Goal: Task Accomplishment & Management: Use online tool/utility

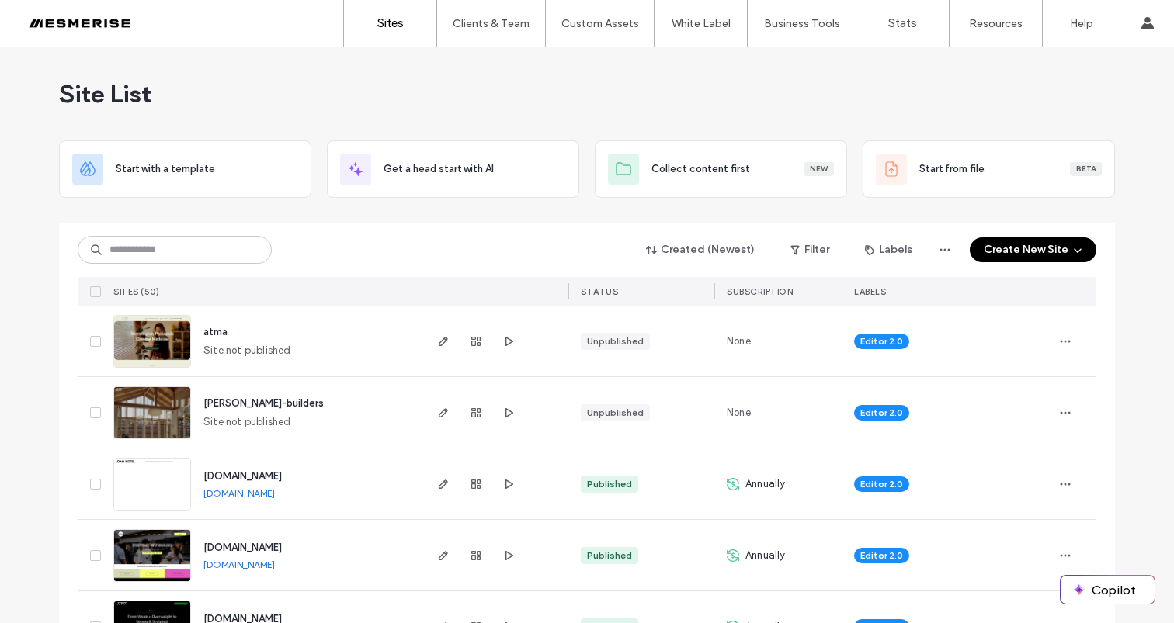
click at [101, 87] on span "Site List" at bounding box center [105, 93] width 92 height 31
click at [93, 91] on span "Site List" at bounding box center [105, 93] width 92 height 31
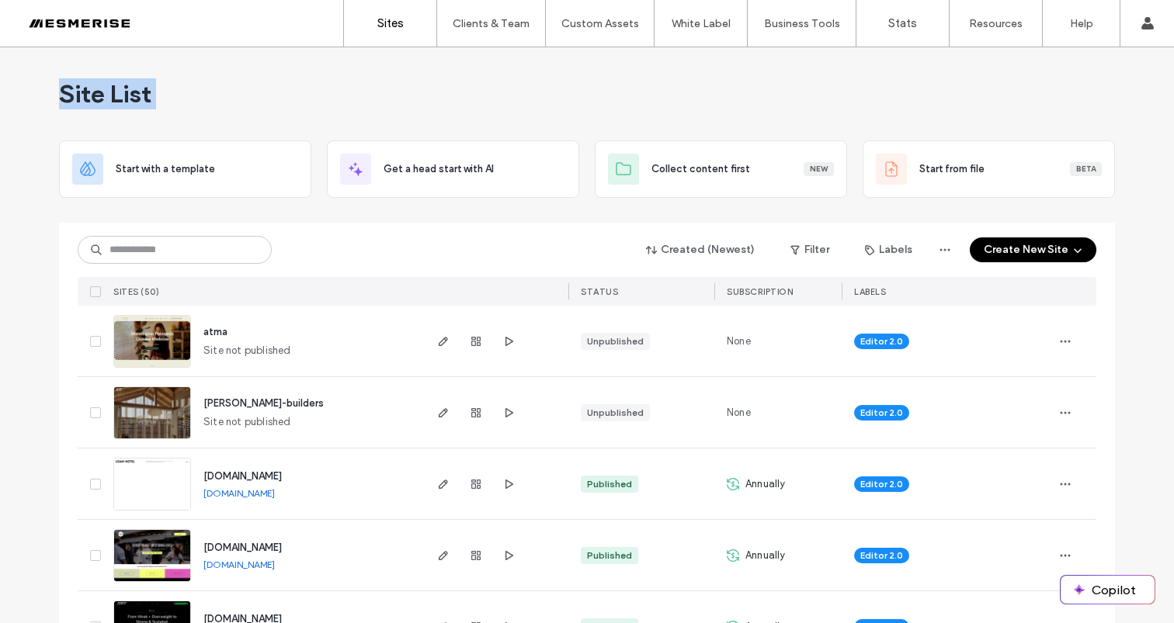
click at [93, 91] on span "Site List" at bounding box center [105, 93] width 92 height 31
click at [120, 89] on span "Site List" at bounding box center [105, 93] width 92 height 31
click at [174, 92] on div "Site List" at bounding box center [587, 93] width 1056 height 93
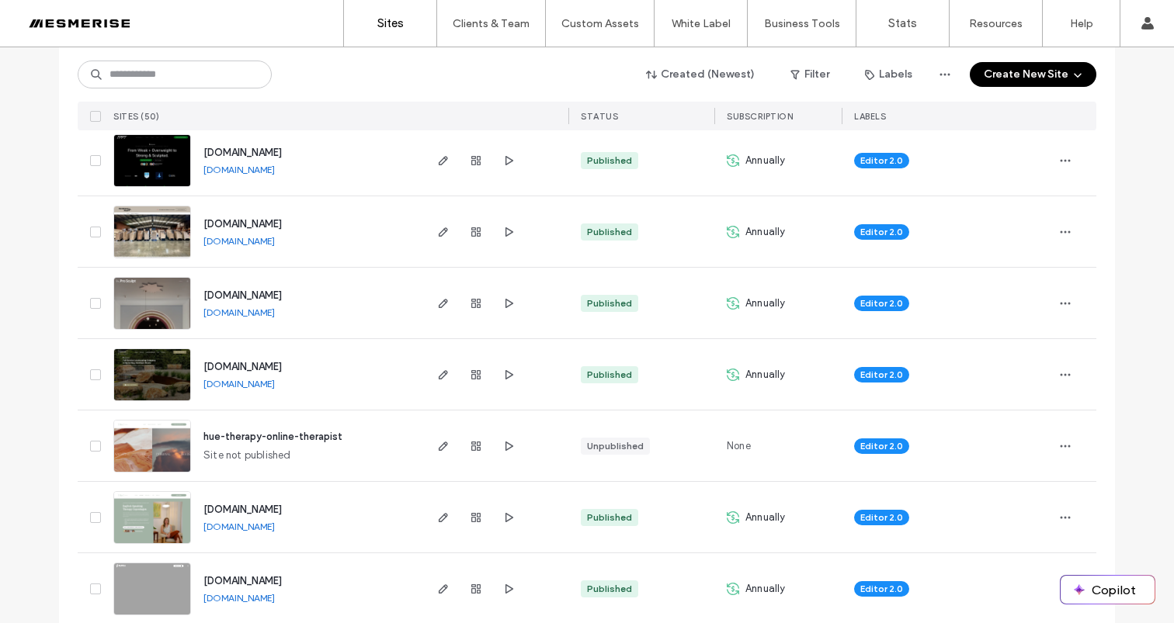
scroll to position [481, 0]
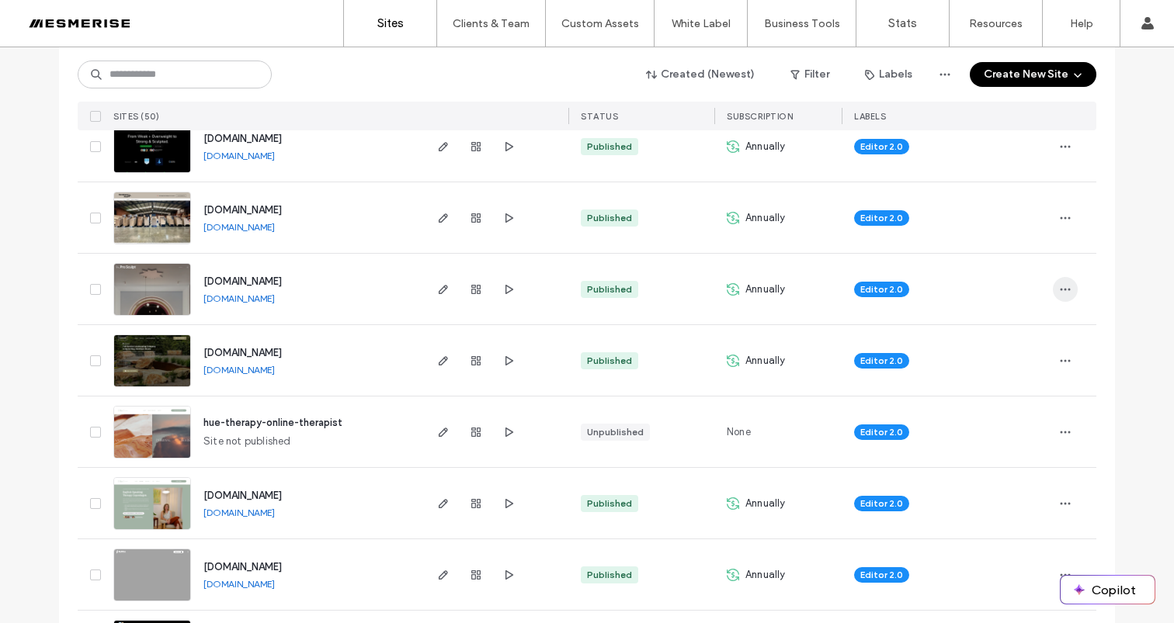
click at [1065, 285] on icon "button" at bounding box center [1065, 289] width 12 height 12
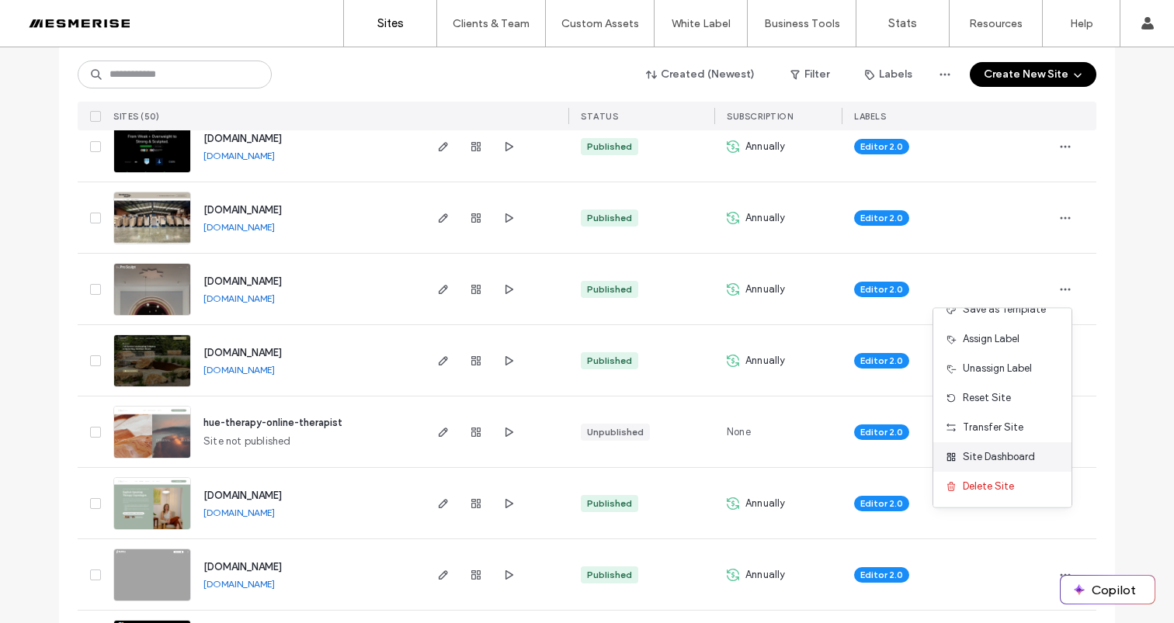
click at [1010, 463] on span "Site Dashboard" at bounding box center [999, 457] width 72 height 16
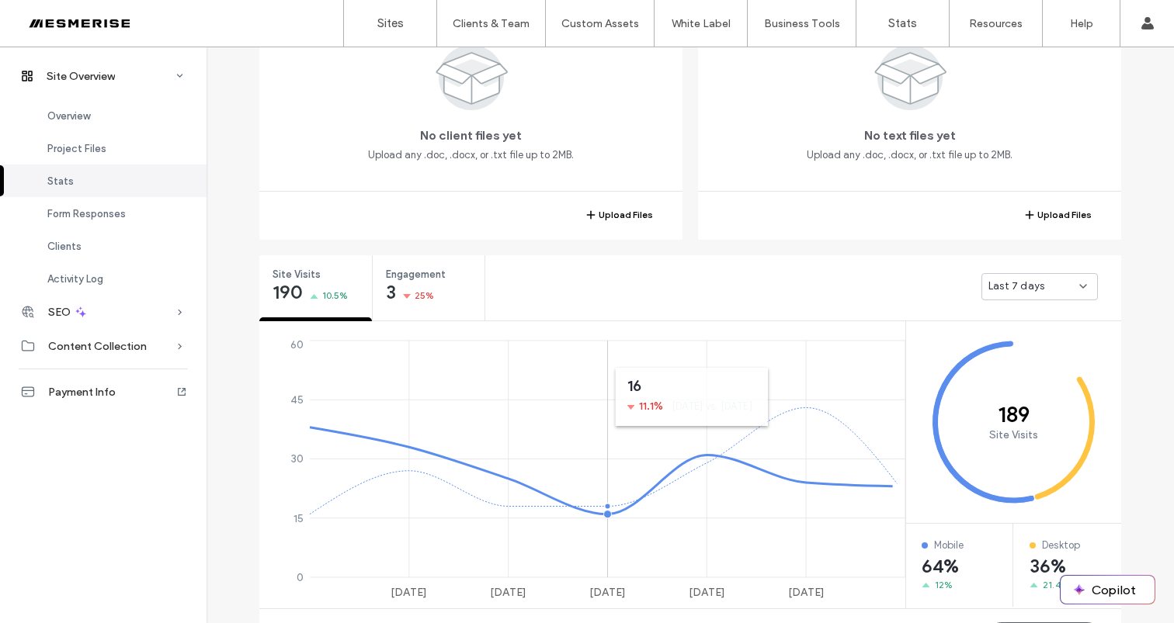
scroll to position [484, 0]
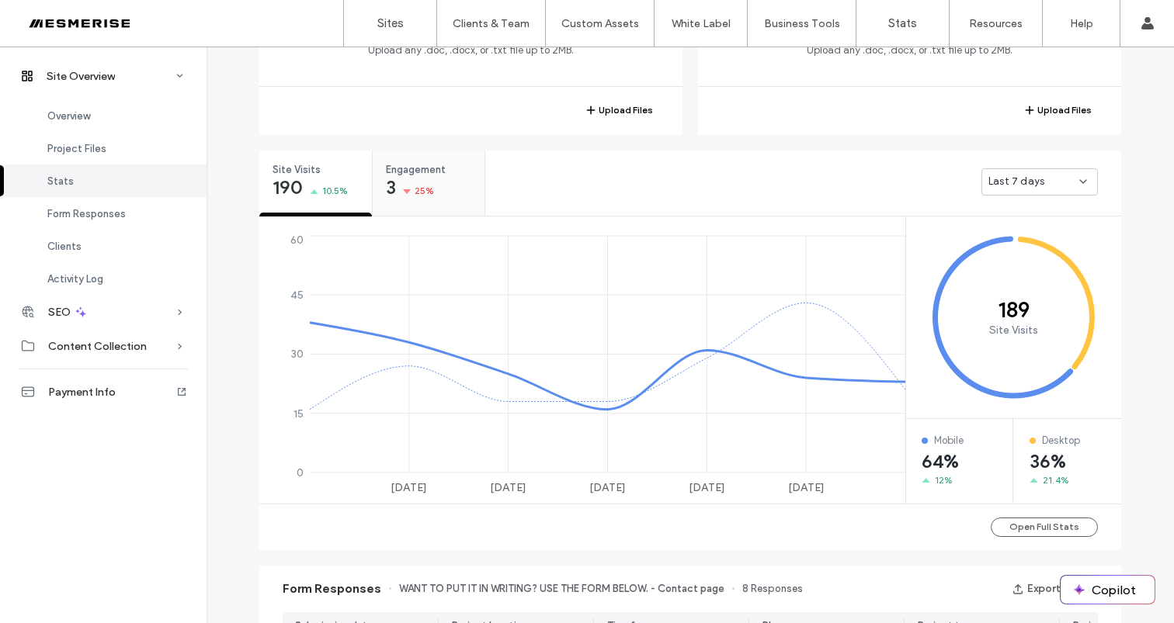
click at [439, 189] on div "Engagement 3 25%" at bounding box center [429, 180] width 112 height 58
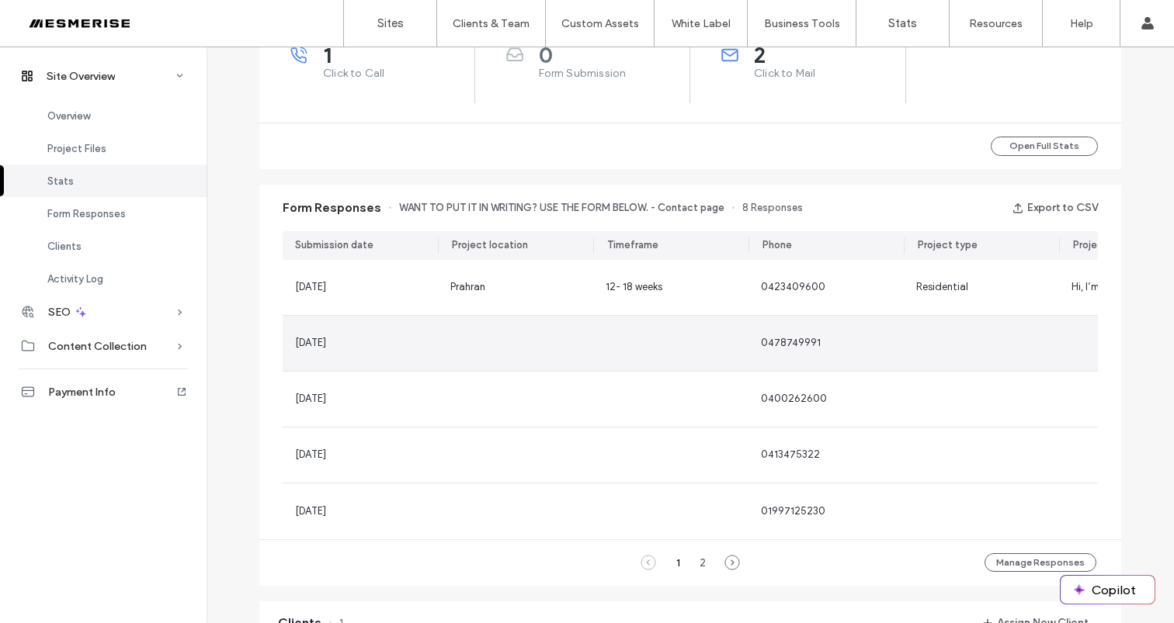
scroll to position [674, 0]
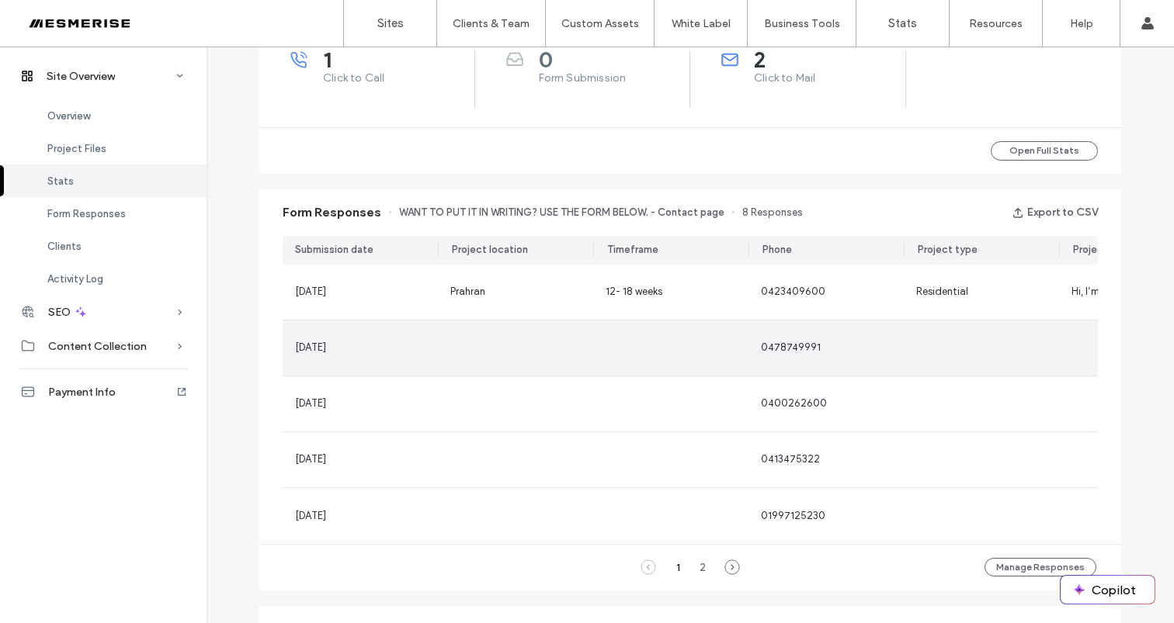
click at [632, 352] on div at bounding box center [670, 348] width 155 height 55
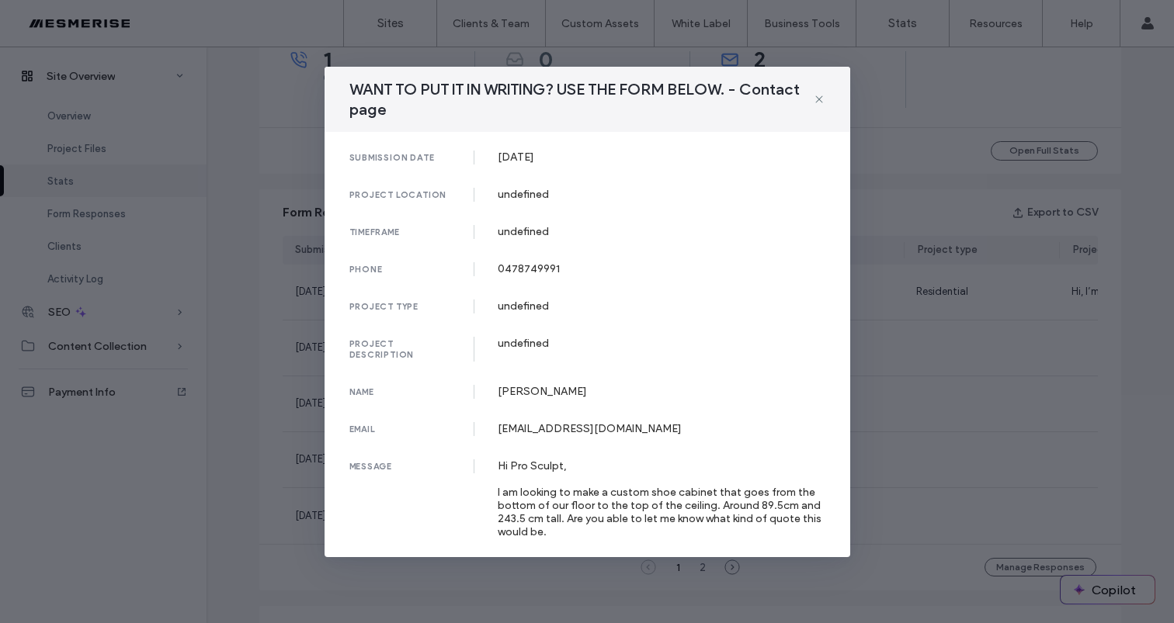
click at [606, 495] on div "Hi Pro Sculpt, I am looking to make a custom shoe cabinet that goes from the bo…" at bounding box center [662, 499] width 328 height 79
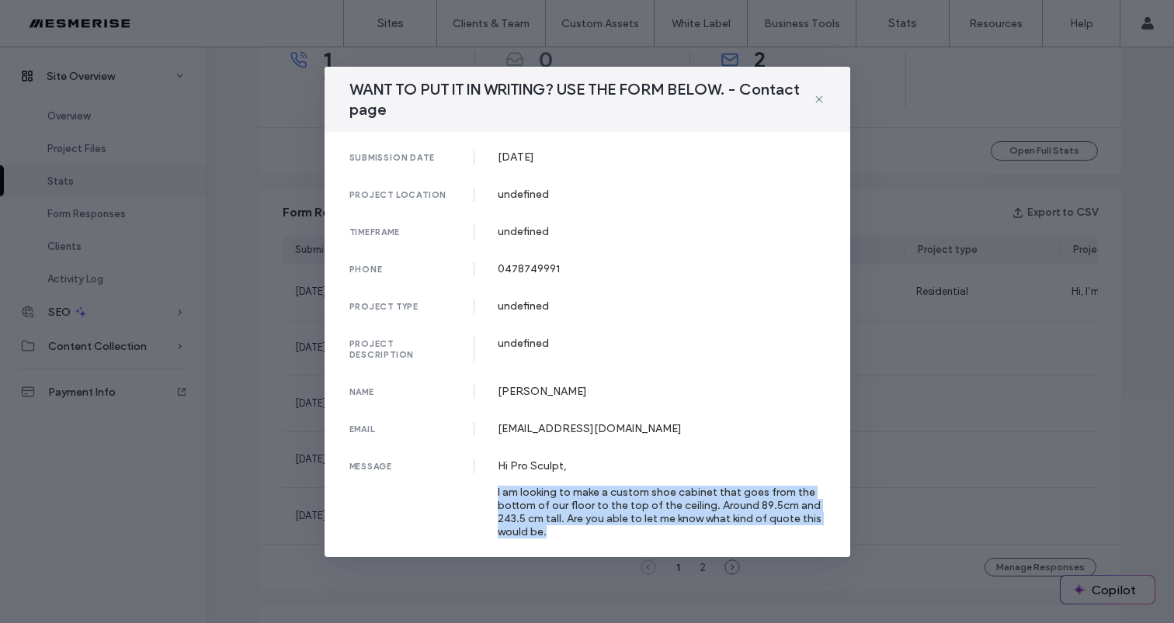
click at [606, 495] on div "Hi Pro Sculpt, I am looking to make a custom shoe cabinet that goes from the bo…" at bounding box center [662, 499] width 328 height 79
click at [684, 497] on div "Hi Pro Sculpt, I am looking to make a custom shoe cabinet that goes from the bo…" at bounding box center [662, 499] width 328 height 79
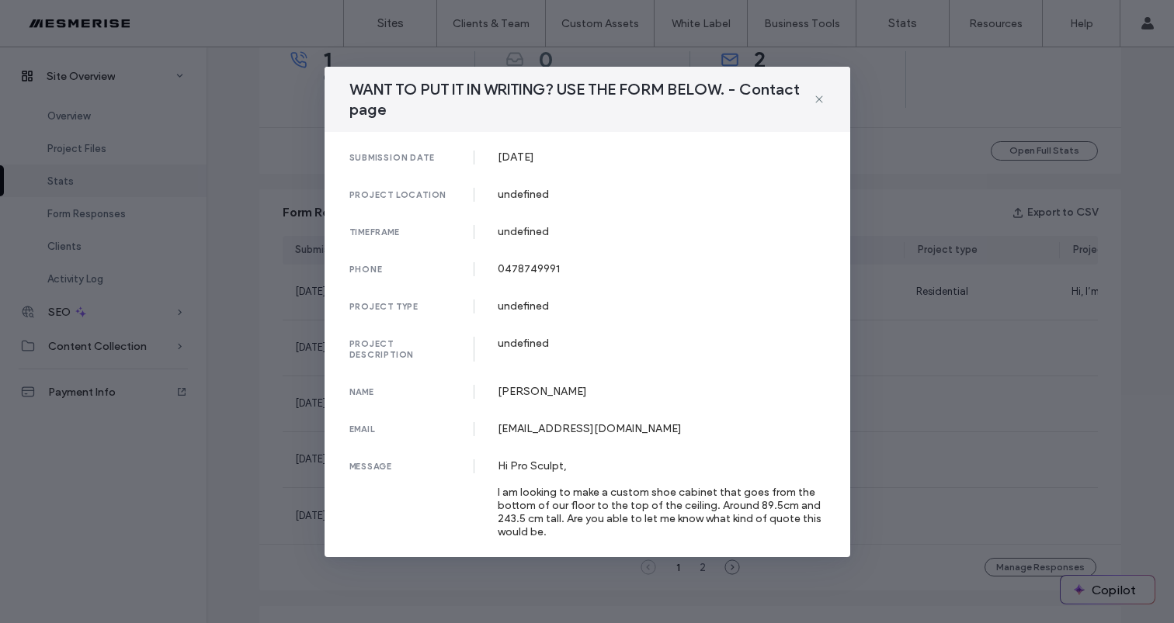
click at [895, 462] on div "WANT TO PUT IT IN WRITING? USE THE FORM BELOW. - Contact page submission date 2…" at bounding box center [587, 311] width 1174 height 623
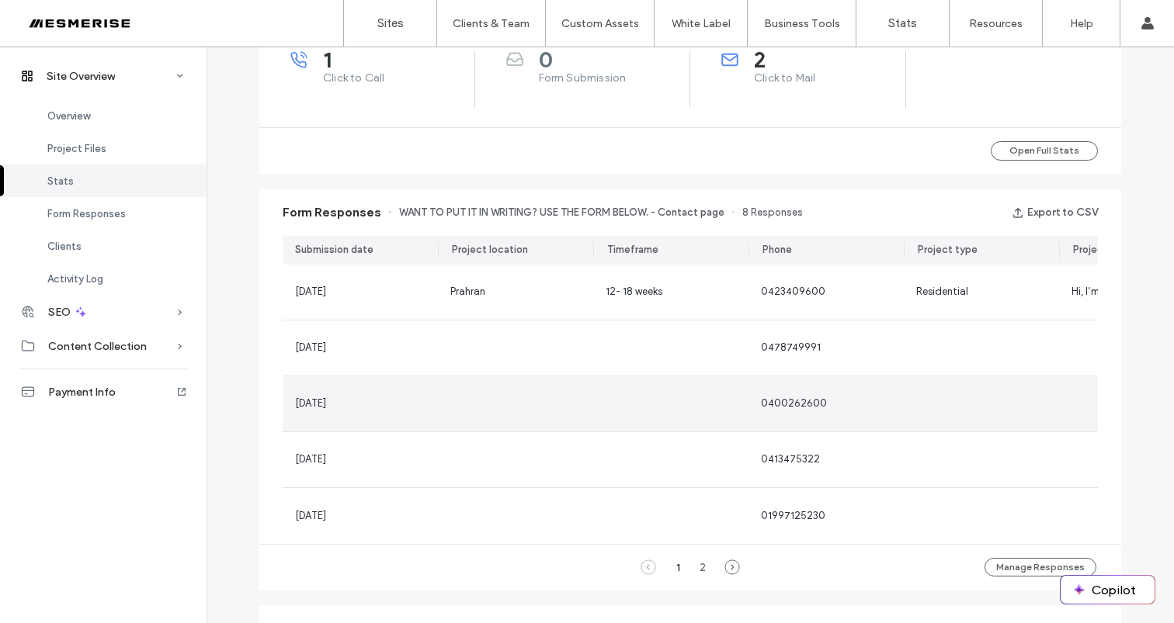
click at [881, 378] on div "0400262600" at bounding box center [825, 404] width 155 height 55
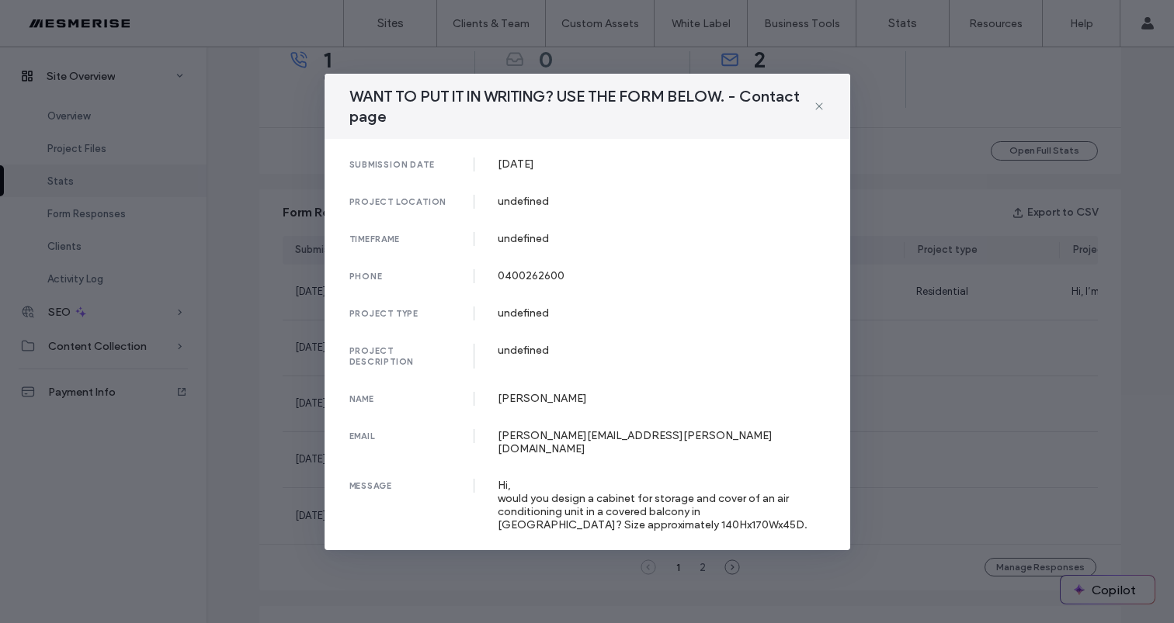
click at [639, 495] on div "Hi, would you design a cabinet for storage and cover of an air conditioning uni…" at bounding box center [662, 505] width 328 height 53
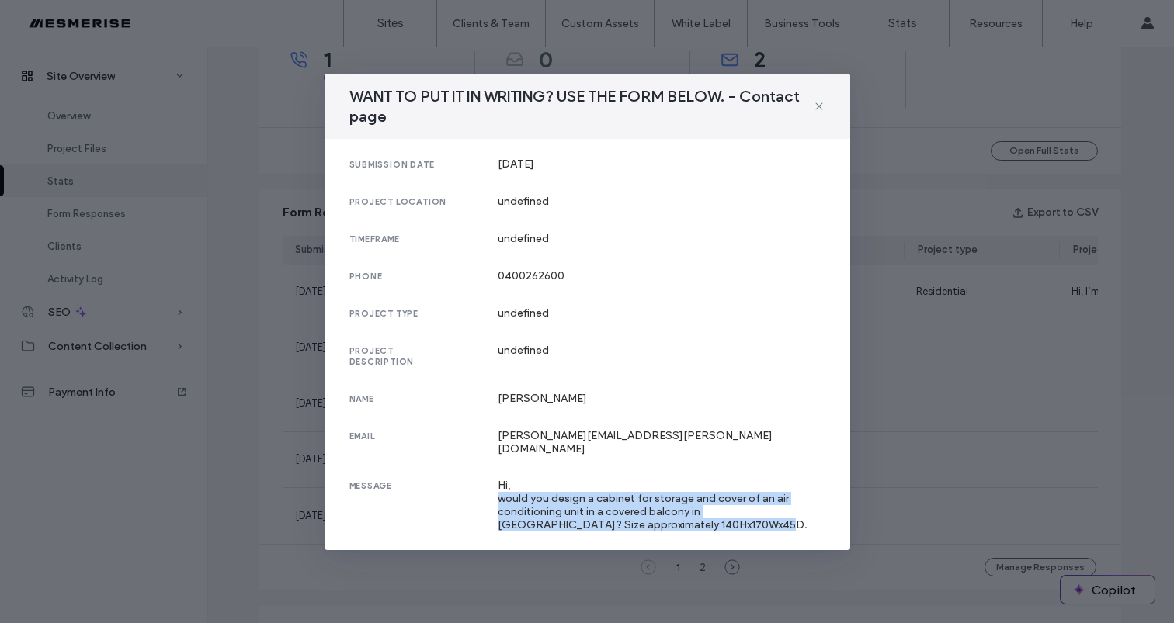
click at [639, 495] on div "Hi, would you design a cabinet for storage and cover of an air conditioning uni…" at bounding box center [662, 505] width 328 height 53
click at [683, 490] on div "Hi, would you design a cabinet for storage and cover of an air conditioning uni…" at bounding box center [662, 505] width 328 height 53
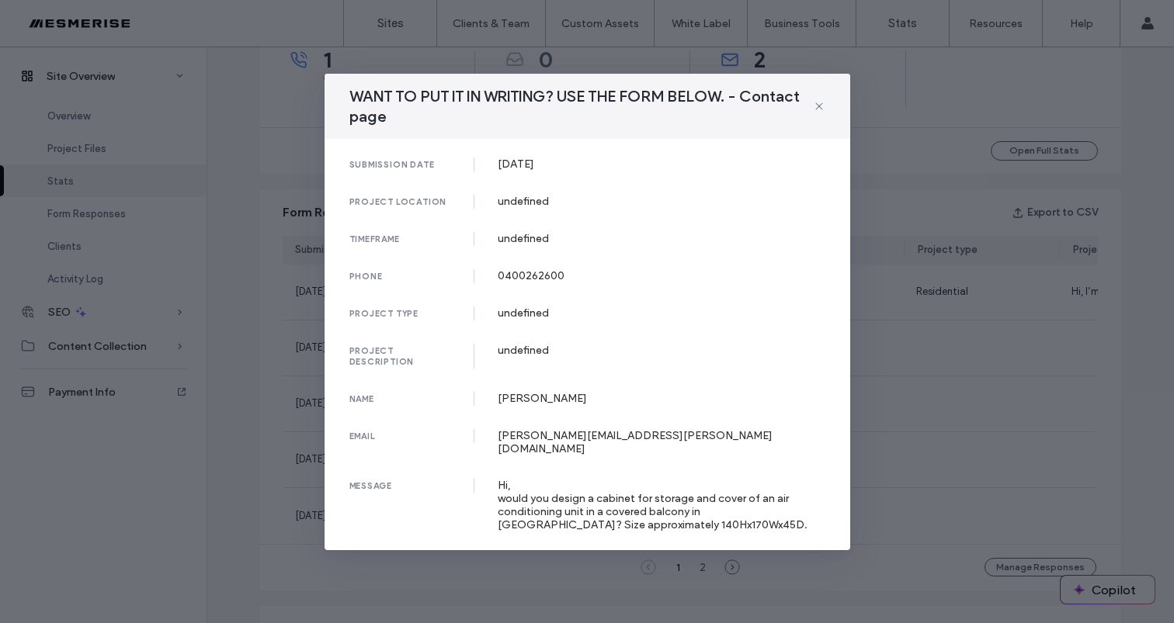
click at [925, 414] on div "WANT TO PUT IT IN WRITING? USE THE FORM BELOW. - Contact page submission date 1…" at bounding box center [587, 311] width 1174 height 623
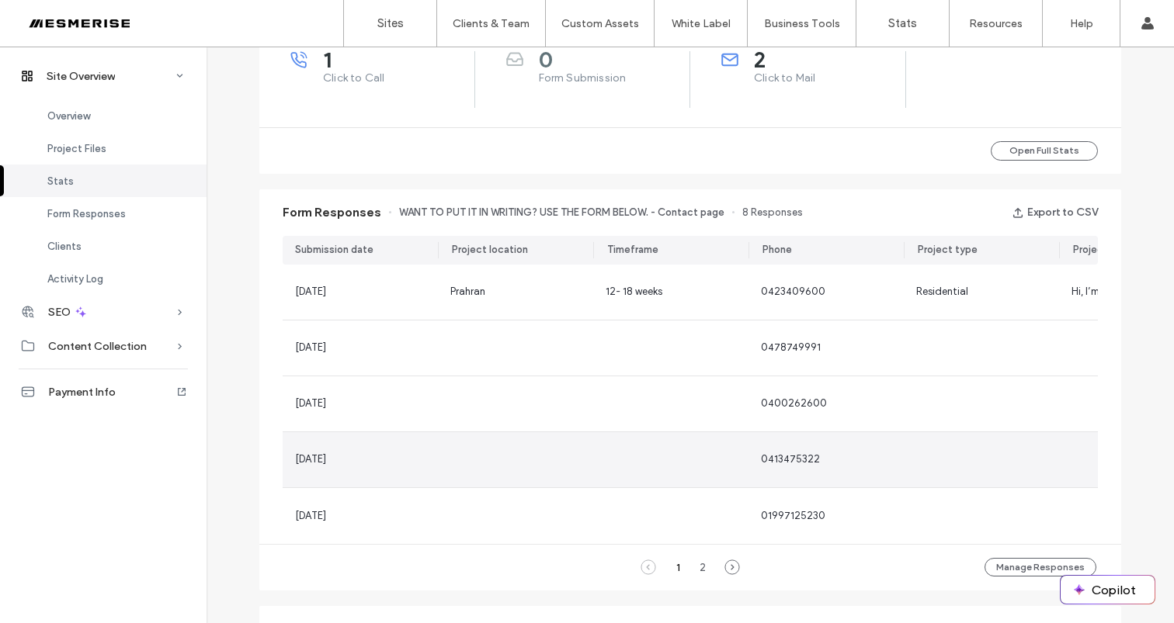
click at [907, 466] on div at bounding box center [981, 459] width 155 height 55
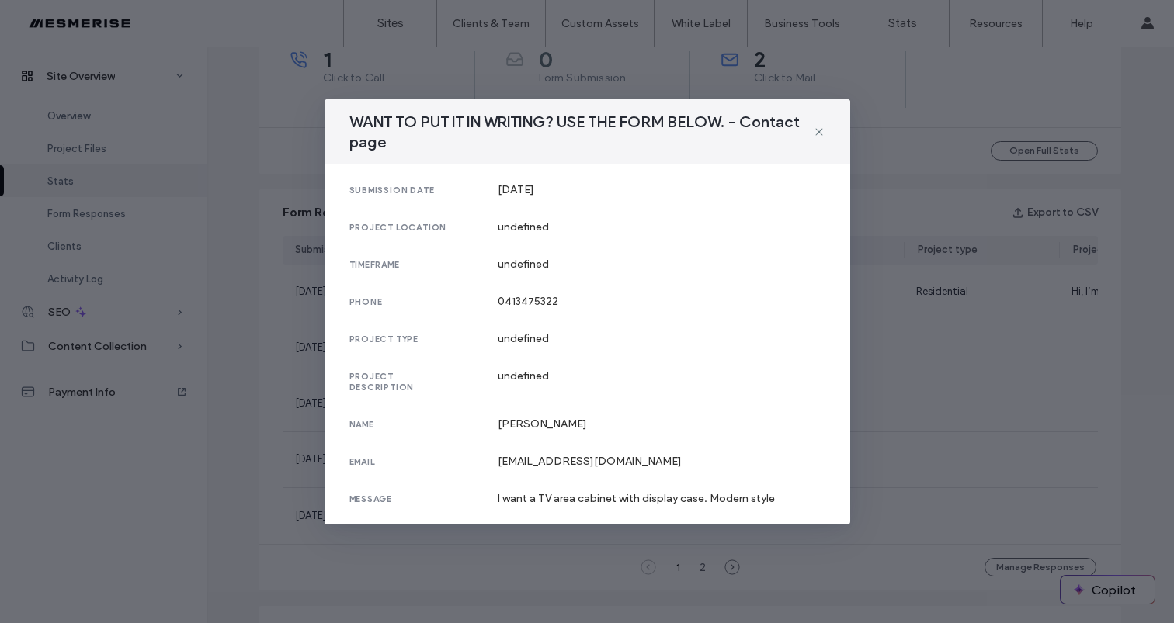
click at [613, 501] on div "I want a TV area cabinet with display case. Modern style" at bounding box center [662, 498] width 328 height 13
click at [527, 306] on div "0413475322" at bounding box center [662, 301] width 328 height 13
click at [529, 297] on div "0413475322" at bounding box center [662, 301] width 328 height 13
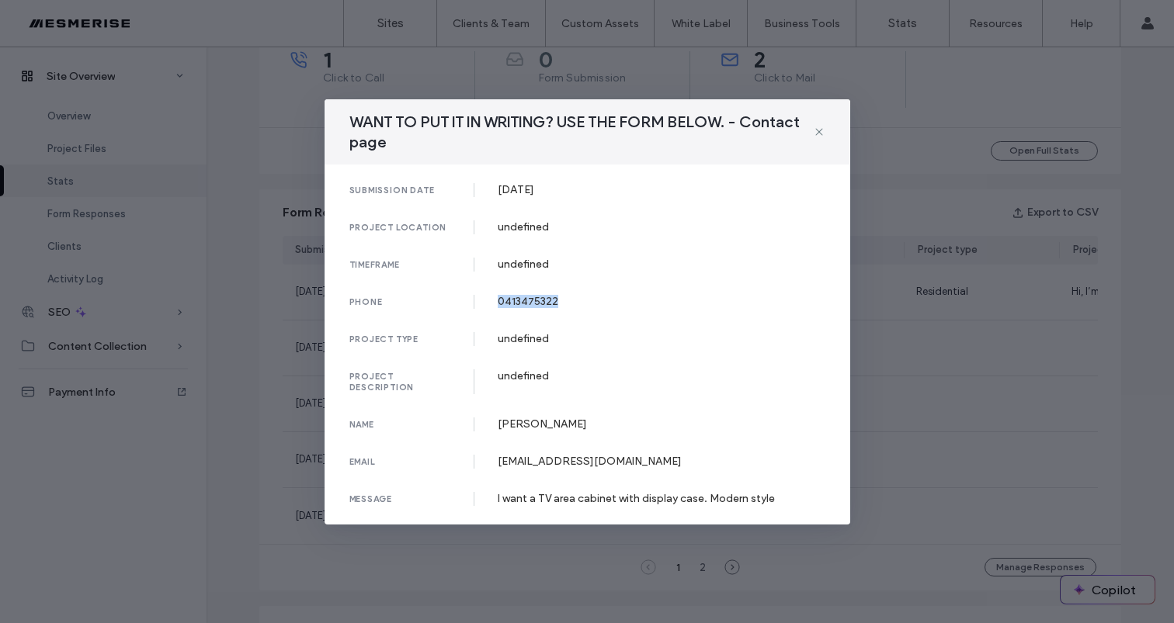
click at [529, 297] on div "0413475322" at bounding box center [662, 301] width 328 height 13
click at [524, 261] on div "undefined" at bounding box center [662, 264] width 328 height 13
click at [528, 234] on div "undefined" at bounding box center [662, 226] width 328 height 13
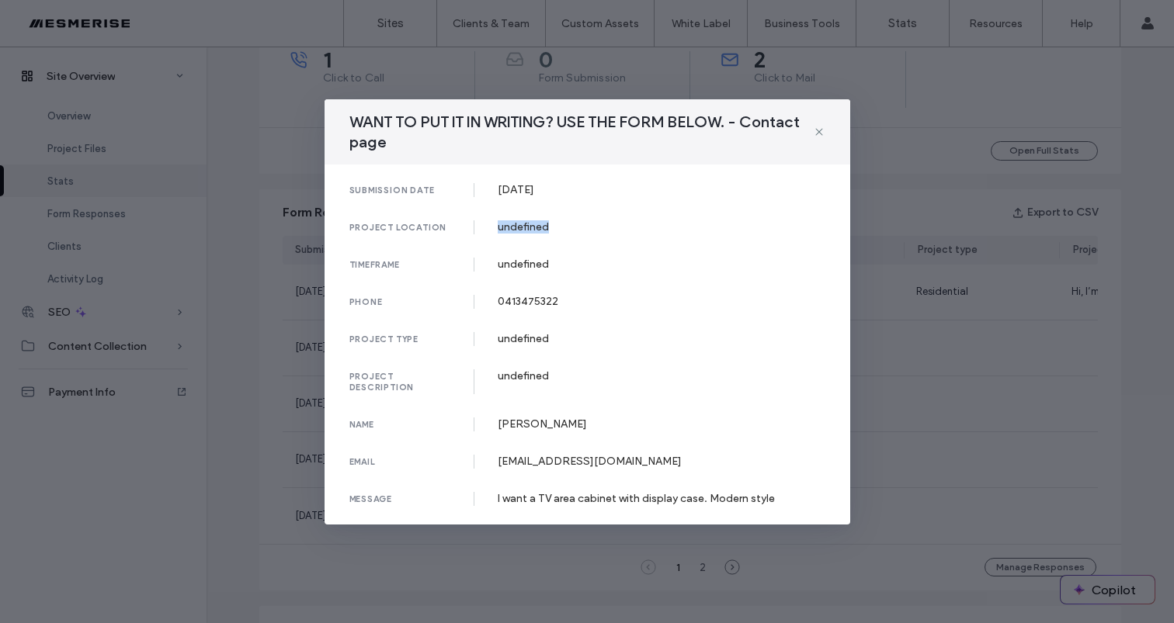
click at [528, 234] on div "undefined" at bounding box center [662, 226] width 328 height 13
click at [538, 184] on div "24 Jul, 2025" at bounding box center [662, 189] width 328 height 13
click at [765, 168] on div "submission date 24 Jul, 2025 project location undefined timeframe undefined pho…" at bounding box center [587, 345] width 526 height 360
click at [816, 128] on icon at bounding box center [819, 132] width 12 height 12
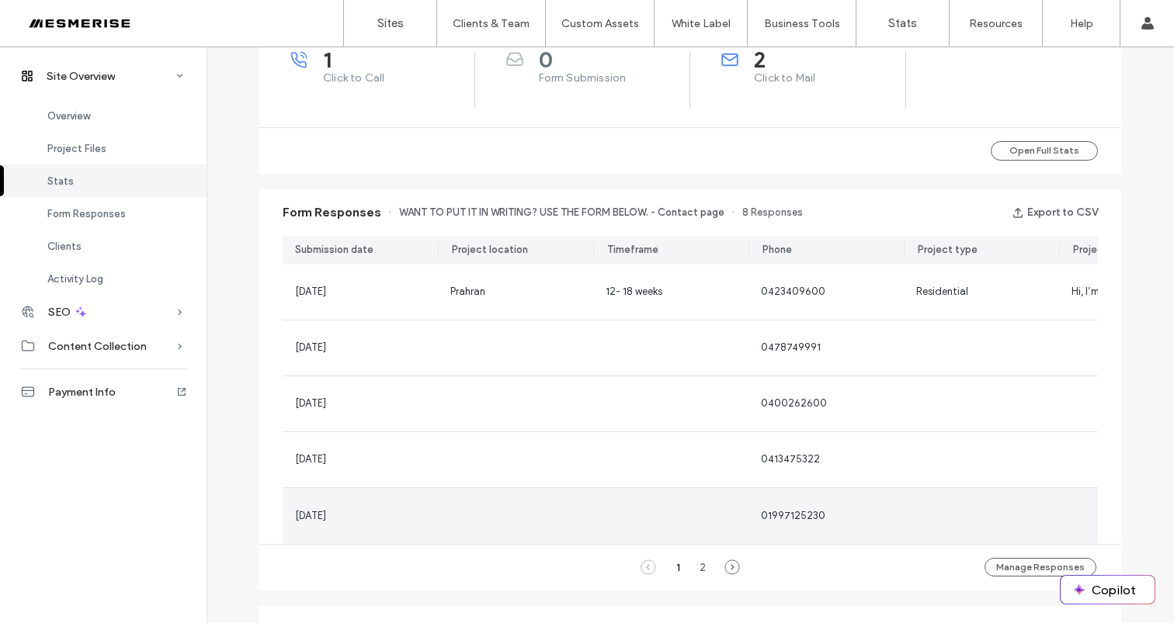
click at [787, 521] on span "01997125230" at bounding box center [793, 516] width 64 height 12
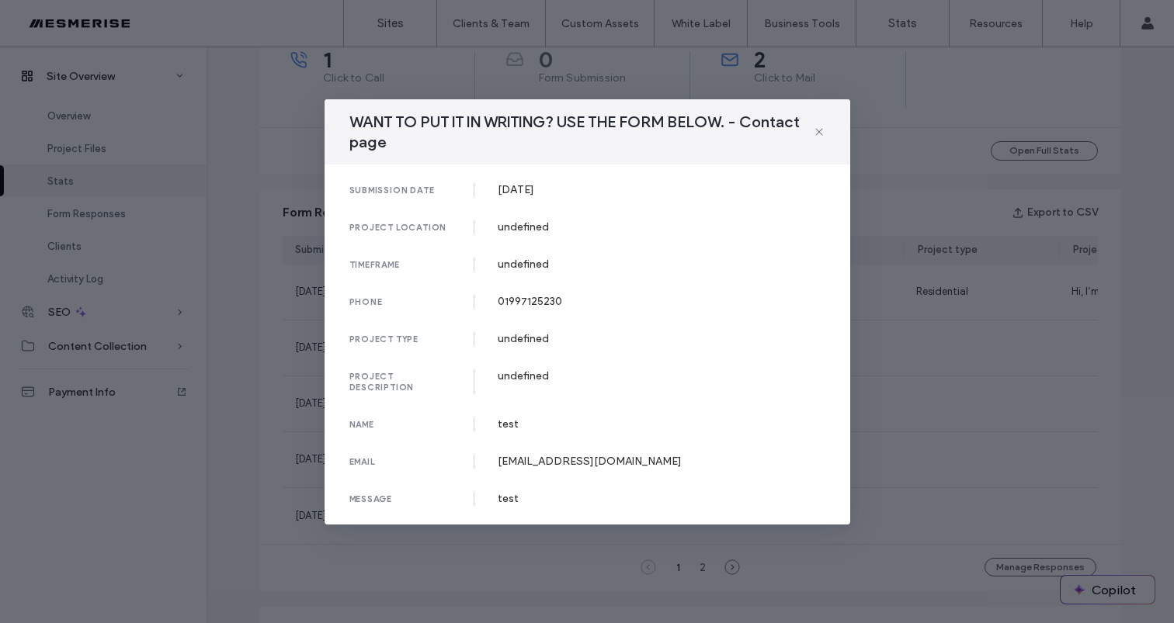
click at [889, 488] on div "WANT TO PUT IT IN WRITING? USE THE FORM BELOW. - Contact page submission date 1…" at bounding box center [587, 311] width 1174 height 623
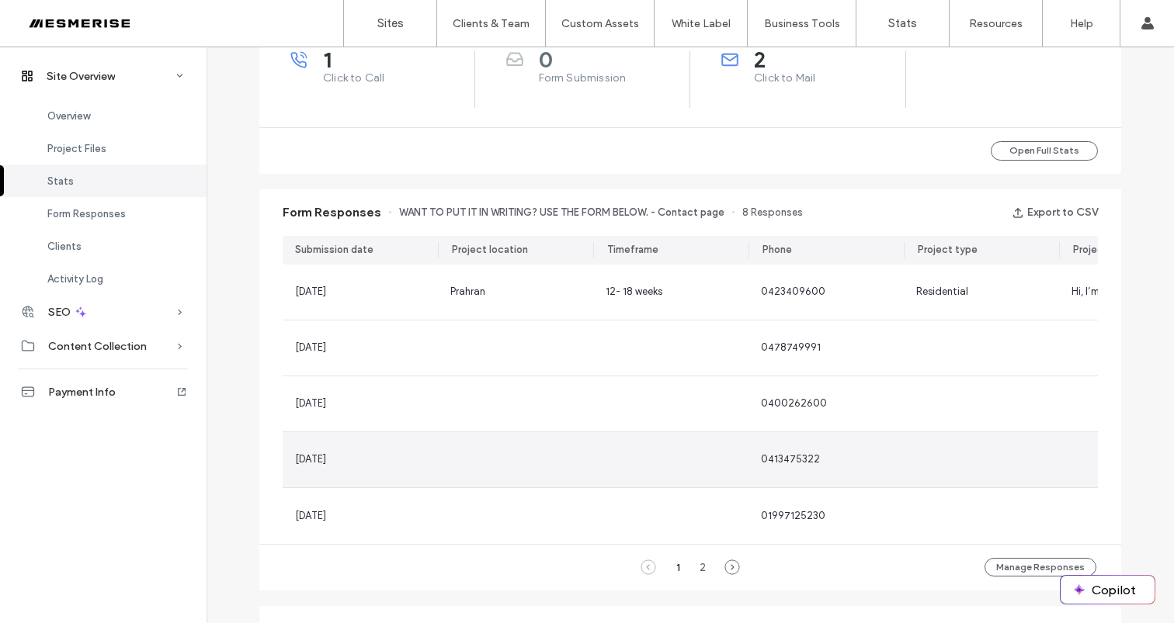
click at [847, 449] on div "0413475322" at bounding box center [825, 459] width 155 height 55
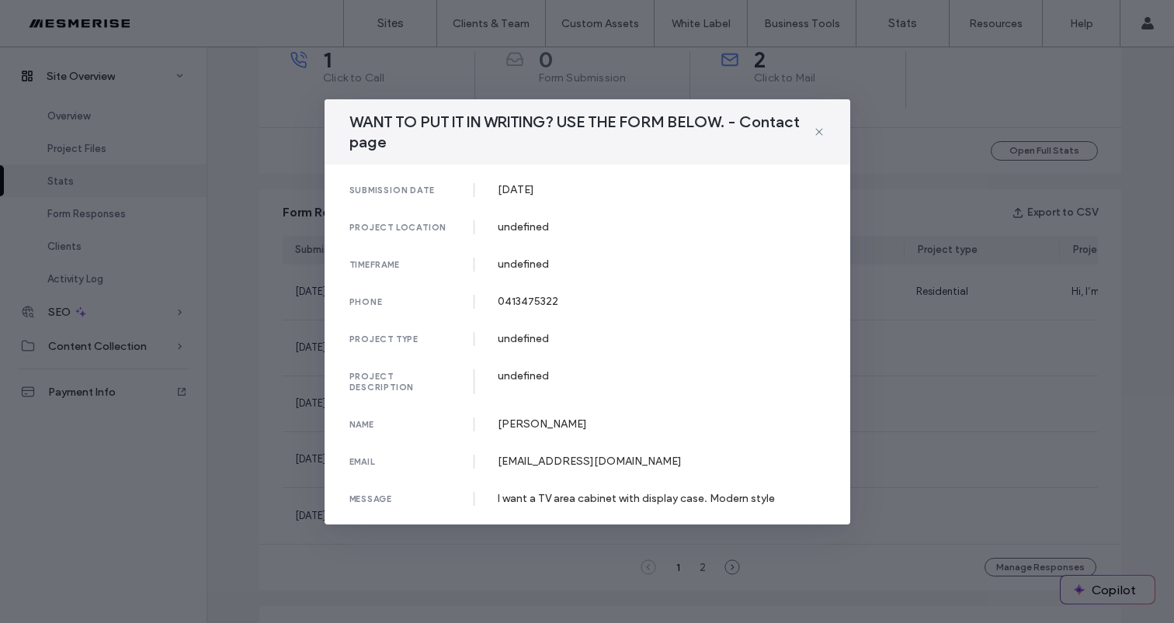
click at [887, 422] on div "WANT TO PUT IT IN WRITING? USE THE FORM BELOW. - Contact page submission date 2…" at bounding box center [587, 311] width 1174 height 623
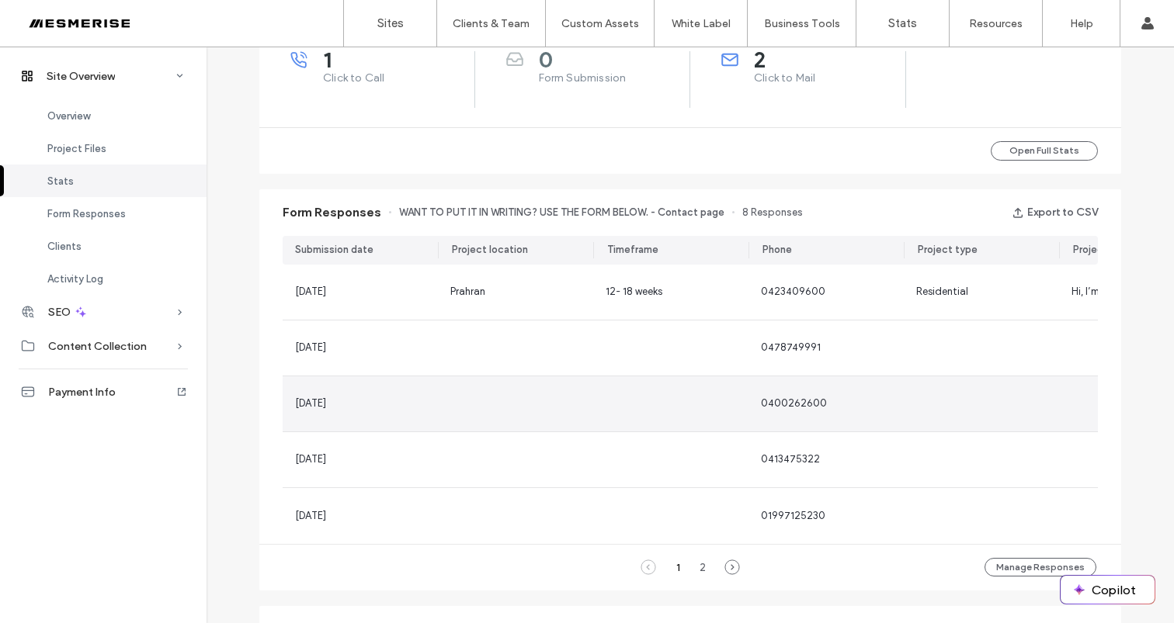
click at [870, 418] on div "0400262600" at bounding box center [825, 404] width 155 height 55
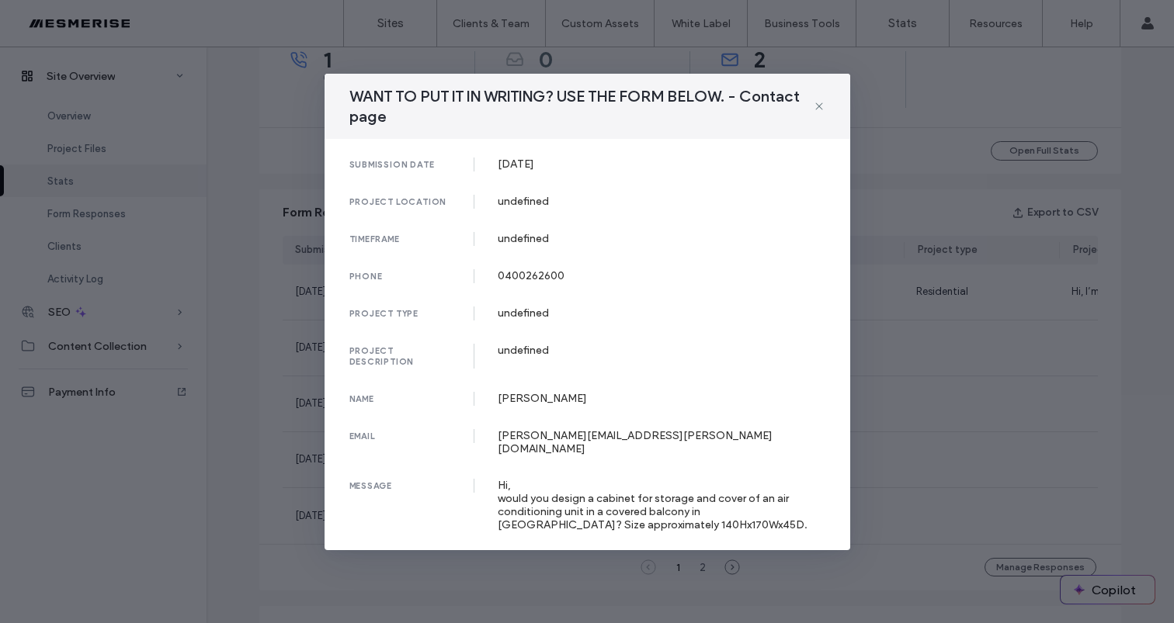
click at [897, 371] on div "WANT TO PUT IT IN WRITING? USE THE FORM BELOW. - Contact page submission date 1…" at bounding box center [587, 311] width 1174 height 623
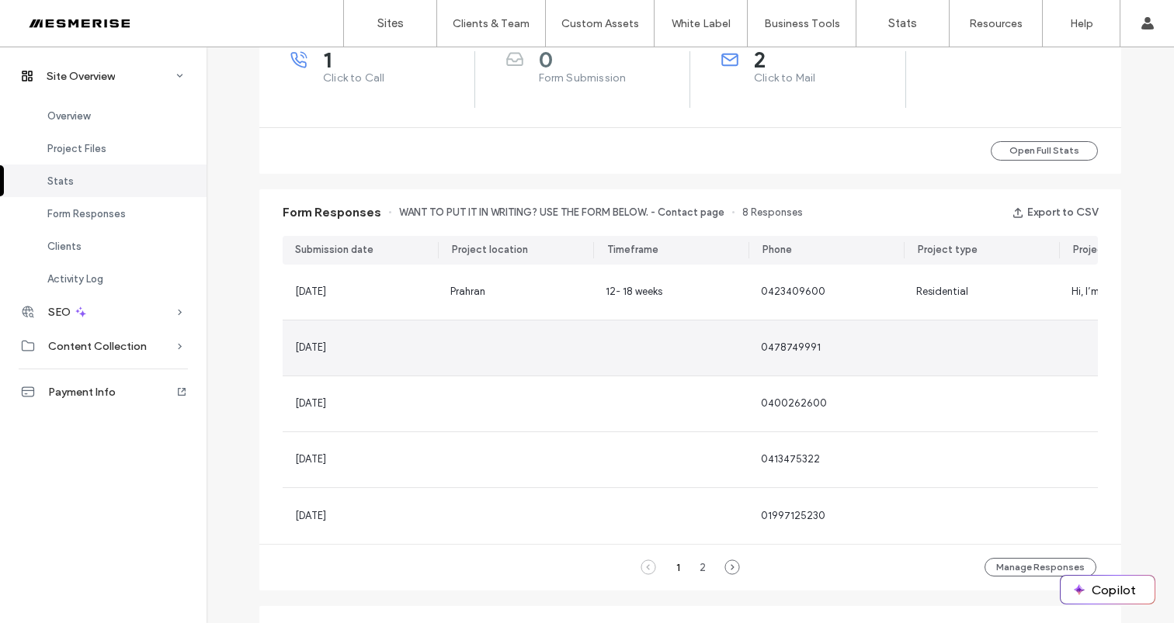
click at [894, 357] on div "0478749991" at bounding box center [825, 348] width 155 height 55
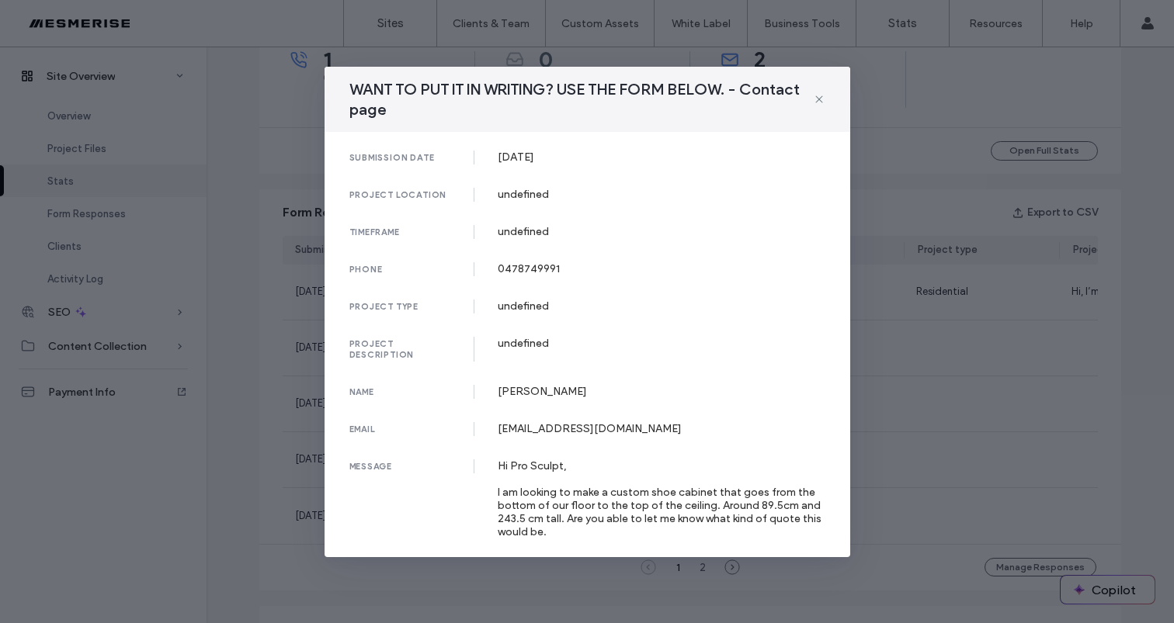
click at [926, 300] on div "WANT TO PUT IT IN WRITING? USE THE FORM BELOW. - Contact page submission date 2…" at bounding box center [587, 311] width 1174 height 623
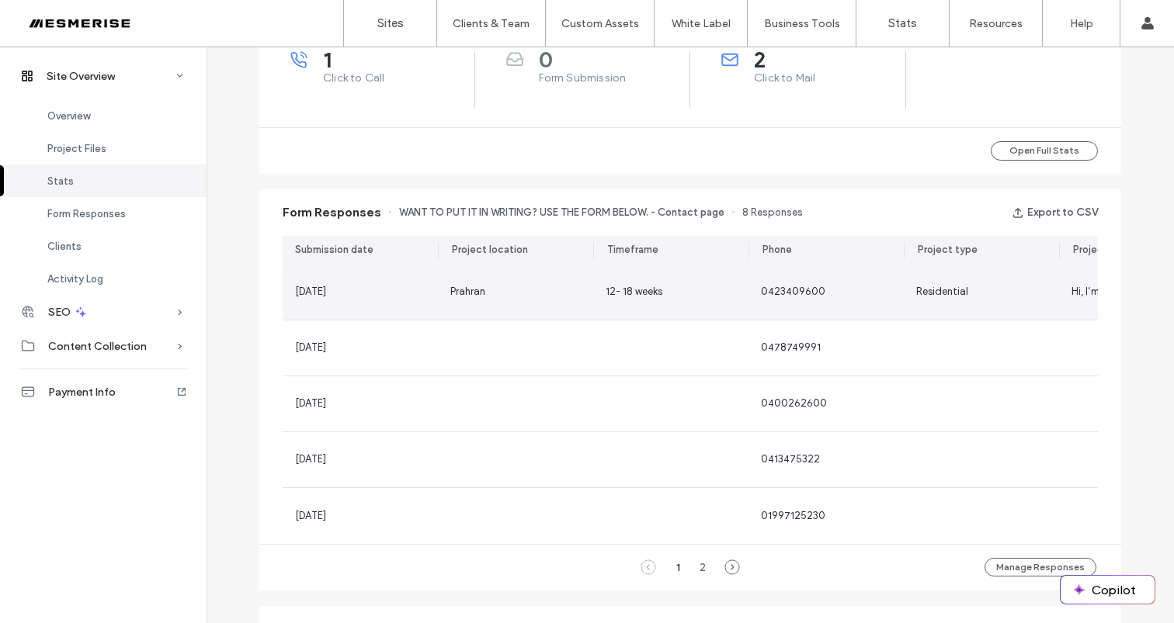
click at [904, 290] on div "Residential" at bounding box center [981, 292] width 155 height 55
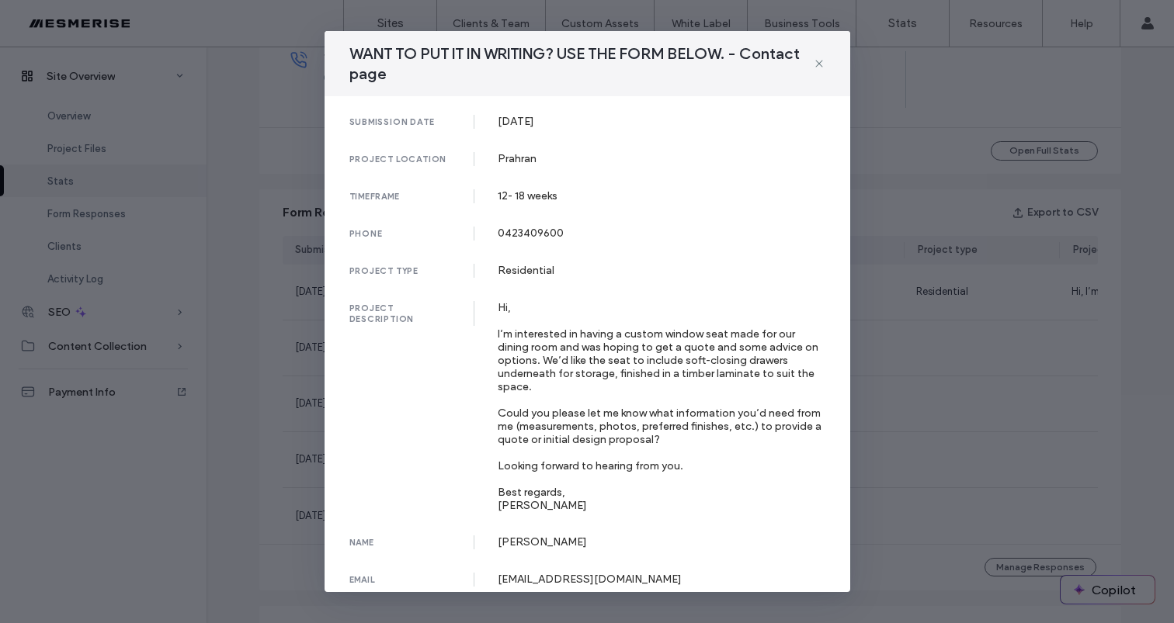
click at [900, 290] on div "WANT TO PUT IT IN WRITING? USE THE FORM BELOW. - Contact page submission date 0…" at bounding box center [587, 311] width 1174 height 623
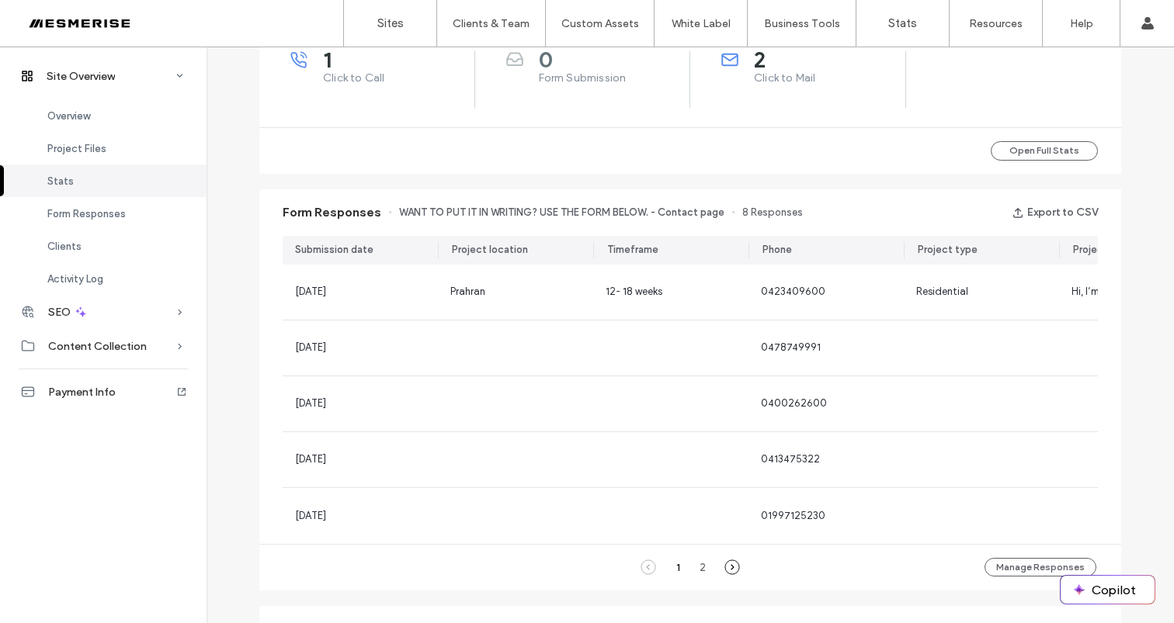
click at [726, 575] on icon at bounding box center [732, 568] width 16 height 16
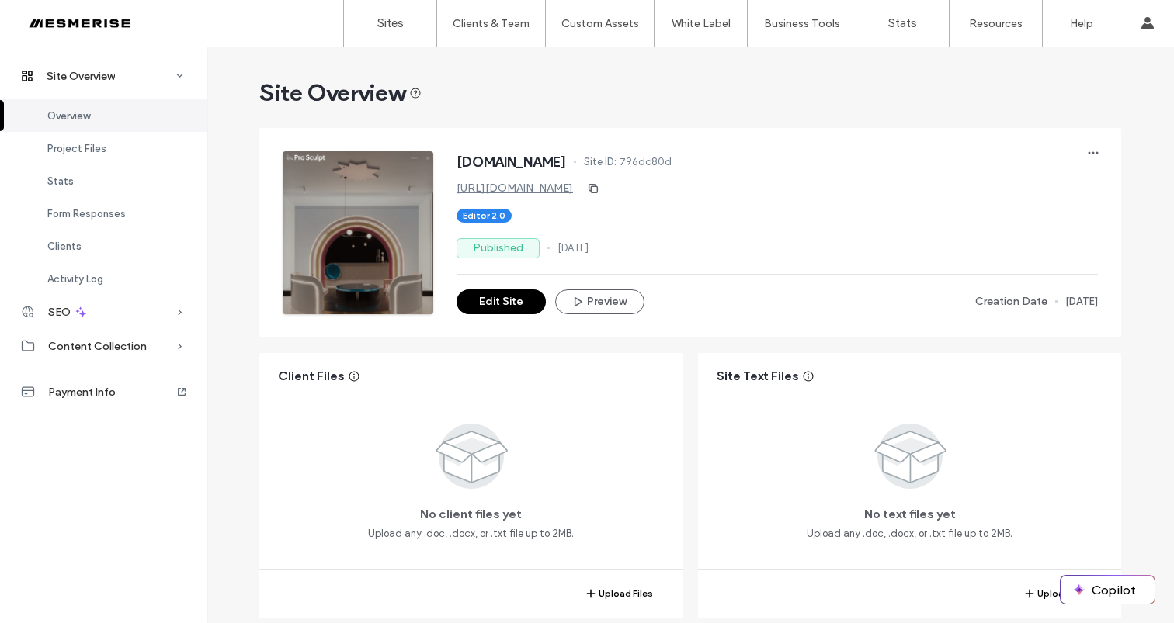
click at [90, 24] on div at bounding box center [100, 23] width 176 height 25
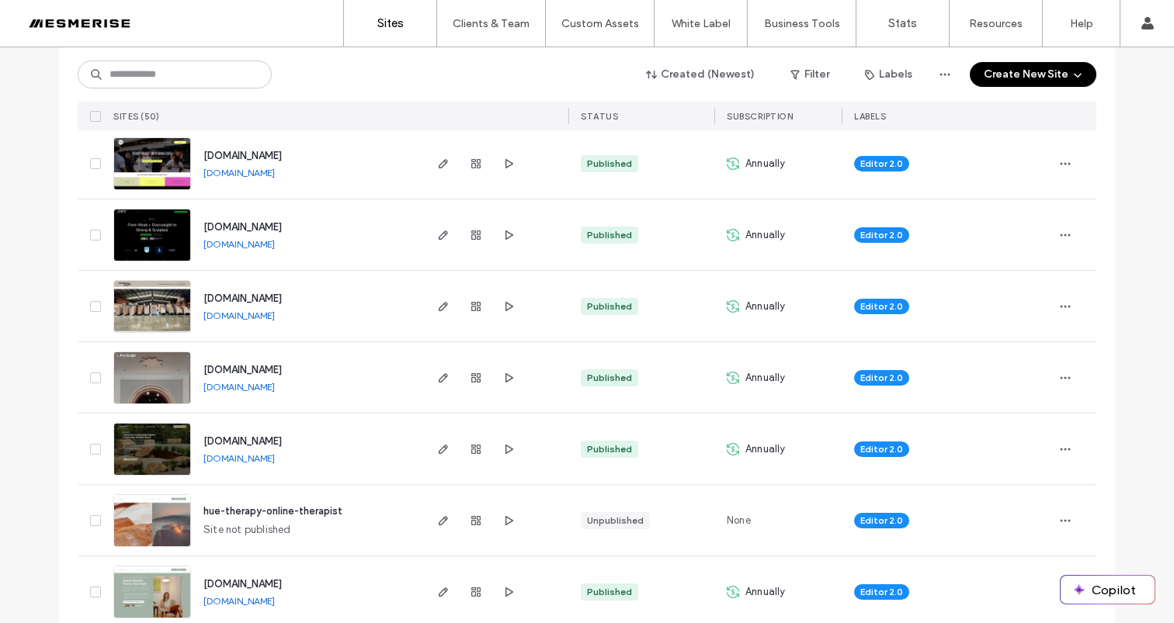
scroll to position [515, 0]
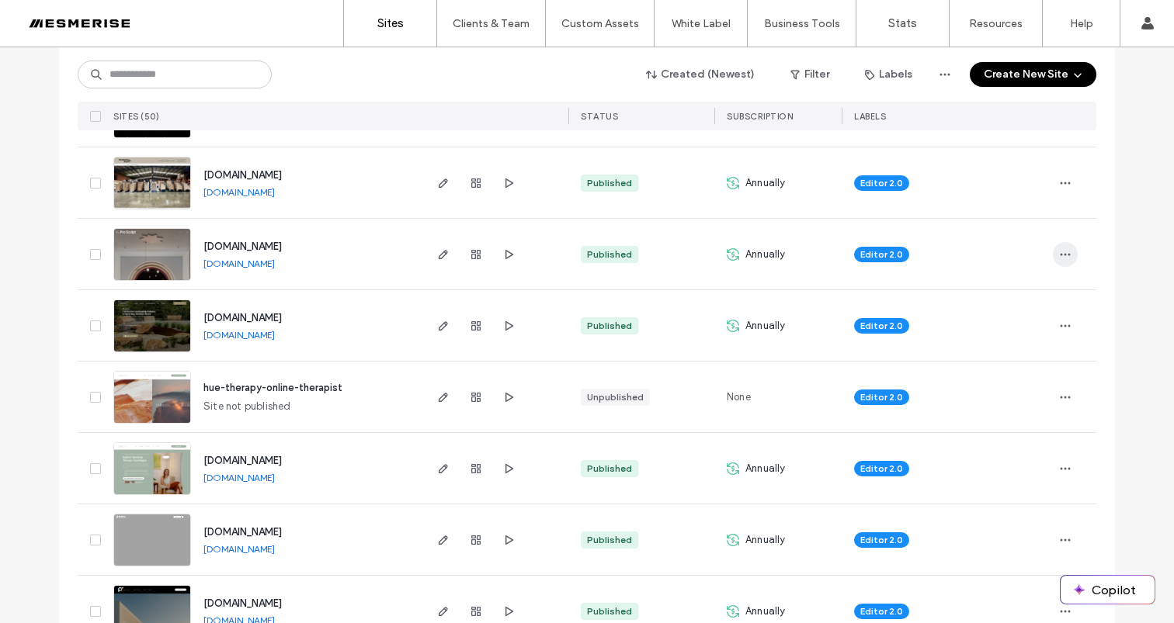
click at [1053, 251] on span "button" at bounding box center [1065, 254] width 25 height 25
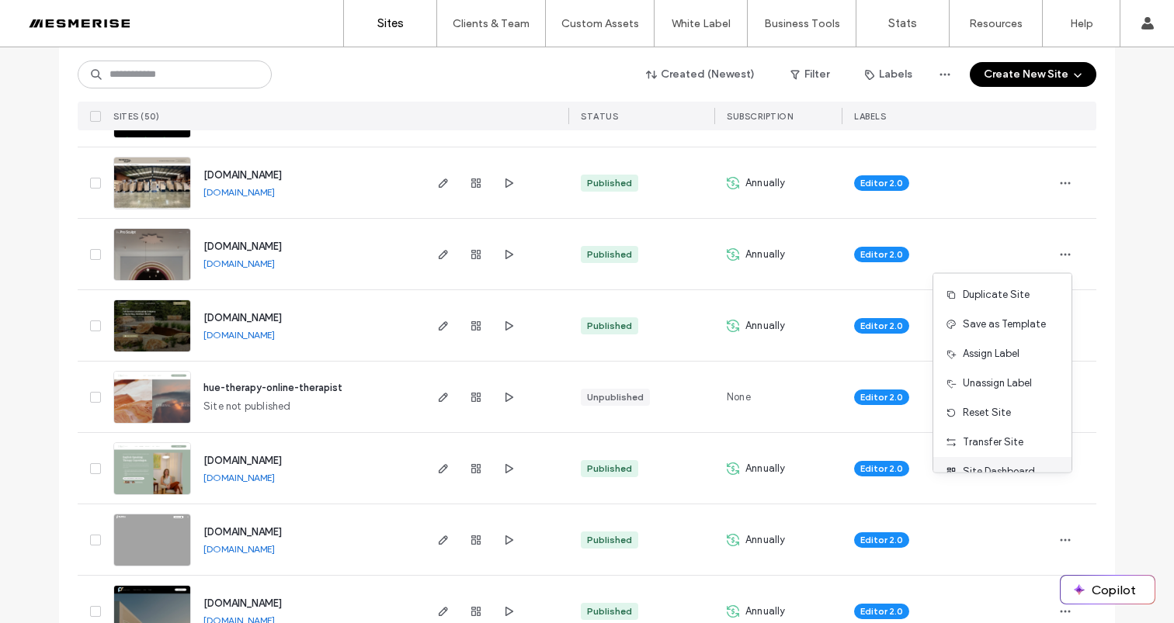
click at [999, 461] on div "Site Dashboard" at bounding box center [1002, 471] width 138 height 29
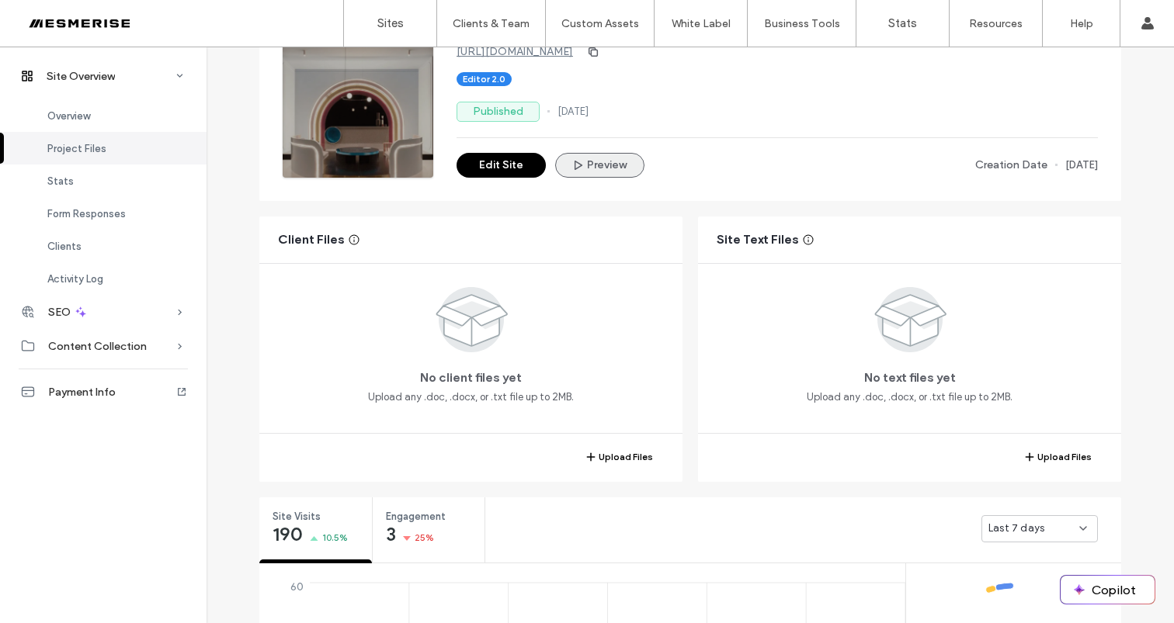
scroll to position [185, 0]
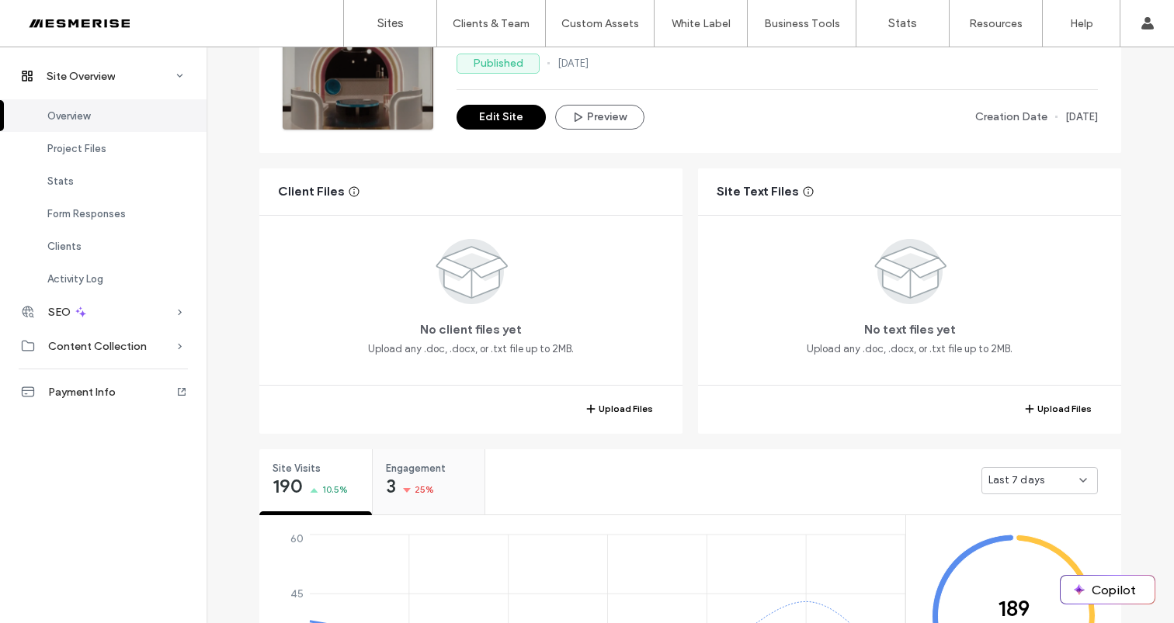
click at [434, 461] on span "Engagement" at bounding box center [423, 469] width 75 height 16
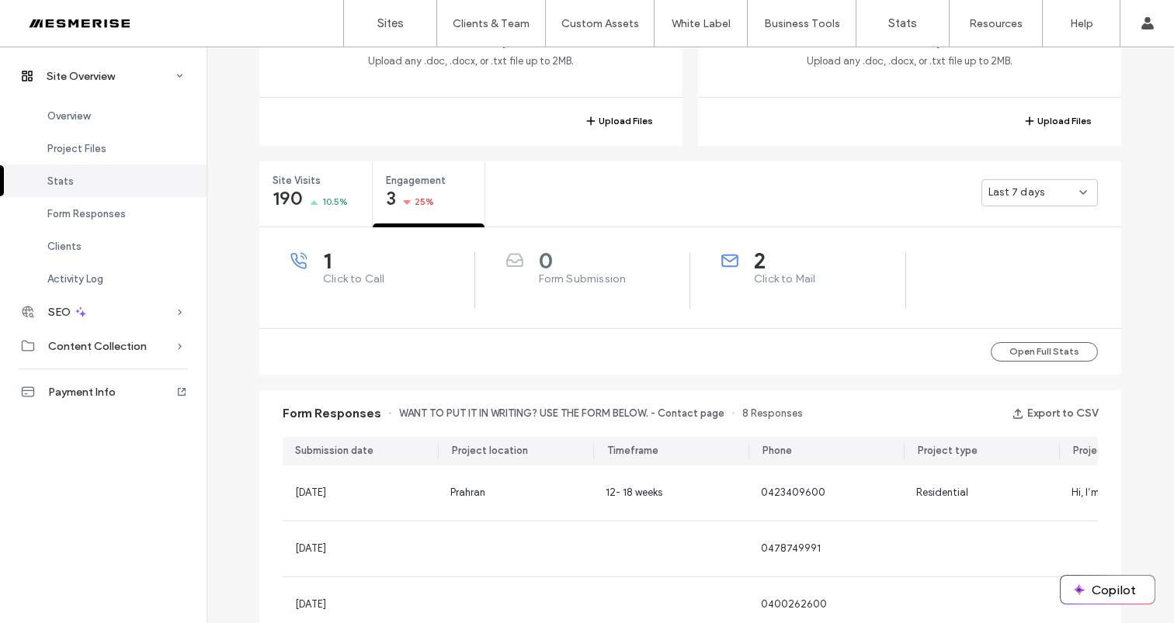
scroll to position [530, 0]
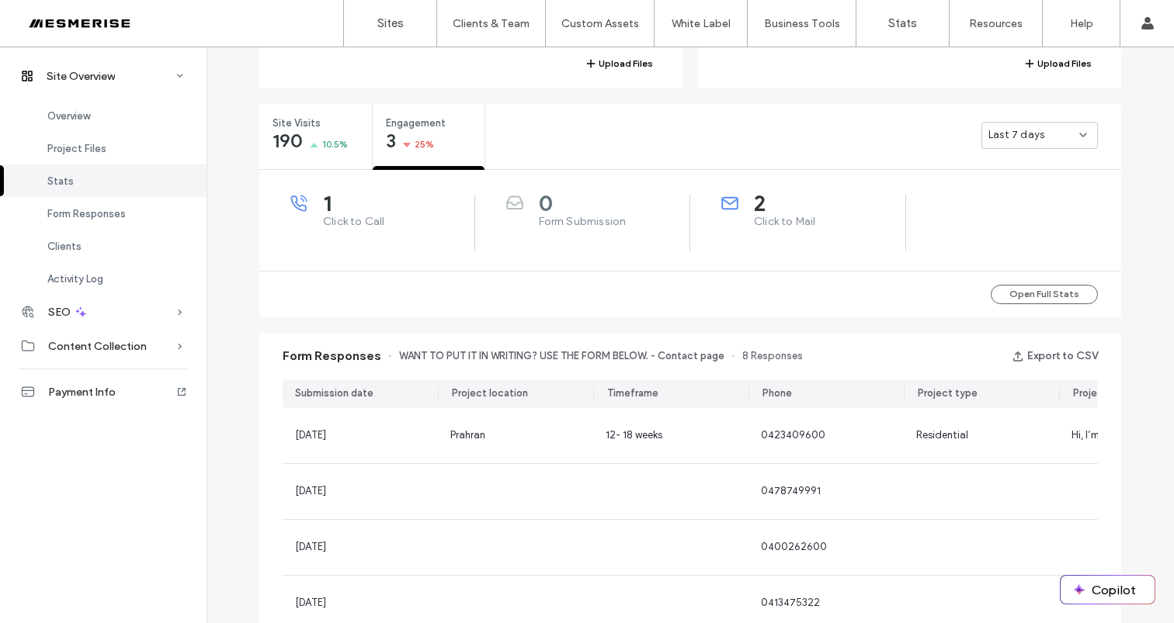
click at [637, 351] on span "WANT TO PUT IT IN WRITING? USE THE FORM BELOW. - Contact page" at bounding box center [561, 357] width 325 height 16
click at [686, 350] on span "WANT TO PUT IT IN WRITING? USE THE FORM BELOW. - Contact page" at bounding box center [561, 357] width 325 height 16
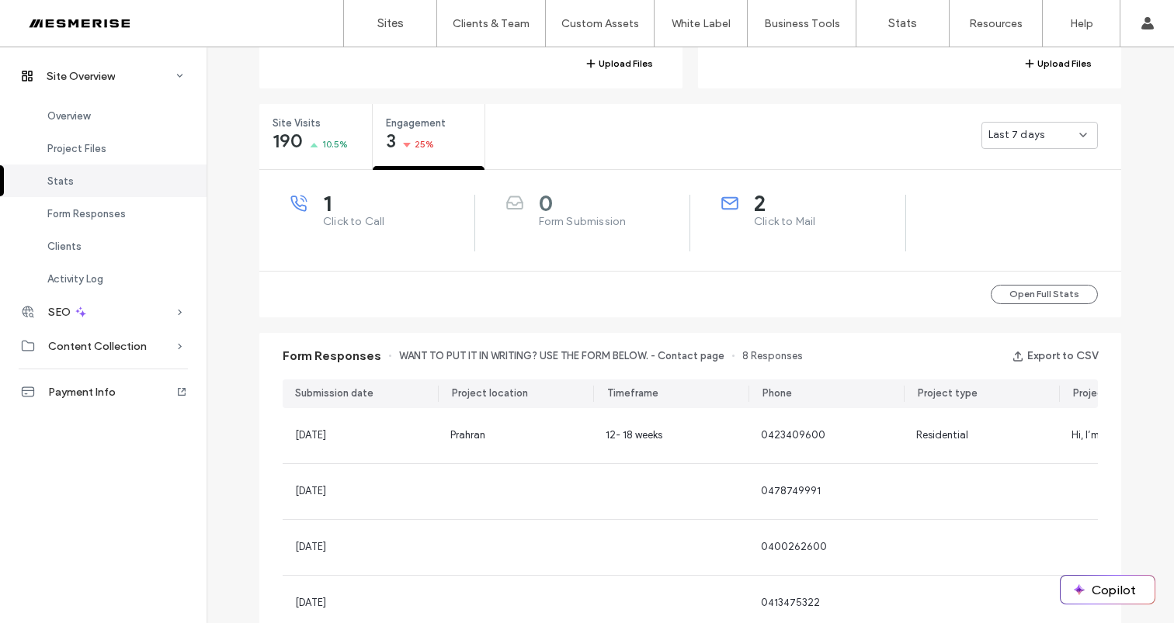
click at [616, 352] on span "WANT TO PUT IT IN WRITING? USE THE FORM BELOW. - Contact page" at bounding box center [561, 357] width 325 height 16
click at [576, 353] on span "WANT TO PUT IT IN WRITING? USE THE FORM BELOW. - Contact page" at bounding box center [561, 357] width 325 height 16
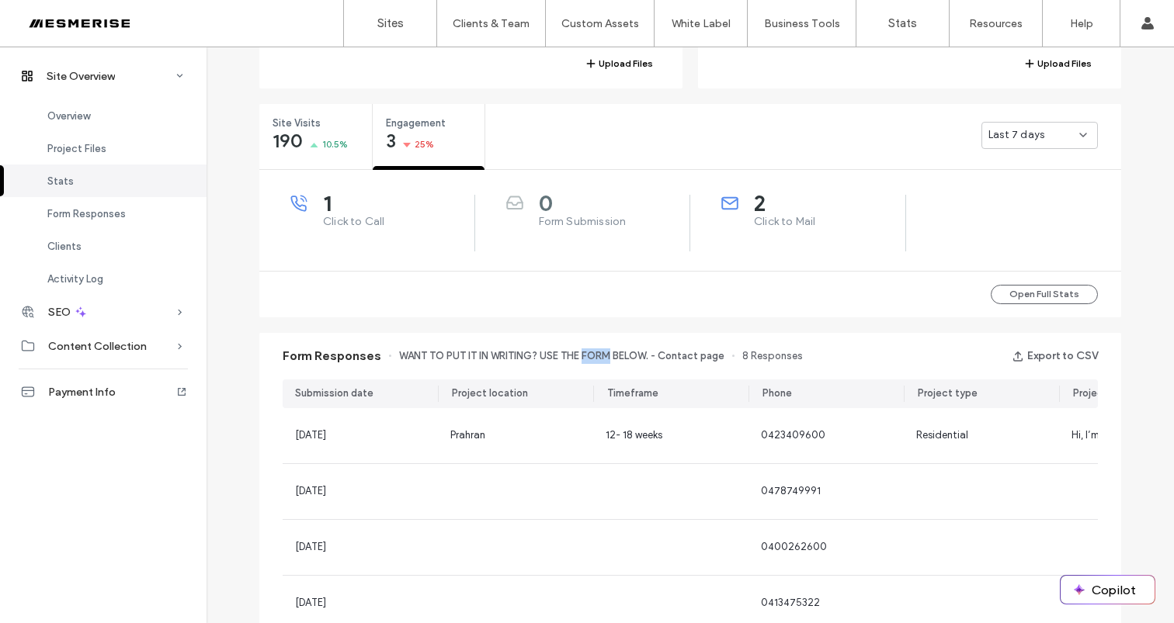
click at [575, 352] on span "WANT TO PUT IT IN WRITING? USE THE FORM BELOW. - Contact page" at bounding box center [561, 357] width 325 height 16
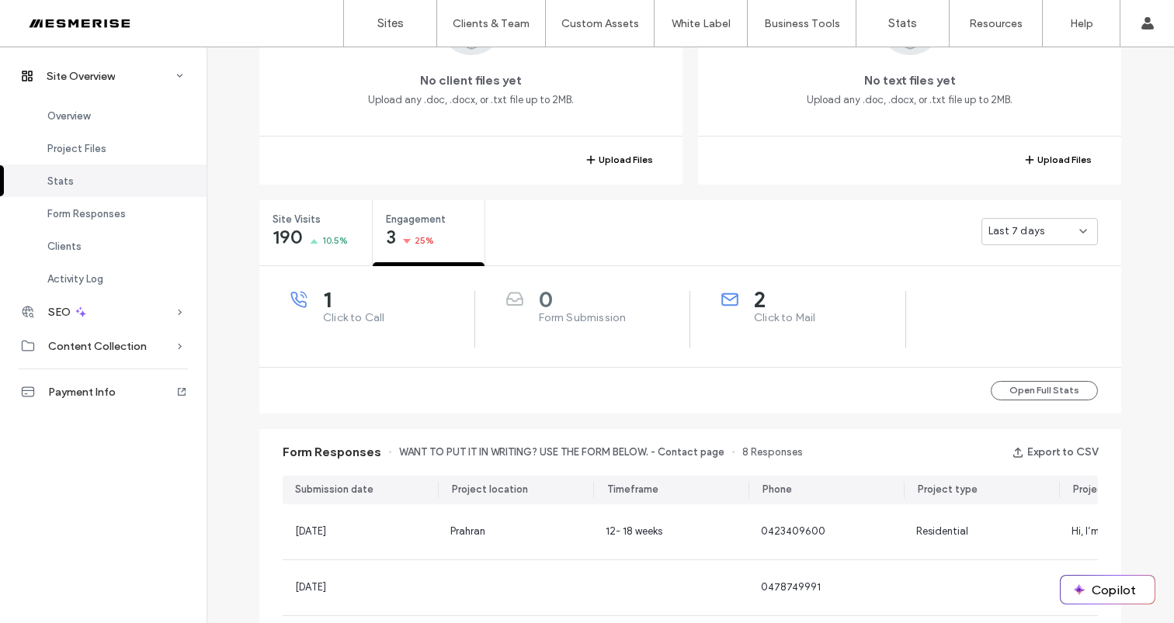
click at [1034, 231] on span "Last 7 days" at bounding box center [1016, 232] width 56 height 16
click at [1025, 314] on span "Last 30 days" at bounding box center [1014, 313] width 62 height 16
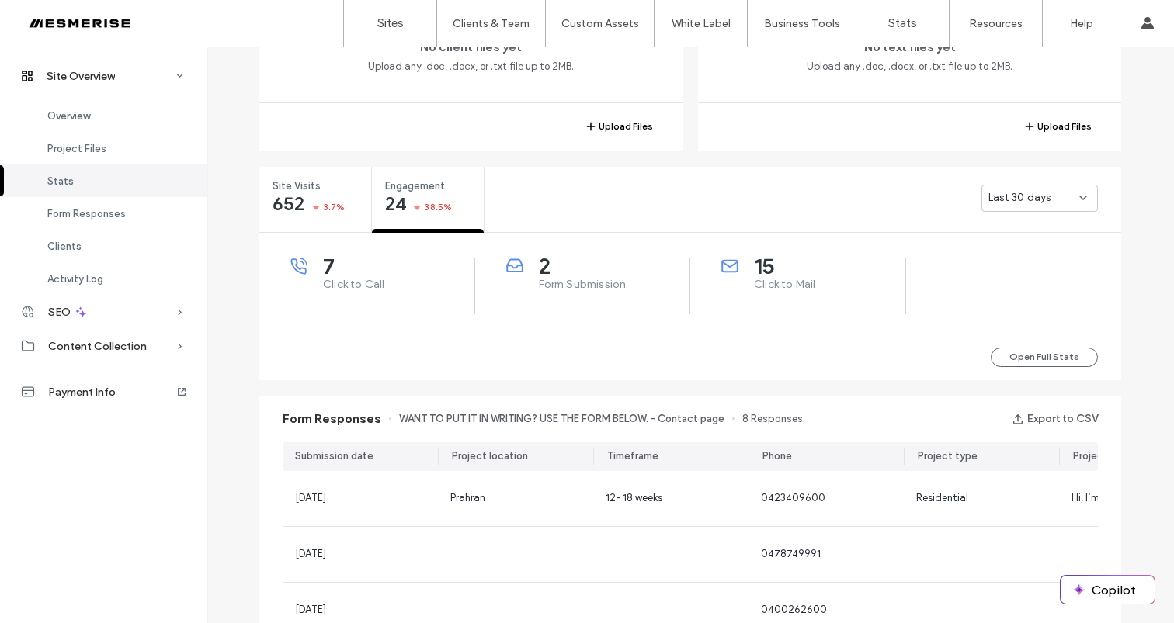
scroll to position [470, 0]
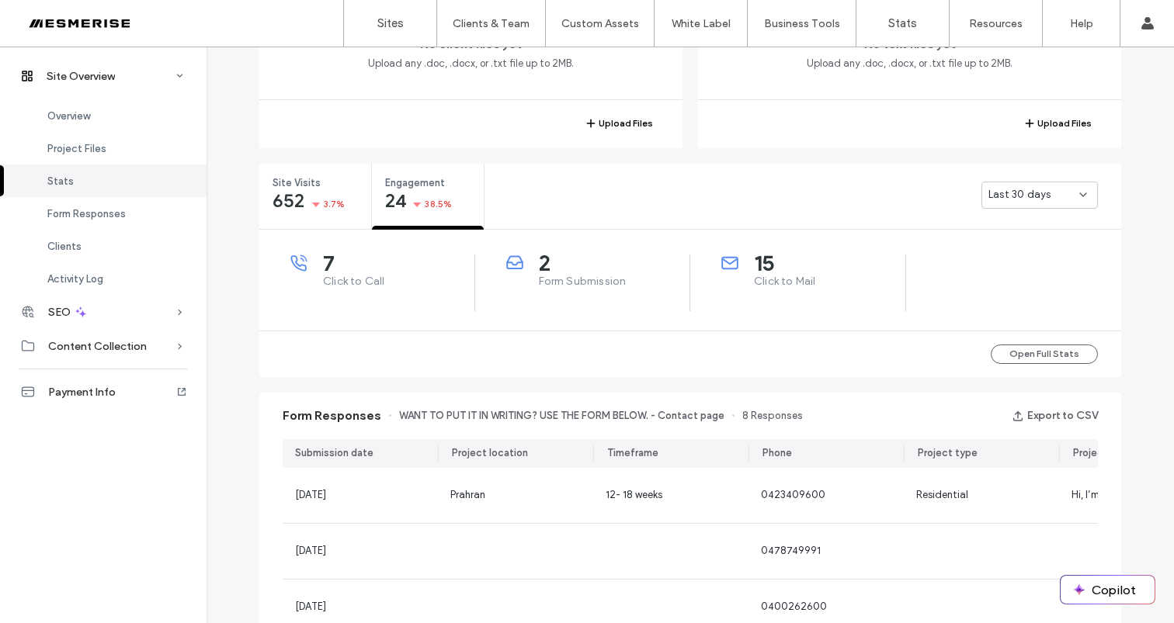
click at [1011, 191] on span "Last 30 days" at bounding box center [1019, 195] width 62 height 16
click at [905, 195] on div "Last 30 days" at bounding box center [802, 195] width 637 height 62
click at [1042, 355] on button "Open Full Stats" at bounding box center [1044, 354] width 107 height 19
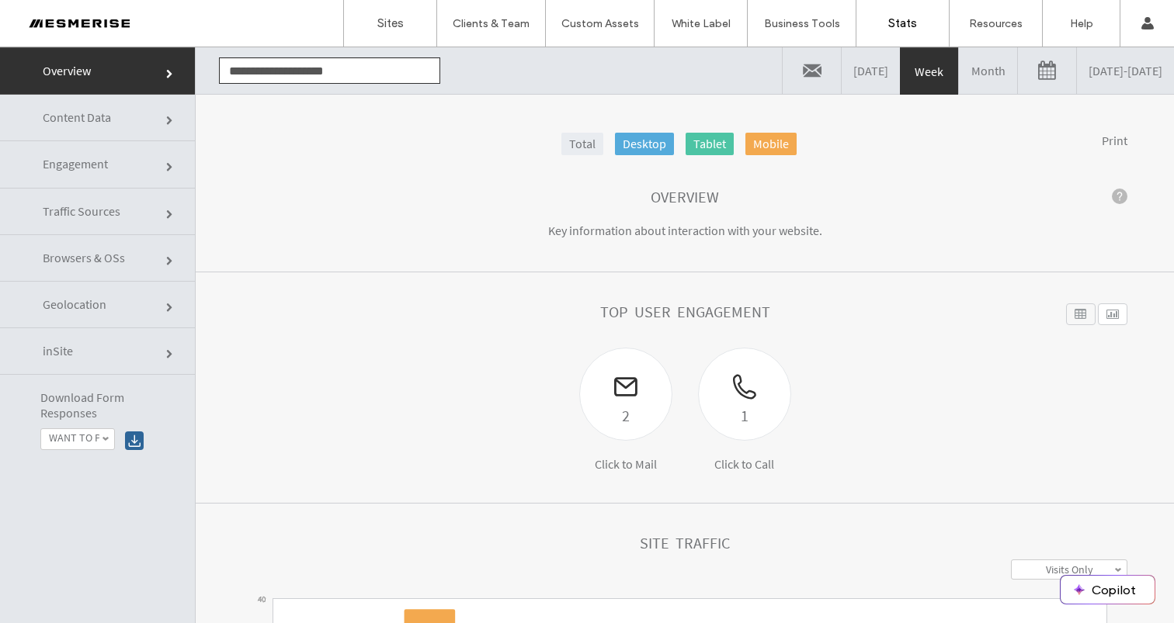
click at [1088, 72] on link "09/10/2025 - 09/17/2025" at bounding box center [1125, 70] width 97 height 47
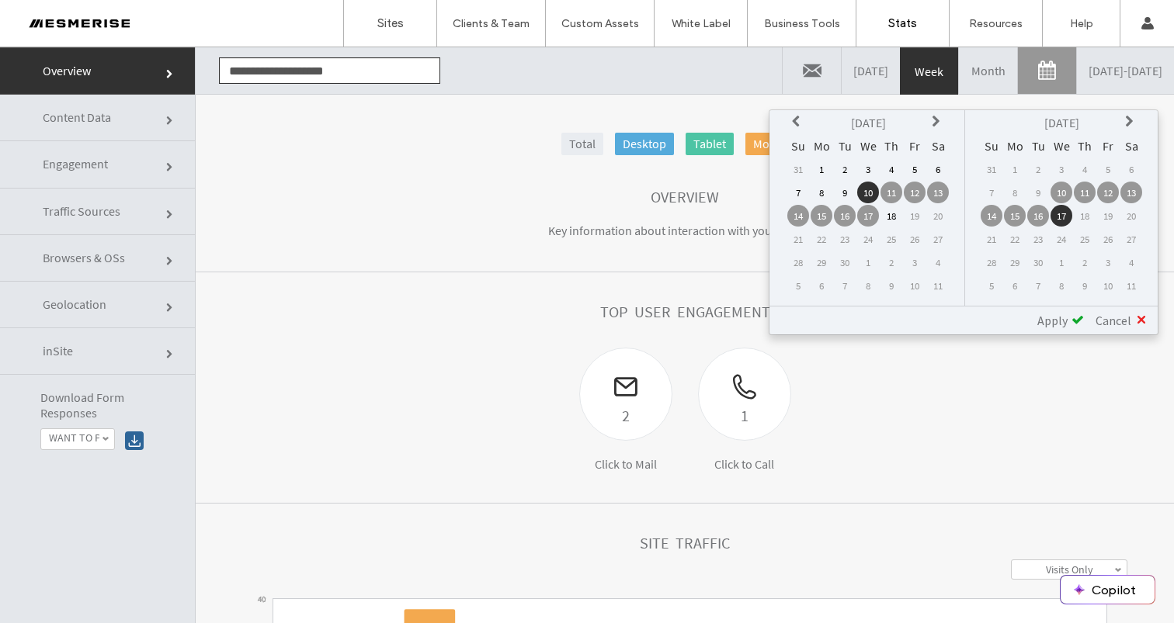
click at [800, 121] on icon at bounding box center [798, 122] width 12 height 12
click at [794, 121] on icon at bounding box center [798, 122] width 12 height 12
click at [887, 261] on td "31" at bounding box center [891, 263] width 22 height 22
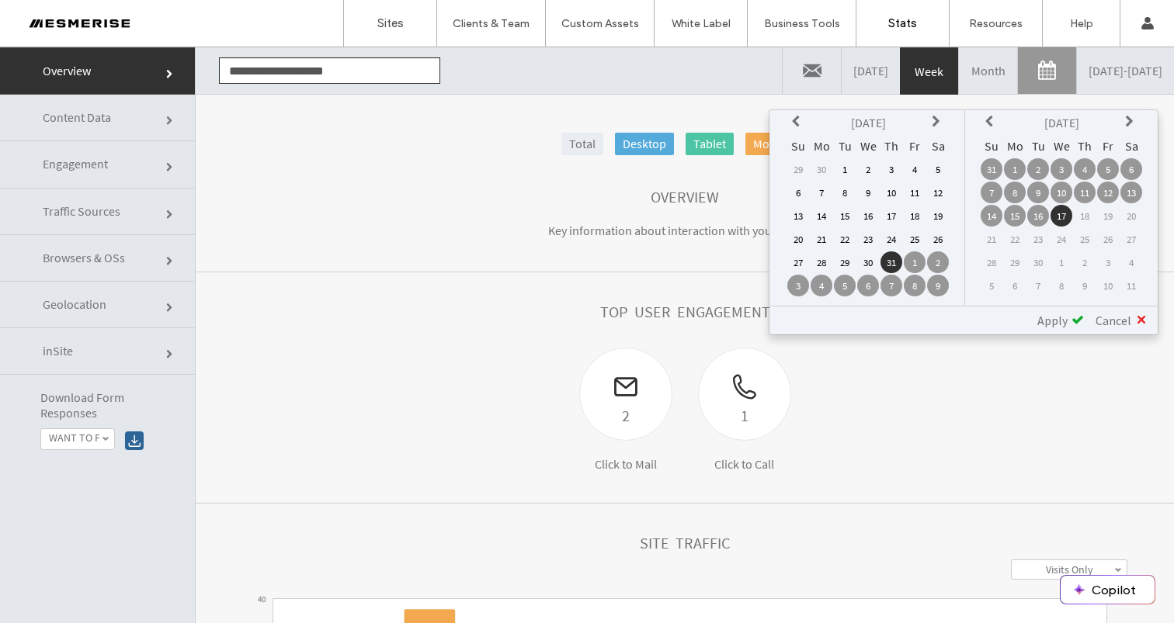
click at [1071, 324] on div "Apply" at bounding box center [1054, 321] width 58 height 16
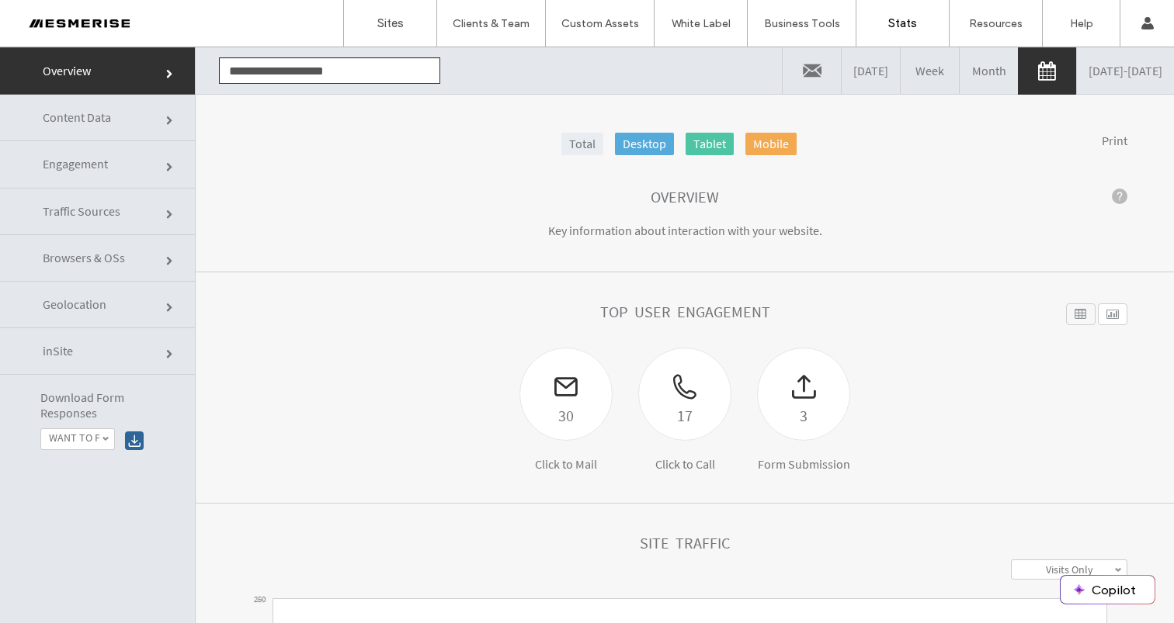
click at [681, 315] on h1 "Top User Engagement" at bounding box center [685, 312] width 170 height 17
click at [680, 316] on h1 "Top User Engagement" at bounding box center [685, 312] width 170 height 17
click at [635, 311] on h1 "Top User Engagement" at bounding box center [685, 312] width 170 height 17
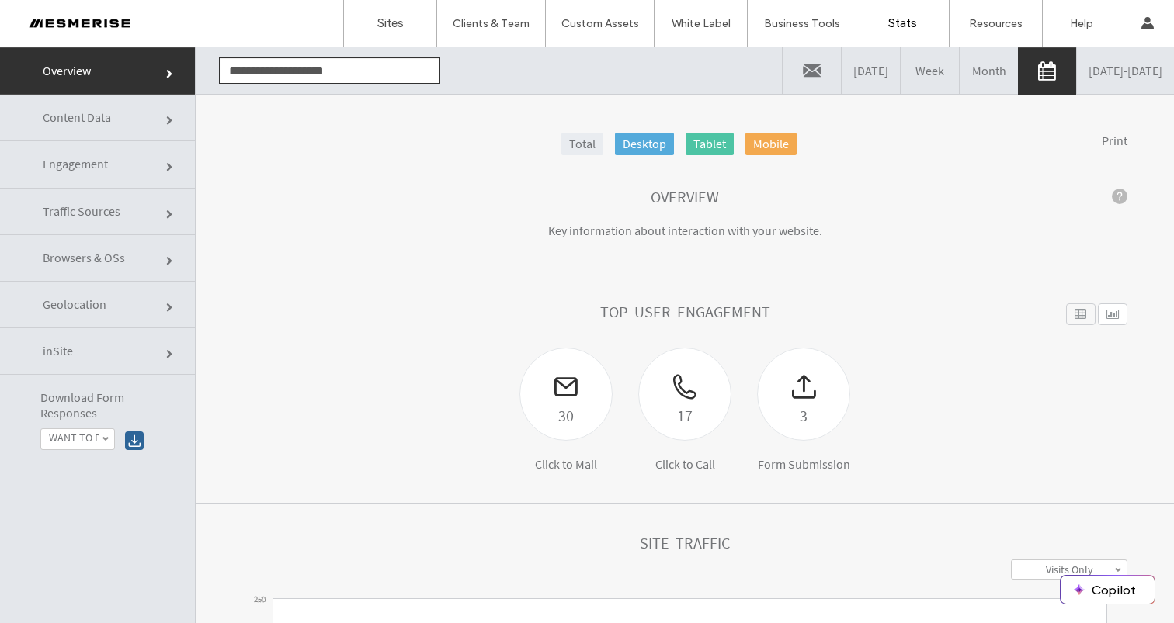
click at [696, 320] on h1 "Top User Engagement" at bounding box center [685, 312] width 170 height 17
click at [696, 321] on h1 "Top User Engagement" at bounding box center [685, 312] width 170 height 17
click at [699, 314] on h1 "Top User Engagement" at bounding box center [685, 312] width 170 height 17
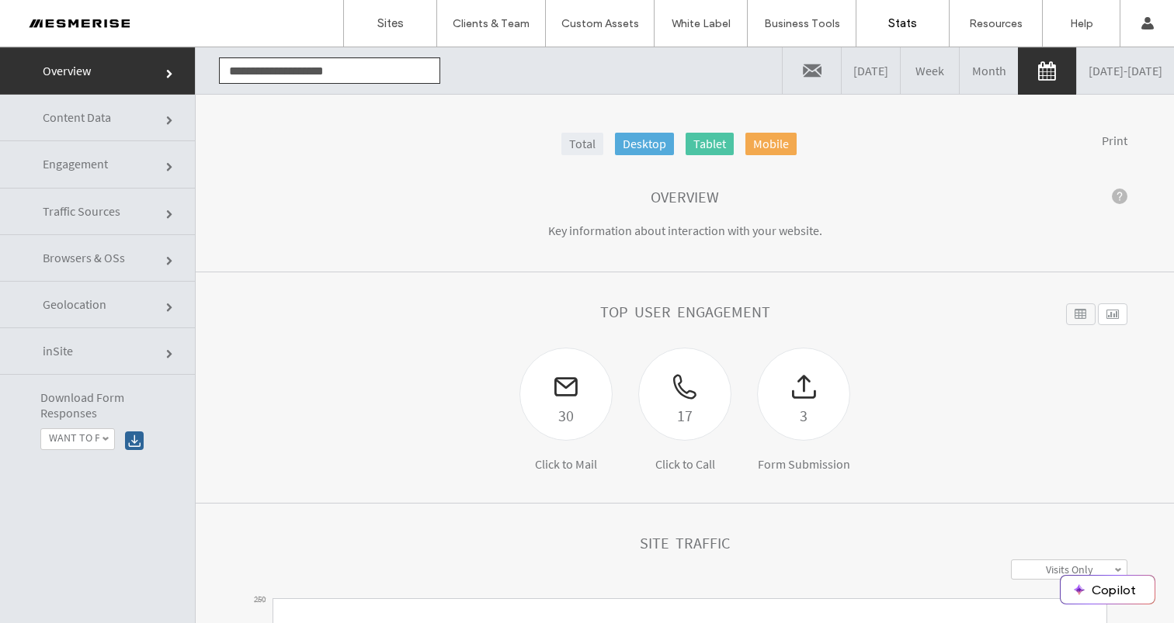
click at [654, 293] on section "Top User Engagement 30 Click to Mail 17 Click to Call 3 Form Submission Widget …" at bounding box center [685, 387] width 978 height 231
click at [721, 307] on h1 "Top User Engagement" at bounding box center [685, 312] width 170 height 17
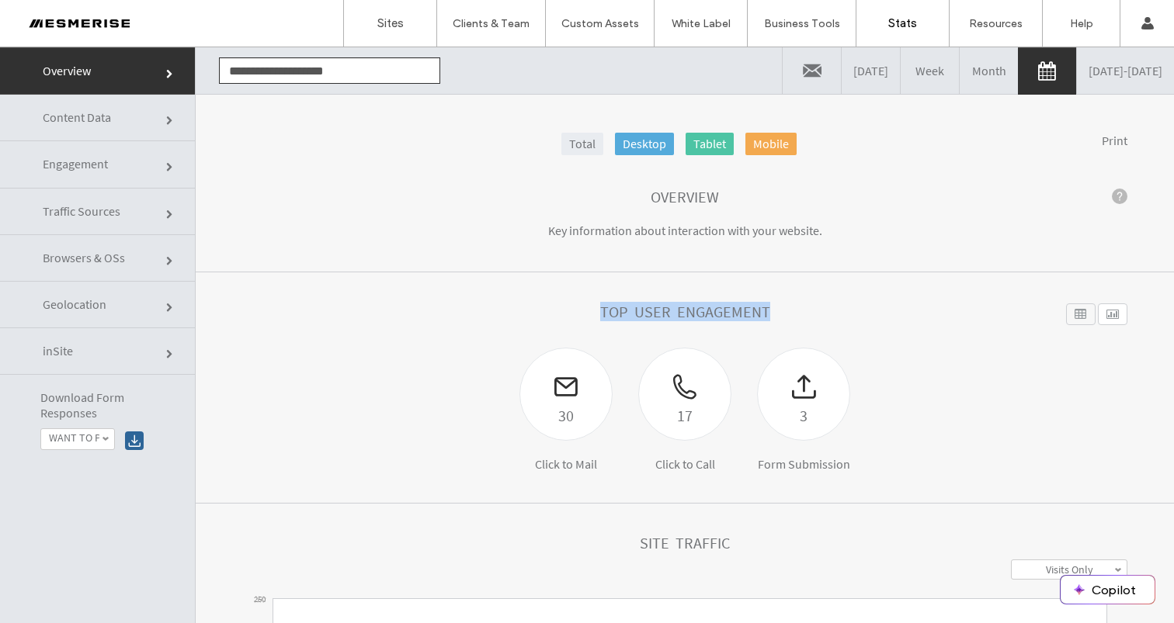
click at [721, 307] on h1 "Top User Engagement" at bounding box center [685, 312] width 170 height 17
click at [786, 310] on div "Top User Engagement" at bounding box center [684, 326] width 885 height 44
click at [703, 308] on h1 "Top User Engagement" at bounding box center [685, 312] width 170 height 17
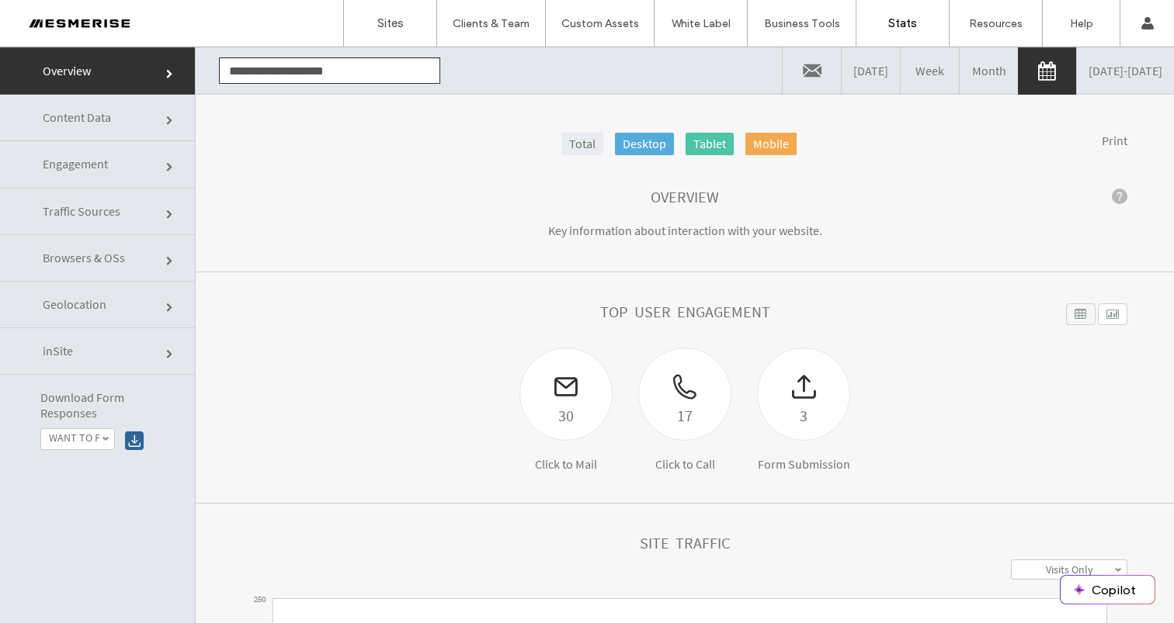
click at [627, 311] on h1 "Top User Engagement" at bounding box center [685, 312] width 170 height 17
click at [696, 308] on h1 "Top User Engagement" at bounding box center [685, 312] width 170 height 17
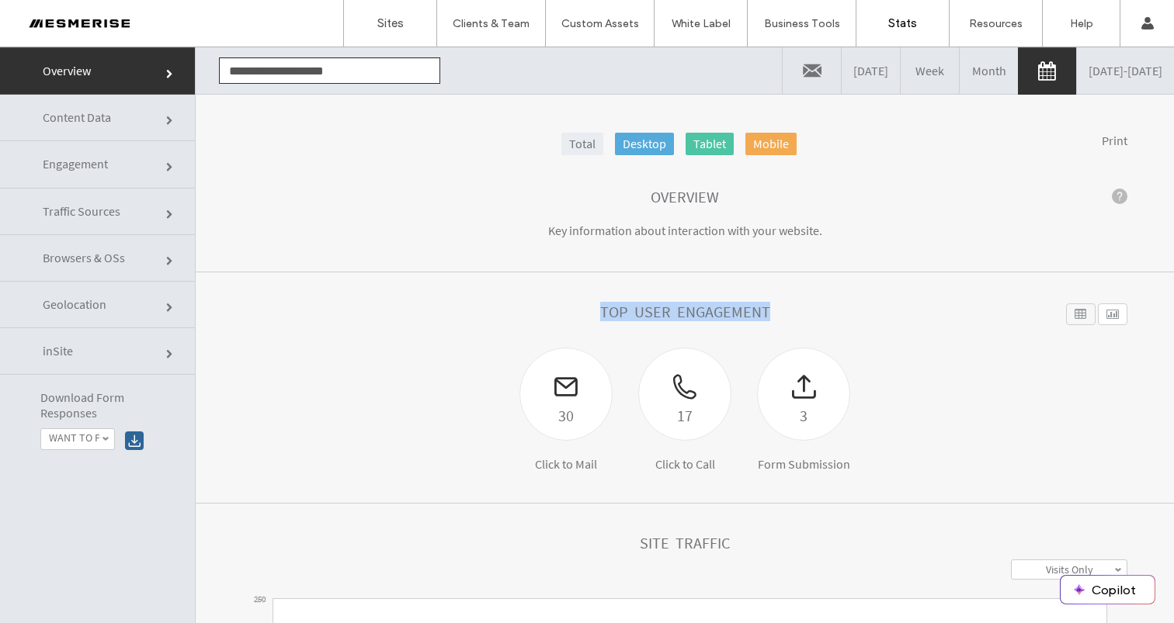
click at [696, 308] on h1 "Top User Engagement" at bounding box center [685, 312] width 170 height 17
click at [658, 312] on h1 "Top User Engagement" at bounding box center [685, 312] width 170 height 17
click at [699, 311] on h1 "Top User Engagement" at bounding box center [685, 312] width 170 height 17
click at [699, 310] on h1 "Top User Engagement" at bounding box center [685, 312] width 170 height 17
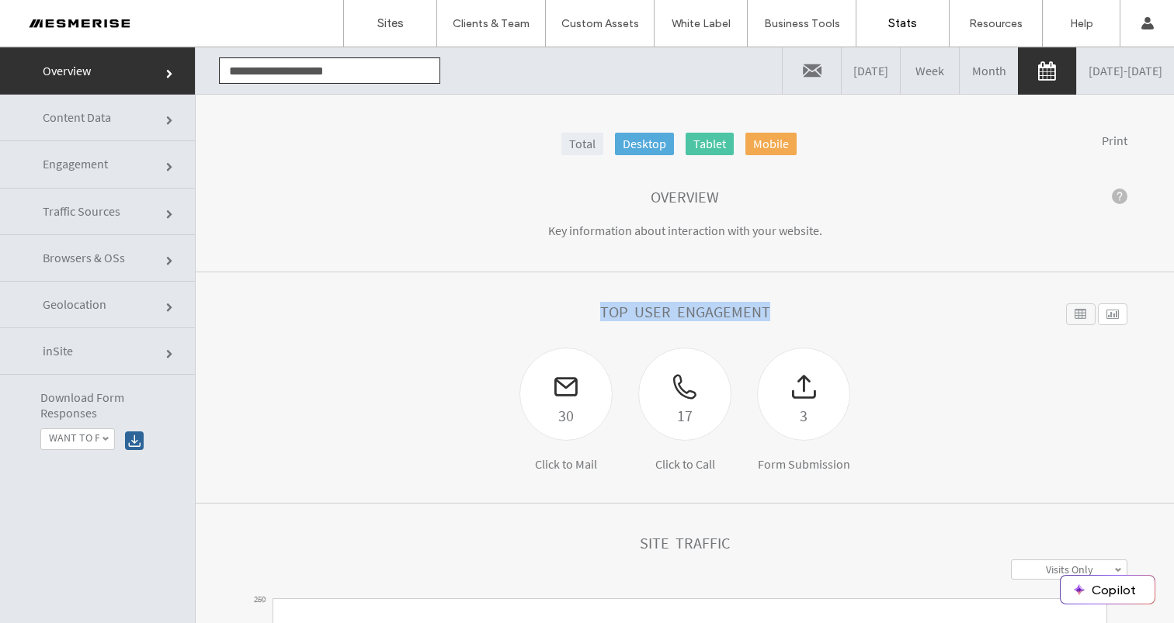
click at [699, 310] on h1 "Top User Engagement" at bounding box center [685, 312] width 170 height 17
click at [640, 310] on h1 "Top User Engagement" at bounding box center [685, 312] width 170 height 17
click at [725, 309] on h1 "Top User Engagement" at bounding box center [685, 312] width 170 height 17
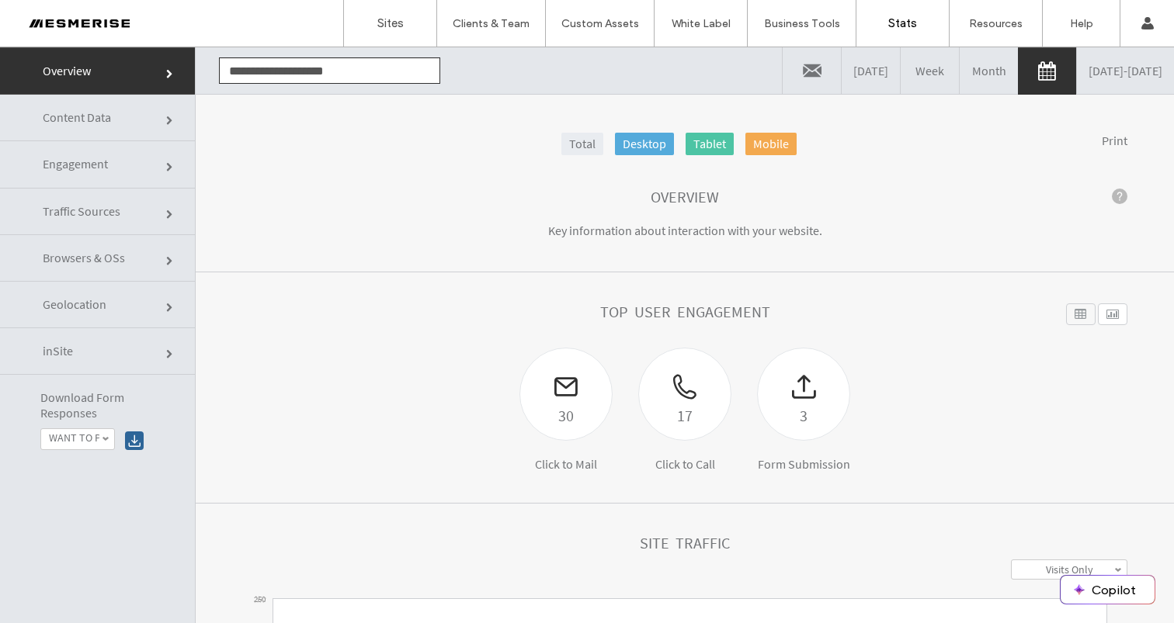
scroll to position [127, 0]
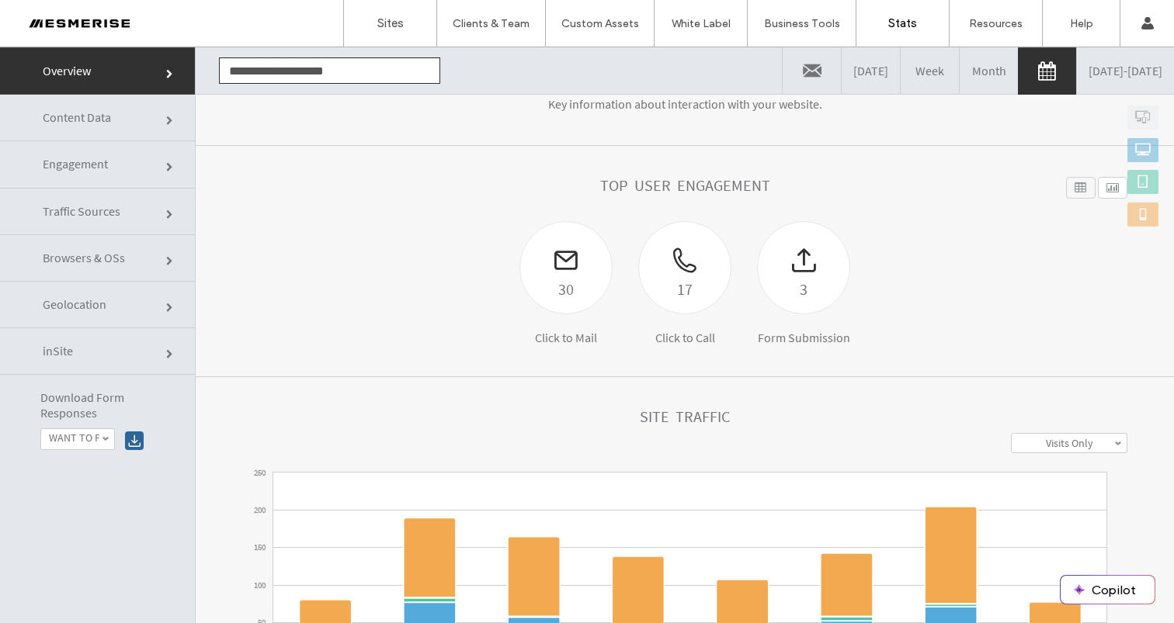
click at [637, 179] on h1 "Top User Engagement" at bounding box center [685, 185] width 170 height 17
click at [637, 180] on h1 "Top User Engagement" at bounding box center [685, 185] width 170 height 17
click at [710, 182] on h1 "Top User Engagement" at bounding box center [685, 185] width 170 height 17
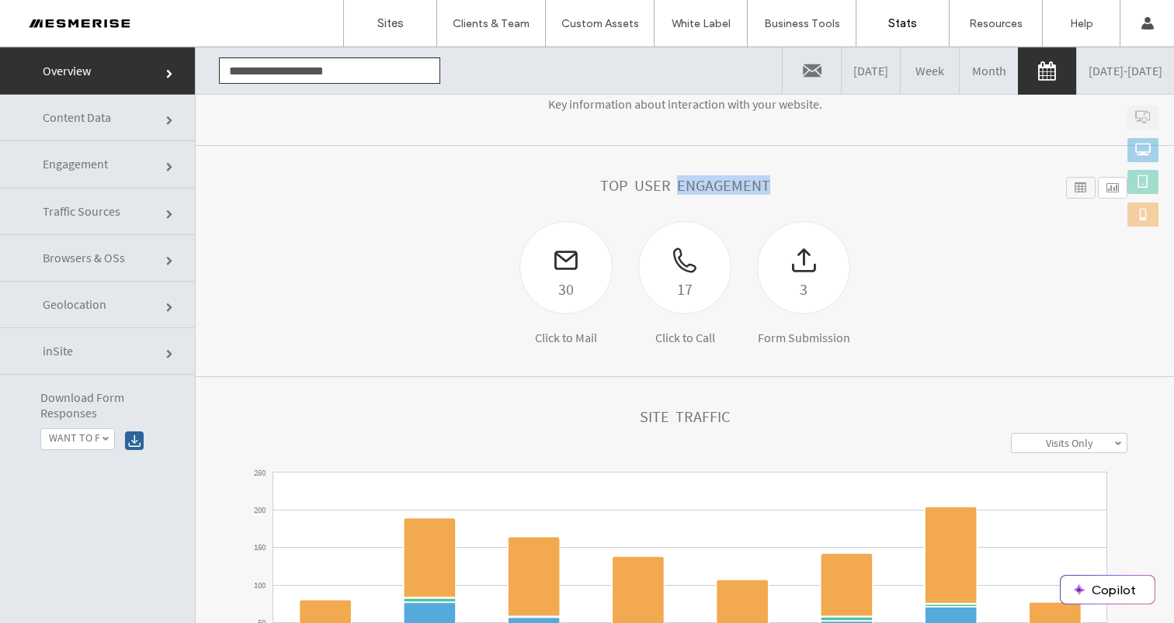
click at [708, 182] on h1 "Top User Engagement" at bounding box center [685, 185] width 170 height 17
click at [631, 182] on h1 "Top User Engagement" at bounding box center [685, 185] width 170 height 17
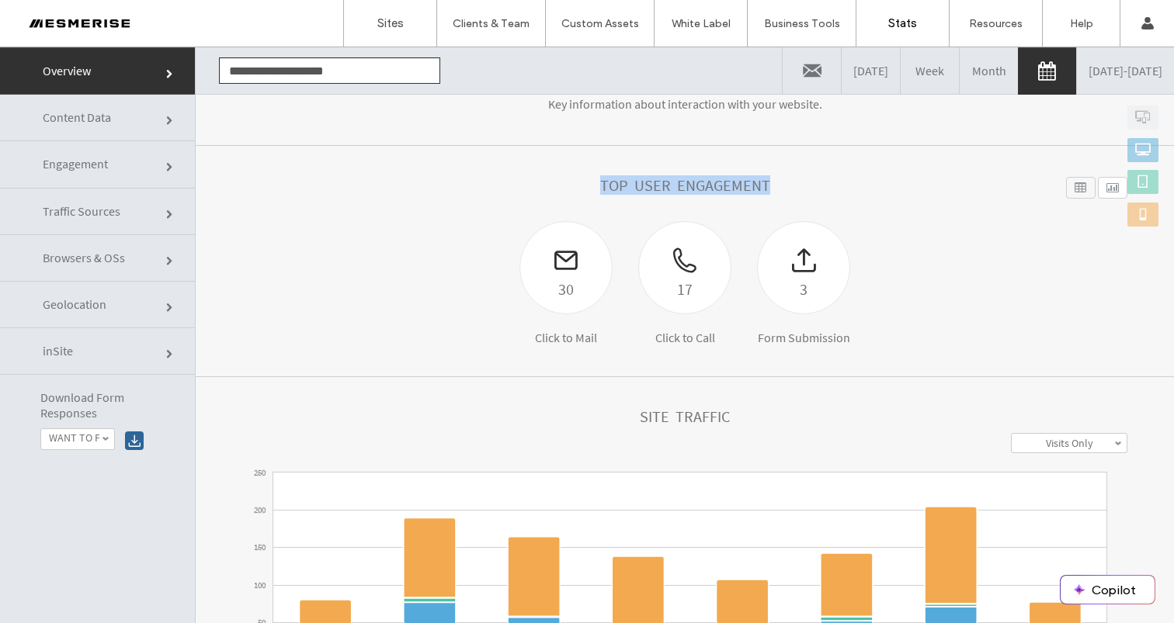
click at [631, 182] on h1 "Top User Engagement" at bounding box center [685, 185] width 170 height 17
click at [610, 183] on h1 "Top User Engagement" at bounding box center [685, 185] width 170 height 17
click at [654, 180] on h1 "Top User Engagement" at bounding box center [685, 185] width 170 height 17
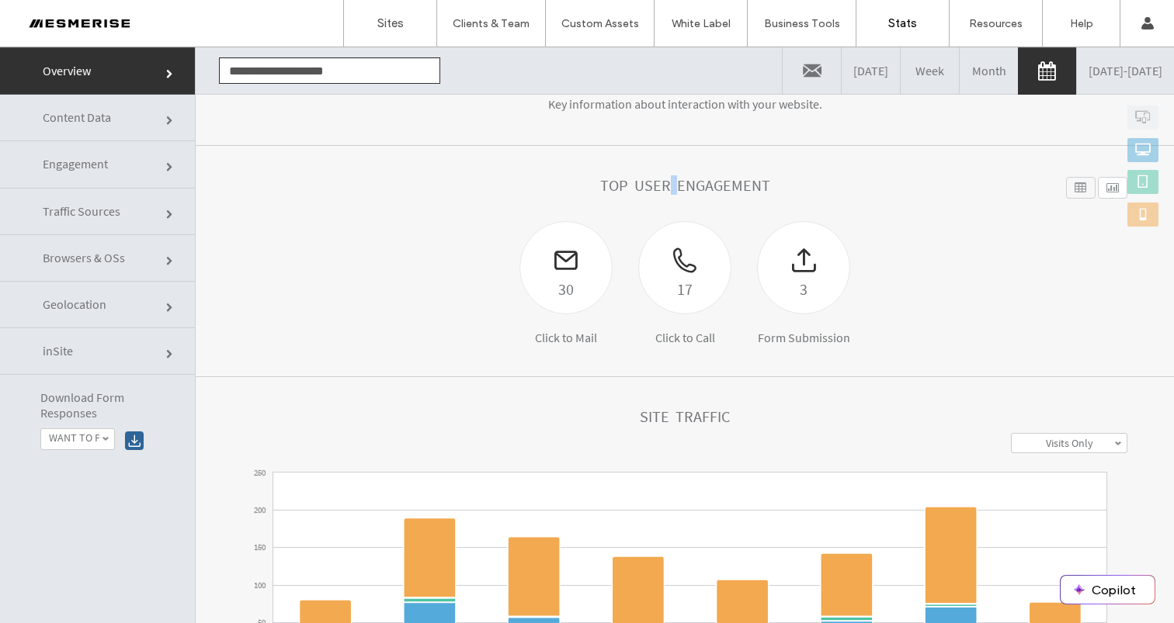
click at [654, 180] on h1 "Top User Engagement" at bounding box center [685, 185] width 170 height 17
click at [713, 180] on h1 "Top User Engagement" at bounding box center [685, 185] width 170 height 17
click at [656, 186] on h1 "Top User Engagement" at bounding box center [685, 185] width 170 height 17
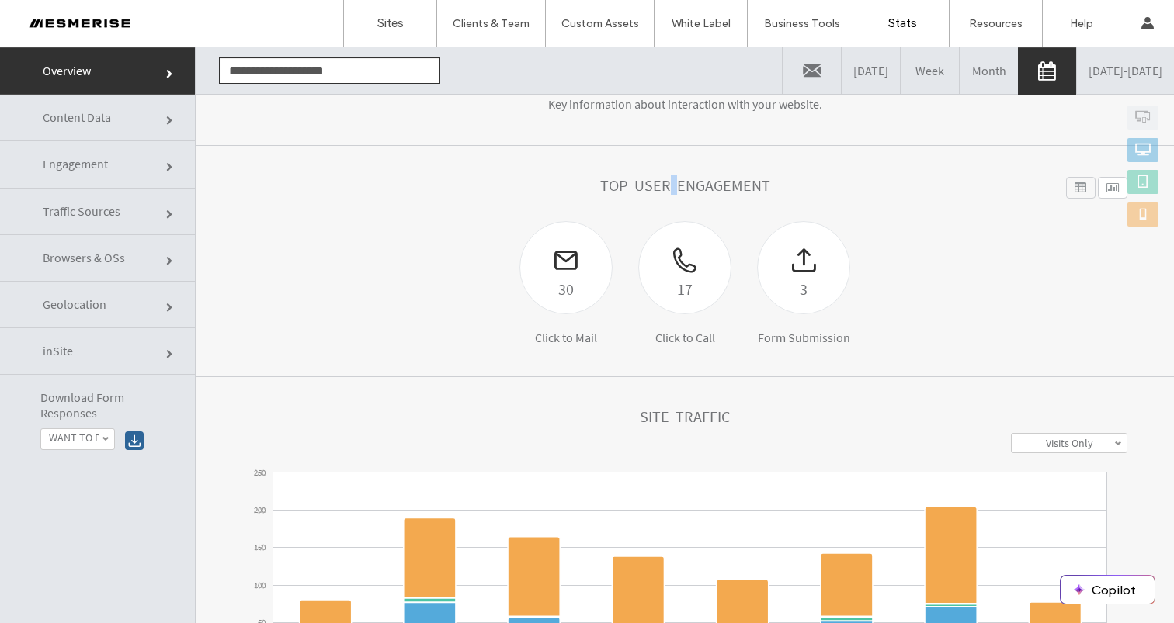
click at [656, 186] on h1 "Top User Engagement" at bounding box center [685, 185] width 170 height 17
click at [632, 187] on h1 "Top User Engagement" at bounding box center [685, 185] width 170 height 17
click at [600, 189] on h1 "Top User Engagement" at bounding box center [685, 185] width 170 height 17
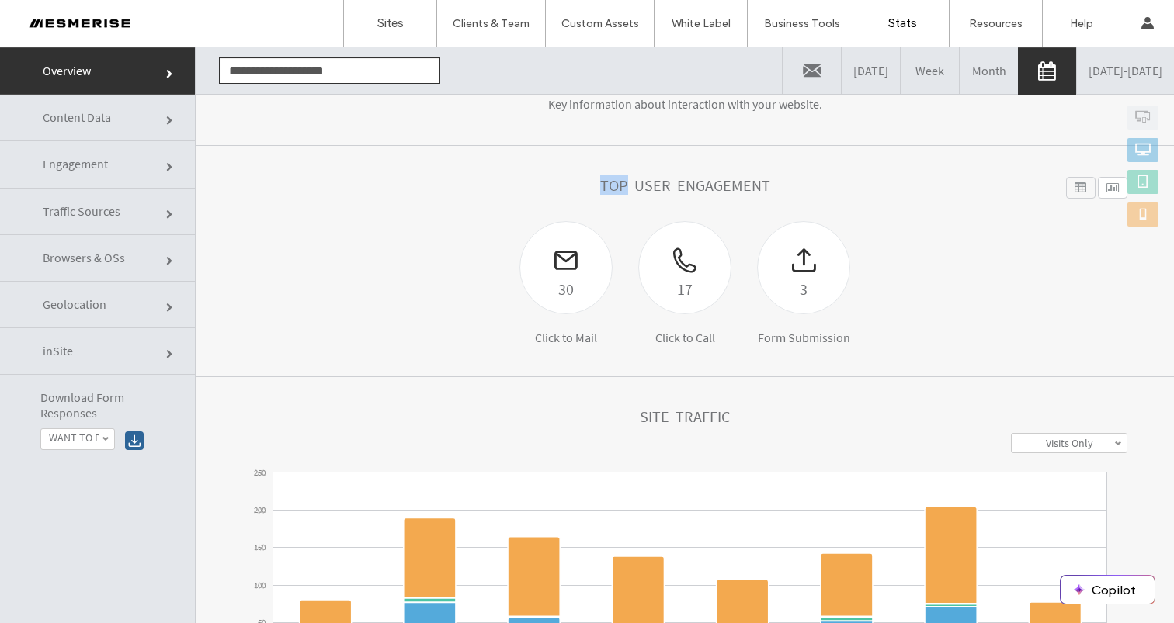
click at [600, 189] on h1 "Top User Engagement" at bounding box center [685, 185] width 170 height 17
click at [699, 181] on h1 "Top User Engagement" at bounding box center [685, 185] width 170 height 17
drag, startPoint x: 699, startPoint y: 181, endPoint x: 631, endPoint y: 184, distance: 67.6
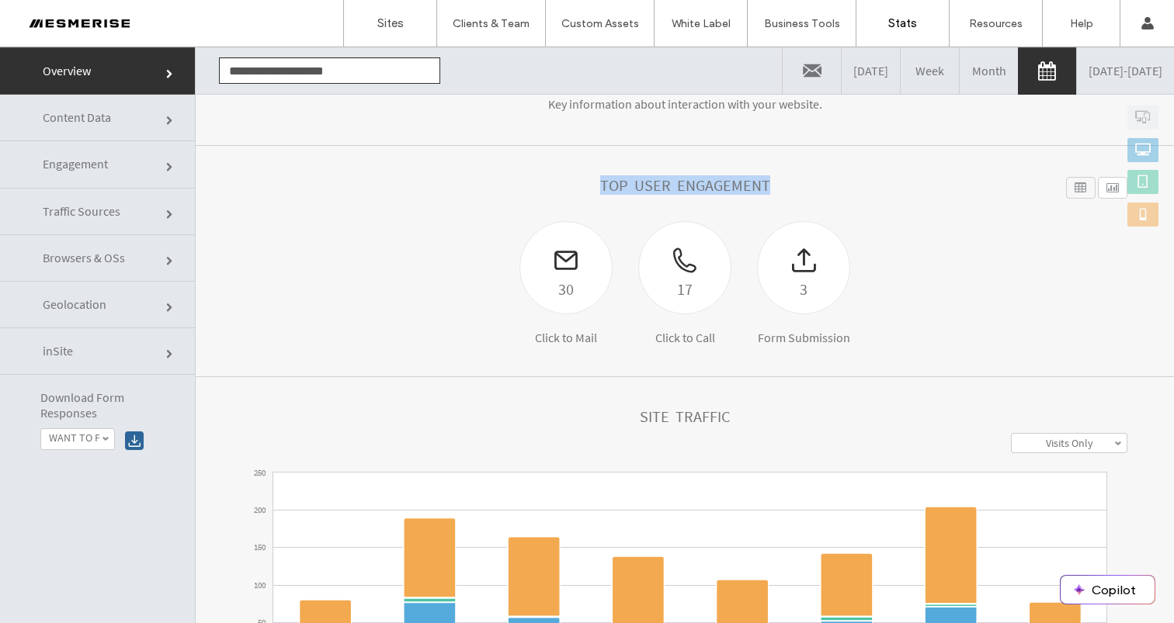
click at [698, 181] on h1 "Top User Engagement" at bounding box center [685, 185] width 170 height 17
click at [631, 184] on h1 "Top User Engagement" at bounding box center [685, 185] width 170 height 17
click at [600, 186] on h1 "Top User Engagement" at bounding box center [685, 185] width 170 height 17
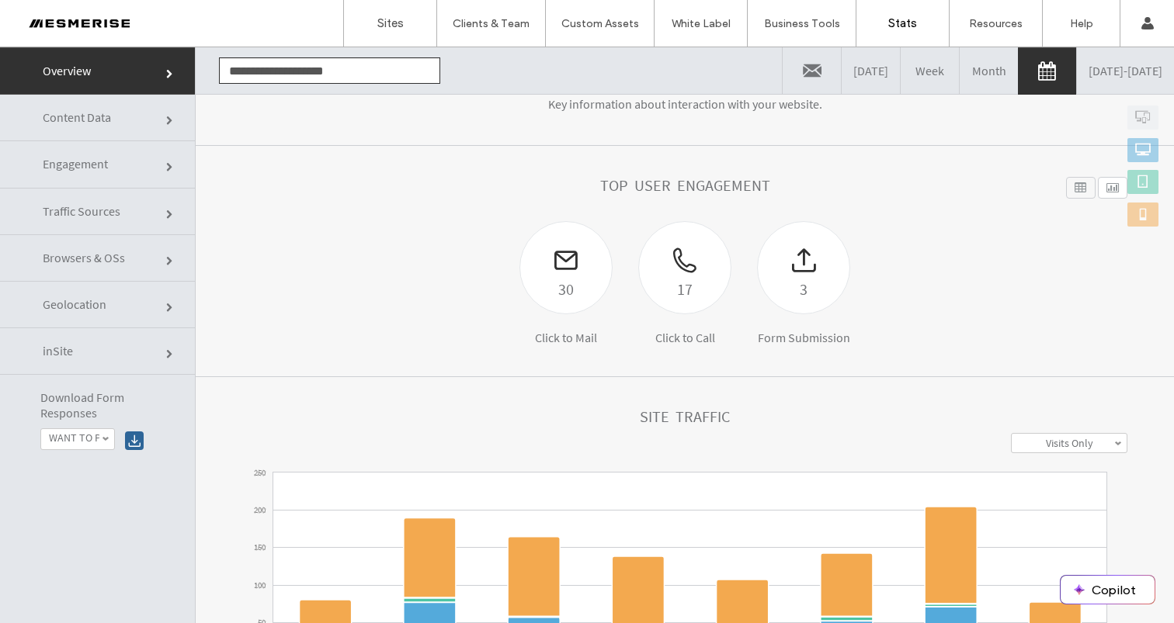
click at [655, 185] on h1 "Top User Engagement" at bounding box center [685, 185] width 170 height 17
click at [678, 182] on h1 "Top User Engagement" at bounding box center [685, 185] width 170 height 17
click at [634, 184] on h1 "Top User Engagement" at bounding box center [685, 185] width 170 height 17
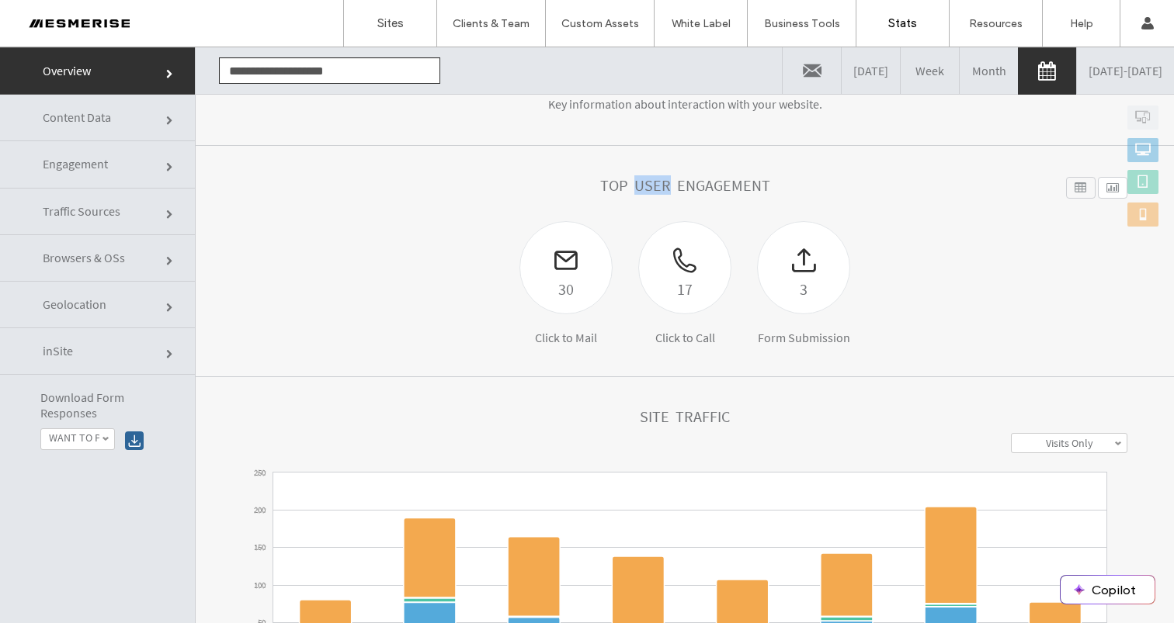
click at [634, 184] on h1 "Top User Engagement" at bounding box center [685, 185] width 170 height 17
click at [717, 179] on h1 "Top User Engagement" at bounding box center [685, 185] width 170 height 17
click at [648, 185] on h1 "Top User Engagement" at bounding box center [685, 185] width 170 height 17
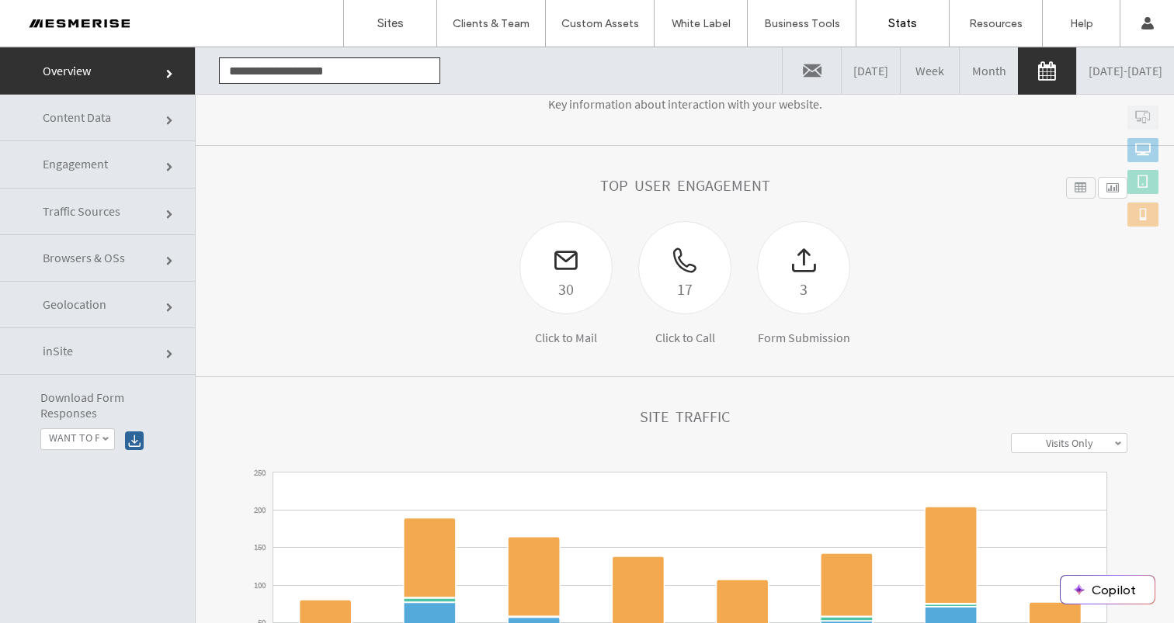
click at [707, 180] on h1 "Top User Engagement" at bounding box center [685, 185] width 170 height 17
click at [710, 189] on h1 "Top User Engagement" at bounding box center [685, 185] width 170 height 17
click at [709, 189] on h1 "Top User Engagement" at bounding box center [685, 185] width 170 height 17
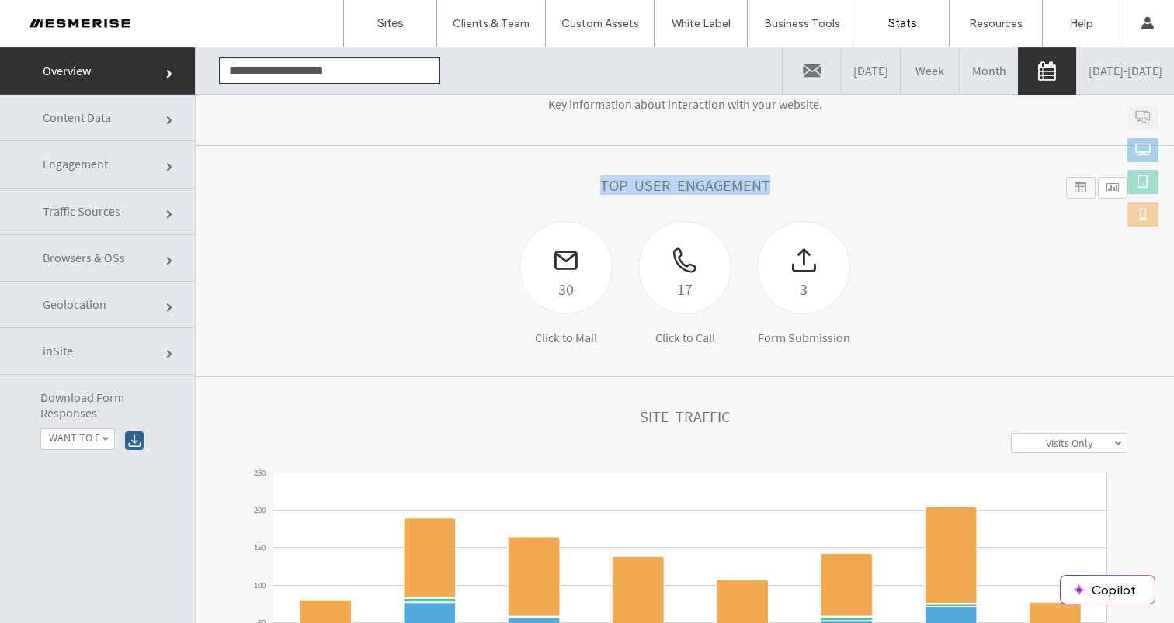
click at [727, 190] on h1 "Top User Engagement" at bounding box center [685, 185] width 170 height 17
click at [645, 185] on h1 "Top User Engagement" at bounding box center [685, 185] width 170 height 17
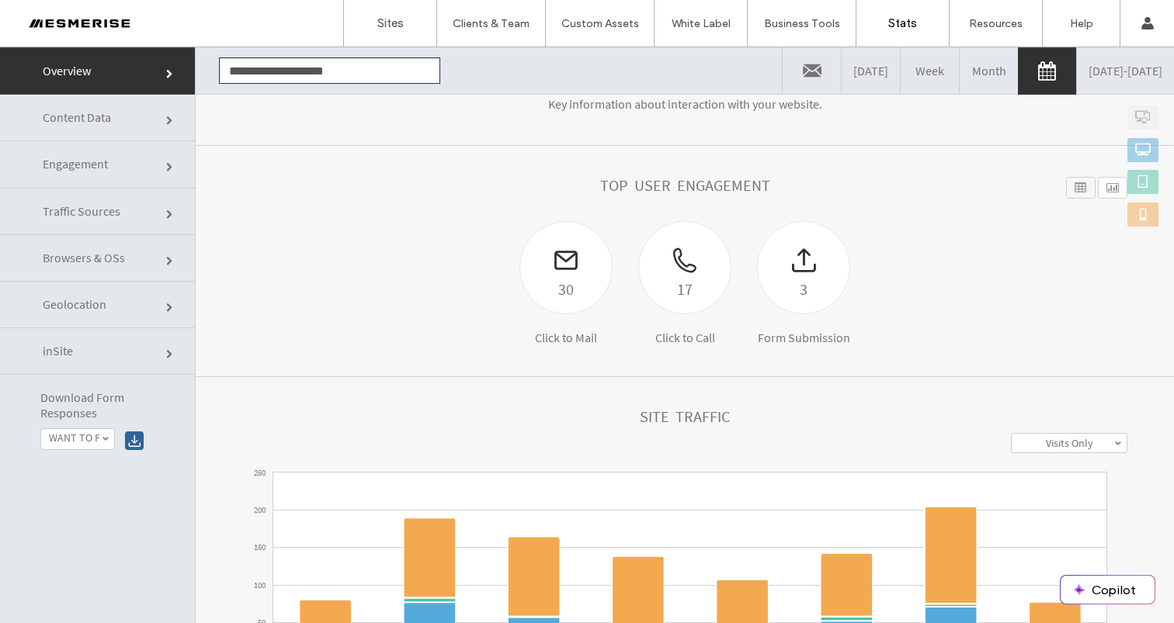
click at [612, 185] on h1 "Top User Engagement" at bounding box center [685, 185] width 170 height 17
click at [626, 185] on h1 "Top User Engagement" at bounding box center [685, 185] width 170 height 17
click at [693, 183] on h1 "Top User Engagement" at bounding box center [685, 185] width 170 height 17
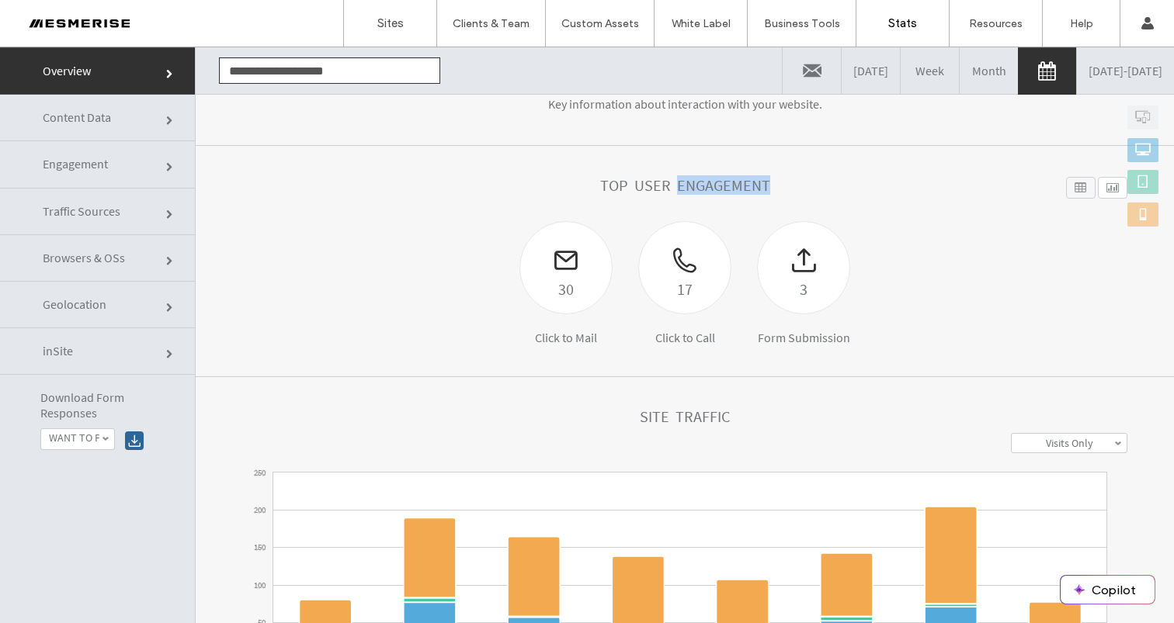
click at [693, 183] on h1 "Top User Engagement" at bounding box center [685, 185] width 170 height 17
click at [641, 188] on h1 "Top User Engagement" at bounding box center [685, 185] width 170 height 17
click at [623, 187] on h1 "Top User Engagement" at bounding box center [685, 185] width 170 height 17
click at [682, 184] on h1 "Top User Engagement" at bounding box center [685, 185] width 170 height 17
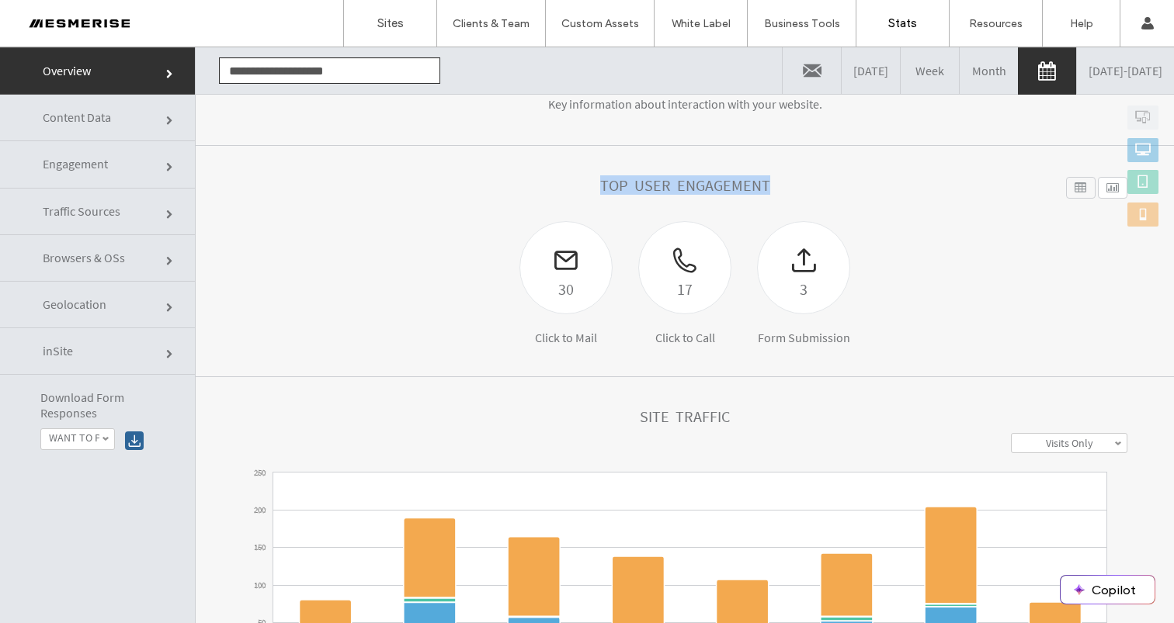
click at [682, 184] on h1 "Top User Engagement" at bounding box center [685, 185] width 170 height 17
click at [637, 182] on h1 "Top User Engagement" at bounding box center [685, 185] width 170 height 17
click at [497, 197] on div "Top User Engagement" at bounding box center [684, 199] width 885 height 44
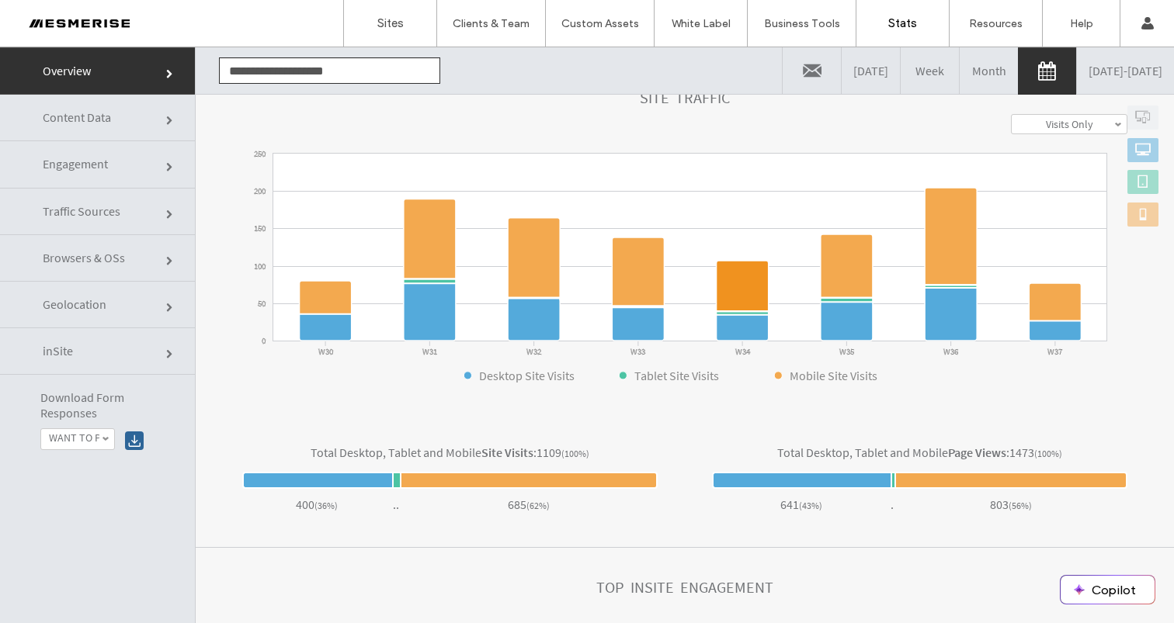
scroll to position [0, 0]
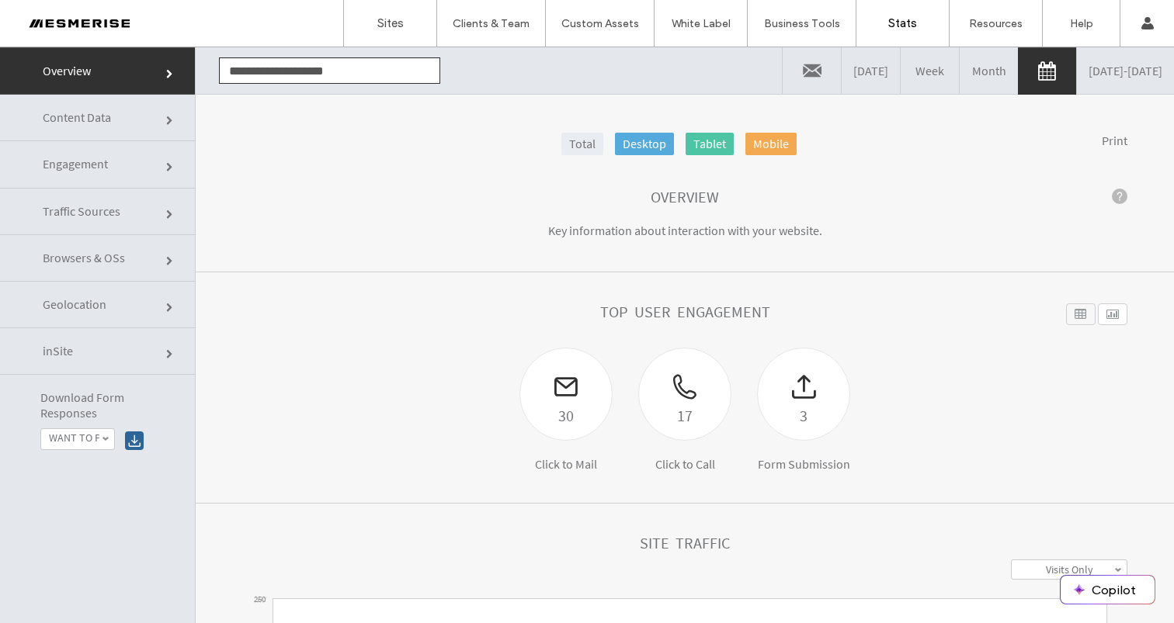
click at [102, 22] on div at bounding box center [100, 23] width 176 height 25
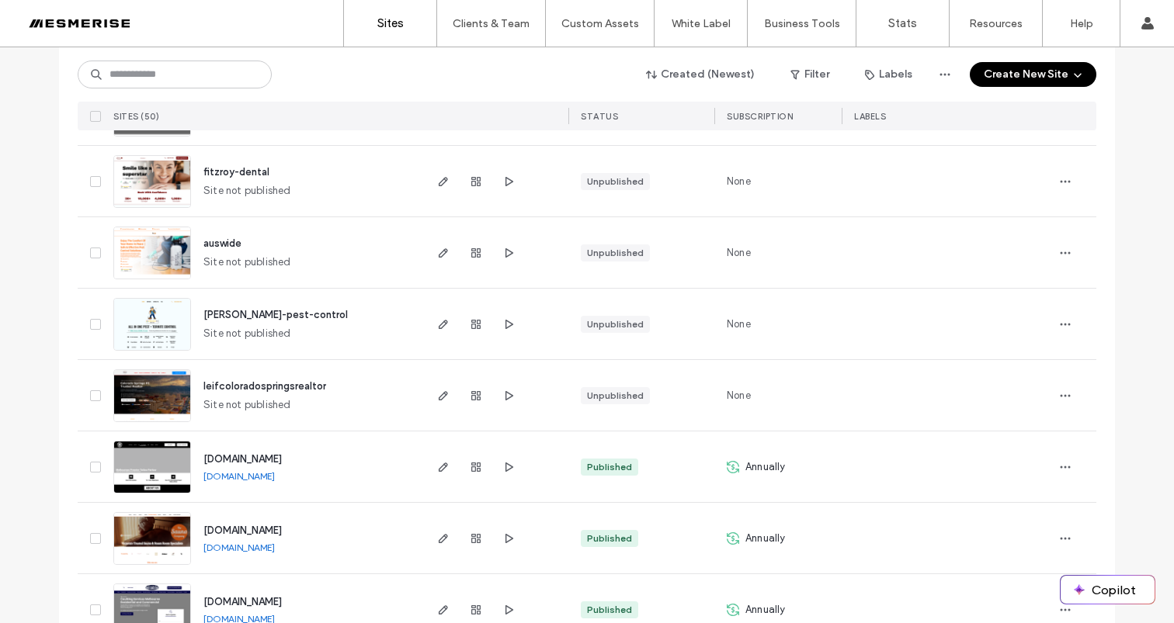
scroll to position [2695, 0]
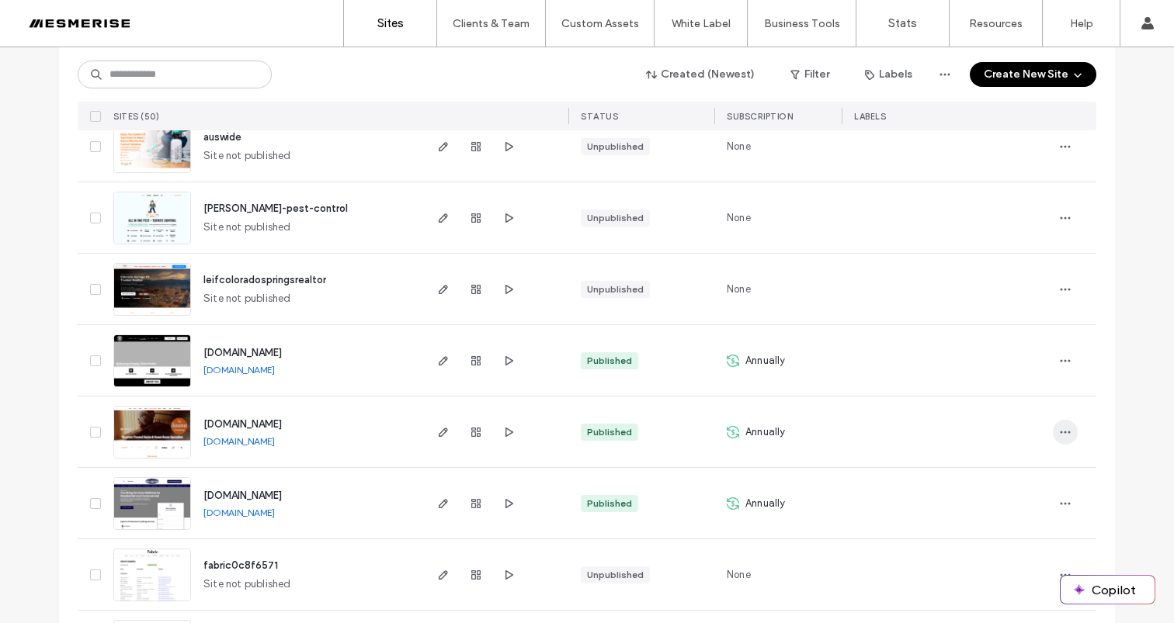
click at [1060, 432] on use "button" at bounding box center [1065, 432] width 10 height 2
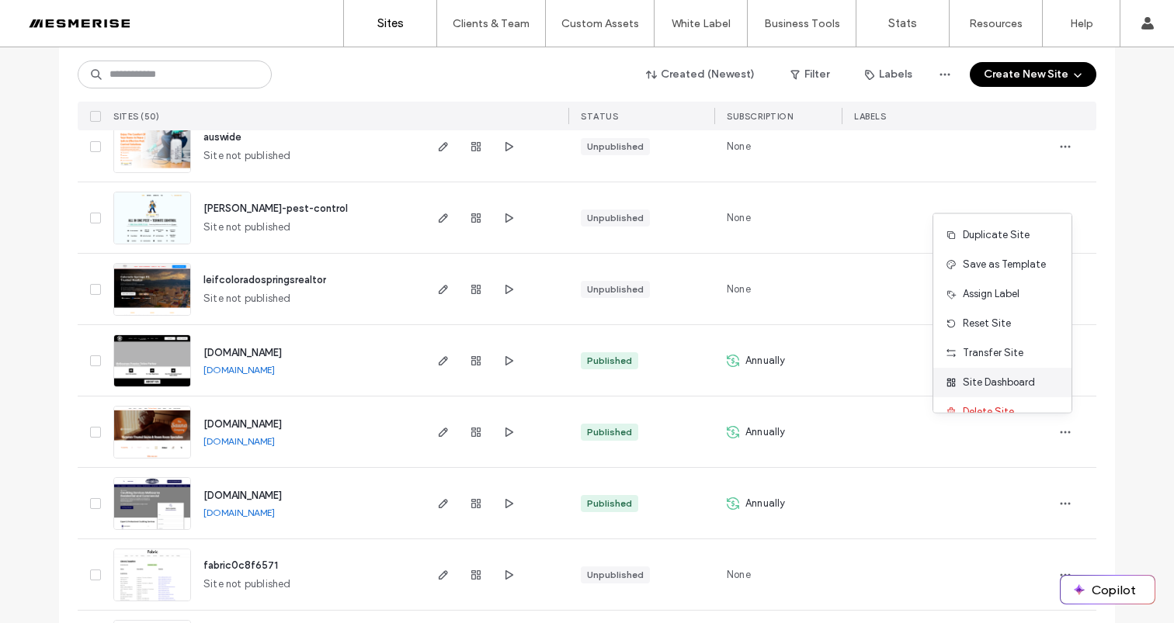
click at [1016, 372] on div "Site Dashboard" at bounding box center [1002, 382] width 138 height 29
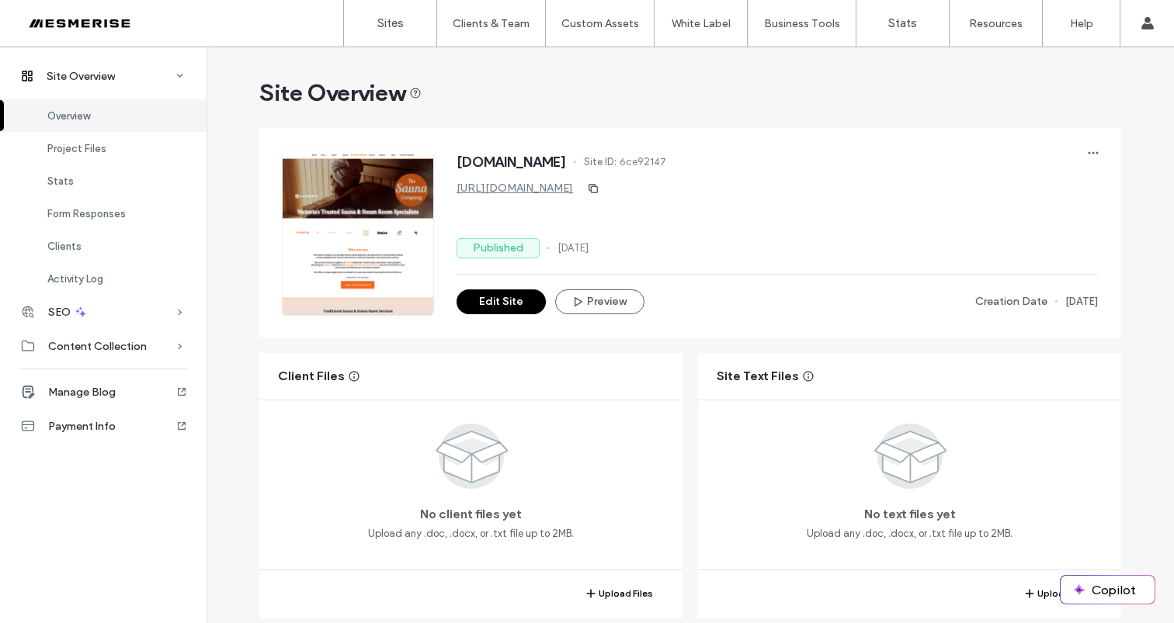
click at [551, 155] on span "[DOMAIN_NAME]" at bounding box center [510, 162] width 109 height 16
click at [561, 158] on span "www.thesaunacompany.com" at bounding box center [510, 162] width 109 height 16
click at [561, 158] on span "[DOMAIN_NAME]" at bounding box center [510, 162] width 109 height 16
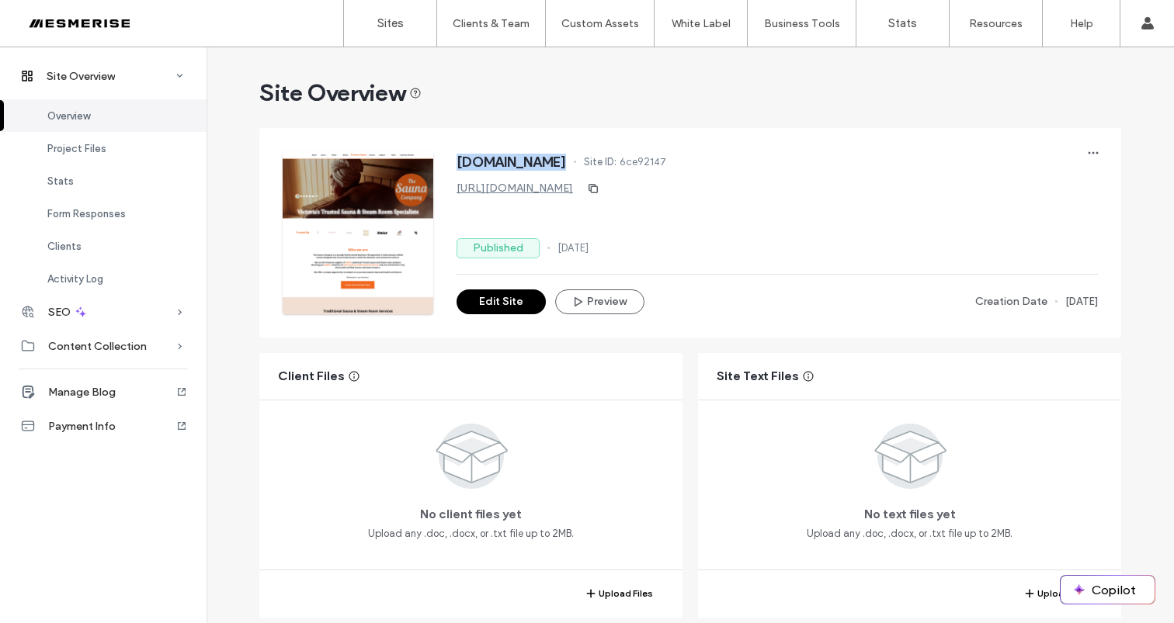
click at [561, 158] on span "[DOMAIN_NAME]" at bounding box center [510, 162] width 109 height 16
click at [566, 160] on span "www.thesaunacompany.com" at bounding box center [510, 162] width 109 height 16
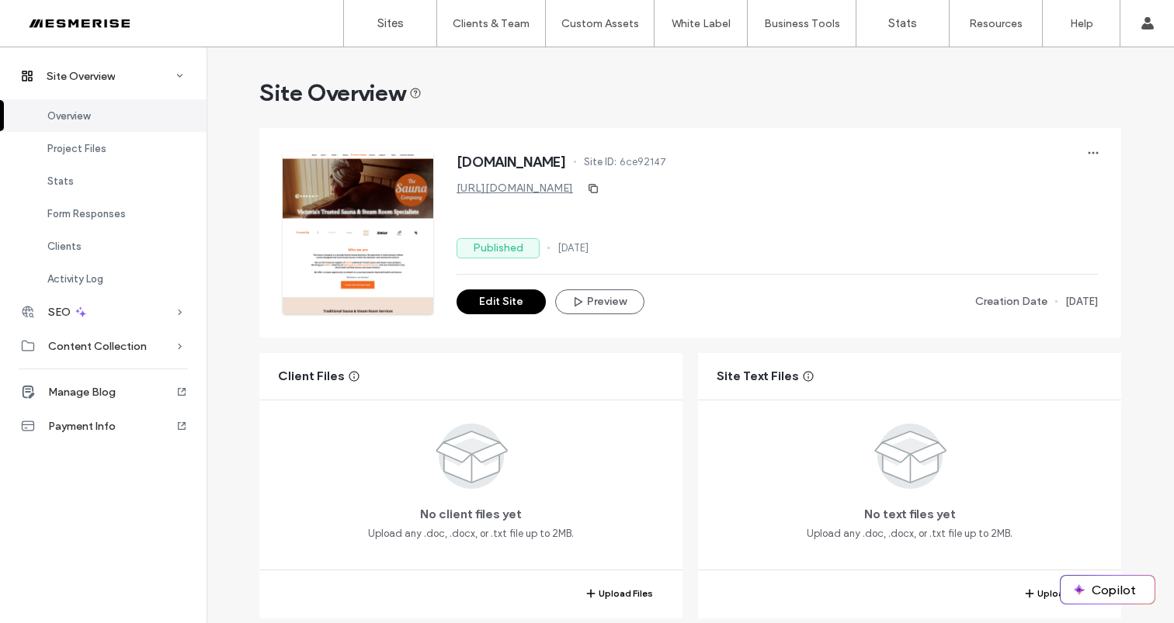
click at [566, 160] on span "www.thesaunacompany.com" at bounding box center [510, 162] width 109 height 16
click at [564, 154] on span "www.thesaunacompany.com" at bounding box center [510, 162] width 109 height 16
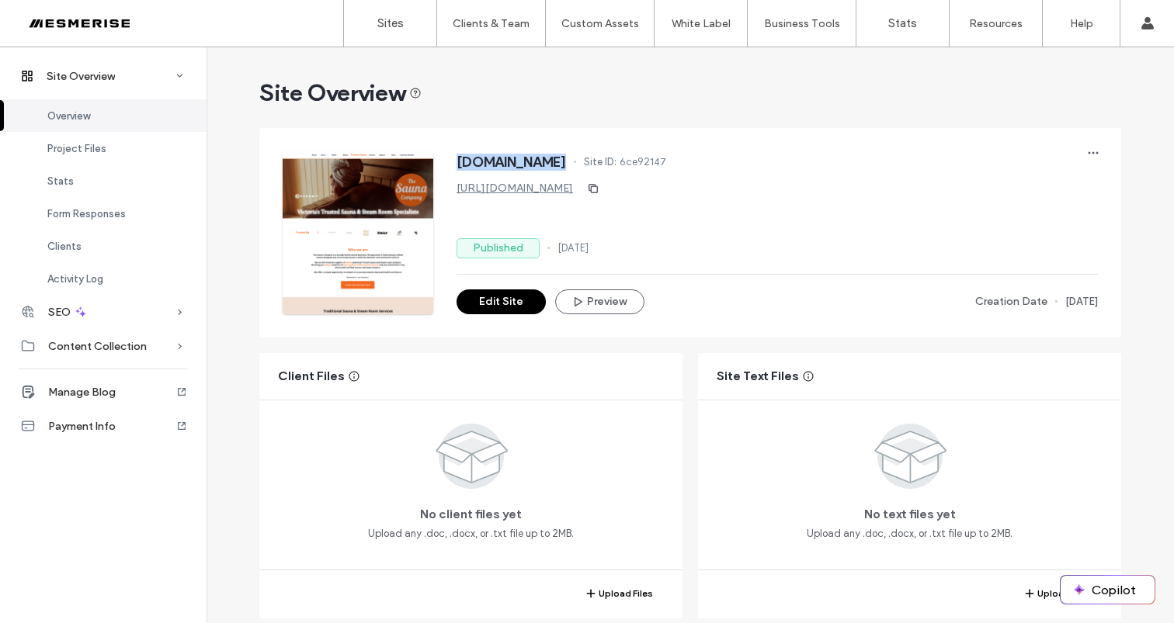
click at [564, 154] on span "www.thesaunacompany.com" at bounding box center [510, 162] width 109 height 16
click at [565, 155] on span "www.thesaunacompany.com" at bounding box center [510, 162] width 109 height 16
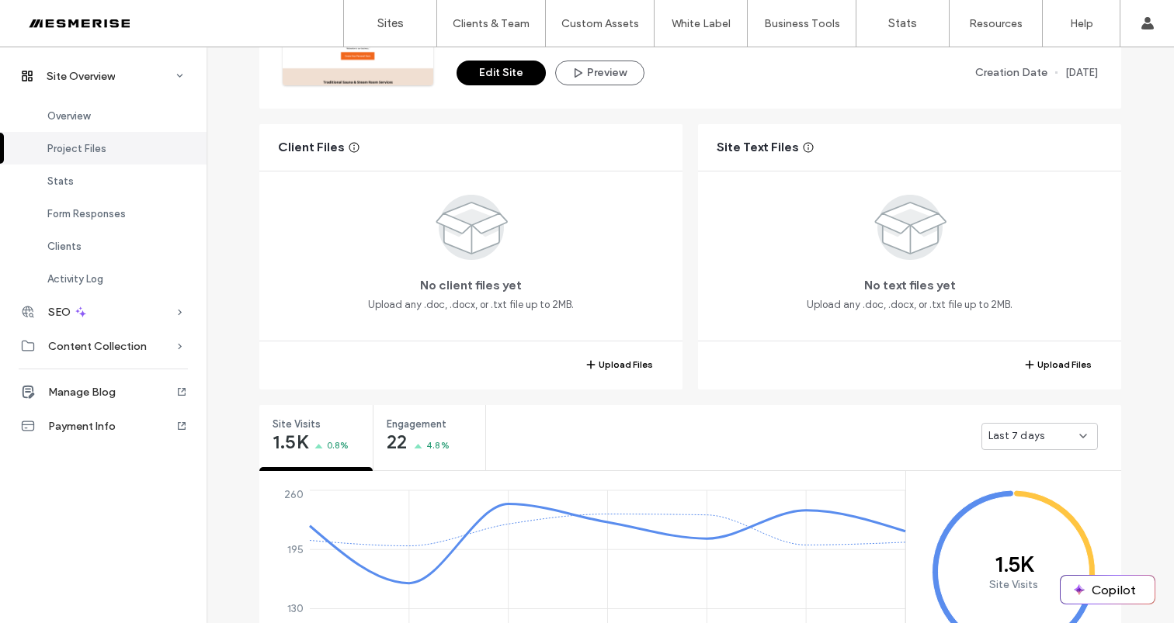
scroll to position [352, 0]
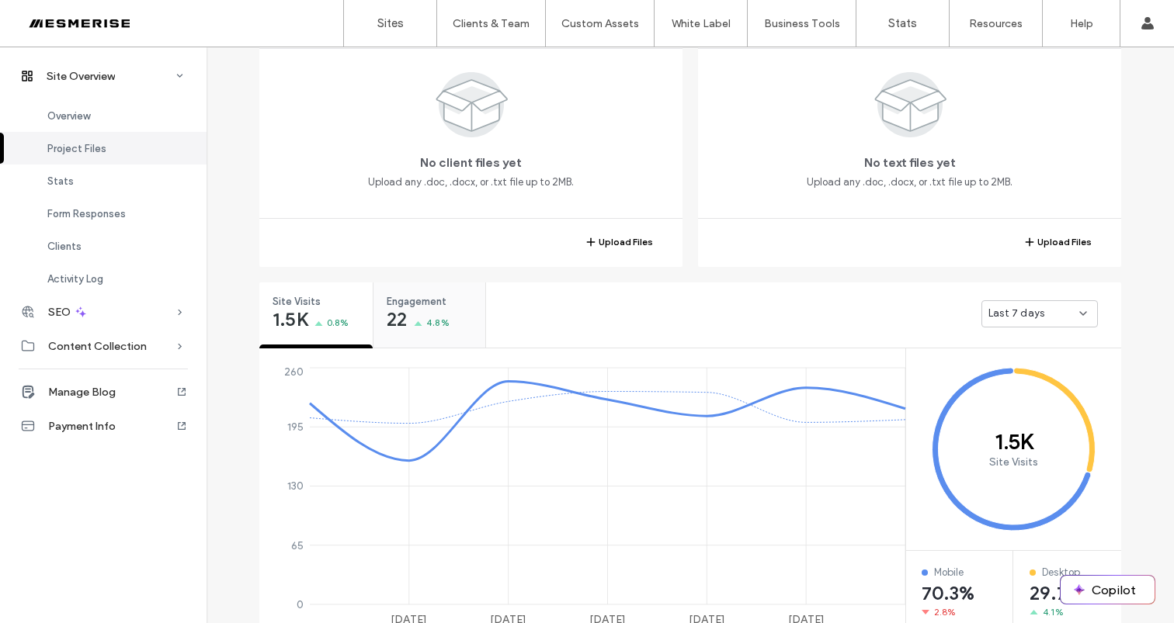
click at [405, 311] on div "Engagement 22 4.8%" at bounding box center [429, 312] width 112 height 58
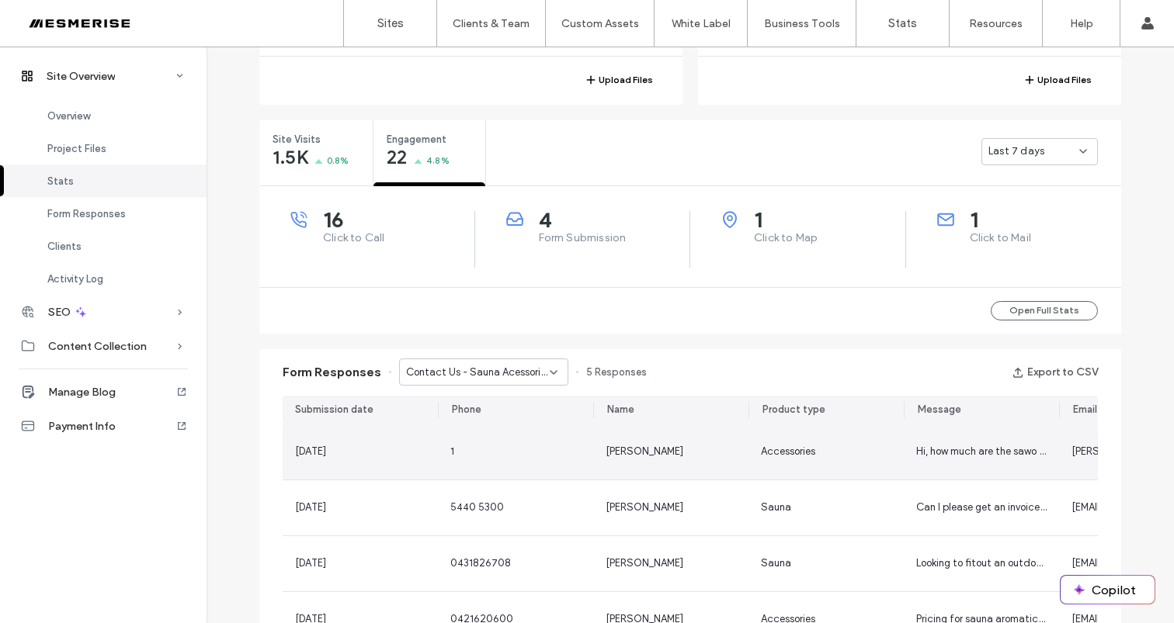
scroll to position [764, 0]
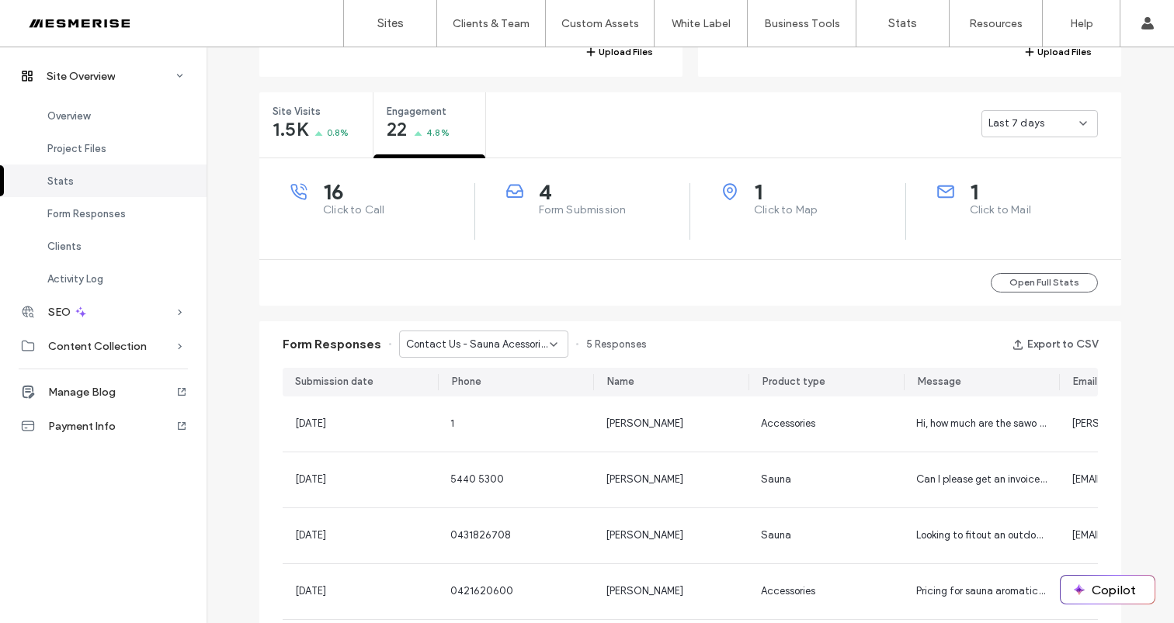
scroll to position [491, 0]
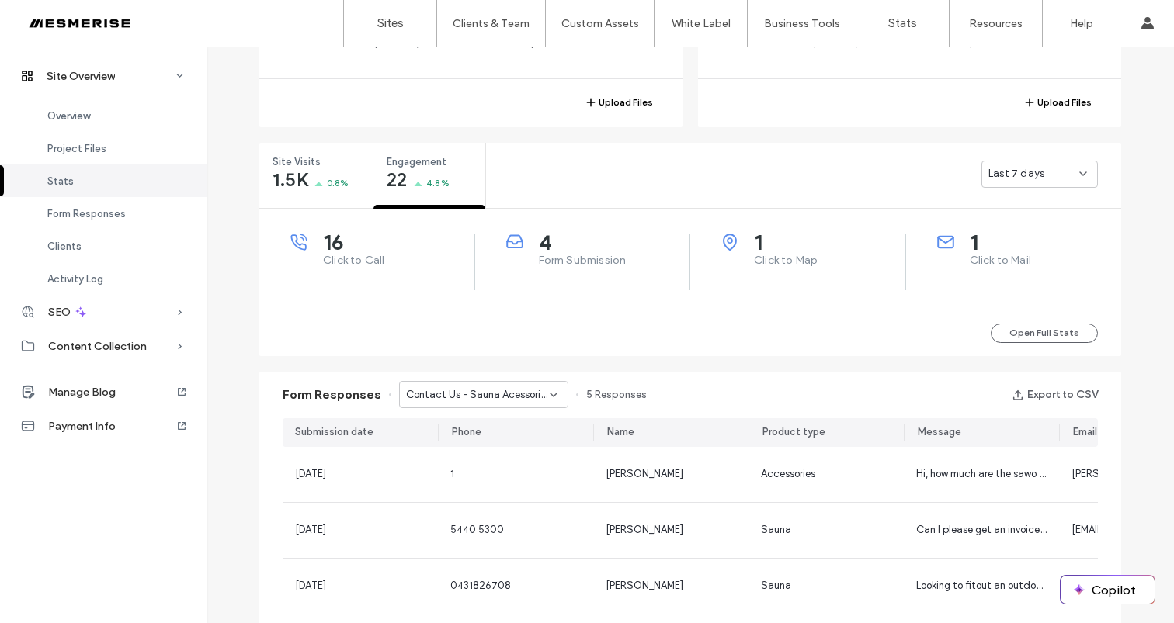
click at [584, 259] on span "Form Submission" at bounding box center [614, 261] width 151 height 16
click at [567, 260] on span "Form Submission" at bounding box center [614, 261] width 151 height 16
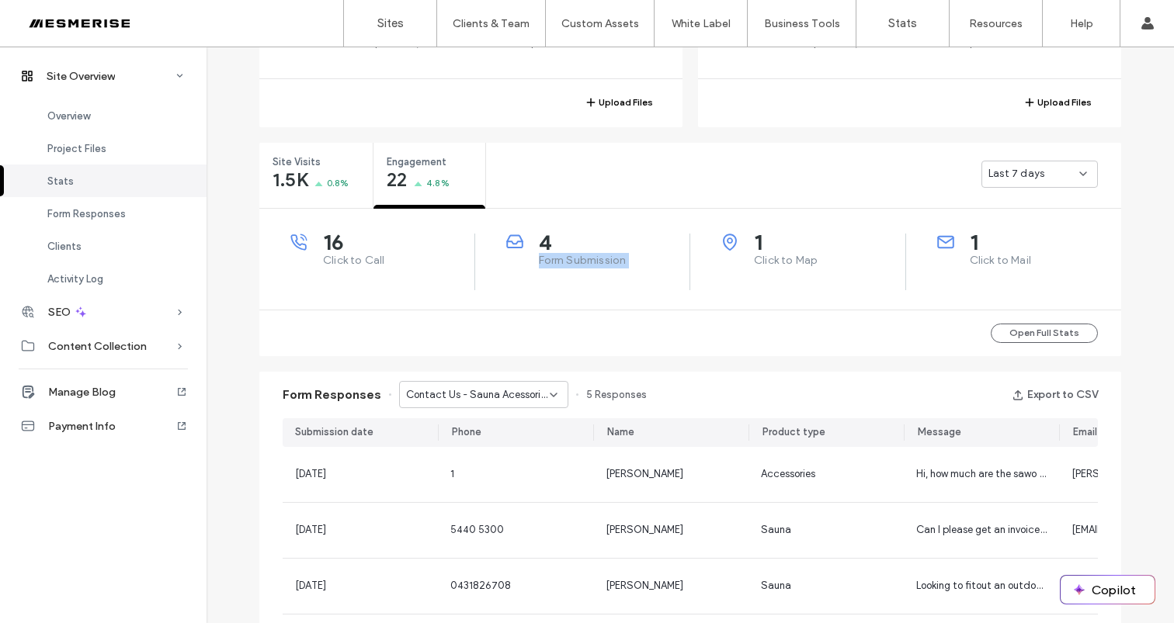
click at [567, 260] on span "Form Submission" at bounding box center [614, 261] width 151 height 16
click at [567, 262] on span "Form Submission" at bounding box center [614, 261] width 151 height 16
click at [564, 258] on span "Form Submission" at bounding box center [614, 261] width 151 height 16
click at [564, 256] on span "Form Submission" at bounding box center [614, 261] width 151 height 16
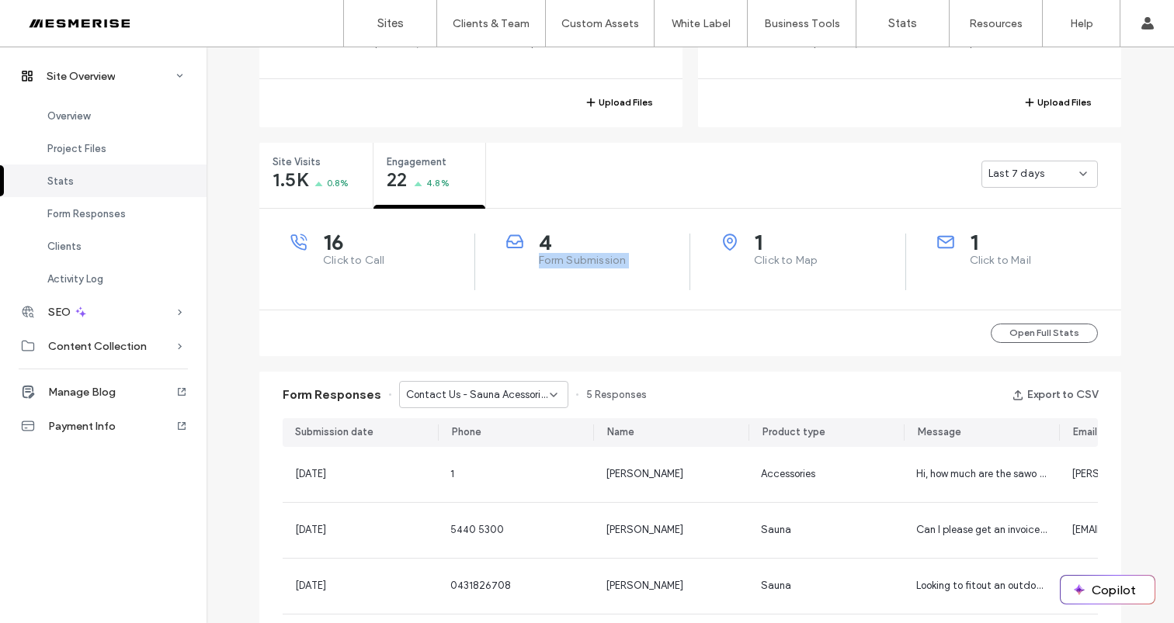
click at [564, 256] on span "Form Submission" at bounding box center [614, 261] width 151 height 16
click at [562, 258] on span "Form Submission" at bounding box center [614, 261] width 151 height 16
click at [529, 258] on div "4 Form Submission" at bounding box center [598, 251] width 184 height 35
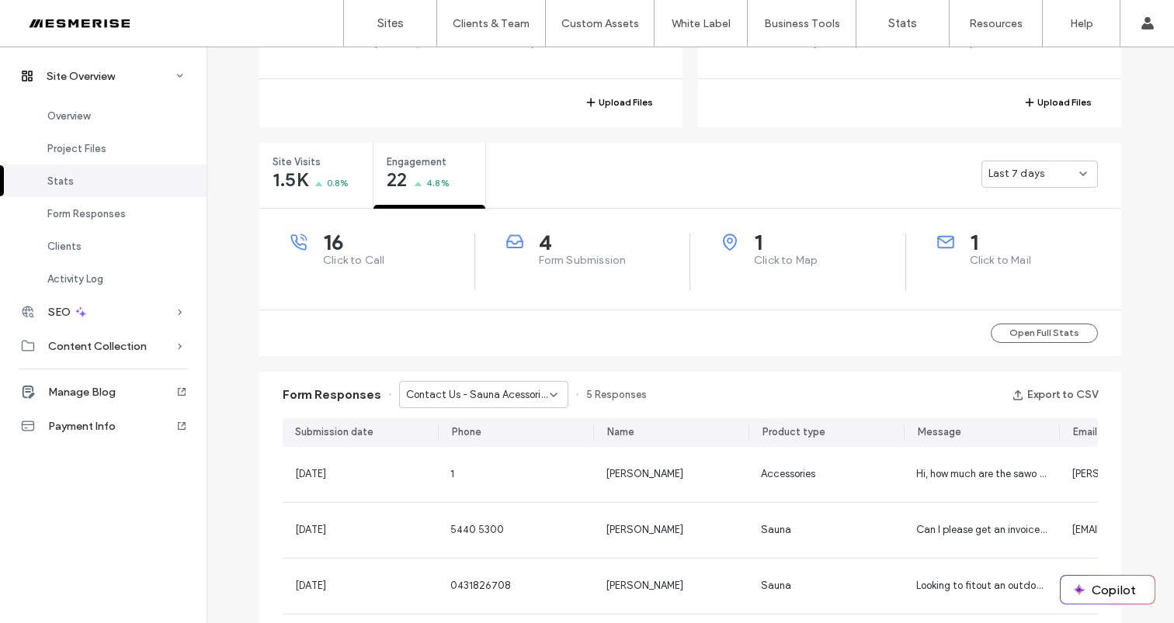
click at [349, 262] on span "Click to Call" at bounding box center [398, 261] width 151 height 16
click at [557, 262] on span "Form Submission" at bounding box center [614, 261] width 151 height 16
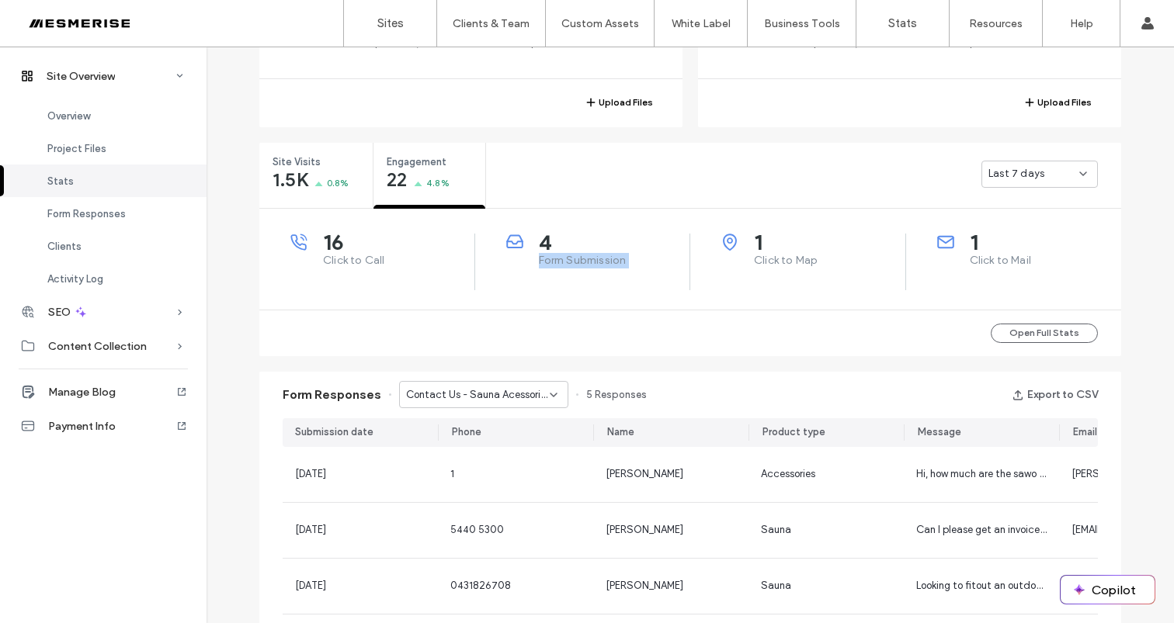
click at [557, 262] on span "Form Submission" at bounding box center [614, 261] width 151 height 16
click at [592, 265] on span "Form Submission" at bounding box center [614, 261] width 151 height 16
click at [782, 264] on span "Click to Map" at bounding box center [829, 261] width 151 height 16
drag, startPoint x: 782, startPoint y: 264, endPoint x: 955, endPoint y: 264, distance: 173.1
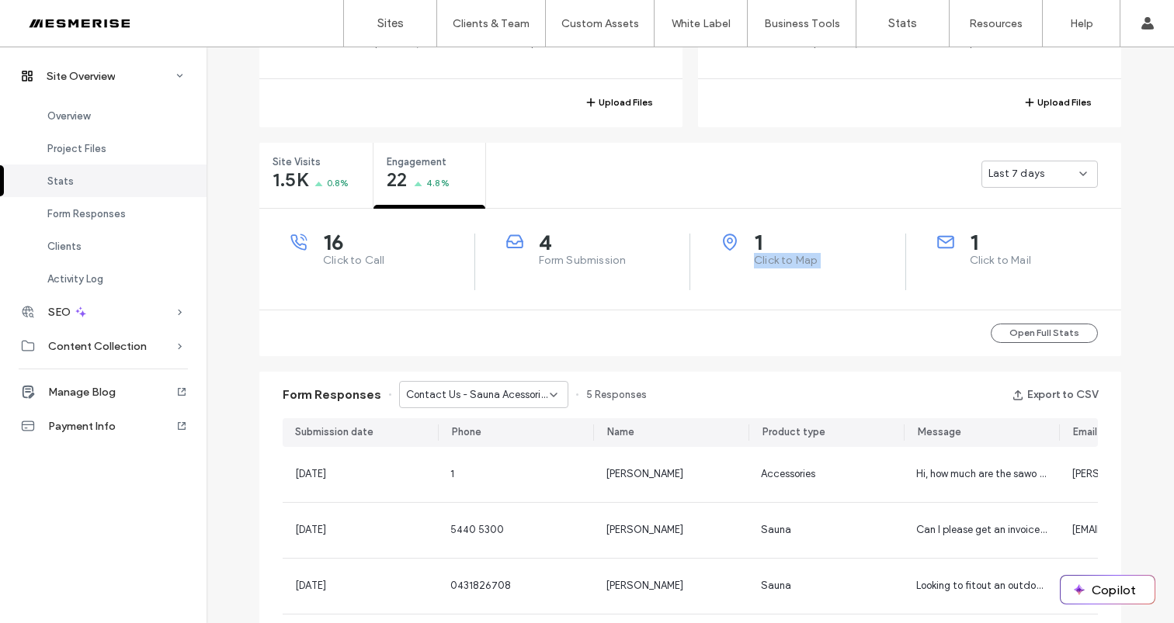
click at [784, 264] on span "Click to Map" at bounding box center [829, 261] width 151 height 16
click at [990, 261] on span "Click to Mail" at bounding box center [1046, 261] width 152 height 16
click at [792, 262] on span "Click to Map" at bounding box center [829, 261] width 151 height 16
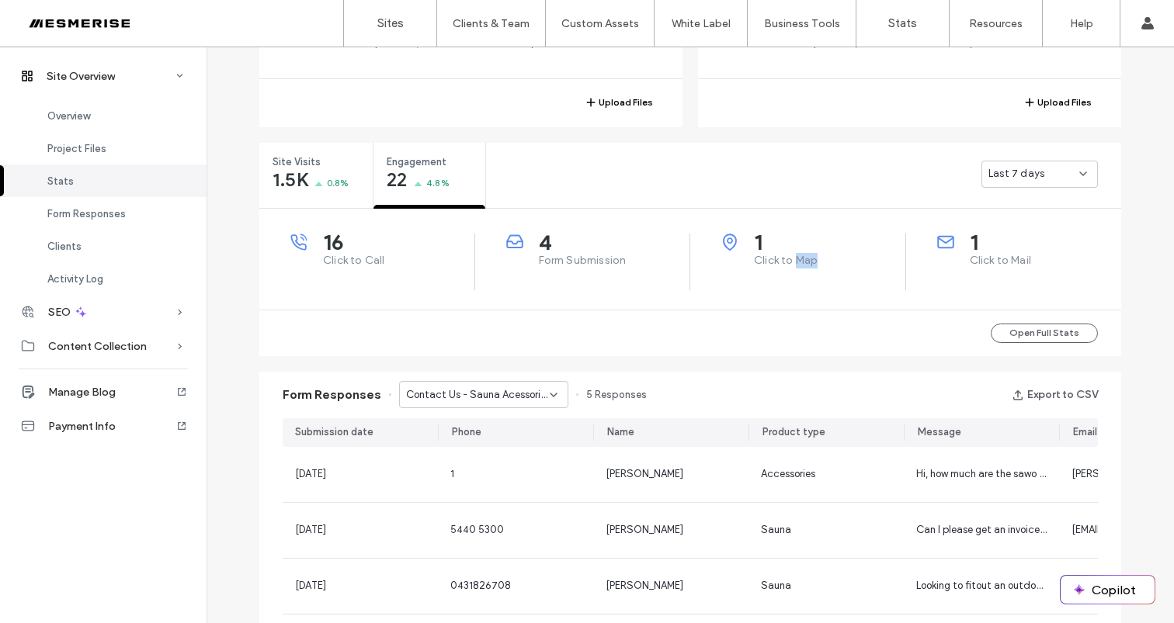
click at [792, 262] on span "Click to Map" at bounding box center [829, 261] width 151 height 16
click at [633, 255] on span "Form Submission" at bounding box center [614, 261] width 151 height 16
click at [561, 262] on span "Form Submission" at bounding box center [614, 261] width 151 height 16
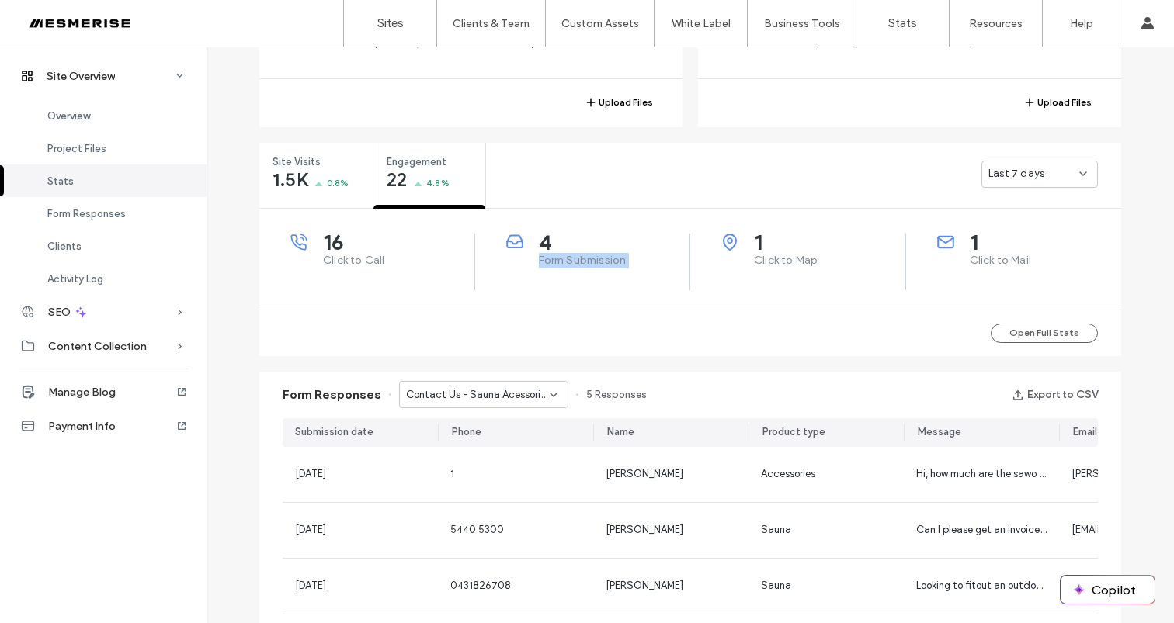
click at [561, 262] on span "Form Submission" at bounding box center [614, 261] width 151 height 16
click at [343, 257] on span "Click to Call" at bounding box center [398, 261] width 151 height 16
click at [581, 265] on span "Form Submission" at bounding box center [614, 261] width 151 height 16
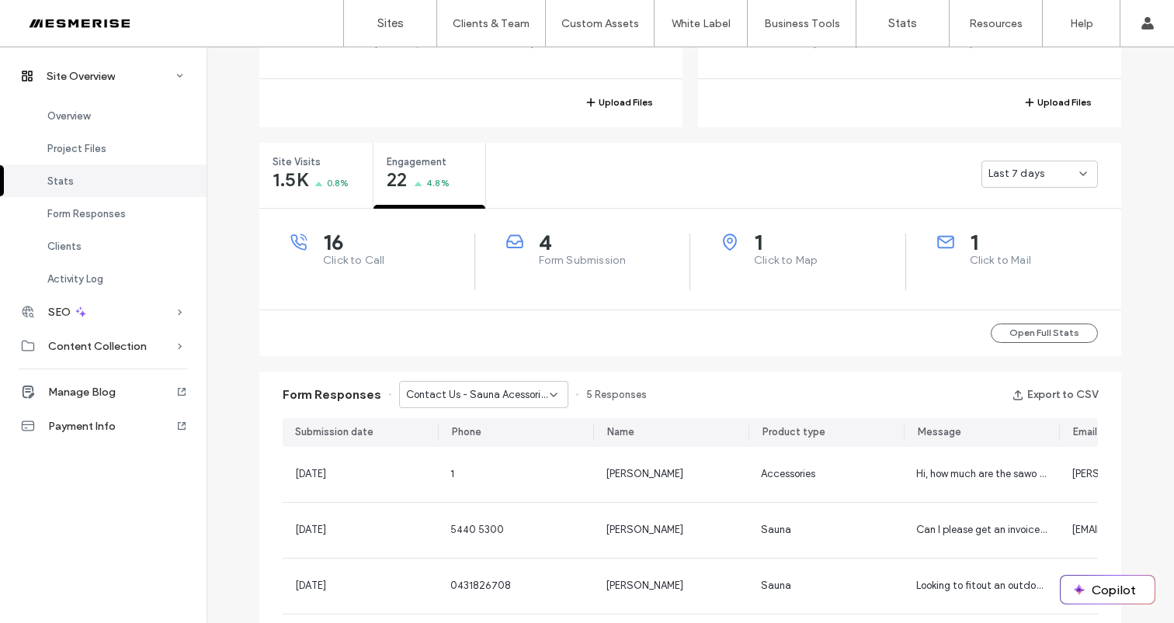
click at [576, 264] on span "Form Submission" at bounding box center [614, 261] width 151 height 16
click at [793, 258] on span "Click to Map" at bounding box center [829, 261] width 151 height 16
click at [769, 260] on span "Click to Map" at bounding box center [829, 261] width 151 height 16
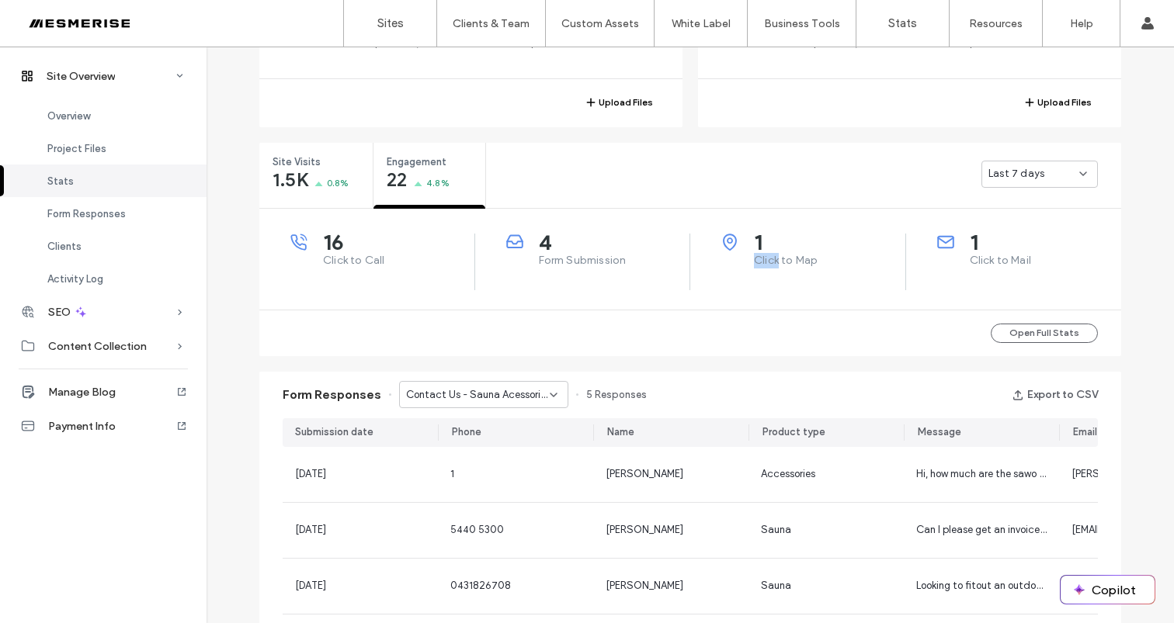
click at [769, 260] on span "Click to Map" at bounding box center [829, 261] width 151 height 16
click at [991, 259] on span "Click to Mail" at bounding box center [1046, 261] width 152 height 16
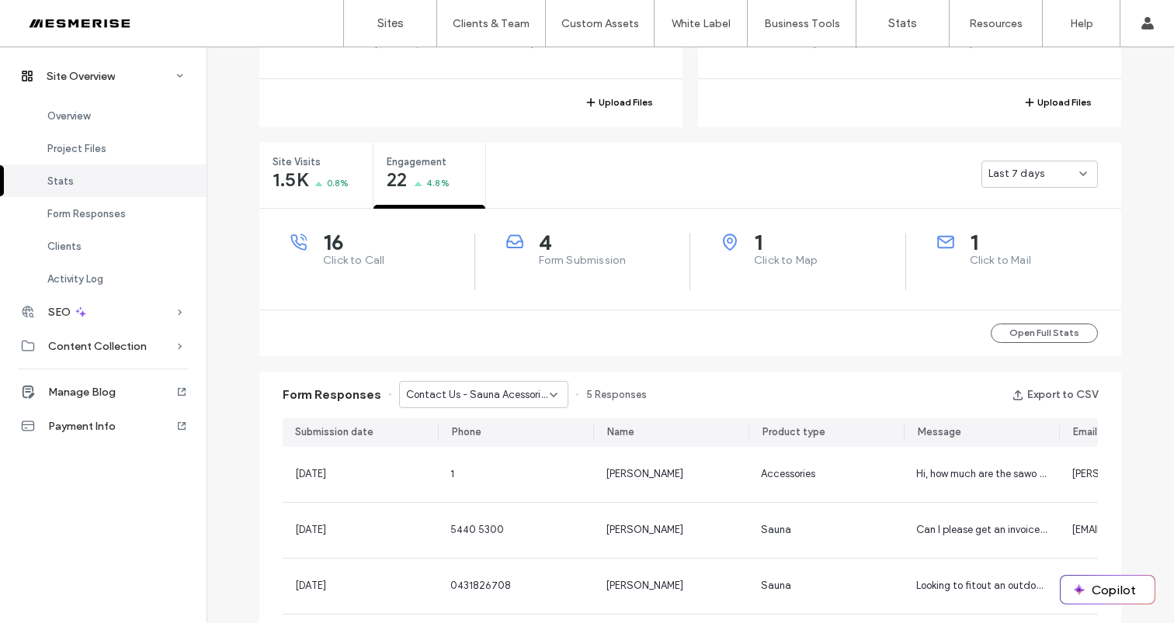
click at [762, 256] on span "Click to Map" at bounding box center [829, 261] width 151 height 16
click at [515, 262] on div "4 Form Submission" at bounding box center [598, 251] width 184 height 35
click at [539, 262] on span "Form Submission" at bounding box center [614, 261] width 151 height 16
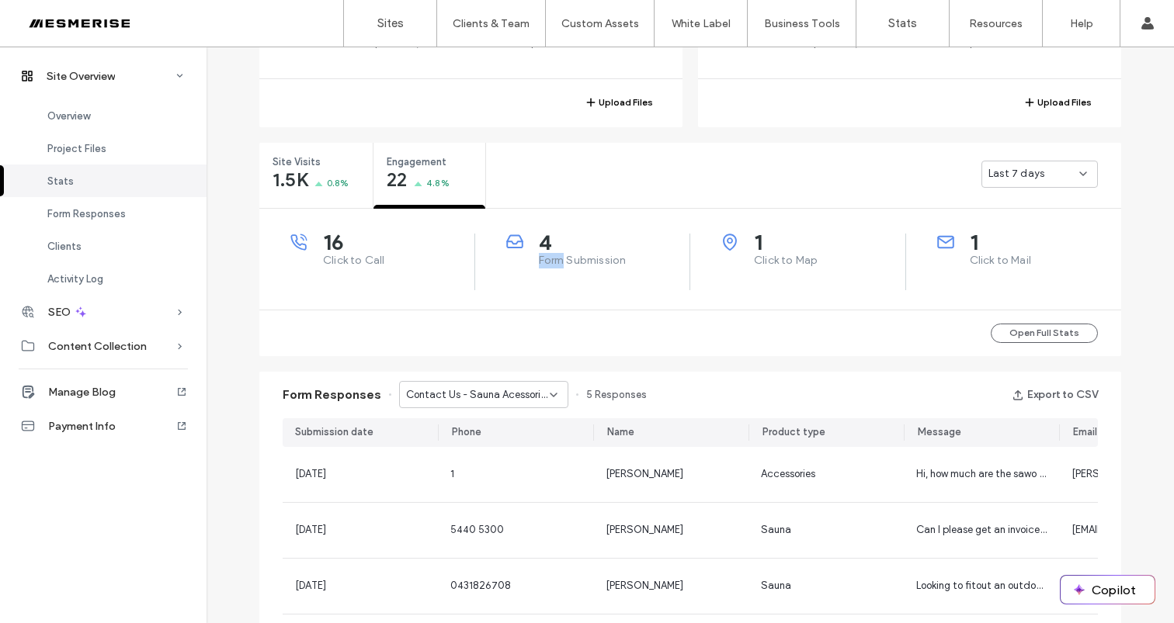
click at [539, 262] on span "Form Submission" at bounding box center [614, 261] width 151 height 16
click at [383, 260] on span "Click to Call" at bounding box center [398, 261] width 151 height 16
click at [323, 260] on span "Click to Call" at bounding box center [398, 261] width 151 height 16
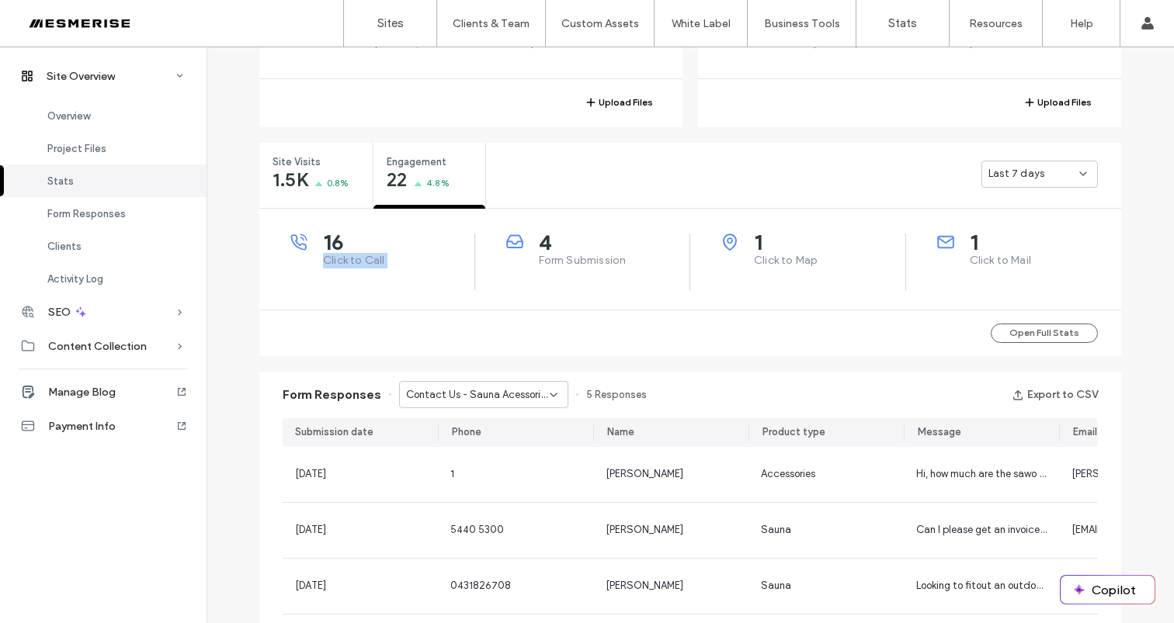
click at [323, 260] on span "Click to Call" at bounding box center [398, 261] width 151 height 16
click at [325, 247] on span "16" at bounding box center [398, 242] width 151 height 16
click at [540, 239] on span "4" at bounding box center [614, 242] width 151 height 16
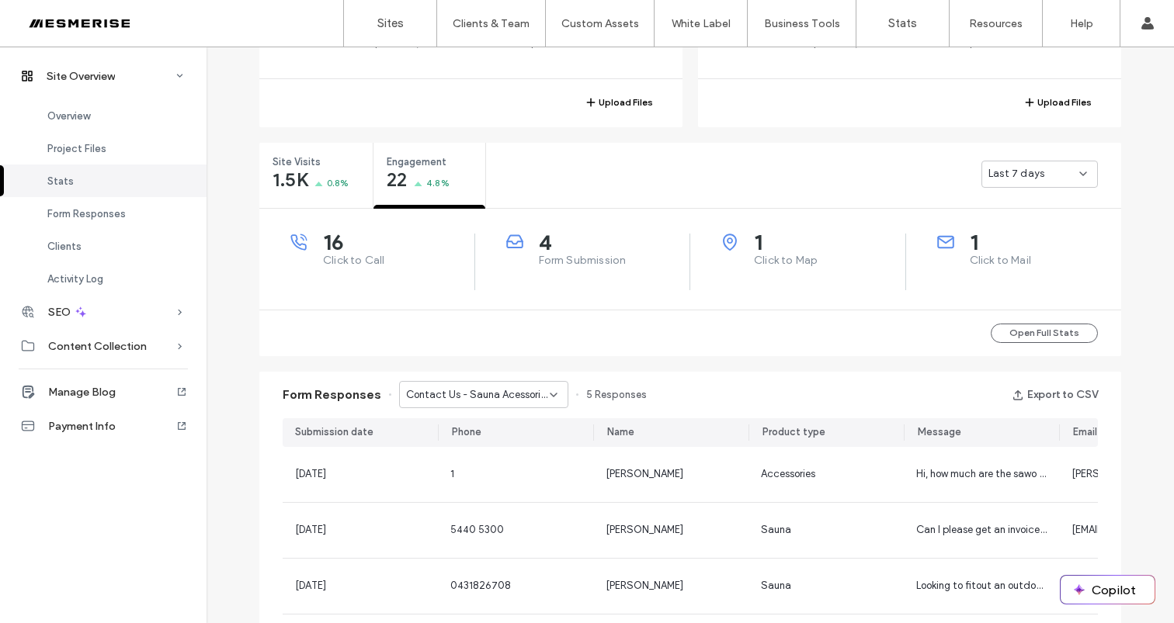
click at [540, 239] on span "4" at bounding box center [614, 242] width 151 height 16
click at [754, 242] on span "1" at bounding box center [829, 242] width 151 height 16
click at [754, 241] on span "1" at bounding box center [829, 242] width 151 height 16
click at [540, 243] on span "4" at bounding box center [614, 242] width 151 height 16
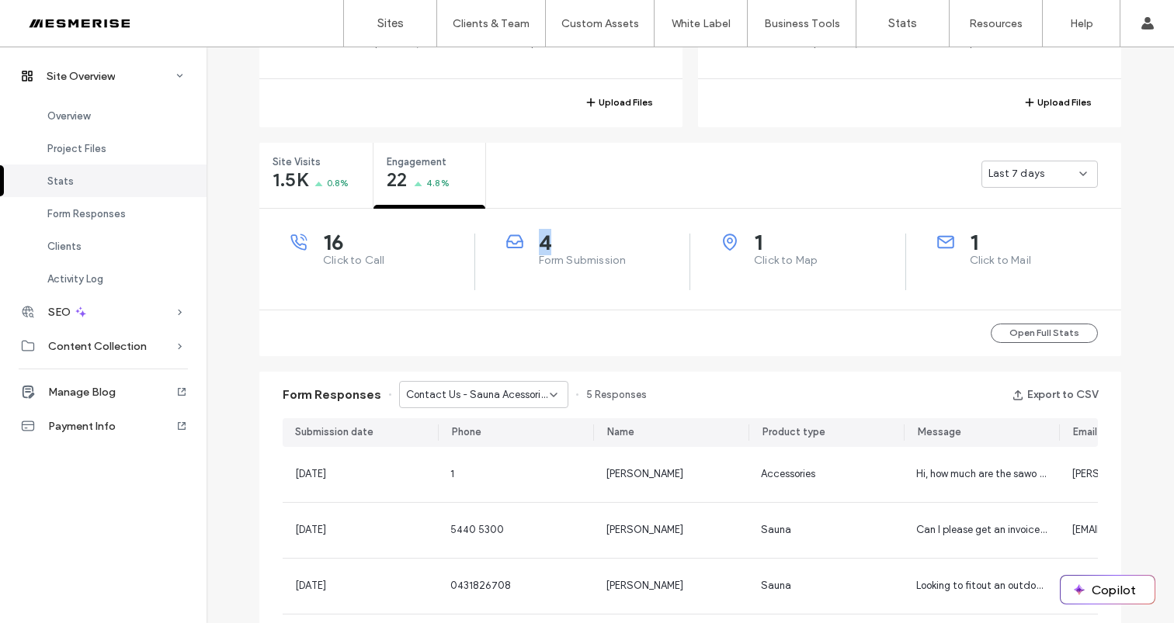
click at [540, 243] on span "4" at bounding box center [614, 242] width 151 height 16
click at [970, 241] on span "1" at bounding box center [1046, 242] width 152 height 16
click at [974, 255] on span "Click to Mail" at bounding box center [1046, 261] width 152 height 16
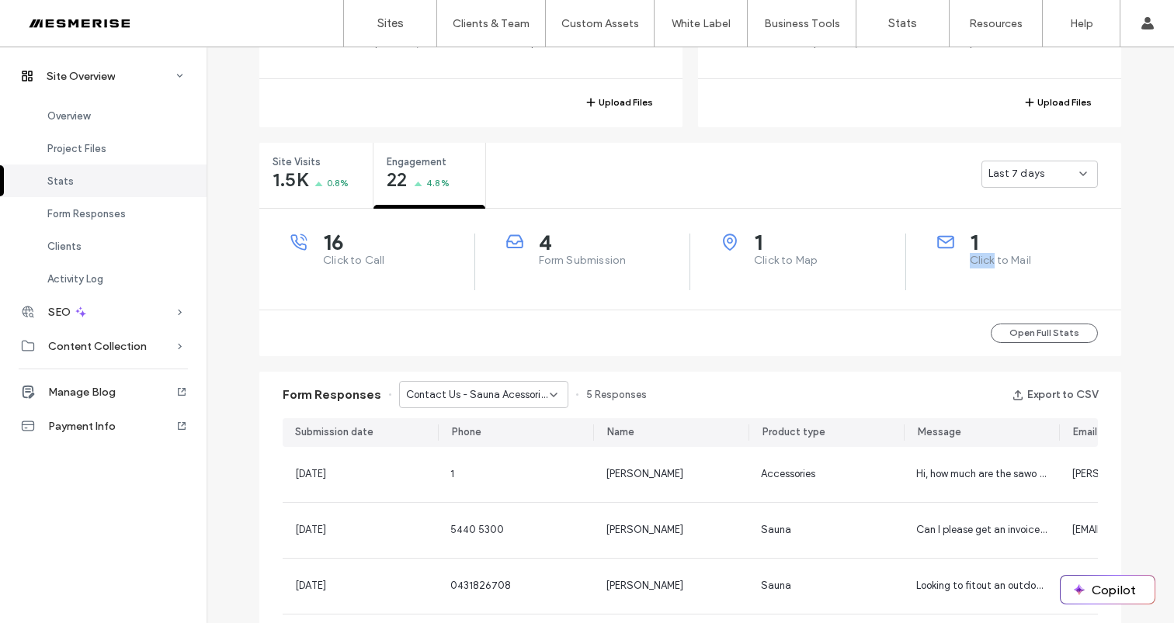
click at [974, 255] on span "Click to Mail" at bounding box center [1046, 261] width 152 height 16
click at [970, 241] on span "1" at bounding box center [1046, 242] width 152 height 16
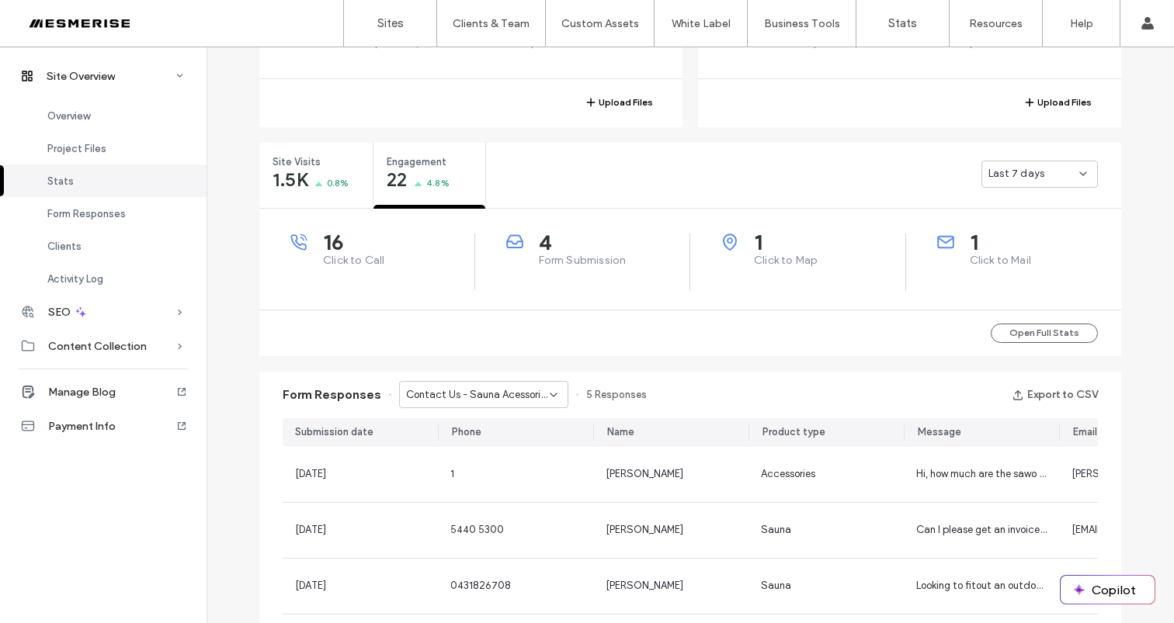
click at [768, 253] on div "1 Click to Map" at bounding box center [813, 251] width 184 height 35
click at [768, 253] on span "Click to Map" at bounding box center [829, 261] width 151 height 16
click at [754, 240] on span "1" at bounding box center [829, 242] width 151 height 16
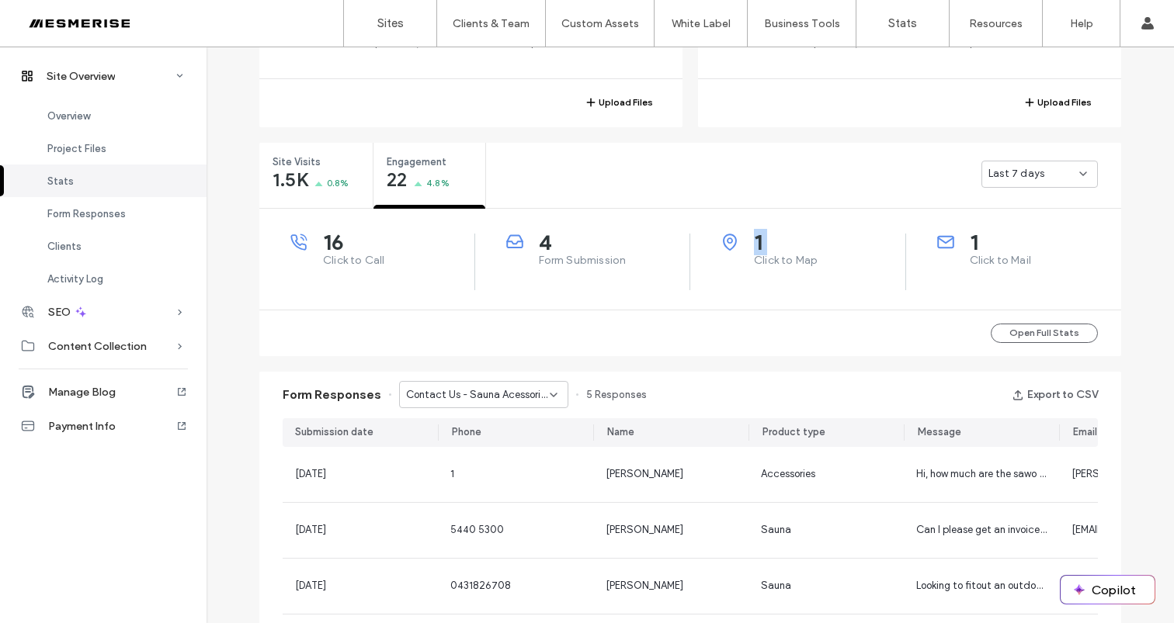
click at [754, 240] on span "1" at bounding box center [829, 242] width 151 height 16
click at [560, 257] on span "Form Submission" at bounding box center [614, 261] width 151 height 16
click at [530, 240] on div "4 Form Submission" at bounding box center [598, 251] width 184 height 35
click at [540, 239] on span "4" at bounding box center [614, 242] width 151 height 16
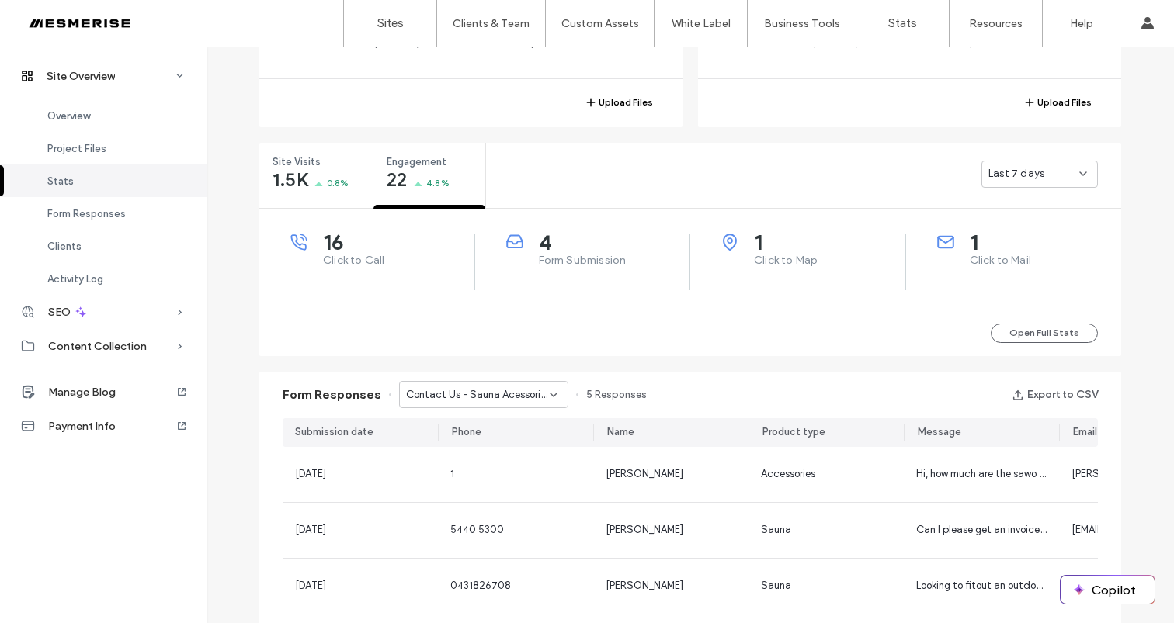
click at [540, 239] on span "4" at bounding box center [614, 242] width 151 height 16
click at [545, 261] on span "Form Submission" at bounding box center [614, 261] width 151 height 16
click at [541, 248] on span "4" at bounding box center [614, 242] width 151 height 16
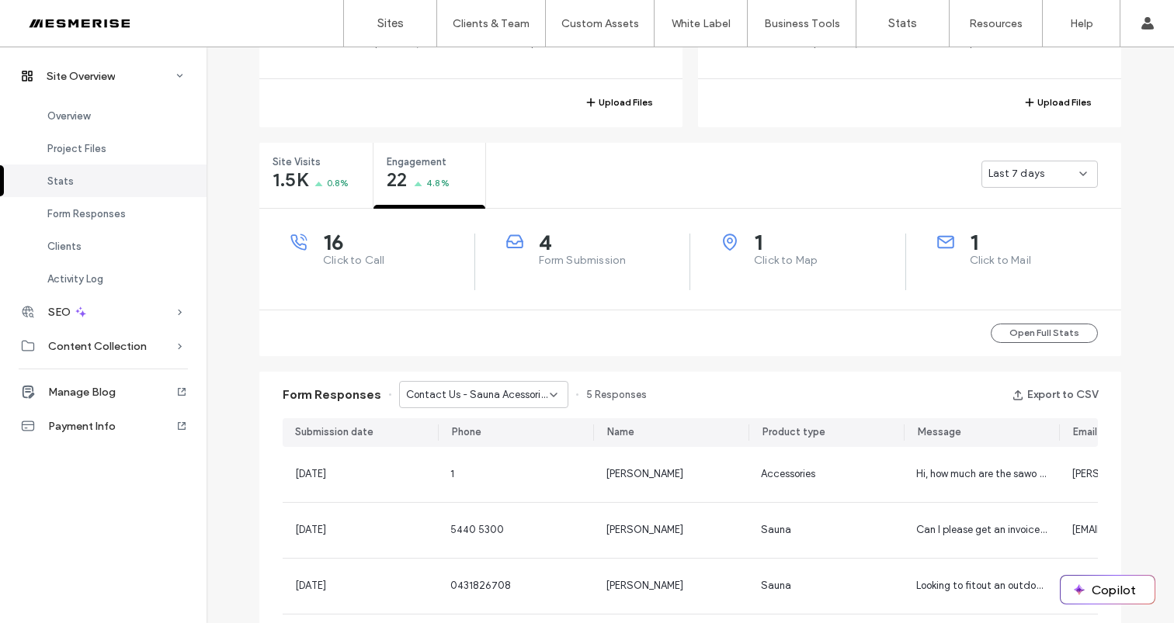
click at [543, 259] on span "Form Submission" at bounding box center [614, 261] width 151 height 16
drag, startPoint x: 543, startPoint y: 259, endPoint x: 538, endPoint y: 245, distance: 15.0
click at [543, 259] on span "Form Submission" at bounding box center [614, 261] width 151 height 16
click at [539, 245] on span "4" at bounding box center [614, 242] width 151 height 16
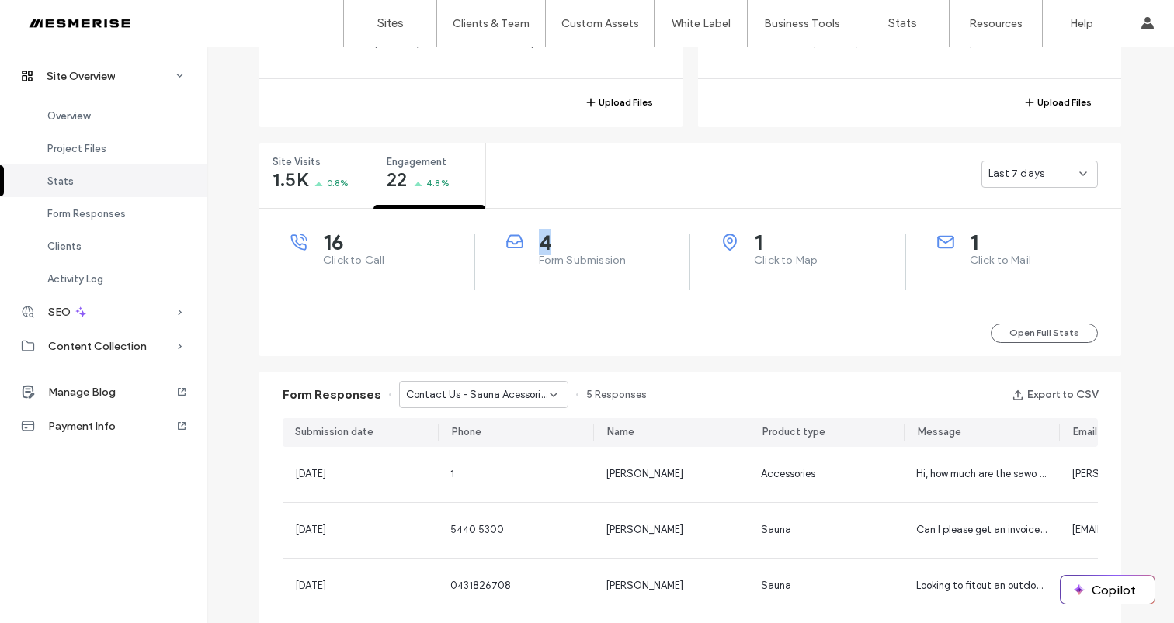
click at [539, 245] on span "4" at bounding box center [614, 242] width 151 height 16
click at [541, 261] on span "Form Submission" at bounding box center [614, 261] width 151 height 16
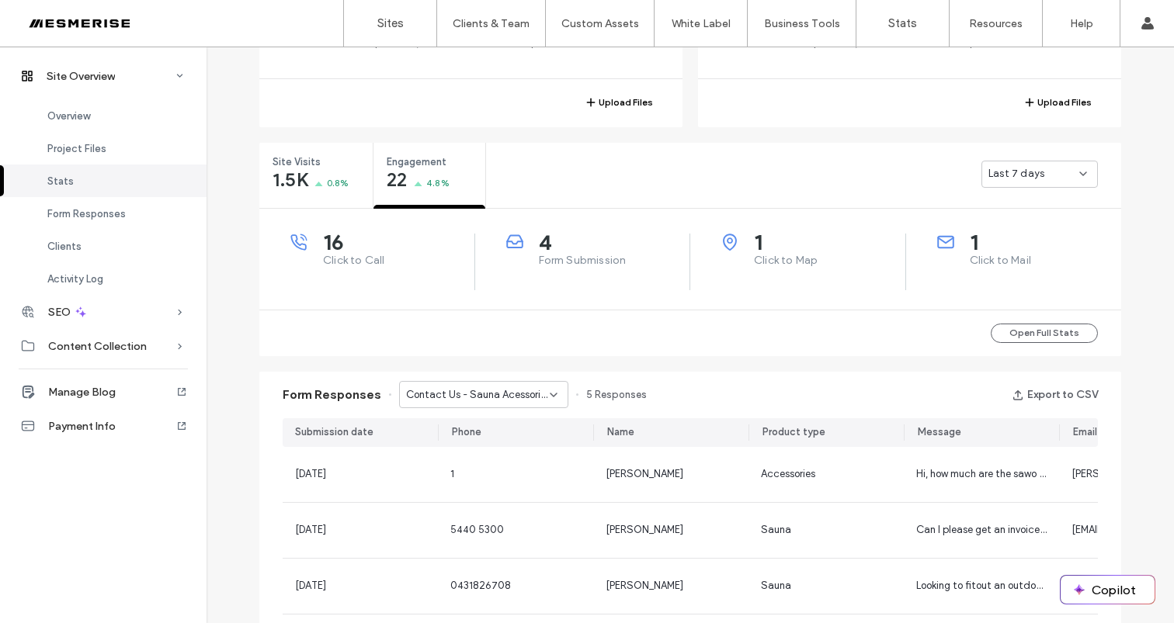
click at [349, 261] on span "Click to Call" at bounding box center [398, 261] width 151 height 16
click at [331, 245] on span "16" at bounding box center [398, 242] width 151 height 16
click at [328, 245] on span "16" at bounding box center [398, 242] width 151 height 16
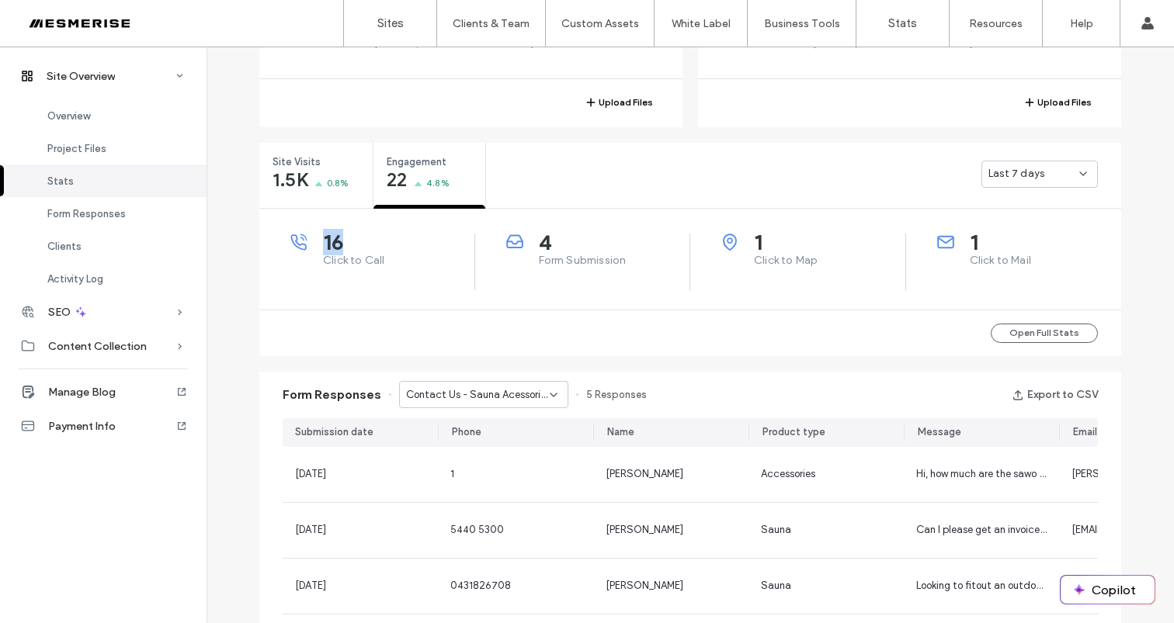
click at [328, 245] on span "16" at bounding box center [398, 242] width 151 height 16
click at [341, 269] on div "16 Click to Call" at bounding box center [367, 262] width 216 height 57
click at [343, 262] on span "Click to Call" at bounding box center [398, 261] width 151 height 16
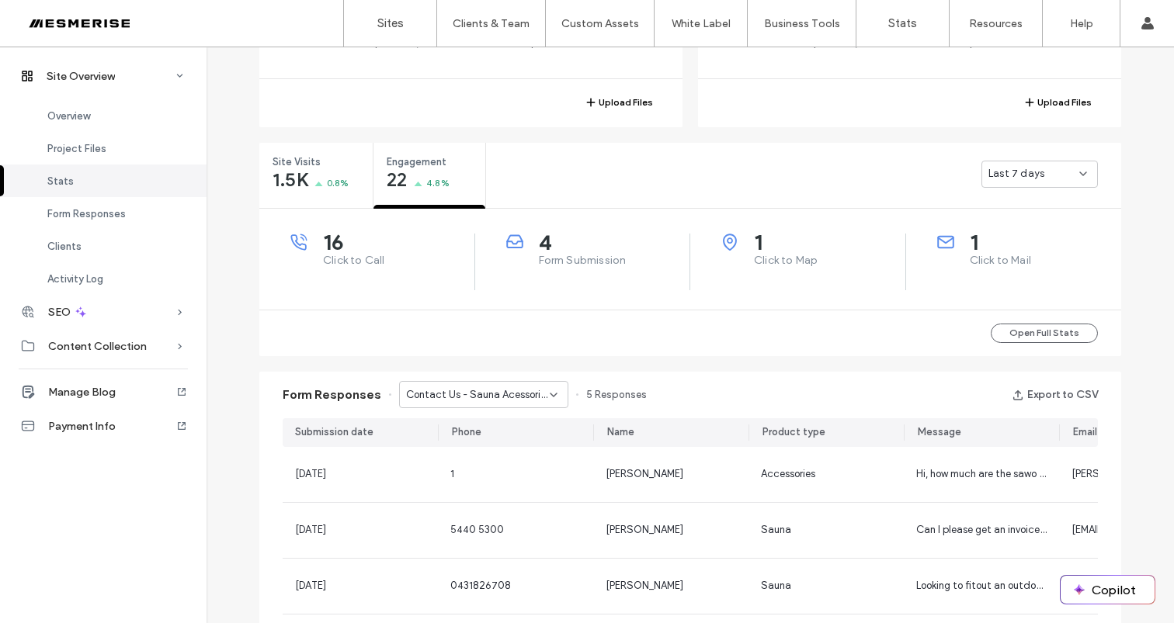
click at [326, 245] on span "16" at bounding box center [398, 242] width 151 height 16
click at [328, 256] on span "Click to Call" at bounding box center [398, 261] width 151 height 16
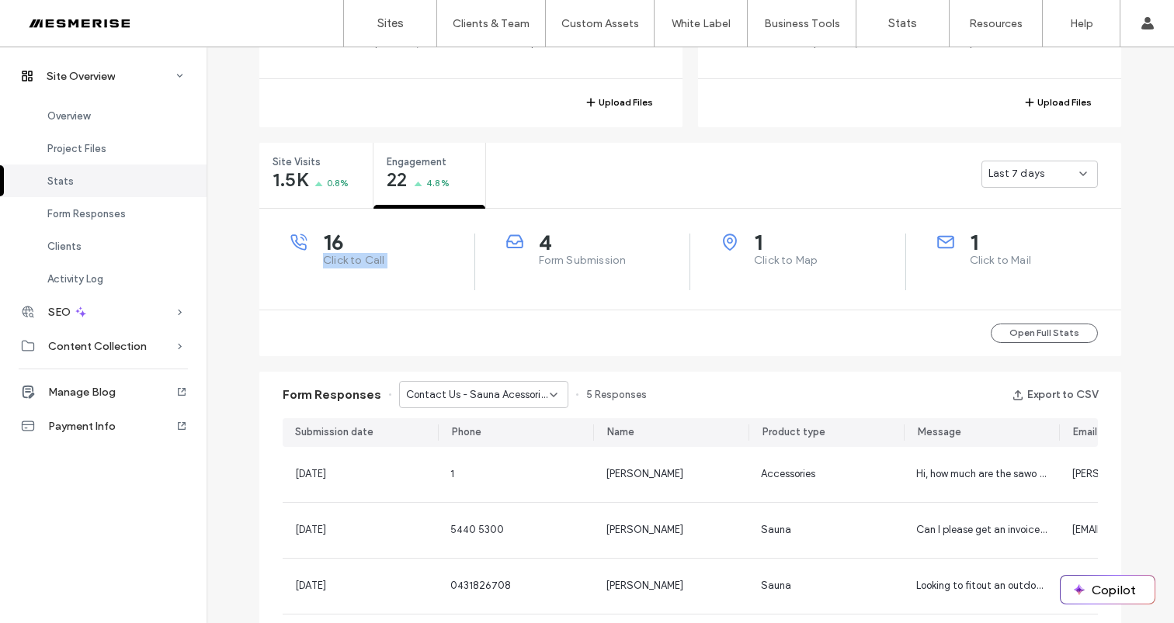
click at [328, 256] on span "Click to Call" at bounding box center [398, 261] width 151 height 16
click at [552, 257] on span "Form Submission" at bounding box center [614, 261] width 151 height 16
click at [539, 243] on span "4" at bounding box center [614, 242] width 151 height 16
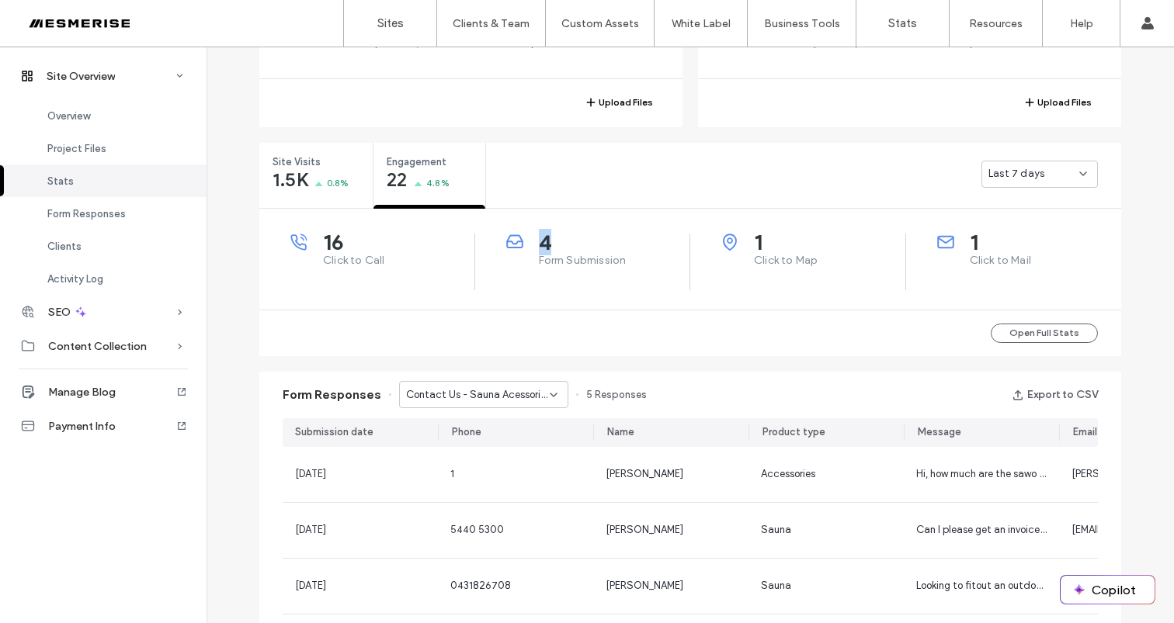
click at [539, 243] on span "4" at bounding box center [614, 242] width 151 height 16
click at [779, 265] on span "Click to Map" at bounding box center [829, 261] width 151 height 16
click at [778, 265] on span "Click to Map" at bounding box center [829, 261] width 151 height 16
drag, startPoint x: 778, startPoint y: 265, endPoint x: 761, endPoint y: 256, distance: 19.1
click at [778, 264] on span "Click to Map" at bounding box center [829, 261] width 151 height 16
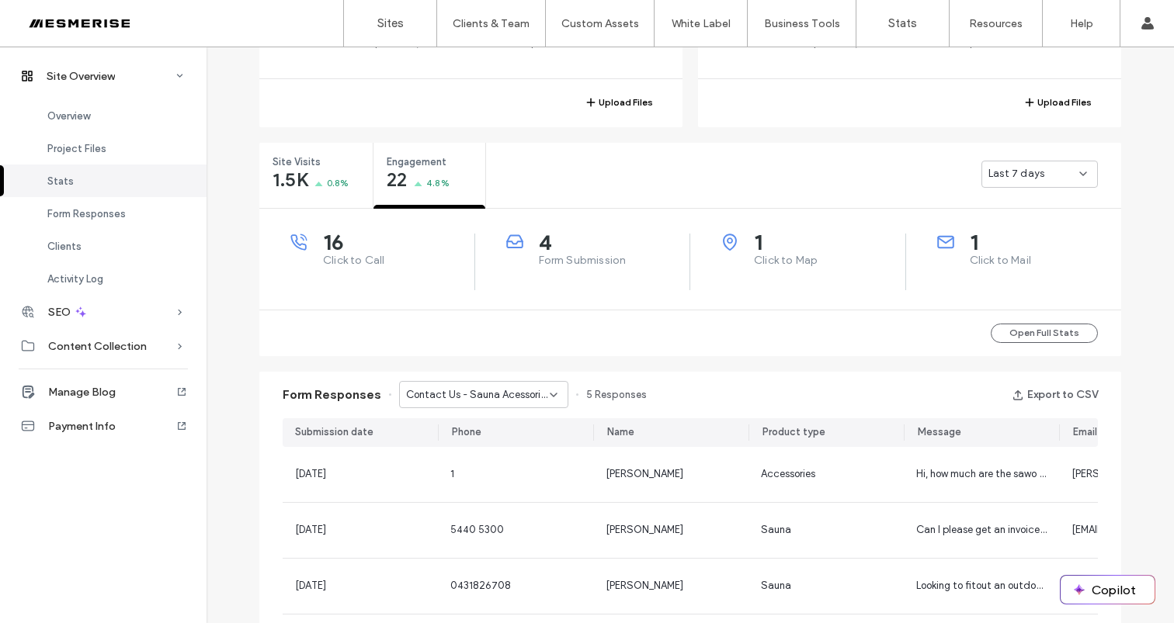
click at [754, 246] on span "1" at bounding box center [829, 242] width 151 height 16
click at [970, 245] on span "1" at bounding box center [1046, 242] width 152 height 16
click at [973, 259] on span "Click to Mail" at bounding box center [1046, 261] width 152 height 16
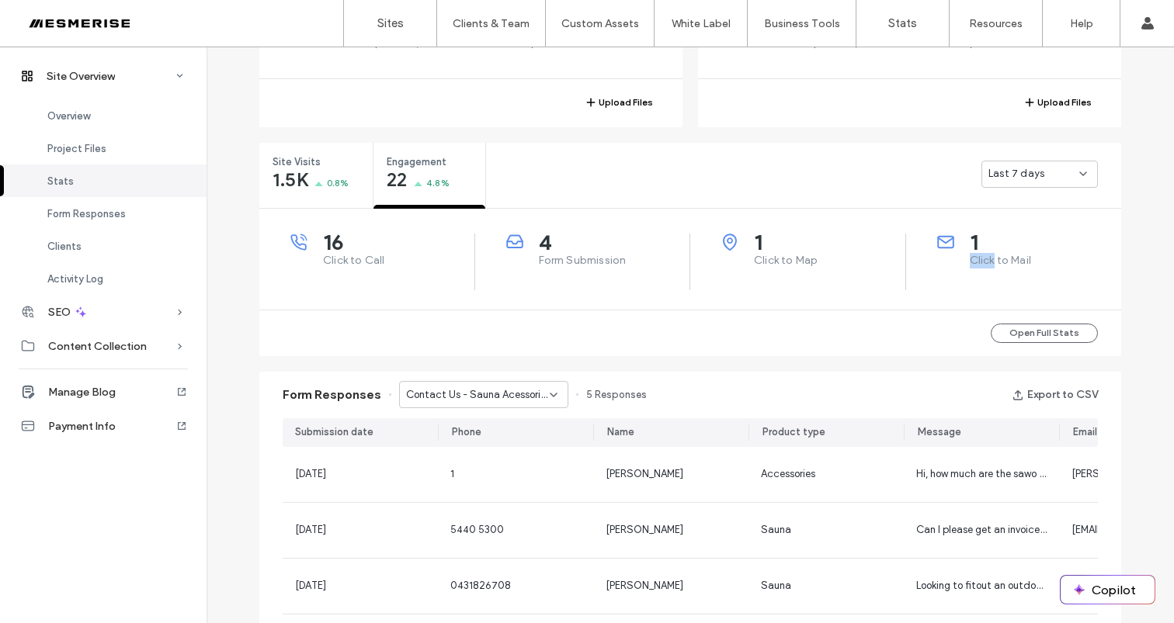
click at [973, 259] on span "Click to Mail" at bounding box center [1046, 261] width 152 height 16
click at [970, 250] on span "1" at bounding box center [1046, 242] width 152 height 16
click at [970, 244] on span "1" at bounding box center [1046, 242] width 152 height 16
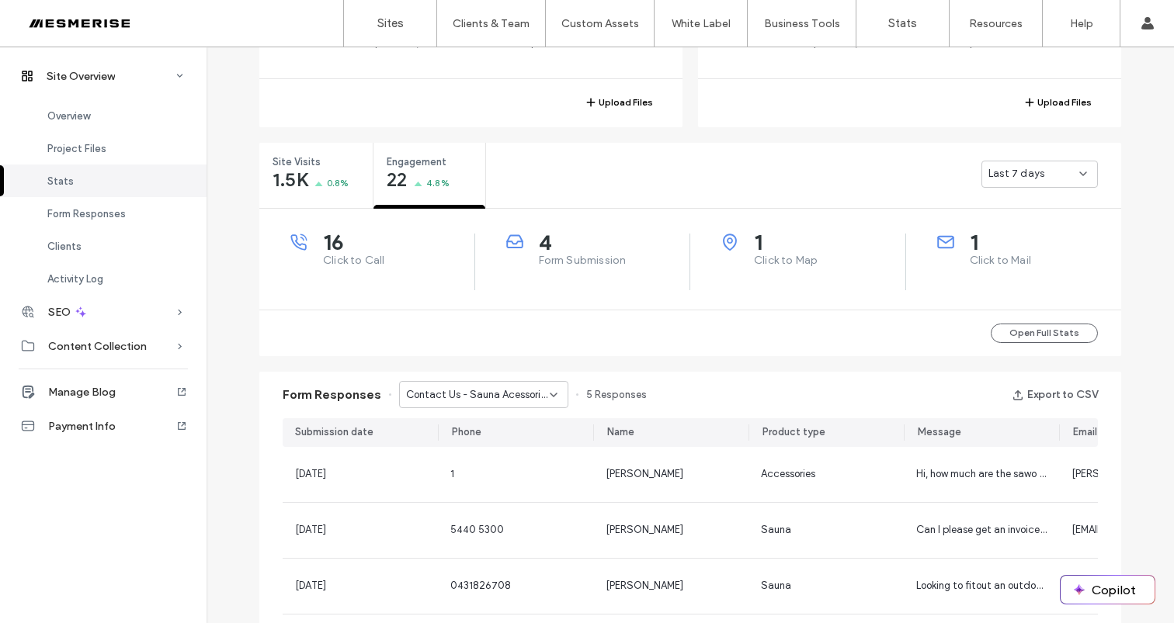
click at [974, 273] on div "1 Click to Mail" at bounding box center [1014, 262] width 216 height 57
click at [975, 263] on span "Click to Mail" at bounding box center [1046, 261] width 152 height 16
click at [975, 262] on span "Click to Mail" at bounding box center [1046, 261] width 152 height 16
click at [970, 248] on span "1" at bounding box center [1046, 242] width 152 height 16
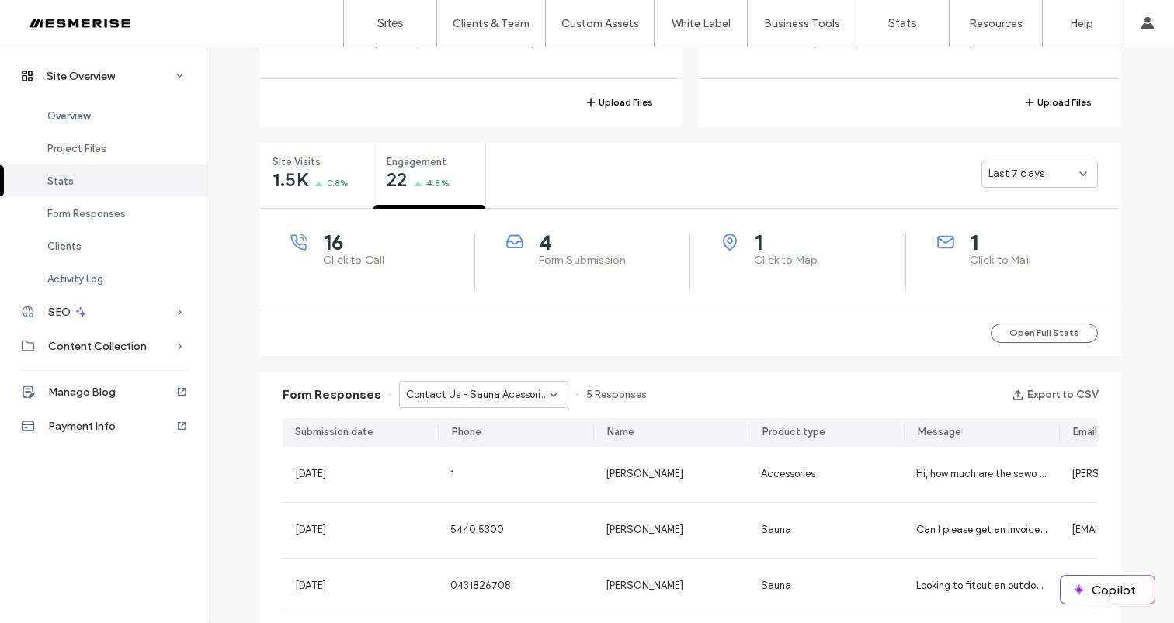
click at [970, 248] on span "1" at bounding box center [1046, 242] width 152 height 16
click at [970, 244] on span "1" at bounding box center [1046, 242] width 152 height 16
drag, startPoint x: 966, startPoint y: 257, endPoint x: 1036, endPoint y: 267, distance: 70.6
click at [1036, 267] on span "Click to Mail" at bounding box center [1046, 261] width 152 height 16
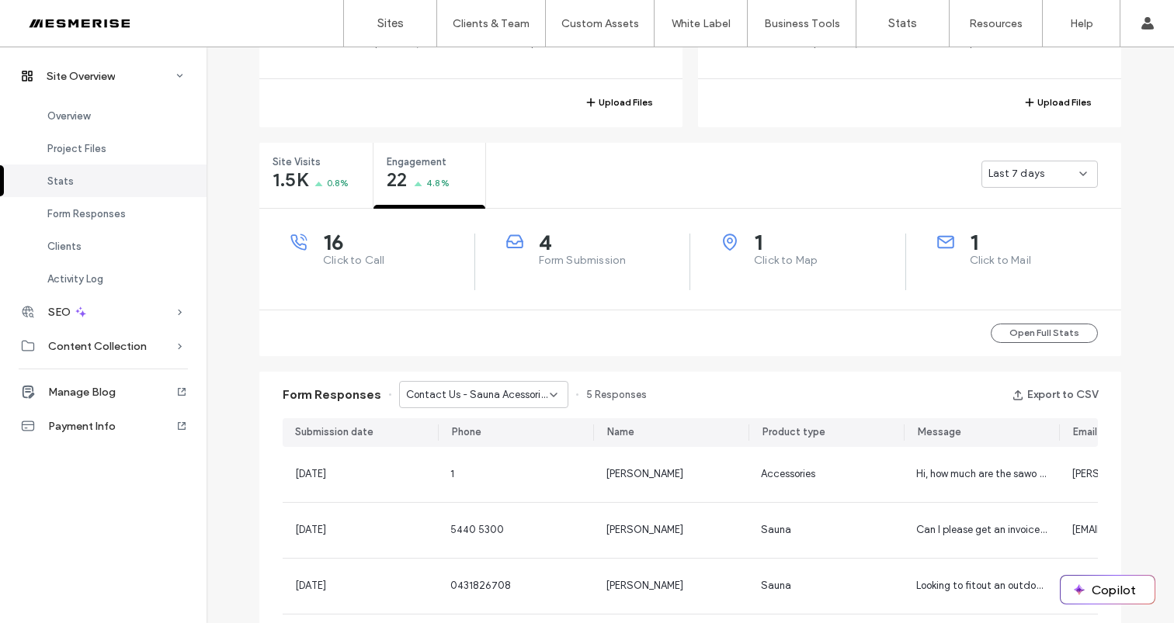
click at [1029, 265] on span "Click to Mail" at bounding box center [1046, 261] width 152 height 16
drag, startPoint x: 1031, startPoint y: 262, endPoint x: 952, endPoint y: 250, distance: 80.2
click at [953, 251] on div "1 Click to Mail" at bounding box center [1029, 251] width 185 height 35
click at [957, 248] on div "1 Click to Mail" at bounding box center [1029, 251] width 185 height 35
drag, startPoint x: 817, startPoint y: 259, endPoint x: 737, endPoint y: 229, distance: 85.5
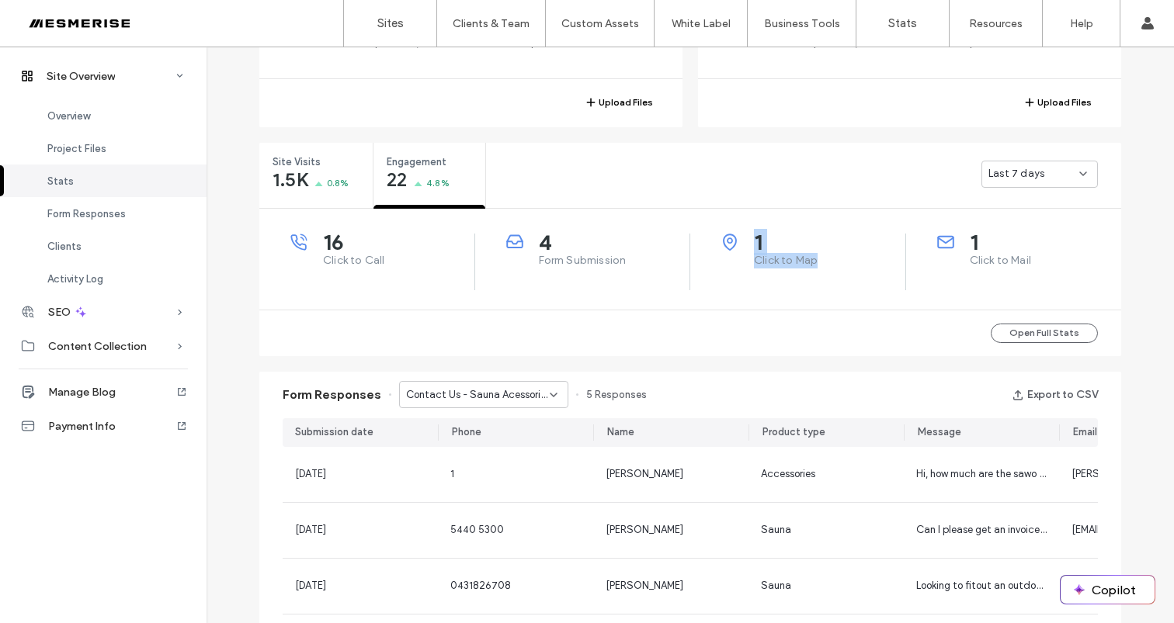
click at [737, 229] on div "16 Click to Call 4 Form Submission 1 Click to Map 1 Click to Mail" at bounding box center [690, 259] width 862 height 101
drag, startPoint x: 738, startPoint y: 248, endPoint x: 598, endPoint y: 254, distance: 140.6
click at [738, 248] on div "1 Click to Map" at bounding box center [813, 251] width 184 height 35
drag, startPoint x: 616, startPoint y: 256, endPoint x: 542, endPoint y: 229, distance: 79.3
click at [545, 234] on div "4 Form Submission" at bounding box center [598, 251] width 184 height 35
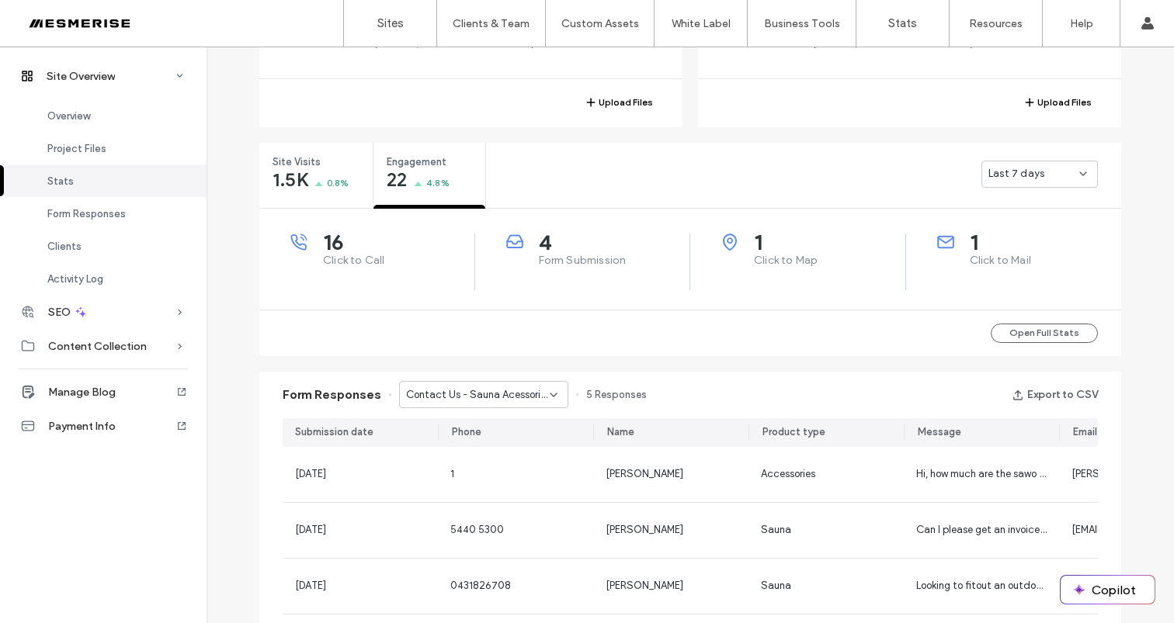
click at [540, 234] on span "4" at bounding box center [614, 242] width 151 height 16
drag, startPoint x: 548, startPoint y: 241, endPoint x: 590, endPoint y: 276, distance: 54.6
click at [590, 276] on div "4 Form Submission" at bounding box center [583, 262] width 216 height 57
drag, startPoint x: 600, startPoint y: 270, endPoint x: 629, endPoint y: 265, distance: 29.2
click at [601, 270] on div "4 Form Submission" at bounding box center [583, 262] width 216 height 57
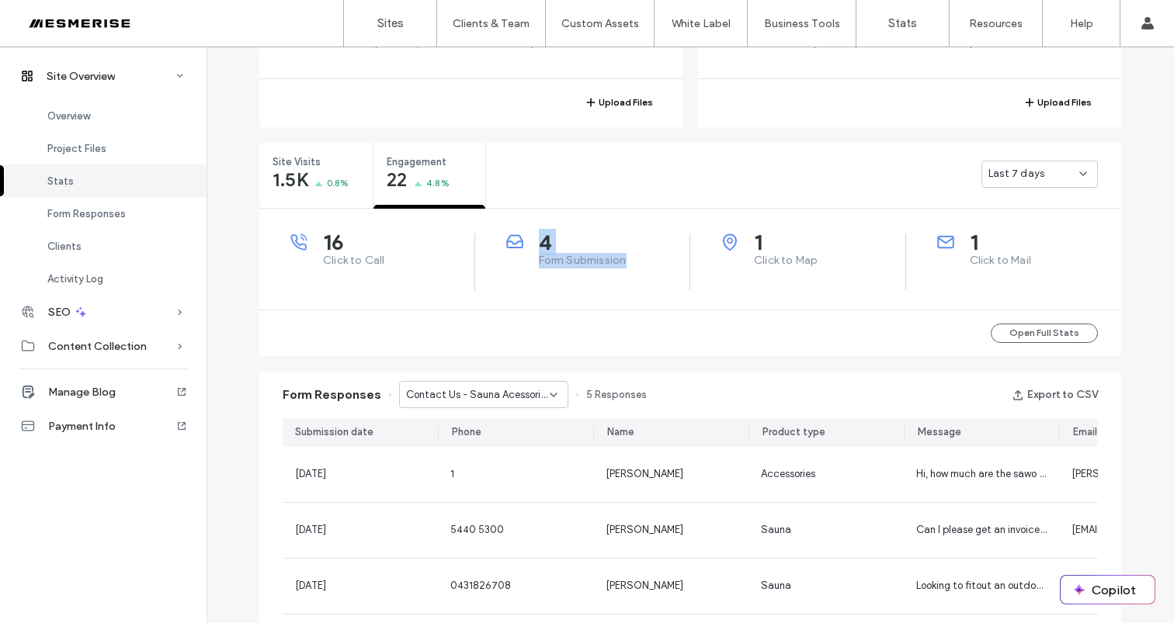
drag, startPoint x: 630, startPoint y: 265, endPoint x: 536, endPoint y: 237, distance: 97.3
click at [536, 237] on div "4 Form Submission" at bounding box center [598, 251] width 184 height 35
click at [370, 260] on span "Click to Call" at bounding box center [398, 261] width 151 height 16
drag, startPoint x: 380, startPoint y: 259, endPoint x: 283, endPoint y: 233, distance: 99.6
click at [283, 233] on div "16 Click to Call 4 Form Submission 1 Click to Map 1 Click to Mail" at bounding box center [690, 259] width 862 height 101
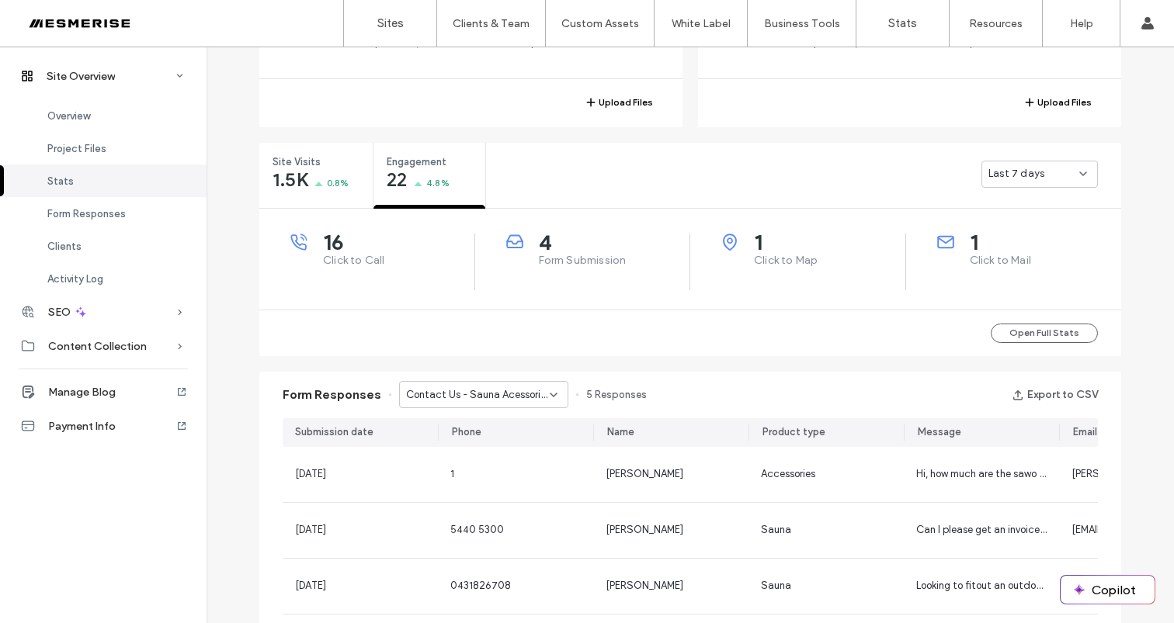
drag, startPoint x: 285, startPoint y: 254, endPoint x: 304, endPoint y: 252, distance: 19.5
click at [290, 254] on div "16 Click to Call" at bounding box center [382, 251] width 184 height 35
drag, startPoint x: 280, startPoint y: 240, endPoint x: 383, endPoint y: 284, distance: 112.3
click at [387, 285] on div "16 Click to Call" at bounding box center [367, 262] width 216 height 57
click at [383, 268] on span "Click to Call" at bounding box center [398, 261] width 151 height 16
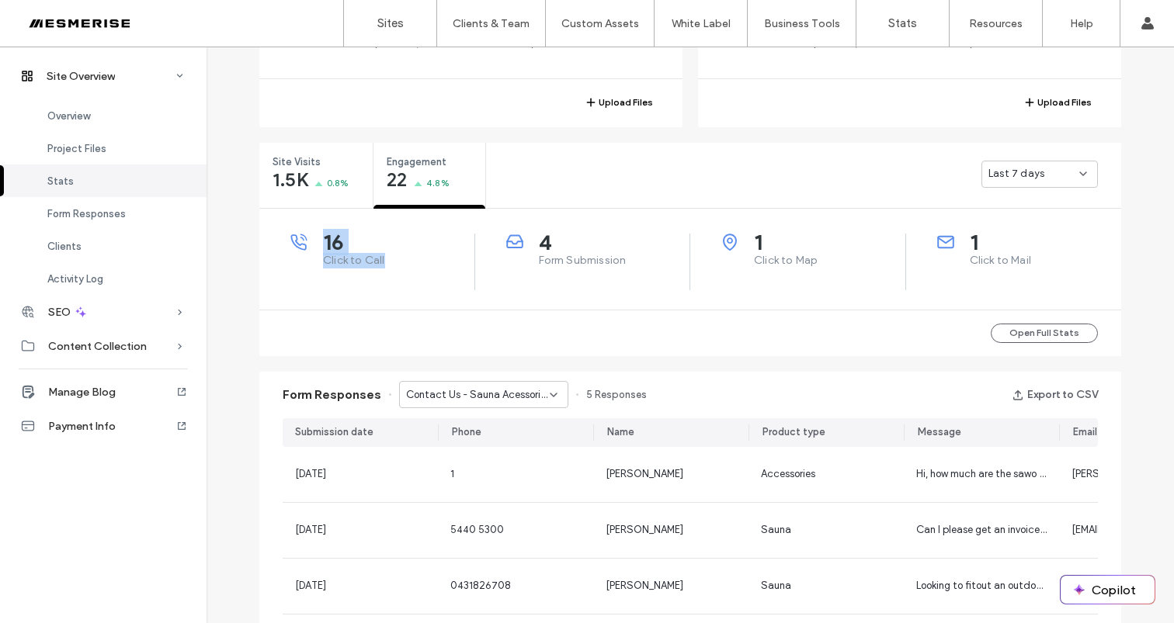
drag, startPoint x: 387, startPoint y: 265, endPoint x: 296, endPoint y: 225, distance: 99.1
click at [297, 228] on div "16 Click to Call 4 Form Submission 1 Click to Map 1 Click to Mail" at bounding box center [690, 259] width 862 height 101
drag, startPoint x: 298, startPoint y: 227, endPoint x: 391, endPoint y: 265, distance: 100.6
click at [299, 229] on div "16 Click to Call 4 Form Submission 1 Click to Map 1 Click to Mail" at bounding box center [690, 259] width 862 height 101
drag, startPoint x: 628, startPoint y: 262, endPoint x: 499, endPoint y: 227, distance: 133.3
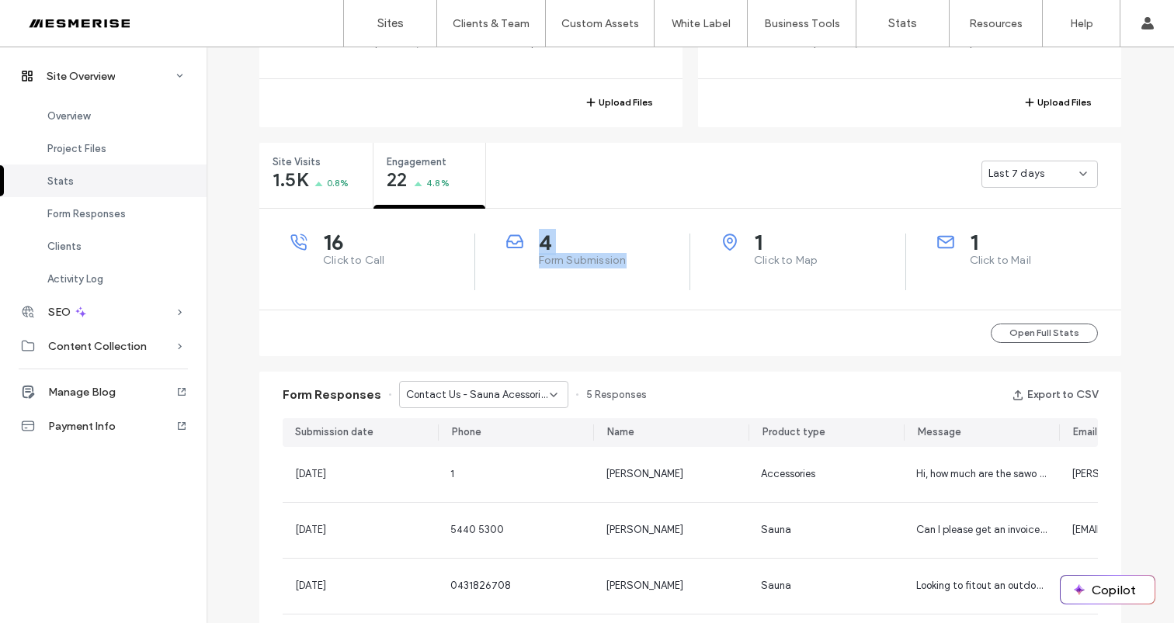
click at [477, 231] on div "16 Click to Call 4 Form Submission 1 Click to Map 1 Click to Mail" at bounding box center [690, 259] width 862 height 101
drag, startPoint x: 756, startPoint y: 277, endPoint x: 783, endPoint y: 268, distance: 28.0
click at [756, 277] on div "1 Click to Map" at bounding box center [798, 262] width 216 height 57
drag, startPoint x: 807, startPoint y: 262, endPoint x: 699, endPoint y: 226, distance: 113.9
click at [699, 227] on div "16 Click to Call 4 Form Submission 1 Click to Map 1 Click to Mail" at bounding box center [690, 259] width 862 height 101
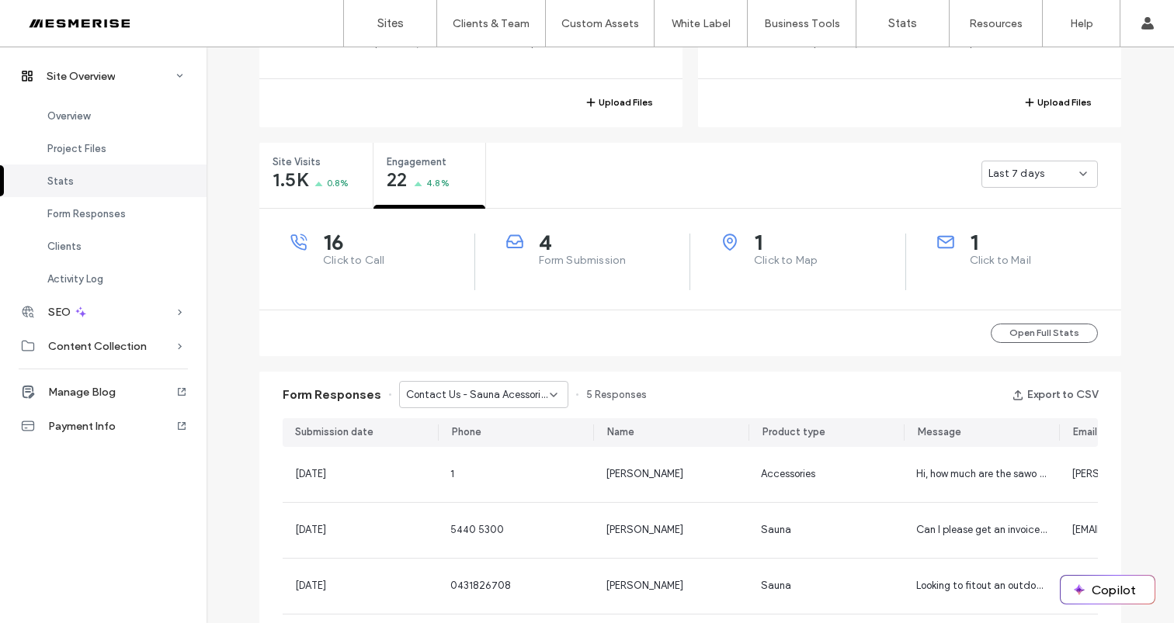
click at [1005, 282] on div "1 Click to Mail" at bounding box center [1014, 262] width 216 height 57
drag, startPoint x: 1043, startPoint y: 260, endPoint x: 935, endPoint y: 227, distance: 113.5
click at [933, 230] on div "16 Click to Call 4 Form Submission 1 Click to Map 1 Click to Mail" at bounding box center [690, 259] width 862 height 101
drag, startPoint x: 916, startPoint y: 264, endPoint x: 844, endPoint y: 260, distance: 72.3
click at [916, 264] on div "1 Click to Mail" at bounding box center [1014, 262] width 216 height 57
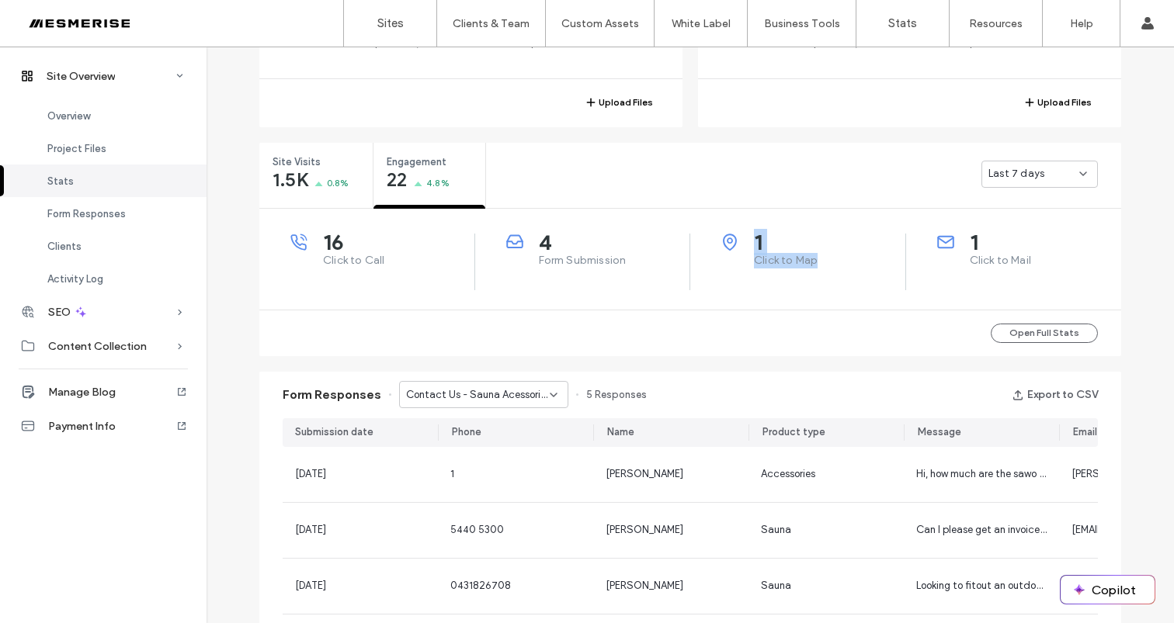
drag, startPoint x: 824, startPoint y: 262, endPoint x: 710, endPoint y: 224, distance: 120.5
click at [711, 224] on div "16 Click to Call 4 Form Submission 1 Click to Map 1 Click to Mail" at bounding box center [690, 259] width 862 height 101
click at [600, 267] on span "Form Submission" at bounding box center [614, 261] width 151 height 16
drag, startPoint x: 644, startPoint y: 267, endPoint x: 481, endPoint y: 220, distance: 169.5
click at [494, 227] on div "16 Click to Call 4 Form Submission 1 Click to Map 1 Click to Mail" at bounding box center [690, 259] width 862 height 101
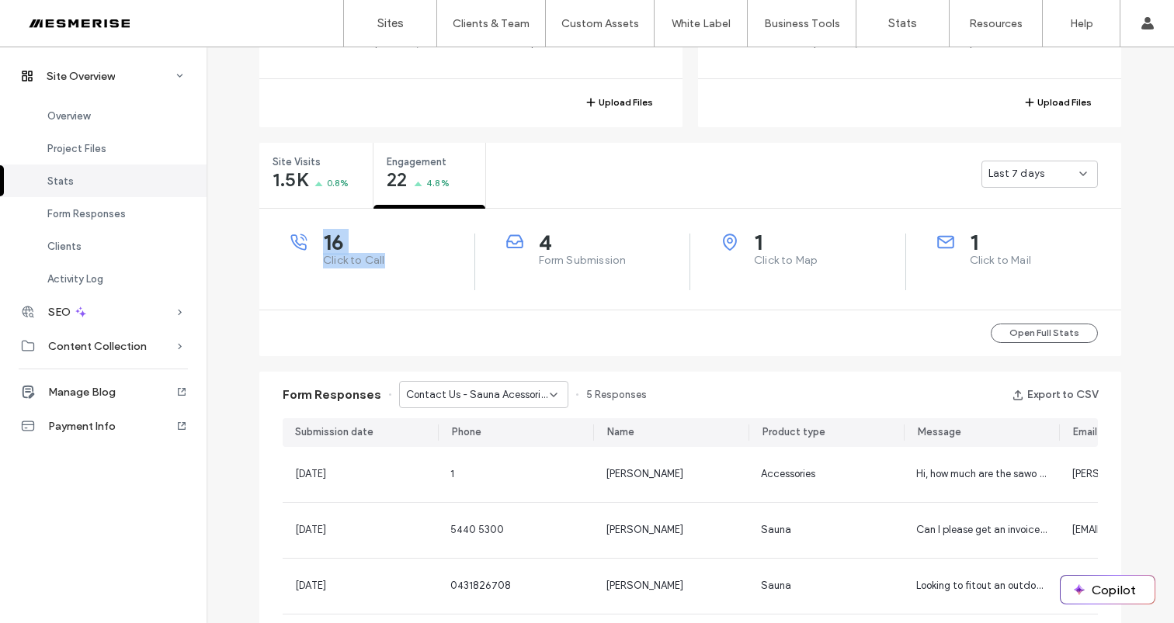
drag, startPoint x: 384, startPoint y: 254, endPoint x: 314, endPoint y: 230, distance: 74.6
click at [317, 234] on div "16 Click to Call" at bounding box center [382, 251] width 184 height 35
click at [346, 251] on div "16 Click to Call" at bounding box center [382, 251] width 184 height 35
drag, startPoint x: 338, startPoint y: 251, endPoint x: 314, endPoint y: 243, distance: 24.5
click at [315, 244] on div "16 Click to Call" at bounding box center [382, 251] width 184 height 35
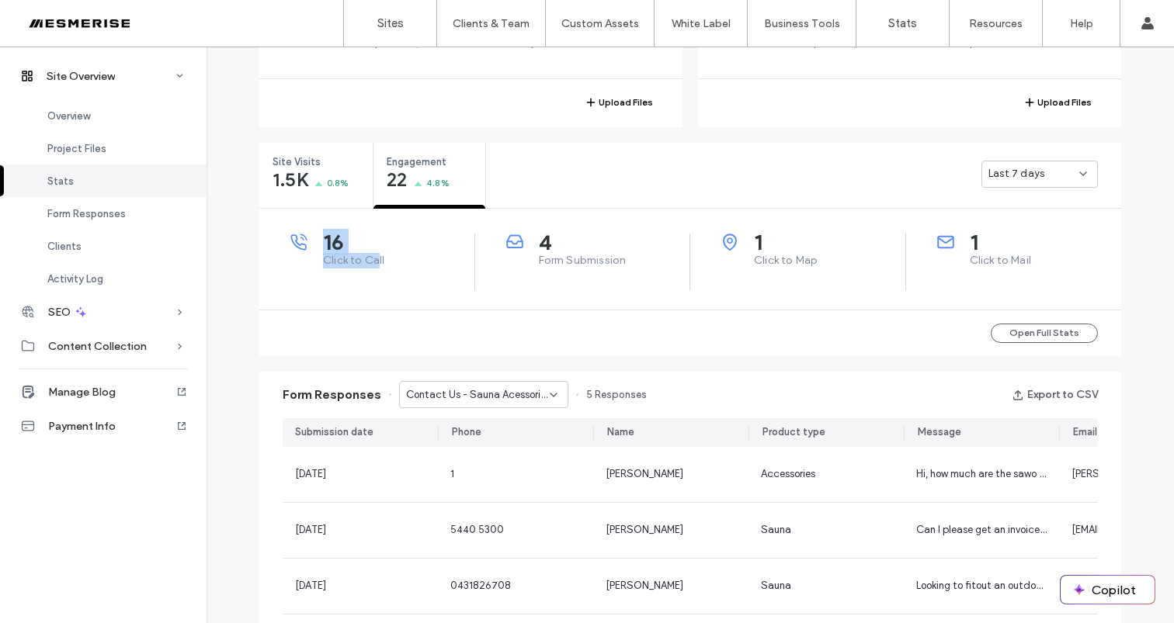
click at [314, 242] on div "16 Click to Call" at bounding box center [382, 251] width 184 height 35
drag, startPoint x: 347, startPoint y: 236, endPoint x: 393, endPoint y: 272, distance: 58.6
click at [390, 283] on div "16 Click to Call" at bounding box center [367, 262] width 216 height 57
click at [393, 269] on div "16 Click to Call" at bounding box center [367, 262] width 216 height 57
drag, startPoint x: 328, startPoint y: 252, endPoint x: 311, endPoint y: 231, distance: 27.0
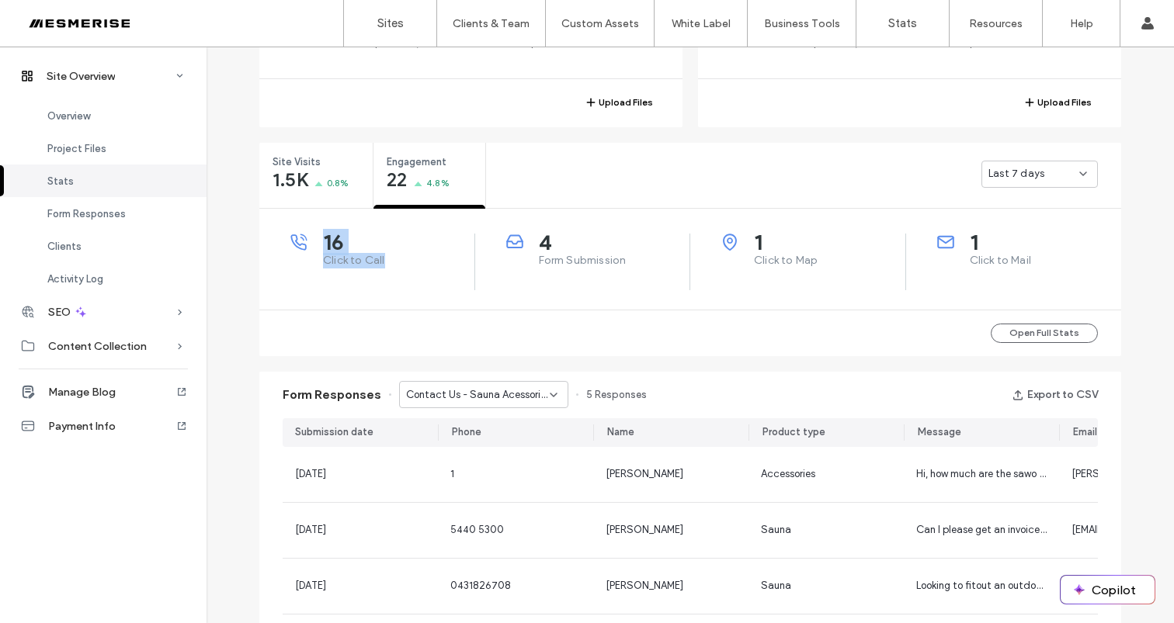
click at [314, 238] on div "16 Click to Call" at bounding box center [382, 251] width 184 height 35
click at [380, 253] on span "Click to Call" at bounding box center [398, 261] width 151 height 16
drag, startPoint x: 626, startPoint y: 259, endPoint x: 487, endPoint y: 238, distance: 141.3
click at [487, 245] on div "4 Form Submission" at bounding box center [583, 262] width 216 height 57
click at [741, 257] on div "1 Click to Map" at bounding box center [813, 251] width 184 height 35
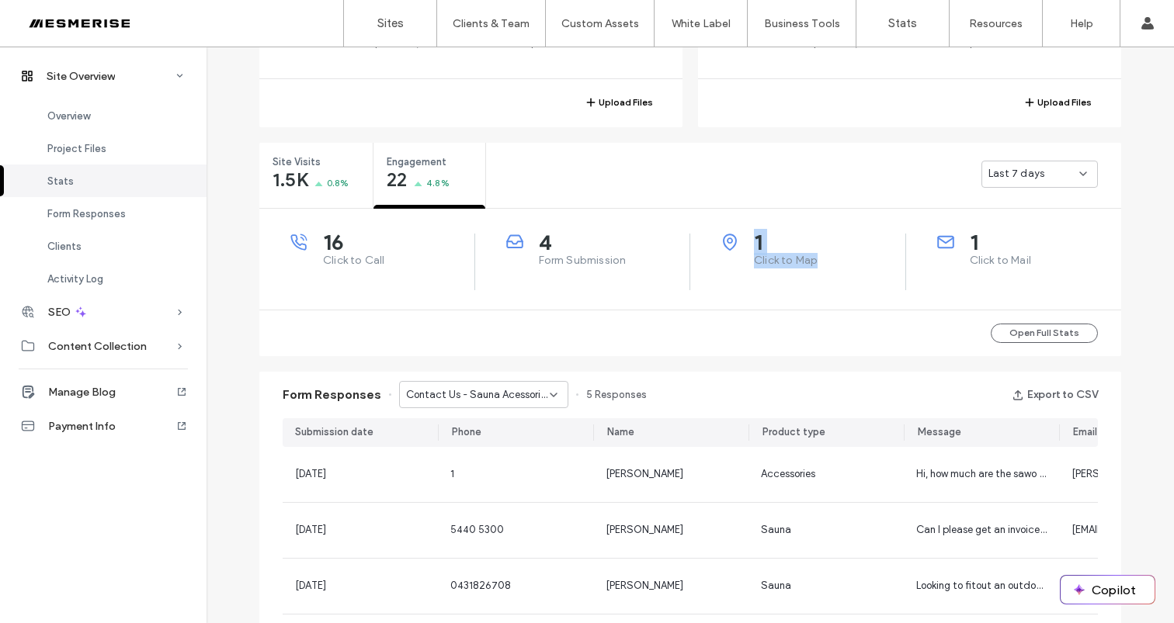
drag, startPoint x: 791, startPoint y: 248, endPoint x: 727, endPoint y: 226, distance: 68.3
click at [727, 227] on div "16 Click to Call 4 Form Submission 1 Click to Map 1 Click to Mail" at bounding box center [690, 259] width 862 height 101
click at [963, 260] on div "1 Click to Mail" at bounding box center [1029, 251] width 185 height 35
drag, startPoint x: 1053, startPoint y: 263, endPoint x: 956, endPoint y: 241, distance: 98.9
click at [957, 242] on div "1 Click to Mail" at bounding box center [1029, 251] width 185 height 35
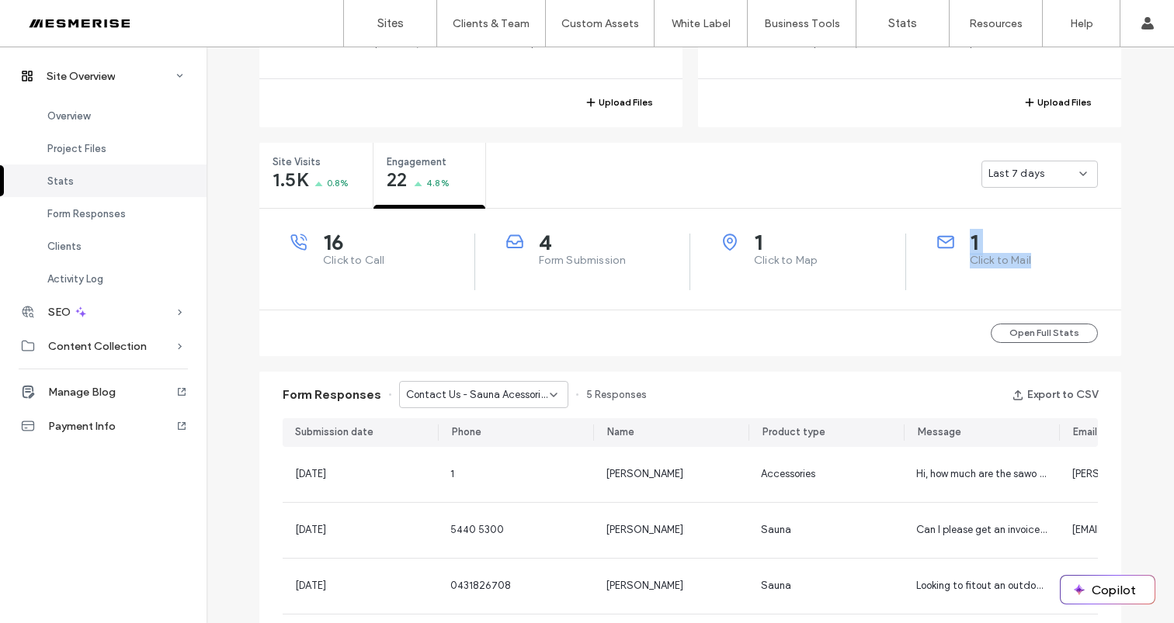
click at [1000, 268] on span "Click to Mail" at bounding box center [1046, 261] width 152 height 16
drag
click at [925, 230] on div "16 Click to Call 4 Form Submission 1 Click to Map 1 Click to Mail" at bounding box center [690, 259] width 862 height 101
click at [984, 246] on span "1" at bounding box center [1046, 242] width 152 height 16
click at [700, 228] on div "16 Click to Call 4 Form Submission 1 Click to Map 1 Click to Mail" at bounding box center [690, 259] width 862 height 101
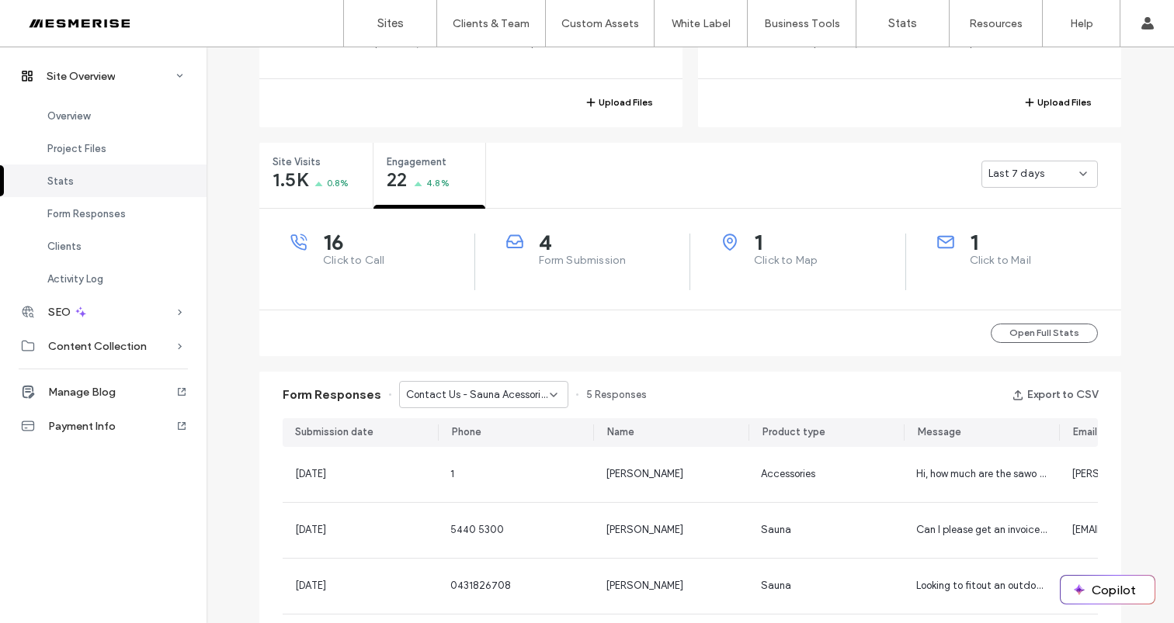
click at [593, 241] on span "4" at bounding box center [614, 242] width 151 height 16
click at [494, 246] on div "4 Form Submission" at bounding box center [583, 262] width 216 height 57
click at [491, 237] on div "4 Form Submission" at bounding box center [583, 262] width 216 height 57
click at [590, 263] on span "Form Submission" at bounding box center [614, 261] width 151 height 16
click at [522, 221] on div "16 Click to Call 4 Form Submission 1 Click to Map 1 Click to Mail" at bounding box center [690, 259] width 862 height 101
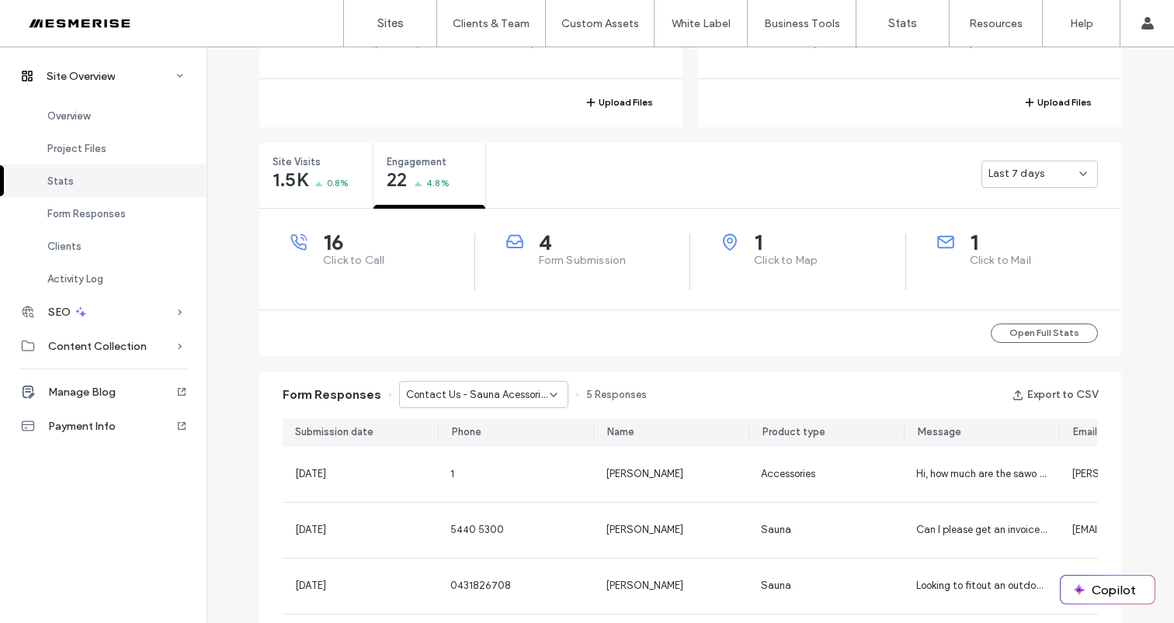
click at [375, 238] on span "16" at bounding box center [398, 242] width 151 height 16
click at [307, 229] on div "16 Click to Call 4 Form Submission 1 Click to Map 1 Click to Mail" at bounding box center [690, 259] width 862 height 101
click at [305, 234] on div "16 Click to Call" at bounding box center [382, 251] width 184 height 35
click at [376, 262] on div "16 Click to Call" at bounding box center [382, 251] width 184 height 35
click at [376, 262] on span "Click to Call" at bounding box center [398, 261] width 151 height 16
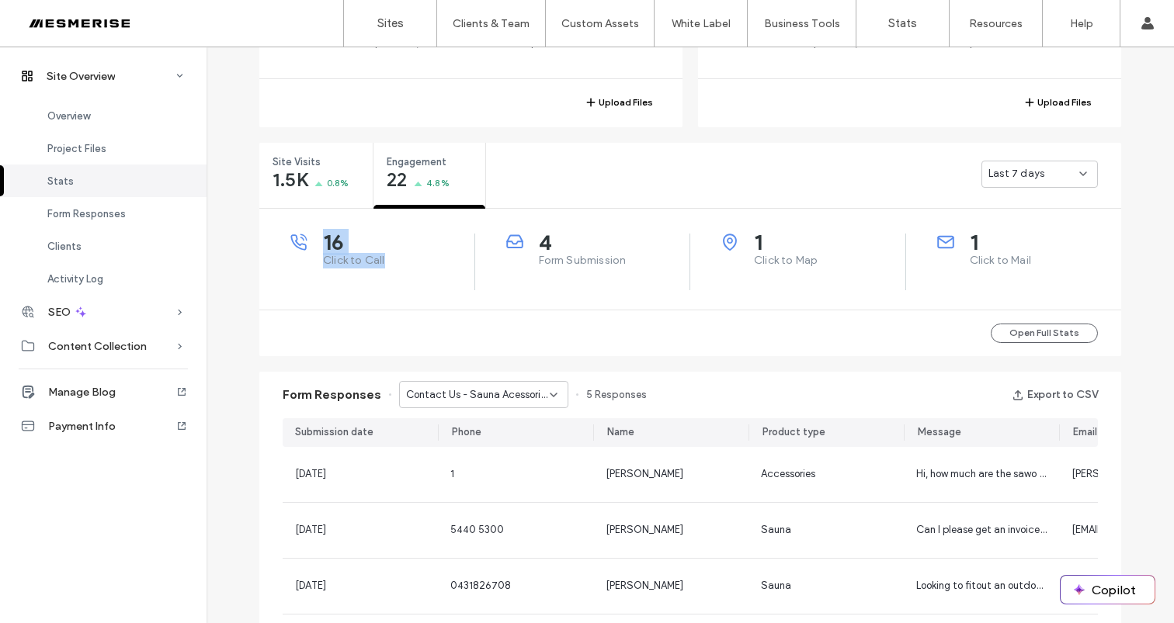
click at [305, 243] on div "16 Click to Call" at bounding box center [382, 251] width 184 height 35
click at [303, 235] on div "16 Click to Call" at bounding box center [382, 251] width 184 height 35
click at [502, 389] on span "Contact Us - Sauna Acessories page" at bounding box center [478, 395] width 144 height 16
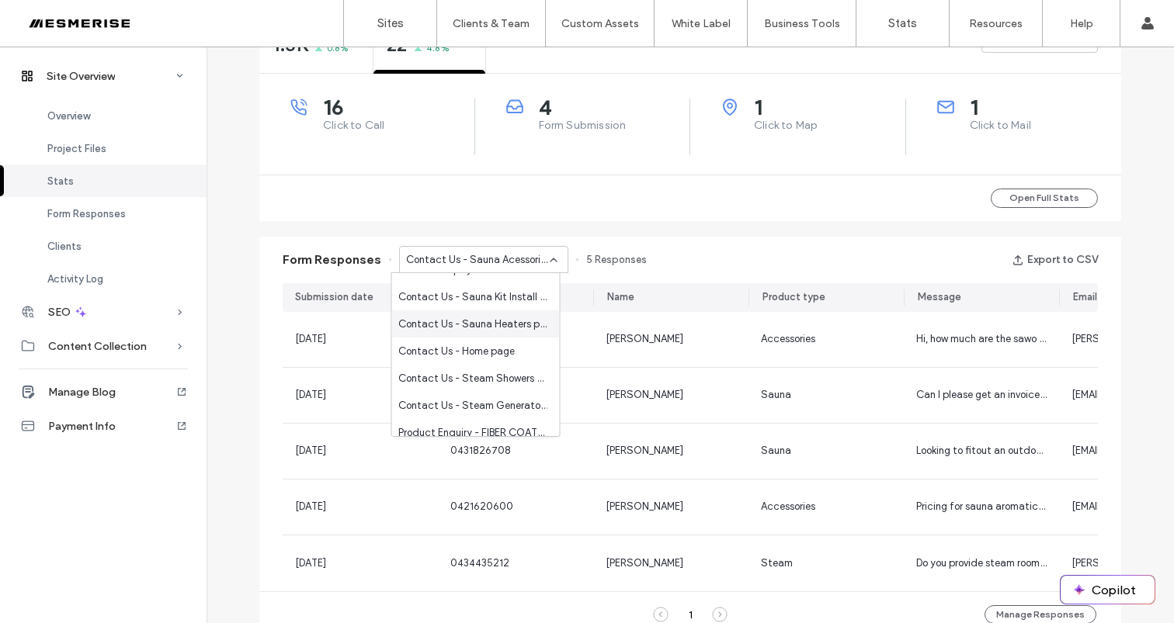
scroll to position [734, 0]
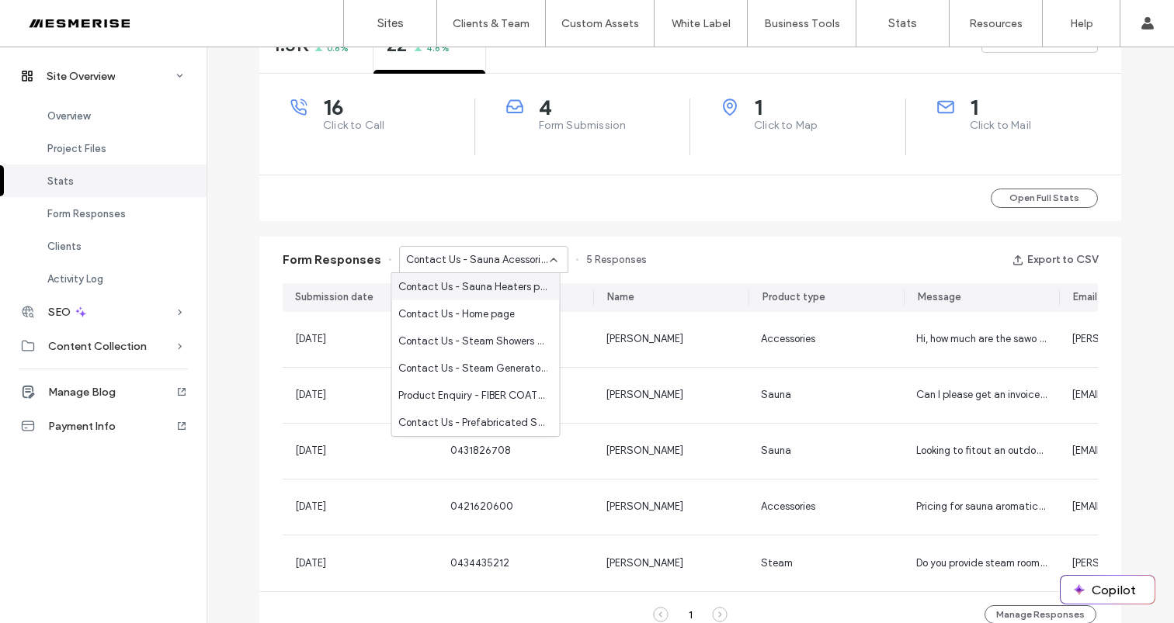
click at [547, 257] on icon at bounding box center [553, 260] width 12 height 12
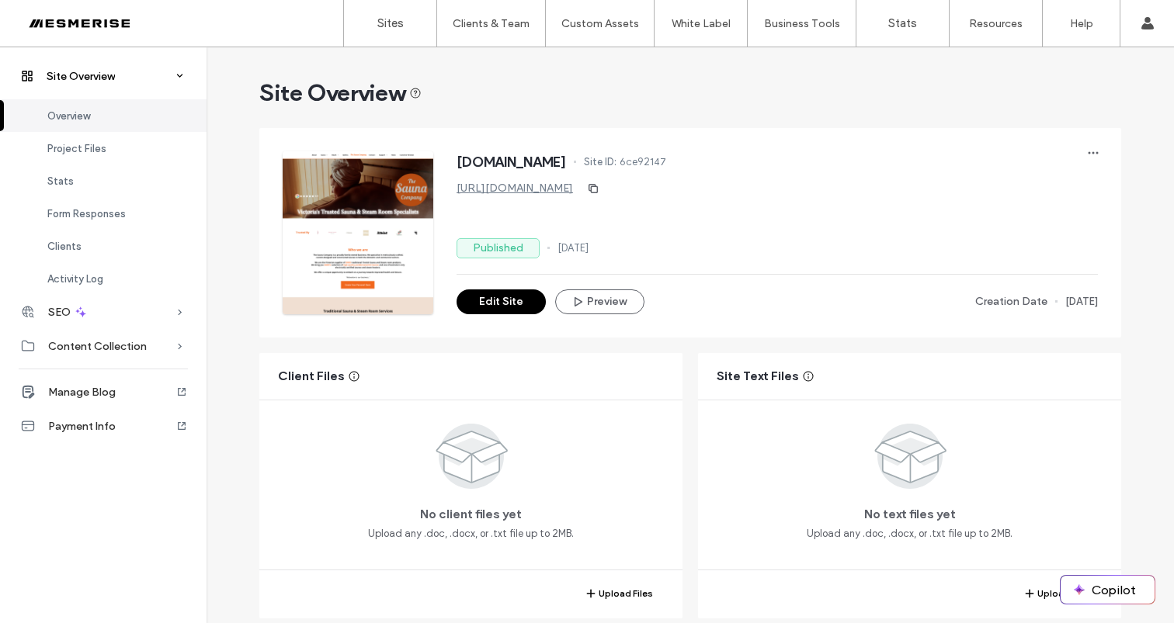
click at [88, 71] on span "Site Overview" at bounding box center [81, 76] width 68 height 13
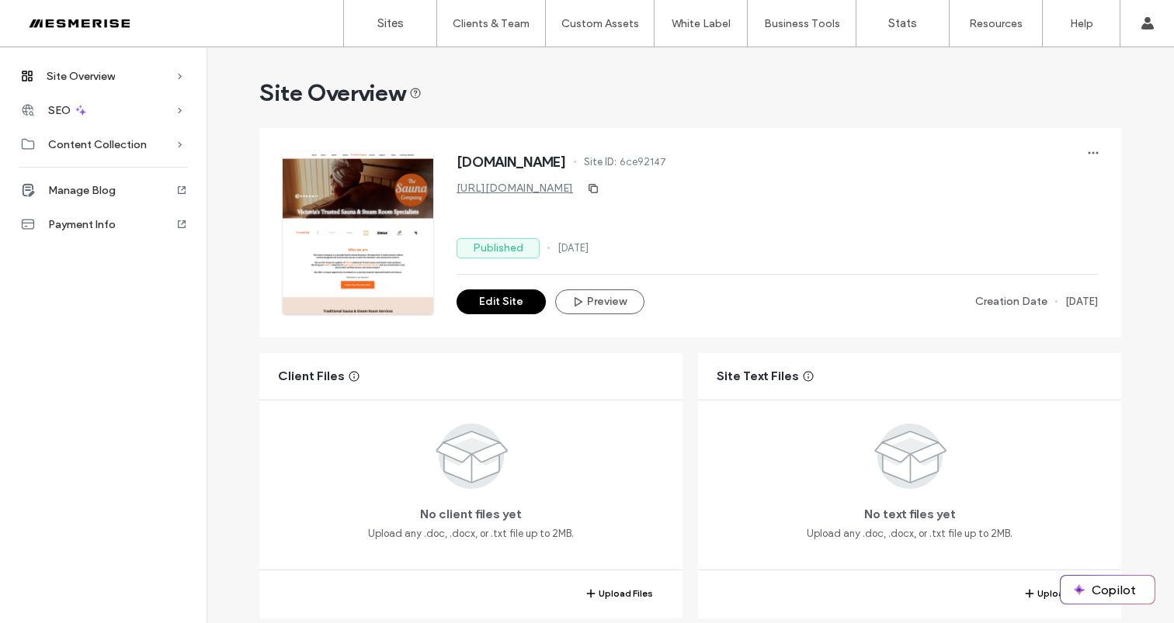
click at [99, 21] on div at bounding box center [100, 23] width 176 height 25
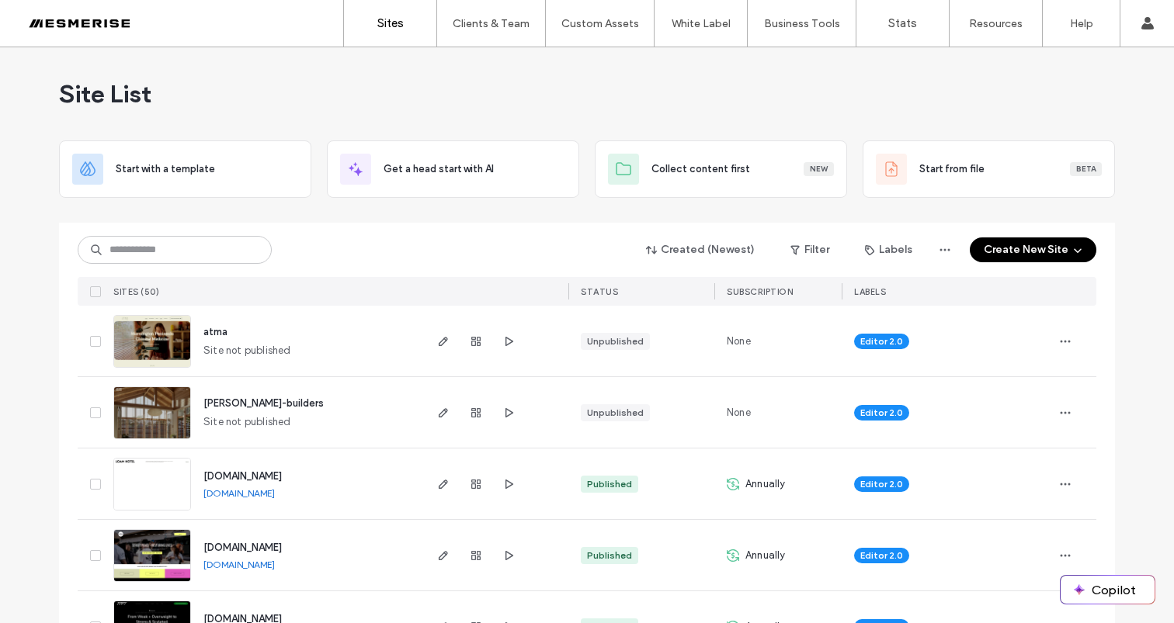
scroll to position [145, 0]
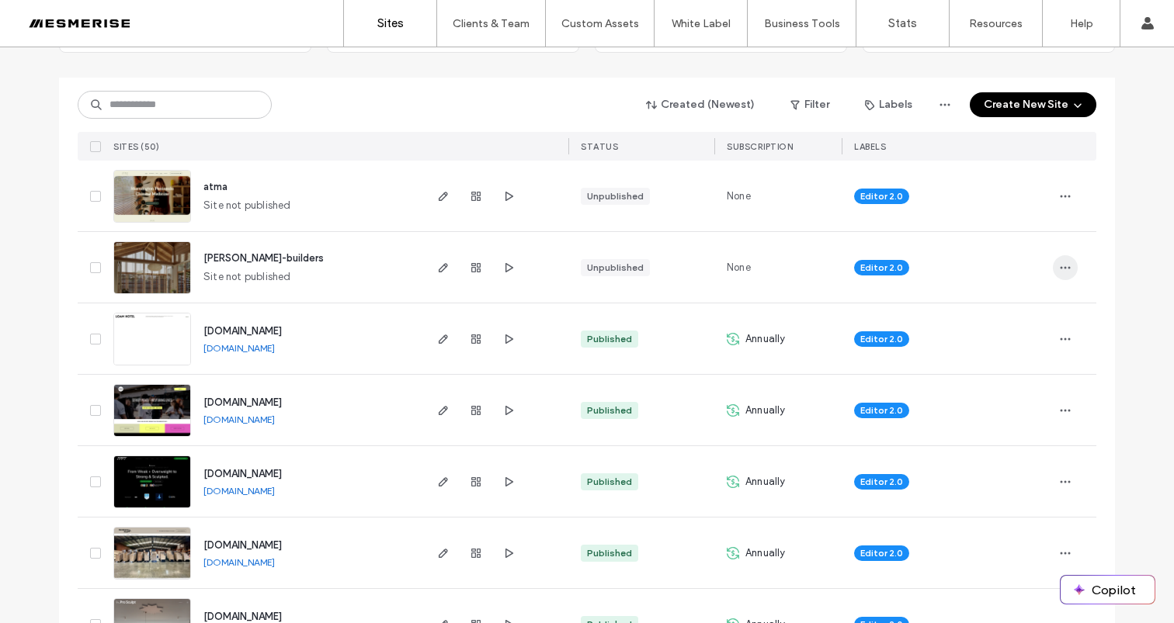
click at [1062, 265] on icon "button" at bounding box center [1065, 268] width 12 height 12
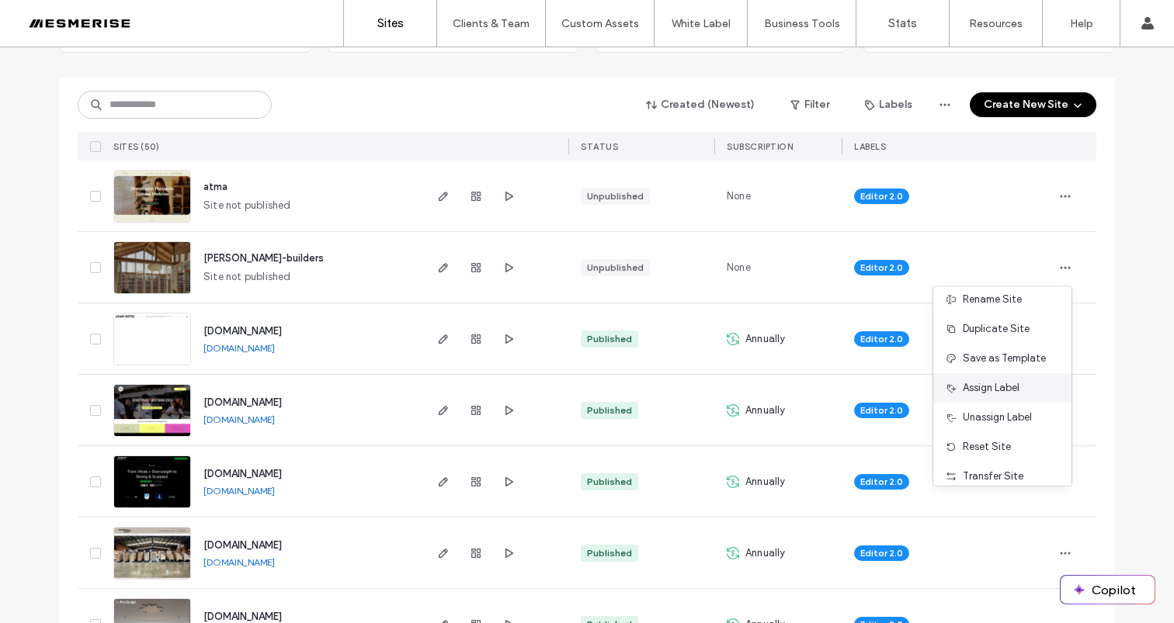
scroll to position [79, 0]
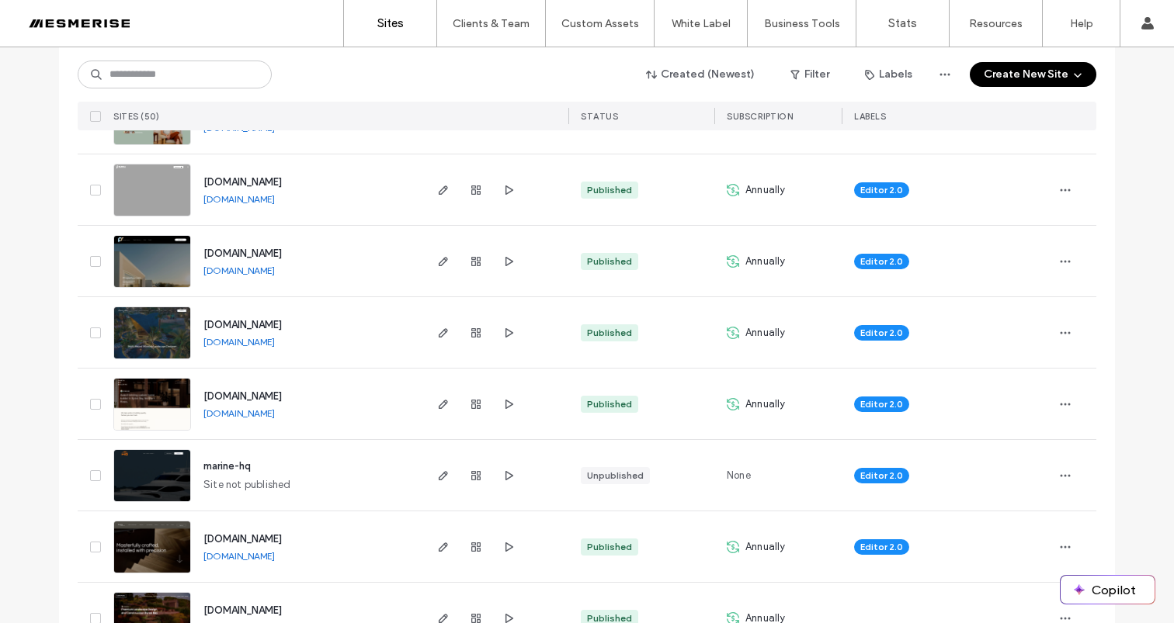
scroll to position [865, 0]
click at [1059, 405] on icon "button" at bounding box center [1065, 405] width 12 height 12
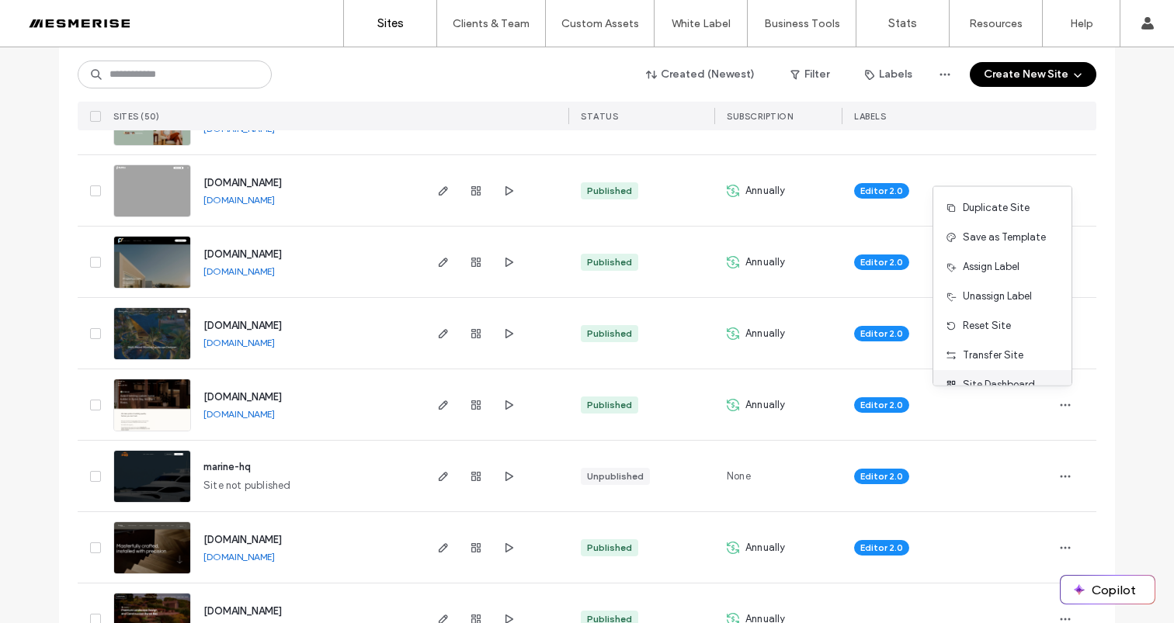
click at [981, 383] on span "Site Dashboard" at bounding box center [999, 385] width 72 height 16
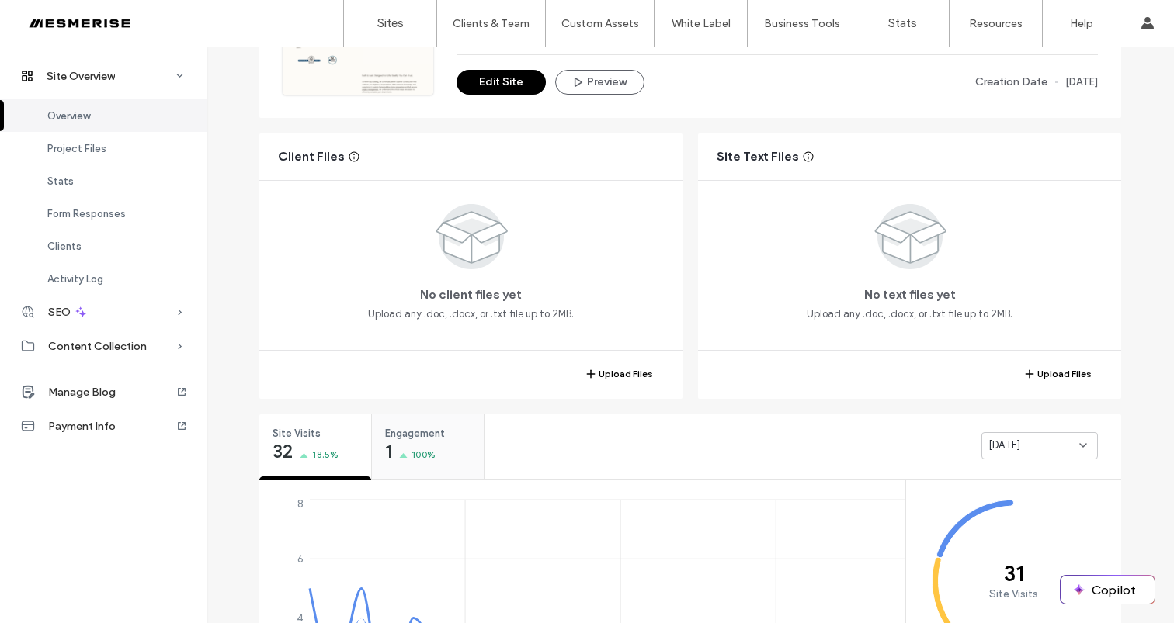
click at [416, 430] on span "Engagement" at bounding box center [422, 434] width 75 height 16
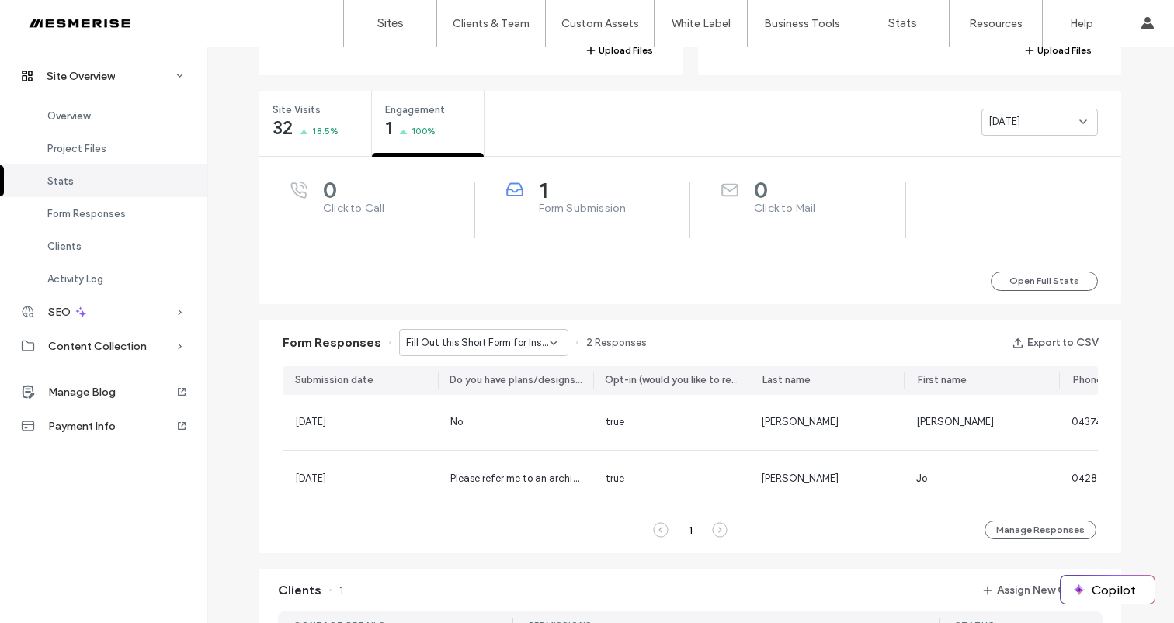
scroll to position [560, 0]
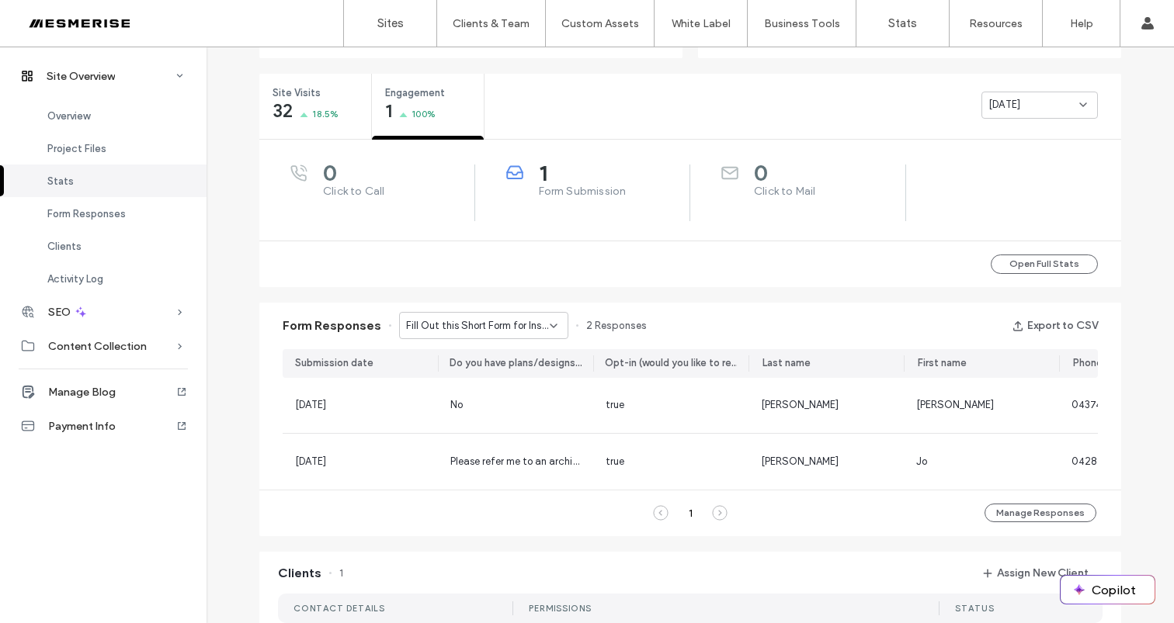
click at [526, 326] on span "Fill Out this Short Form for Instant Access to the Ultimate Guide to Custom Bui…" at bounding box center [478, 326] width 144 height 16
click at [495, 371] on div "Don’t Just Dream It, Build It - Connect page" at bounding box center [476, 379] width 168 height 27
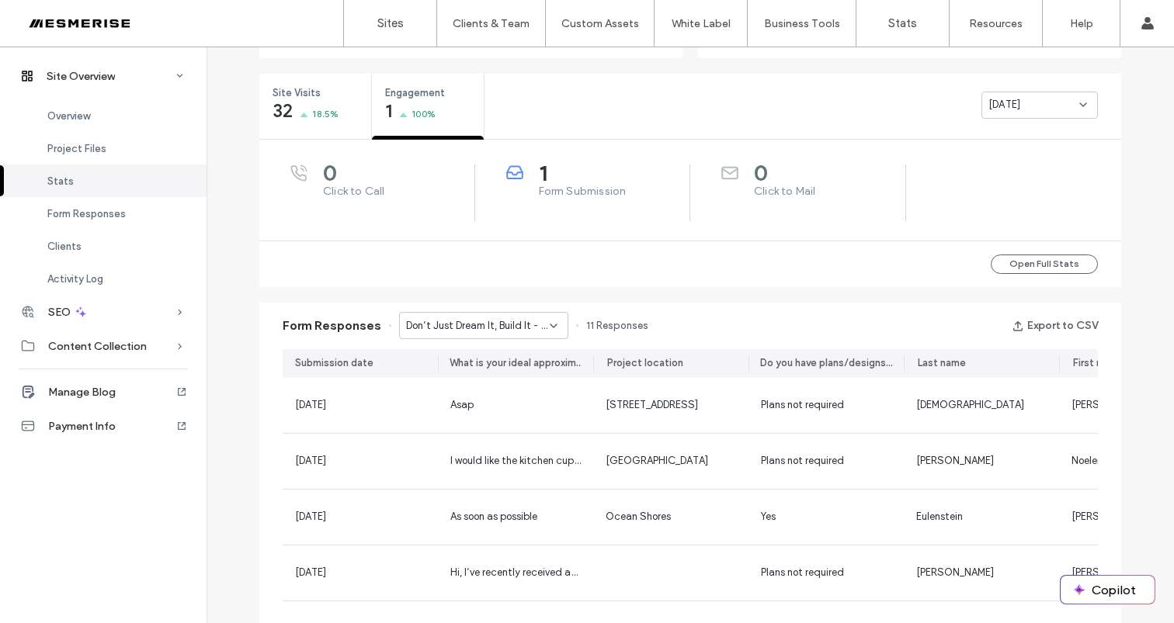
click at [518, 315] on div "Don’t Just Dream It, Build It - Connect page" at bounding box center [483, 325] width 169 height 27
click at [493, 370] on div "Don’t Just Dream It, Build It - Connect page" at bounding box center [476, 379] width 168 height 27
click at [89, 28] on div at bounding box center [100, 23] width 176 height 25
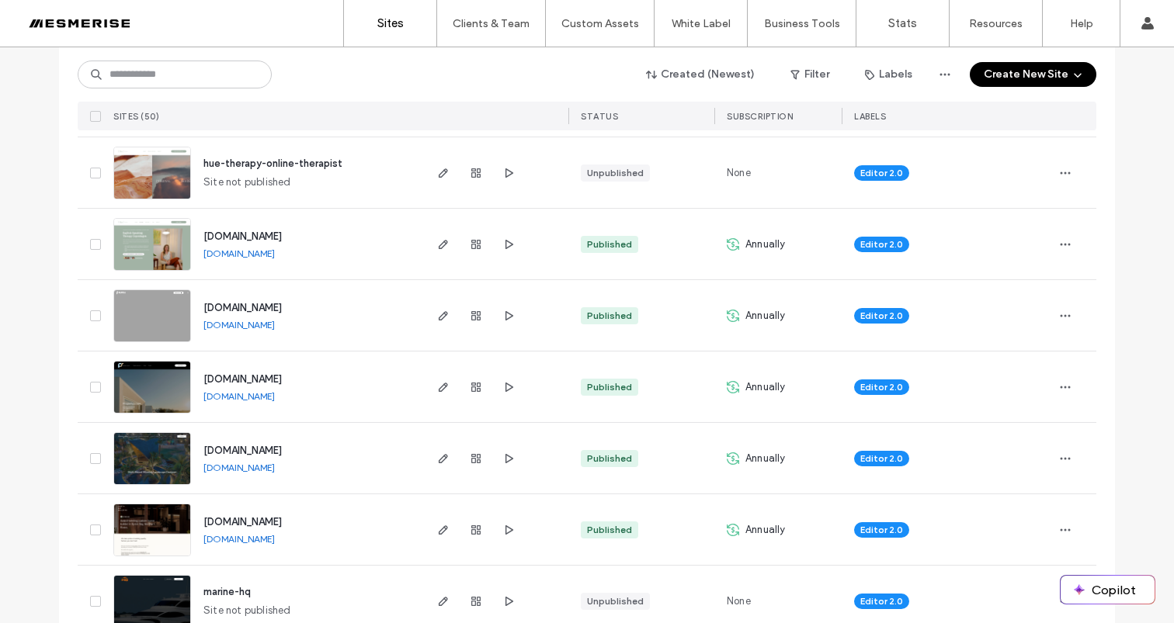
scroll to position [835, 0]
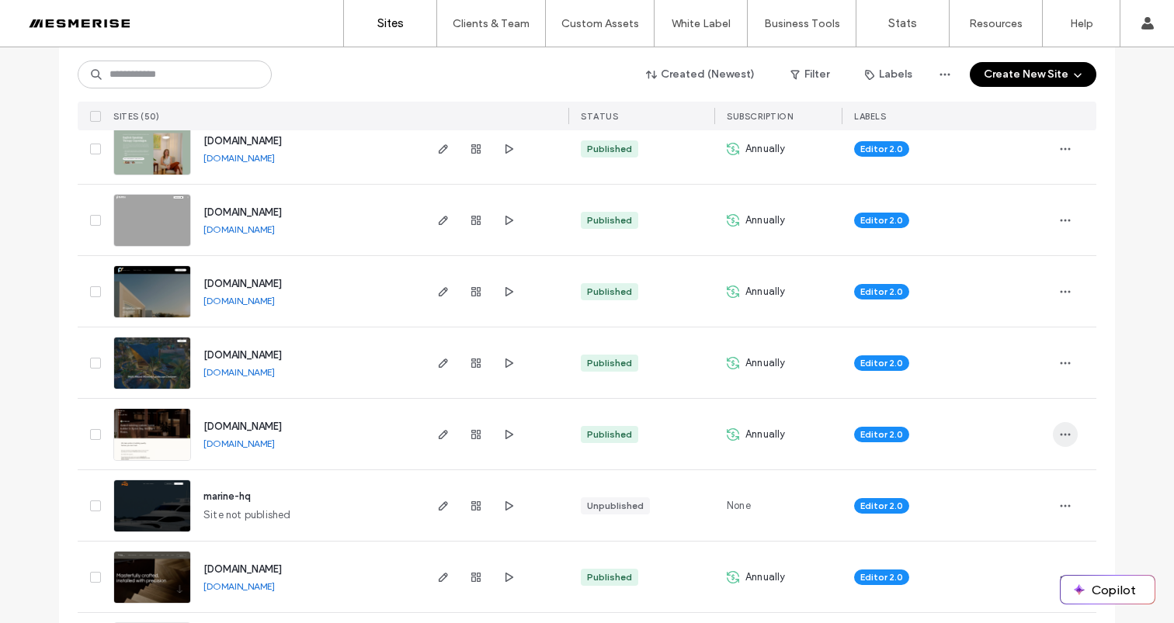
click at [1059, 432] on icon "button" at bounding box center [1065, 435] width 12 height 12
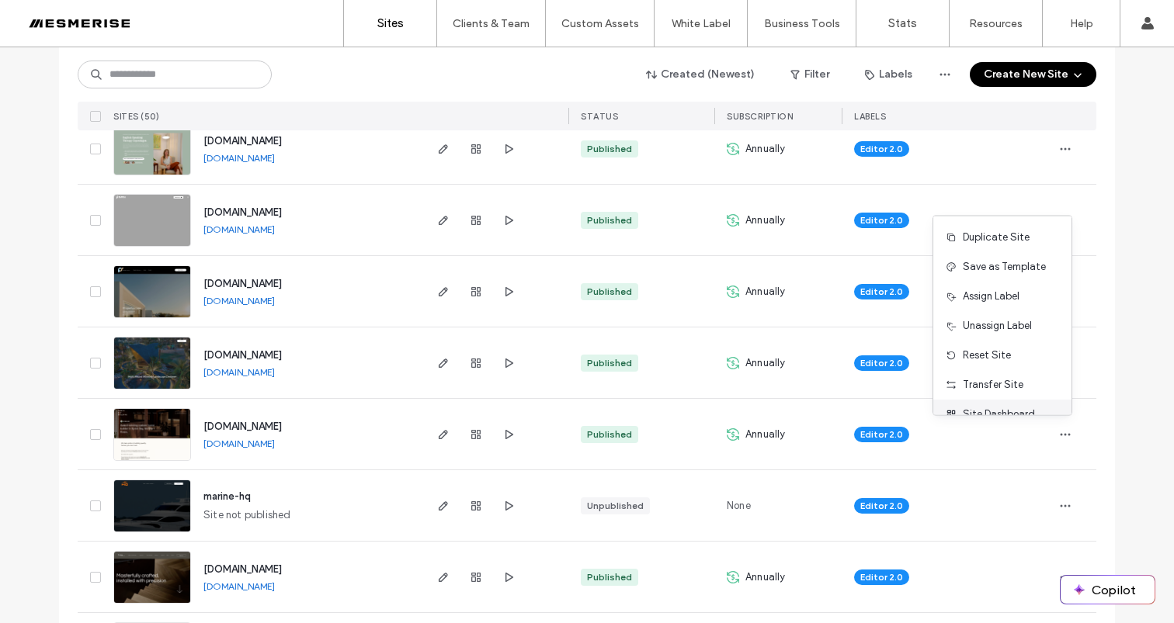
click at [998, 408] on span "Site Dashboard" at bounding box center [999, 415] width 72 height 16
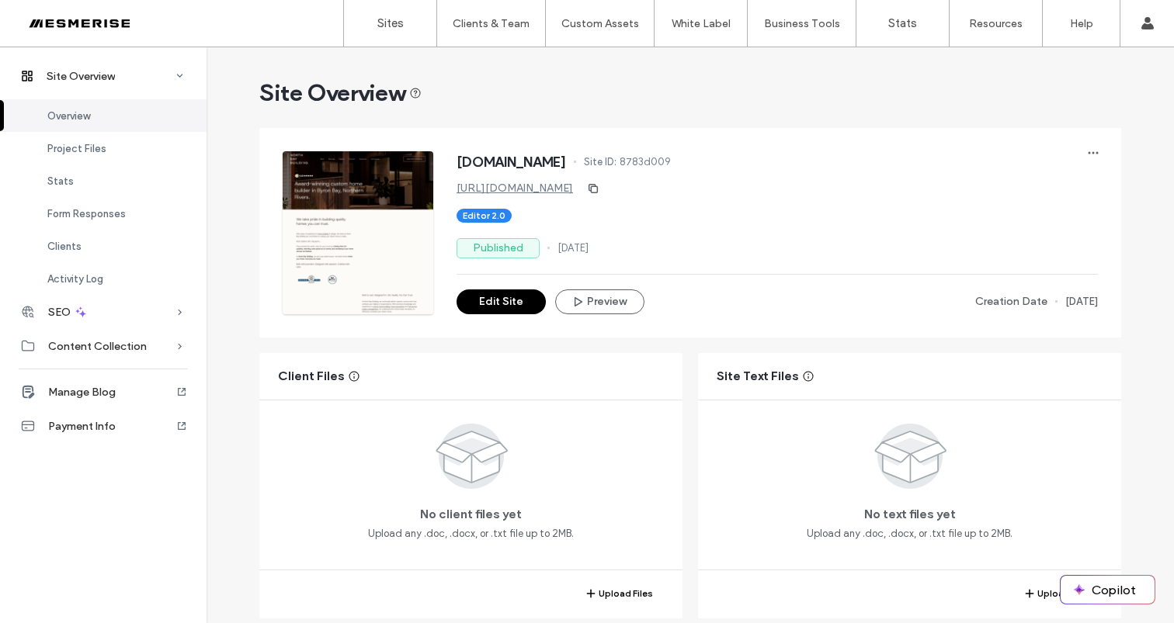
scroll to position [359, 0]
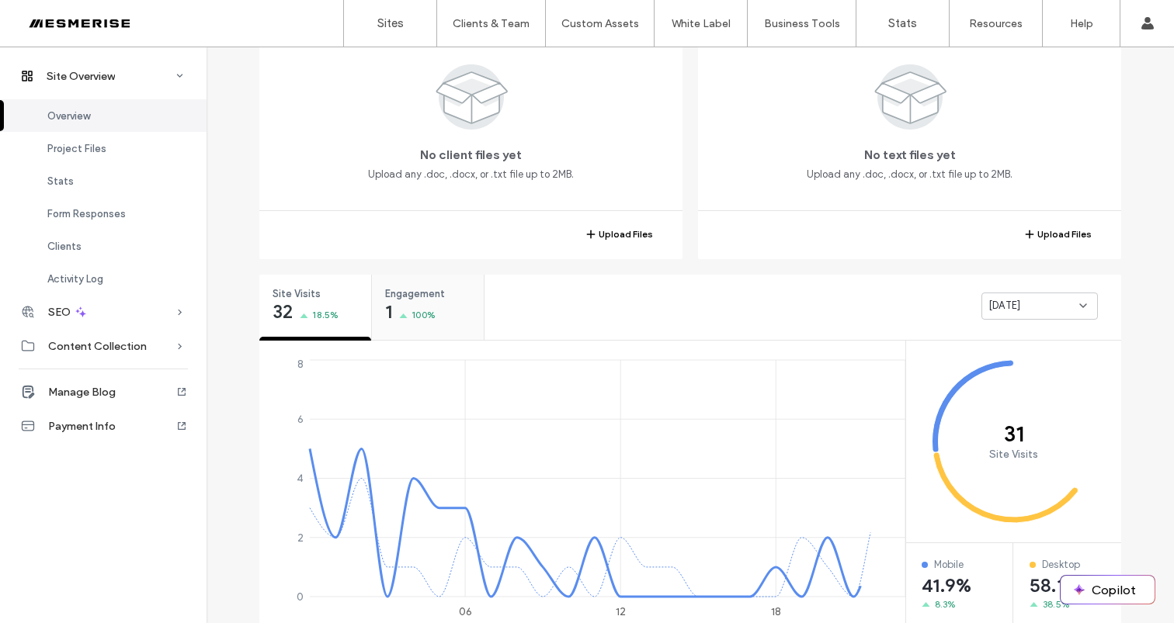
click at [415, 320] on span "100%" at bounding box center [423, 315] width 24 height 16
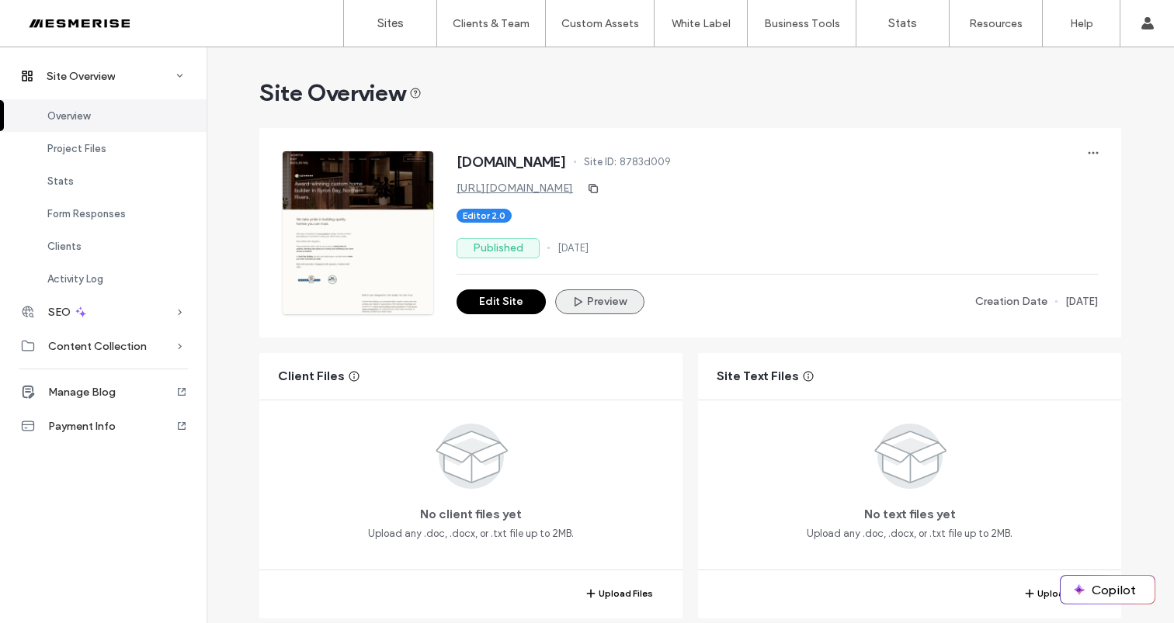
click at [594, 306] on button "Preview" at bounding box center [599, 302] width 89 height 25
click at [493, 297] on button "Edit Site" at bounding box center [500, 302] width 89 height 25
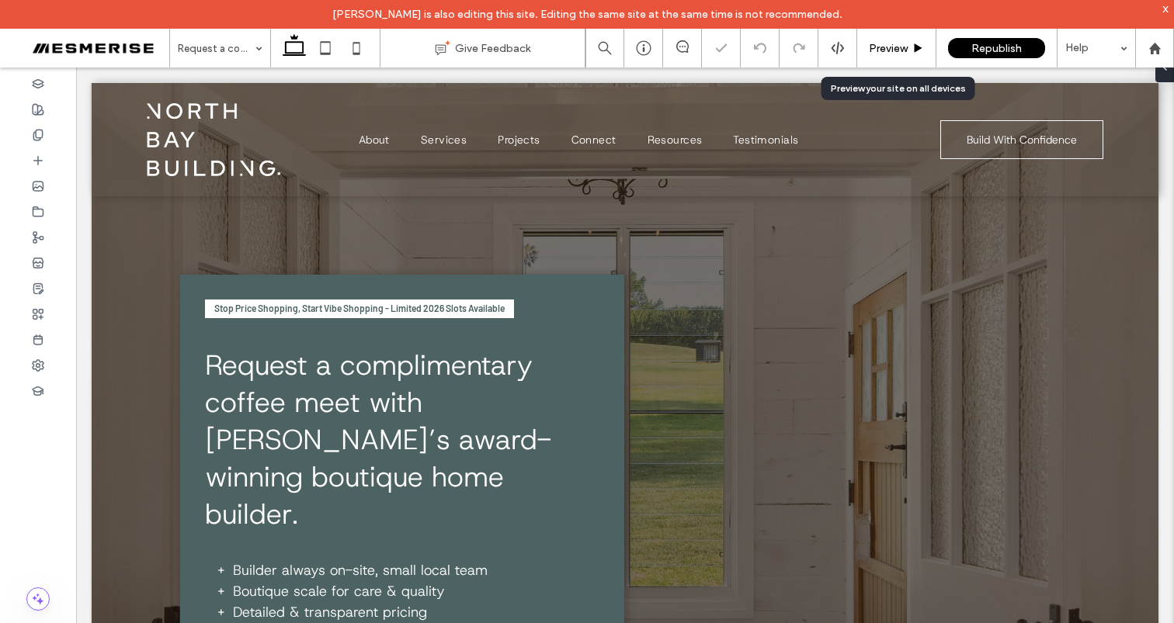
click at [888, 47] on span "Preview" at bounding box center [888, 48] width 39 height 13
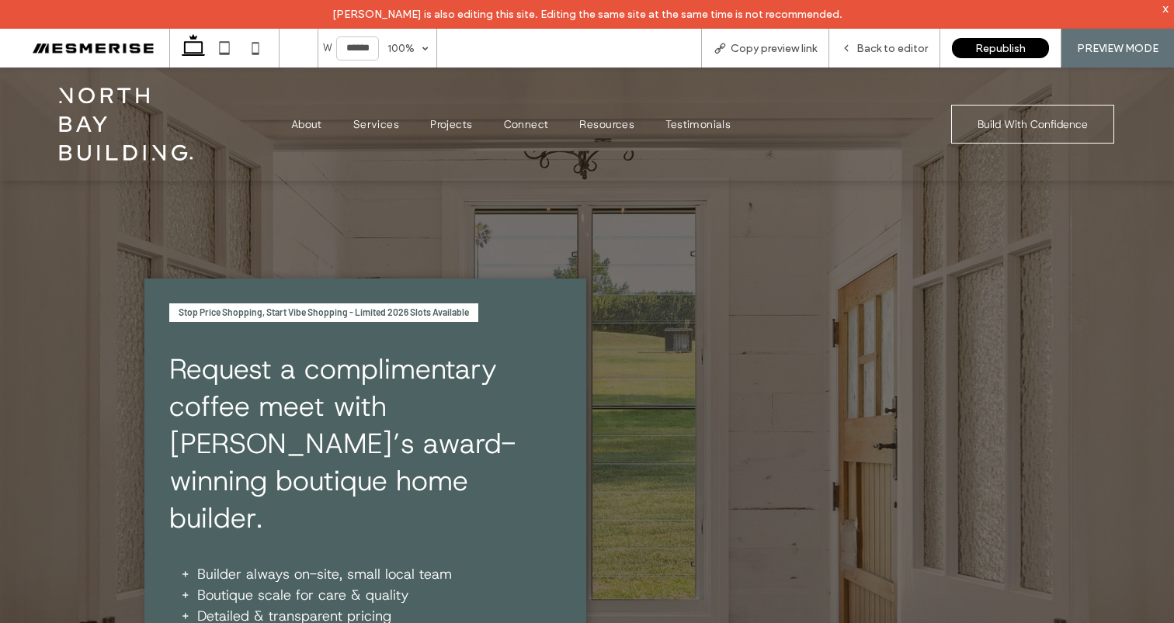
click at [370, 308] on span "Stop Price Shopping, Start Vibe Shopping - Limited 2026 Slots Available" at bounding box center [324, 312] width 290 height 11
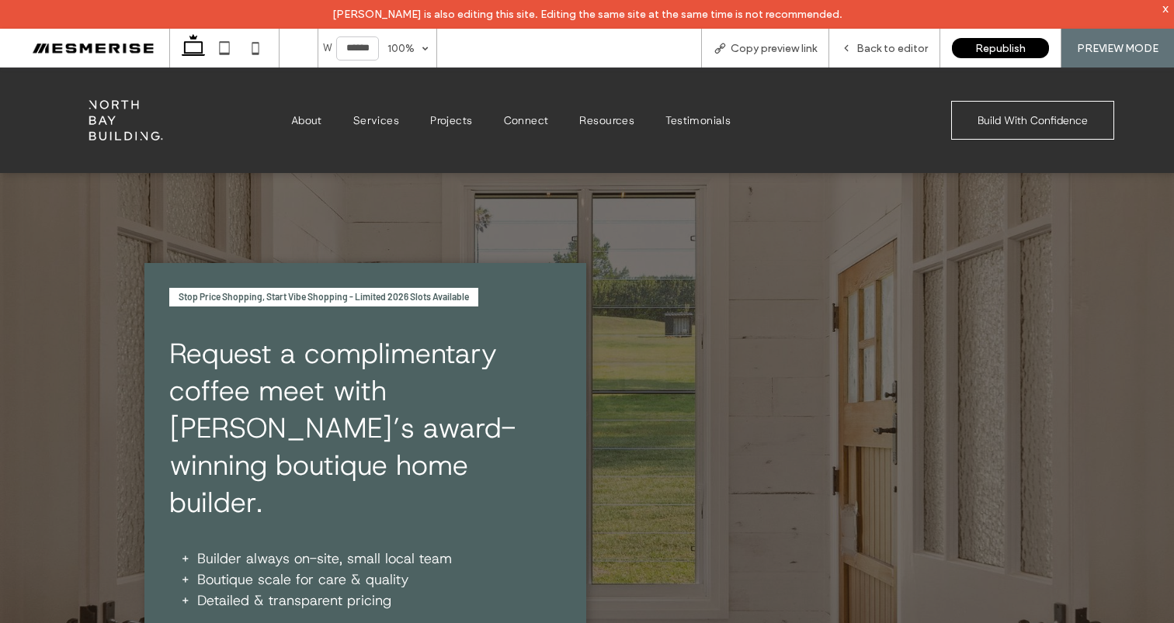
scroll to position [20, 0]
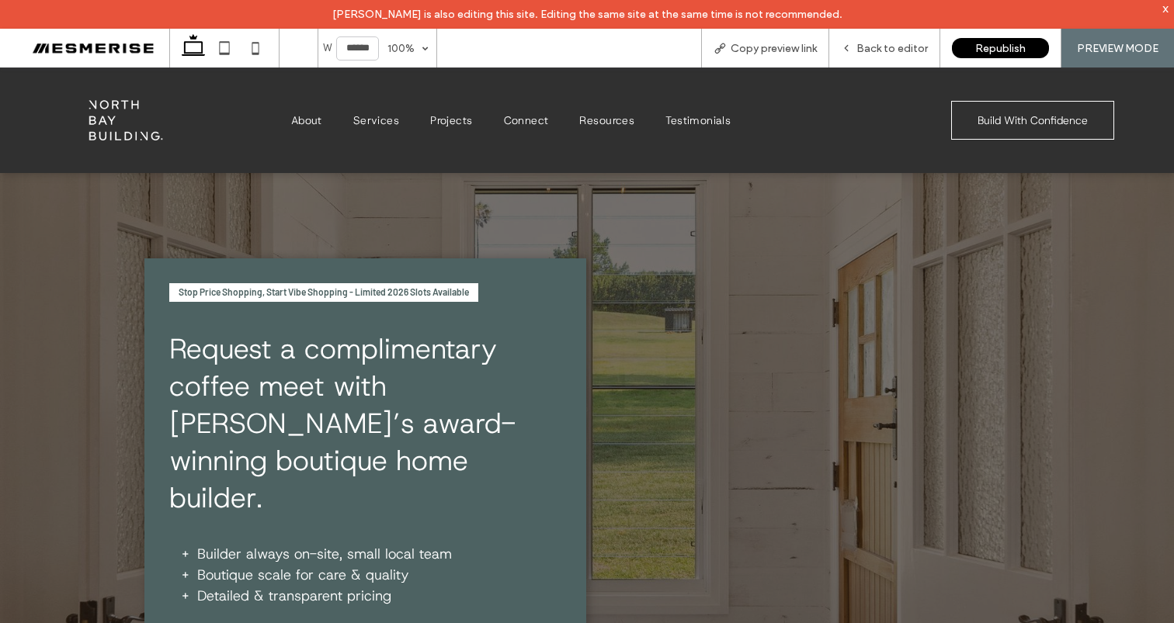
click at [389, 295] on span "Stop Price Shopping, Start Vibe Shopping - Limited 2026 Slots Available" at bounding box center [324, 291] width 290 height 11
click at [389, 294] on span "Stop Price Shopping, Start Vibe Shopping - Limited 2026 Slots Available" at bounding box center [324, 291] width 290 height 11
click at [425, 292] on span "Stop Price Shopping, Start Vibe Shopping - Limited 2026 Slots Available" at bounding box center [324, 291] width 290 height 11
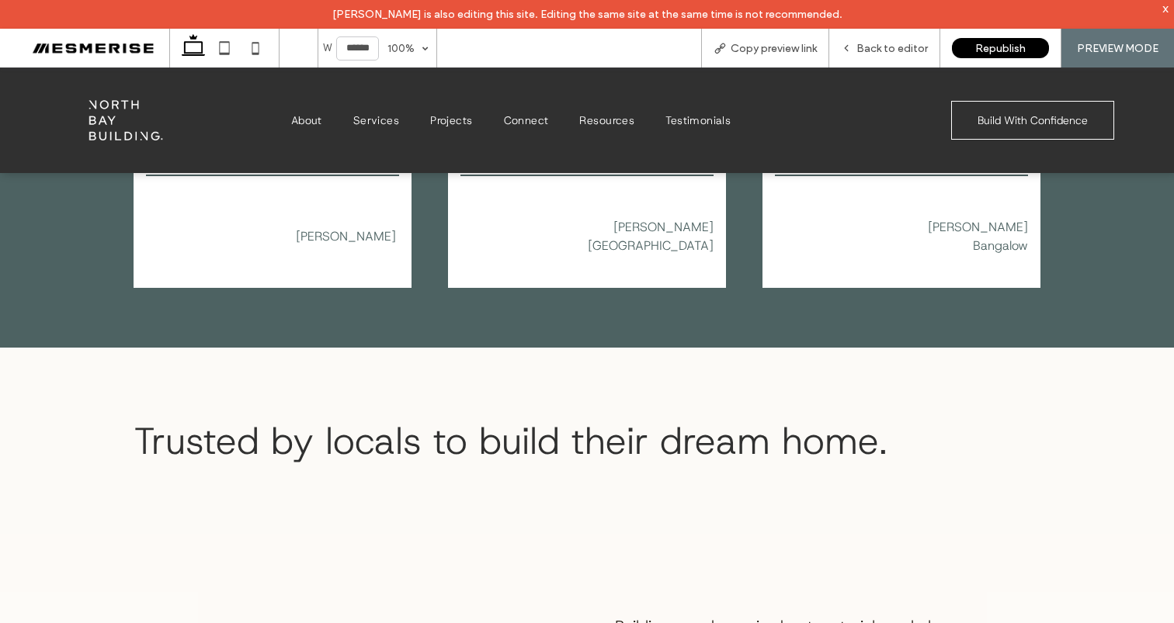
scroll to position [1331, 0]
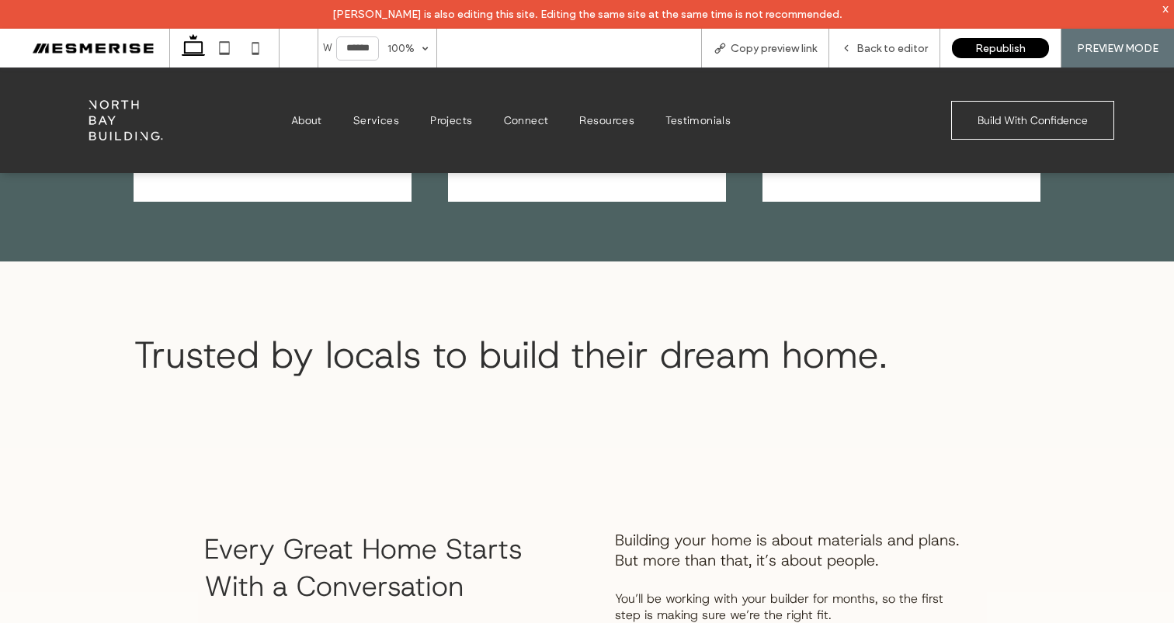
click at [412, 330] on span "Trusted by locals to build their dream home." at bounding box center [511, 355] width 754 height 50
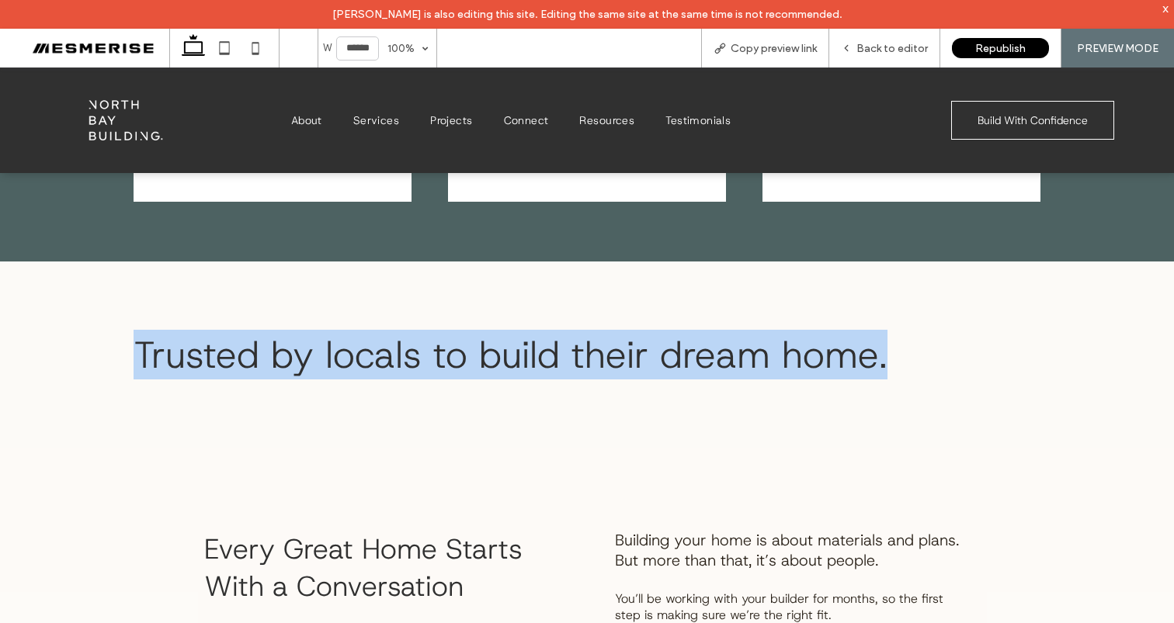
click at [412, 330] on span "Trusted by locals to build their dream home." at bounding box center [511, 355] width 754 height 50
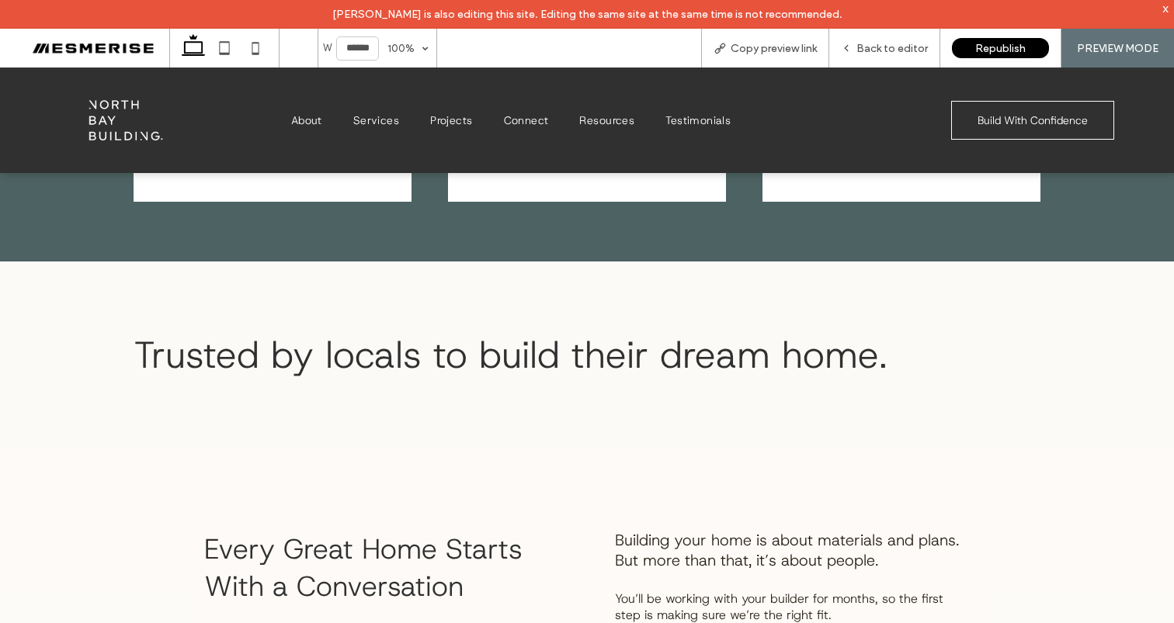
click at [603, 330] on span "Trusted by locals to build their dream home." at bounding box center [511, 355] width 754 height 50
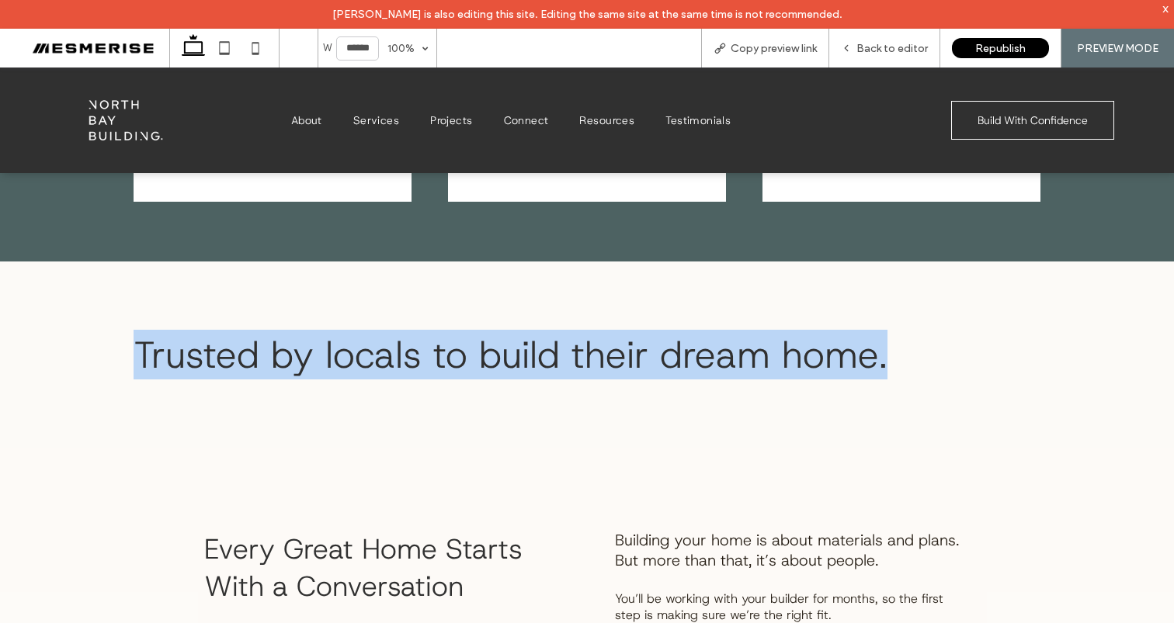
click at [603, 330] on span "Trusted by locals to build their dream home." at bounding box center [511, 355] width 754 height 50
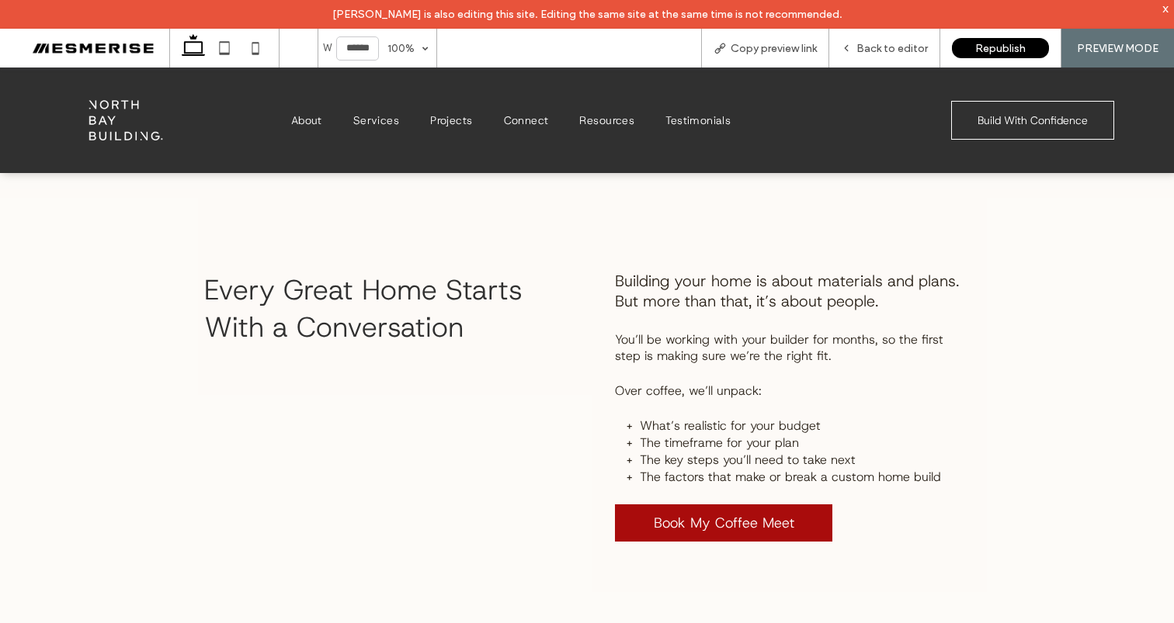
scroll to position [1476, 0]
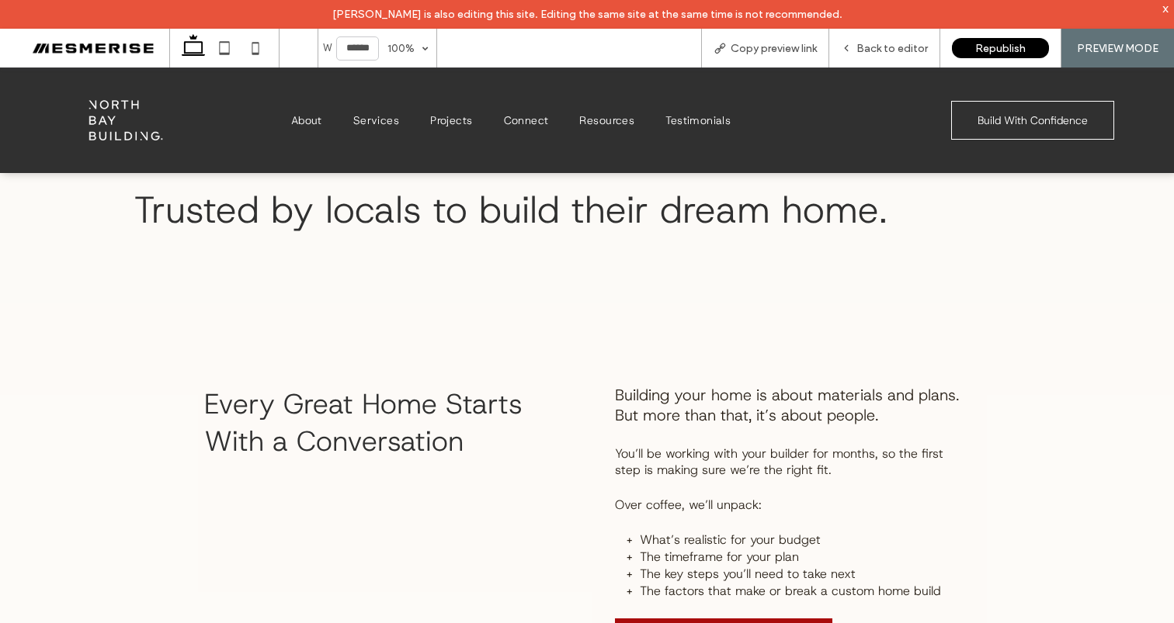
click at [682, 385] on span "Building your home is about materials and plans. But more than that, it’s about…" at bounding box center [787, 405] width 344 height 40
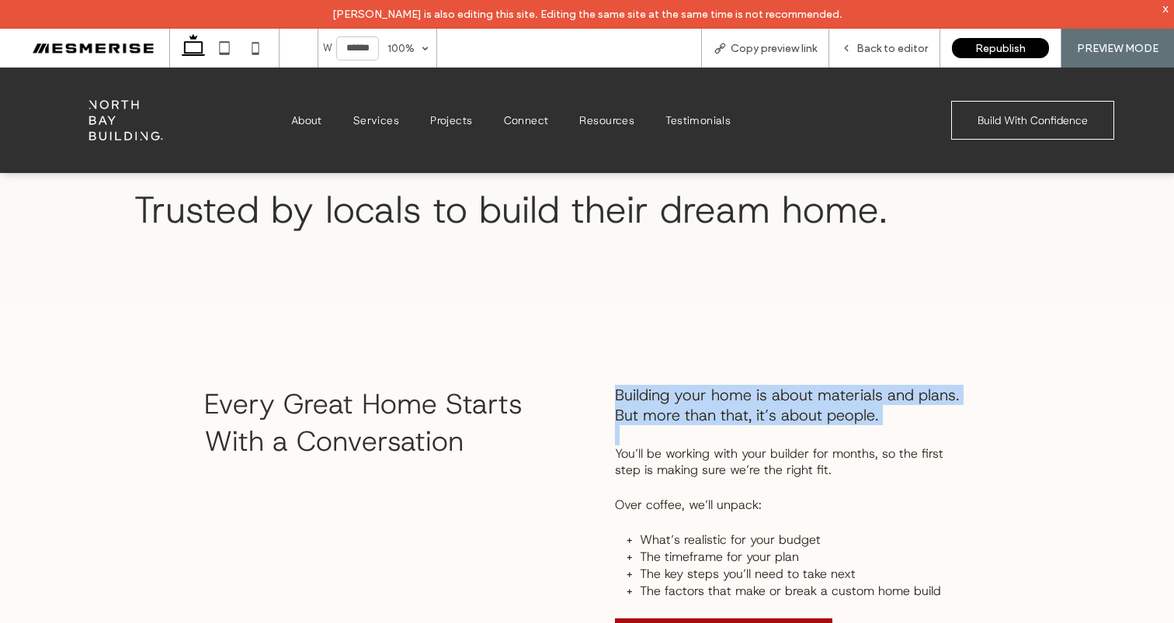
click at [682, 385] on span "Building your home is about materials and plans. But more than that, it’s about…" at bounding box center [787, 405] width 344 height 40
click at [724, 385] on span "Building your home is about materials and plans. But more than that, it’s about…" at bounding box center [787, 405] width 344 height 40
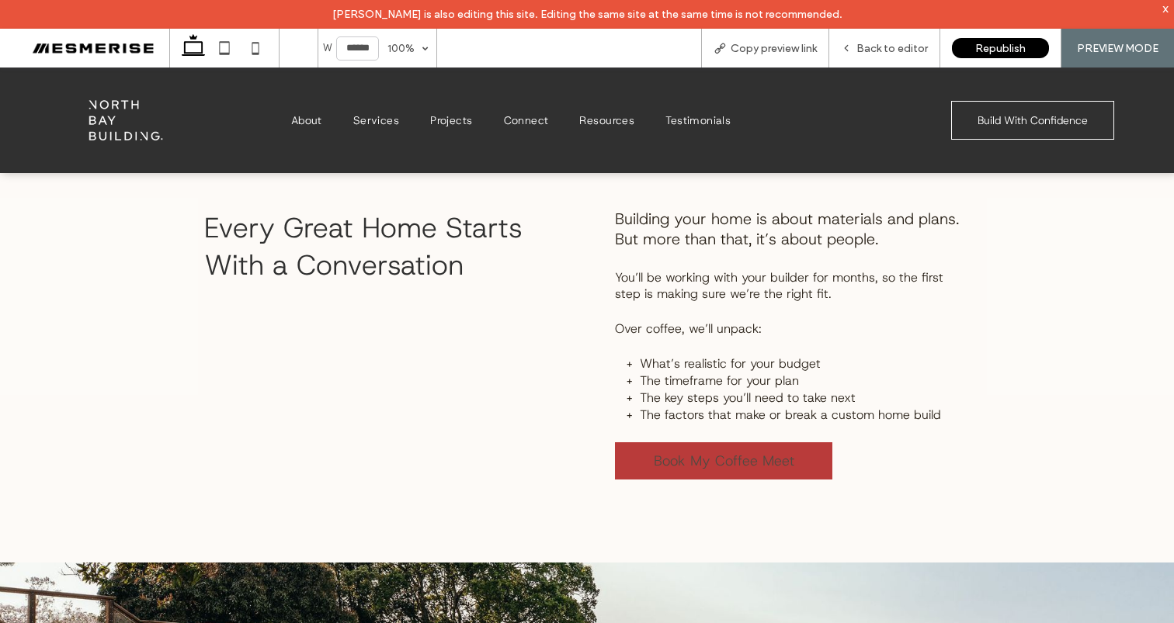
scroll to position [1615, 0]
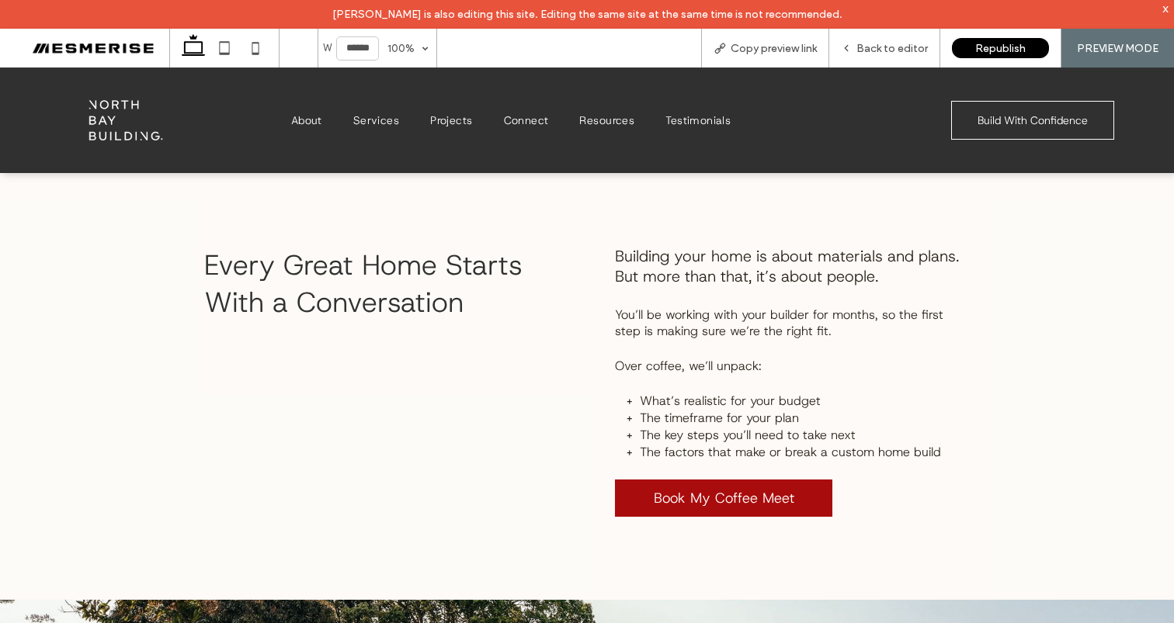
click at [717, 358] on span "Over coffee, we’ll unpack:" at bounding box center [688, 366] width 147 height 16
click at [715, 393] on span "What’s realistic for your budget" at bounding box center [730, 401] width 181 height 16
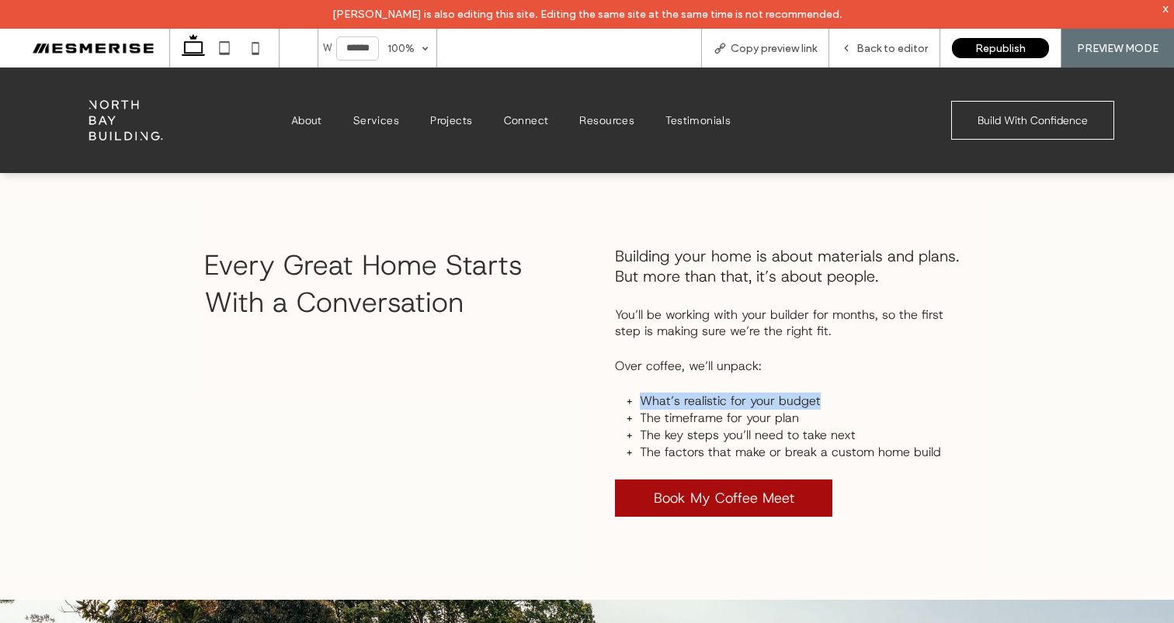
click at [715, 393] on span "What’s realistic for your budget" at bounding box center [730, 401] width 181 height 16
click at [713, 410] on span "The timeframe for your plan" at bounding box center [719, 418] width 159 height 16
click at [710, 427] on span "The key steps you’ll need to take next" at bounding box center [748, 435] width 216 height 16
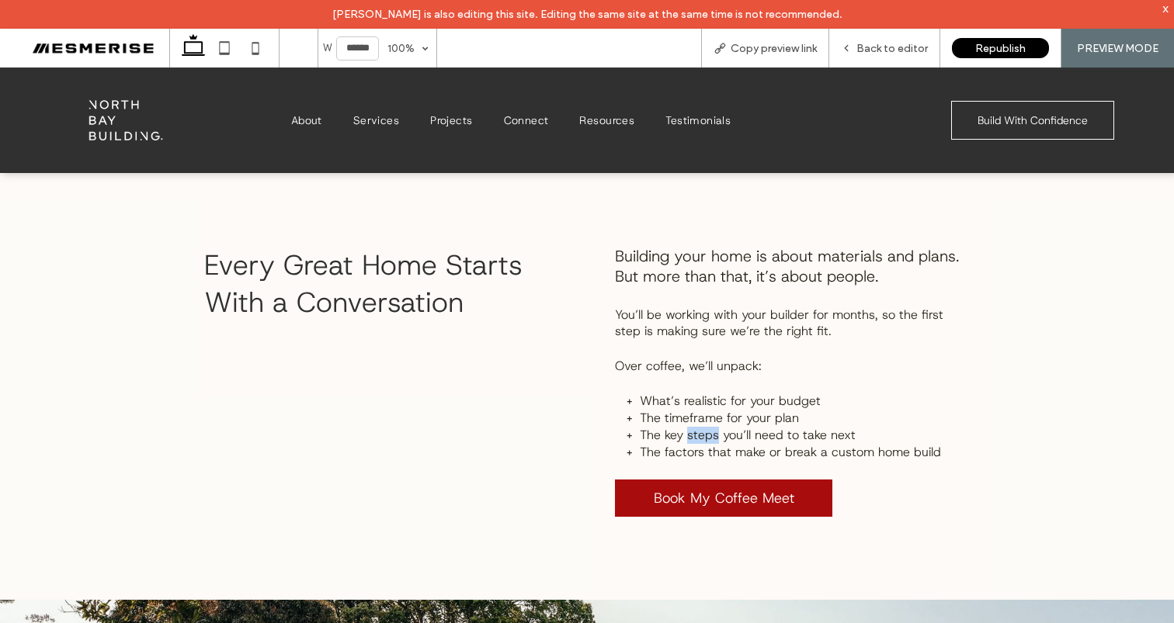
click at [710, 427] on span "The key steps you’ll need to take next" at bounding box center [748, 435] width 216 height 16
click at [706, 444] on span "The factors that make or break a custom home build" at bounding box center [790, 452] width 301 height 16
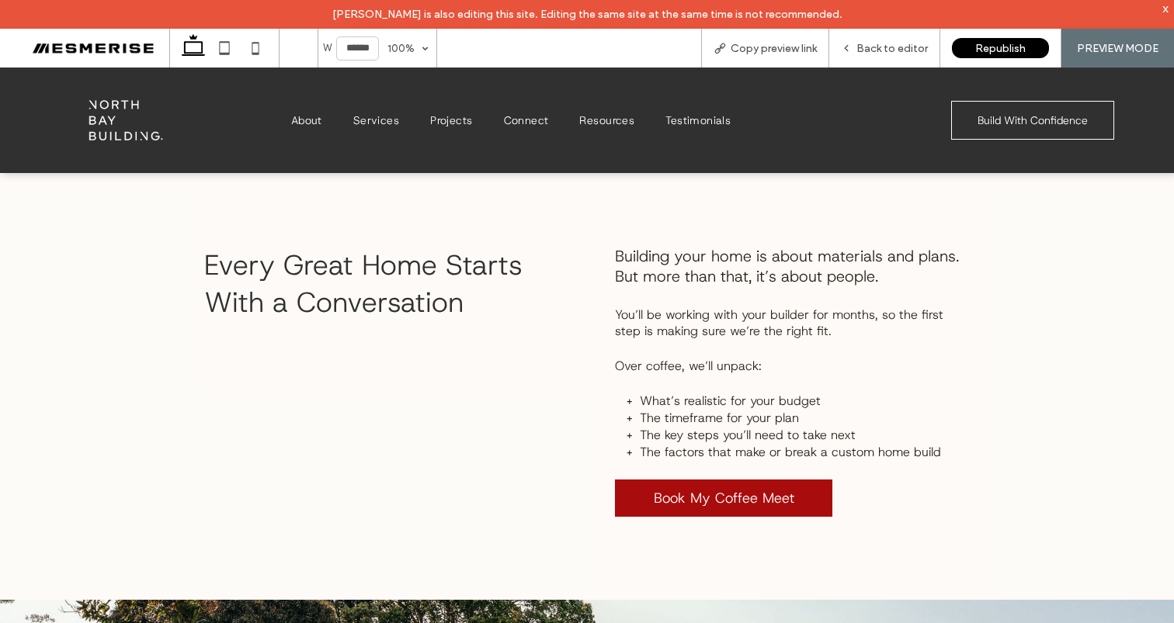
click at [705, 316] on div "Building your home is about materials and plans. But more than that, it’s about…" at bounding box center [792, 381] width 380 height 295
click at [716, 307] on span "You’ll be working with your builder for months, so the first step is making sur…" at bounding box center [779, 323] width 328 height 33
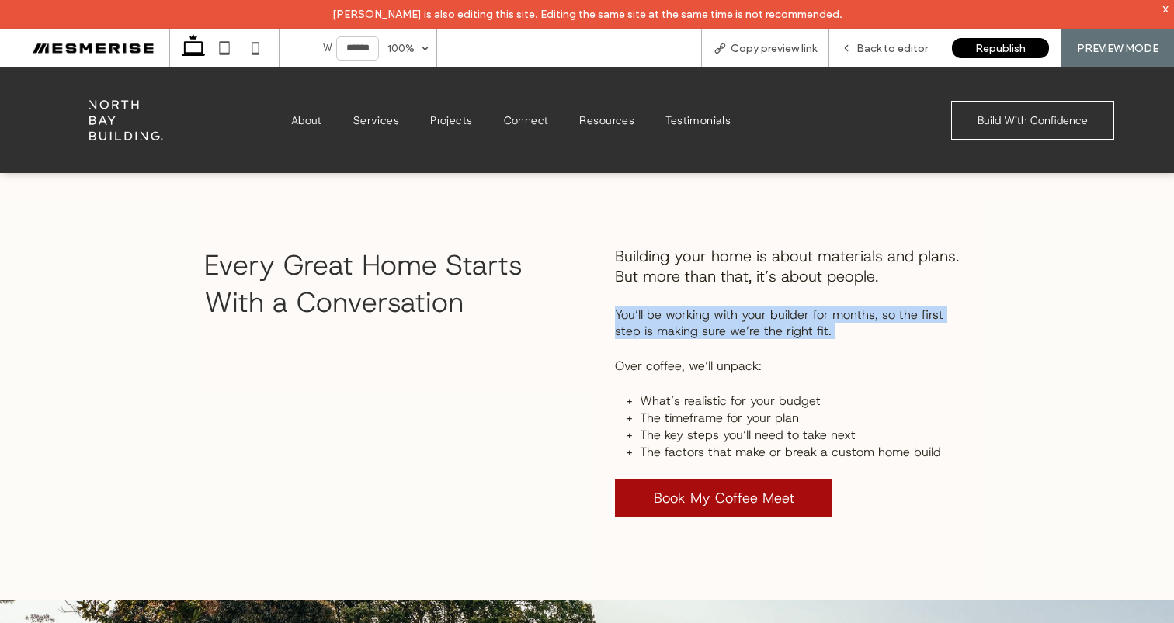
click at [716, 307] on span "You’ll be working with your builder for months, so the first step is making sur…" at bounding box center [779, 323] width 328 height 33
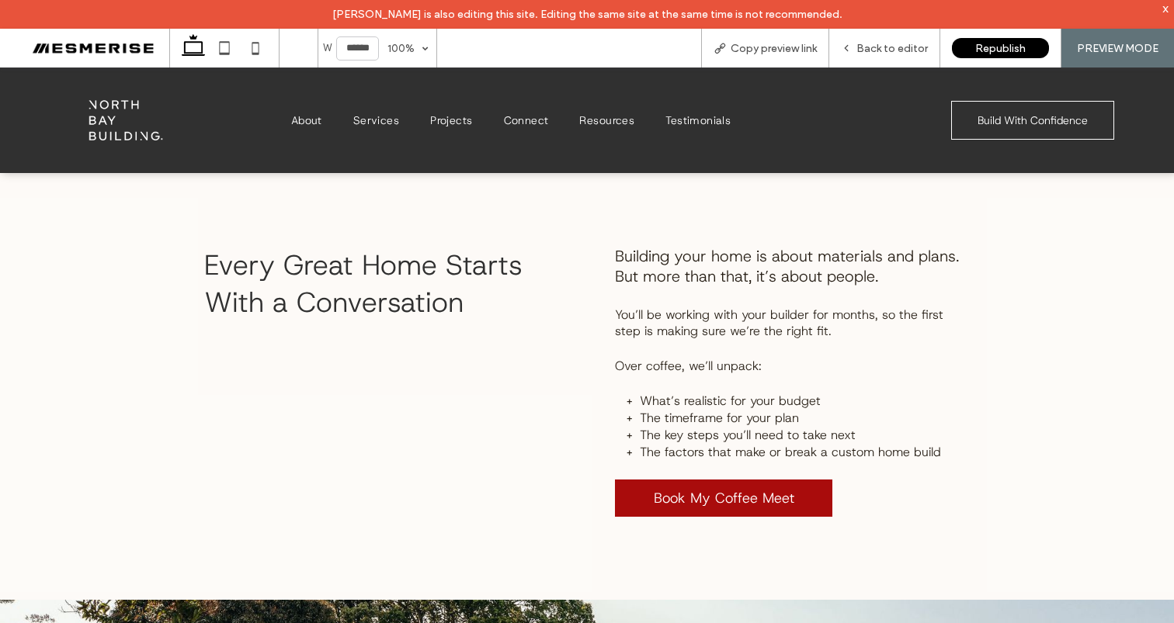
click at [750, 246] on span "Building your home is about materials and plans. But more than that, it’s about…" at bounding box center [787, 266] width 344 height 40
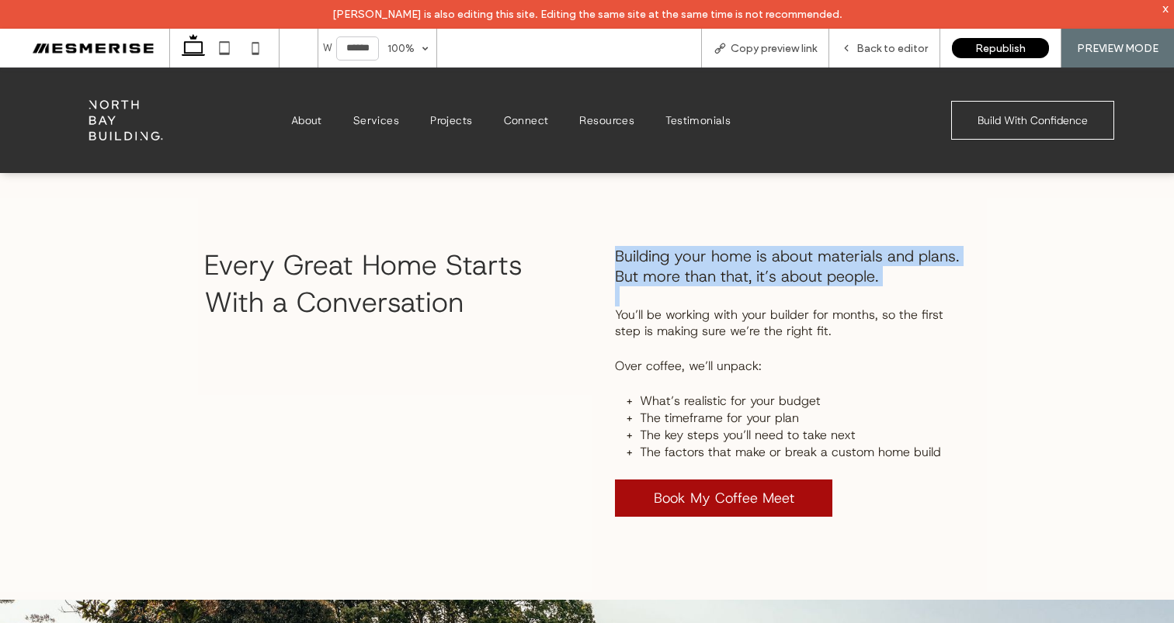
click at [750, 246] on span "Building your home is about materials and plans. But more than that, it’s about…" at bounding box center [787, 266] width 344 height 40
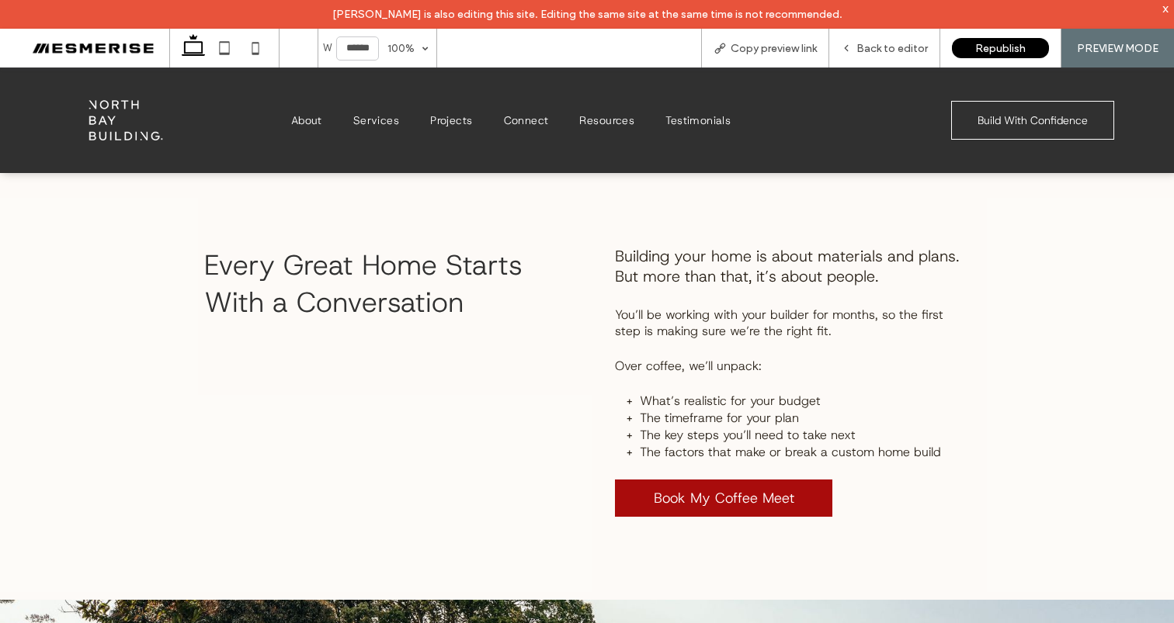
click at [704, 376] on p "﻿" at bounding box center [792, 384] width 355 height 17
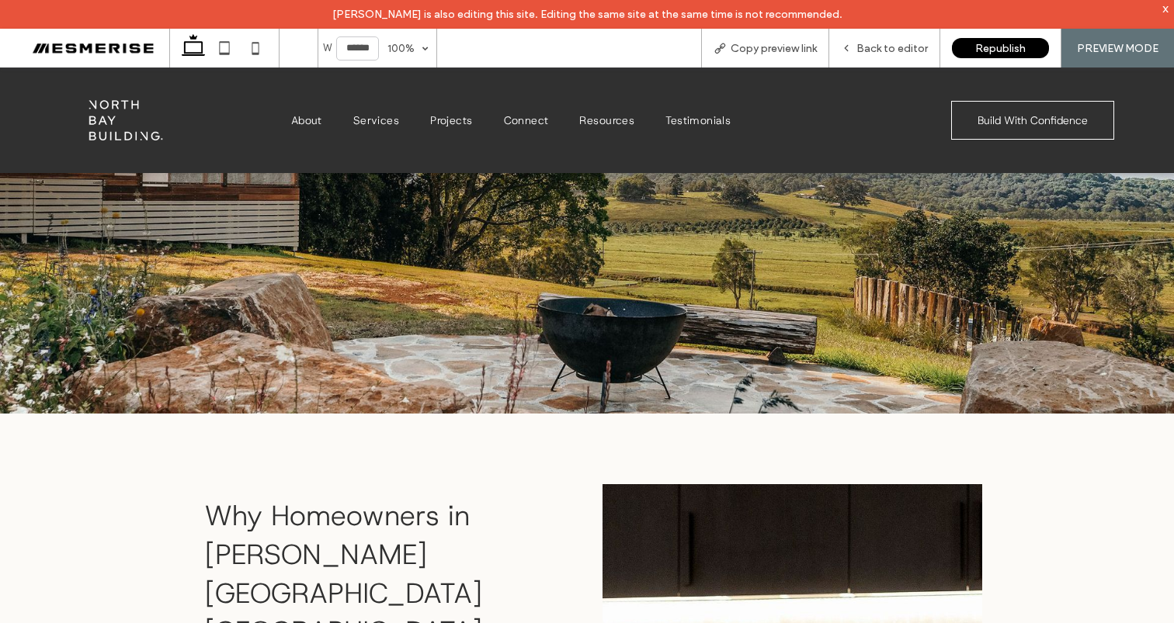
scroll to position [2313, 0]
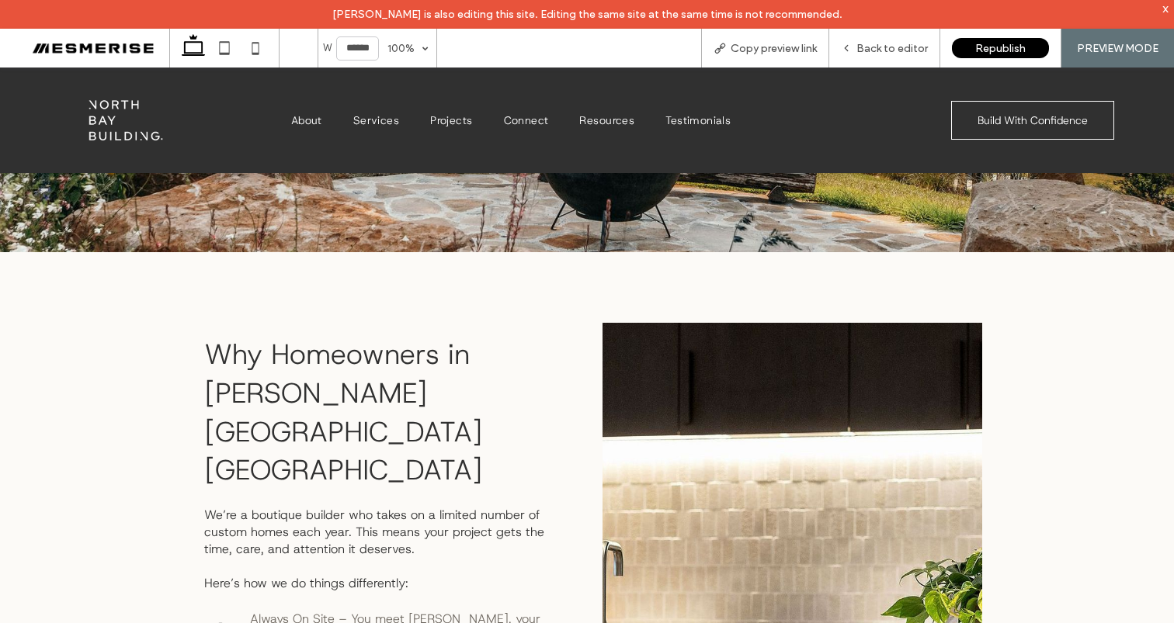
click at [377, 342] on span "Why Homeowners in Byron Bay Choose North Bay Building" at bounding box center [343, 411] width 279 height 153
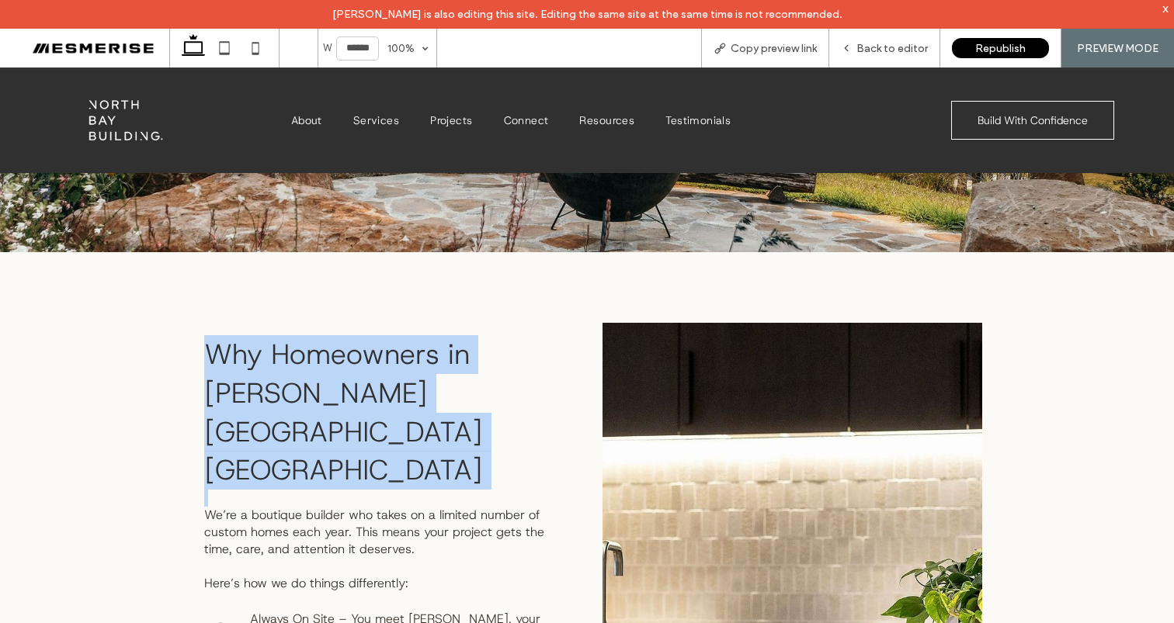
click at [377, 342] on span "Why Homeowners in Byron Bay Choose North Bay Building" at bounding box center [343, 411] width 279 height 153
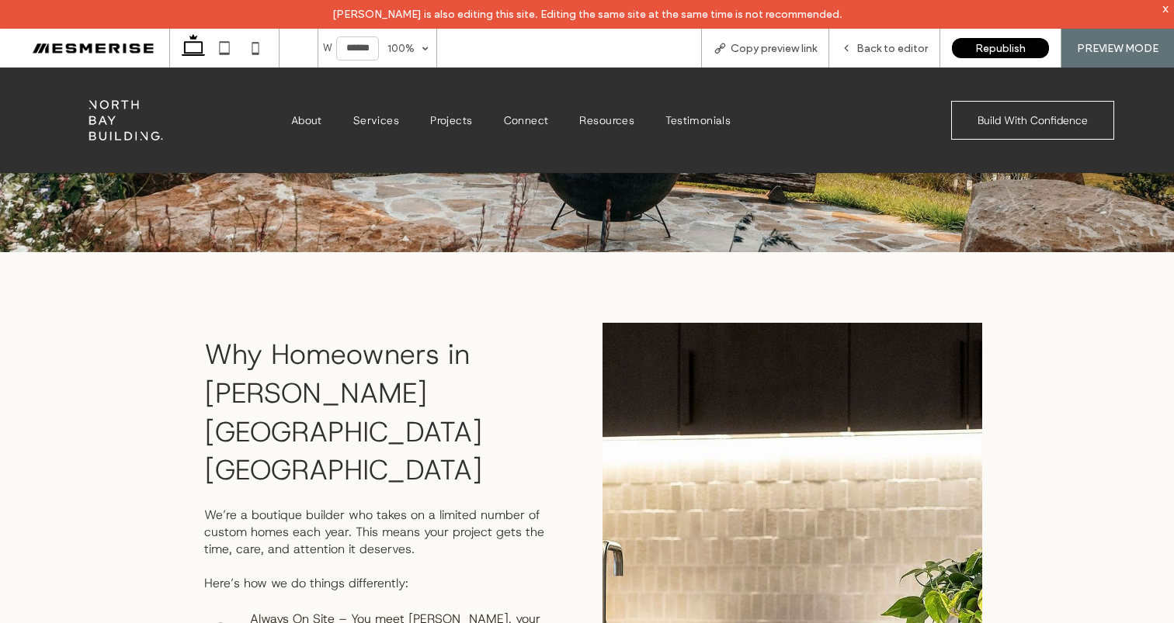
click at [408, 490] on p at bounding box center [381, 498] width 355 height 17
click at [411, 507] on span "We’re a boutique builder who takes on a limited number of custom homes each yea…" at bounding box center [374, 532] width 340 height 50
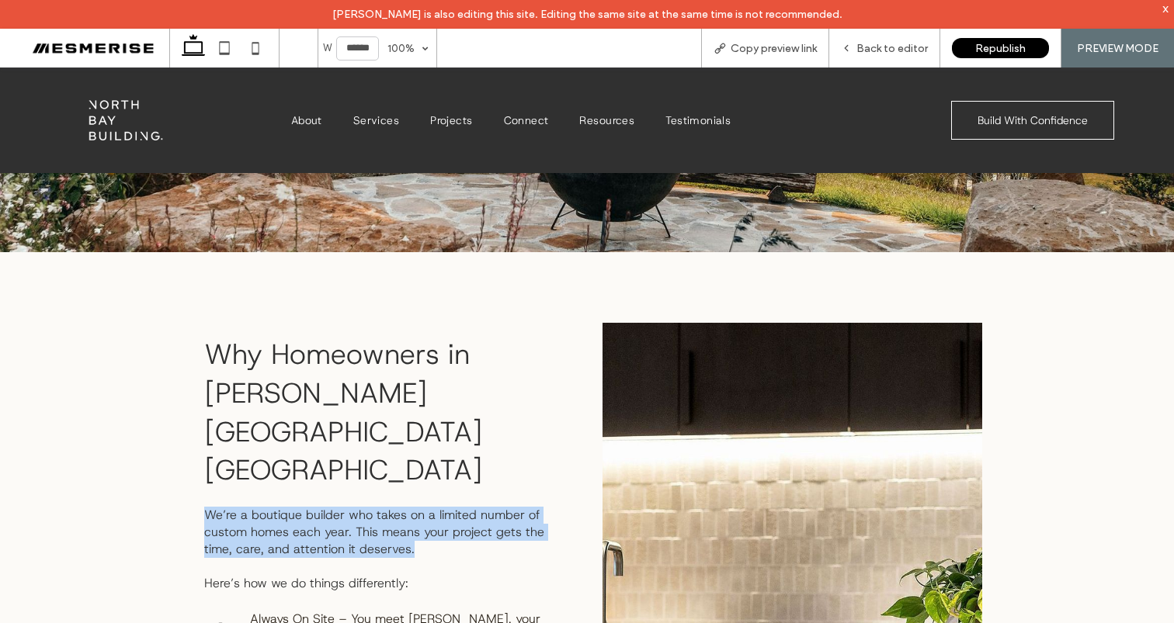
click at [411, 507] on span "We’re a boutique builder who takes on a limited number of custom homes each yea…" at bounding box center [374, 532] width 340 height 50
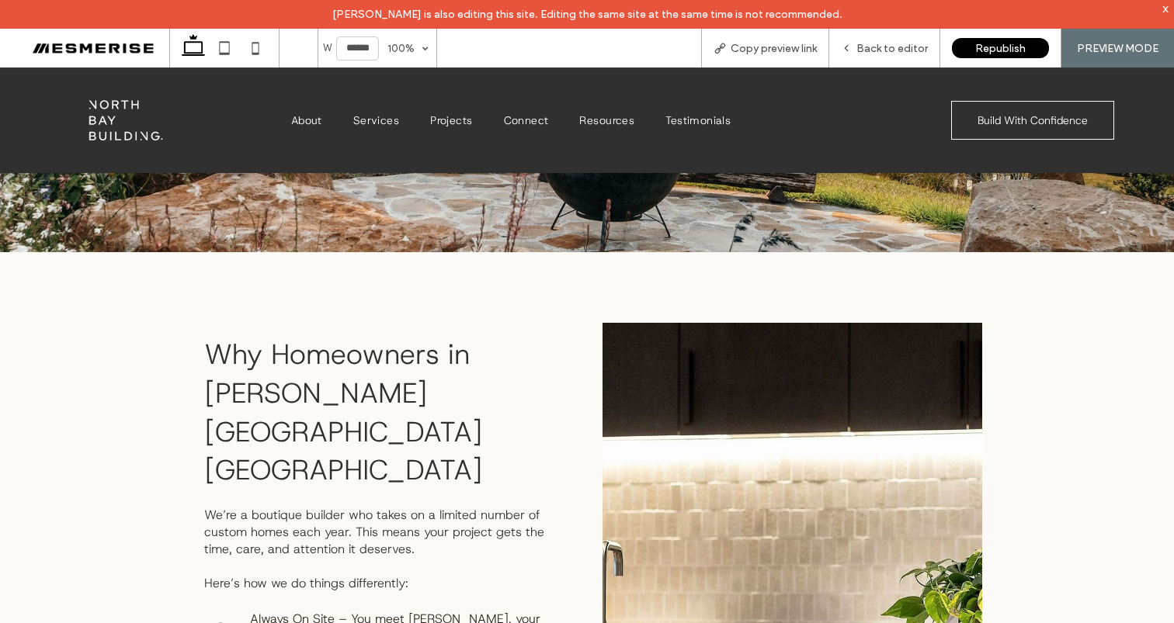
click at [368, 575] on span "Here’s how we do things differently:" at bounding box center [306, 583] width 204 height 16
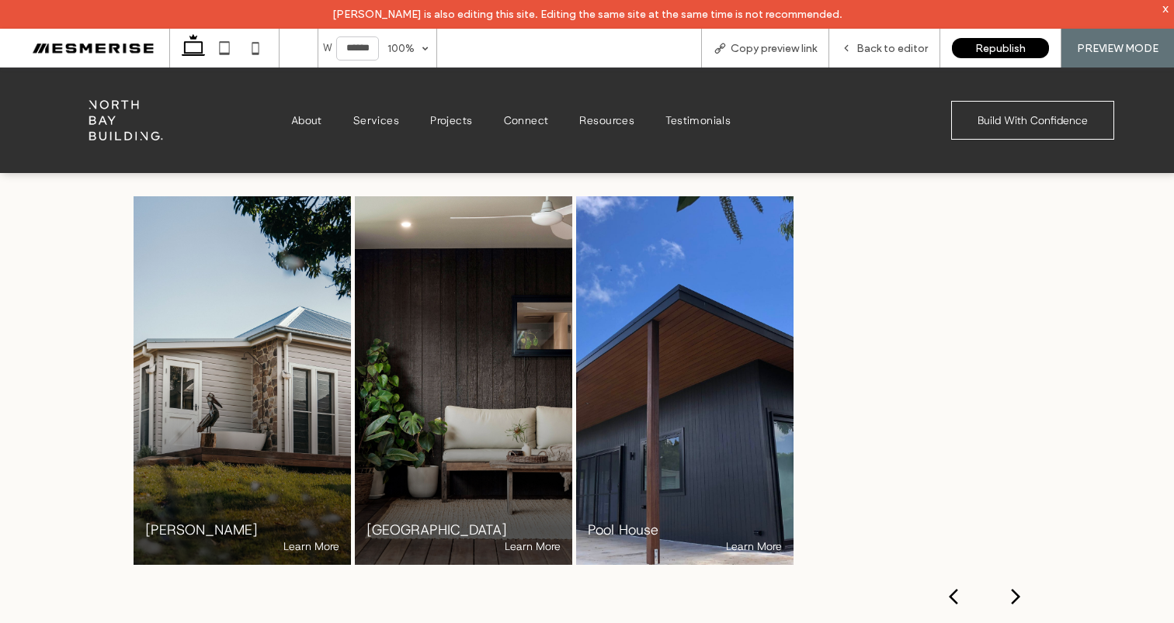
scroll to position [3701, 0]
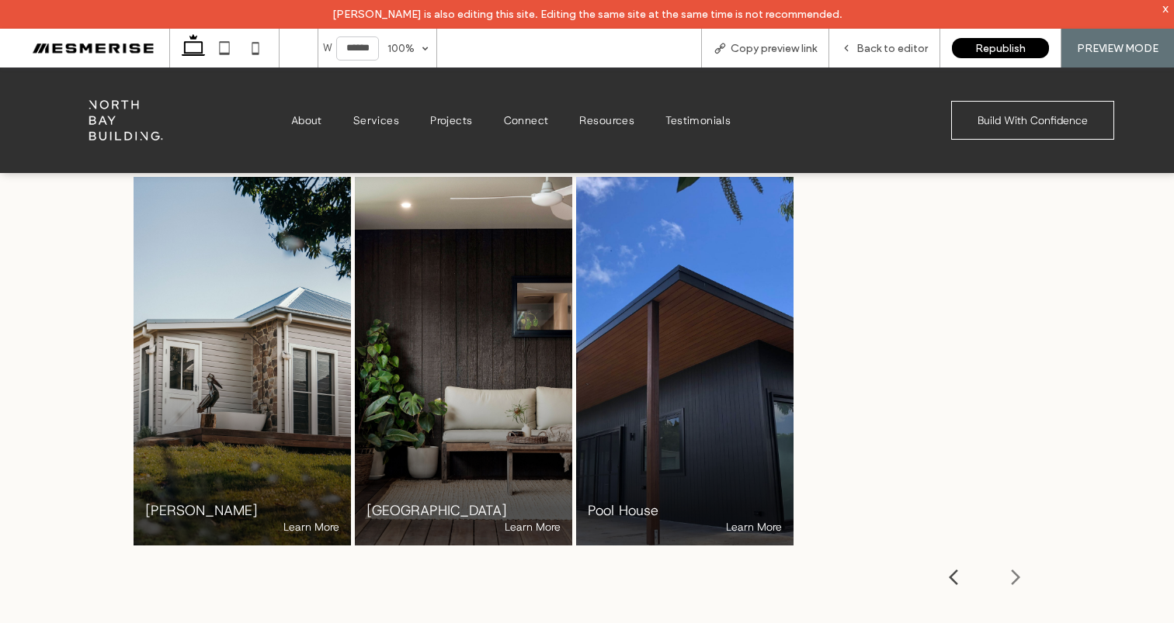
click at [1011, 568] on icon at bounding box center [1015, 577] width 19 height 19
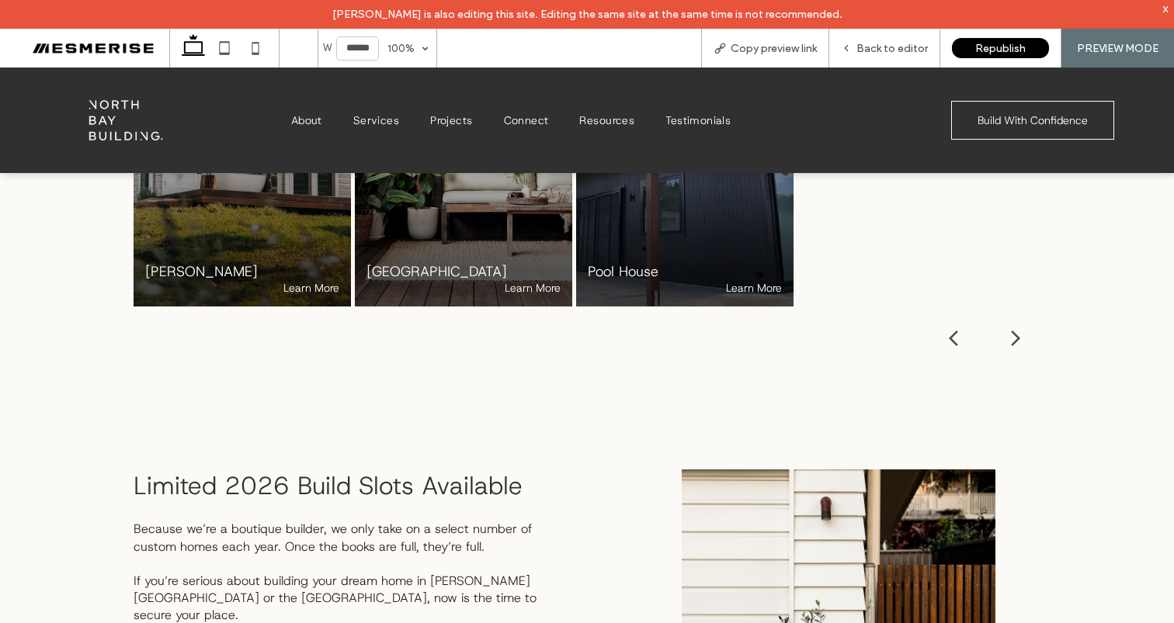
scroll to position [4006, 0]
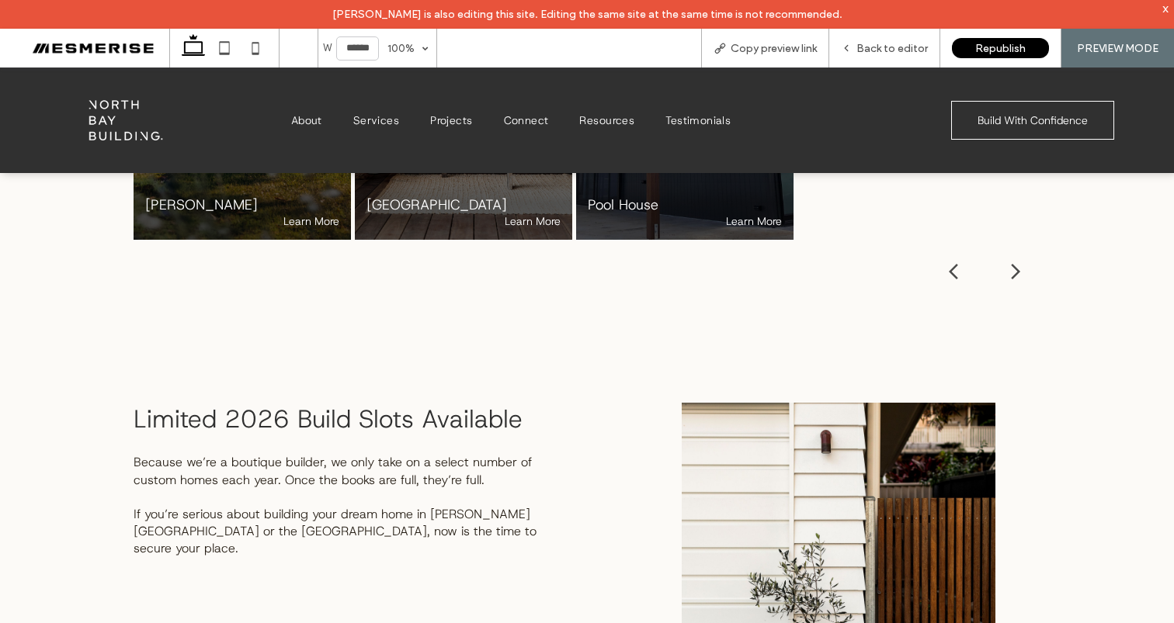
click at [421, 403] on span "Limited 2026 Build Slots Available" at bounding box center [328, 419] width 389 height 33
click at [415, 403] on span "Limited 2026 Build Slots Available" at bounding box center [328, 419] width 389 height 33
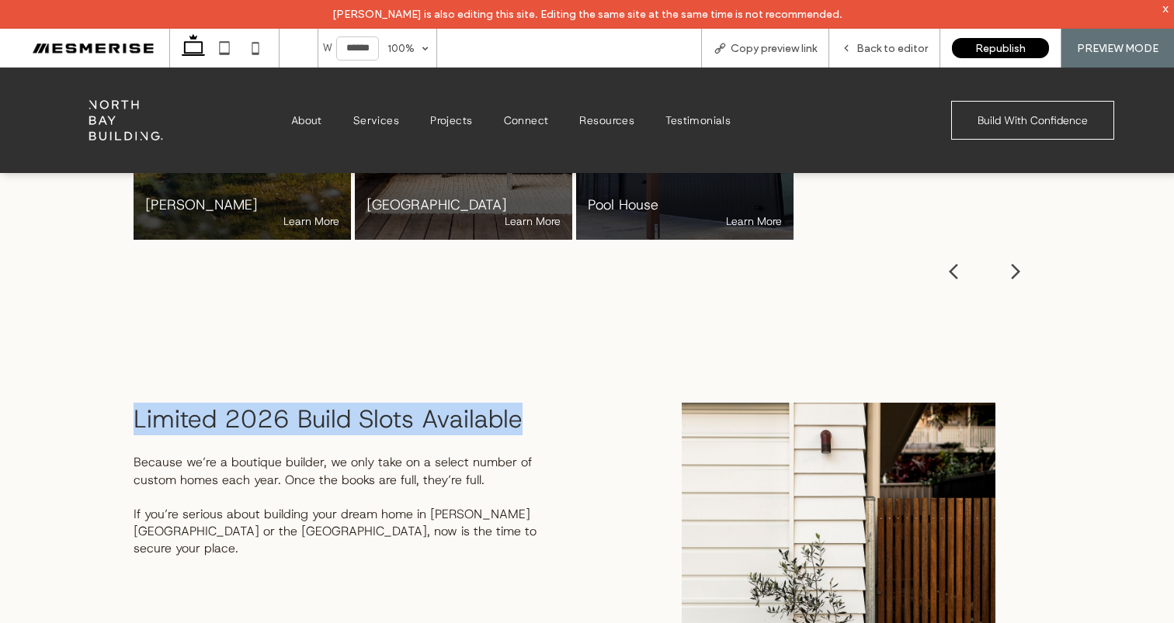
click at [415, 403] on span "Limited 2026 Build Slots Available" at bounding box center [328, 419] width 389 height 33
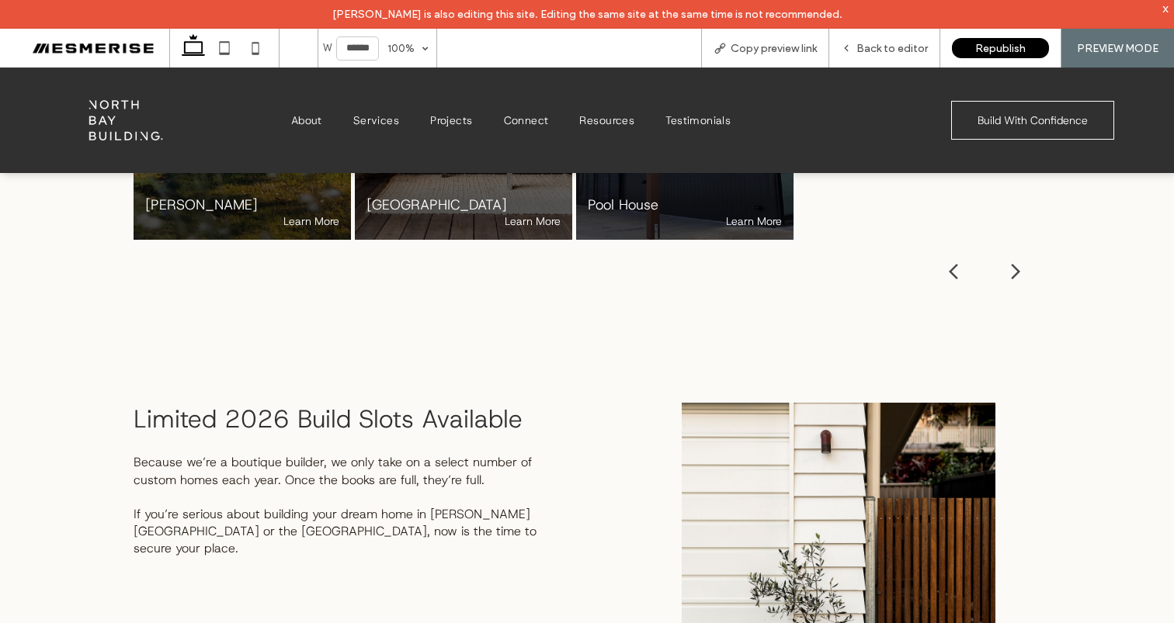
click at [464, 454] on span "Because we’re a boutique builder, we only take on a select number of custom hom…" at bounding box center [333, 470] width 398 height 33
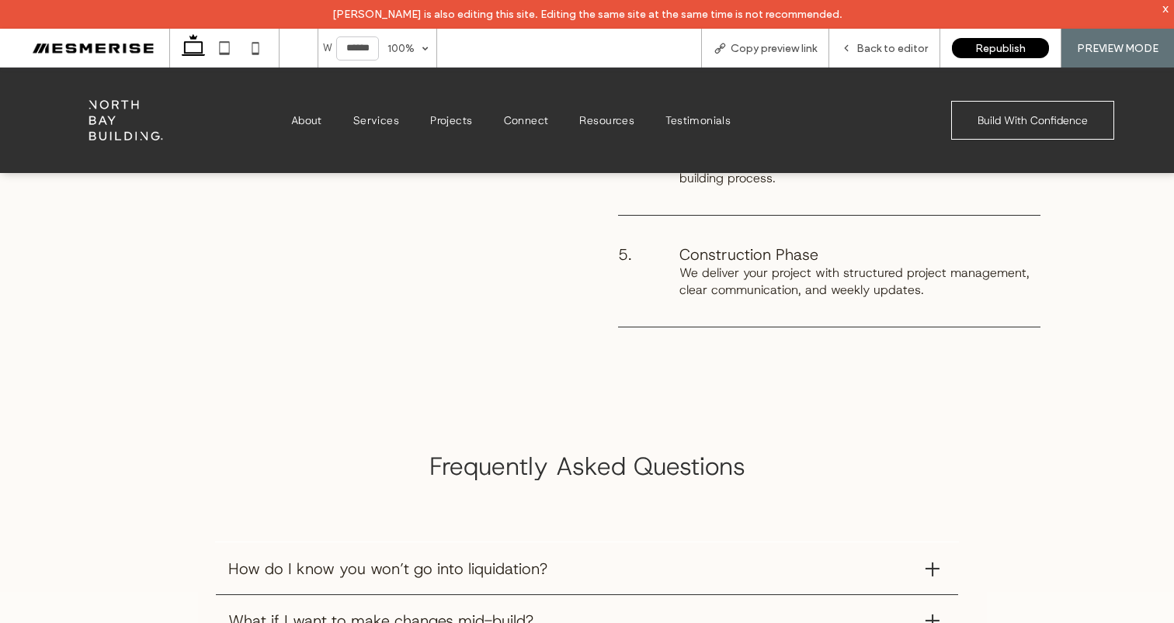
scroll to position [5596, 0]
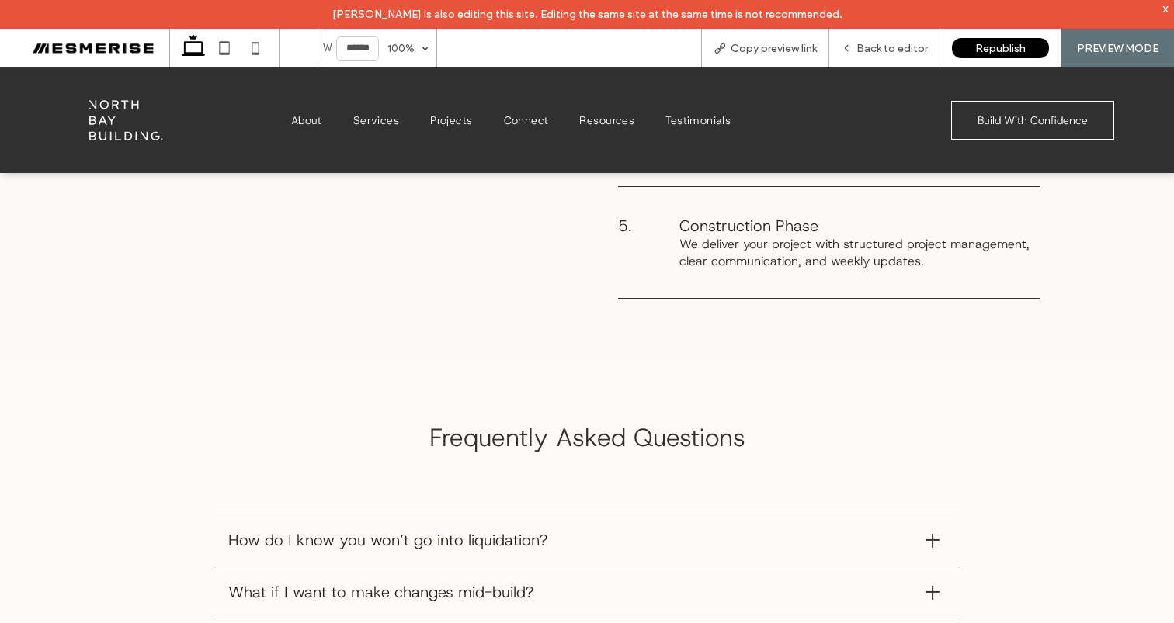
click at [570, 422] on span "Frequently Asked Questions" at bounding box center [587, 438] width 316 height 33
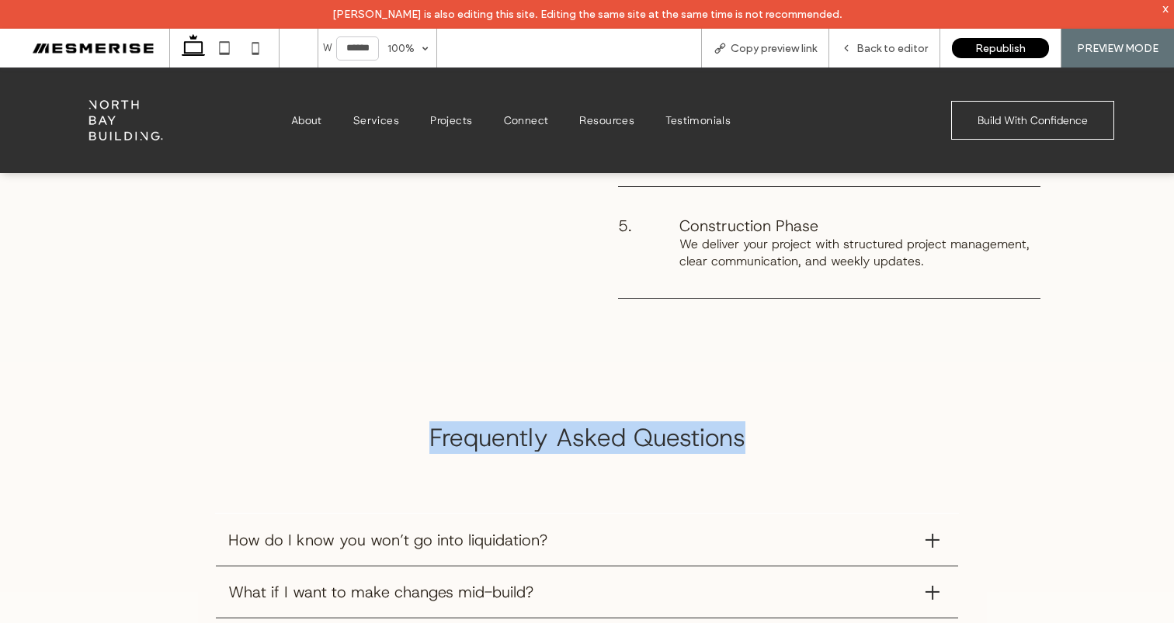
click at [570, 422] on span "Frequently Asked Questions" at bounding box center [587, 438] width 316 height 33
click at [479, 422] on span "Frequently Asked Questions" at bounding box center [587, 438] width 316 height 33
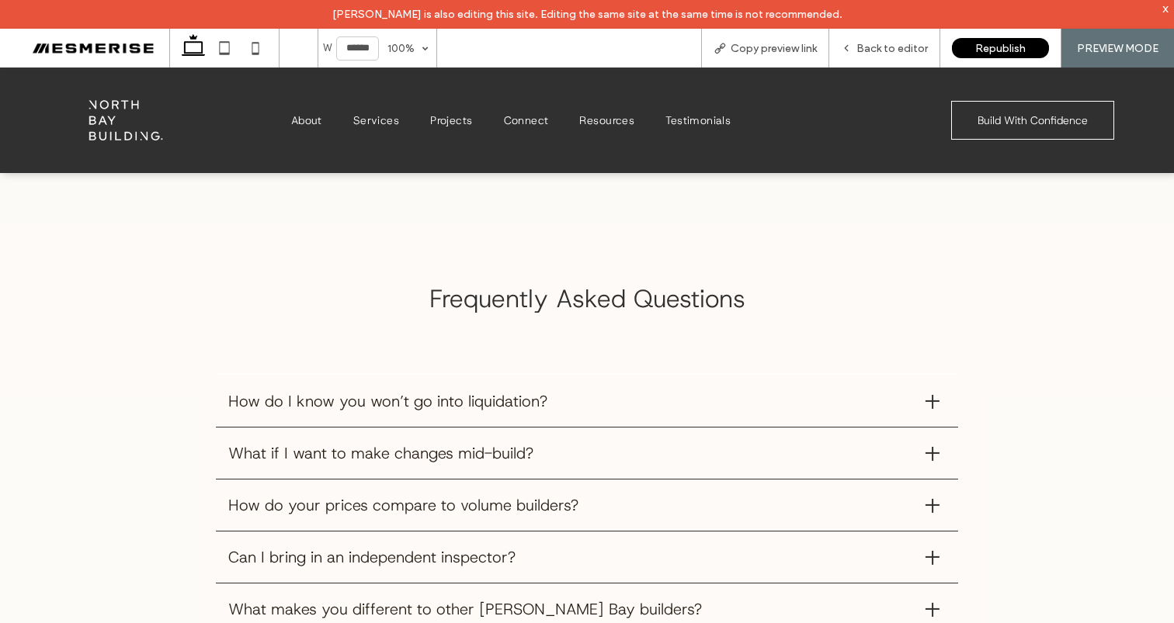
scroll to position [5735, 0]
click at [398, 390] on span "How do I know you won’t go into liquidation?" at bounding box center [570, 400] width 685 height 20
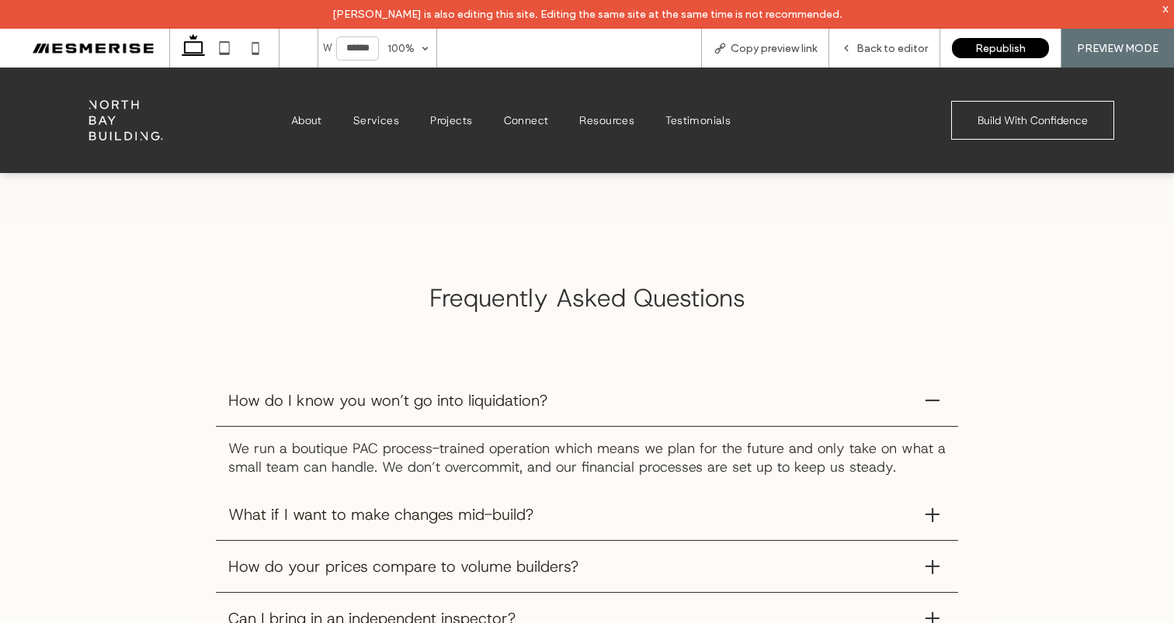
click at [471, 390] on span "How do I know you won’t go into liquidation?" at bounding box center [570, 400] width 685 height 20
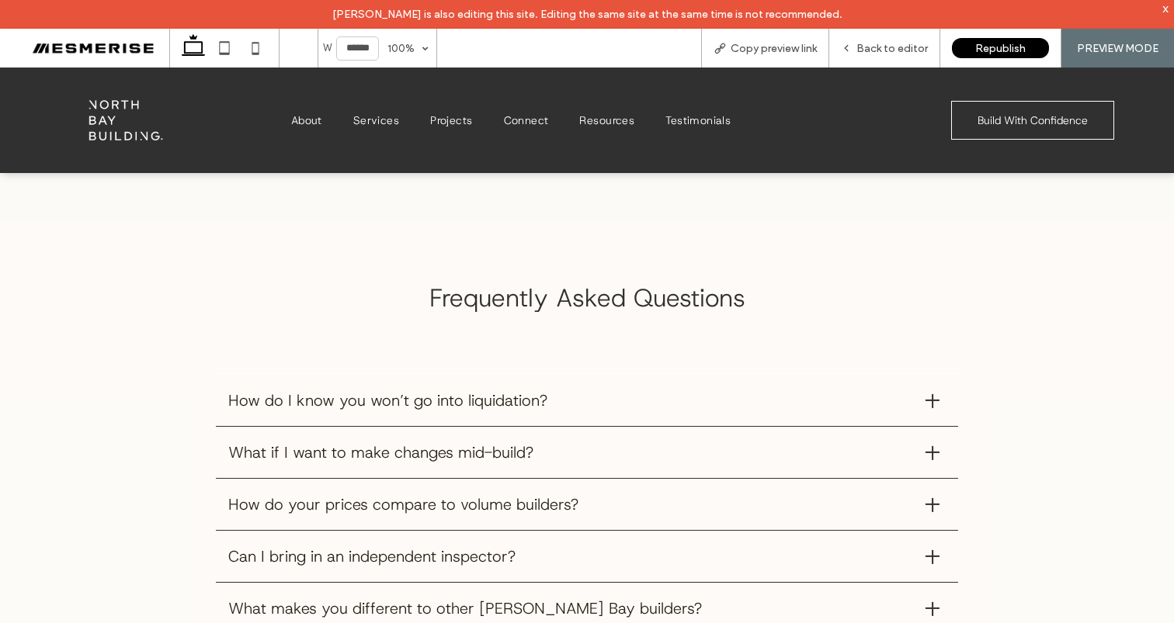
click at [483, 442] on span "What if I want to make changes mid-build?" at bounding box center [570, 452] width 685 height 20
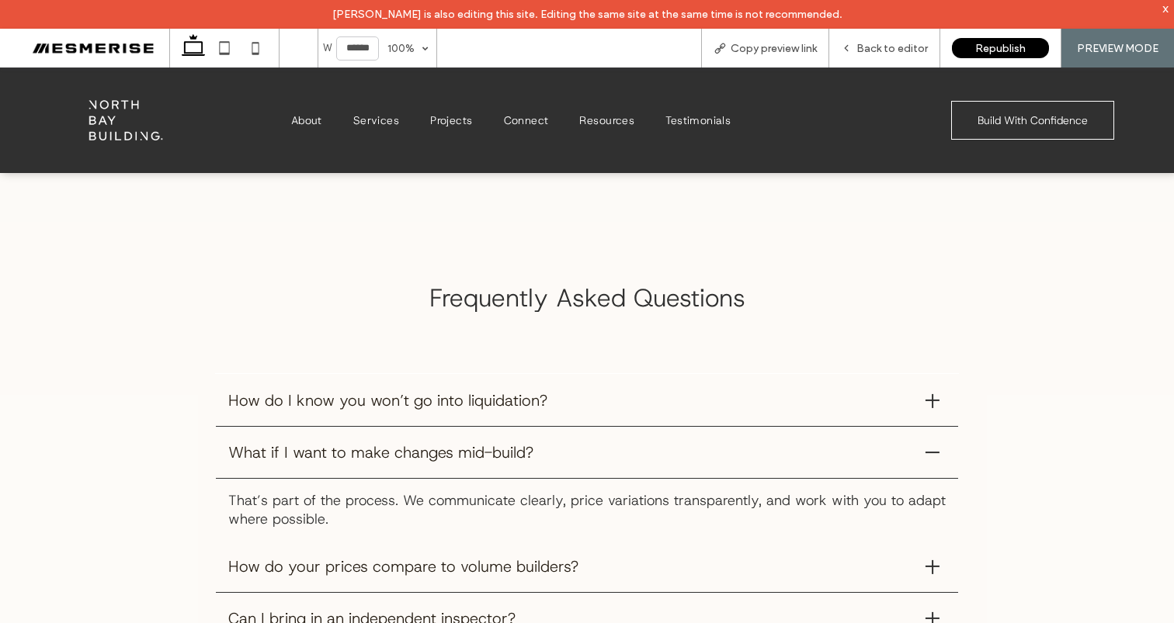
click at [560, 442] on span "What if I want to make changes mid-build?" at bounding box center [570, 452] width 685 height 20
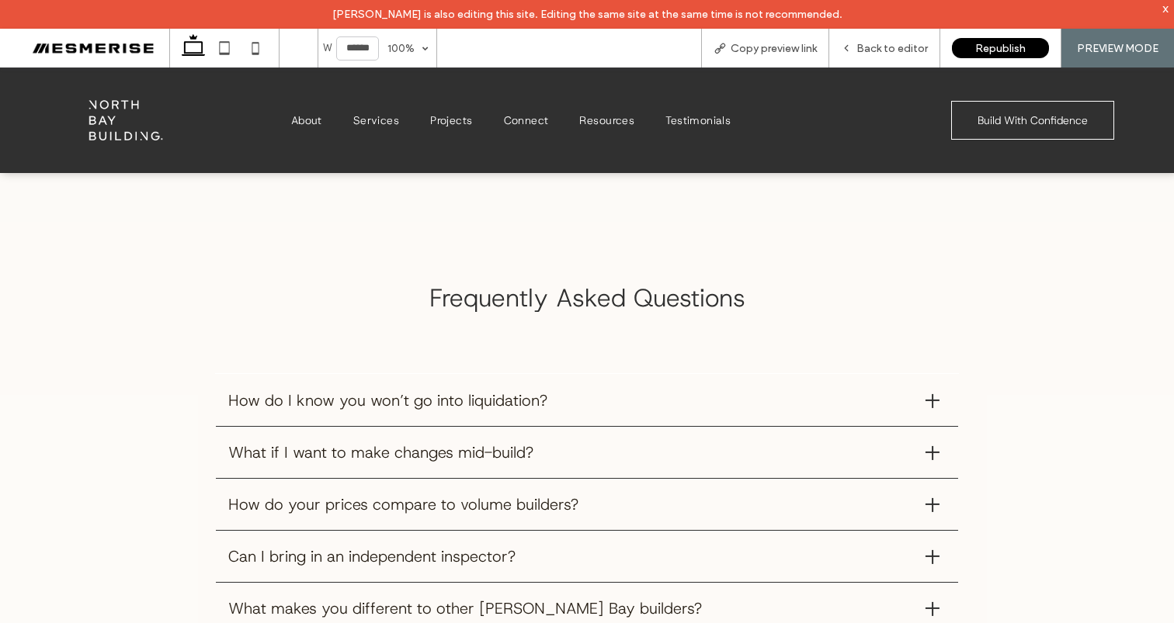
click at [517, 495] on span "How do your prices compare to volume builders?" at bounding box center [570, 505] width 685 height 20
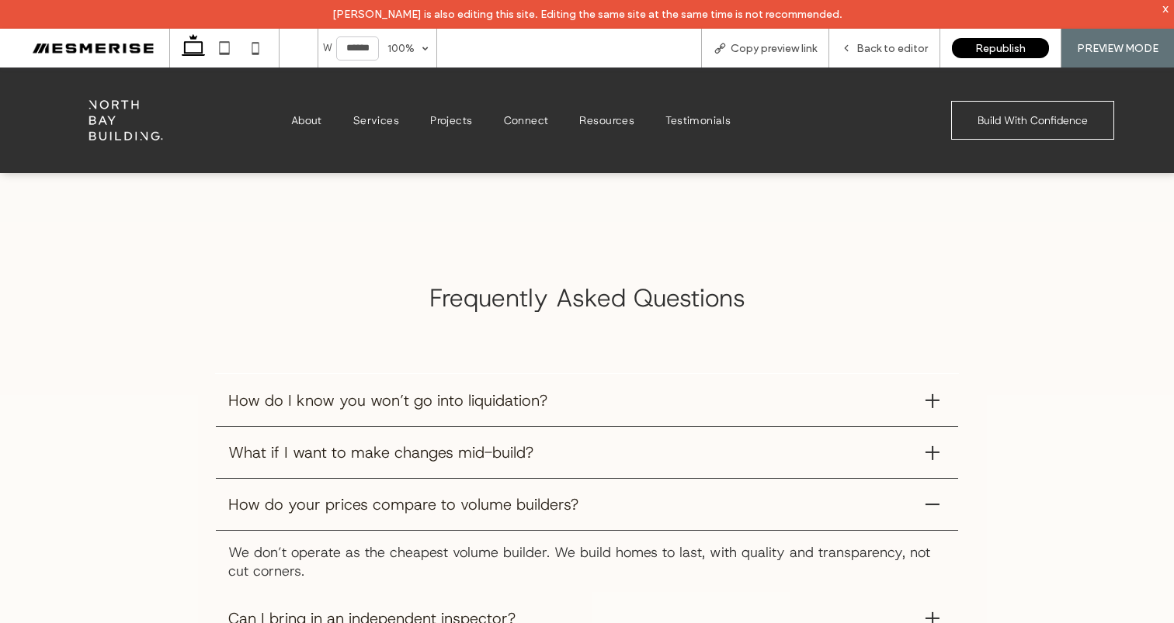
click at [543, 495] on span "How do your prices compare to volume builders?" at bounding box center [570, 505] width 685 height 20
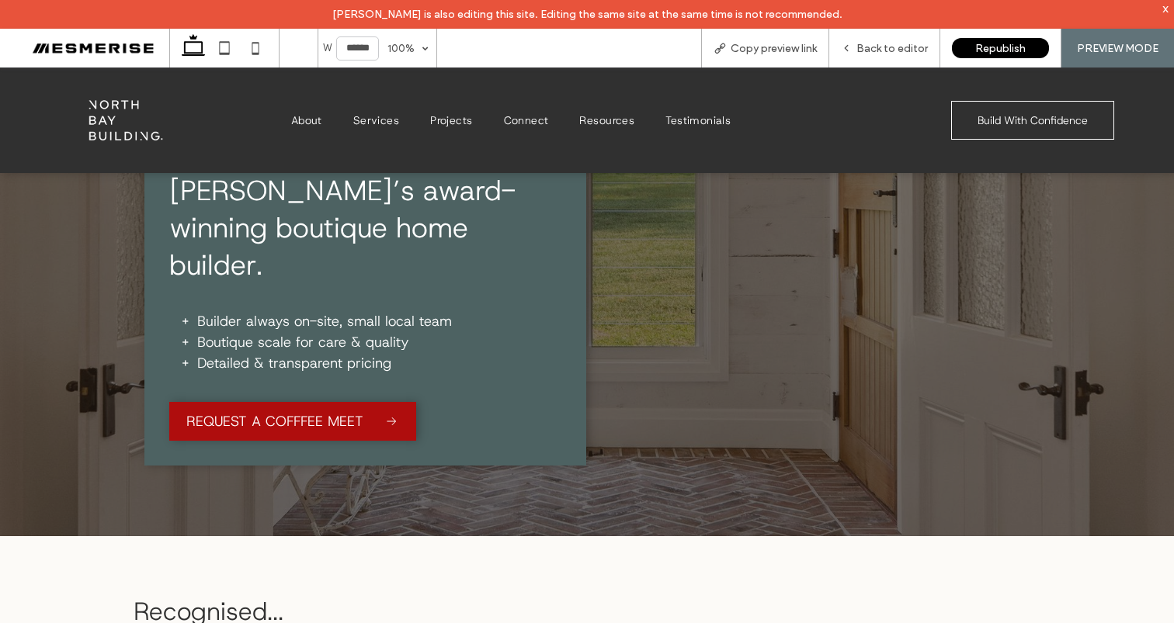
scroll to position [75, 0]
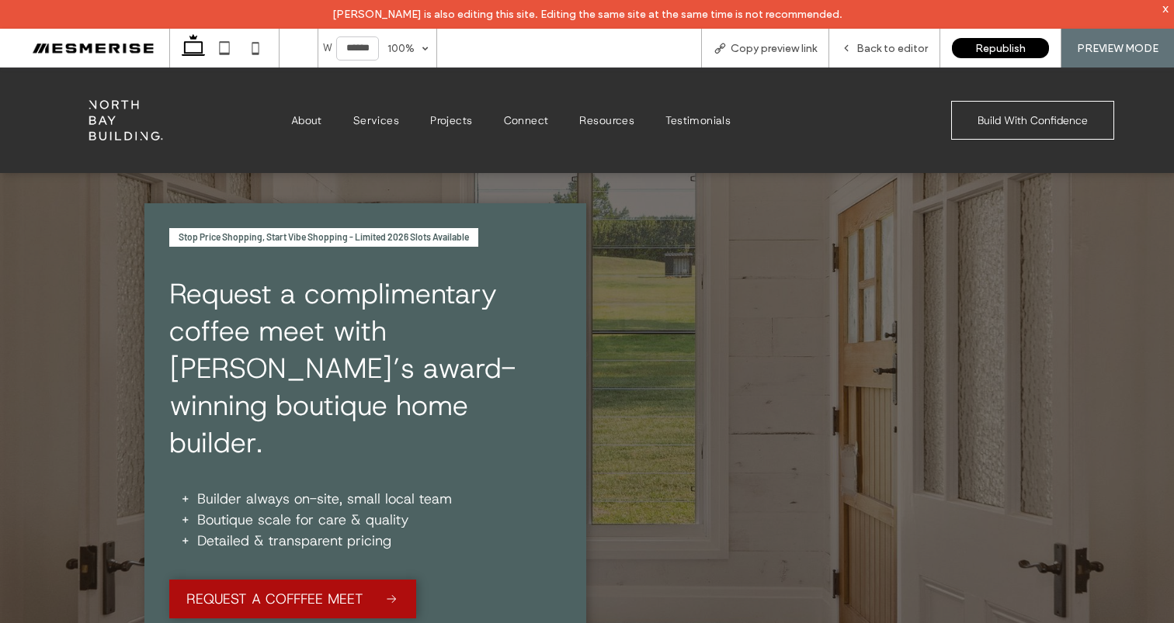
click at [297, 298] on span "Request a complimentary coffee meet with Byron Bay’s award-winning boutique hom…" at bounding box center [342, 368] width 346 height 186
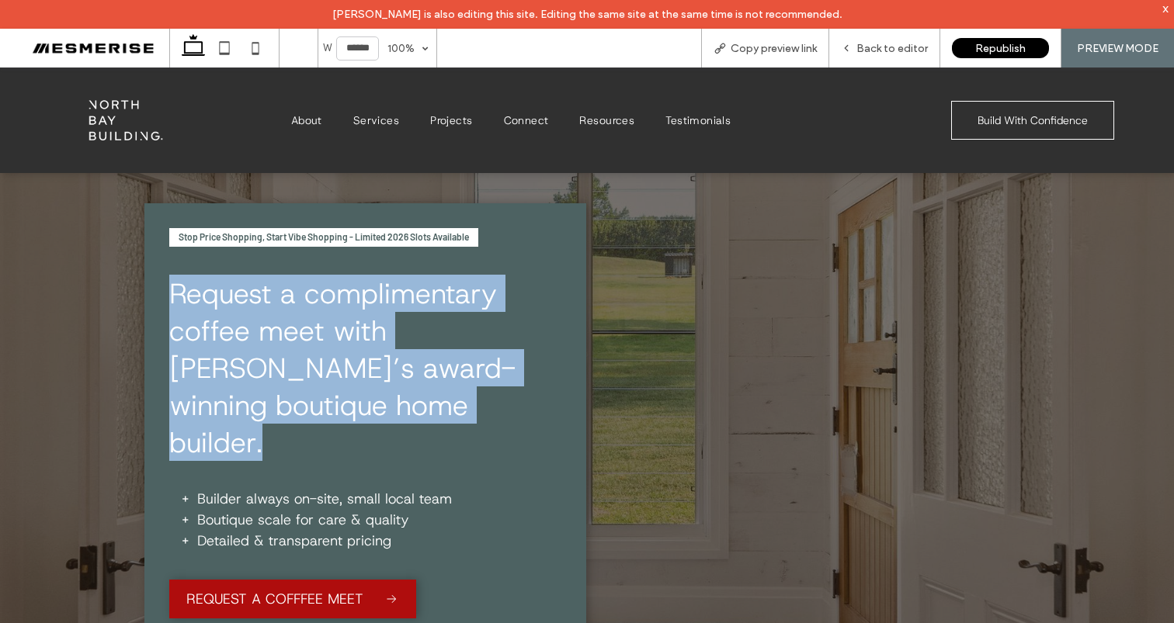
click at [297, 298] on span "Request a complimentary coffee meet with Byron Bay’s award-winning boutique hom…" at bounding box center [342, 368] width 346 height 186
click at [387, 309] on span "Request a complimentary coffee meet with Byron Bay’s award-winning boutique hom…" at bounding box center [342, 368] width 346 height 186
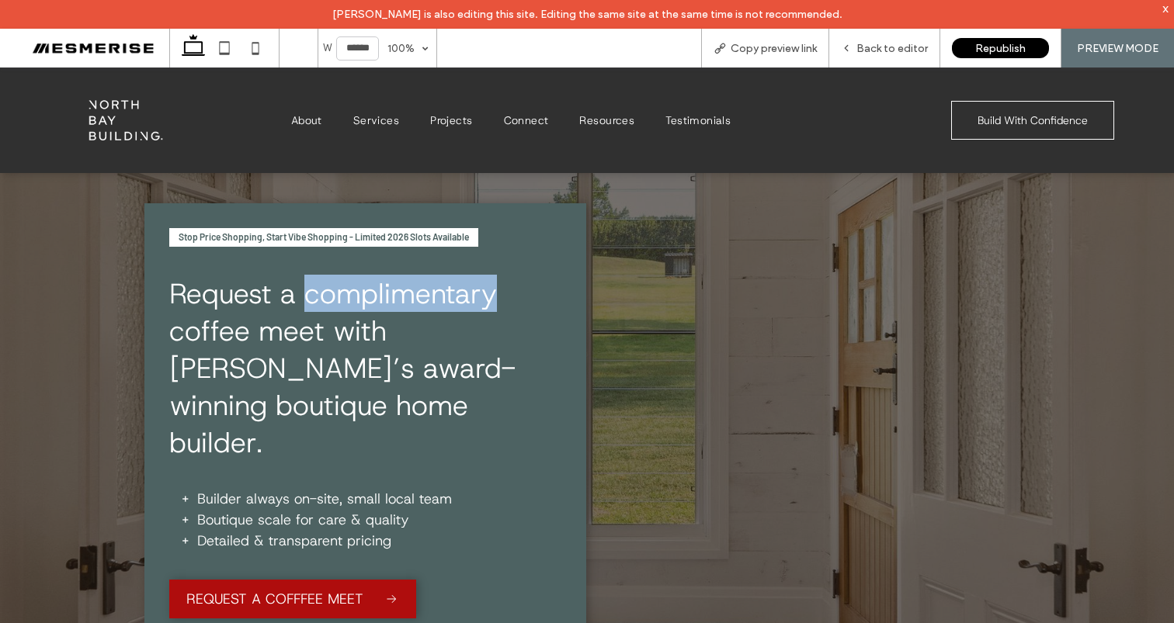
click at [387, 309] on span "Request a complimentary coffee meet with Byron Bay’s award-winning boutique hom…" at bounding box center [342, 368] width 346 height 186
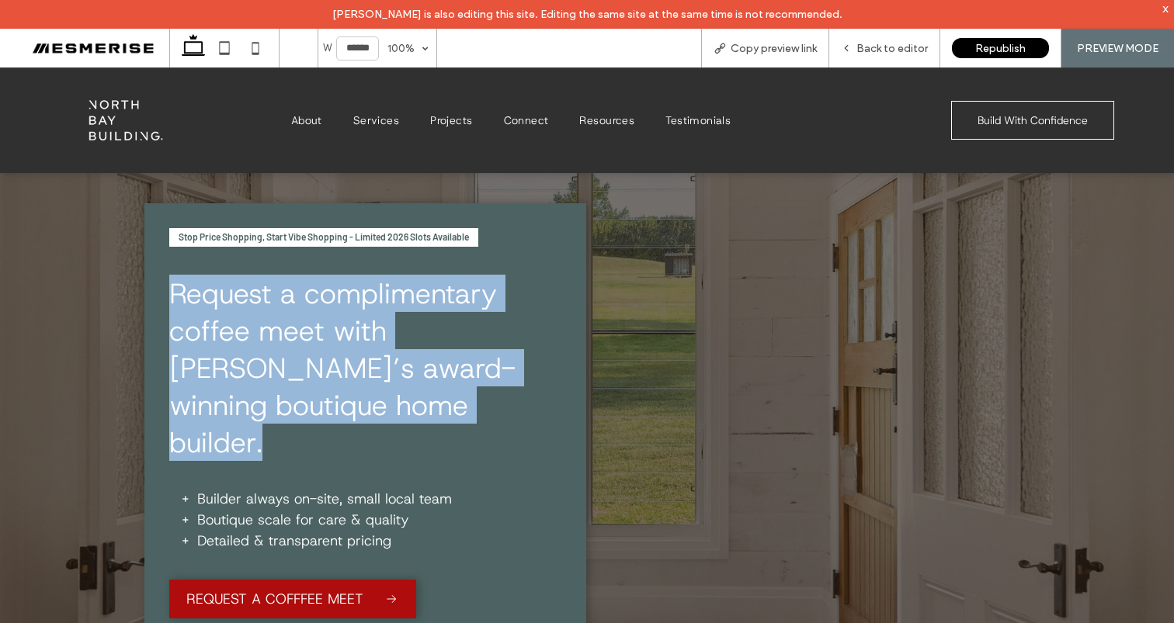
click at [387, 309] on span "Request a complimentary coffee meet with Byron Bay’s award-winning boutique hom…" at bounding box center [342, 368] width 346 height 186
click at [429, 311] on span "Request a complimentary coffee meet with Byron Bay’s award-winning boutique hom…" at bounding box center [342, 368] width 346 height 186
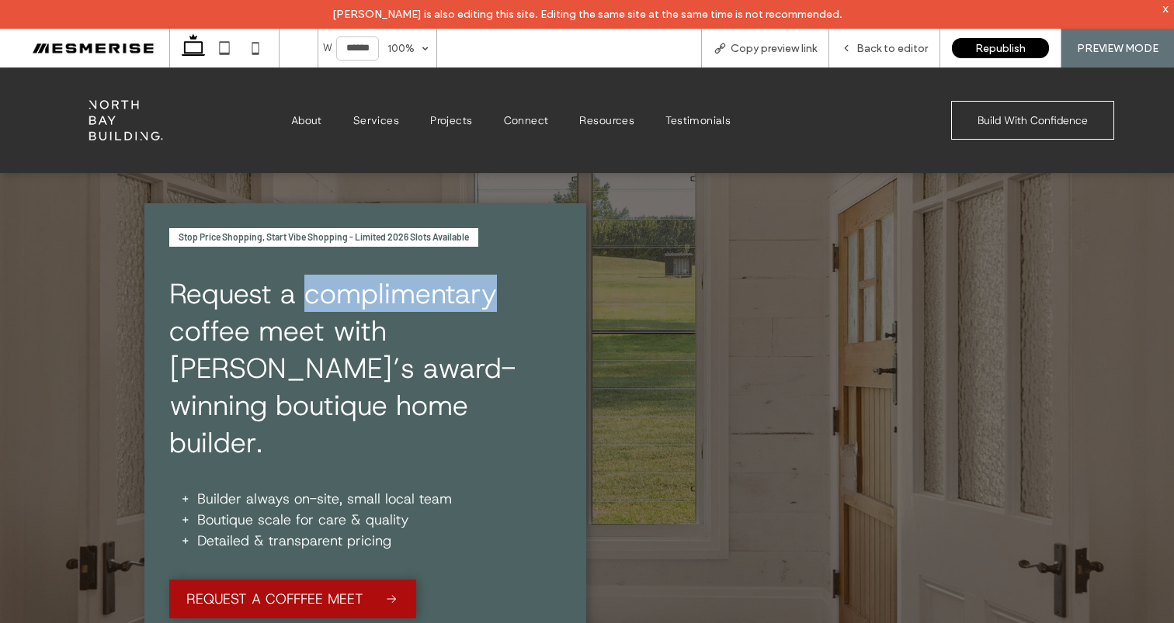
click at [429, 311] on span "Request a complimentary coffee meet with Byron Bay’s award-winning boutique hom…" at bounding box center [342, 368] width 346 height 186
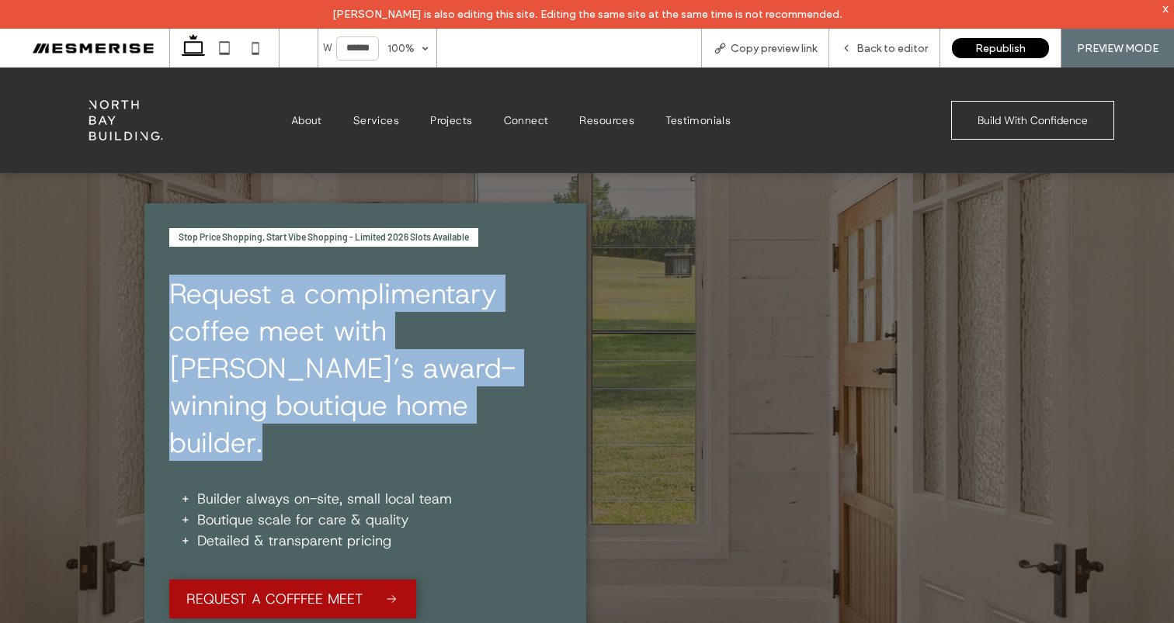
drag, startPoint x: 429, startPoint y: 311, endPoint x: 419, endPoint y: 311, distance: 9.3
click at [429, 311] on span "Request a complimentary coffee meet with Byron Bay’s award-winning boutique hom…" at bounding box center [342, 368] width 346 height 186
click at [352, 311] on span "Request a complimentary coffee meet with Byron Bay’s award-winning boutique hom…" at bounding box center [342, 368] width 346 height 186
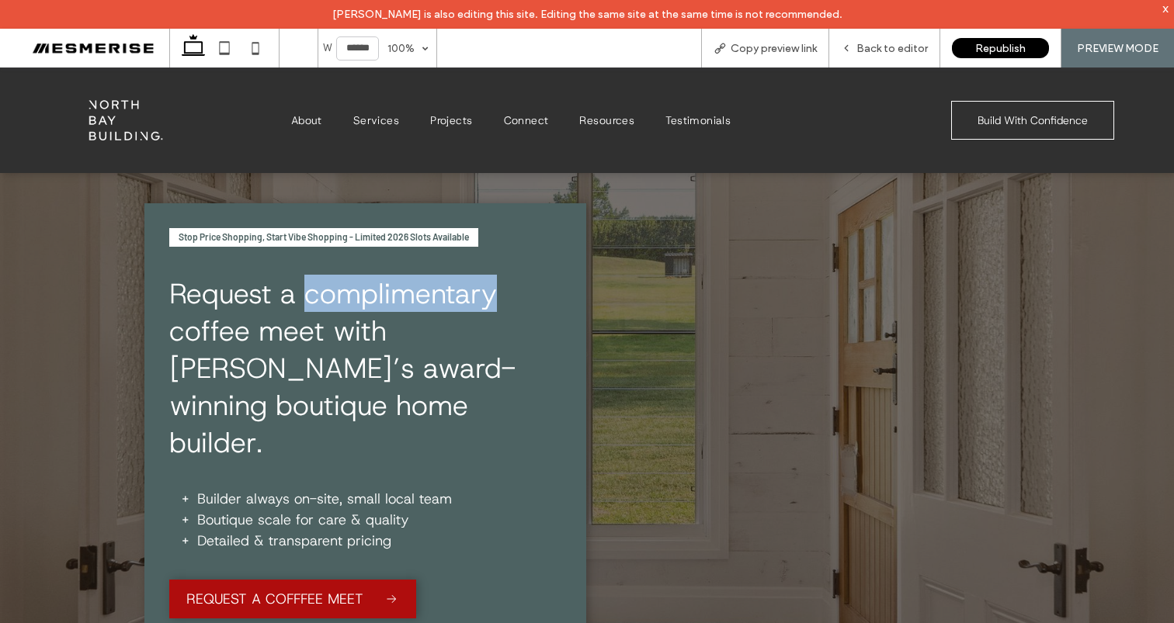
click at [352, 311] on span "Request a complimentary coffee meet with Byron Bay’s award-winning boutique hom…" at bounding box center [342, 368] width 346 height 186
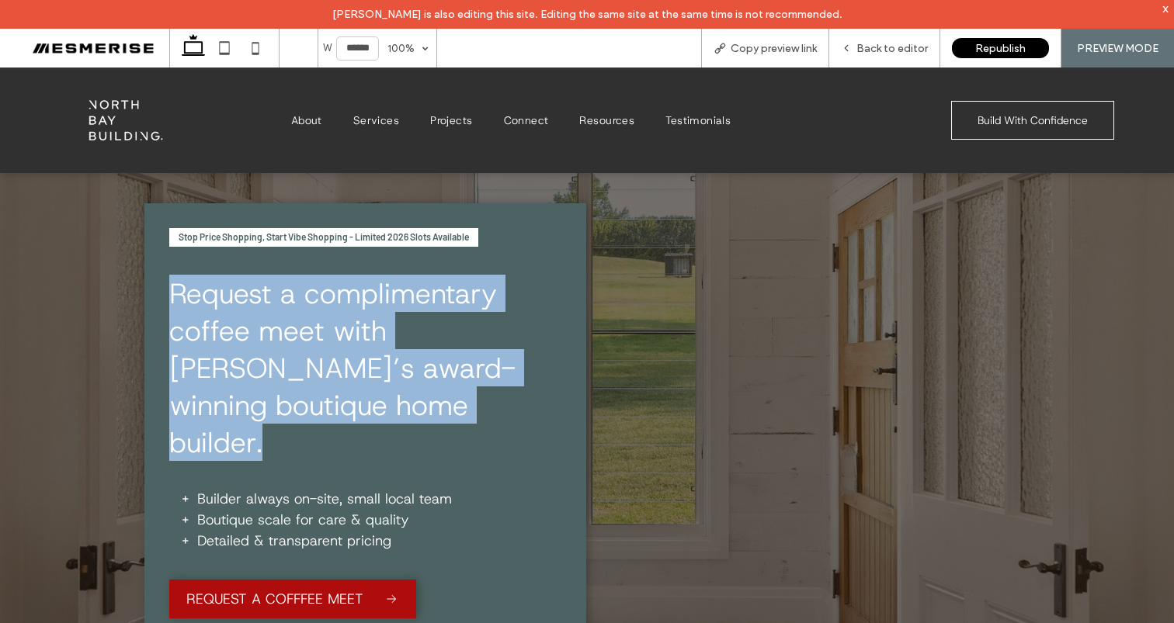
click at [352, 311] on span "Request a complimentary coffee meet with Byron Bay’s award-winning boutique hom…" at bounding box center [342, 368] width 346 height 186
click at [269, 331] on span "Request a complimentary coffee meet with Byron Bay’s award-winning boutique hom…" at bounding box center [342, 368] width 346 height 186
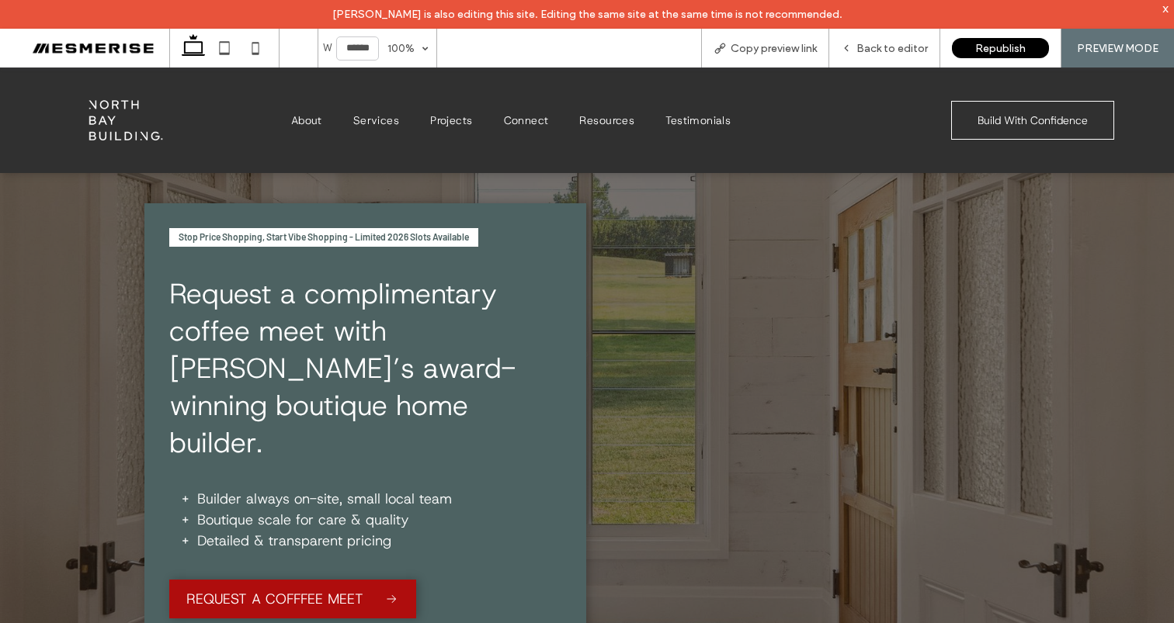
click at [321, 230] on div "Stop Price Shopping, Start Vibe Shopping - Limited 2026 Slots Available" at bounding box center [323, 237] width 309 height 19
click at [288, 324] on span "Request a complimentary coffee meet with Byron Bay’s award-winning boutique hom…" at bounding box center [342, 368] width 346 height 186
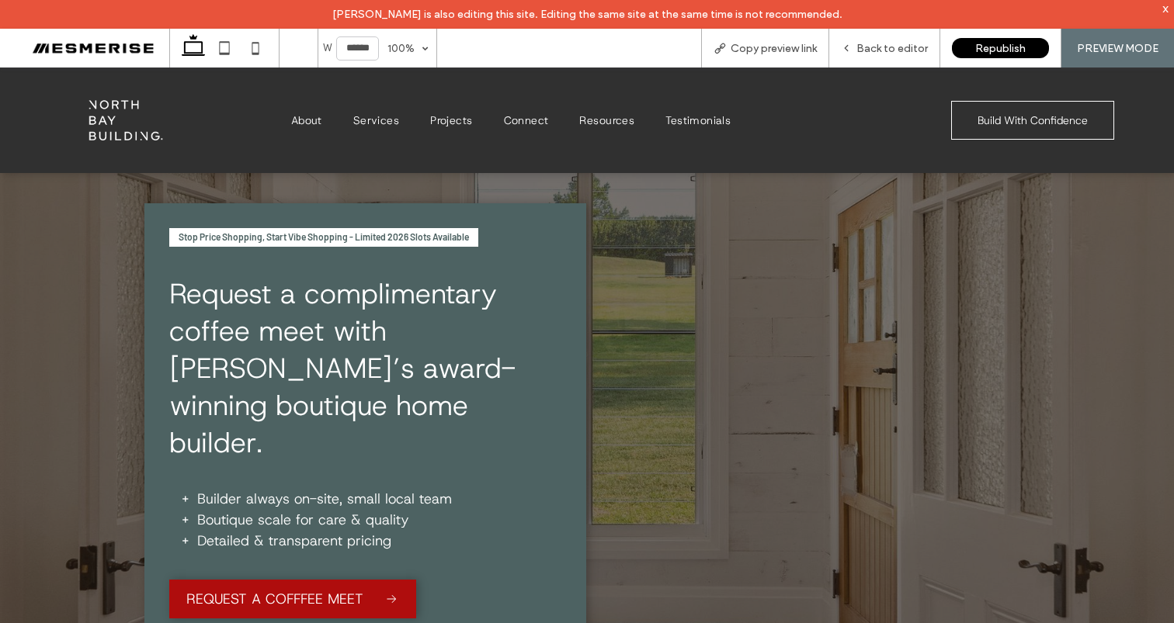
click at [394, 315] on span "Request a complimentary coffee meet with Byron Bay’s award-winning boutique hom…" at bounding box center [342, 368] width 346 height 186
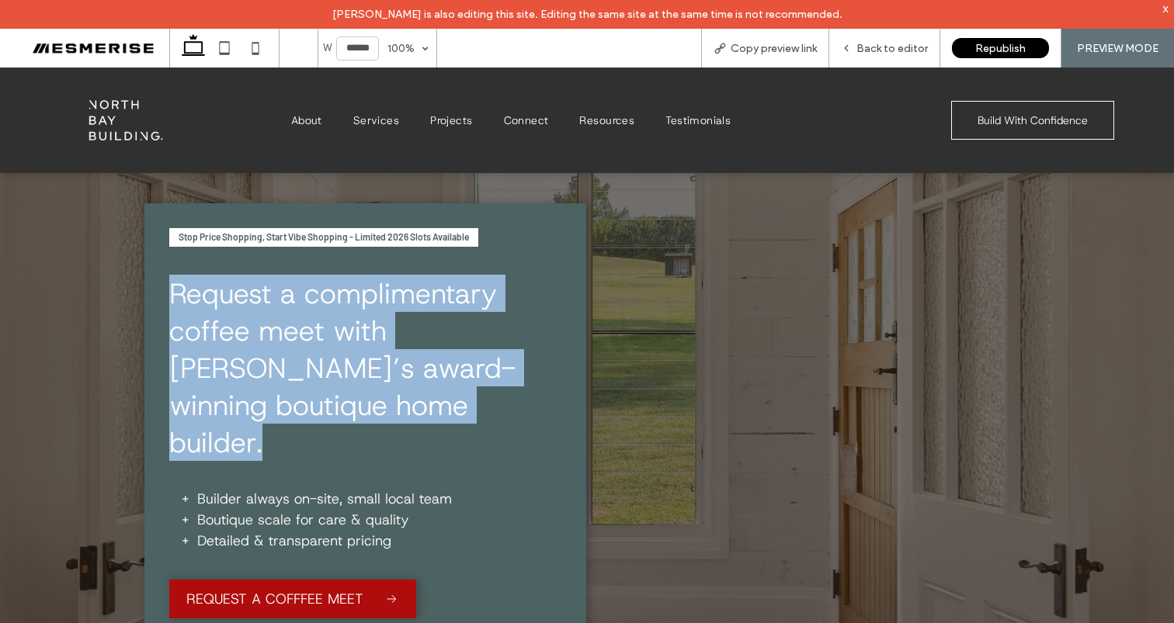
click at [394, 315] on span "Request a complimentary coffee meet with Byron Bay’s award-winning boutique hom…" at bounding box center [342, 368] width 346 height 186
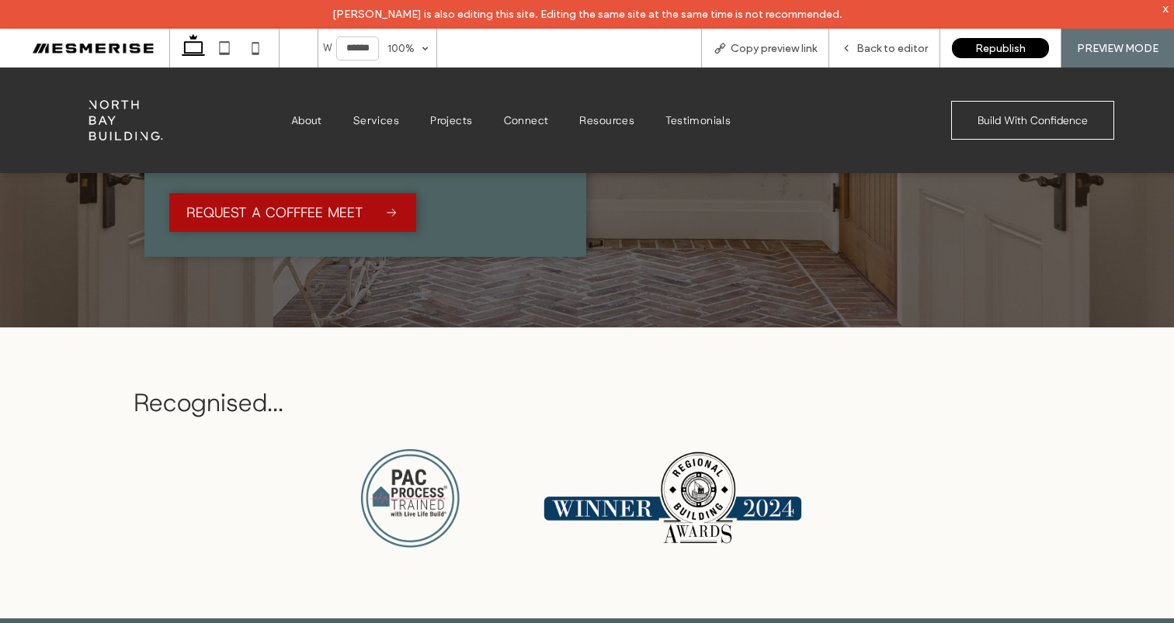
scroll to position [500, 0]
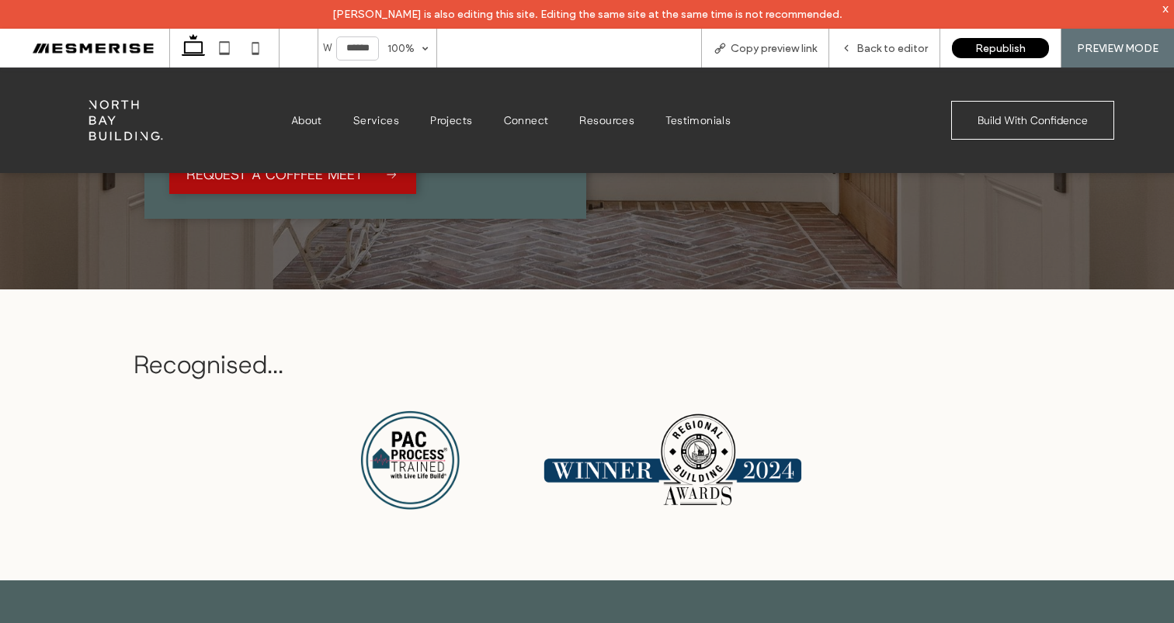
click at [227, 349] on span "Recognised ﻿ ..." at bounding box center [209, 365] width 150 height 33
click at [381, 349] on h3 "Recognised ﻿ ..." at bounding box center [587, 365] width 907 height 33
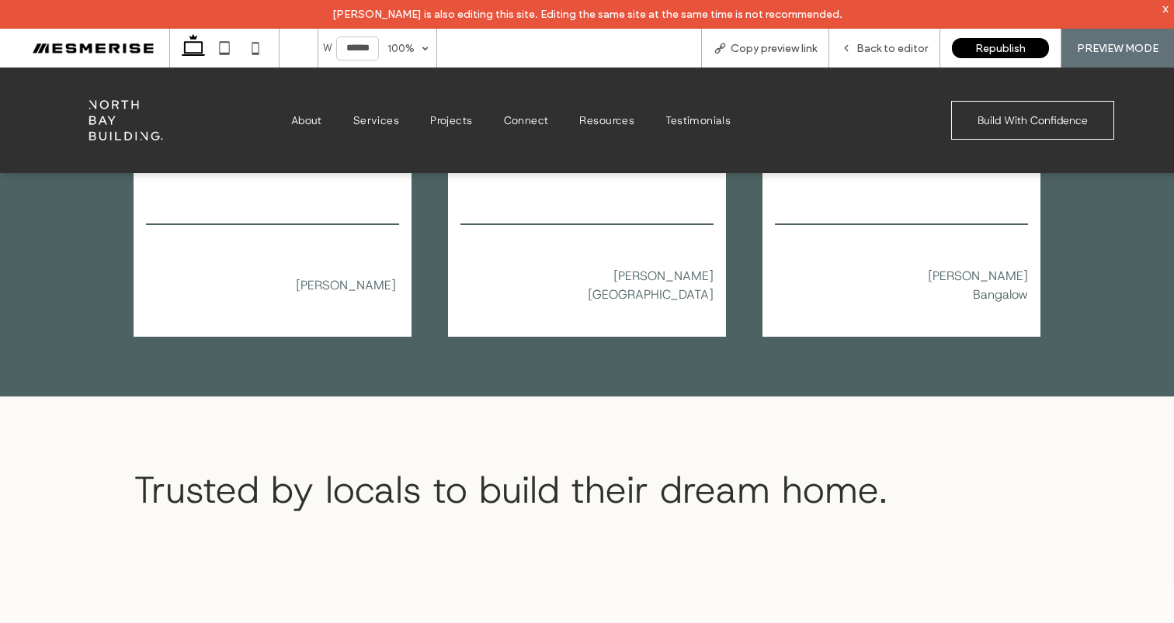
scroll to position [1262, 0]
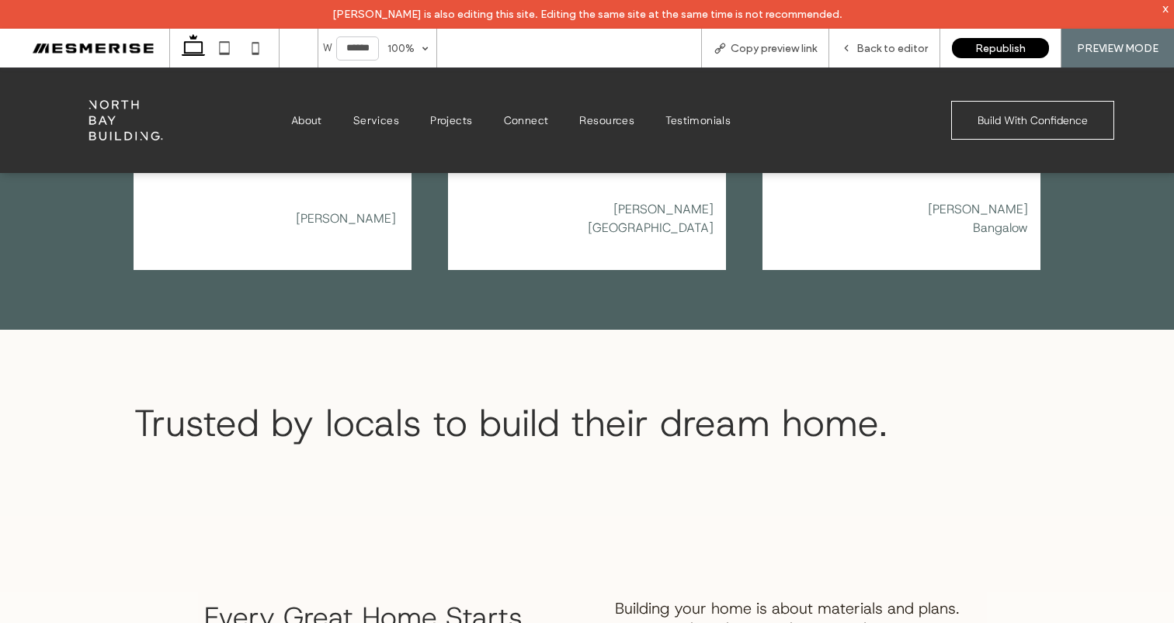
click at [349, 399] on span "Trusted by locals to build their dream home." at bounding box center [511, 423] width 754 height 50
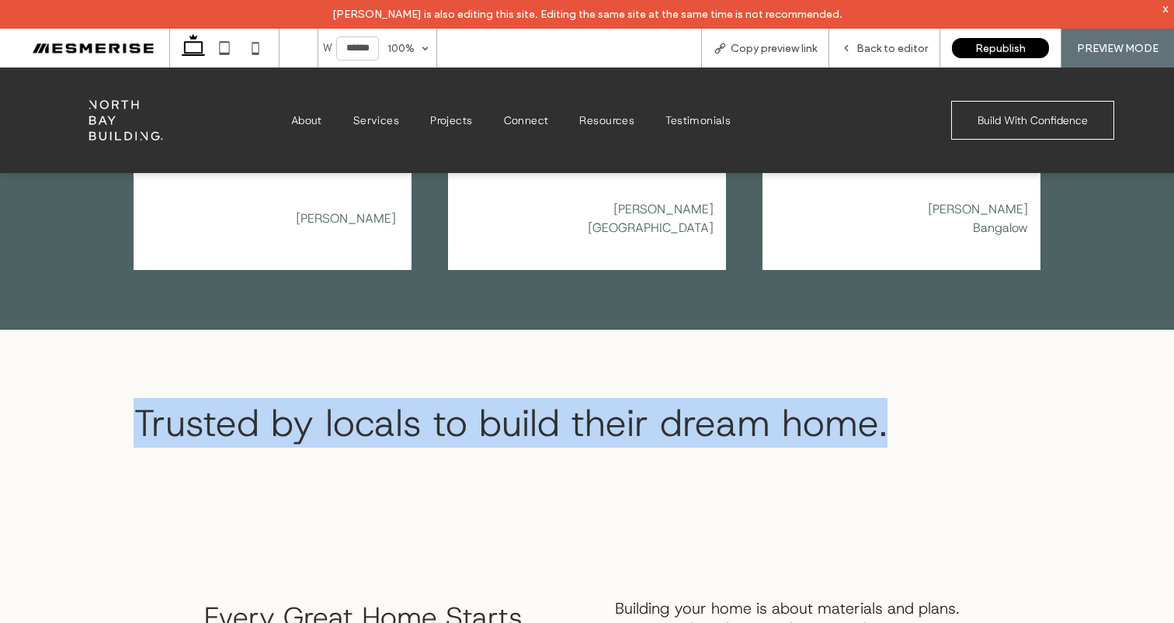
click at [349, 399] on span "Trusted by locals to build their dream home." at bounding box center [511, 423] width 754 height 50
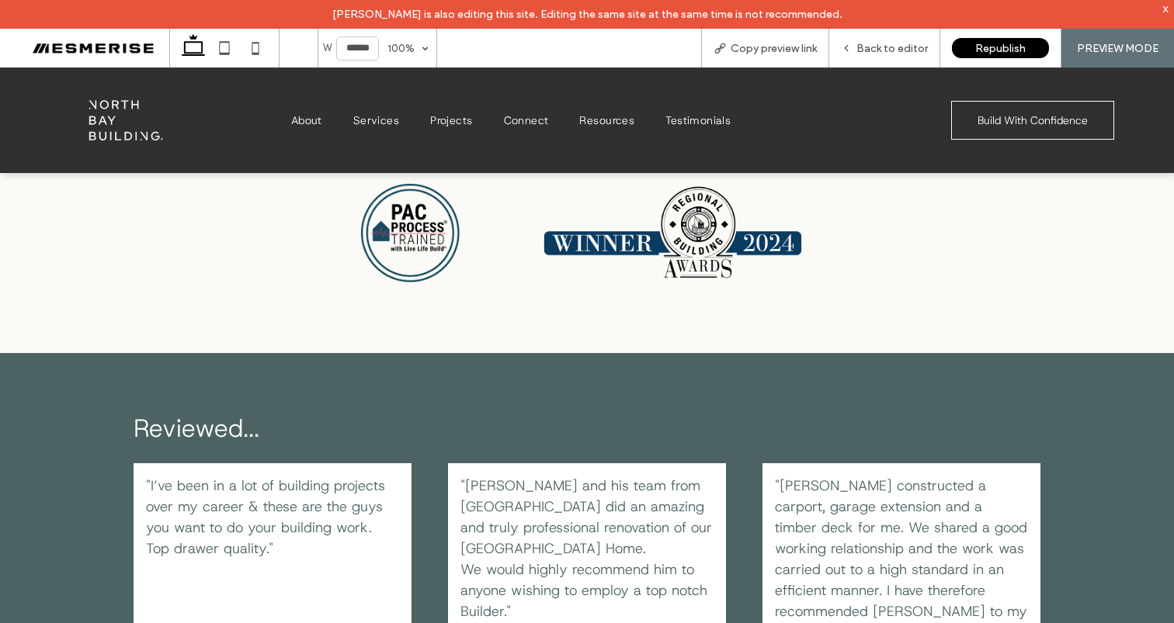
scroll to position [0, 0]
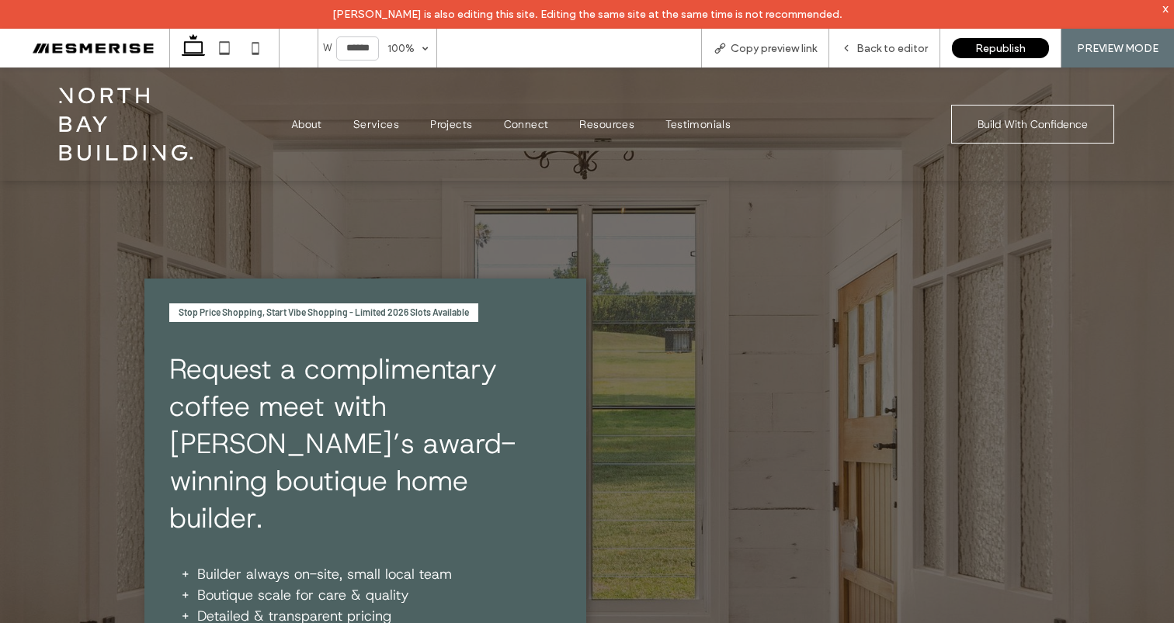
click at [327, 388] on span "Request a complimentary coffee meet with Byron Bay’s award-winning boutique hom…" at bounding box center [342, 443] width 346 height 186
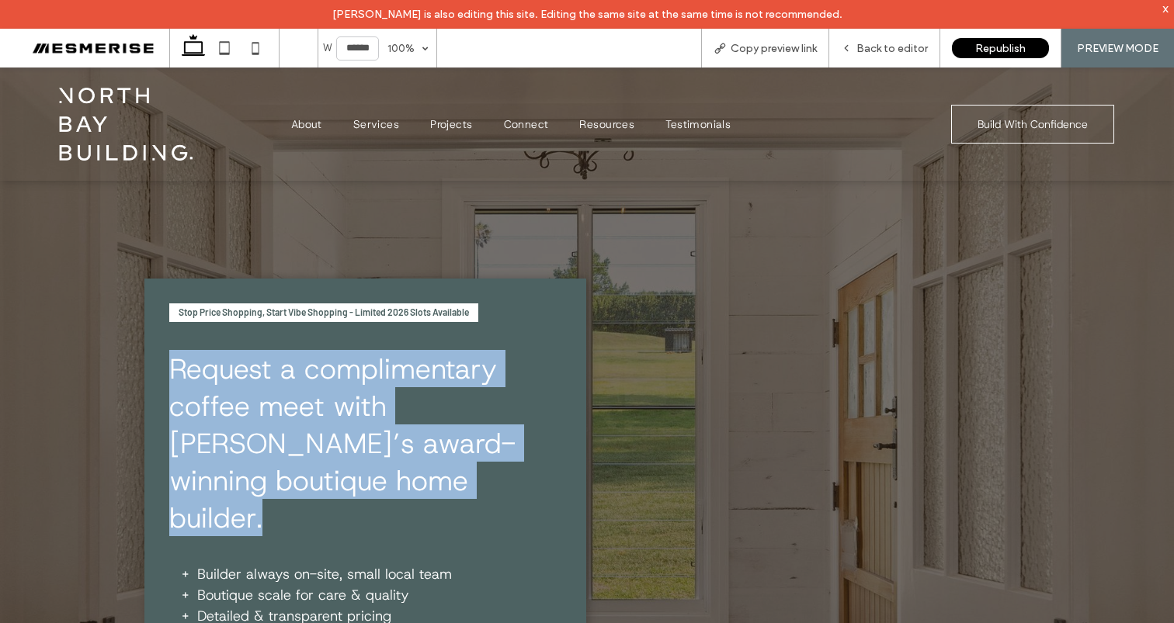
click at [327, 388] on span "Request a complimentary coffee meet with Byron Bay’s award-winning boutique hom…" at bounding box center [342, 443] width 346 height 186
click at [408, 383] on span "Request a complimentary coffee meet with Byron Bay’s award-winning boutique hom…" at bounding box center [342, 443] width 346 height 186
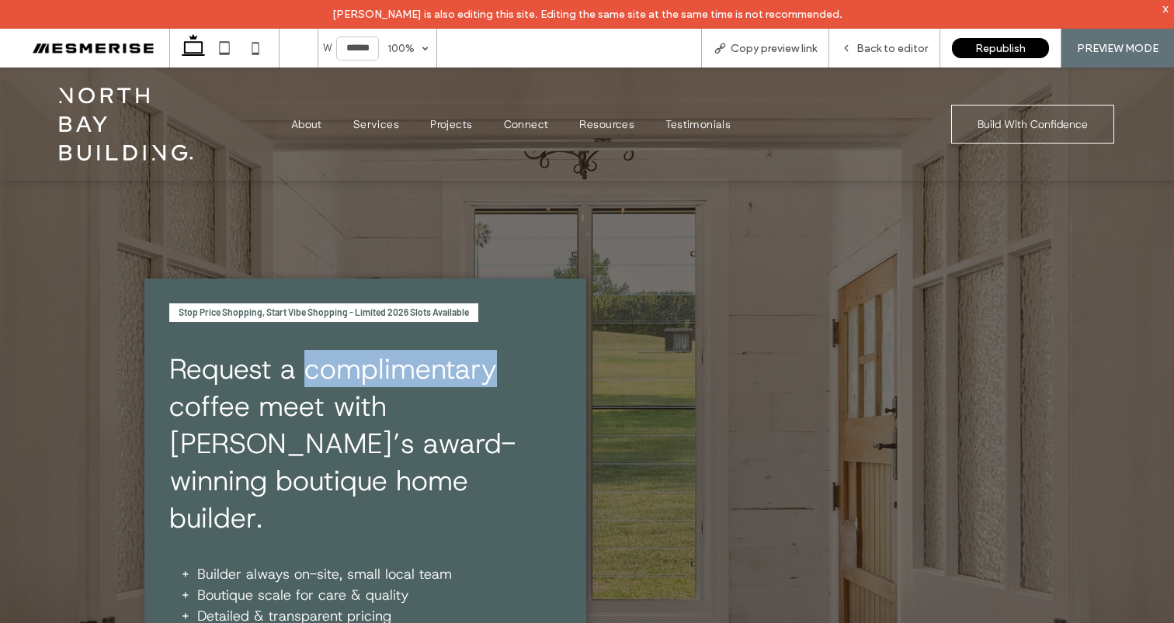
click at [408, 383] on span "Request a complimentary coffee meet with Byron Bay’s award-winning boutique hom…" at bounding box center [342, 443] width 346 height 186
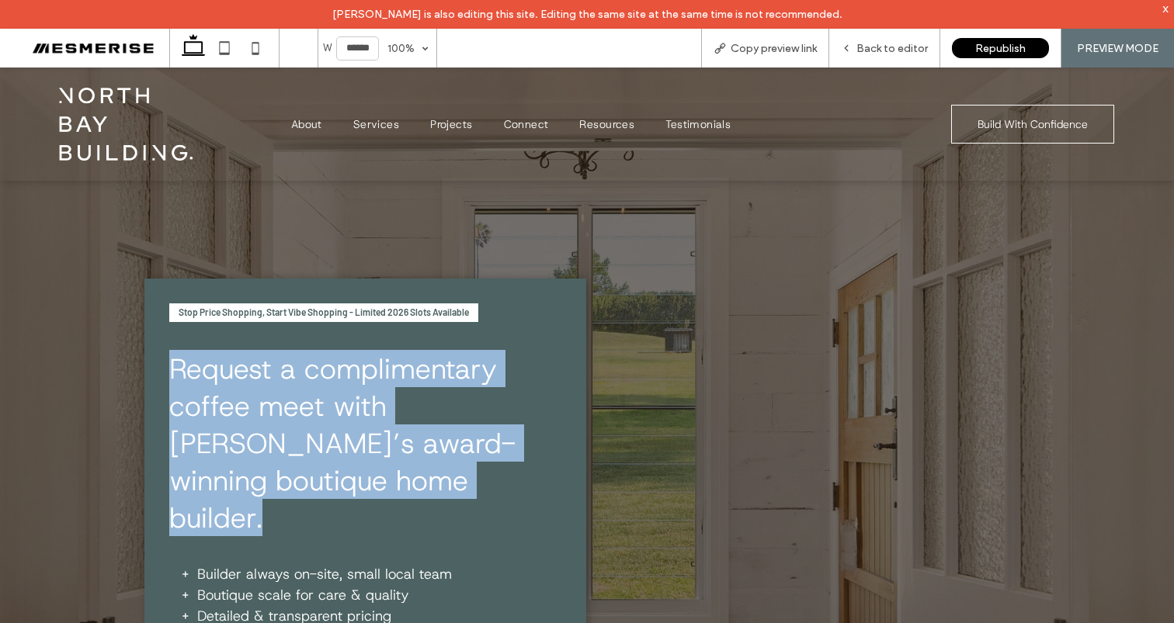
click at [408, 383] on span "Request a complimentary coffee meet with Byron Bay’s award-winning boutique hom…" at bounding box center [342, 443] width 346 height 186
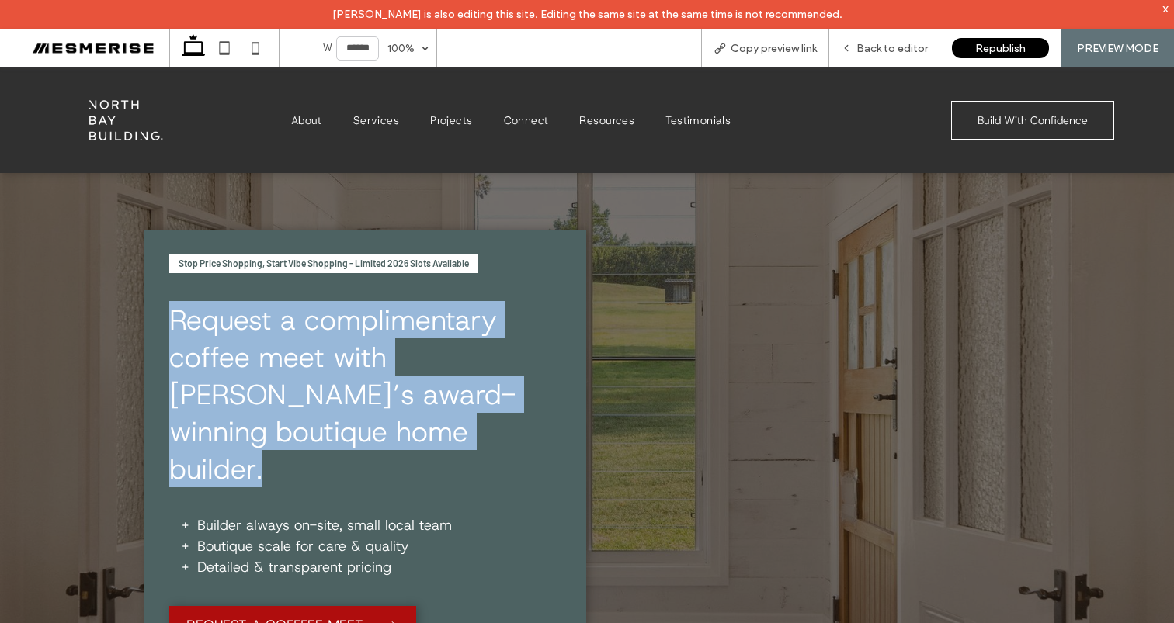
click at [416, 327] on span "Request a complimentary coffee meet with Byron Bay’s award-winning boutique hom…" at bounding box center [342, 394] width 346 height 186
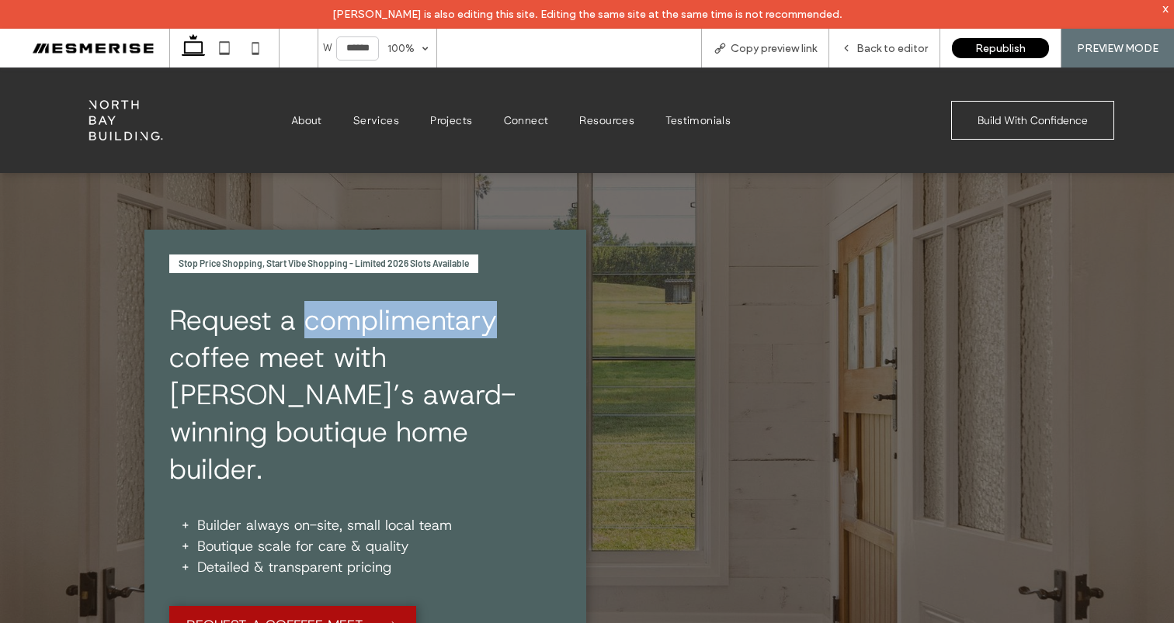
click at [416, 327] on span "Request a complimentary coffee meet with Byron Bay’s award-winning boutique hom…" at bounding box center [342, 394] width 346 height 186
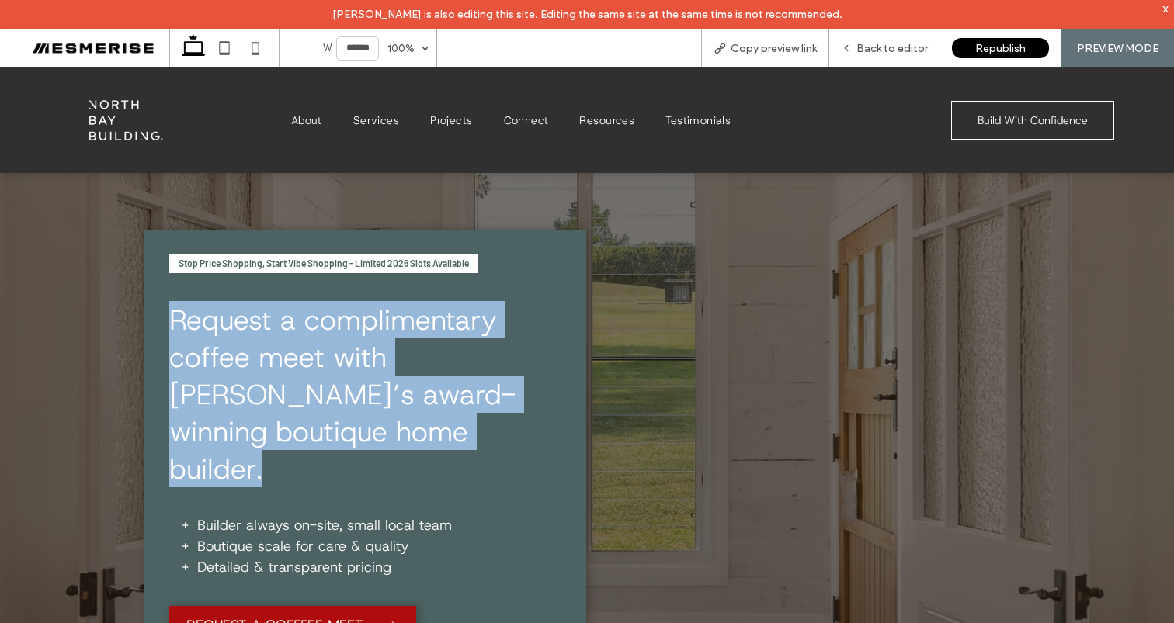
click at [416, 327] on span "Request a complimentary coffee meet with Byron Bay’s award-winning boutique hom…" at bounding box center [342, 394] width 346 height 186
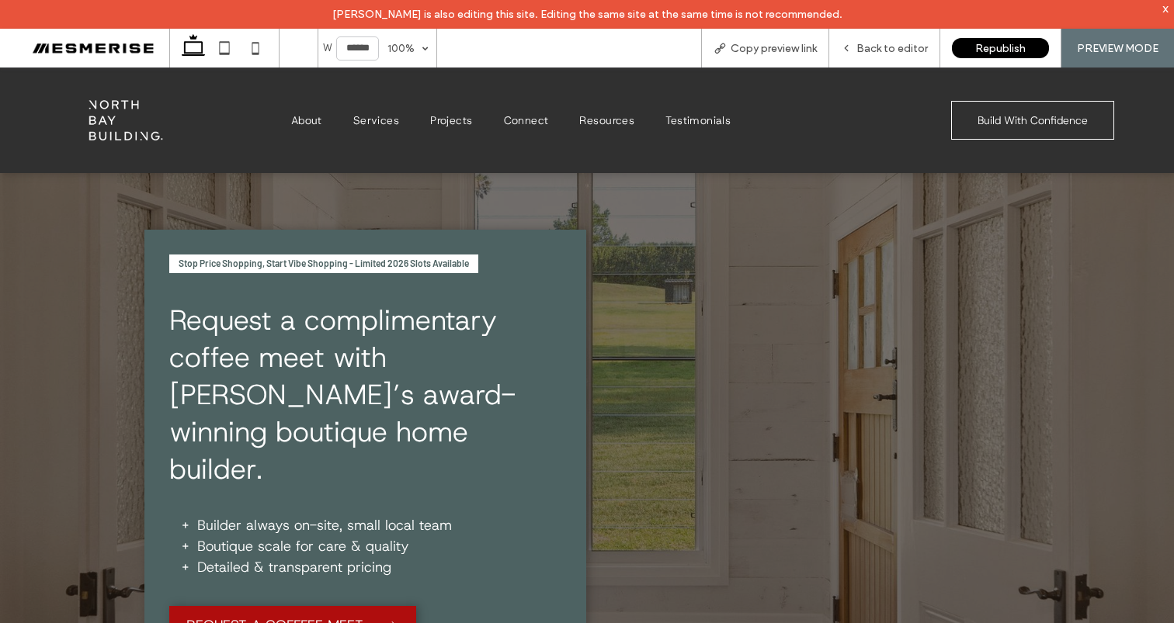
click at [459, 345] on span "Request a complimentary coffee meet with Byron Bay’s award-winning boutique hom…" at bounding box center [342, 394] width 346 height 186
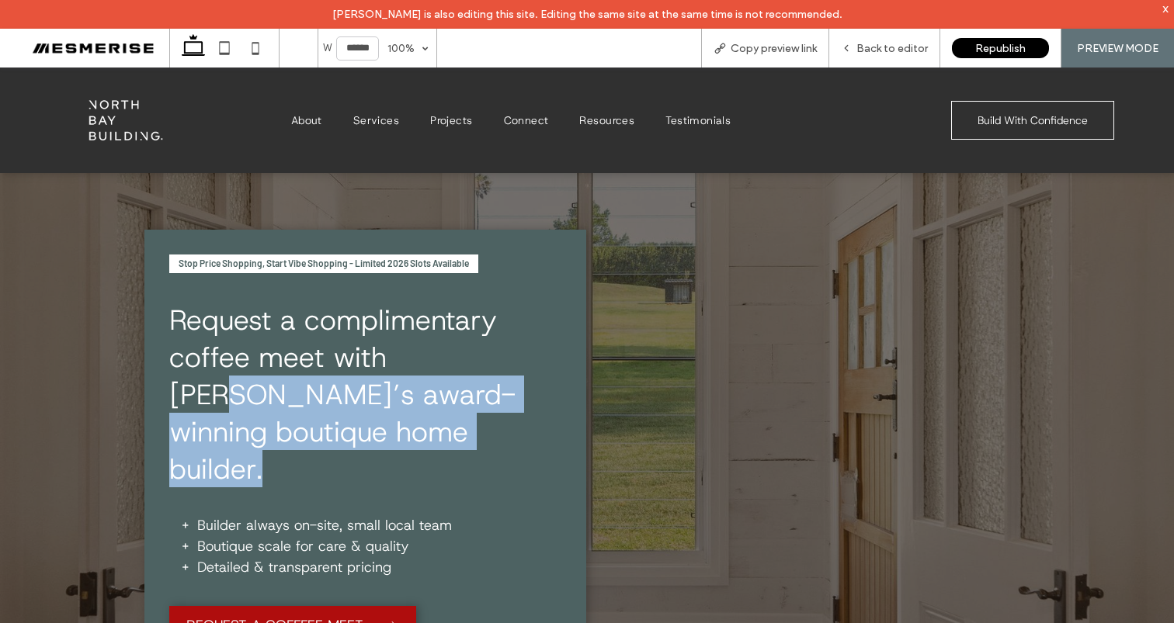
click at [460, 345] on span "Request a complimentary coffee meet with Byron Bay’s award-winning boutique hom…" at bounding box center [342, 394] width 346 height 186
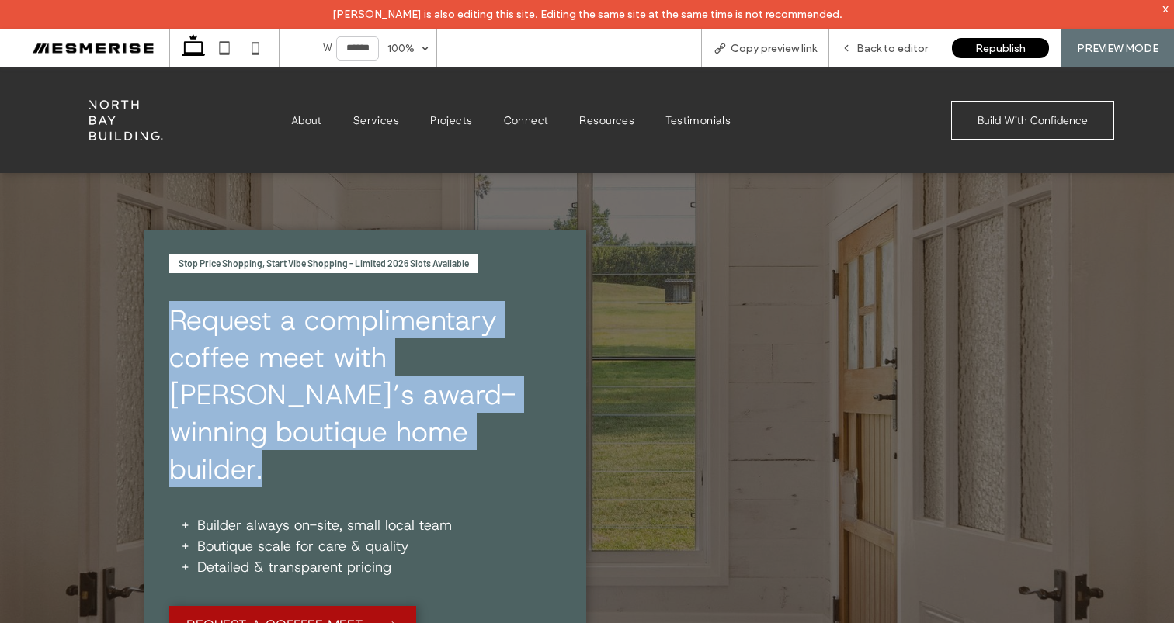
click at [460, 345] on span "Request a complimentary coffee meet with Byron Bay’s award-winning boutique hom…" at bounding box center [342, 394] width 346 height 186
click at [404, 357] on span "Request a complimentary coffee meet with Byron Bay’s award-winning boutique hom…" at bounding box center [342, 394] width 346 height 186
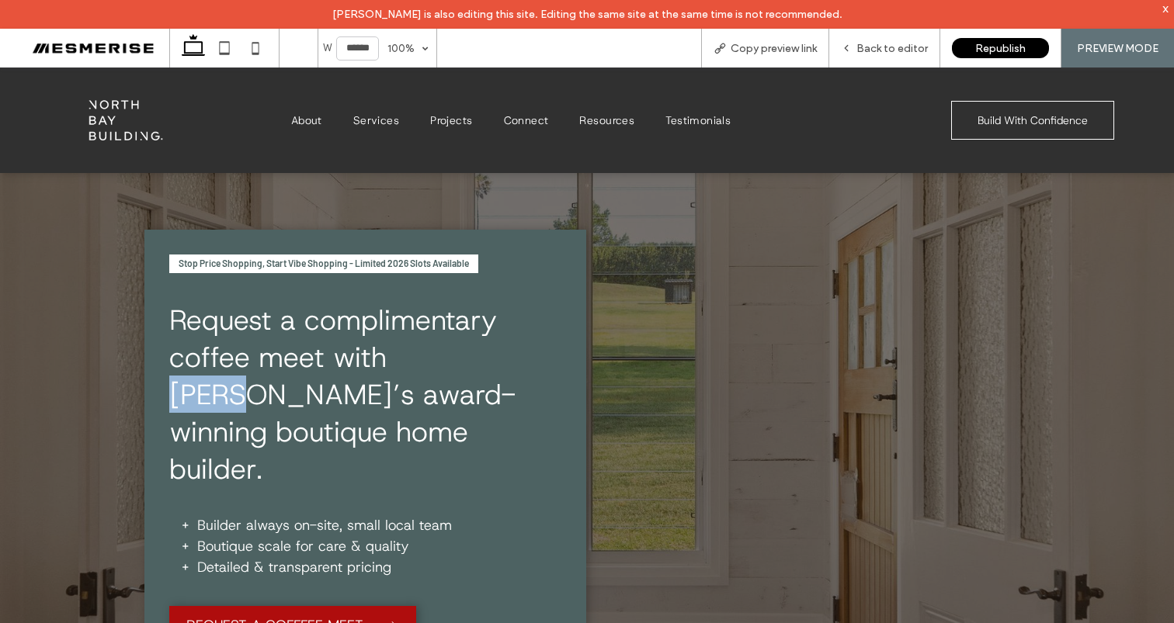
click at [404, 357] on span "Request a complimentary coffee meet with Byron Bay’s award-winning boutique hom…" at bounding box center [342, 394] width 346 height 186
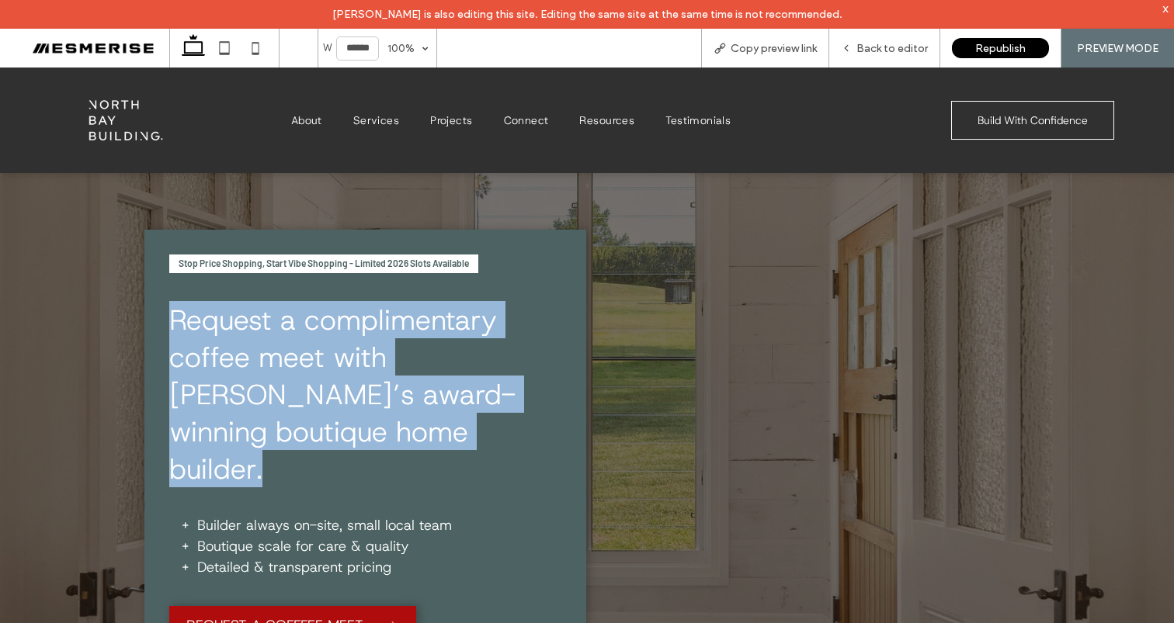
click at [404, 357] on span "Request a complimentary coffee meet with Byron Bay’s award-winning boutique hom…" at bounding box center [342, 394] width 346 height 186
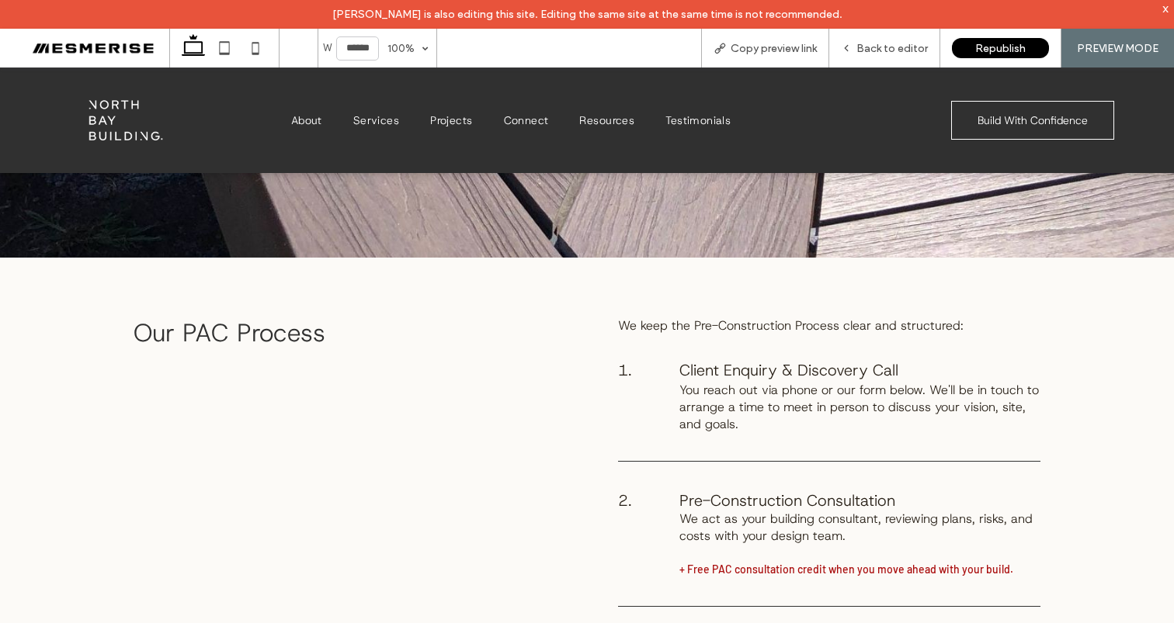
scroll to position [6768, 0]
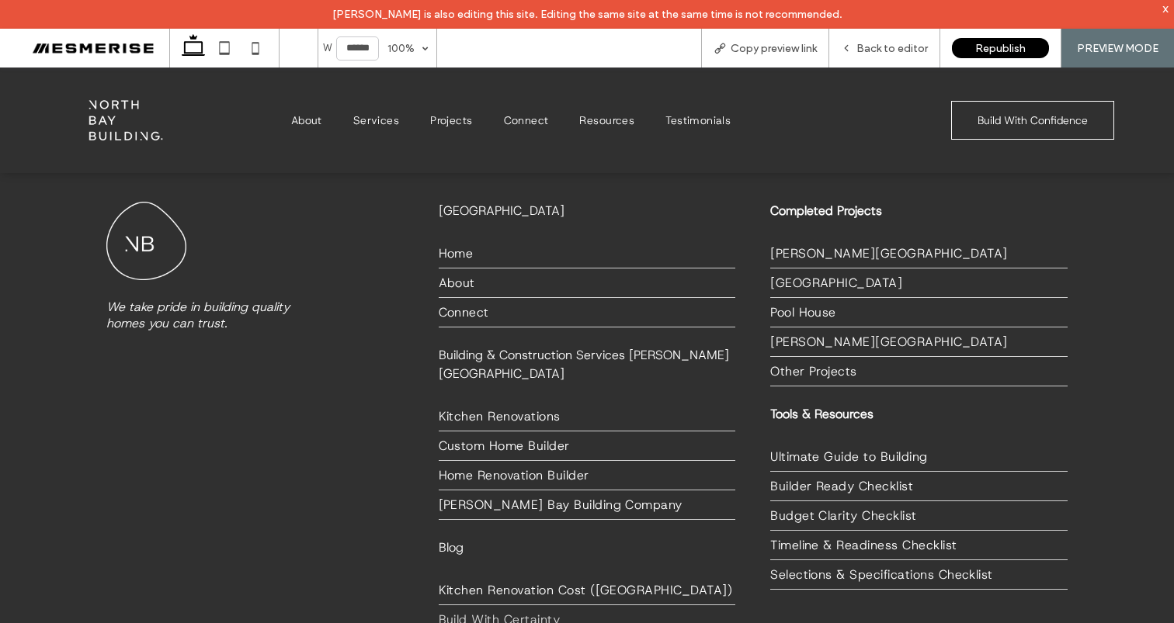
click at [505, 612] on span "Build With Certainty" at bounding box center [500, 620] width 122 height 16
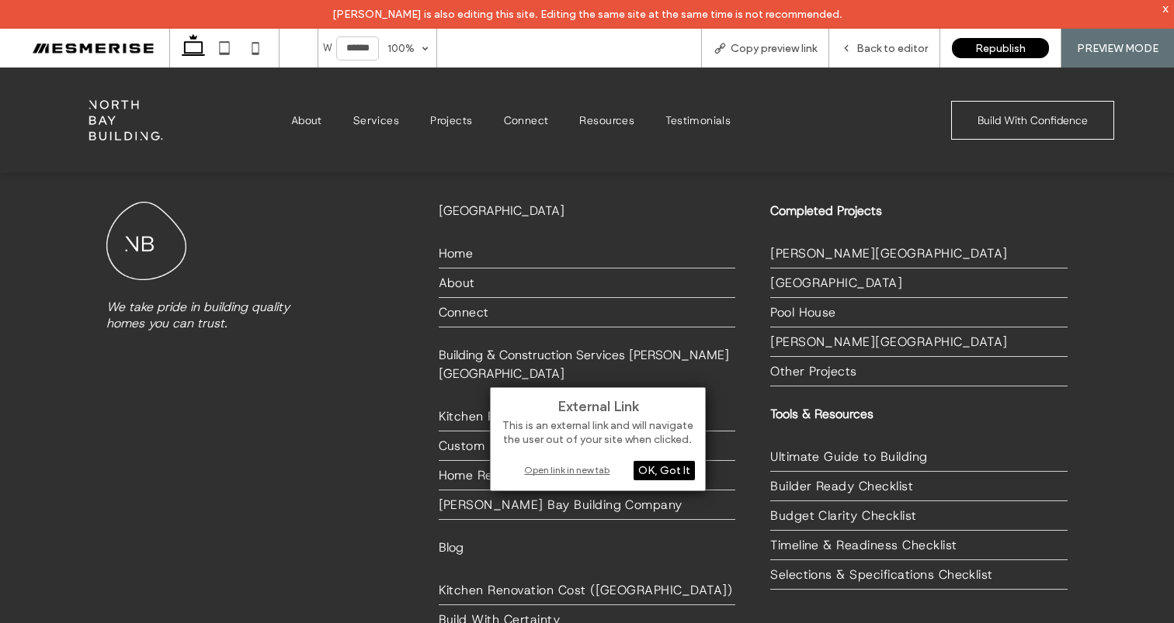
click at [676, 475] on div "OK, Got It" at bounding box center [663, 470] width 61 height 19
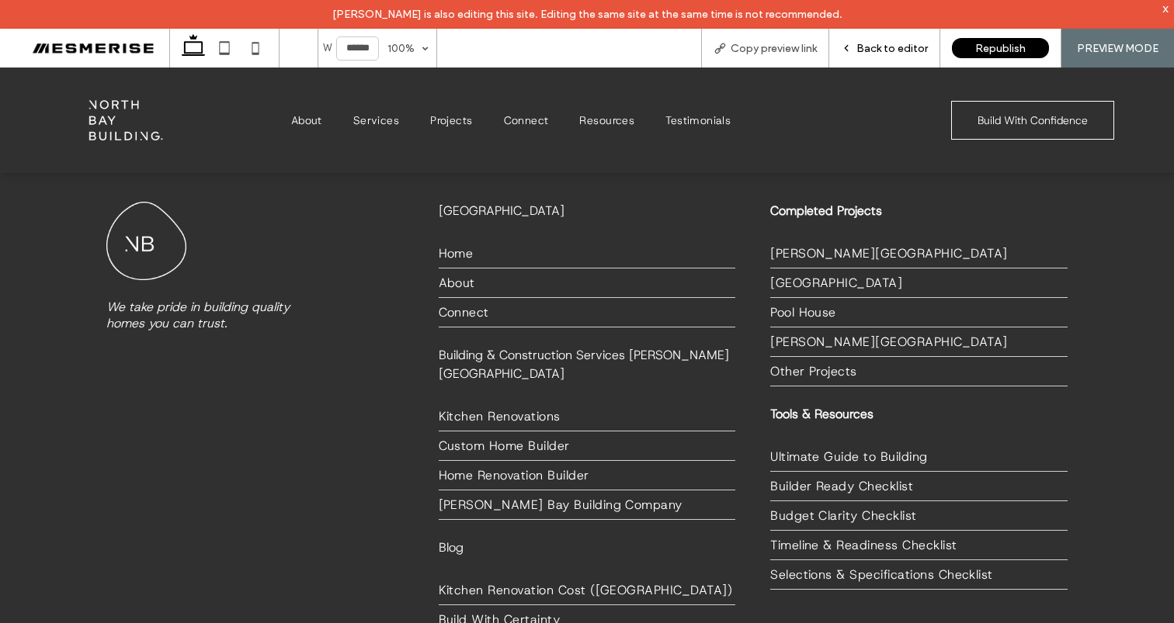
click at [894, 44] on span "Back to editor" at bounding box center [891, 48] width 71 height 13
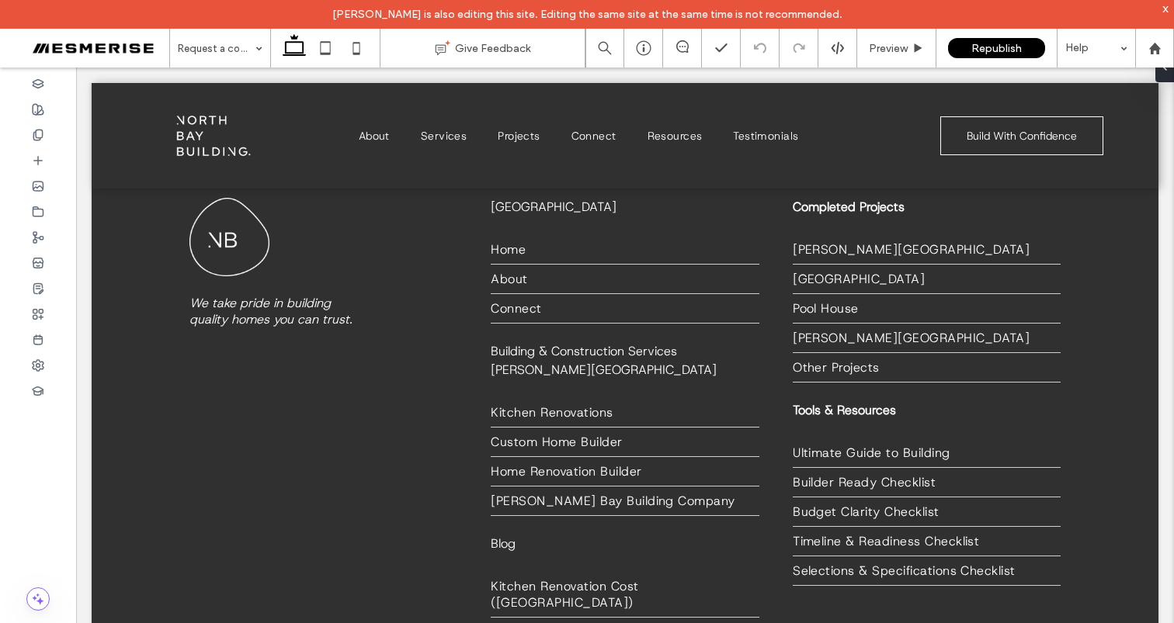
scroll to position [6654, 0]
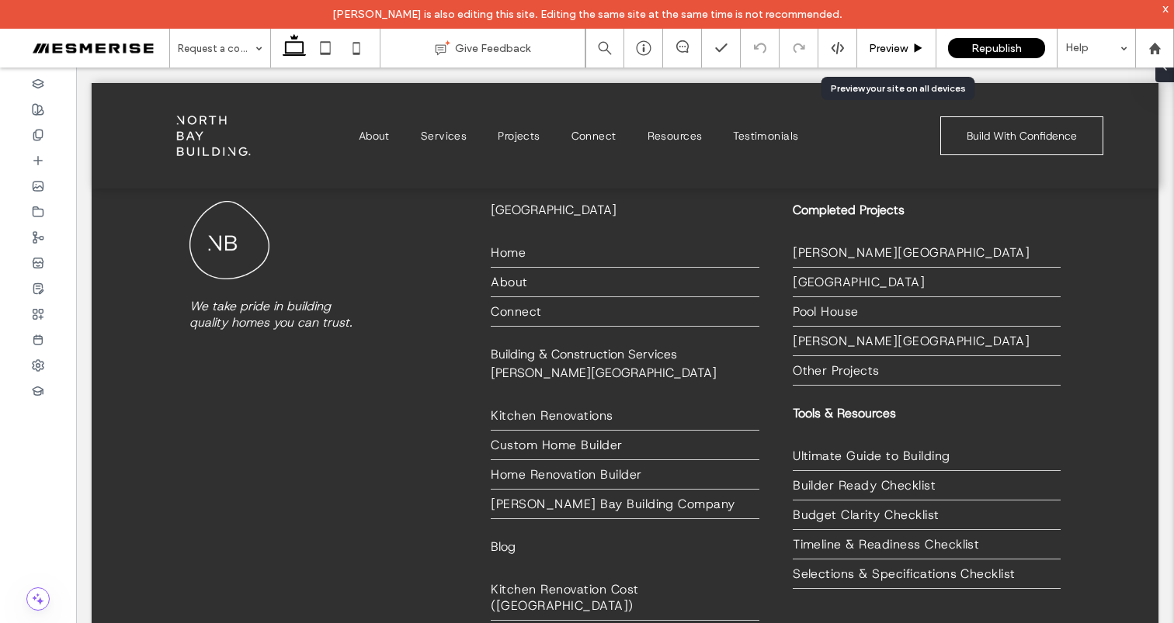
drag, startPoint x: 882, startPoint y: 50, endPoint x: 800, endPoint y: 77, distance: 85.7
click at [882, 50] on span "Preview" at bounding box center [888, 48] width 39 height 13
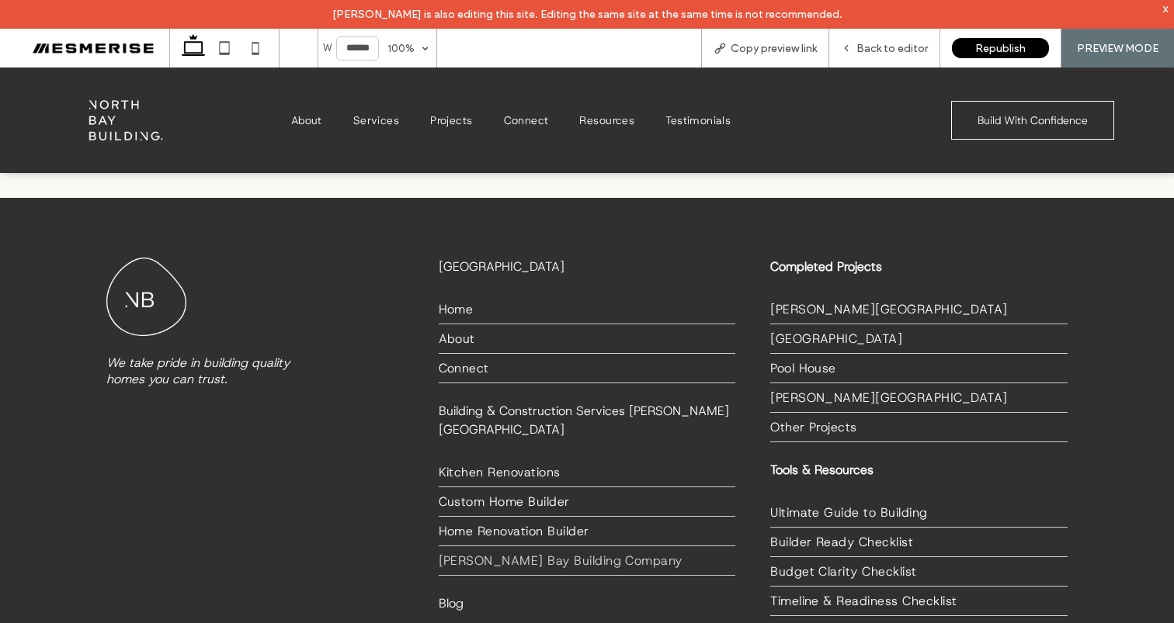
scroll to position [6768, 0]
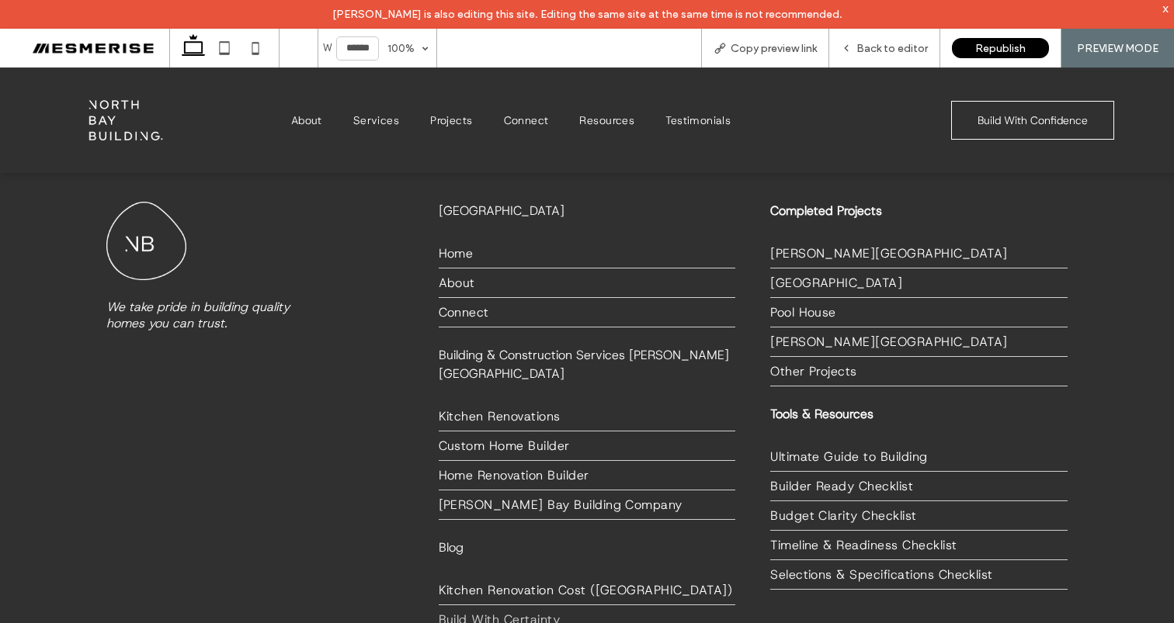
click at [540, 612] on span "Build With Certainty" at bounding box center [500, 620] width 122 height 16
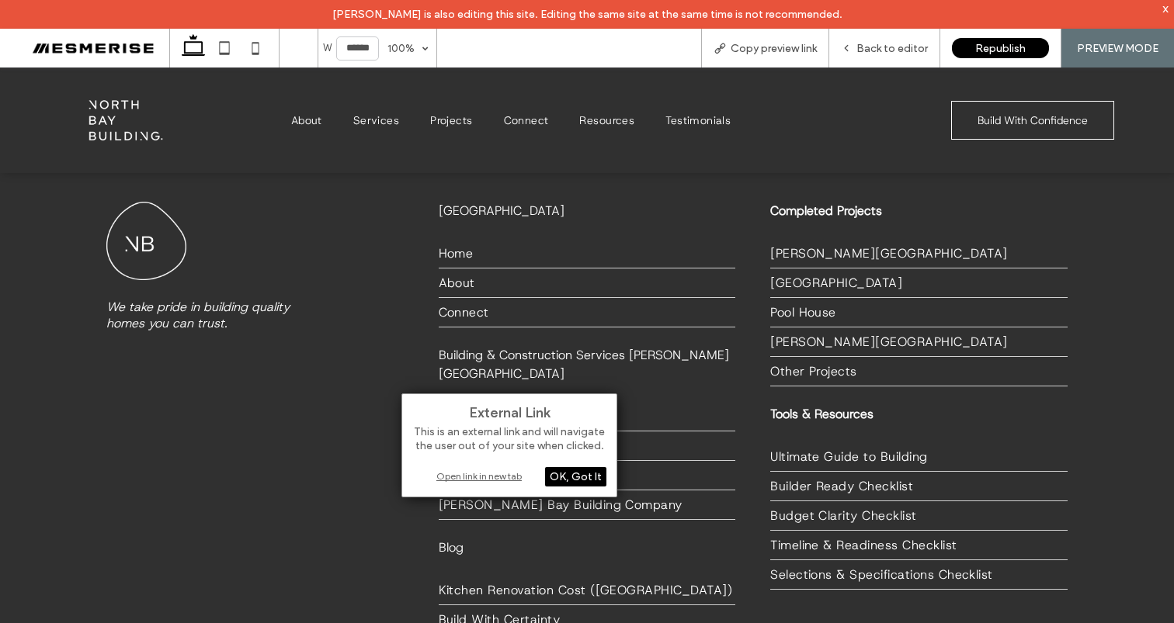
click at [565, 479] on div "OK, Got It" at bounding box center [575, 476] width 61 height 19
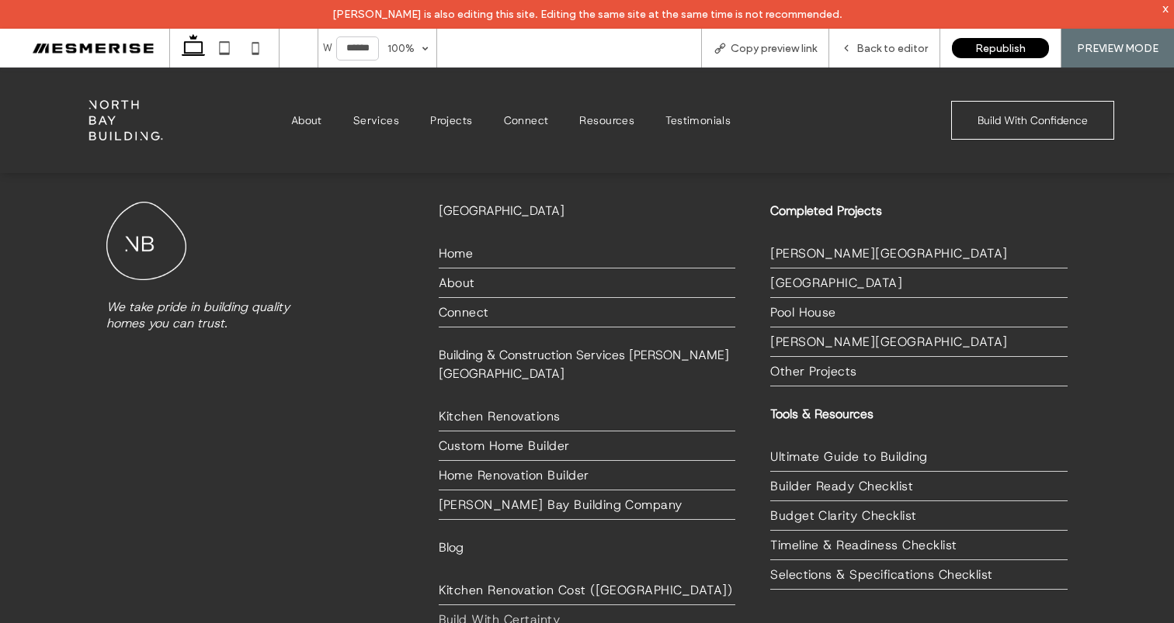
click at [511, 612] on span "Build With Certainty" at bounding box center [500, 620] width 122 height 16
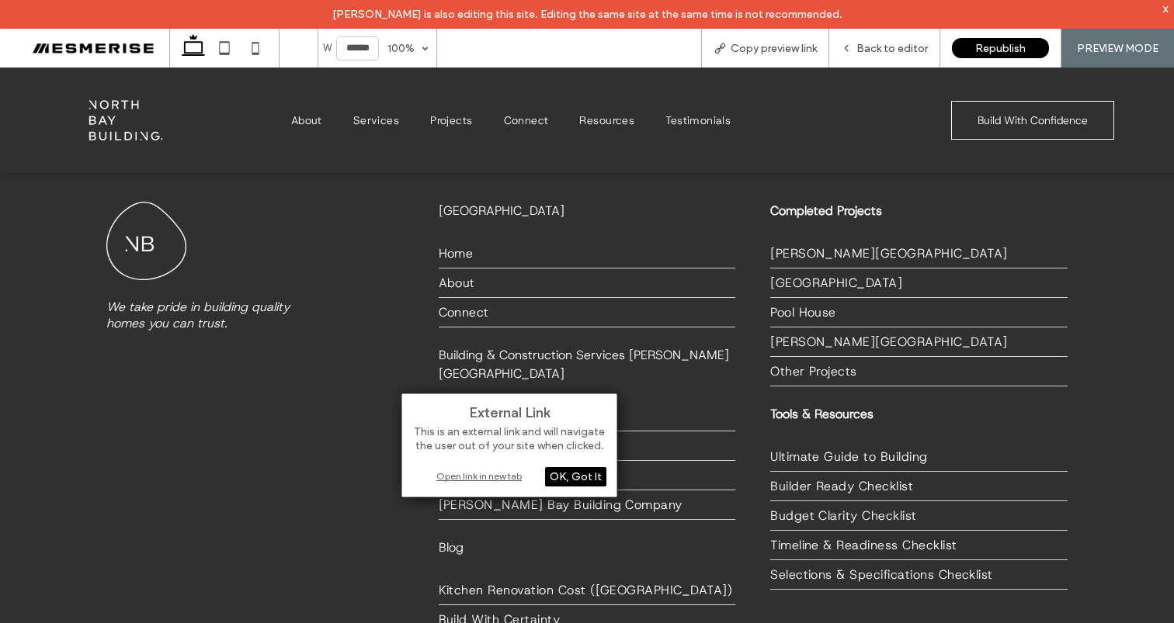
click at [487, 476] on div "Open link in new tab" at bounding box center [509, 476] width 194 height 16
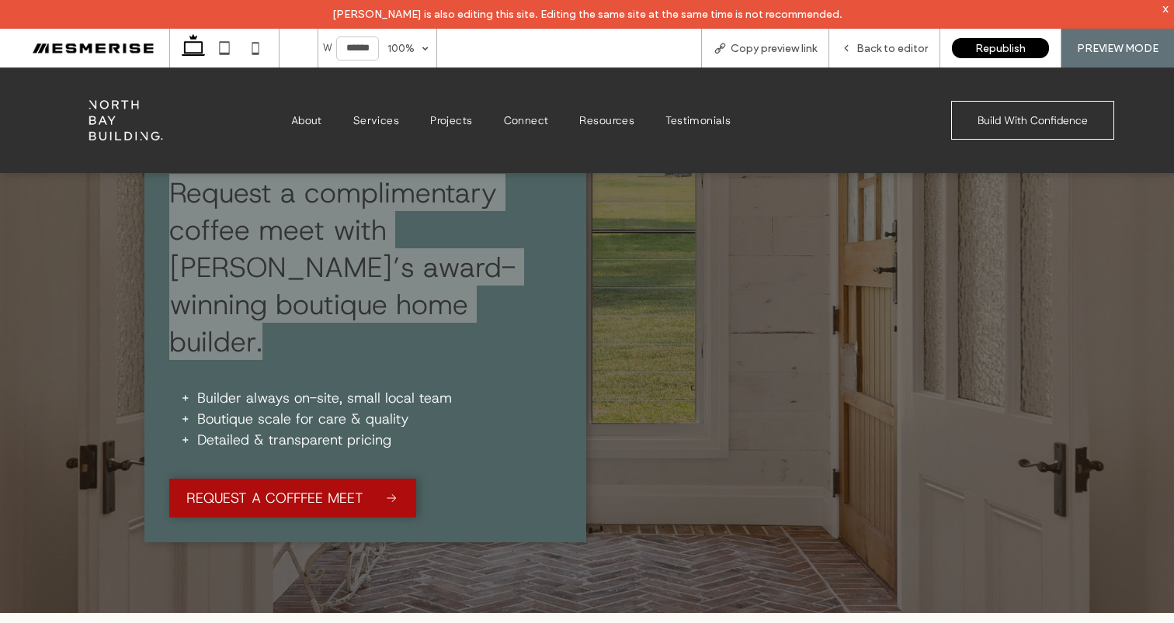
scroll to position [0, 0]
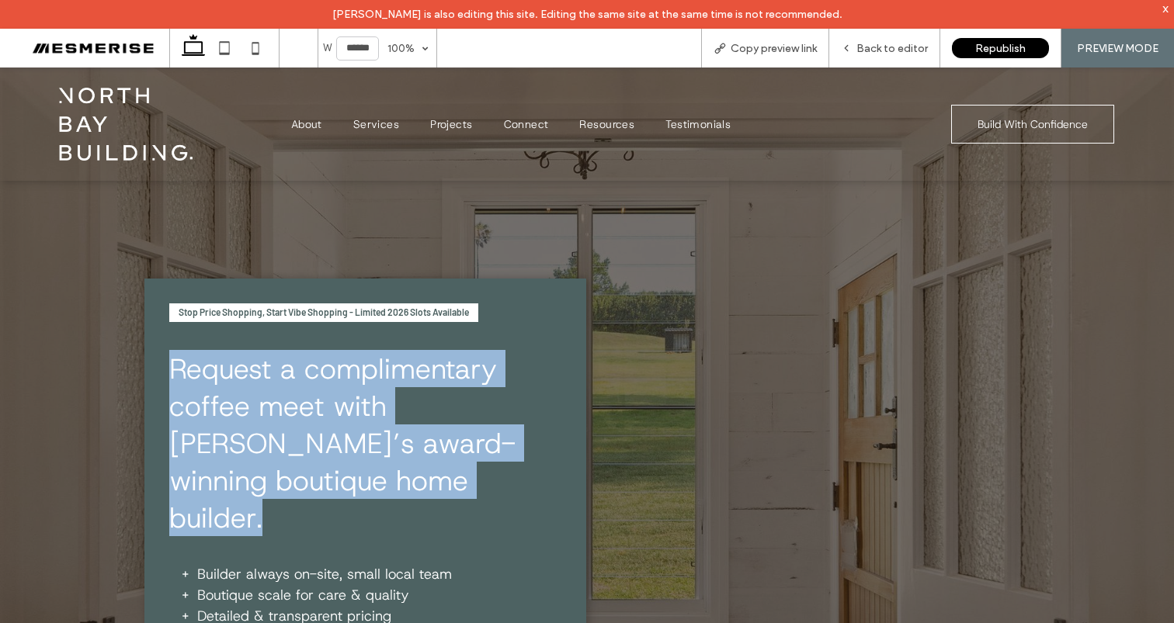
click at [534, 369] on h1 "Request a complimentary coffee meet with Byron Bay’s award-winning boutique hom…" at bounding box center [364, 443] width 390 height 186
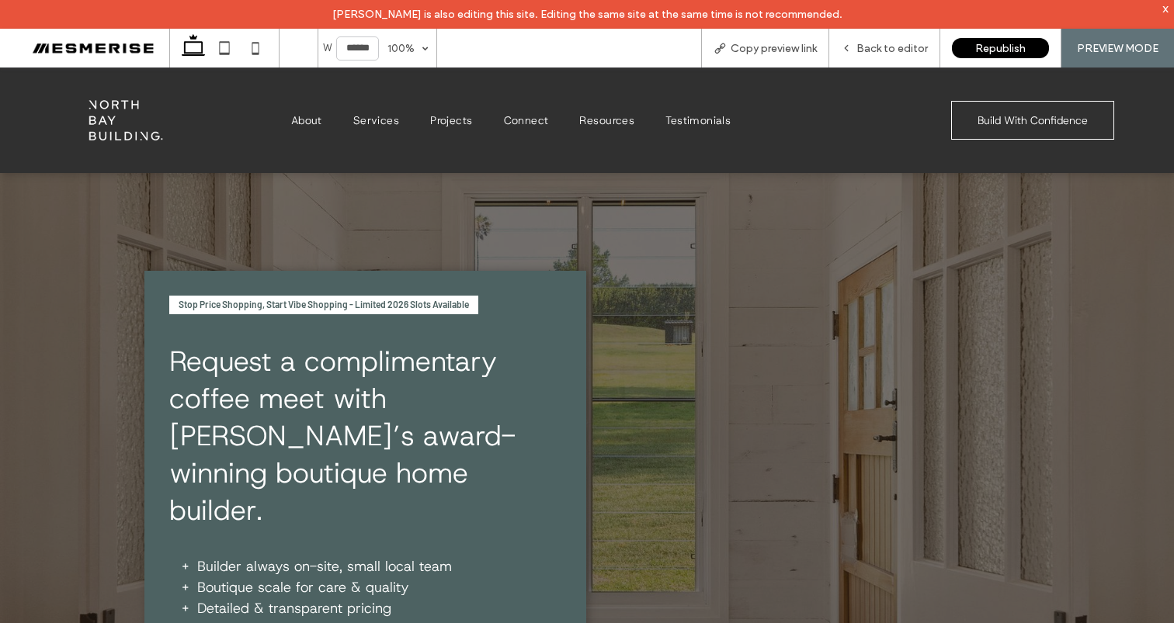
scroll to position [194, 0]
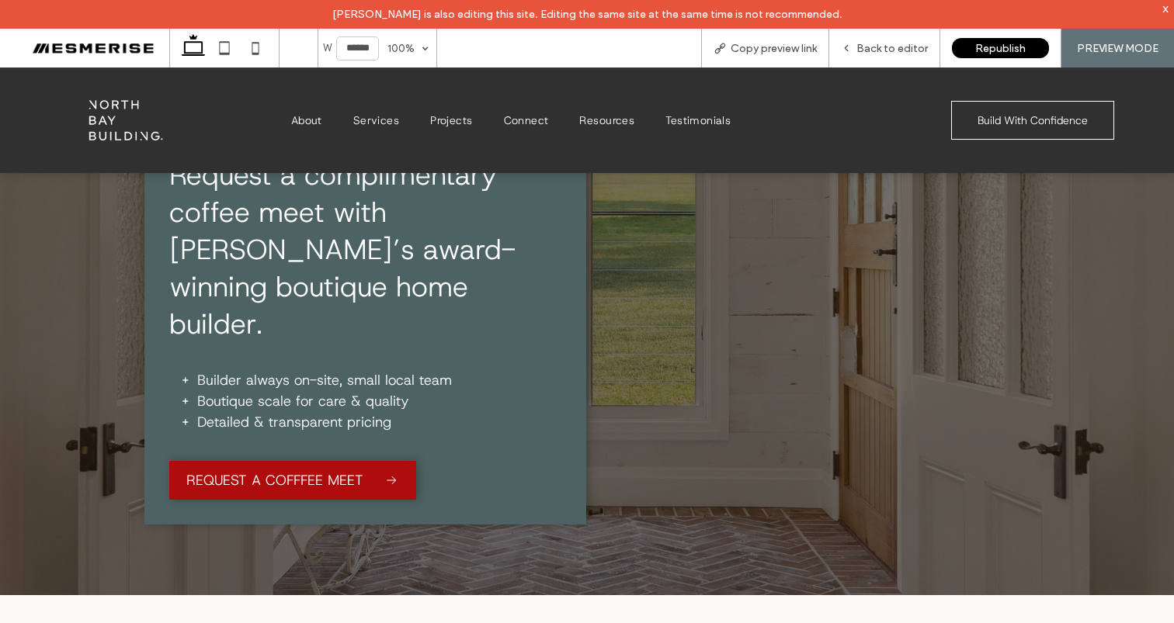
click at [331, 371] on span "Builder always on-site, small local team" at bounding box center [324, 380] width 255 height 19
click at [328, 392] on span "Boutique scale for care & quality" at bounding box center [303, 401] width 212 height 19
click at [327, 392] on span "Boutique scale for care & quality" at bounding box center [303, 401] width 212 height 19
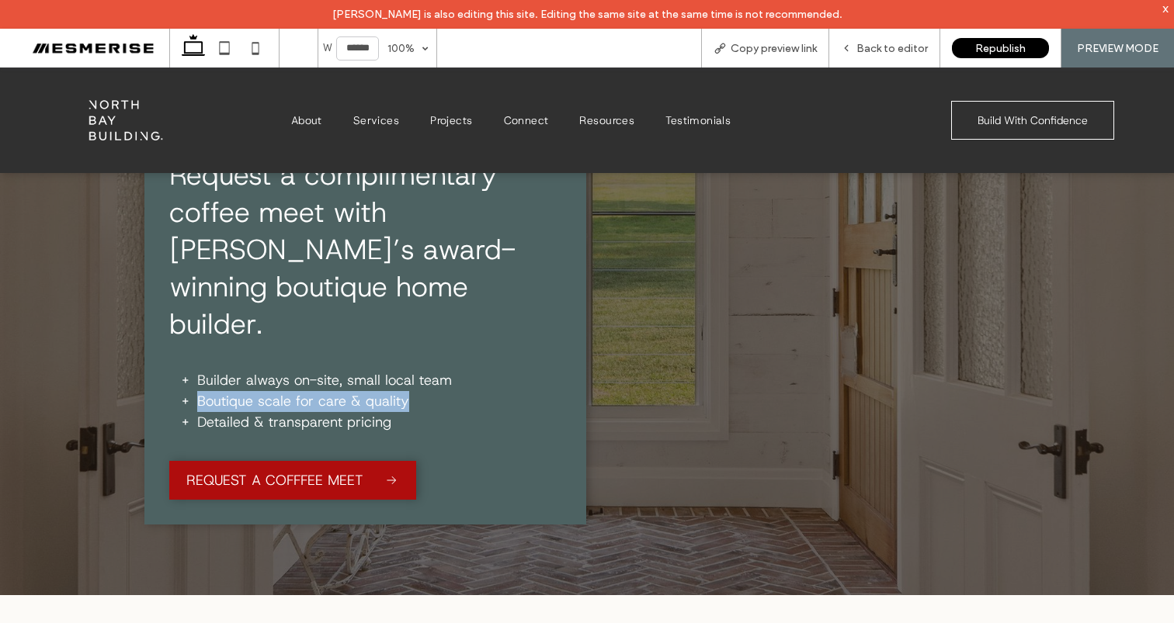
click at [327, 392] on span "Boutique scale for care & quality" at bounding box center [303, 401] width 212 height 19
click at [324, 413] on span "Detailed & transparent pricing" at bounding box center [294, 422] width 194 height 19
click at [331, 392] on span "Boutique scale for care & quality" at bounding box center [303, 401] width 212 height 19
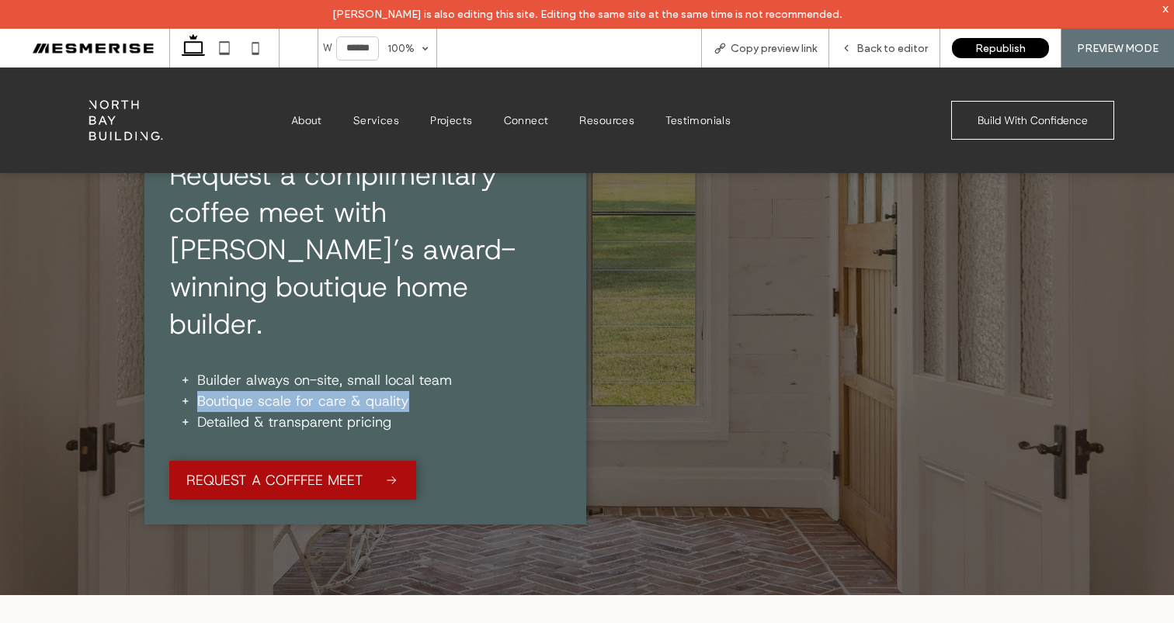
click at [331, 392] on span "Boutique scale for care & quality" at bounding box center [303, 401] width 212 height 19
click at [340, 371] on span "Builder always on-site, small local team" at bounding box center [324, 380] width 255 height 19
click at [339, 371] on span "Builder always on-site, small local team" at bounding box center [324, 380] width 255 height 19
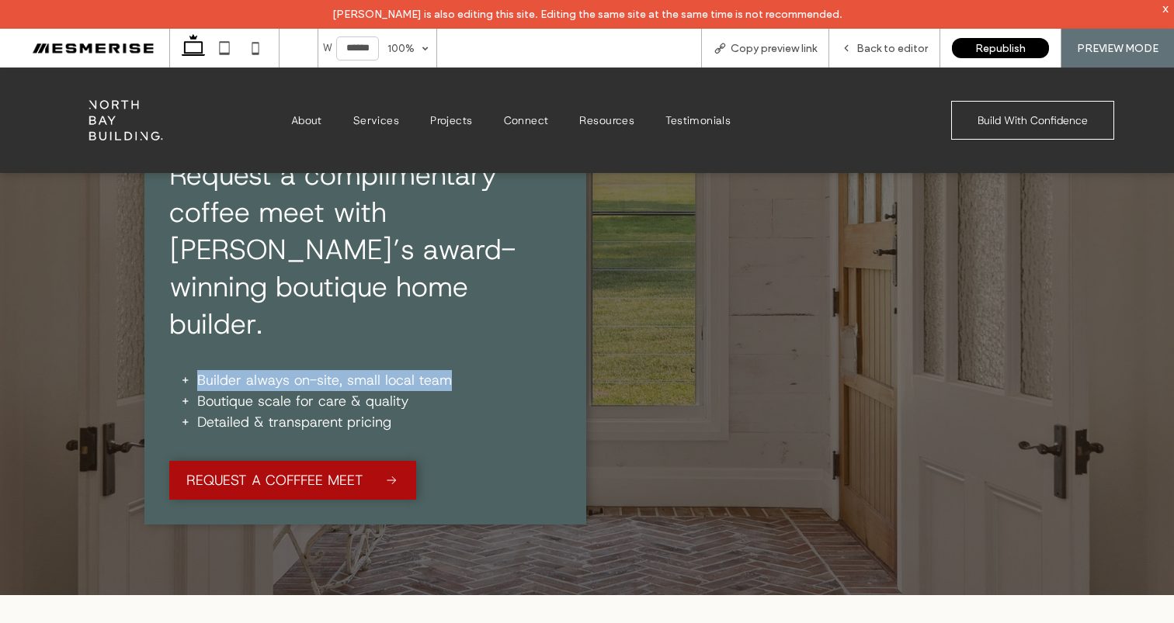
click at [339, 371] on span "Builder always on-site, small local team" at bounding box center [324, 380] width 255 height 19
click at [359, 371] on span "Builder always on-site, small local team" at bounding box center [324, 380] width 255 height 19
drag, startPoint x: 359, startPoint y: 345, endPoint x: 353, endPoint y: 357, distance: 12.9
click at [359, 371] on span "Builder always on-site, small local team" at bounding box center [324, 380] width 255 height 19
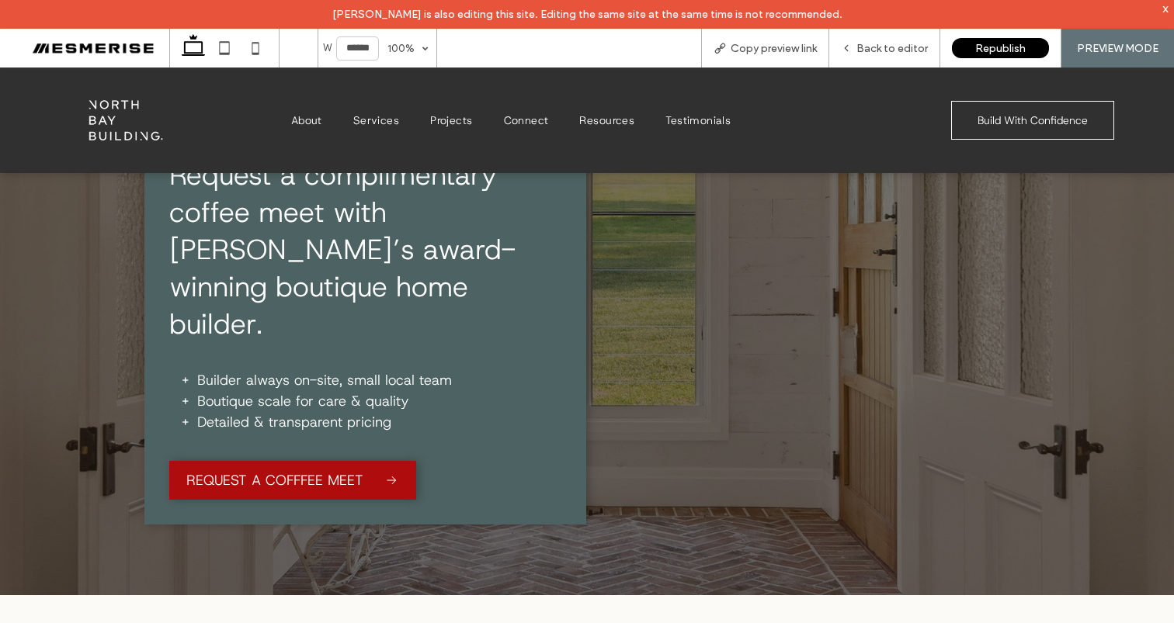
click at [353, 392] on span "Boutique scale for care & quality" at bounding box center [303, 401] width 212 height 19
click at [356, 371] on span "Builder always on-site, small local team" at bounding box center [324, 380] width 255 height 19
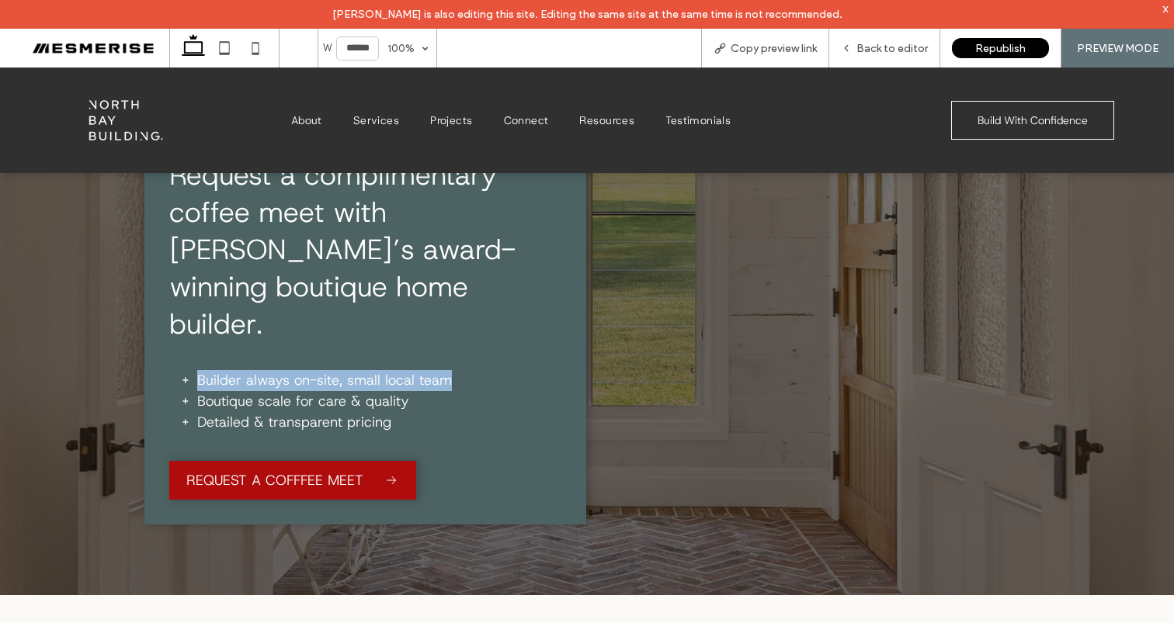
click at [356, 371] on span "Builder always on-site, small local team" at bounding box center [324, 380] width 255 height 19
click at [348, 392] on span "Boutique scale for care & quality" at bounding box center [303, 401] width 212 height 19
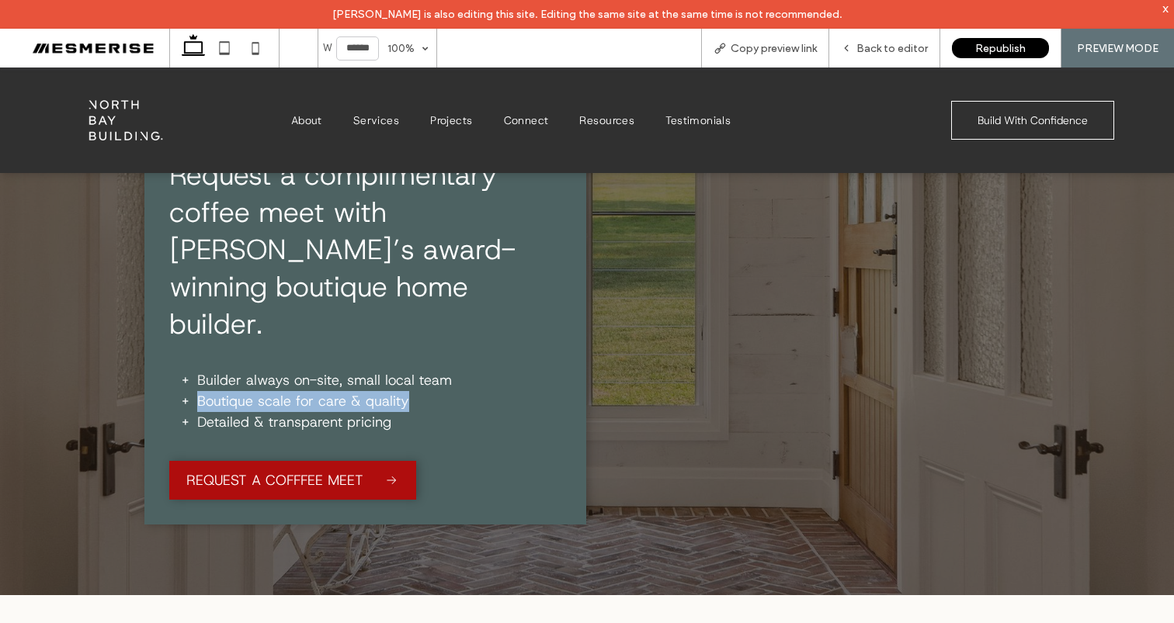
click at [348, 392] on span "Boutique scale for care & quality" at bounding box center [303, 401] width 212 height 19
click at [347, 392] on span "Boutique scale for care & quality" at bounding box center [303, 401] width 212 height 19
click at [351, 413] on span "Detailed & transparent pricing" at bounding box center [294, 422] width 194 height 19
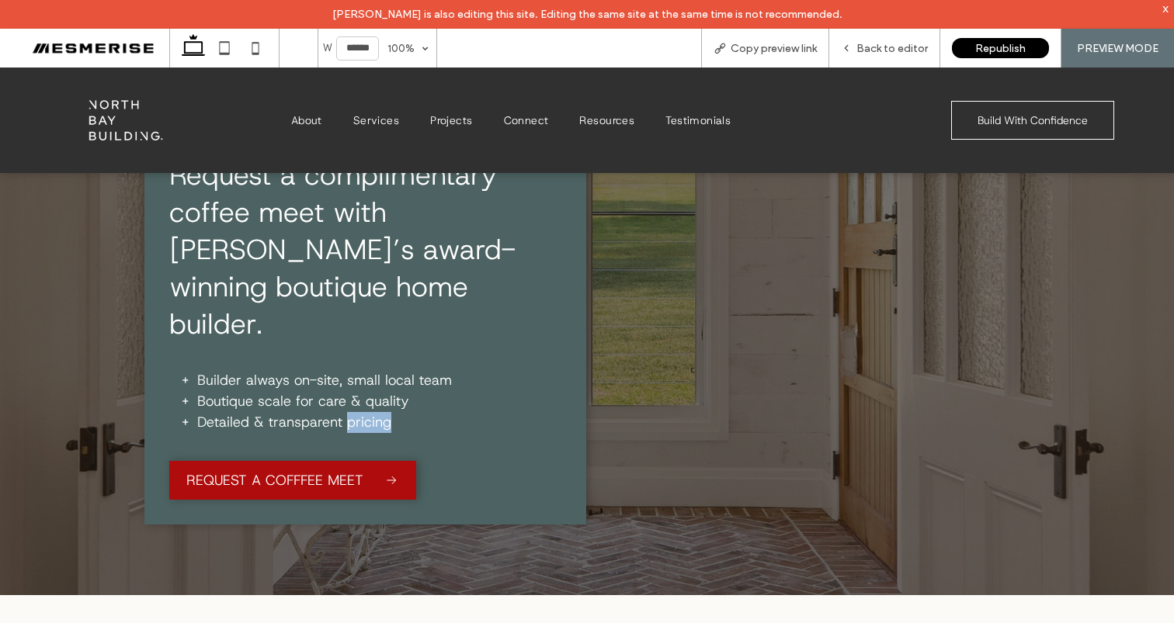
click at [351, 413] on span "Detailed & transparent pricing" at bounding box center [294, 422] width 194 height 19
click at [372, 392] on span "Boutique scale for care & quality" at bounding box center [303, 401] width 212 height 19
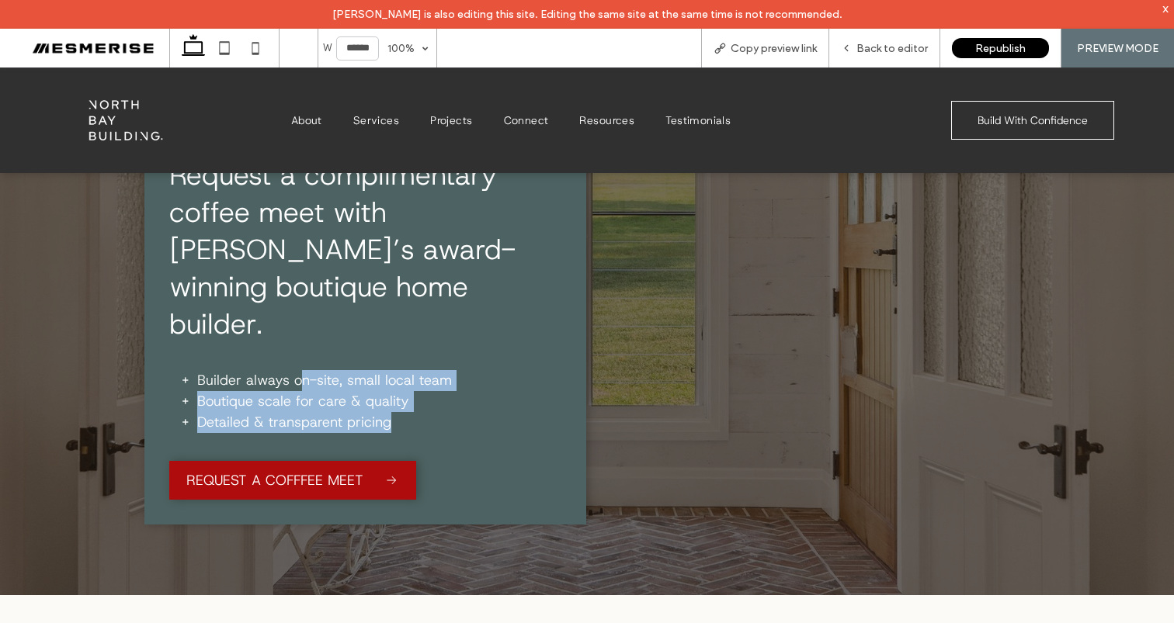
drag, startPoint x: 385, startPoint y: 374, endPoint x: 301, endPoint y: 338, distance: 91.4
click at [303, 370] on ul "Builder always on-site, small local team Boutique scale for care & quality Deta…" at bounding box center [365, 401] width 392 height 63
drag, startPoint x: 301, startPoint y: 338, endPoint x: 185, endPoint y: 341, distance: 116.5
click at [301, 371] on span "Builder always on-site, small local team" at bounding box center [324, 380] width 255 height 19
drag, startPoint x: 247, startPoint y: 338, endPoint x: 395, endPoint y: 388, distance: 156.6
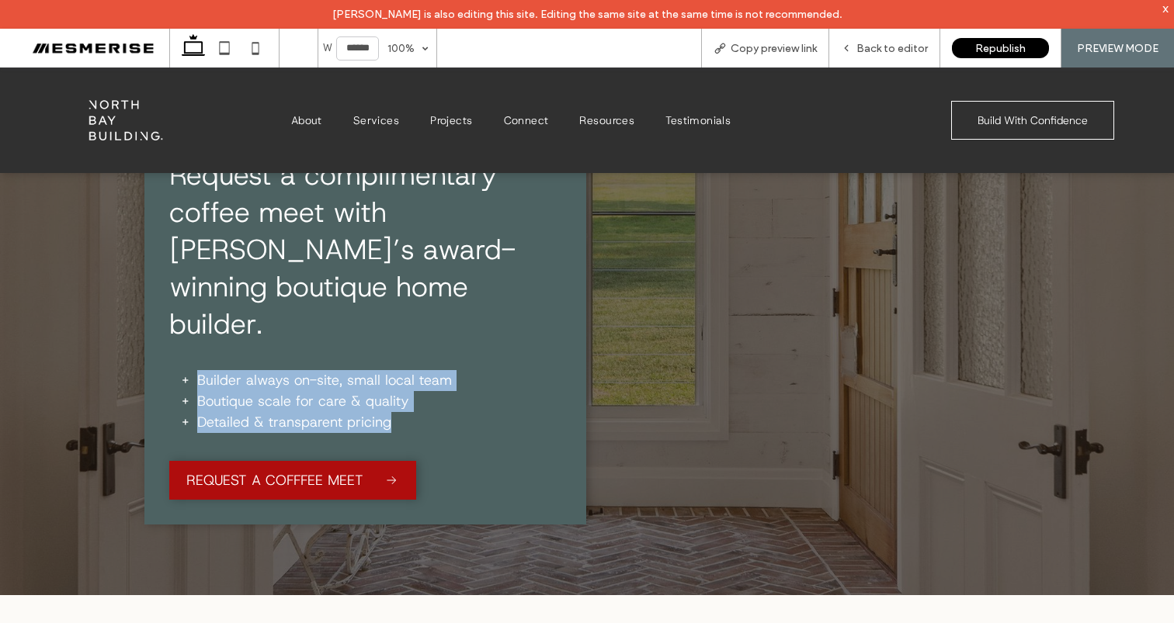
click at [394, 390] on ul "Builder always on-site, small local team Boutique scale for care & quality Deta…" at bounding box center [365, 401] width 392 height 63
click at [395, 412] on li "Detailed & transparent pricing" at bounding box center [379, 422] width 364 height 21
drag, startPoint x: 428, startPoint y: 389, endPoint x: 302, endPoint y: 331, distance: 138.3
click at [302, 331] on div "Stop Price Shopping, Start Vibe Shopping - Limited 2026 Slots Available Request…" at bounding box center [365, 305] width 442 height 440
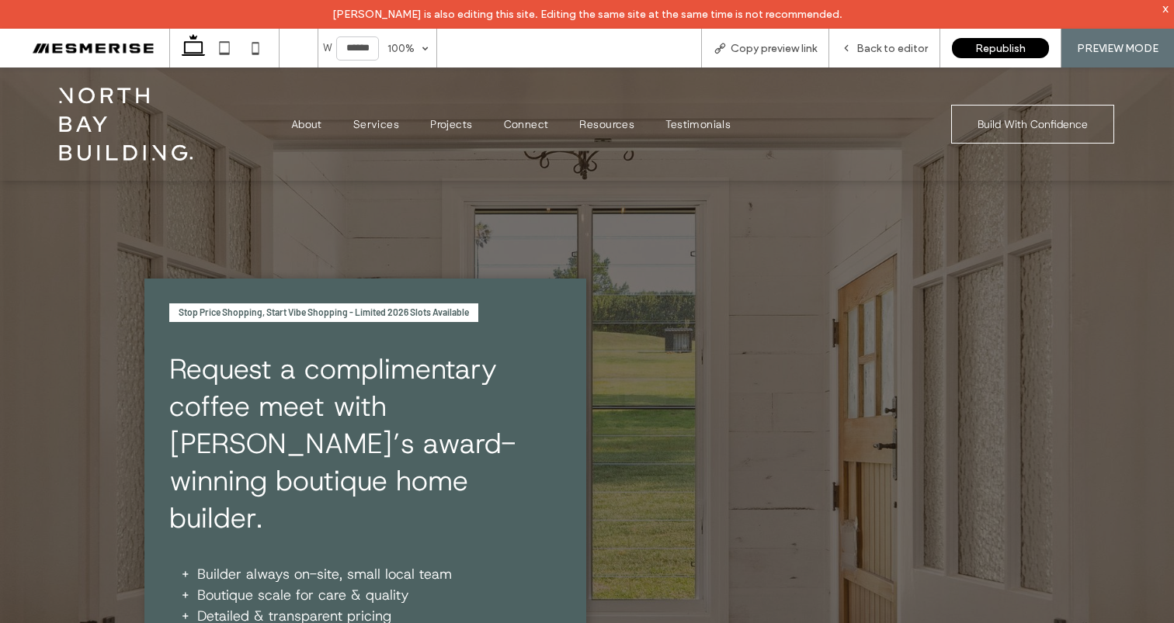
click at [329, 390] on span "Request a complimentary coffee meet with Byron Bay’s award-winning boutique hom…" at bounding box center [342, 443] width 346 height 186
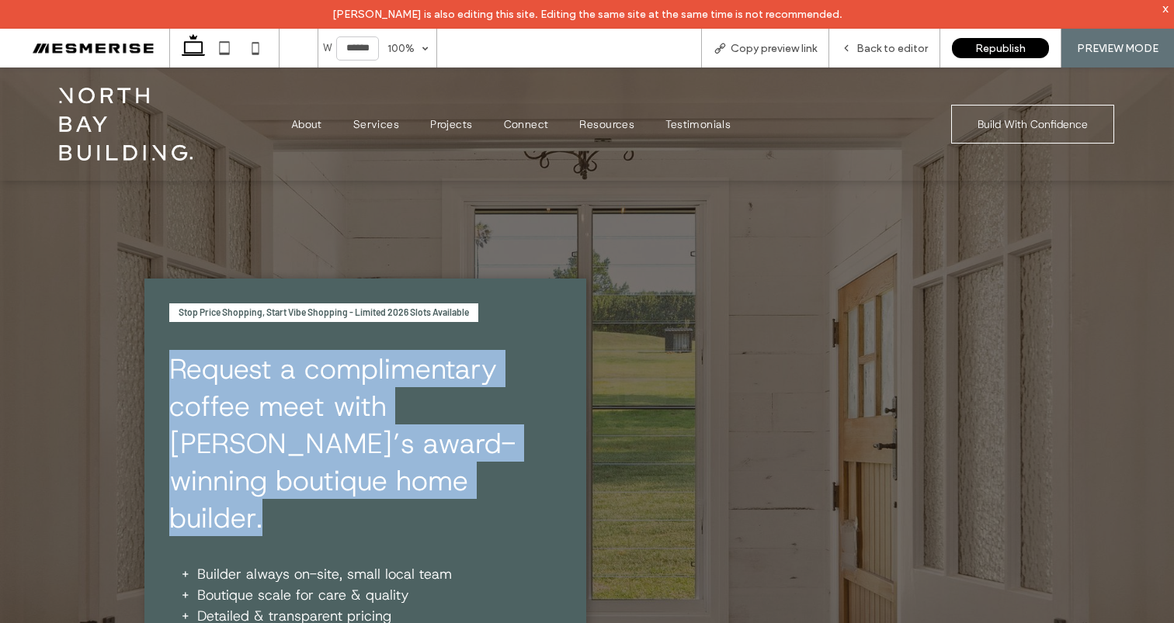
drag, startPoint x: 329, startPoint y: 390, endPoint x: 355, endPoint y: 383, distance: 26.6
click at [329, 390] on span "Request a complimentary coffee meet with Byron Bay’s award-winning boutique hom…" at bounding box center [342, 443] width 346 height 186
click at [429, 383] on span "Request a complimentary coffee meet with Byron Bay’s award-winning boutique hom…" at bounding box center [342, 443] width 346 height 186
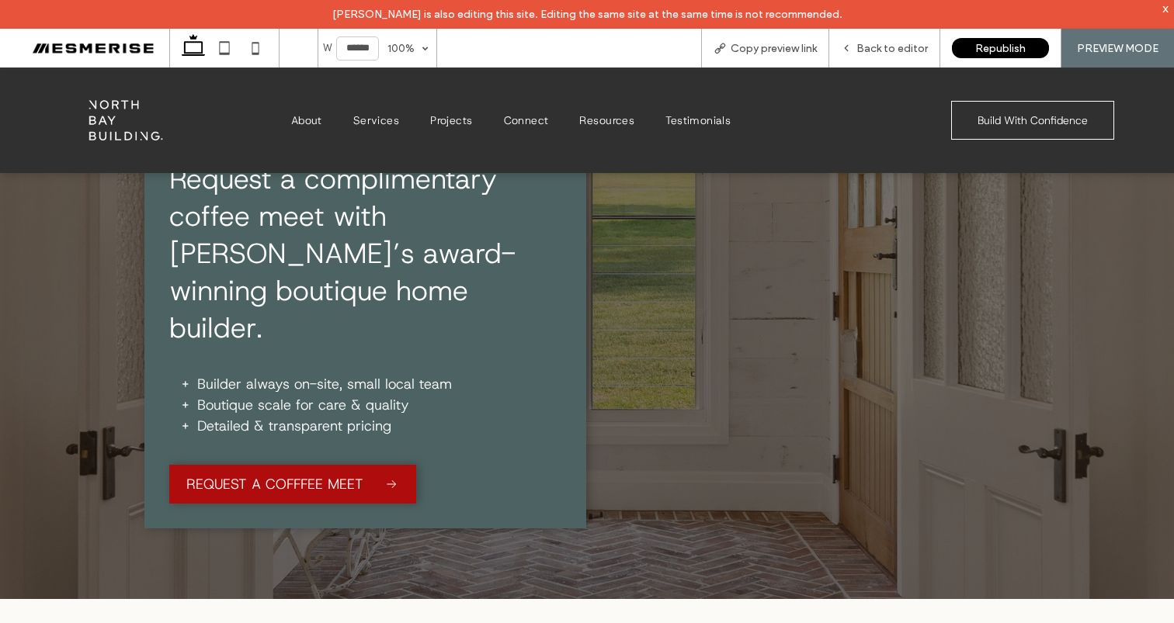
scroll to position [47, 0]
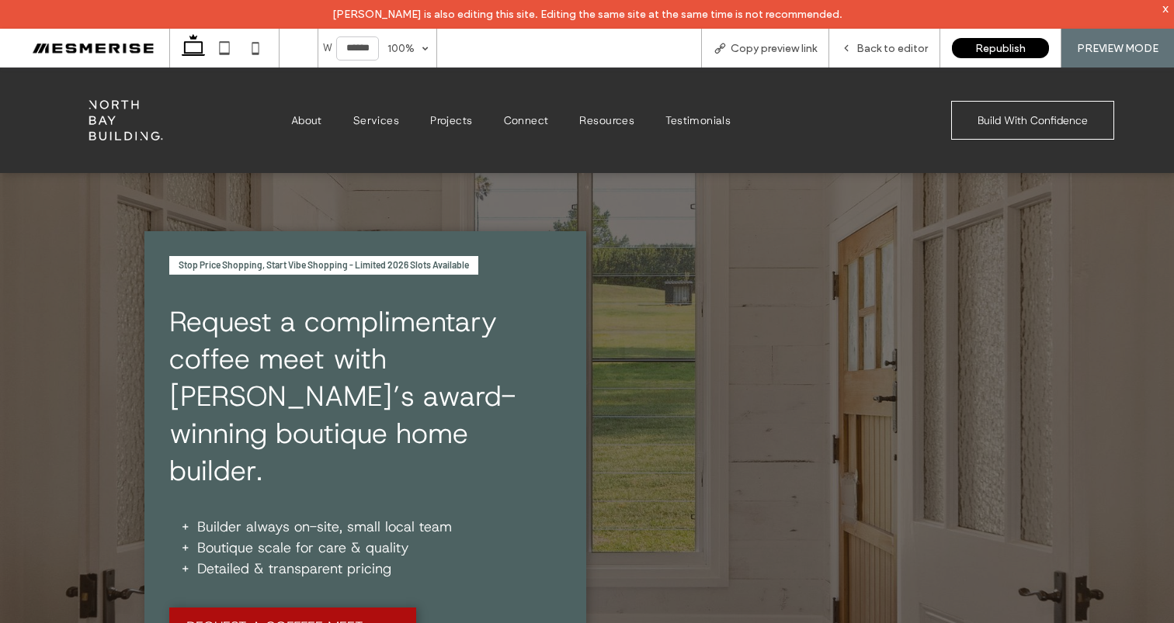
click at [391, 348] on span "Request a complimentary coffee meet with Byron Bay’s award-winning boutique hom…" at bounding box center [342, 396] width 346 height 186
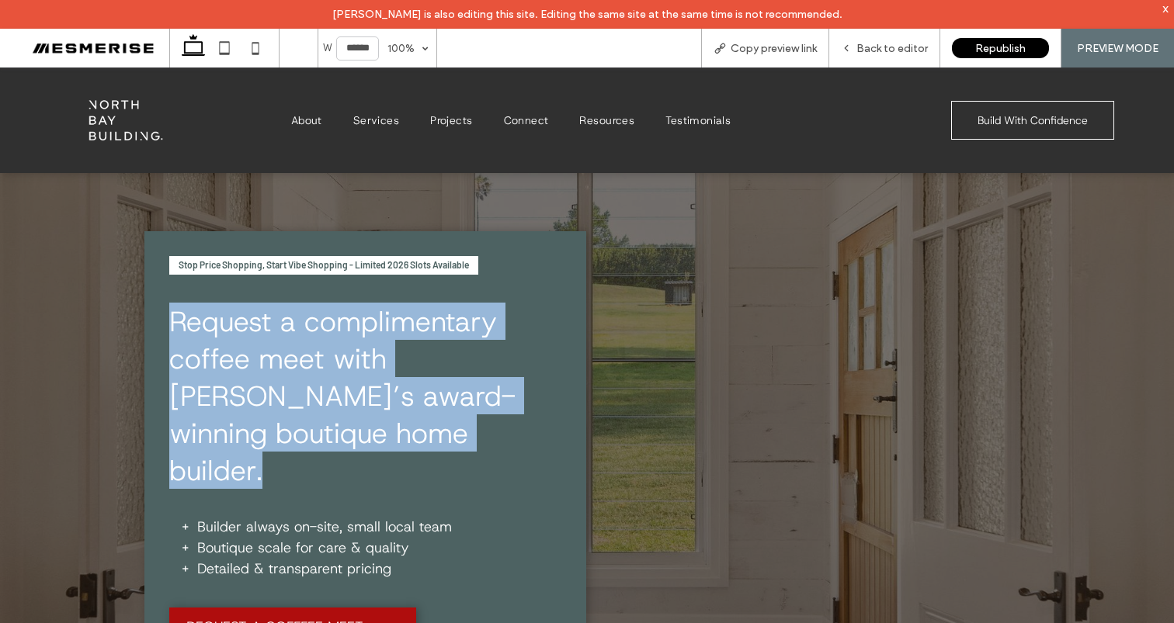
click at [391, 348] on span "Request a complimentary coffee meet with Byron Bay’s award-winning boutique hom…" at bounding box center [342, 396] width 346 height 186
click at [408, 336] on span "Request a complimentary coffee meet with Byron Bay’s award-winning boutique hom…" at bounding box center [342, 396] width 346 height 186
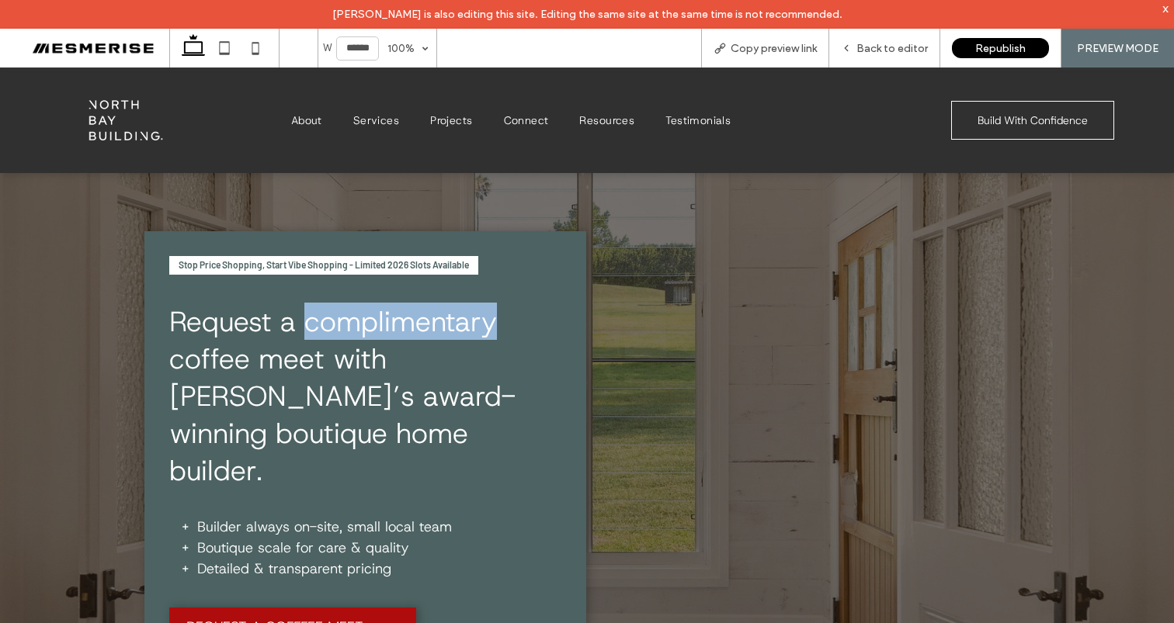
click at [408, 336] on span "Request a complimentary coffee meet with Byron Bay’s award-winning boutique hom…" at bounding box center [342, 396] width 346 height 186
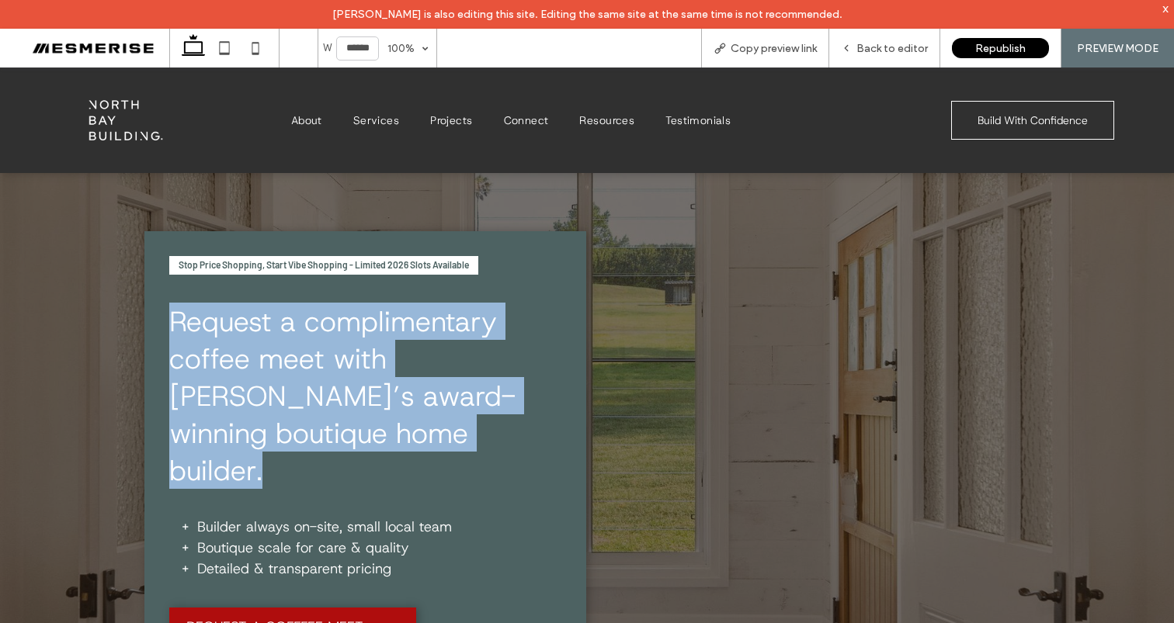
click at [408, 336] on span "Request a complimentary coffee meet with Byron Bay’s award-winning boutique hom…" at bounding box center [342, 396] width 346 height 186
click at [336, 377] on span "Request a complimentary coffee meet with Byron Bay’s award-winning boutique hom…" at bounding box center [342, 396] width 346 height 186
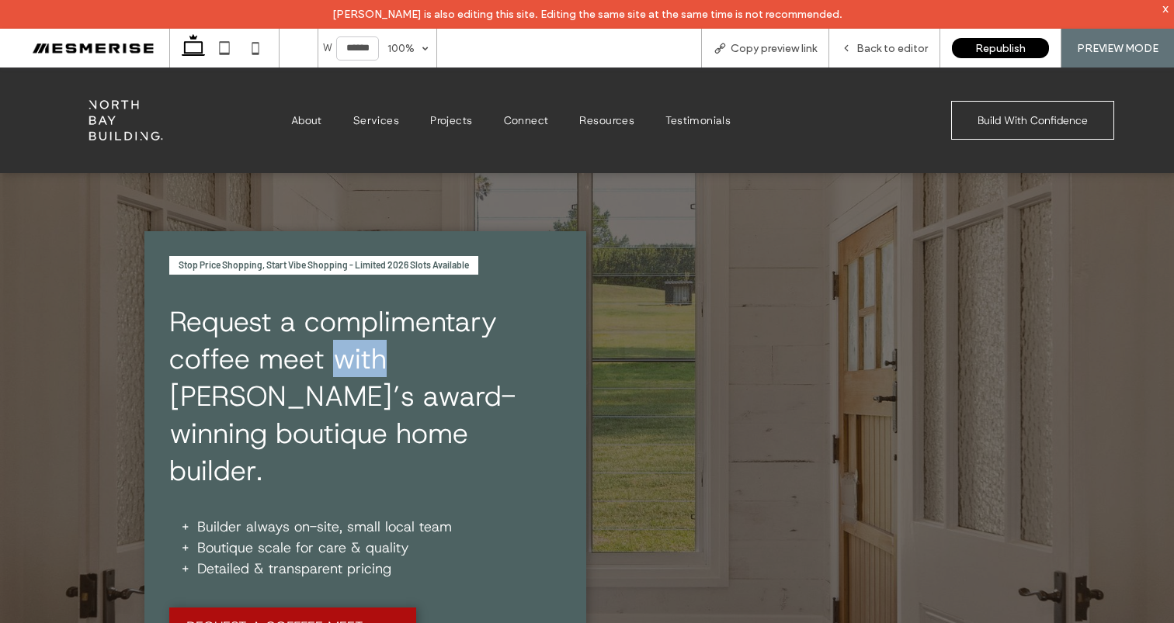
click at [336, 377] on span "Request a complimentary coffee meet with Byron Bay’s award-winning boutique hom…" at bounding box center [342, 396] width 346 height 186
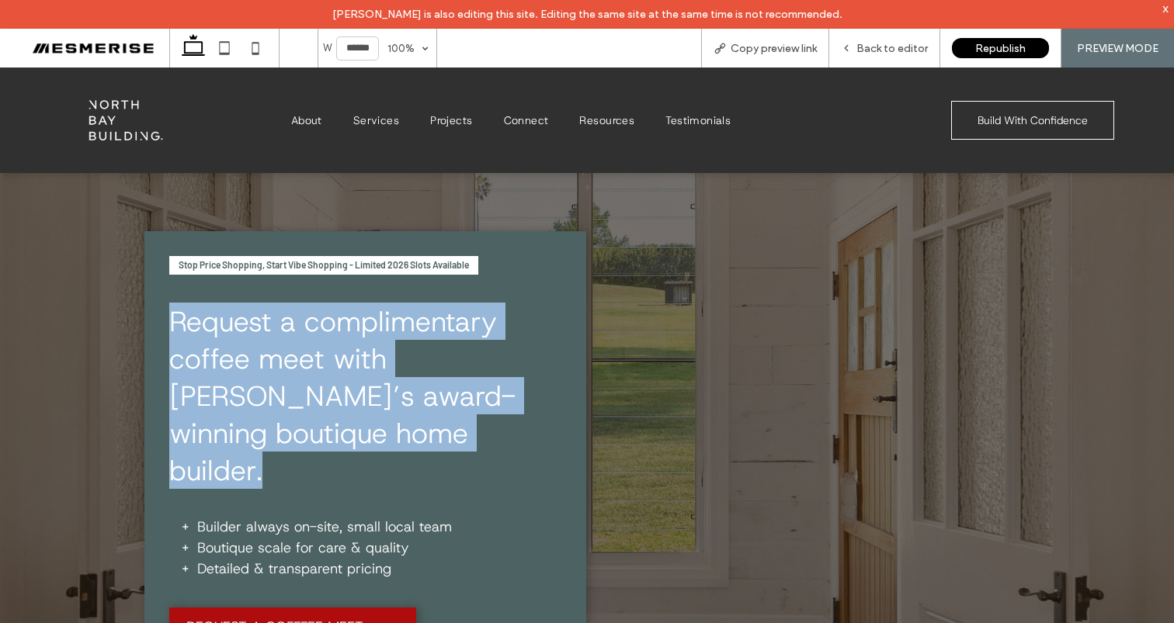
click at [336, 377] on span "Request a complimentary coffee meet with Byron Bay’s award-winning boutique hom…" at bounding box center [342, 396] width 346 height 186
drag, startPoint x: 345, startPoint y: 433, endPoint x: 279, endPoint y: 371, distance: 90.6
click at [279, 375] on h1 "Request a complimentary coffee meet with Byron Bay’s award-winning boutique hom…" at bounding box center [364, 396] width 390 height 186
click at [279, 370] on span "Request a complimentary coffee meet with Byron Bay’s award-winning boutique hom…" at bounding box center [342, 396] width 346 height 186
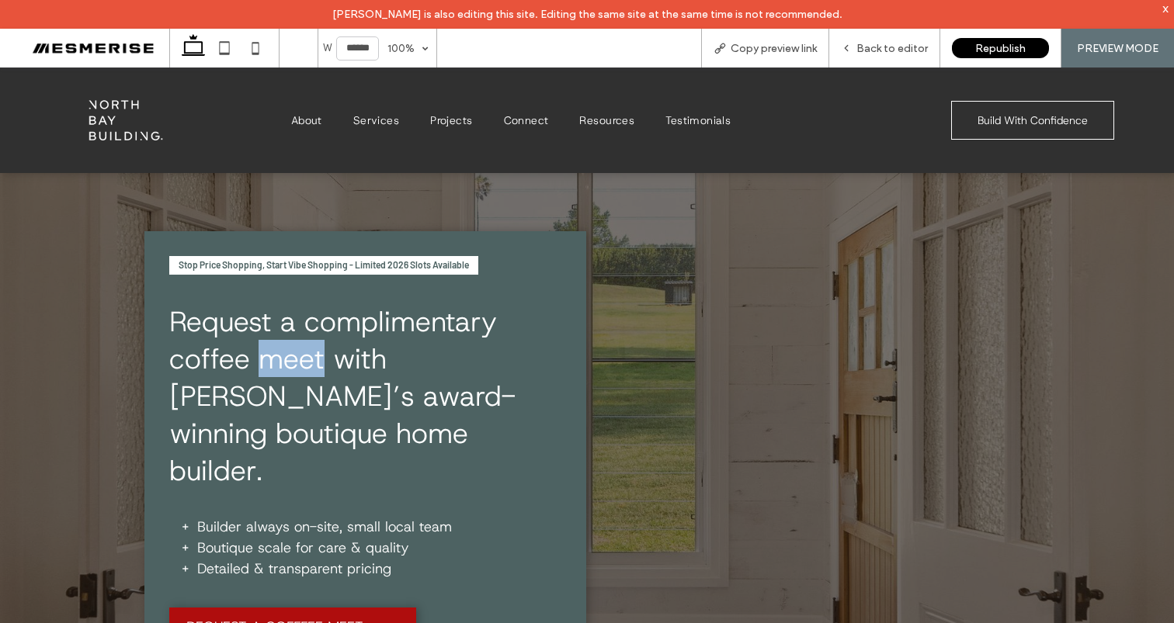
click at [279, 370] on span "Request a complimentary coffee meet with Byron Bay’s award-winning boutique hom…" at bounding box center [342, 396] width 346 height 186
click at [345, 359] on span "Request a complimentary coffee meet with Byron Bay’s award-winning boutique hom…" at bounding box center [342, 396] width 346 height 186
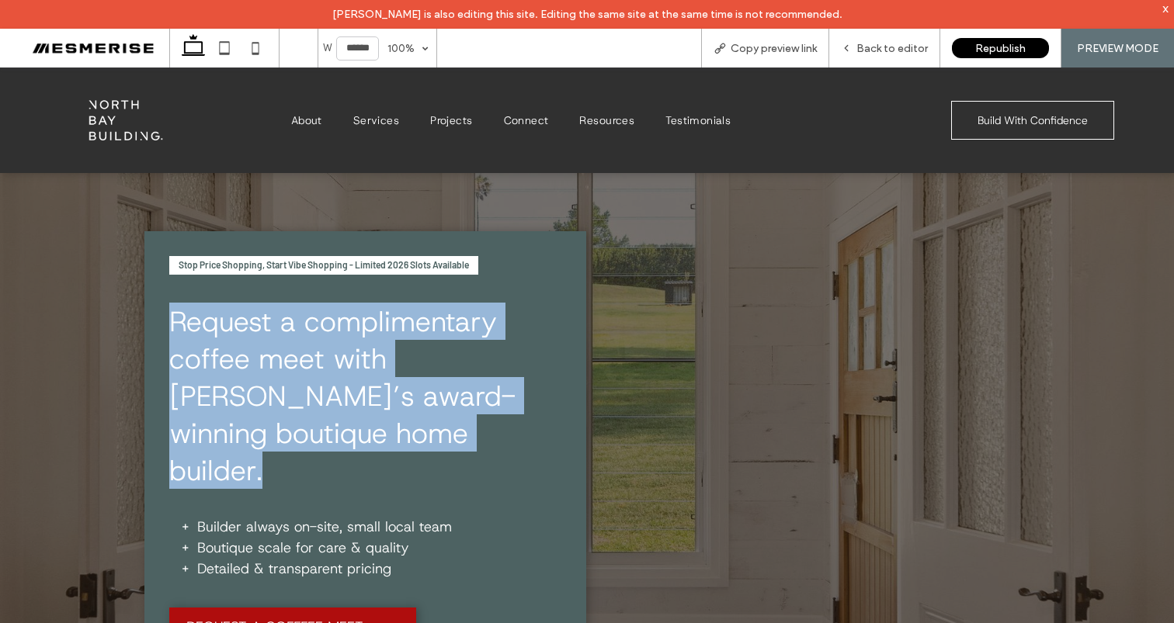
click at [345, 359] on span "Request a complimentary coffee meet with Byron Bay’s award-winning boutique hom…" at bounding box center [342, 396] width 346 height 186
click at [441, 325] on span "Request a complimentary coffee meet with Byron Bay’s award-winning boutique hom…" at bounding box center [342, 396] width 346 height 186
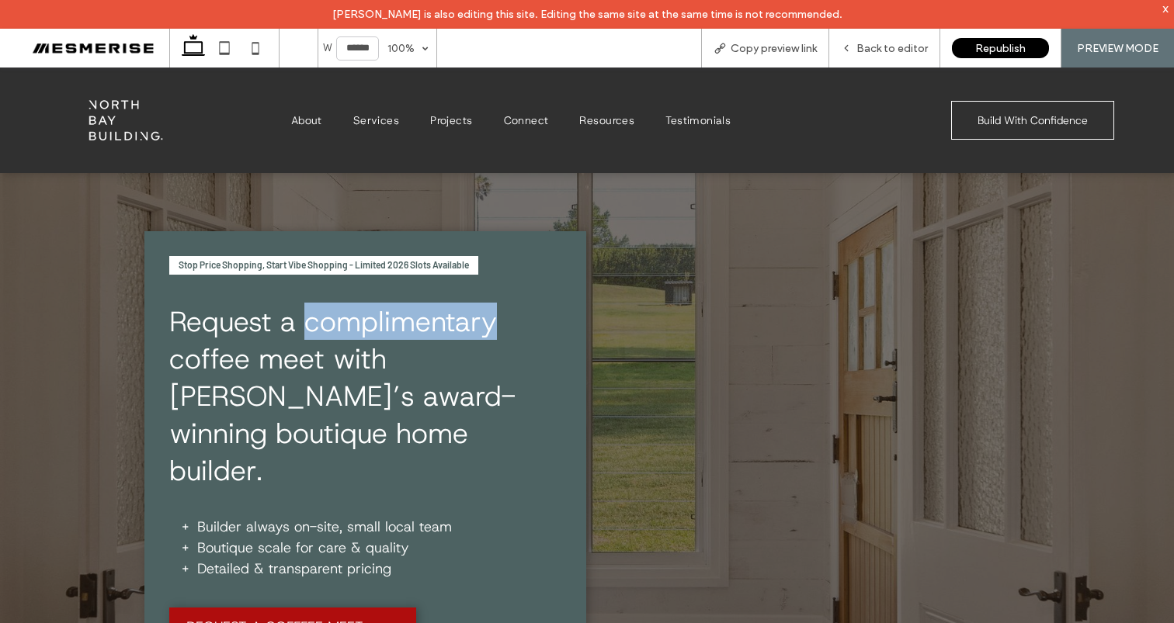
click at [440, 325] on span "Request a complimentary coffee meet with Byron Bay’s award-winning boutique hom…" at bounding box center [342, 396] width 346 height 186
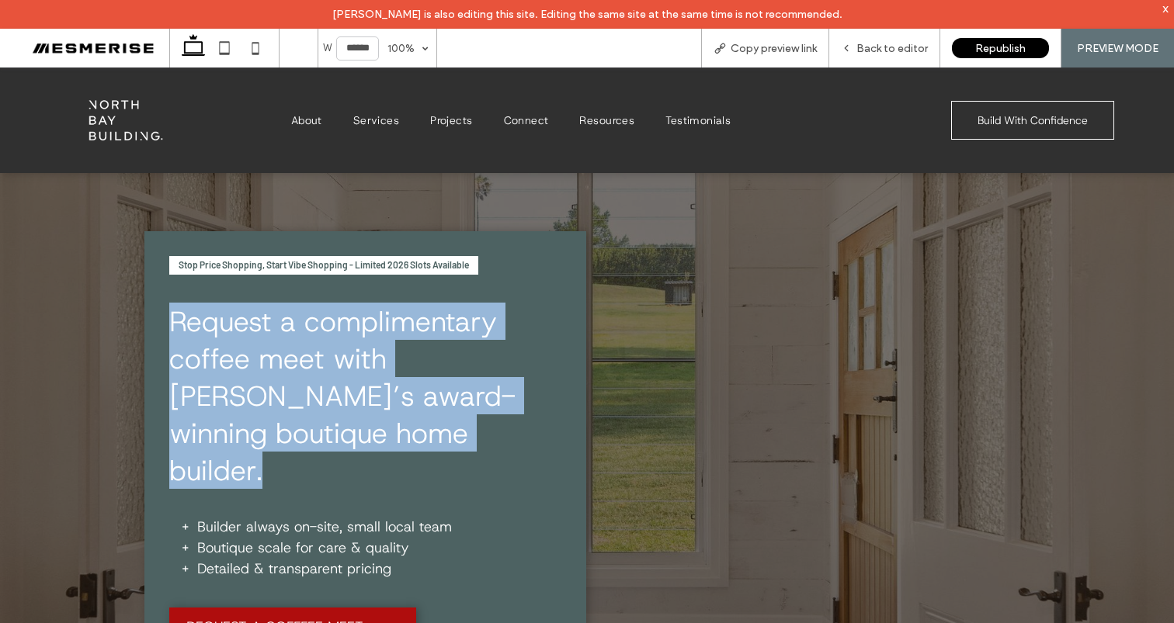
click at [440, 325] on span "Request a complimentary coffee meet with Byron Bay’s award-winning boutique hom…" at bounding box center [342, 396] width 346 height 186
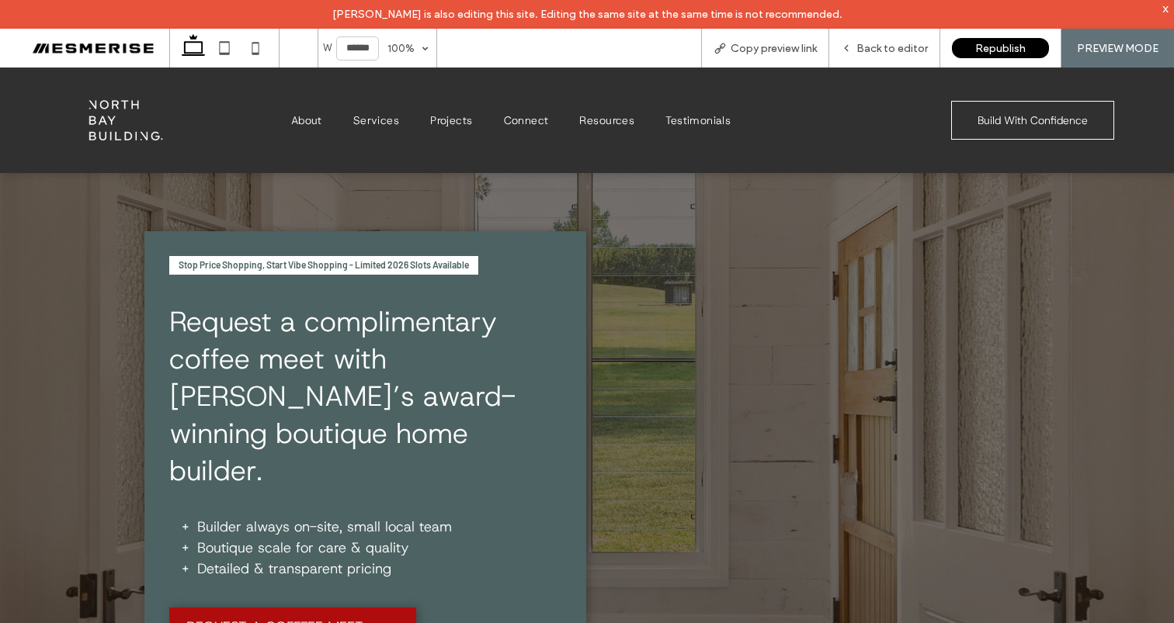
click at [434, 251] on div "Stop Price Shopping, Start Vibe Shopping - Limited 2026 Slots Available Request…" at bounding box center [365, 451] width 442 height 440
click at [429, 263] on span "Stop Price Shopping, Start Vibe Shopping - Limited 2026 Slots Available" at bounding box center [324, 264] width 290 height 11
click at [429, 264] on span "Stop Price Shopping, Start Vibe Shopping - Limited 2026 Slots Available" at bounding box center [324, 264] width 290 height 11
click at [426, 352] on span "Request a complimentary coffee meet with Byron Bay’s award-winning boutique hom…" at bounding box center [342, 396] width 346 height 186
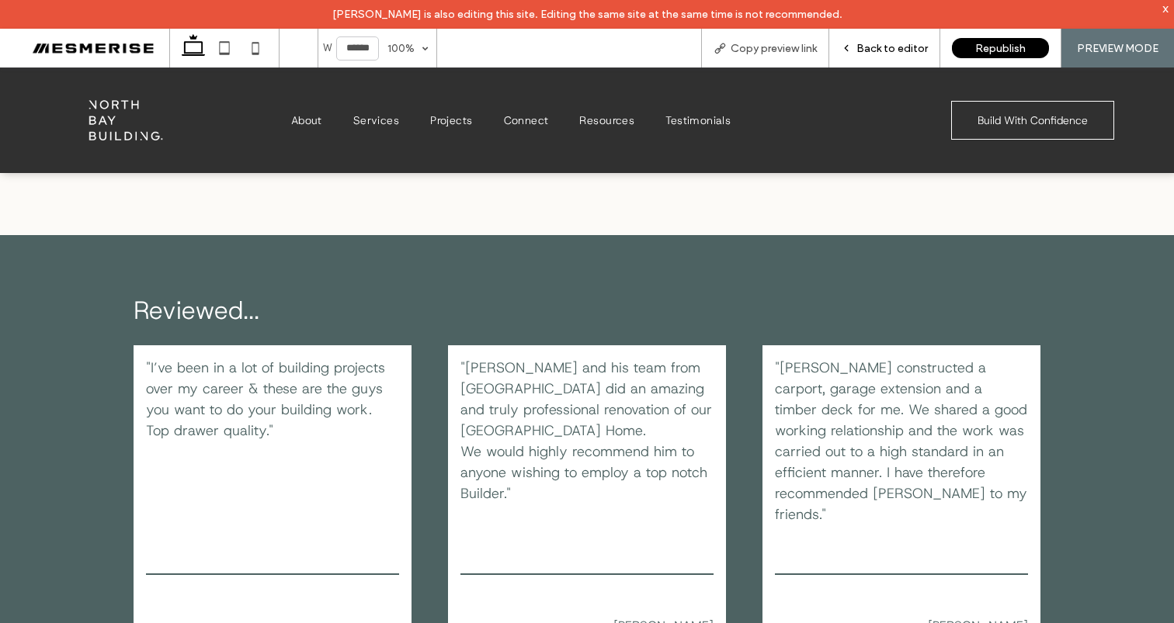
drag, startPoint x: 873, startPoint y: 52, endPoint x: 788, endPoint y: 68, distance: 86.0
click at [873, 52] on span "Back to editor" at bounding box center [891, 48] width 71 height 13
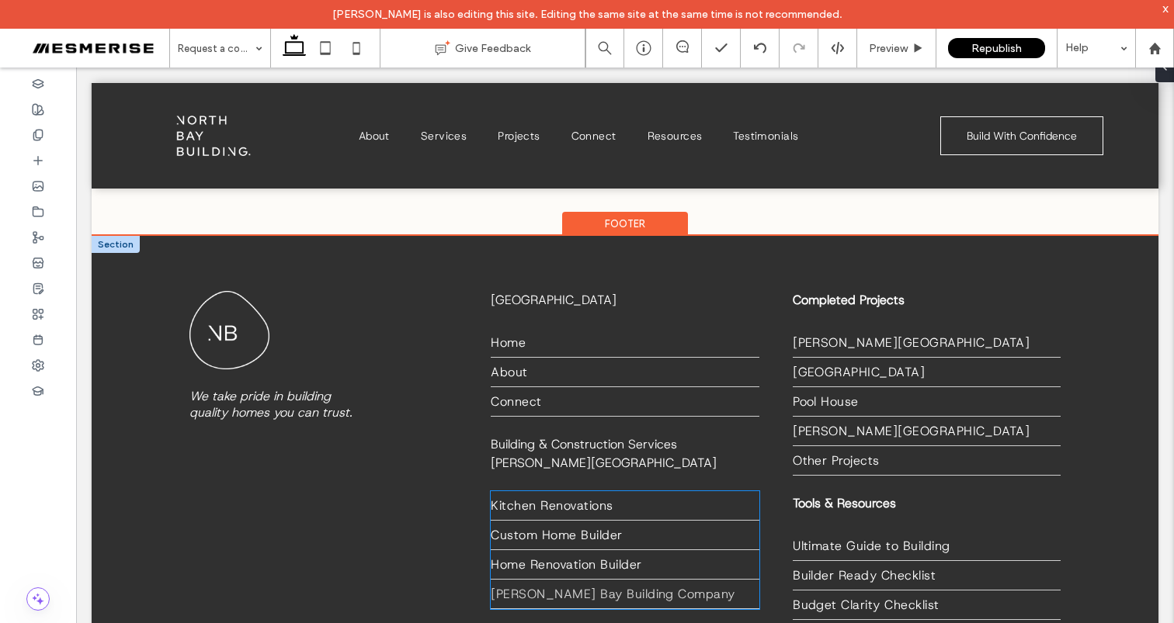
scroll to position [6558, 0]
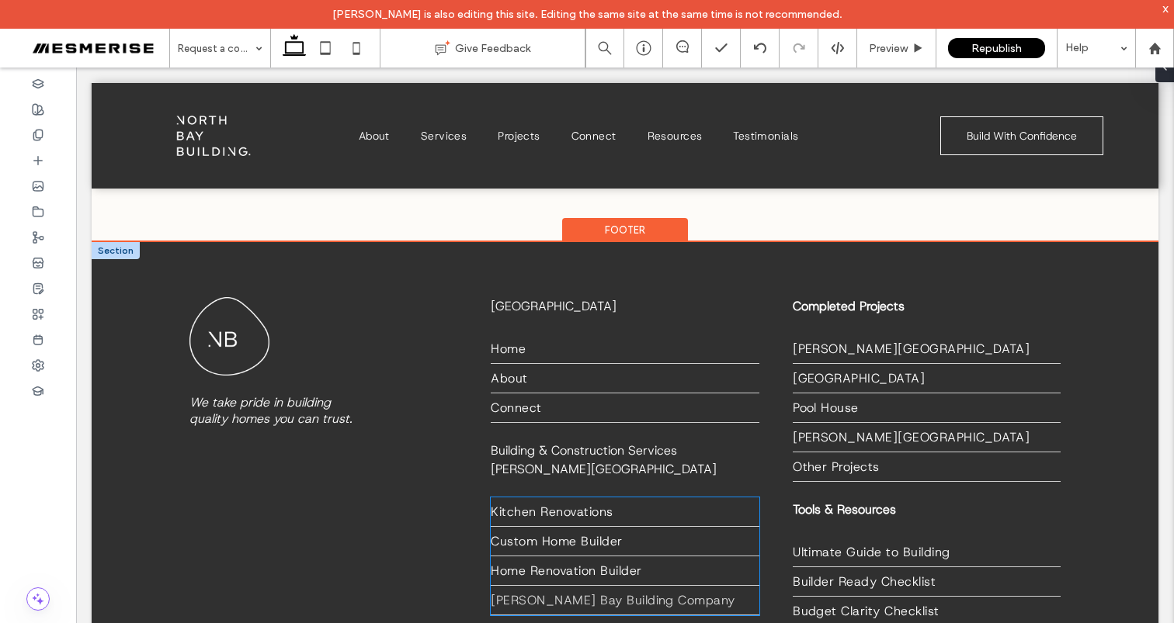
click at [584, 586] on link "[PERSON_NAME] Bay Building Company" at bounding box center [625, 600] width 268 height 29
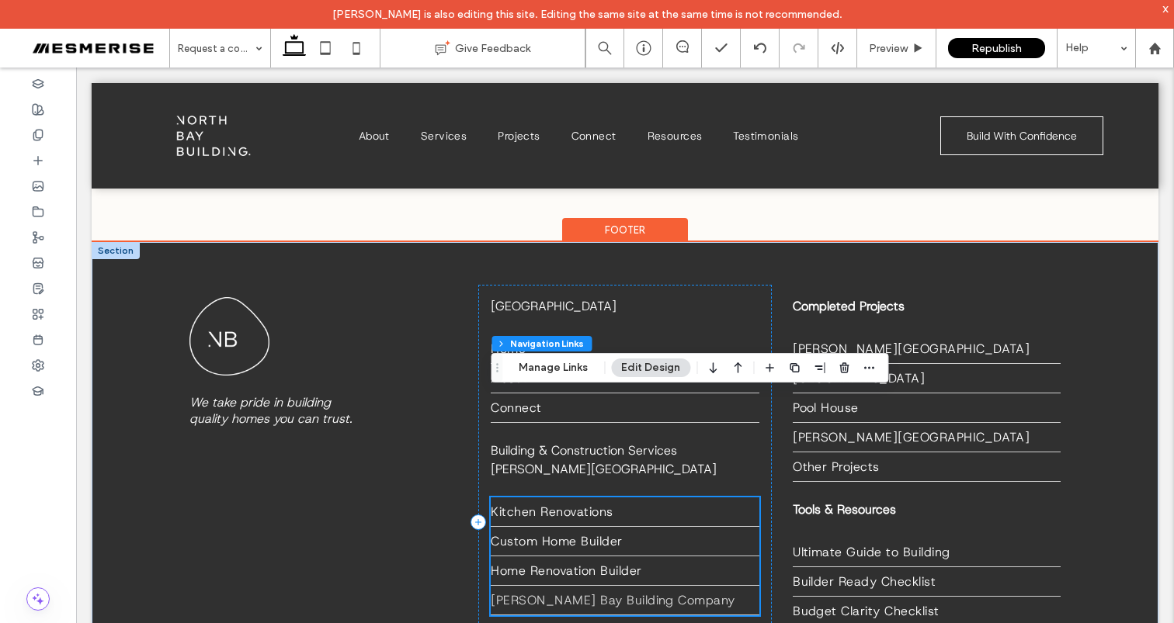
scroll to position [6537, 0]
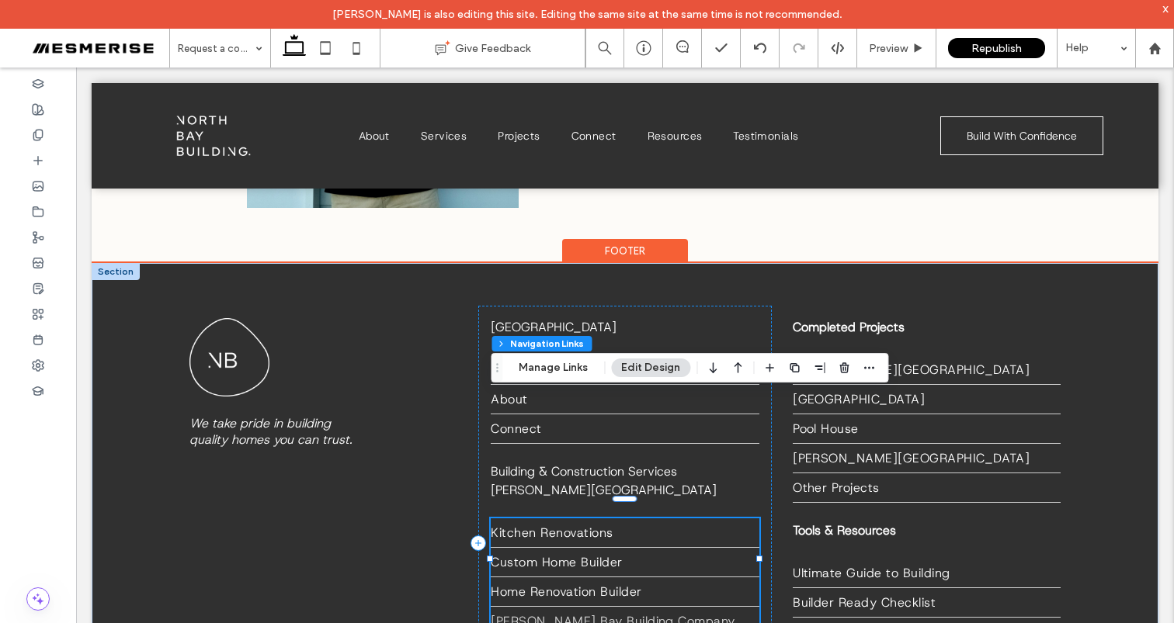
type input "*"
type input "***"
type input "****"
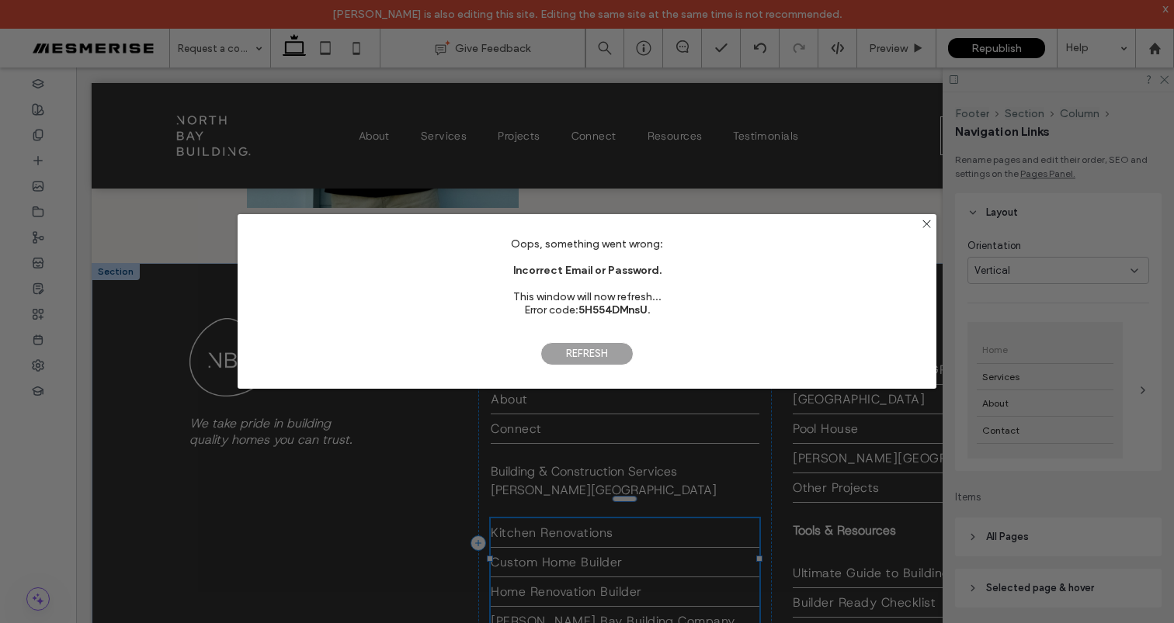
click at [613, 353] on span "Refresh" at bounding box center [586, 353] width 93 height 23
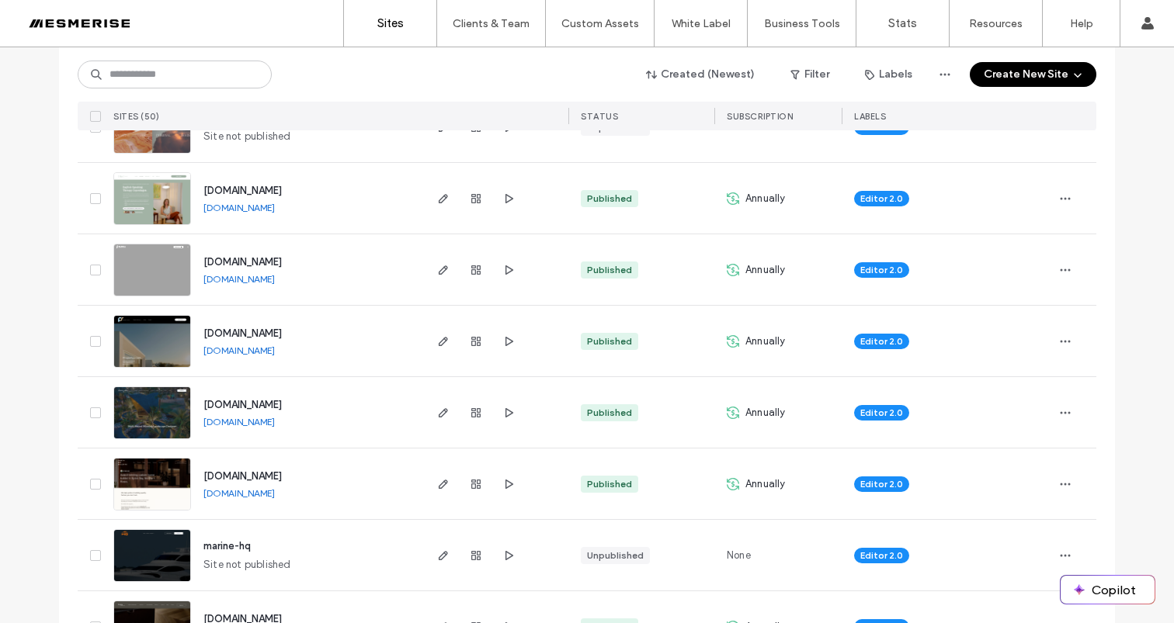
scroll to position [777, 0]
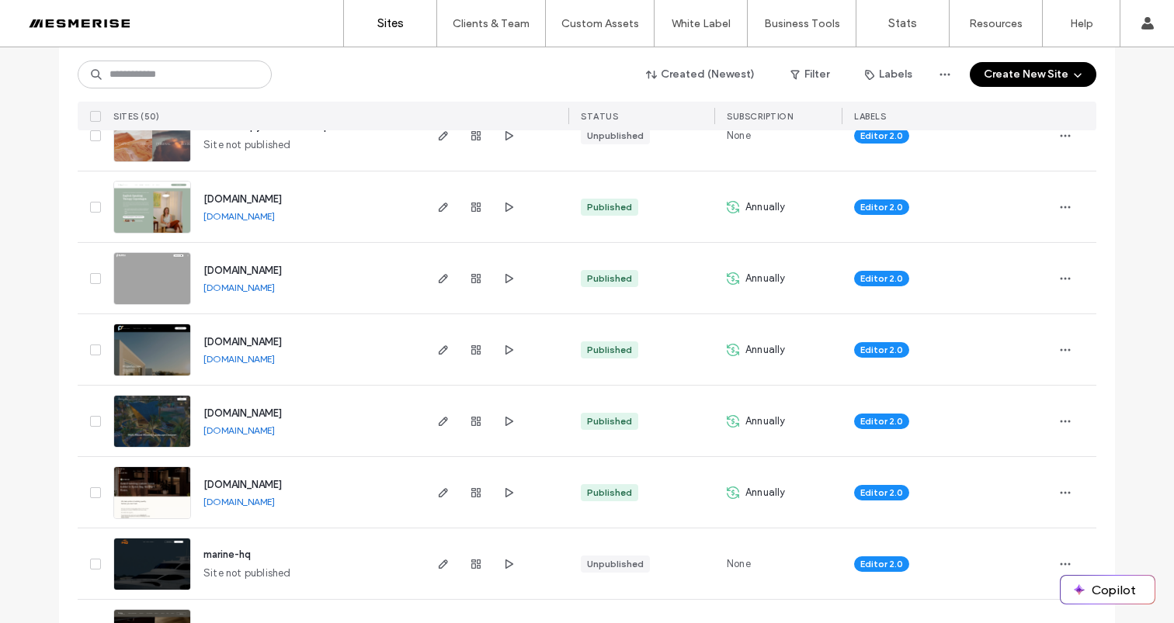
click at [282, 486] on span "[DOMAIN_NAME]" at bounding box center [242, 485] width 78 height 12
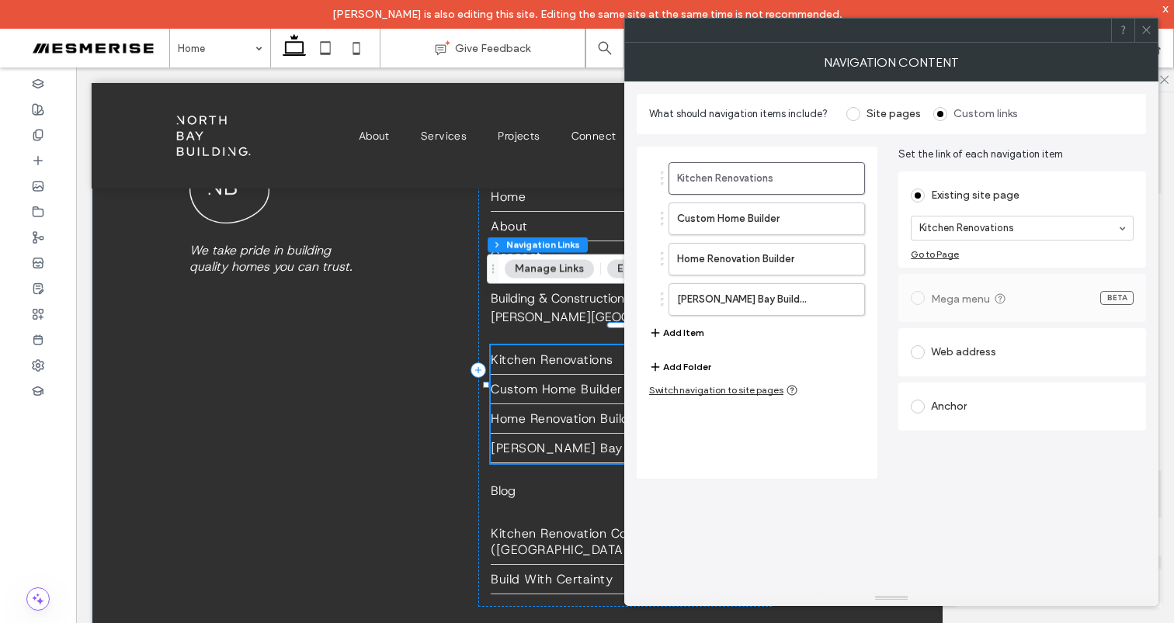
scroll to position [2652, 0]
click at [679, 327] on button "Add Item" at bounding box center [676, 333] width 55 height 19
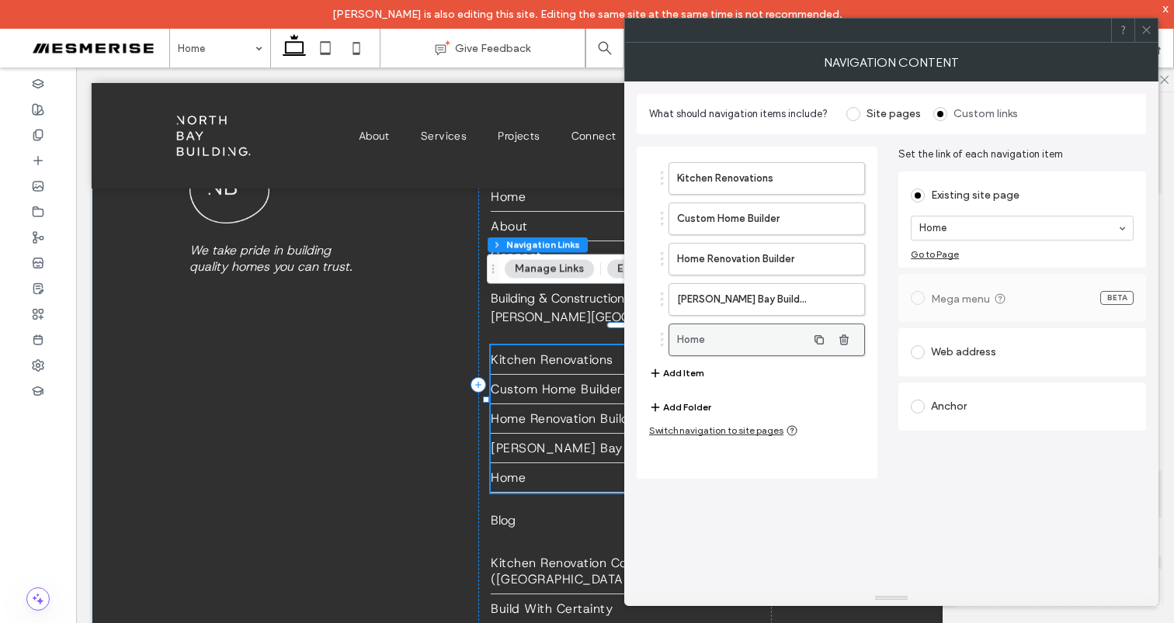
click at [748, 339] on label "Home" at bounding box center [742, 339] width 130 height 31
click at [949, 245] on section "Home" at bounding box center [1022, 228] width 223 height 40
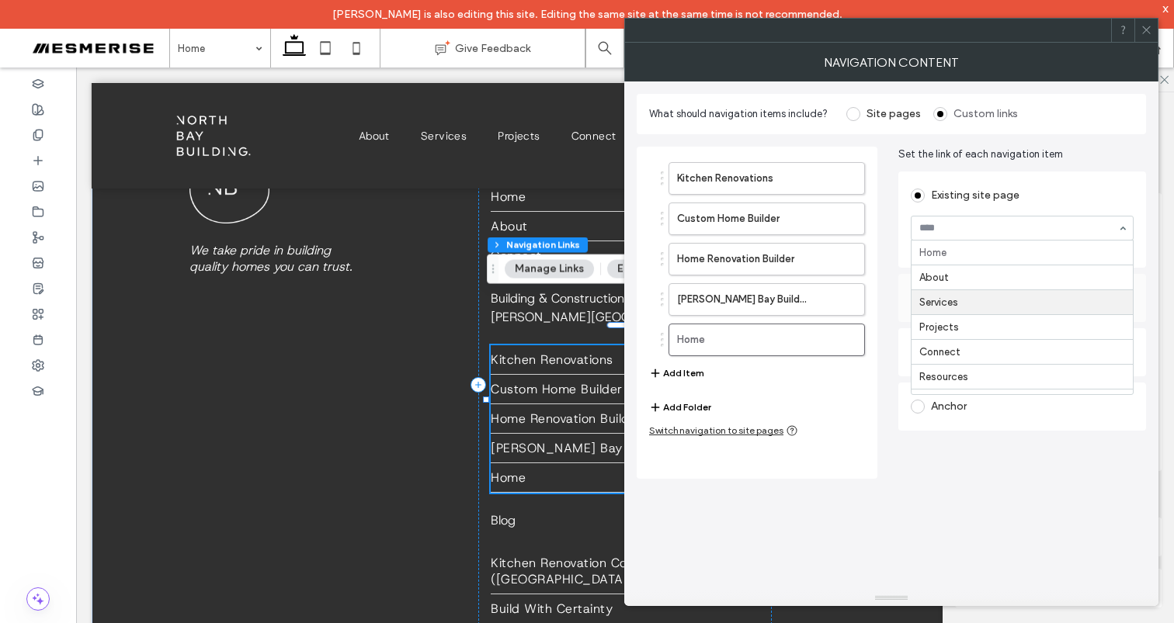
scroll to position [512, 0]
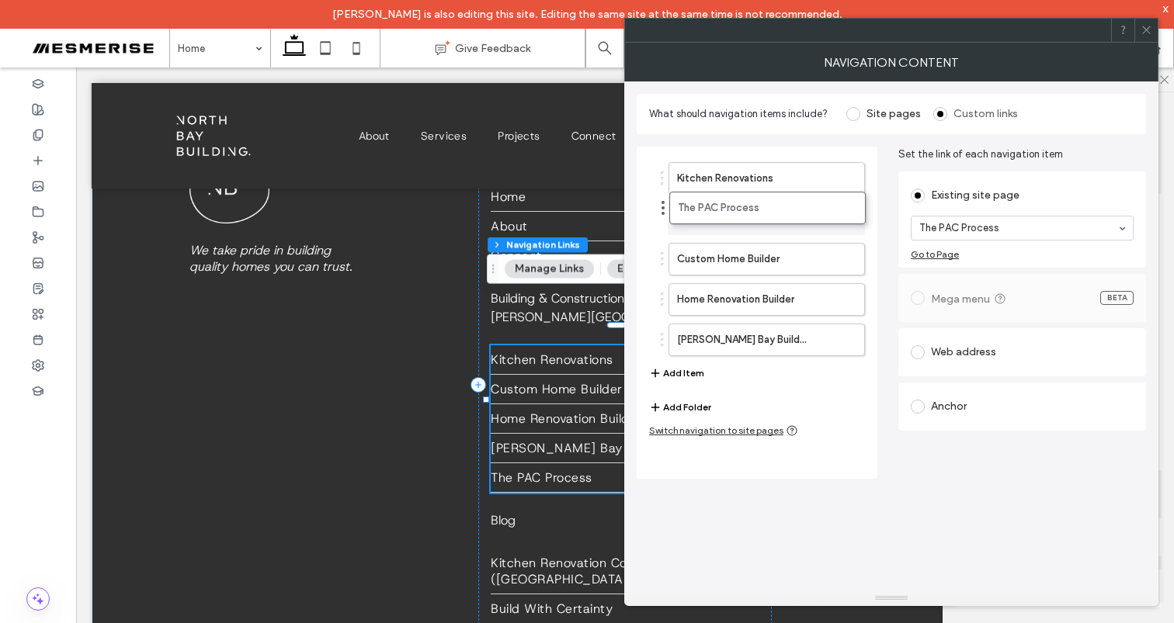
drag, startPoint x: 661, startPoint y: 340, endPoint x: 662, endPoint y: 208, distance: 132.0
drag, startPoint x: 662, startPoint y: 220, endPoint x: 662, endPoint y: 211, distance: 9.3
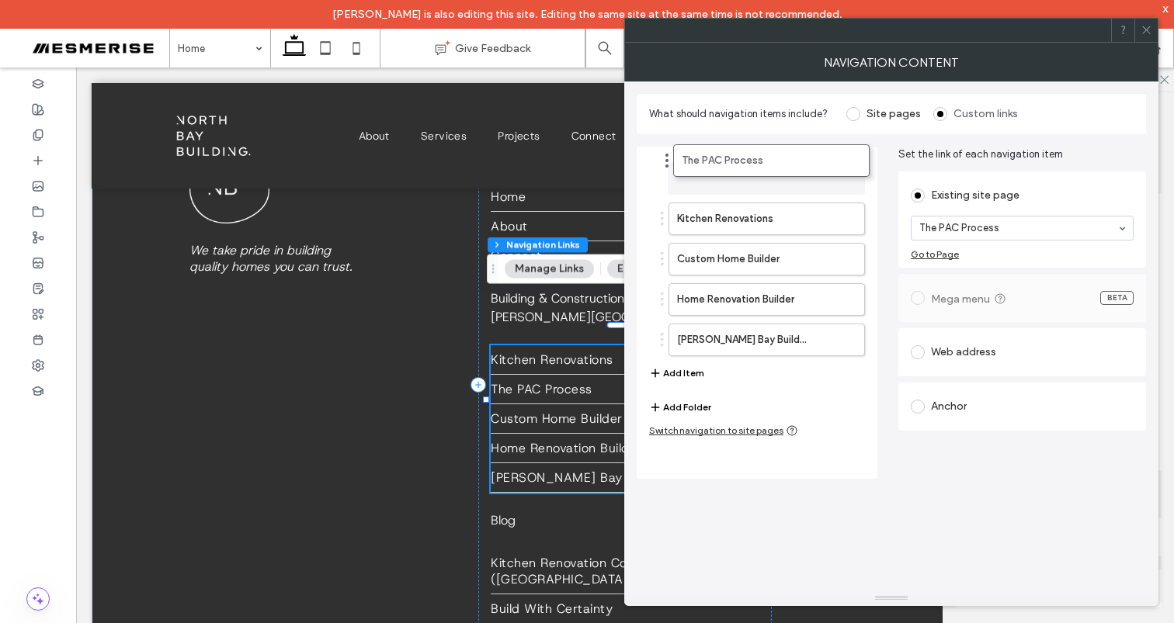
drag, startPoint x: 660, startPoint y: 216, endPoint x: 665, endPoint y: 157, distance: 59.2
click at [1148, 33] on icon at bounding box center [1146, 30] width 12 height 12
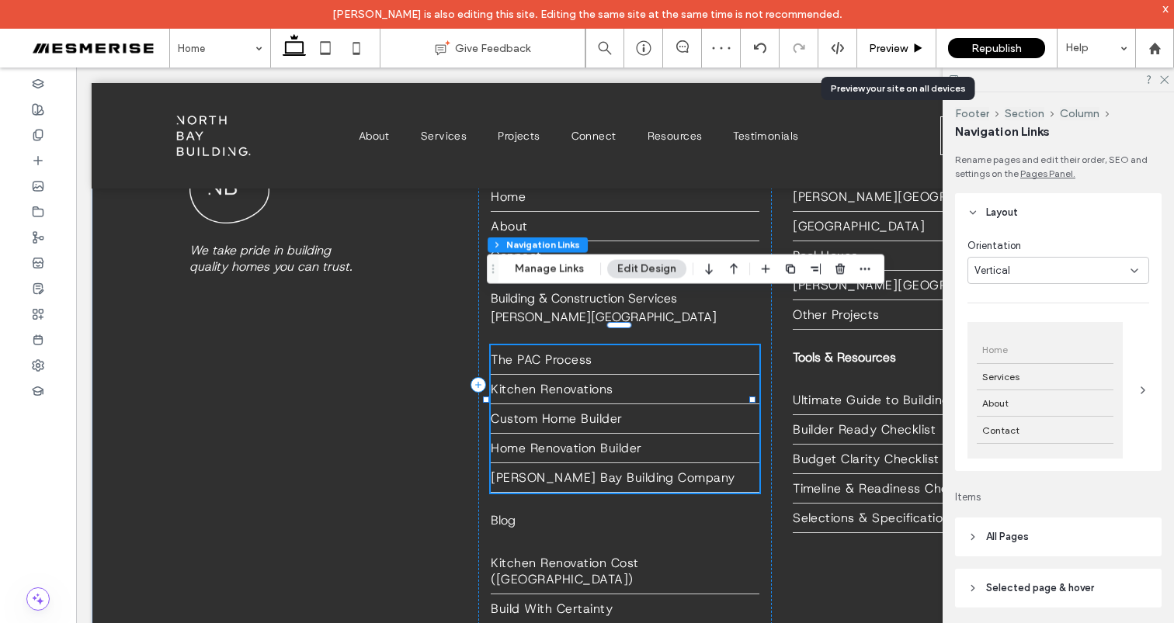
click at [890, 46] on span "Preview" at bounding box center [888, 48] width 39 height 13
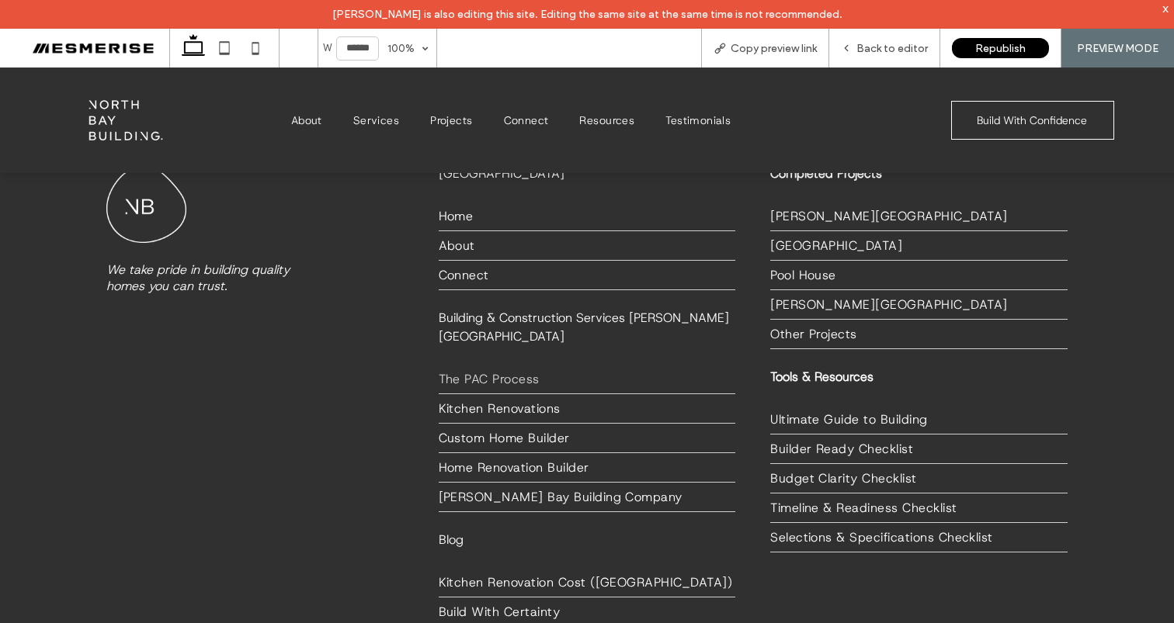
scroll to position [2598, 0]
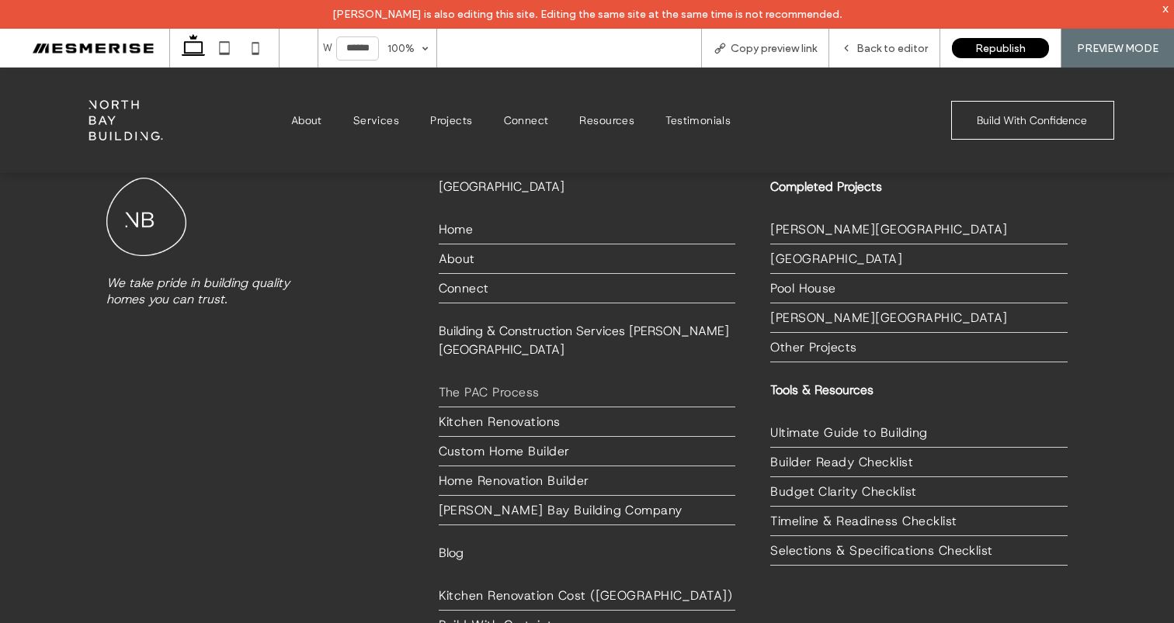
click at [484, 384] on span "The PAC Process" at bounding box center [489, 392] width 101 height 16
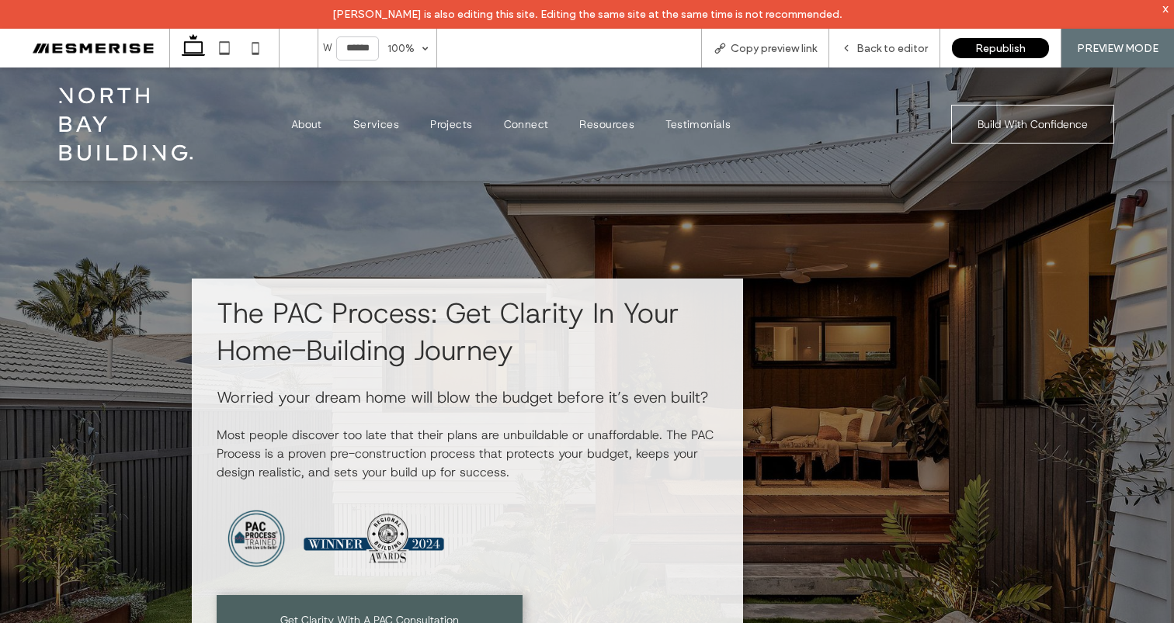
click at [493, 398] on span "Worried your dream home will blow the budget before it’s even built?" at bounding box center [462, 397] width 491 height 20
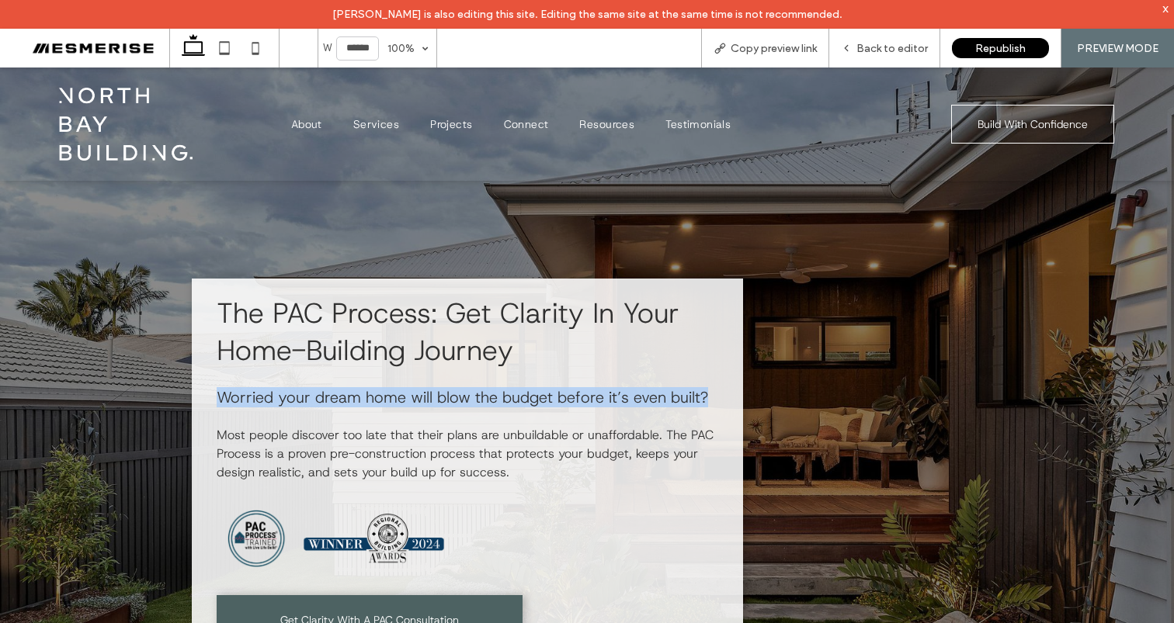
click at [493, 398] on span "Worried your dream home will blow the budget before it’s even built?" at bounding box center [462, 397] width 491 height 20
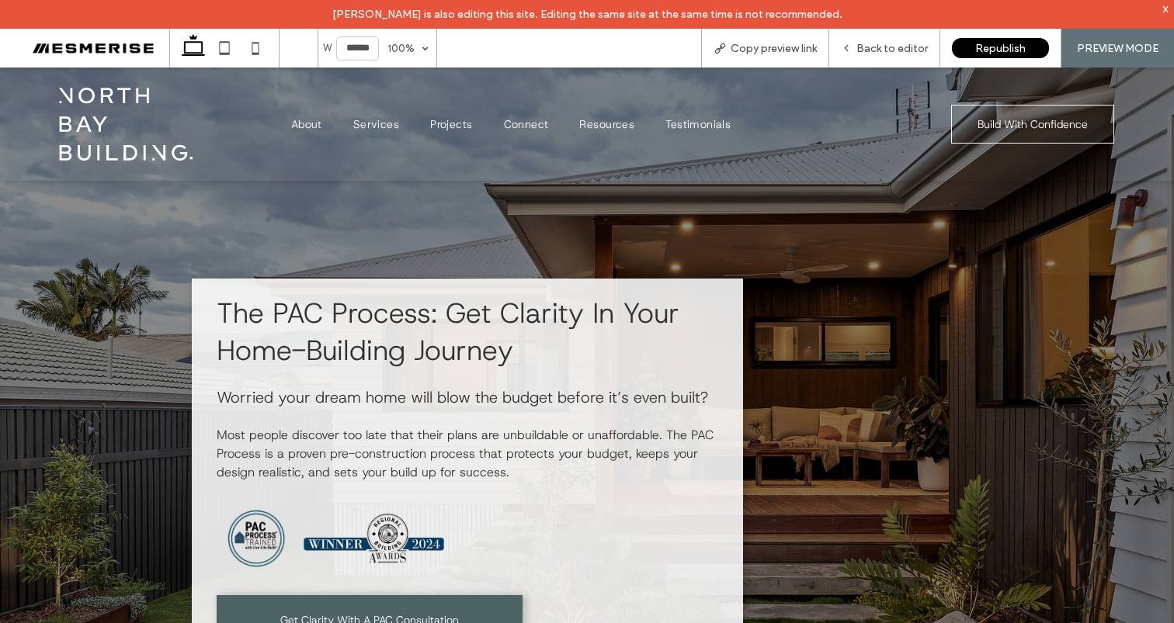
click at [419, 322] on span "The PAC Process: Get Clarity In Your Home-Building Journey" at bounding box center [448, 331] width 463 height 75
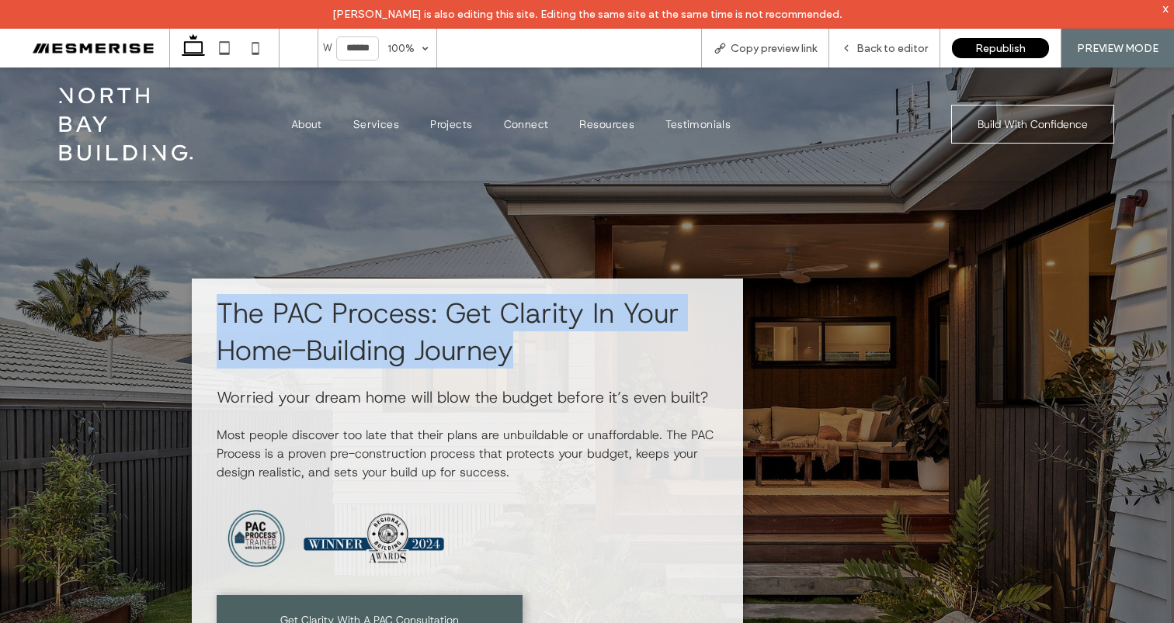
click at [419, 322] on span "The PAC Process: Get Clarity In Your Home-Building Journey" at bounding box center [448, 331] width 463 height 75
click at [497, 319] on span "The PAC Process: Get Clarity In Your Home-Building Journey" at bounding box center [448, 331] width 463 height 75
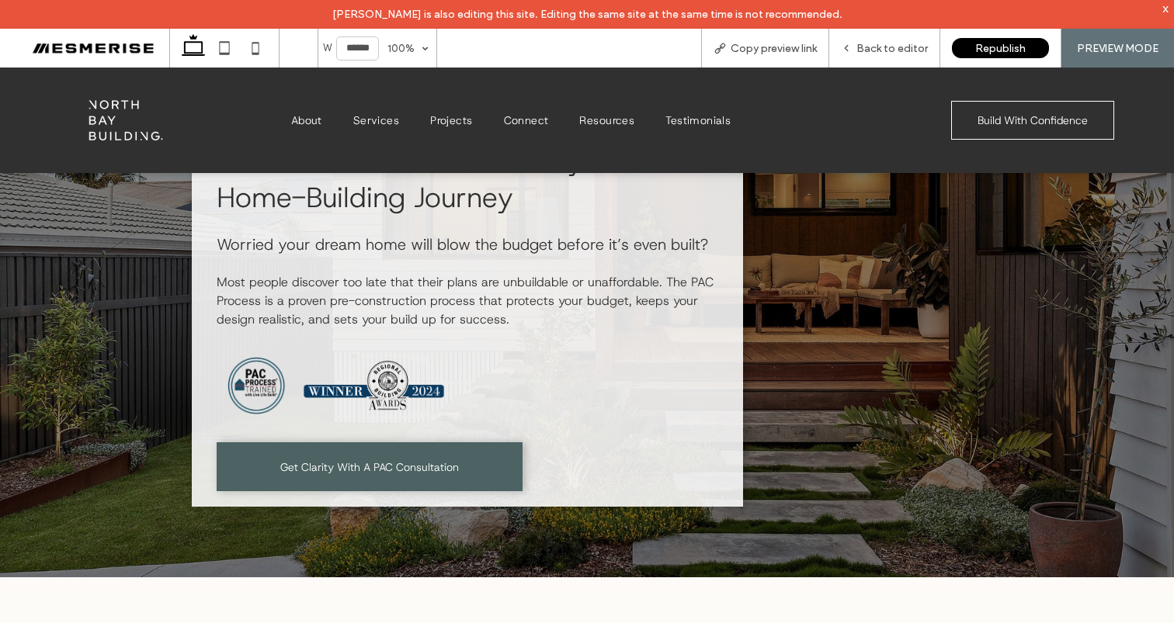
scroll to position [172, 0]
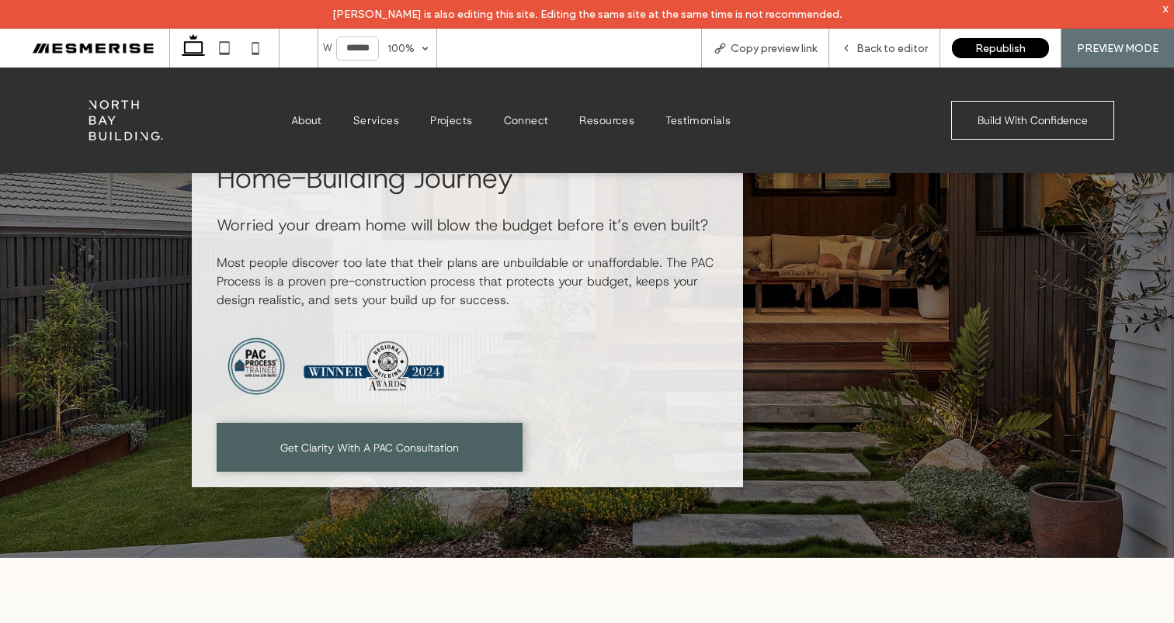
click at [474, 271] on p "Most people discover too late that their plans are unbuildable or unaffordable.…" at bounding box center [468, 282] width 502 height 56
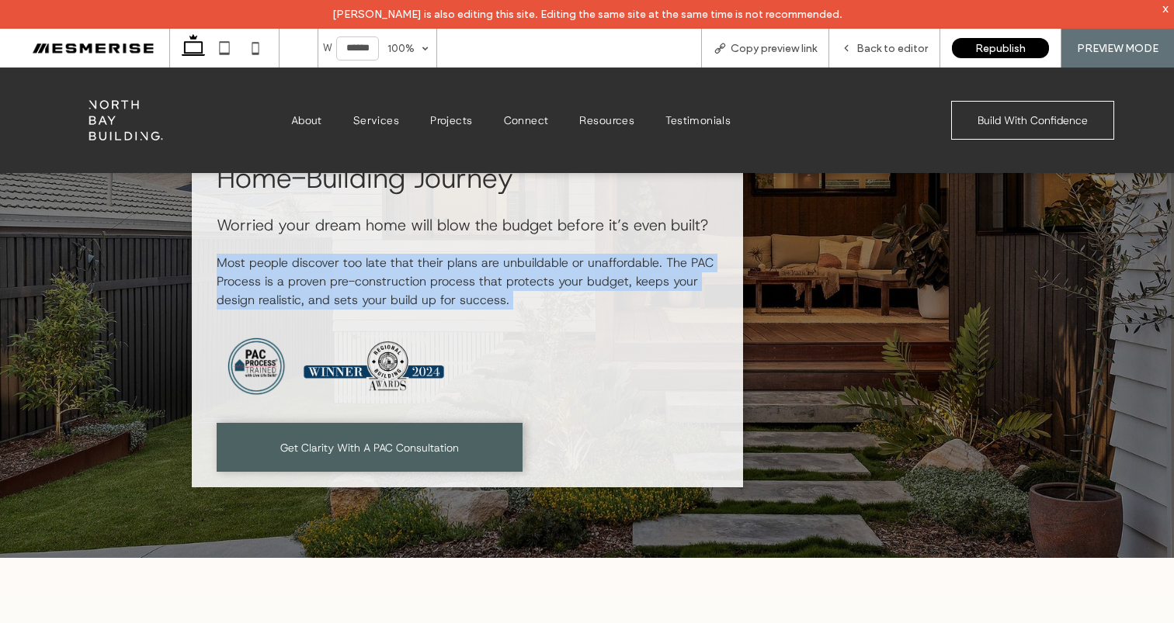
click at [474, 271] on p "Most people discover too late that their plans are unbuildable or unaffordable.…" at bounding box center [468, 282] width 502 height 56
click at [557, 268] on span "Most people discover too late that their plans are unbuildable or unaffordable.…" at bounding box center [465, 282] width 497 height 54
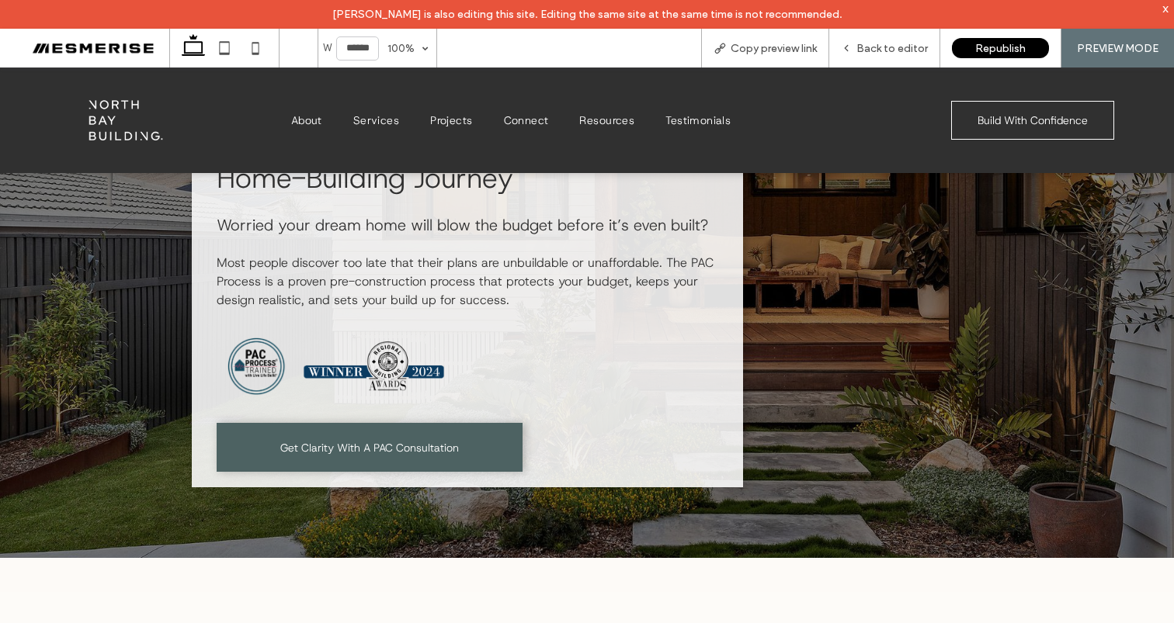
click at [574, 228] on span "Worried your dream home will blow the budget before it’s even built?" at bounding box center [462, 225] width 491 height 20
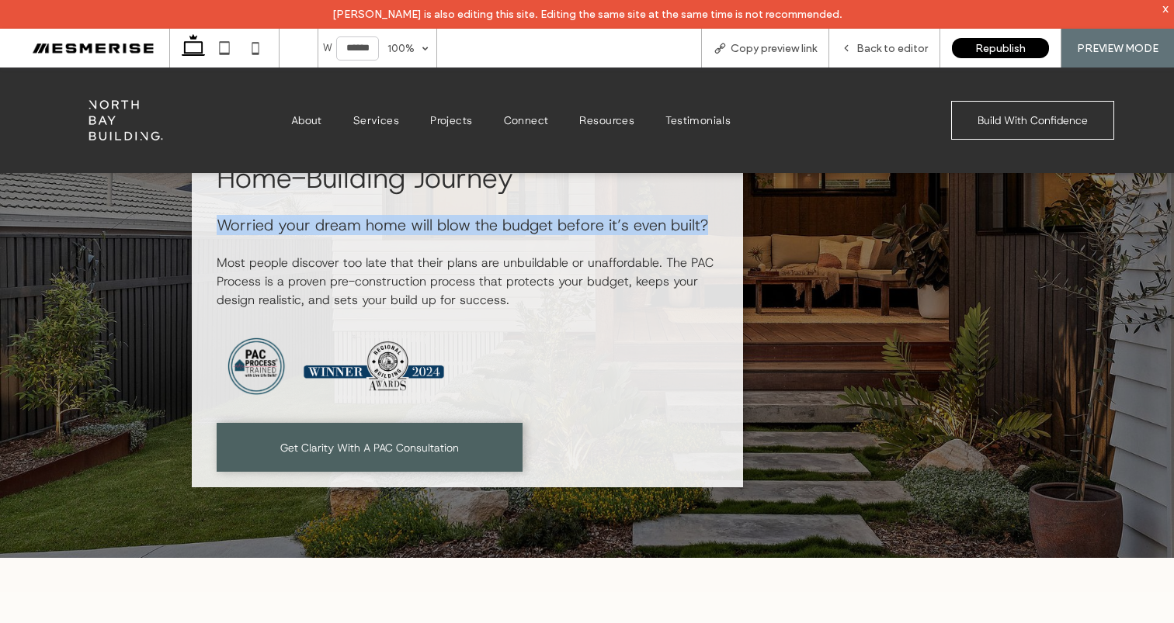
click at [574, 228] on span "Worried your dream home will blow the budget before it’s even built?" at bounding box center [462, 225] width 491 height 20
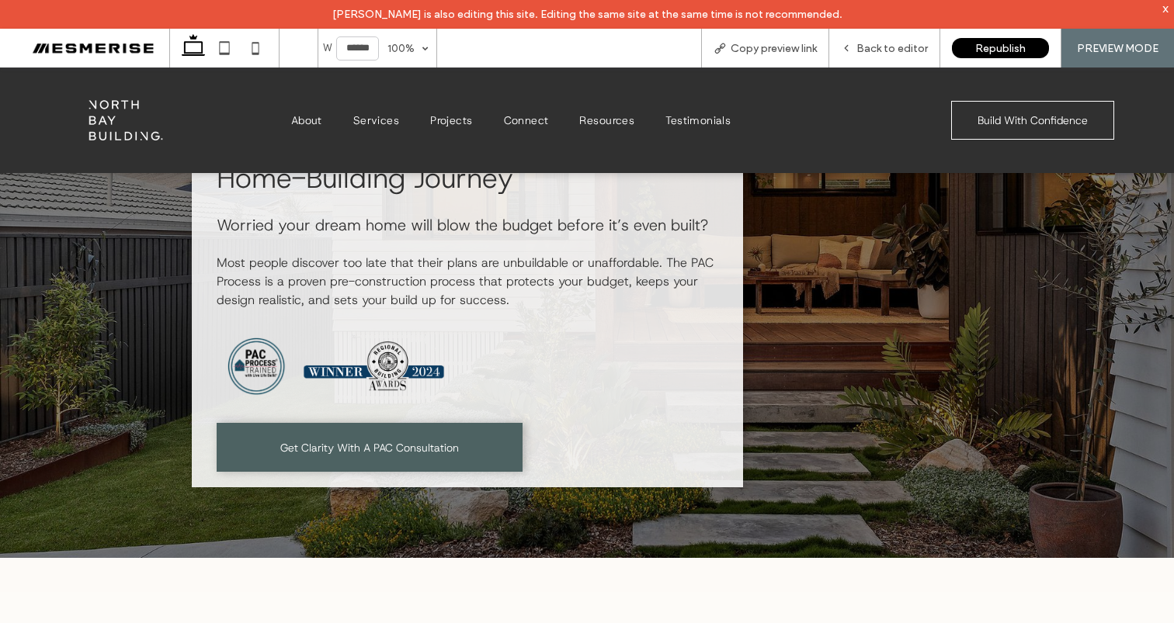
click at [564, 278] on span "Most people discover too late that their plans are unbuildable or unaffordable.…" at bounding box center [465, 282] width 497 height 54
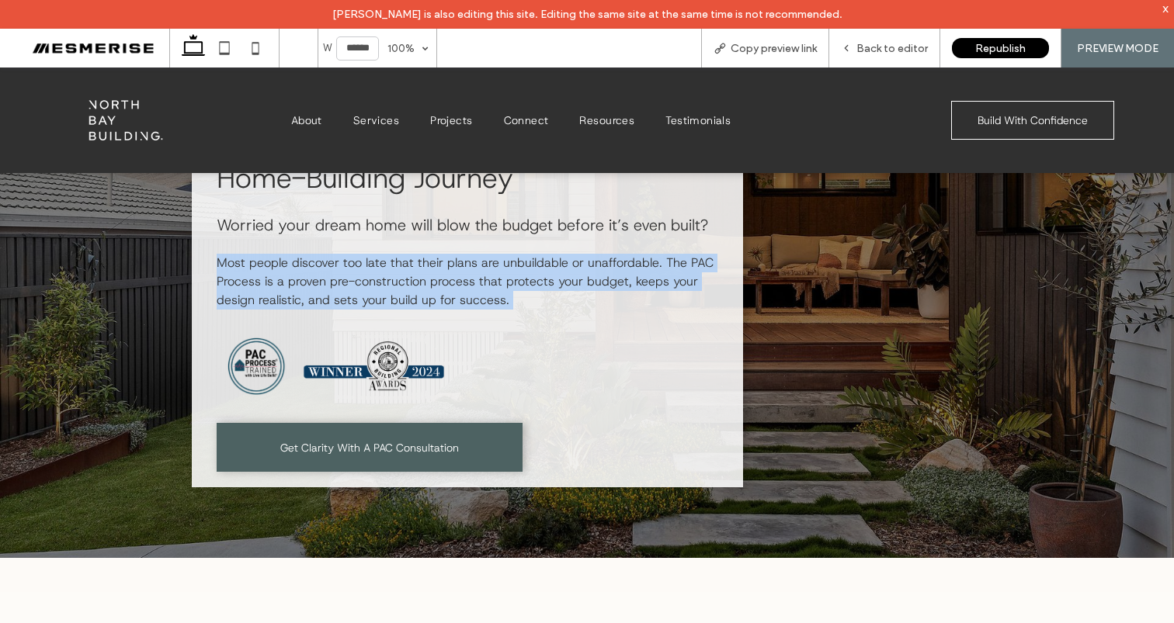
click at [564, 278] on span "Most people discover too late that their plans are unbuildable or unaffordable.…" at bounding box center [465, 282] width 497 height 54
click at [647, 266] on span "Most people discover too late that their plans are unbuildable or unaffordable.…" at bounding box center [465, 282] width 497 height 54
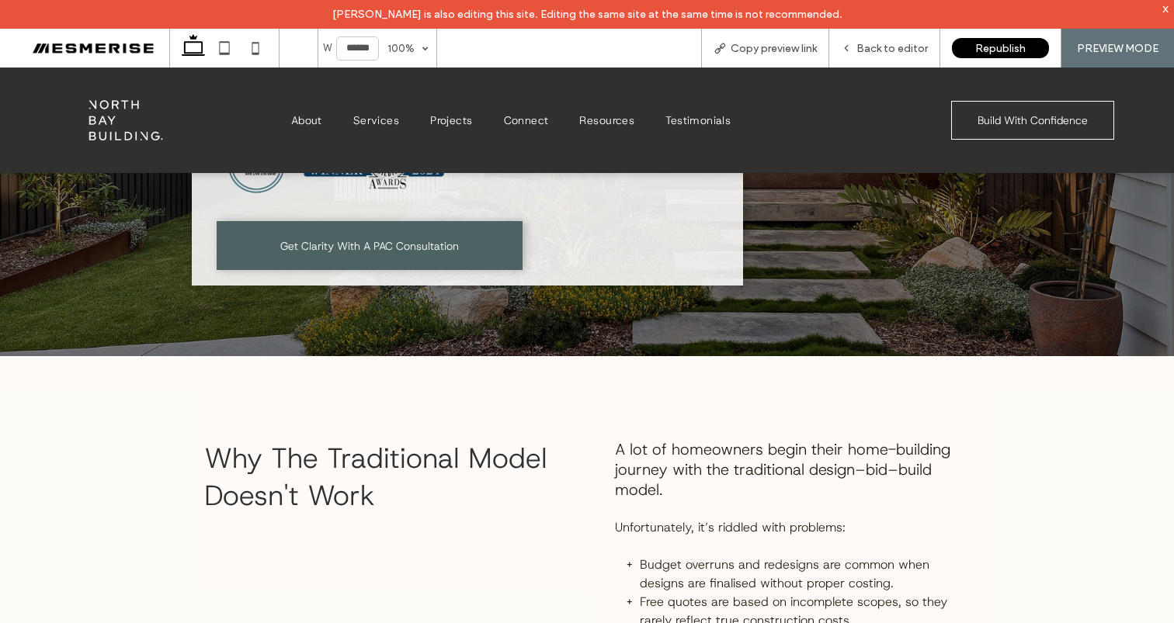
scroll to position [489, 0]
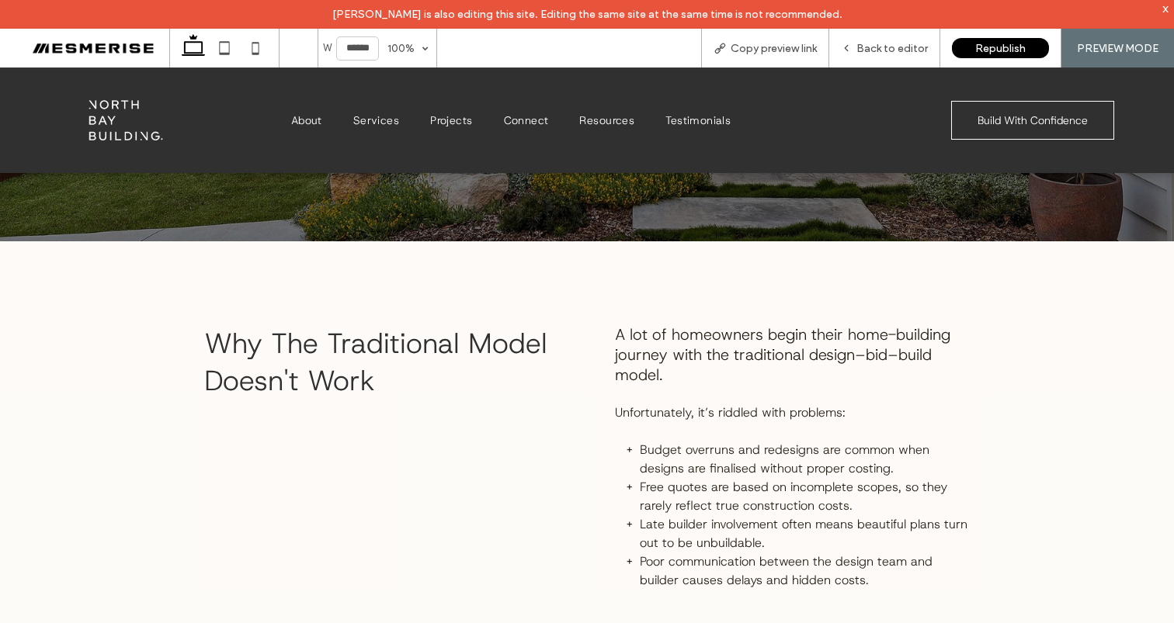
click at [694, 337] on span "A lot of homeowners begin their home-building journey with the traditional desi…" at bounding box center [782, 354] width 335 height 61
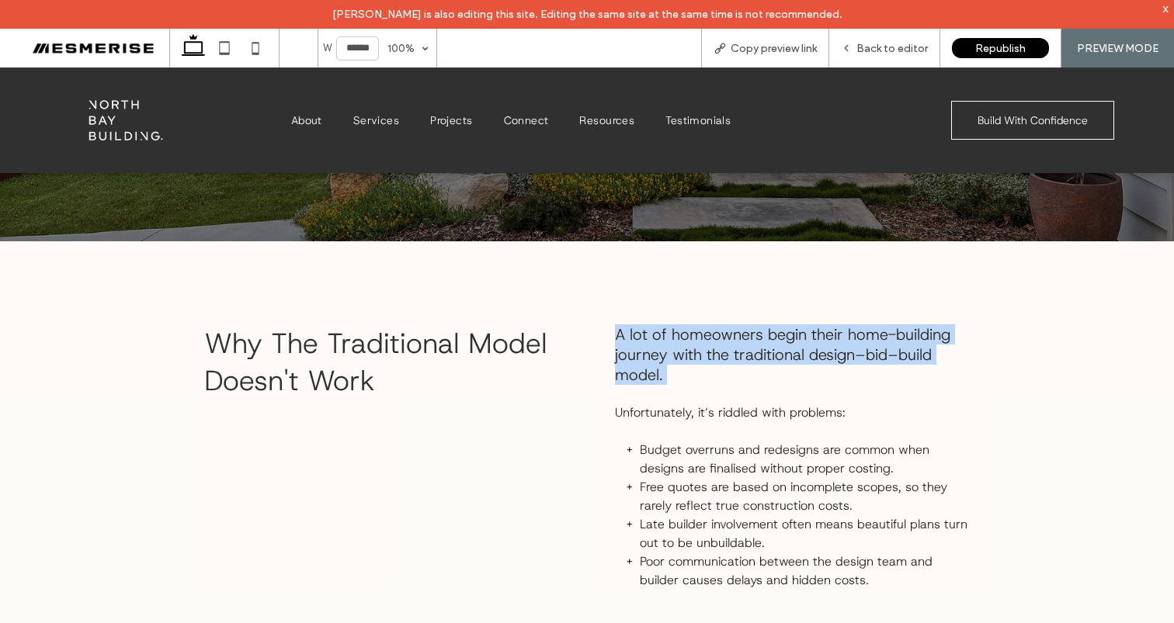
click at [694, 337] on span "A lot of homeowners begin their home-building journey with the traditional desi…" at bounding box center [782, 354] width 335 height 61
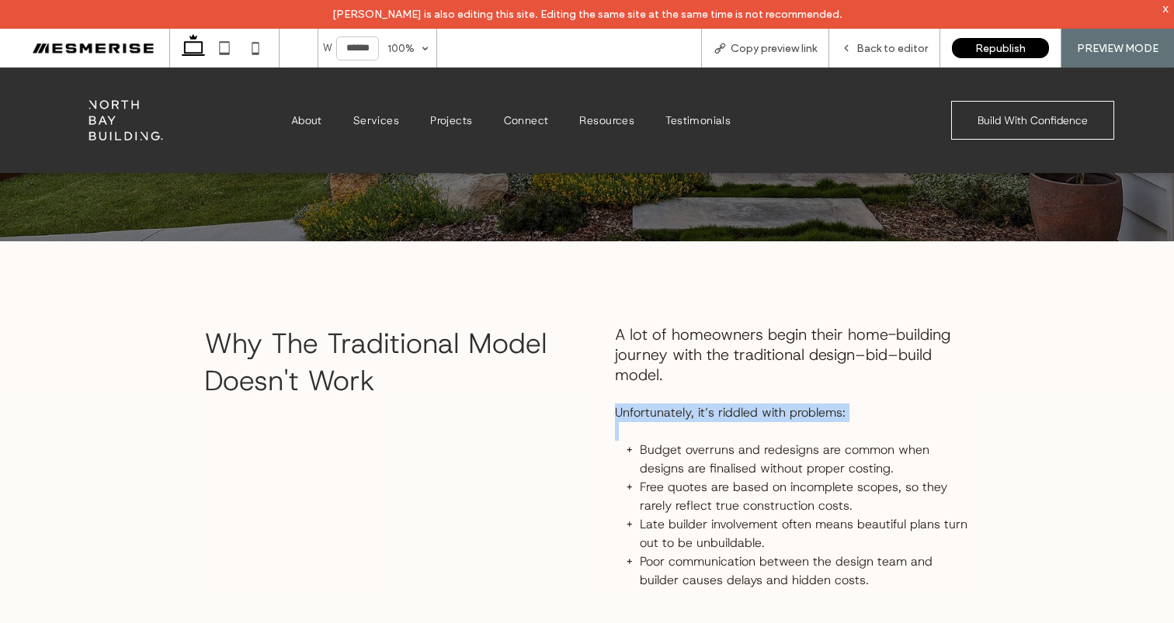
click at [709, 402] on div "A lot of homeowners begin their home-building journey with the traditional desi…" at bounding box center [792, 465] width 380 height 307
click at [709, 404] on p "Unfortunately, it’s riddled with problems:" at bounding box center [792, 413] width 355 height 19
click at [700, 352] on span "A lot of homeowners begin their home-building journey with the traditional desi…" at bounding box center [782, 354] width 335 height 61
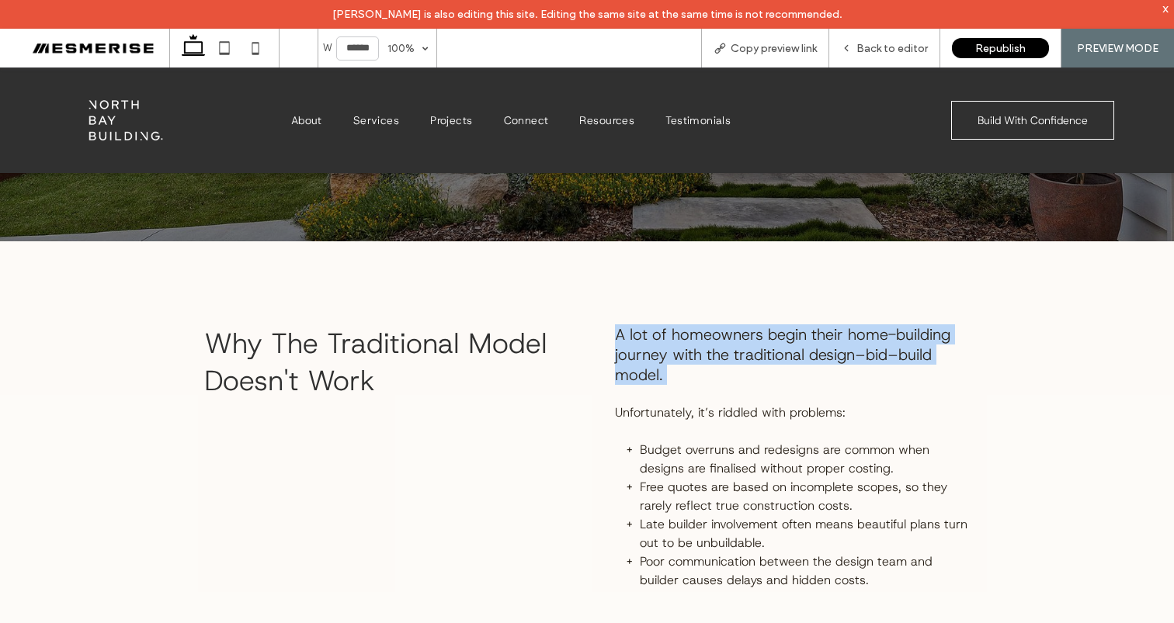
click at [700, 352] on span "A lot of homeowners begin their home-building journey with the traditional desi…" at bounding box center [782, 354] width 335 height 61
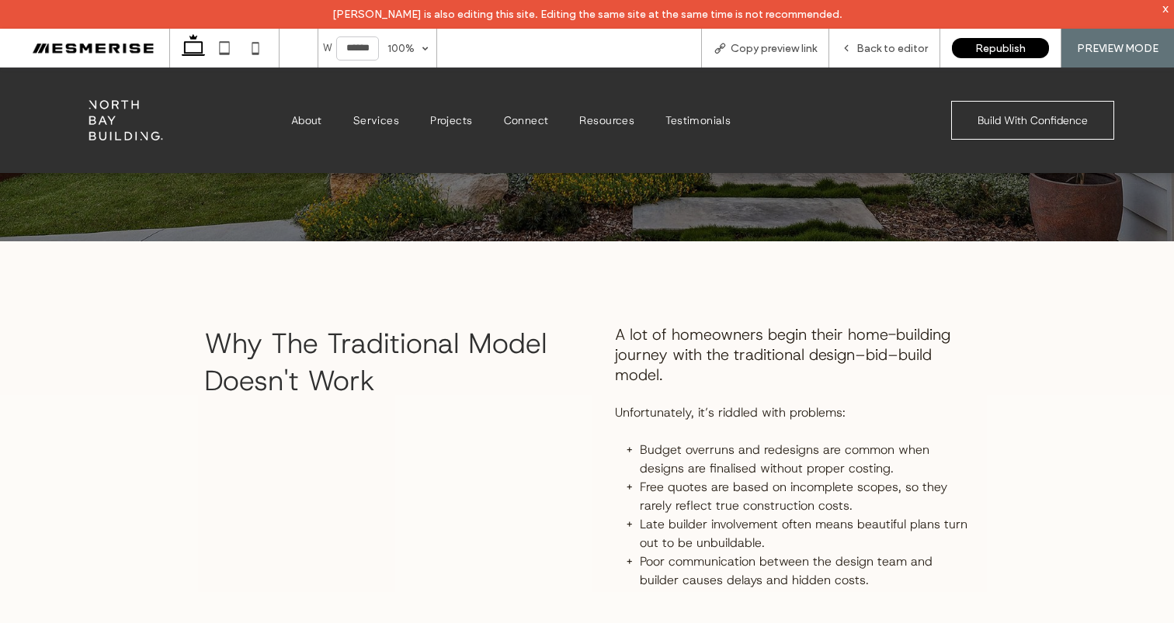
click at [692, 416] on span "Unfortunately, it’s riddled with problems:" at bounding box center [730, 412] width 231 height 16
click at [685, 351] on span "A lot of homeowners begin their home-building journey with the traditional desi…" at bounding box center [782, 354] width 335 height 61
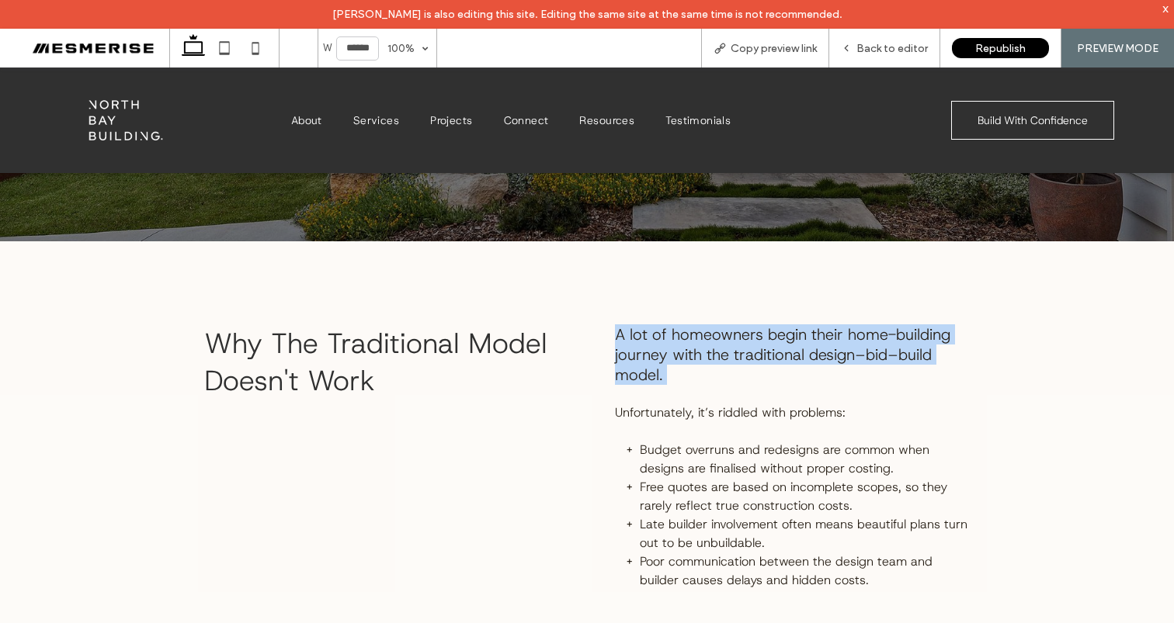
click at [685, 351] on span "A lot of homeowners begin their home-building journey with the traditional desi…" at bounding box center [782, 354] width 335 height 61
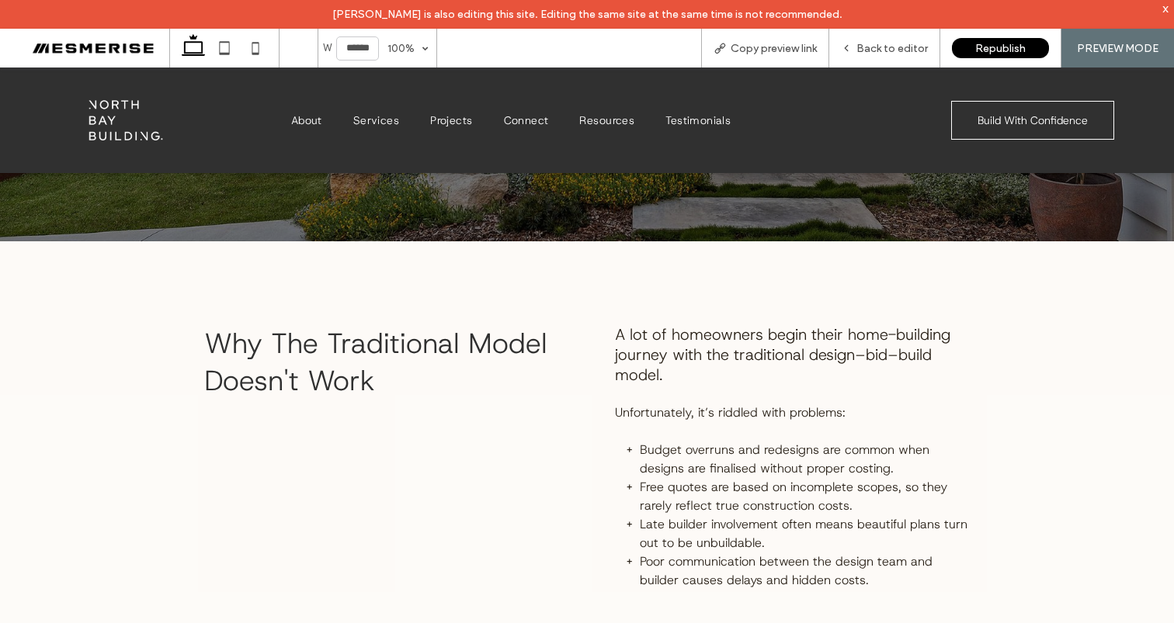
click at [480, 341] on span "Why The Traditional Model Doesn't Work" at bounding box center [375, 361] width 343 height 75
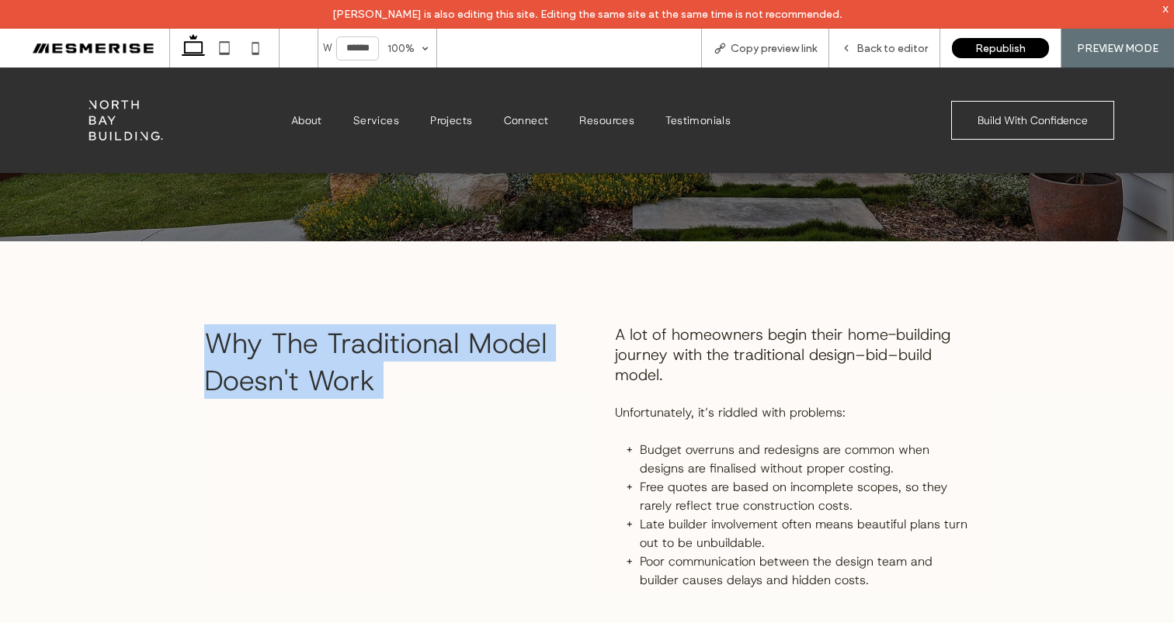
click at [480, 341] on span "Why The Traditional Model Doesn't Work" at bounding box center [375, 361] width 343 height 75
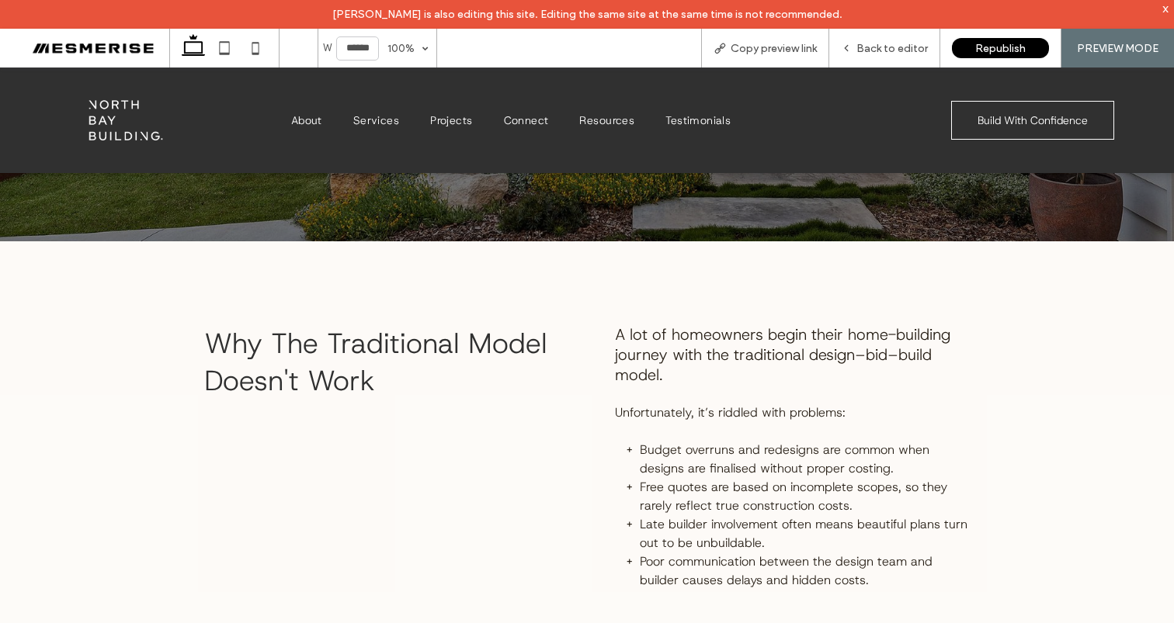
click at [684, 341] on span "A lot of homeowners begin their home-building journey with the traditional desi…" at bounding box center [782, 354] width 335 height 61
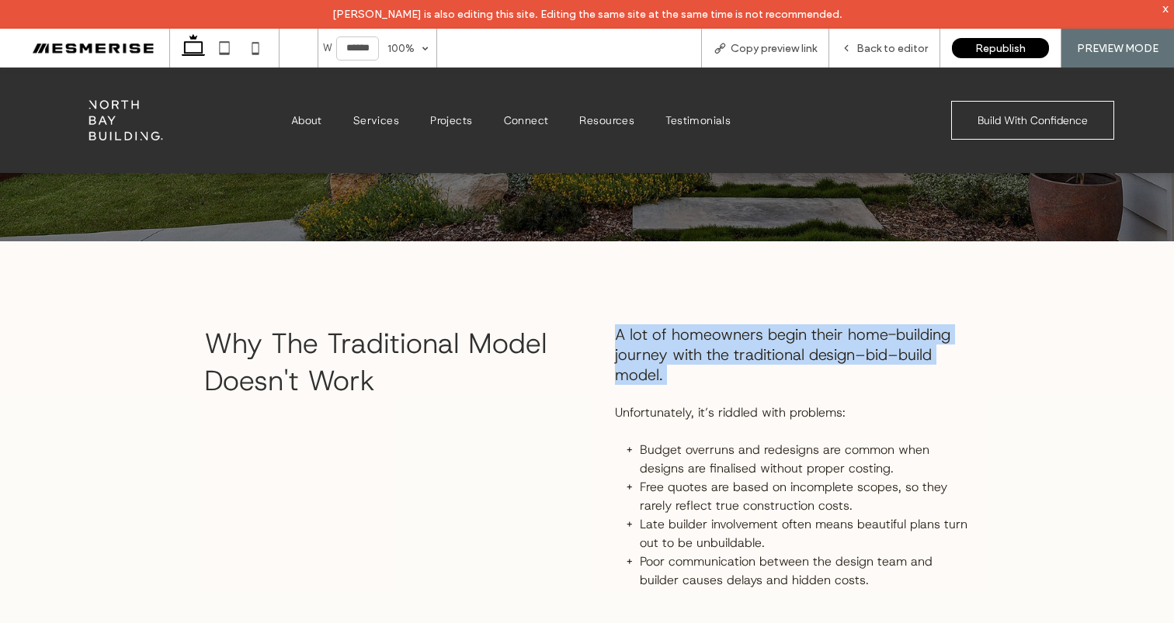
click at [684, 341] on span "A lot of homeowners begin their home-building journey with the traditional desi…" at bounding box center [782, 354] width 335 height 61
click at [647, 344] on span "A lot of homeowners begin their home-building journey with the traditional desi…" at bounding box center [782, 354] width 335 height 61
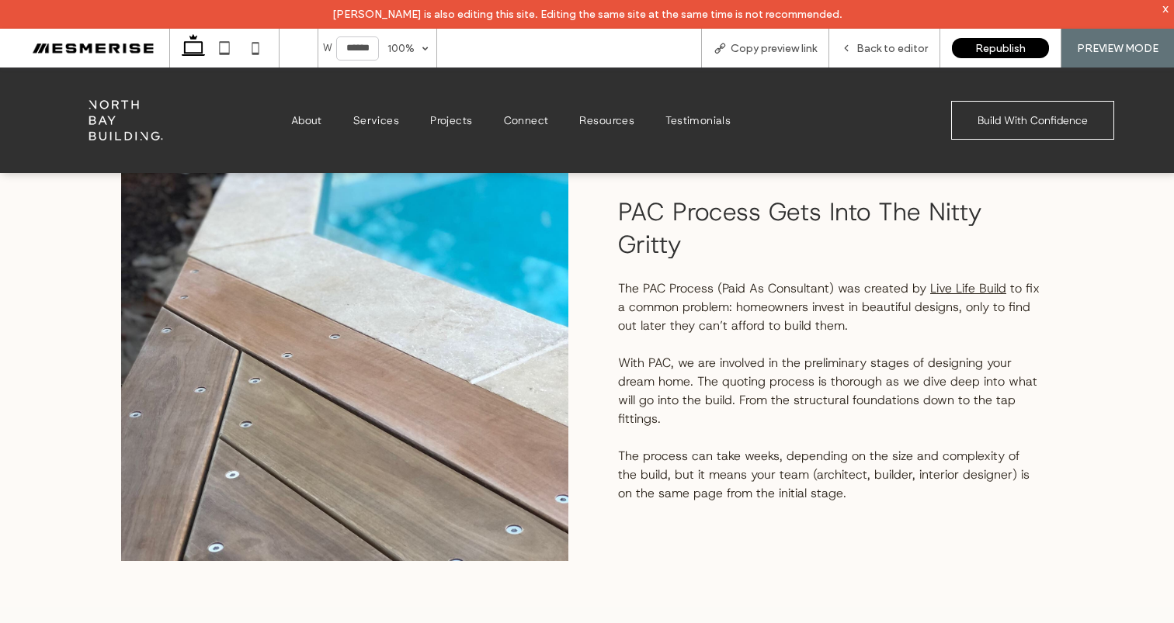
scroll to position [1438, 0]
click at [684, 306] on span "to fix a common problem: homeowners invest in beautiful designs, only to find o…" at bounding box center [829, 308] width 422 height 54
click at [678, 363] on span "With PAC, we are involved in the preliminary stages of designing your dream hom…" at bounding box center [827, 392] width 419 height 72
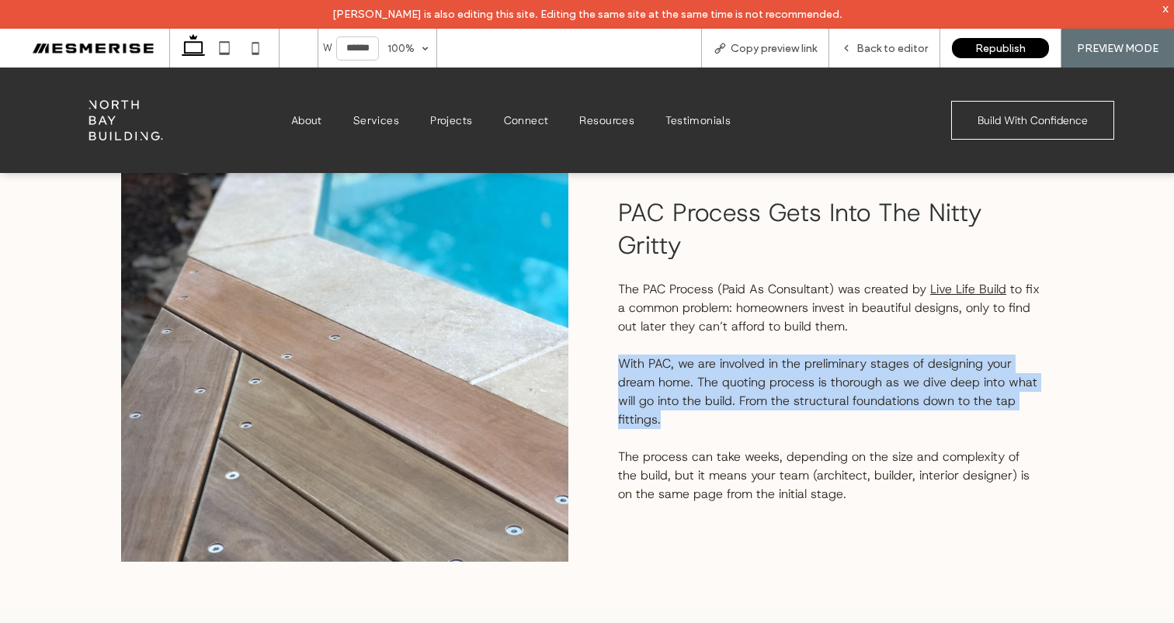
click at [678, 363] on span "With PAC, we are involved in the preliminary stages of designing your dream hom…" at bounding box center [827, 392] width 419 height 72
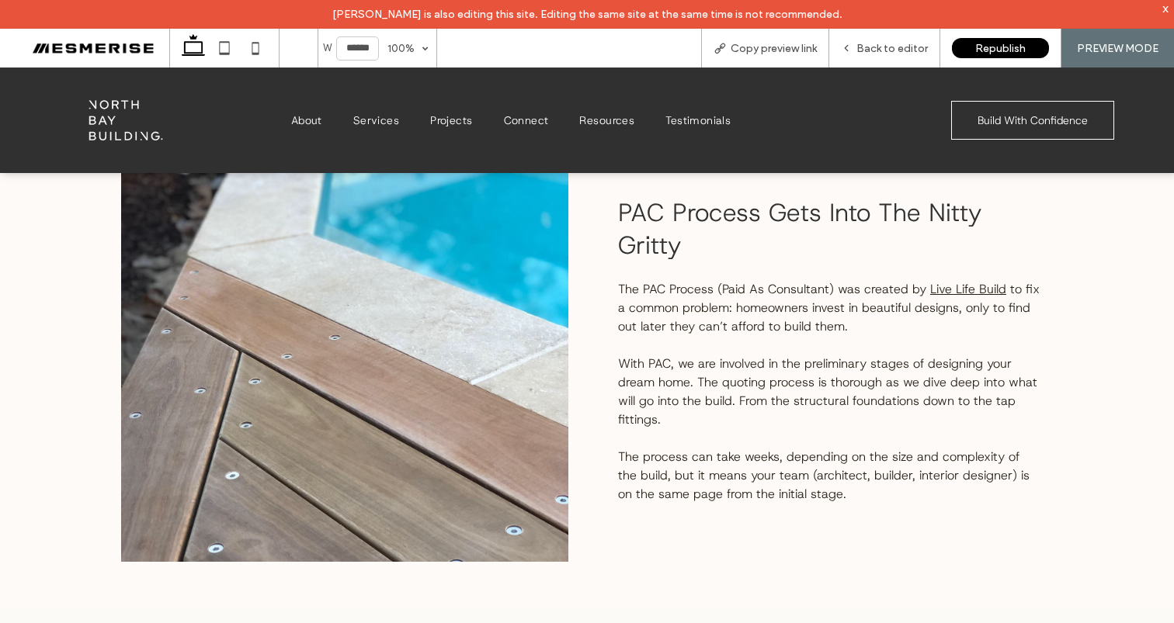
click at [678, 463] on span "The process can take weeks, depending on the size and complexity of the build, …" at bounding box center [823, 476] width 411 height 54
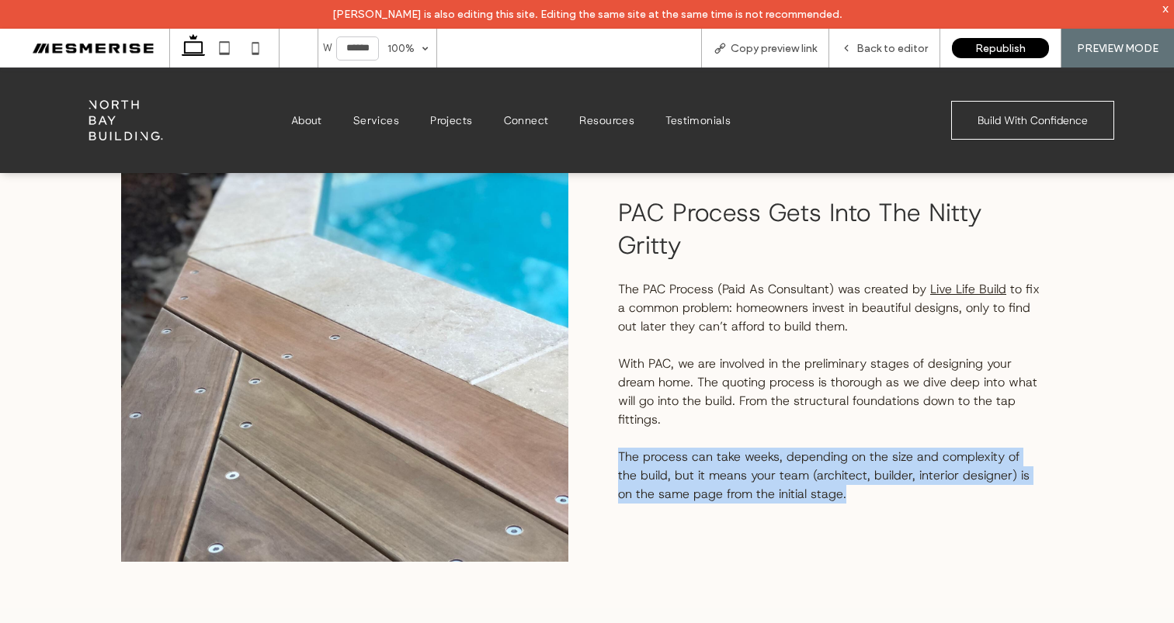
click at [678, 463] on span "The process can take weeks, depending on the size and complexity of the build, …" at bounding box center [823, 476] width 411 height 54
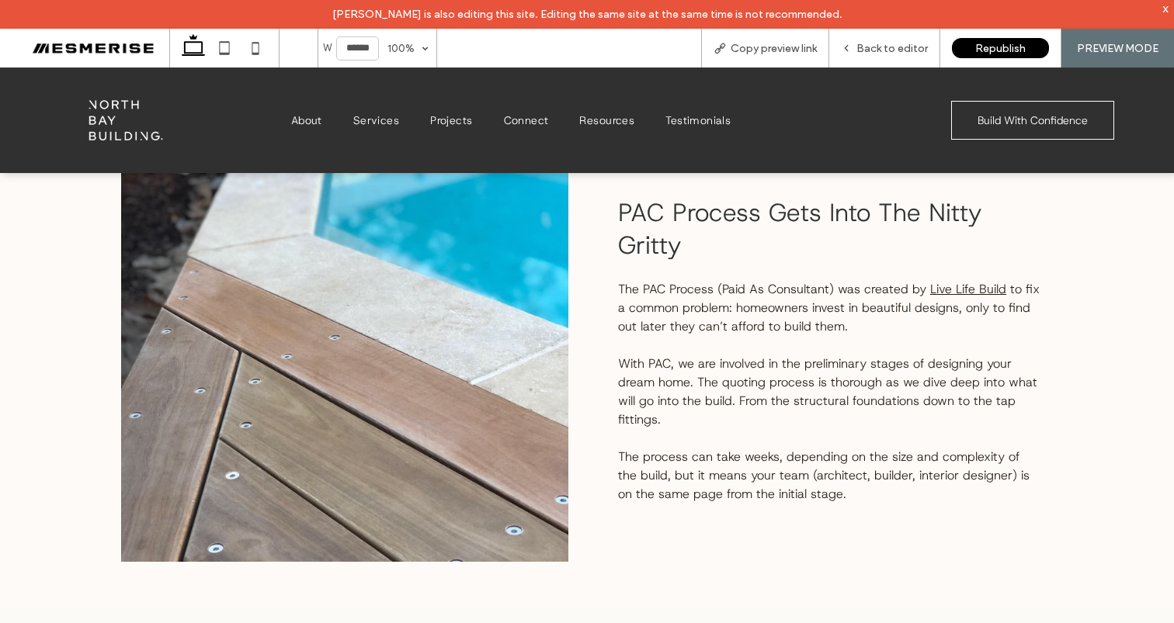
click at [659, 430] on p at bounding box center [829, 438] width 422 height 19
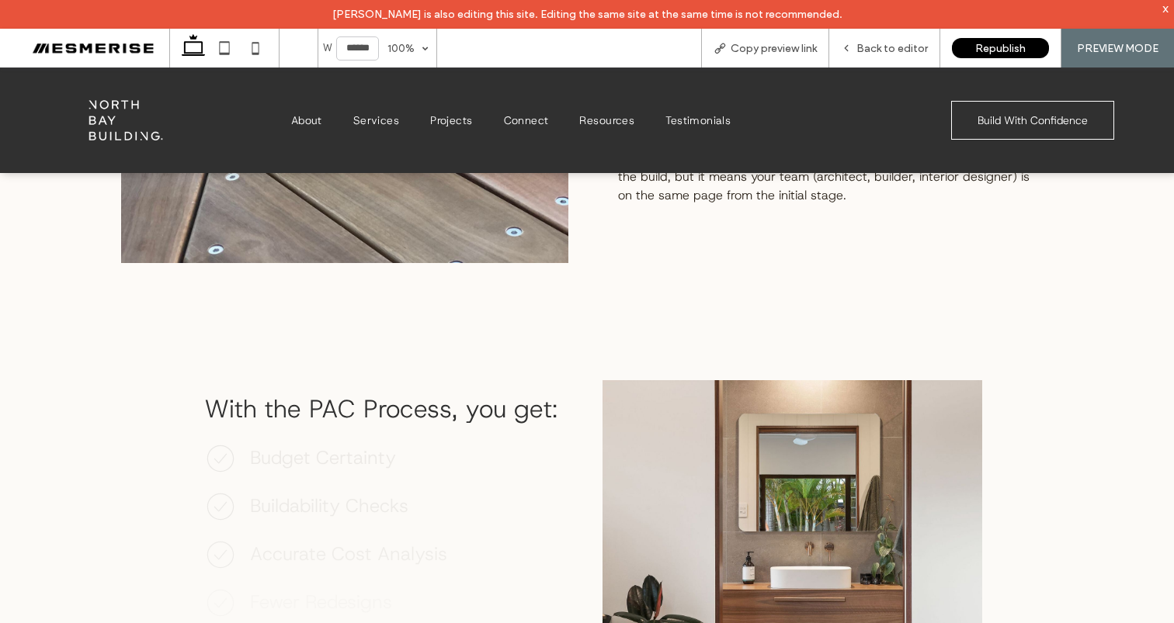
scroll to position [1757, 0]
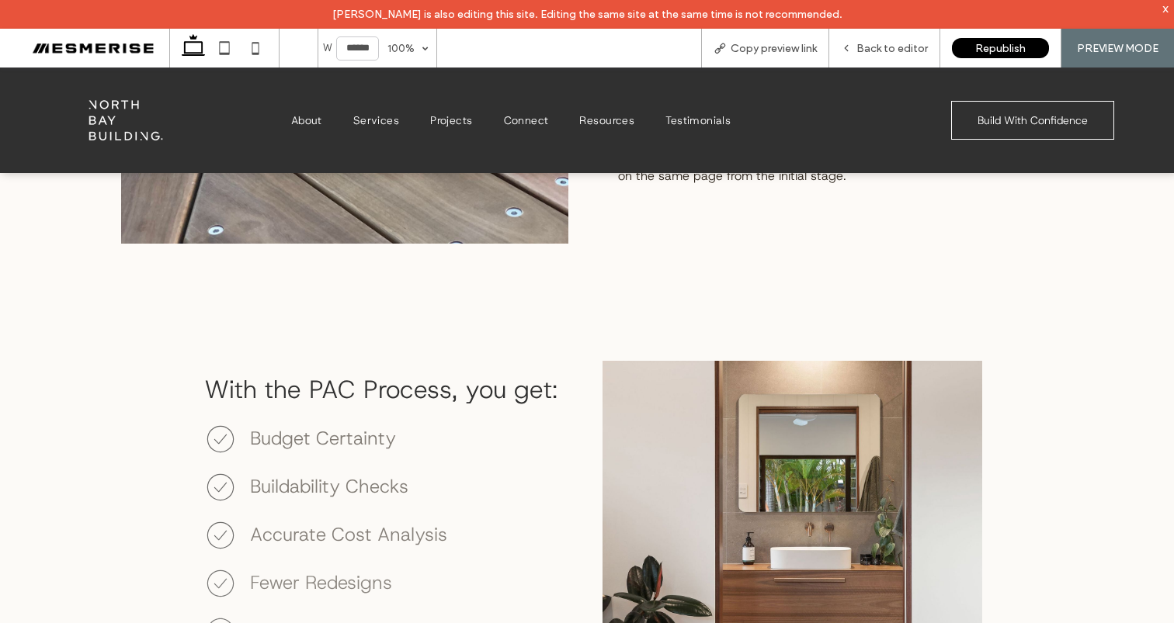
click at [432, 398] on span "With the PAC Process, you get:" at bounding box center [380, 389] width 353 height 33
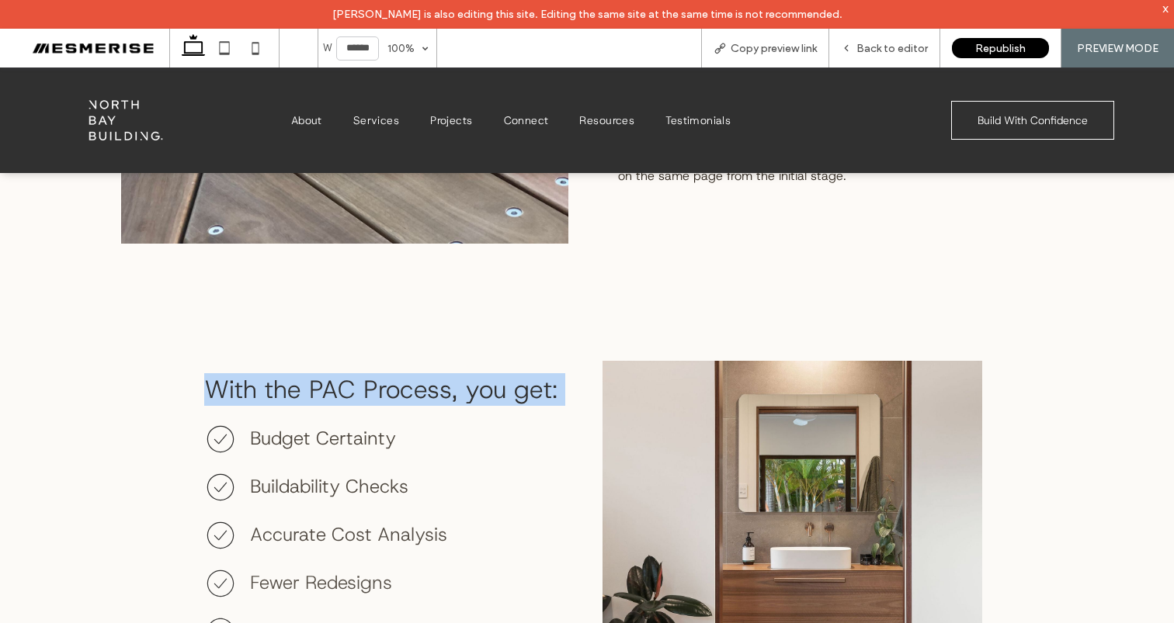
click at [432, 398] on span "With the PAC Process, you get:" at bounding box center [380, 389] width 353 height 33
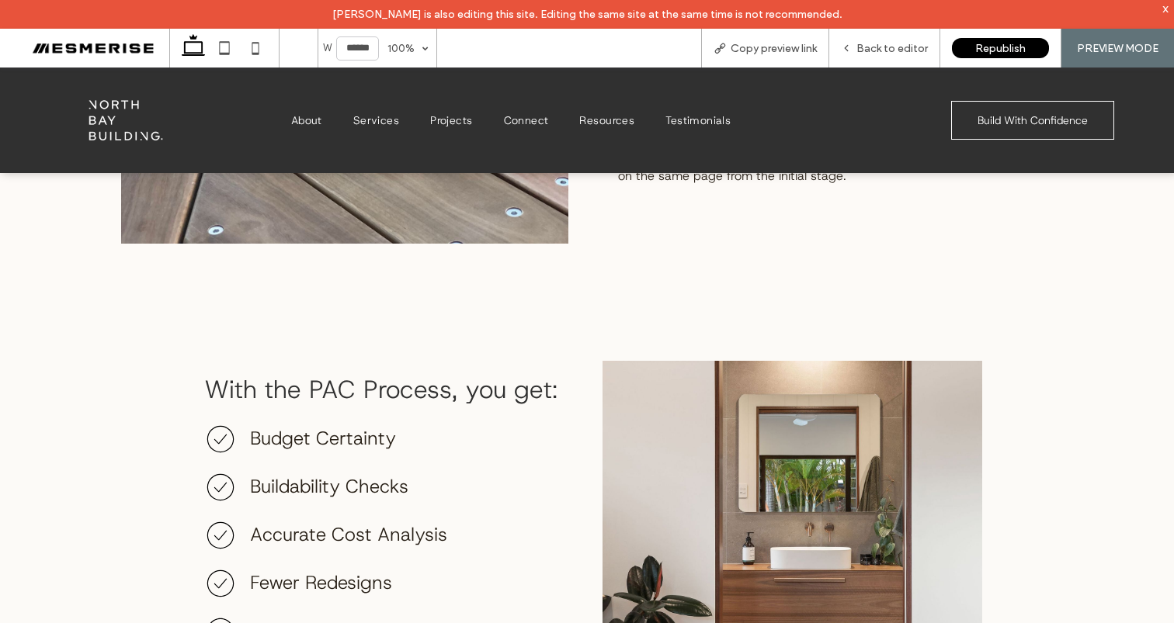
click at [488, 373] on span "With the PAC Process, you get:" at bounding box center [380, 389] width 353 height 33
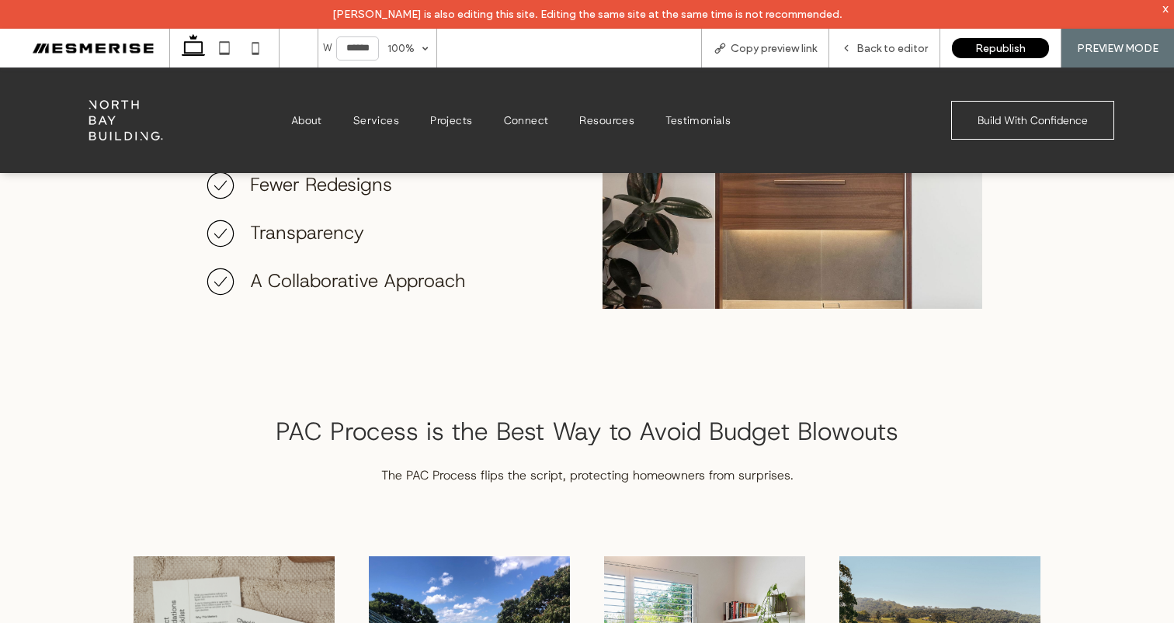
scroll to position [2212, 0]
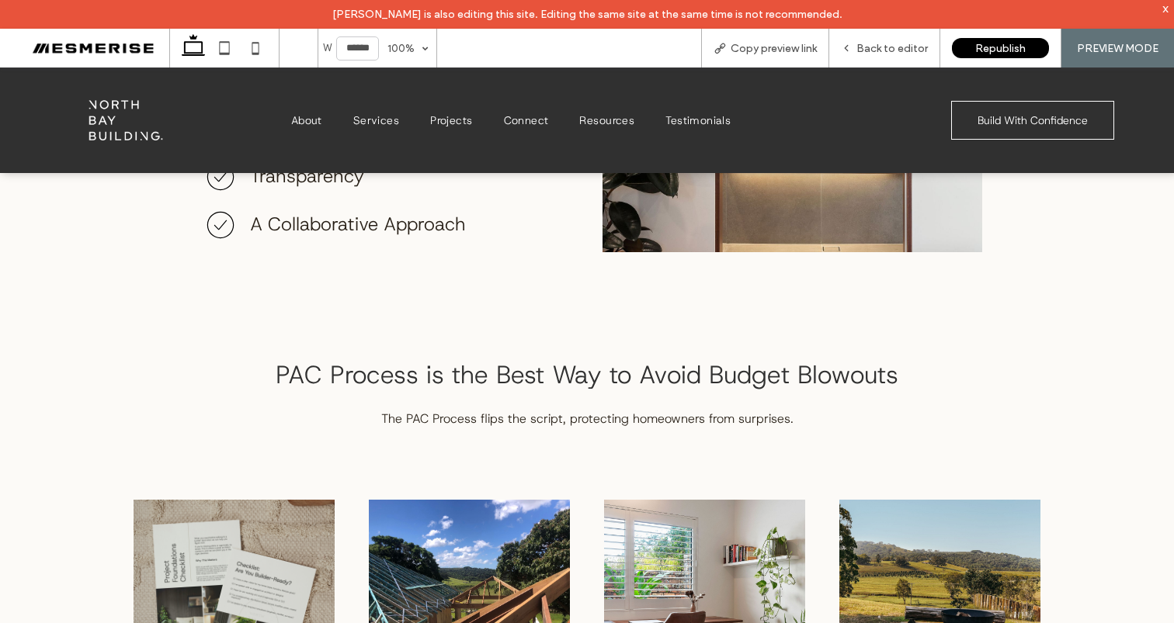
click at [494, 373] on span "PAC Process is the Best Way to Avoid Budget Blowouts" at bounding box center [587, 375] width 623 height 33
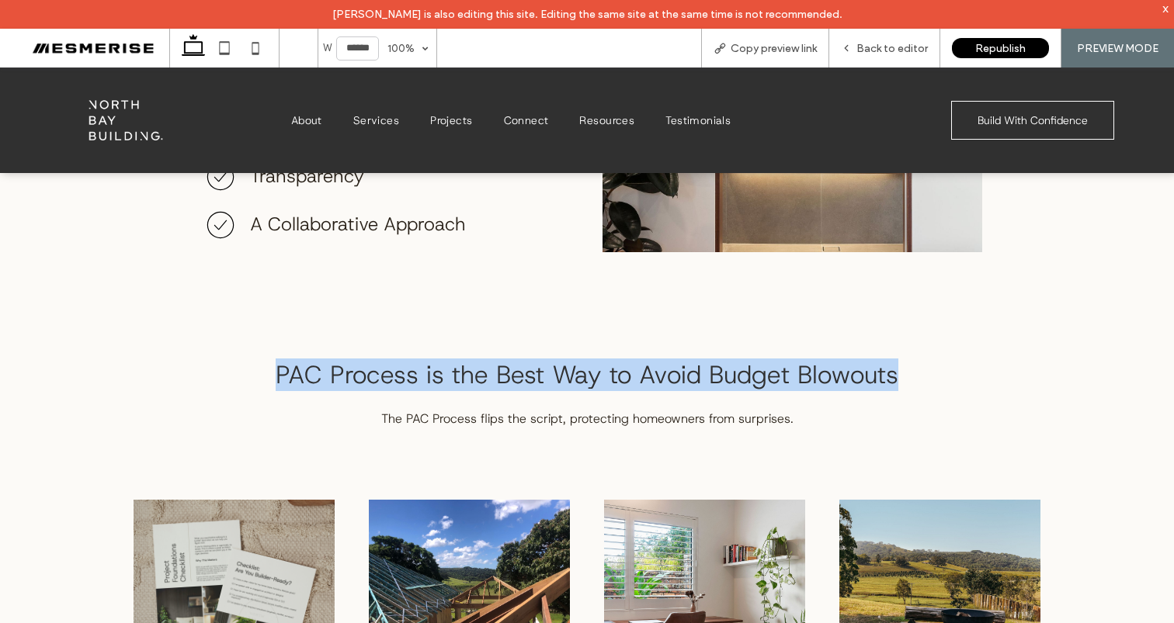
click at [494, 373] on span "PAC Process is the Best Way to Avoid Budget Blowouts" at bounding box center [587, 375] width 623 height 33
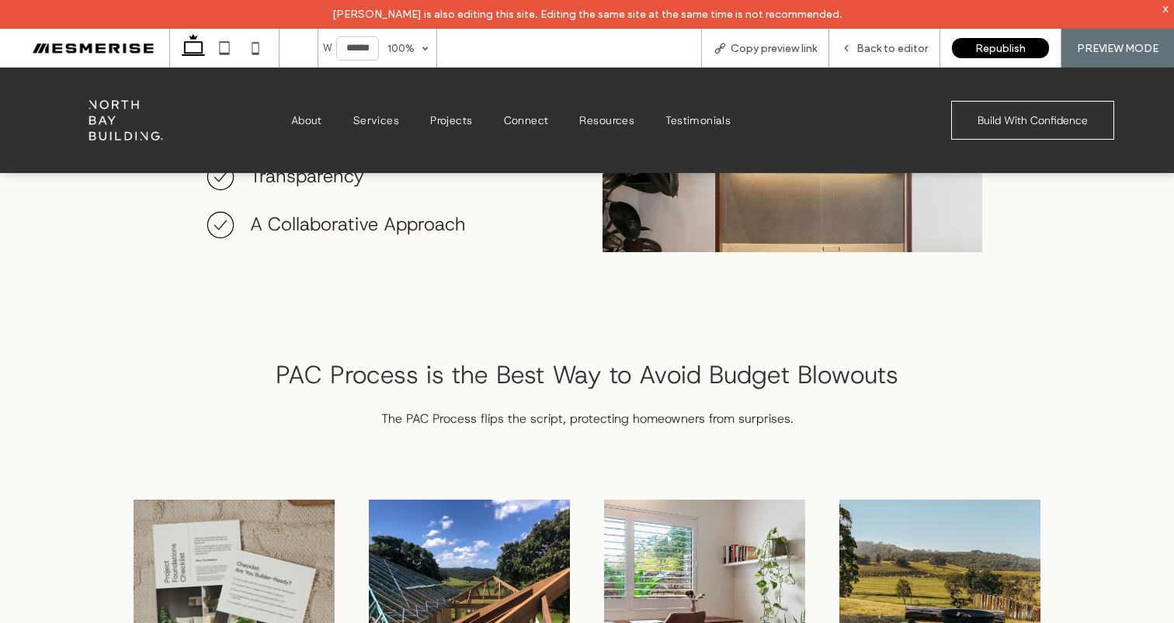
click at [443, 425] on p "The PAC Process flips the script, protecting homeowners from surprises." at bounding box center [587, 419] width 907 height 19
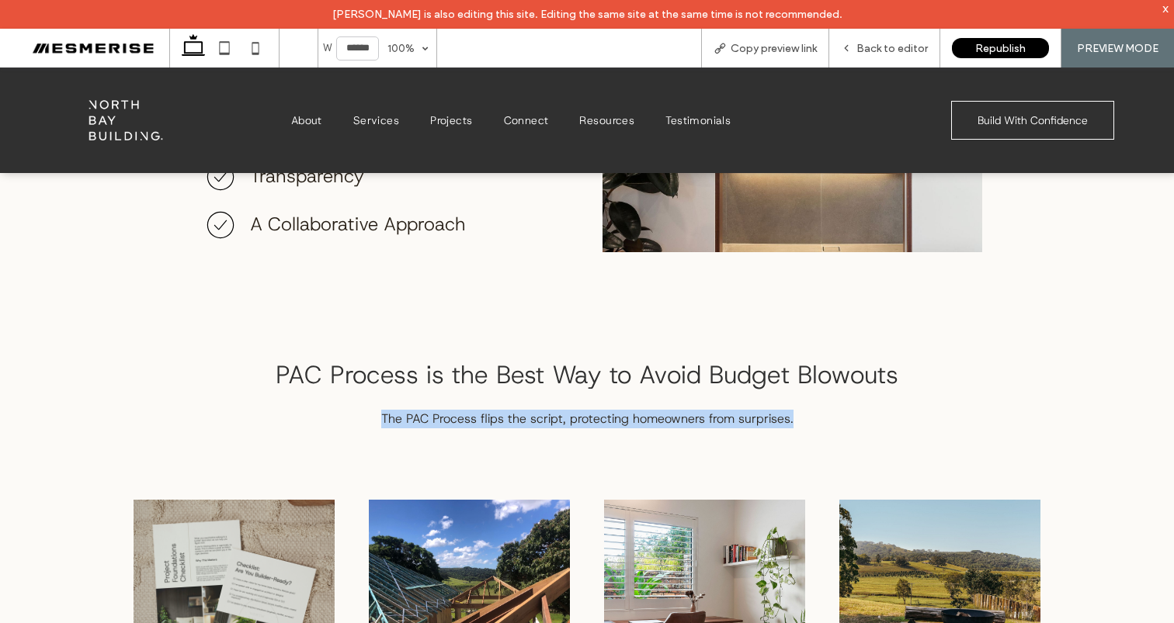
drag, startPoint x: 443, startPoint y: 425, endPoint x: 544, endPoint y: 407, distance: 102.5
click at [443, 425] on p "The PAC Process flips the script, protecting homeowners from surprises." at bounding box center [587, 419] width 907 height 19
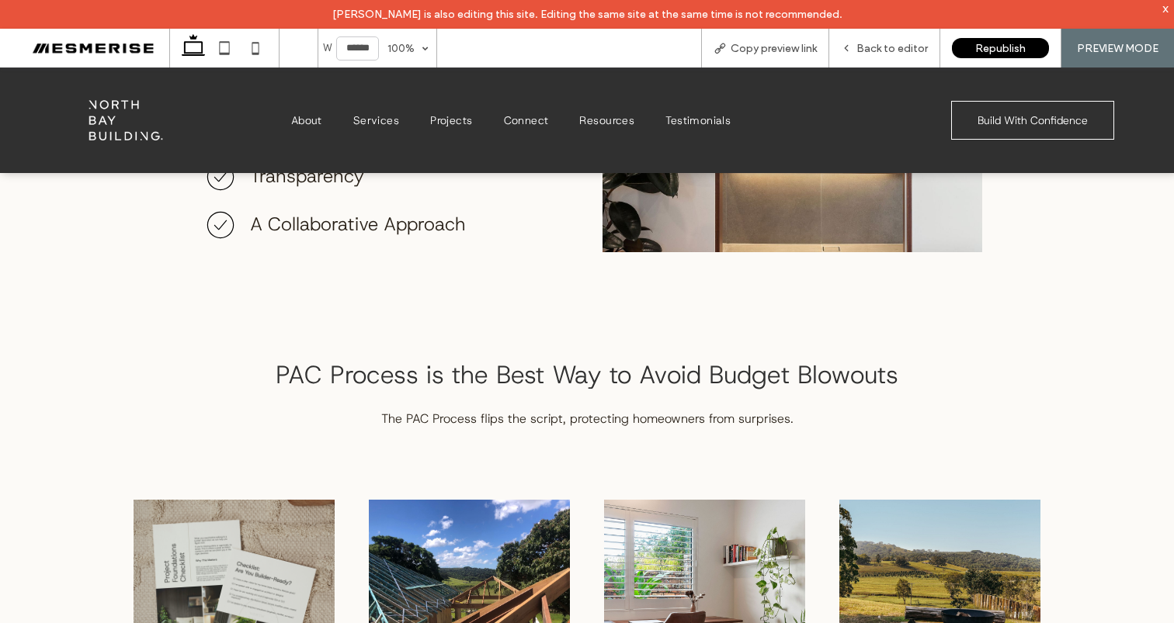
click at [546, 410] on p "The PAC Process flips the script, protecting homeowners from surprises." at bounding box center [587, 419] width 907 height 19
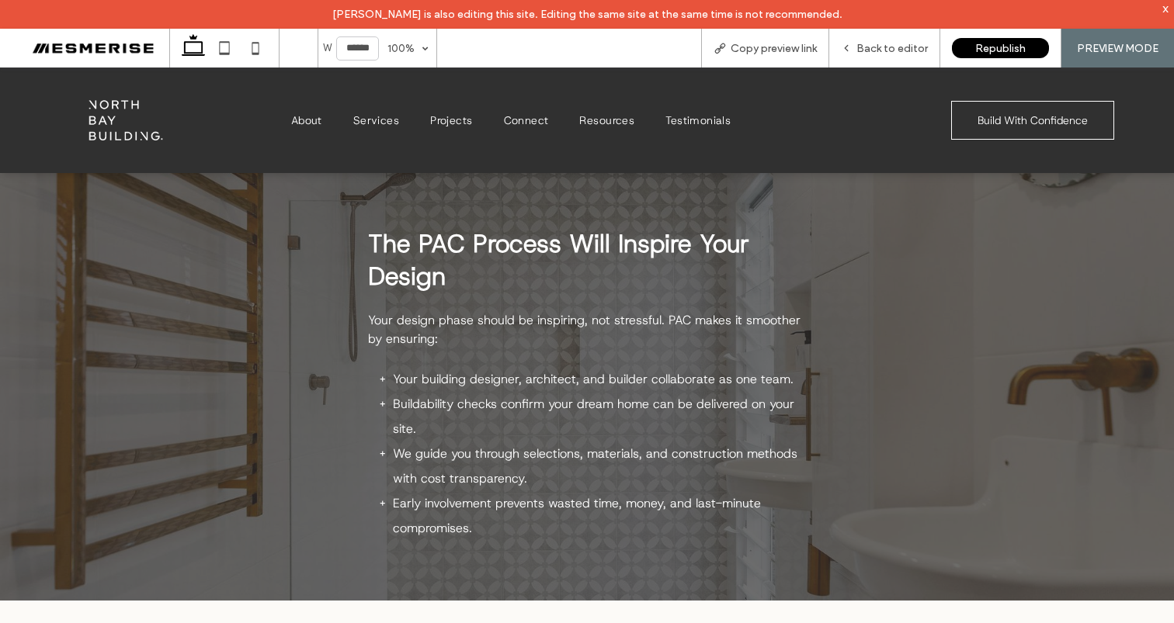
scroll to position [2990, 0]
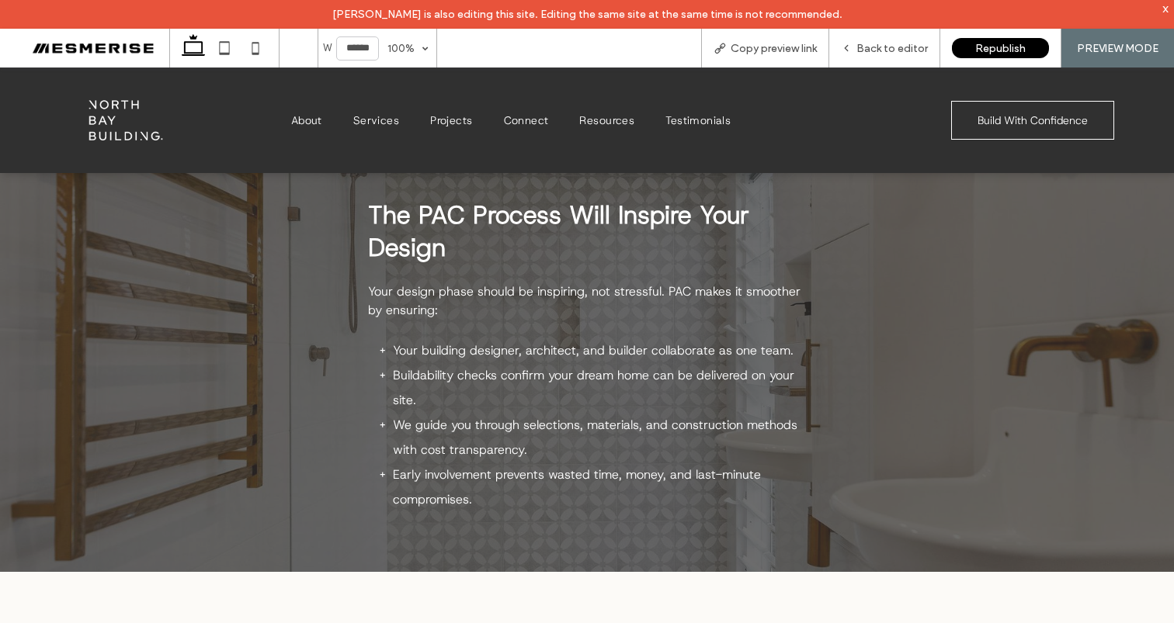
click at [592, 216] on strong "The PAC Process Will Inspire Your Design" at bounding box center [558, 231] width 381 height 65
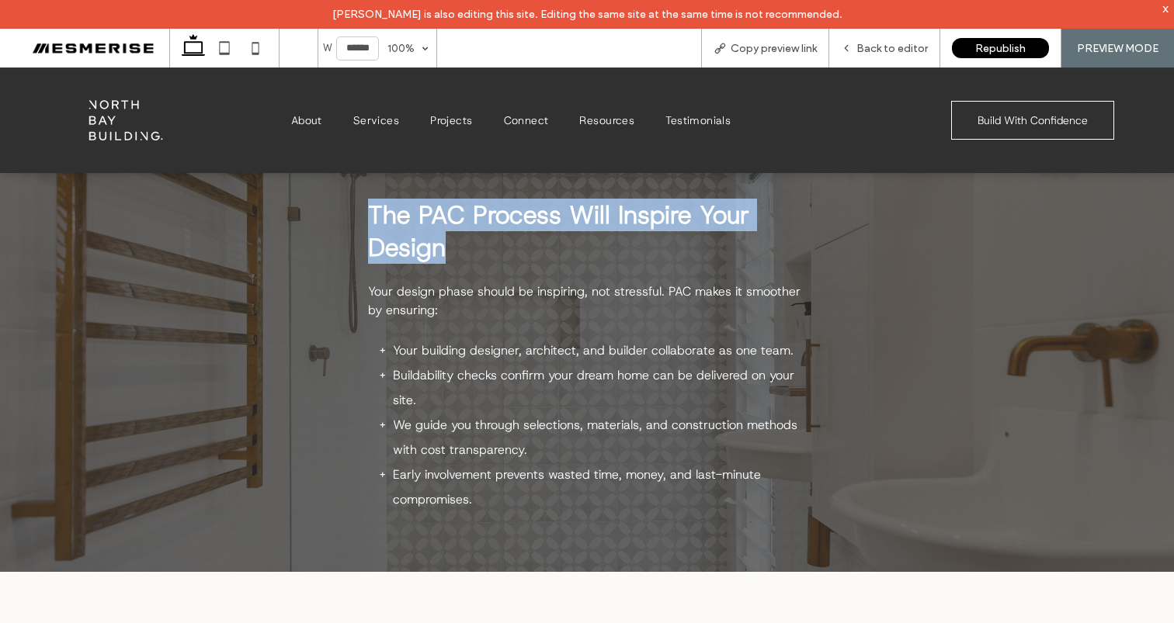
click at [592, 216] on strong "The PAC Process Will Inspire Your Design" at bounding box center [558, 231] width 381 height 65
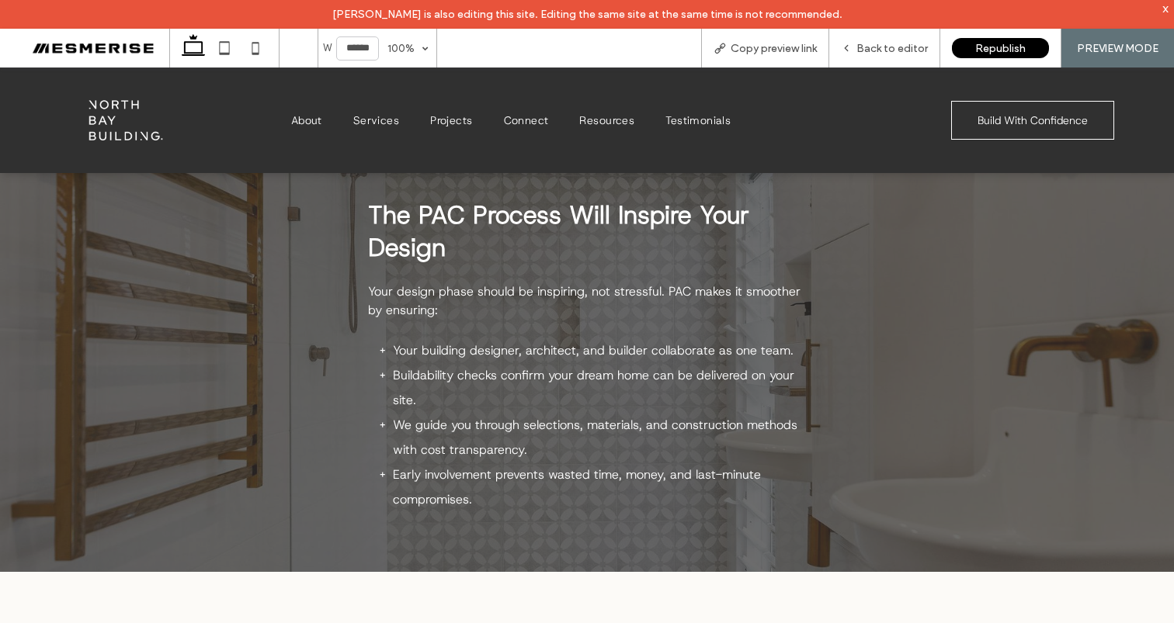
click at [552, 296] on span "Your design phase should be inspiring, not stressful. PAC makes it smoother by …" at bounding box center [584, 300] width 432 height 35
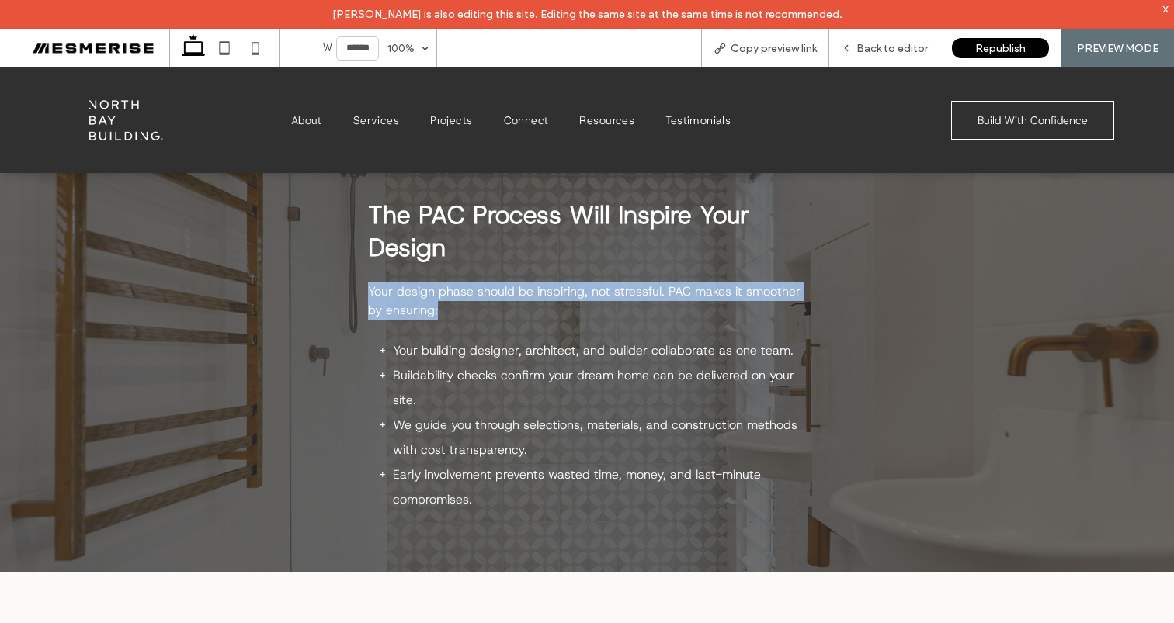
click at [552, 296] on span "Your design phase should be inspiring, not stressful. PAC makes it smoother by …" at bounding box center [584, 300] width 432 height 35
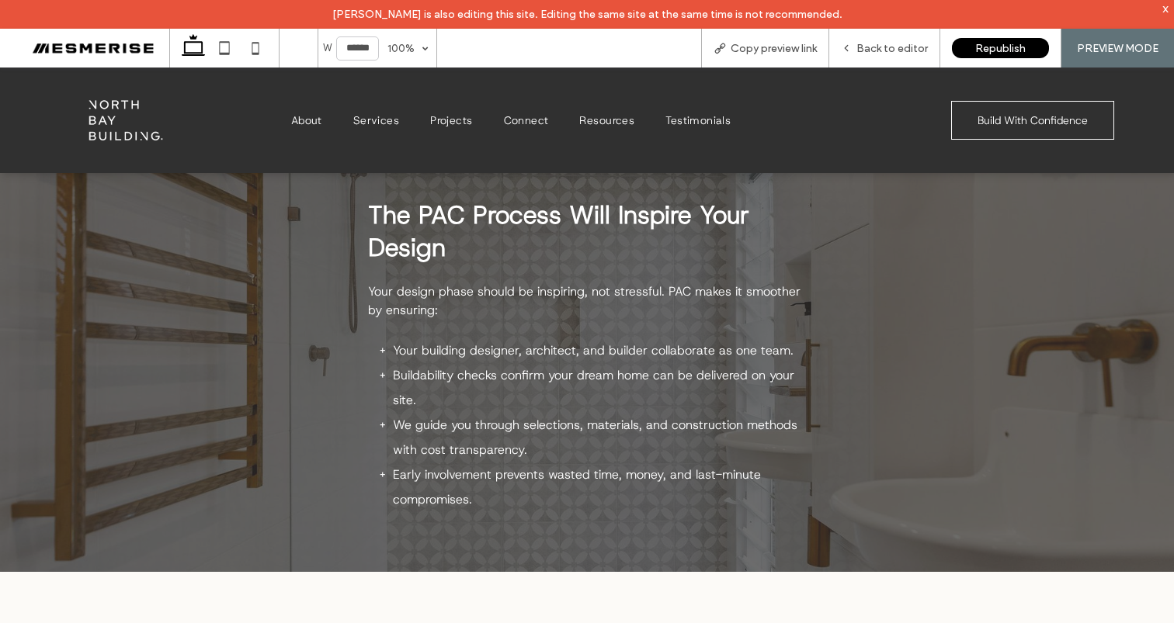
click at [563, 354] on span "Your building designer, architect, and builder collaborate as one team." at bounding box center [593, 350] width 401 height 16
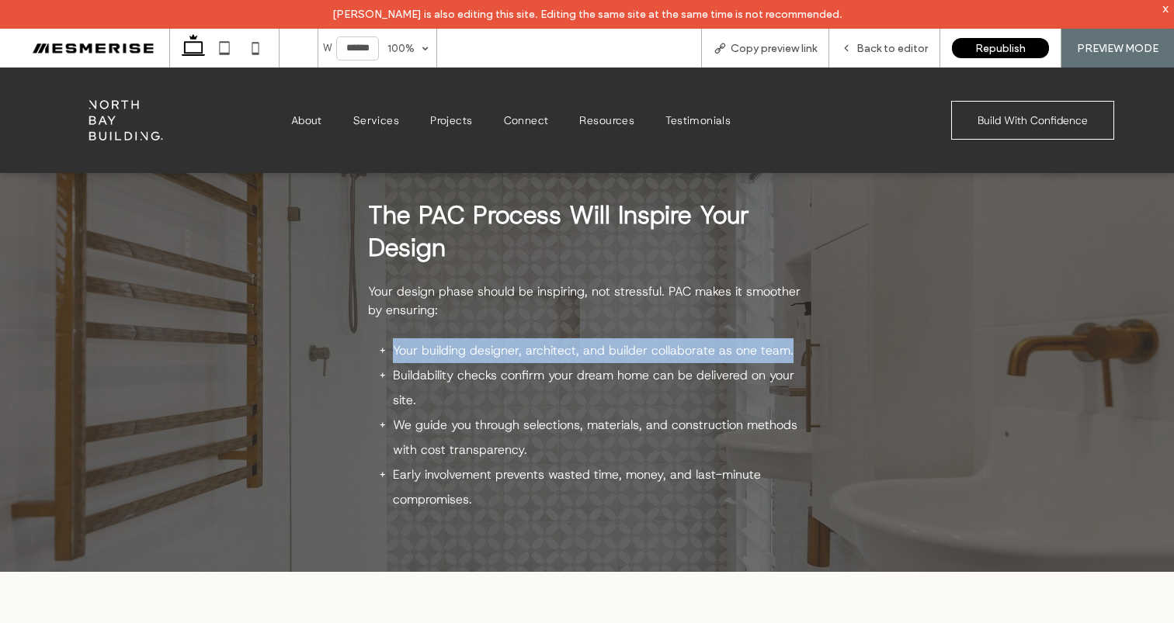
click at [563, 354] on span "Your building designer, architect, and builder collaborate as one team." at bounding box center [593, 350] width 401 height 16
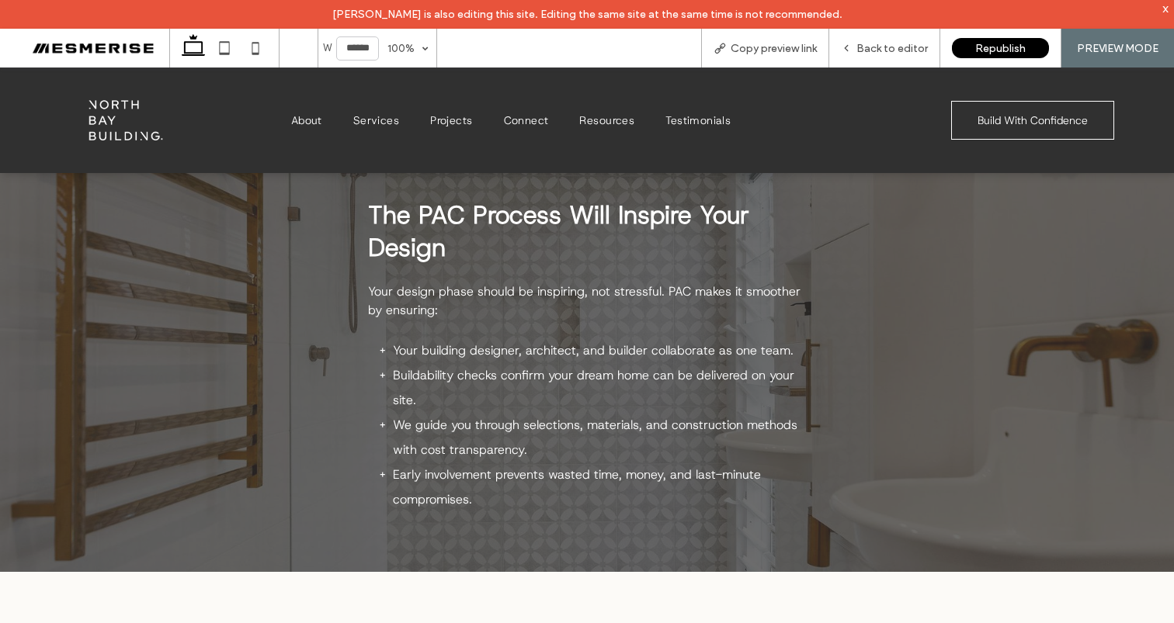
click at [557, 387] on li "Buildability checks confirm your dream home can be delivered on your site." at bounding box center [599, 388] width 412 height 50
click at [560, 380] on span "Buildability checks confirm your dream home can be delivered on your site." at bounding box center [593, 387] width 401 height 41
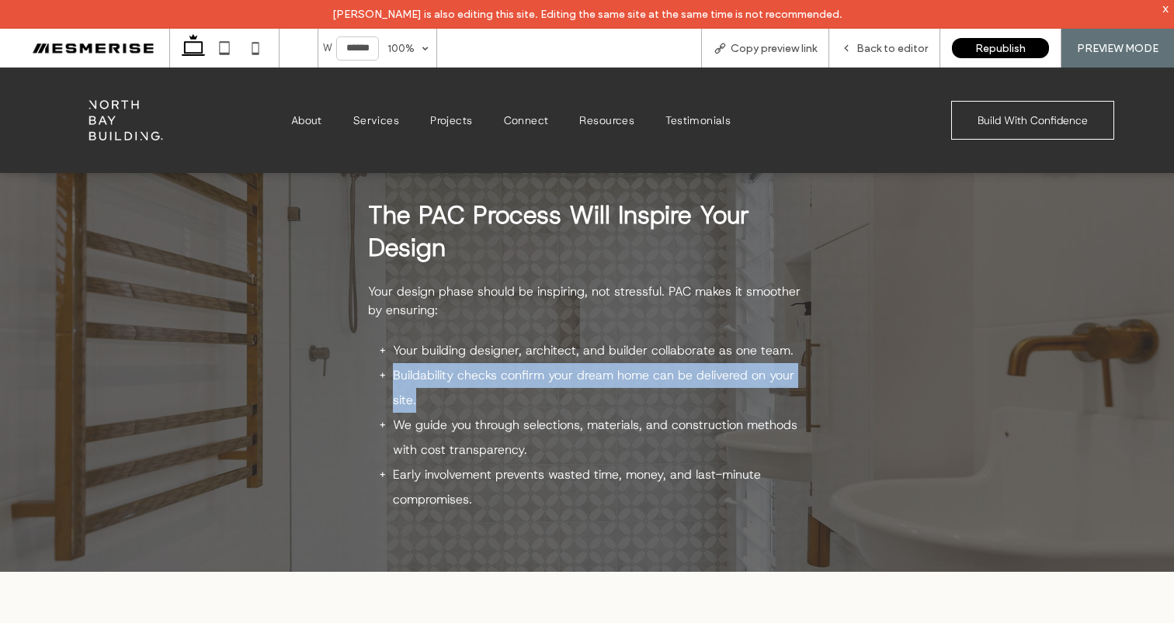
click at [560, 380] on span "Buildability checks confirm your dream home can be delivered on your site." at bounding box center [593, 387] width 401 height 41
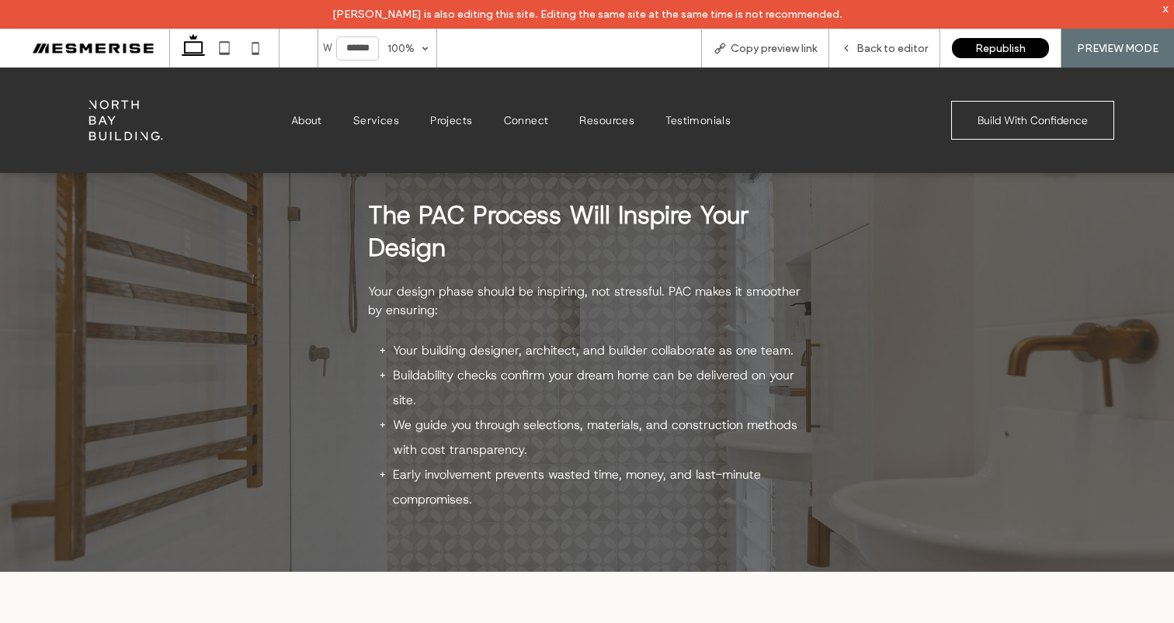
click at [530, 422] on span "We guide you through selections, materials, and construction methods with cost …" at bounding box center [595, 437] width 404 height 41
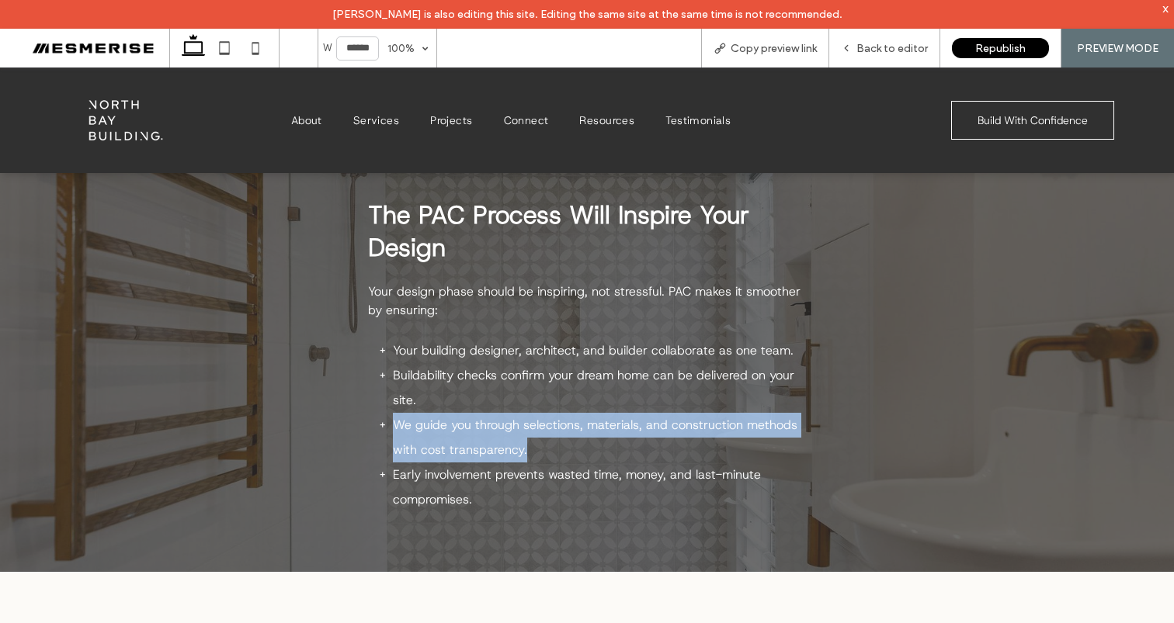
click at [530, 422] on span "We guide you through selections, materials, and construction methods with cost …" at bounding box center [595, 437] width 404 height 41
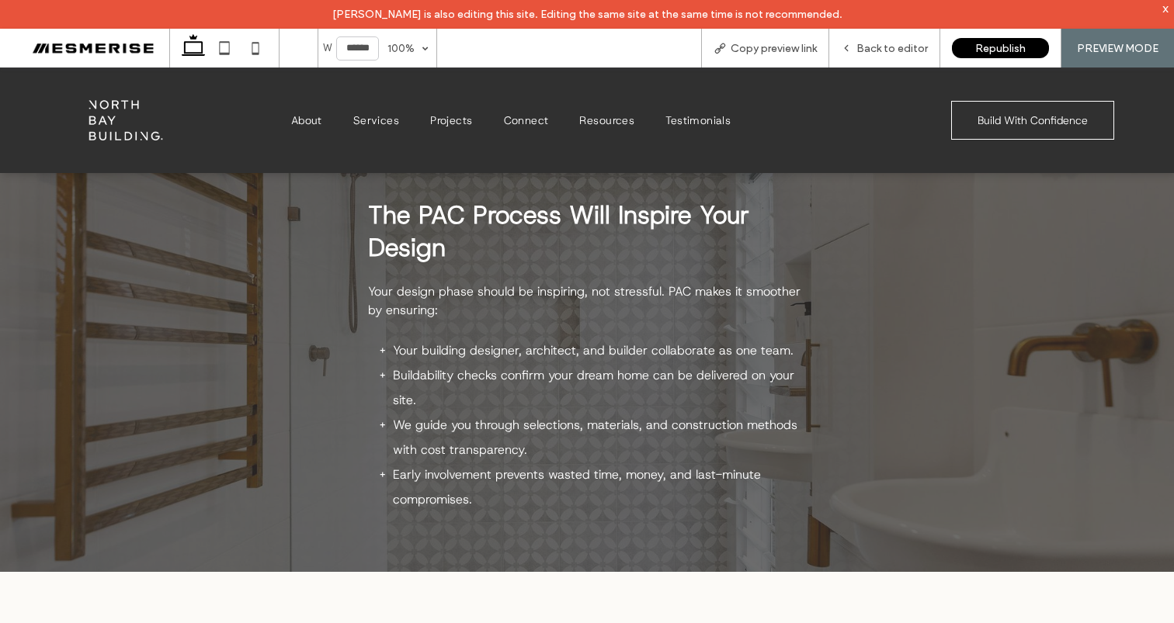
click at [478, 467] on span "Early involvement prevents wasted time, money, and last-minute compromises." at bounding box center [577, 487] width 368 height 41
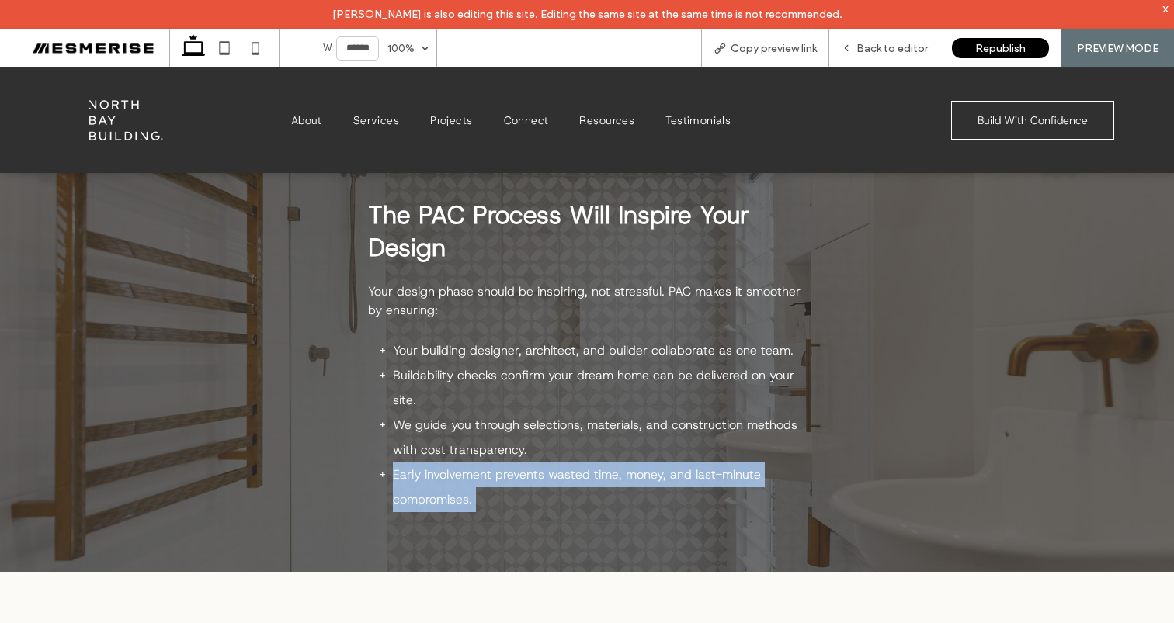
click at [478, 467] on span "Early involvement prevents wasted time, money, and last-minute compromises." at bounding box center [577, 487] width 368 height 41
click at [462, 488] on li "Early involvement prevents wasted time, money, and last-minute compromises." at bounding box center [599, 488] width 412 height 50
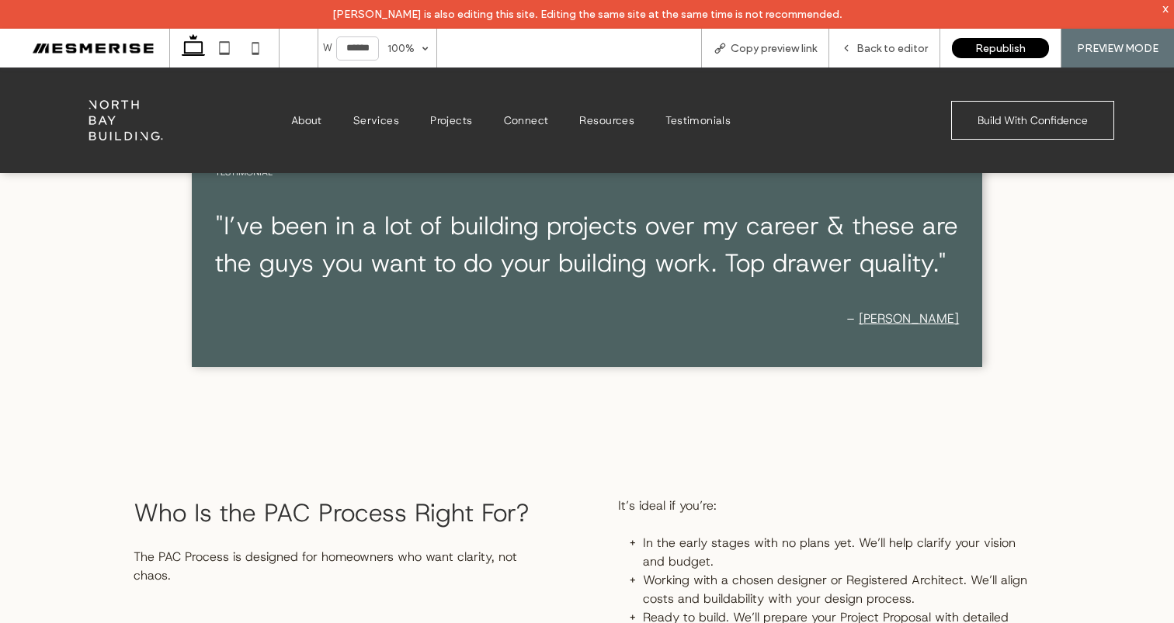
scroll to position [4827, 0]
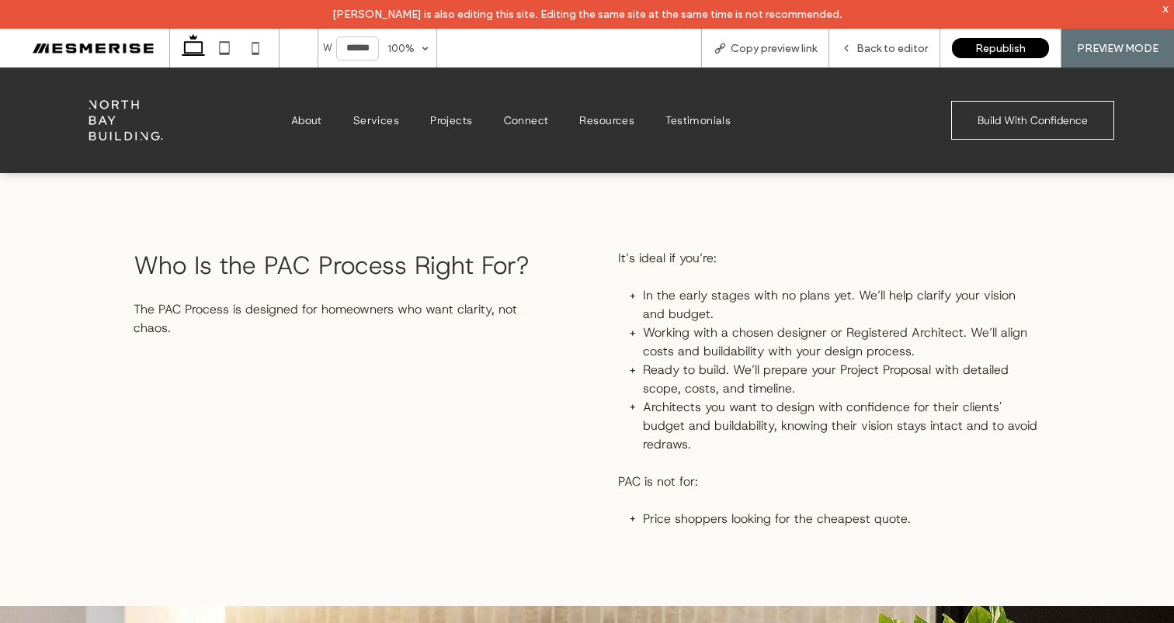
click at [656, 260] on span "It’s ideal if you’re:" at bounding box center [667, 258] width 99 height 16
click at [450, 273] on span "Who Is the PAC Process Right For?" at bounding box center [331, 265] width 395 height 33
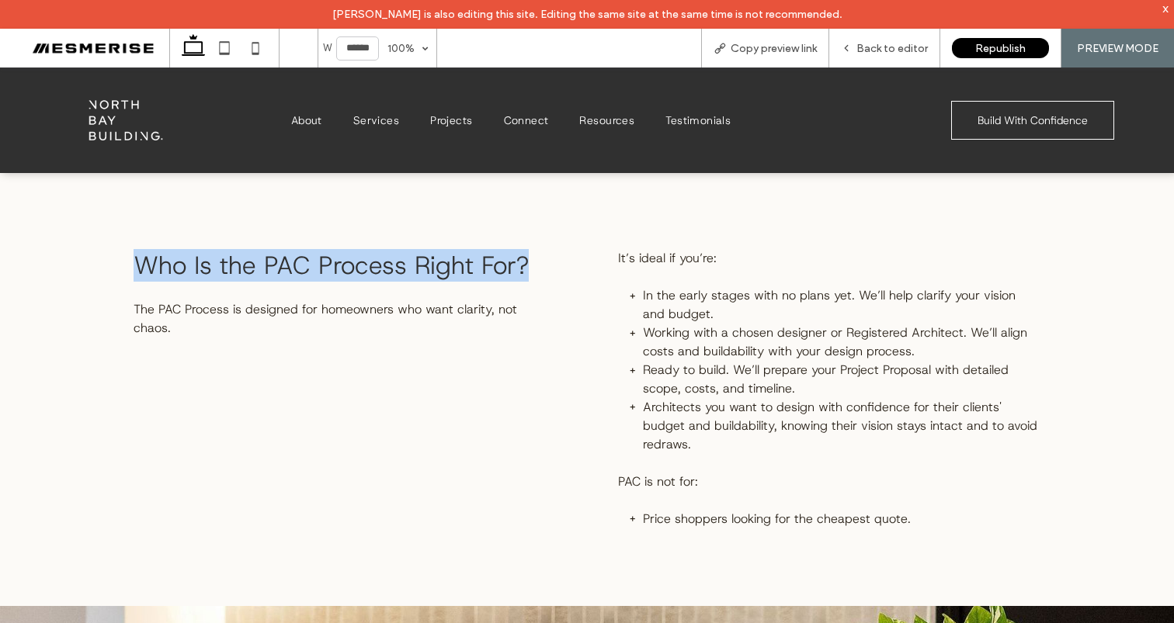
click at [450, 273] on span "Who Is the PAC Process Right For?" at bounding box center [331, 265] width 395 height 33
click at [344, 278] on span "Who Is the PAC Process Right For?" at bounding box center [331, 265] width 395 height 33
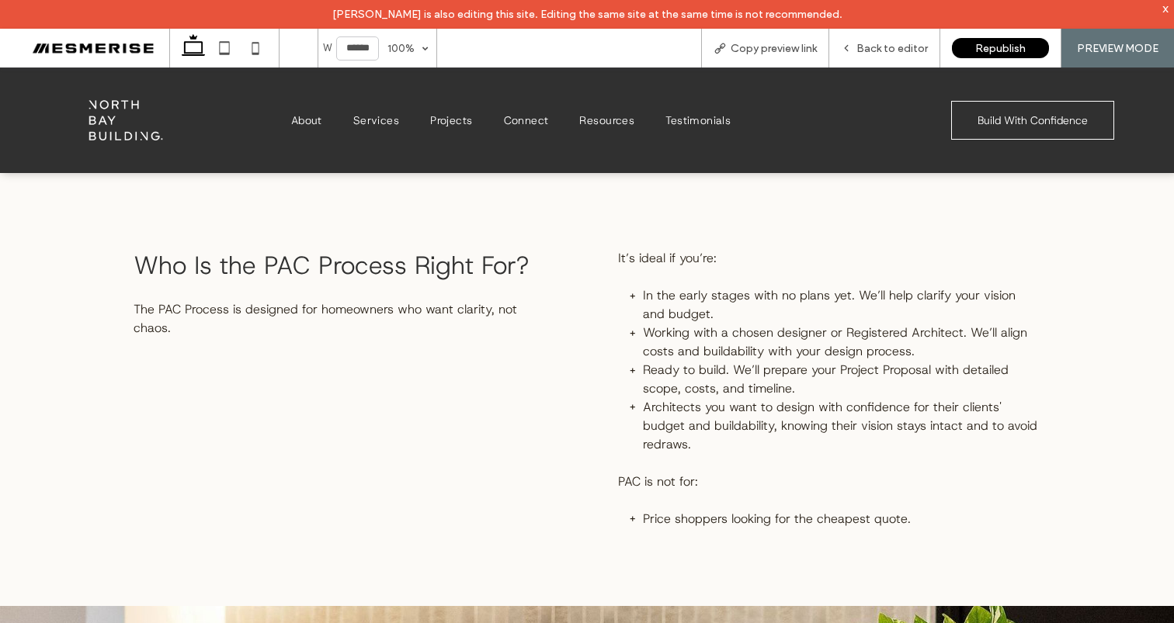
click at [232, 313] on span "The PAC Process is designed for homeowners who want clarity, not chaos." at bounding box center [325, 318] width 383 height 35
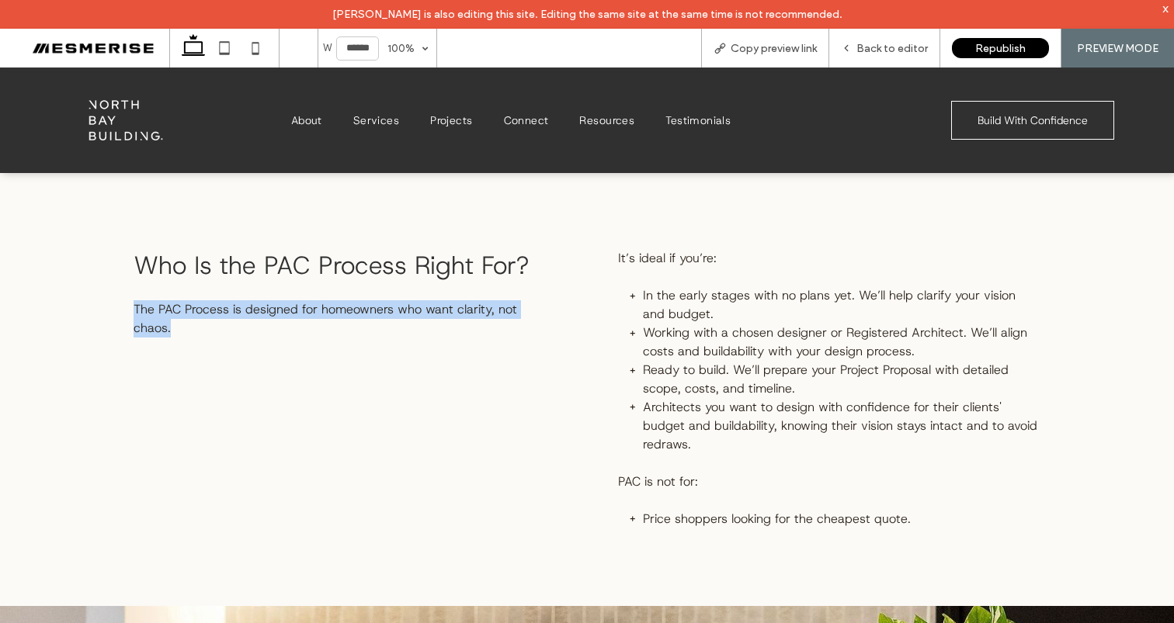
click at [232, 313] on span "The PAC Process is designed for homeowners who want clarity, not chaos." at bounding box center [325, 318] width 383 height 35
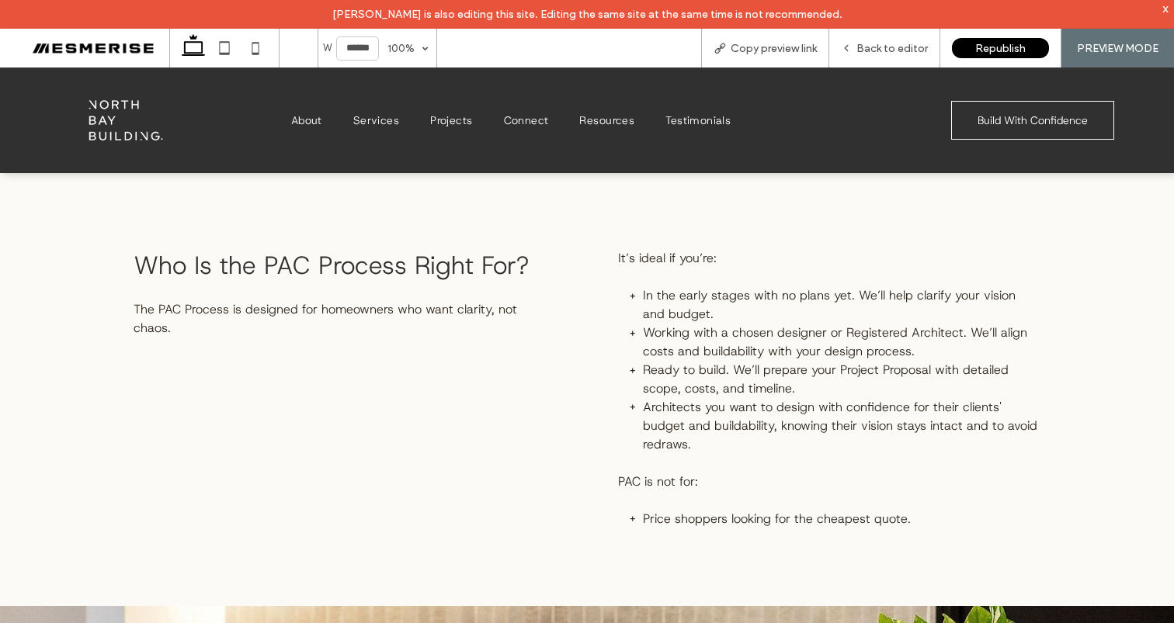
click at [300, 257] on span "Who Is the PAC Process Right For?" at bounding box center [331, 265] width 395 height 33
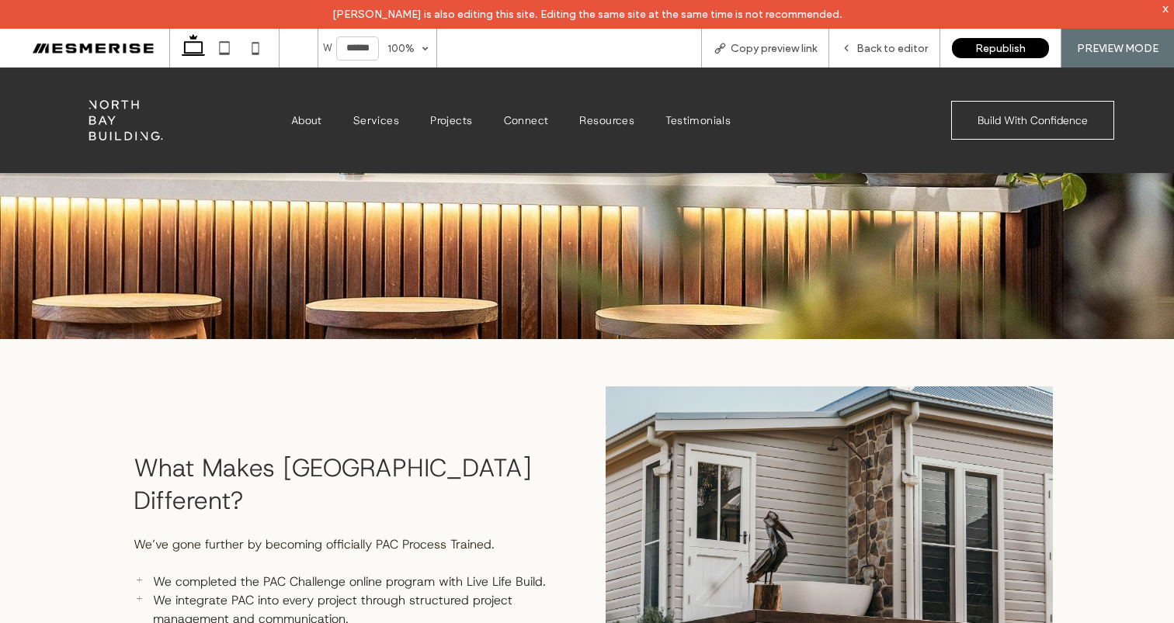
scroll to position [5526, 0]
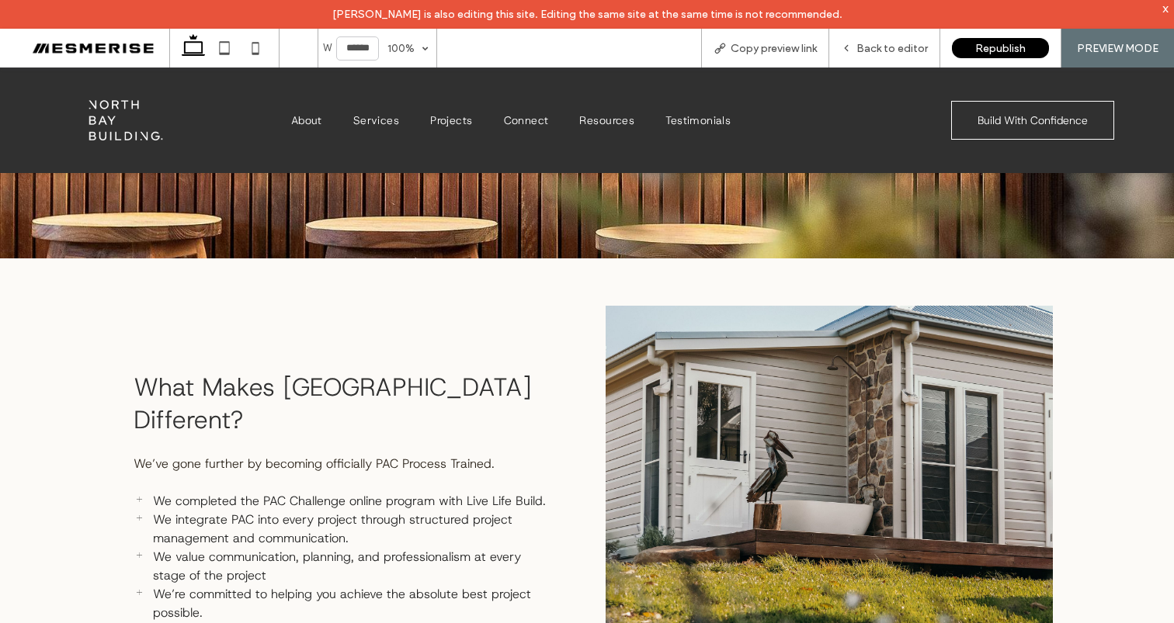
click at [412, 381] on span "What Makes [GEOGRAPHIC_DATA] Different?" at bounding box center [333, 403] width 398 height 65
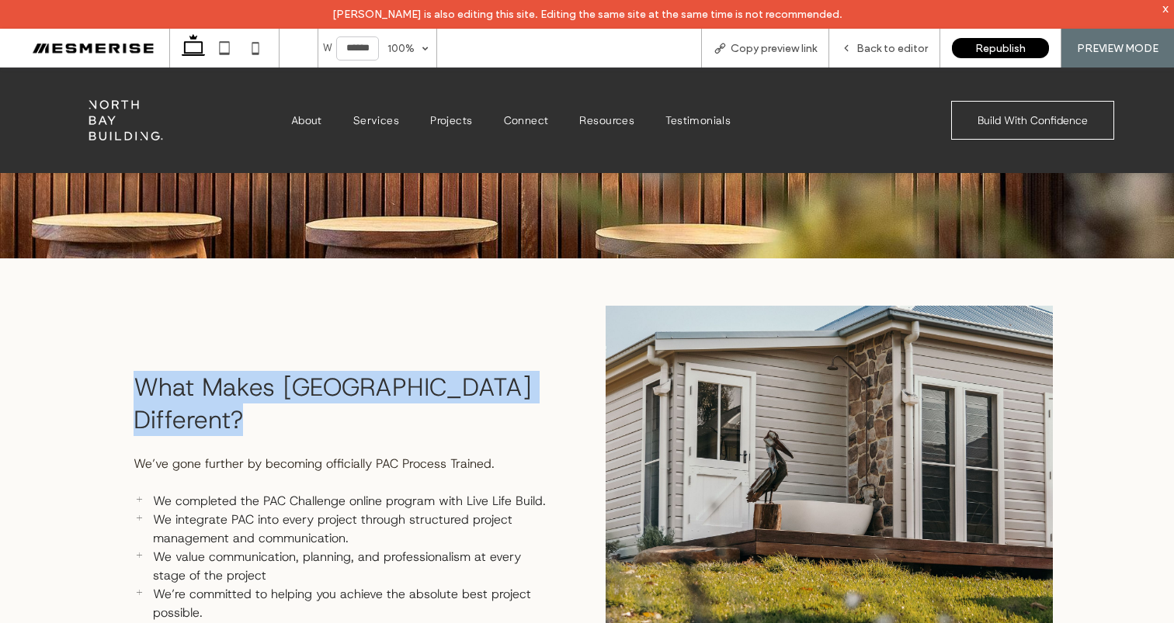
click at [412, 381] on span "What Makes [GEOGRAPHIC_DATA] Different?" at bounding box center [333, 403] width 398 height 65
click at [411, 394] on span "What Makes [GEOGRAPHIC_DATA] Different?" at bounding box center [333, 403] width 398 height 65
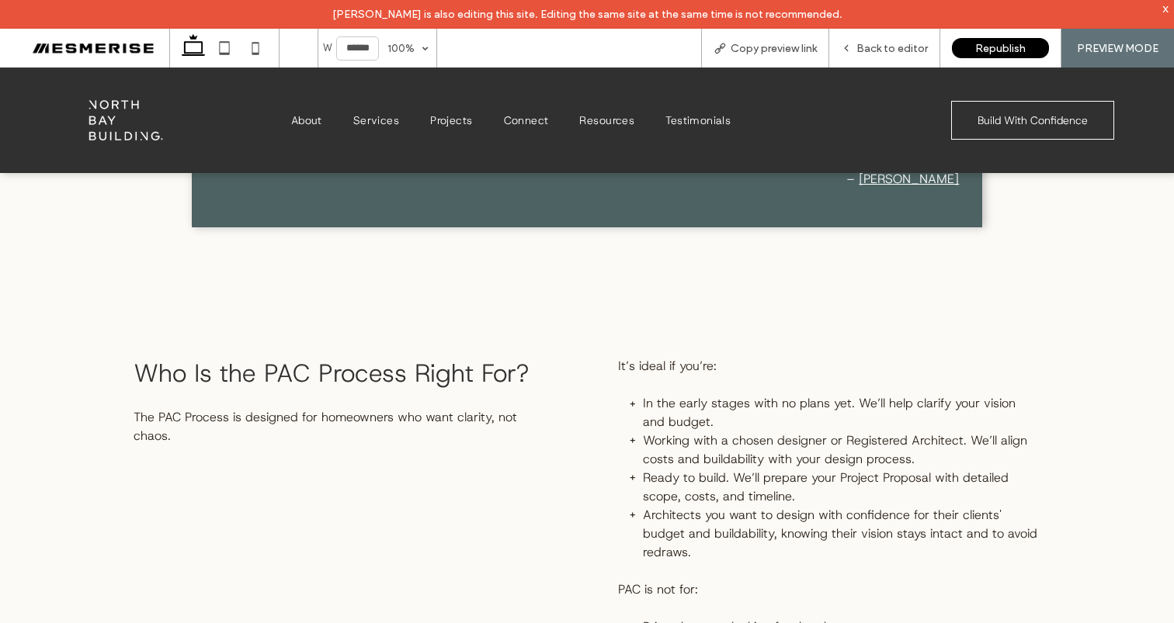
scroll to position [4824, 0]
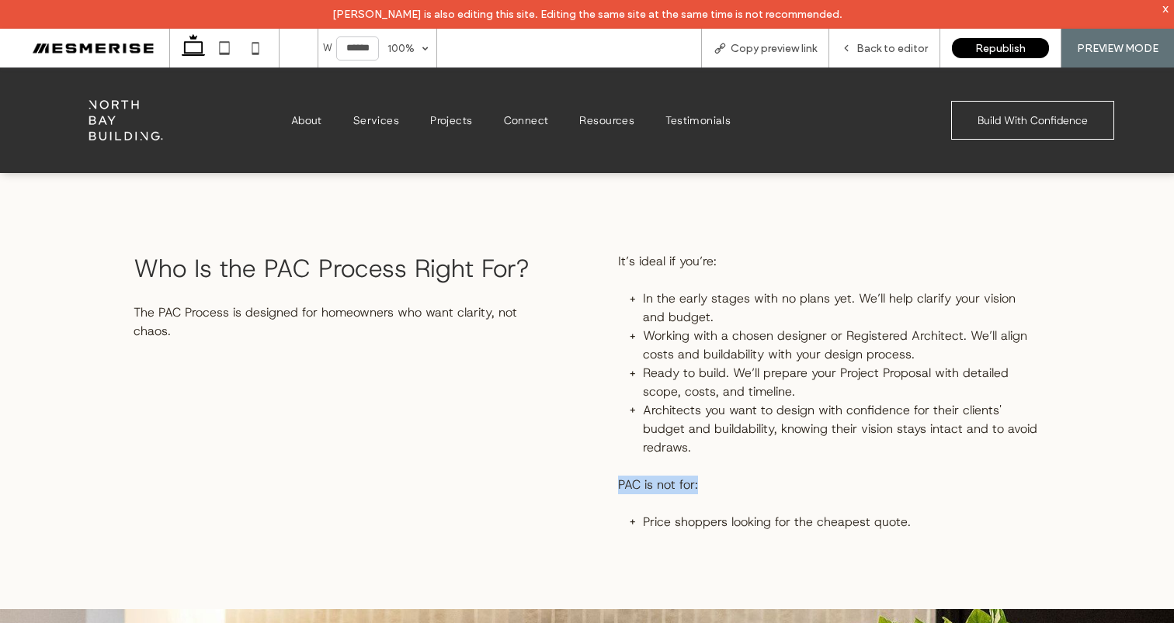
drag, startPoint x: 620, startPoint y: 484, endPoint x: 717, endPoint y: 484, distance: 97.0
click at [717, 484] on div "It’s ideal if you’re: In the early stages with no plans yet. We’ll help clarify…" at bounding box center [829, 401] width 447 height 323
click at [659, 484] on span "PAC is not for:" at bounding box center [658, 485] width 80 height 16
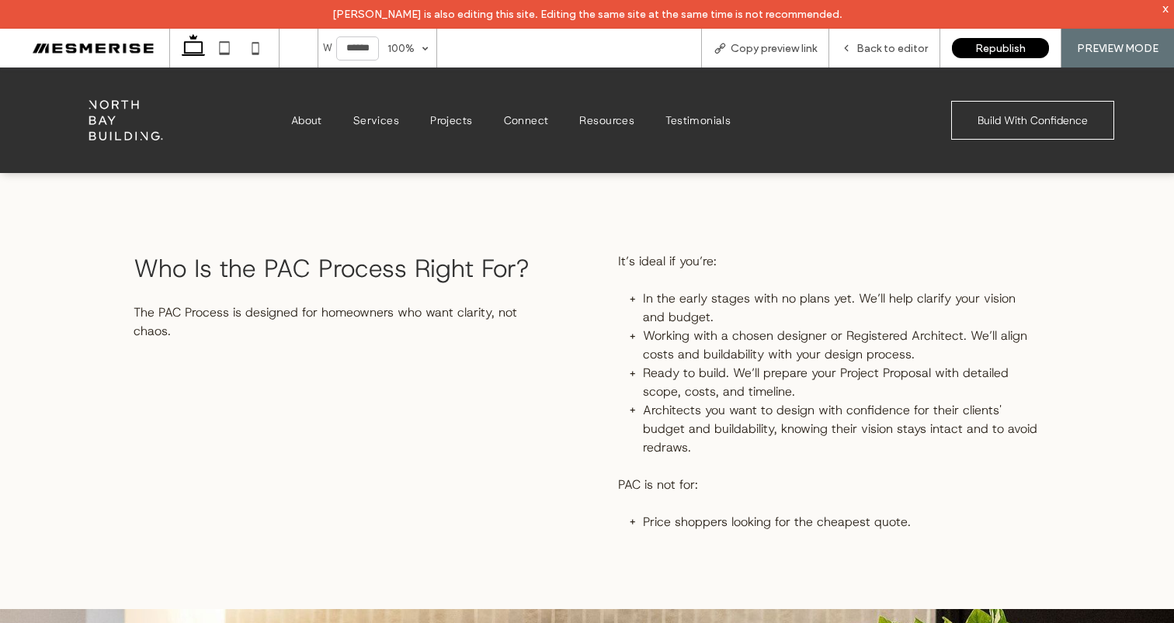
click at [630, 483] on span "PAC is not for:" at bounding box center [658, 485] width 80 height 16
click at [699, 425] on span "Architects you want to design with confidence for their clients' budget and bui…" at bounding box center [840, 429] width 394 height 54
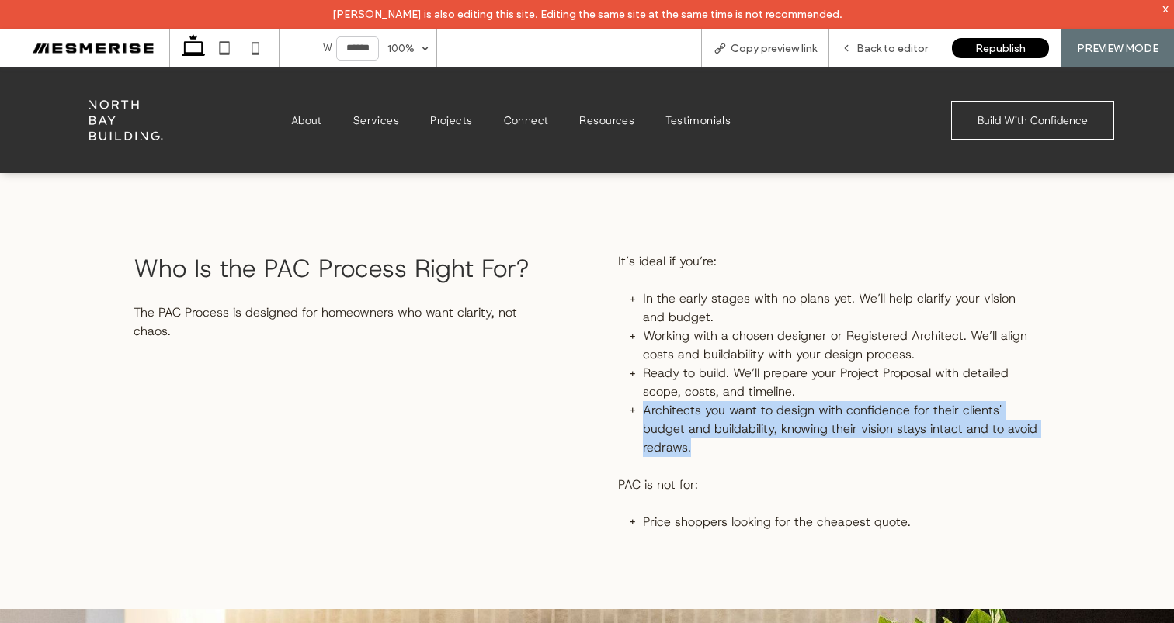
click at [699, 425] on span "Architects you want to design with confidence for their clients' budget and bui…" at bounding box center [840, 429] width 394 height 54
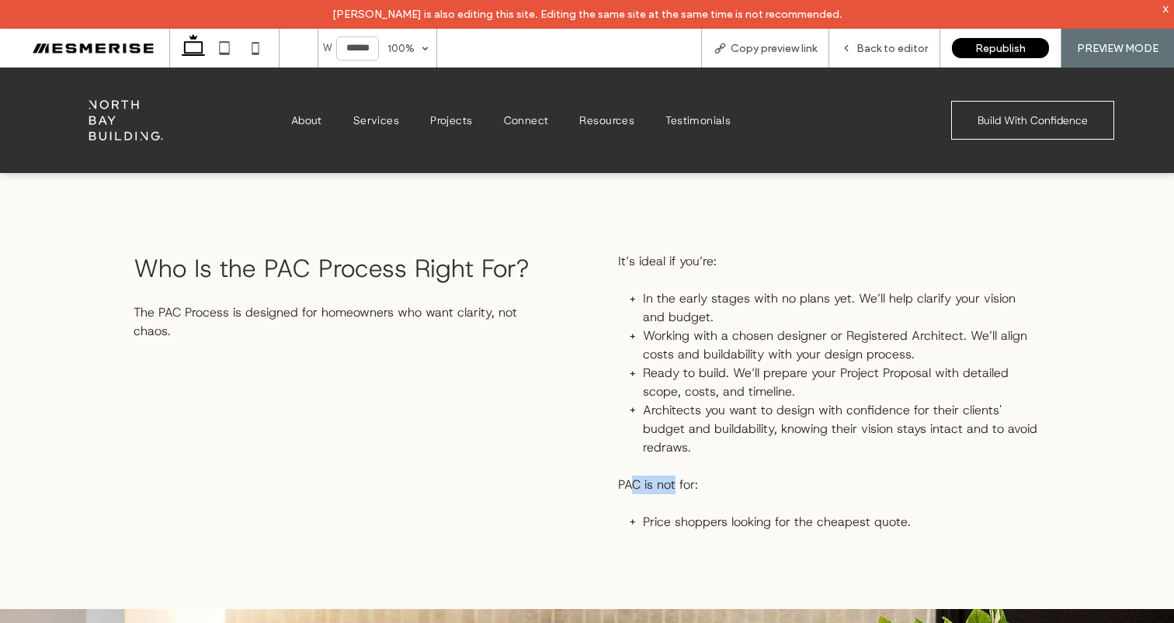
drag, startPoint x: 624, startPoint y: 485, endPoint x: 695, endPoint y: 483, distance: 70.7
click at [685, 483] on span "PAC is not for:" at bounding box center [658, 485] width 80 height 16
click at [646, 488] on span "PAC is not for:" at bounding box center [658, 485] width 80 height 16
drag, startPoint x: 685, startPoint y: 486, endPoint x: 703, endPoint y: 486, distance: 17.9
click at [703, 486] on p "PAC is not for:" at bounding box center [829, 485] width 422 height 19
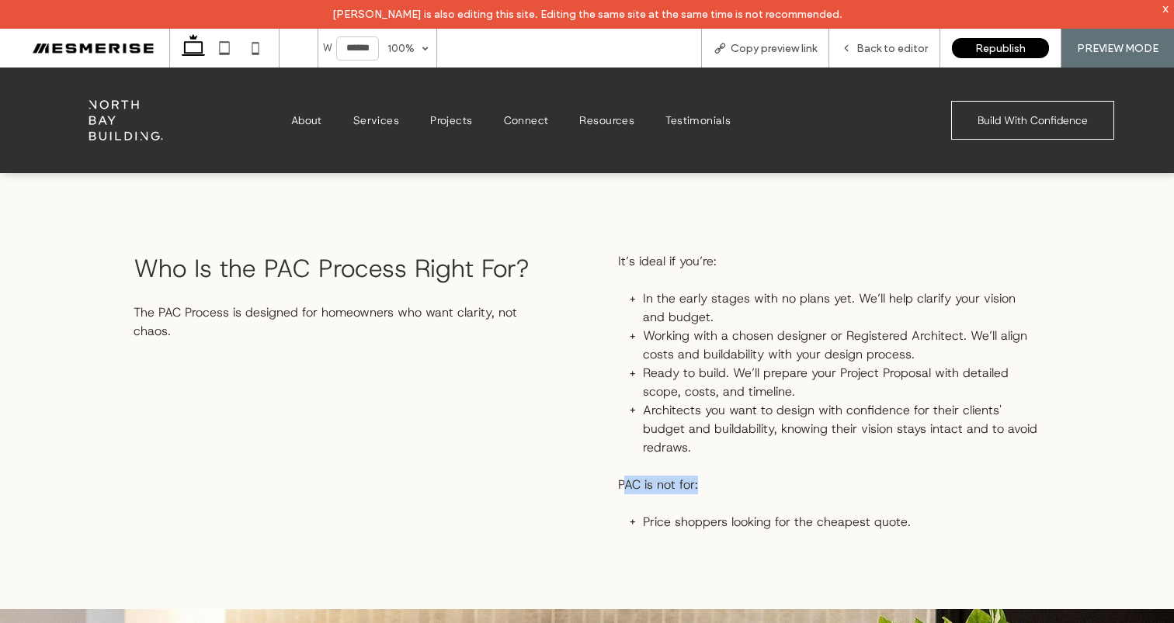
click at [674, 486] on span "PAC is not for:" at bounding box center [658, 485] width 80 height 16
click at [706, 518] on span "Price shoppers looking for the cheapest quote." at bounding box center [777, 522] width 268 height 16
click at [643, 527] on span "Price shoppers looking for the cheapest quote." at bounding box center [777, 522] width 268 height 16
drag, startPoint x: 620, startPoint y: 487, endPoint x: 687, endPoint y: 486, distance: 66.8
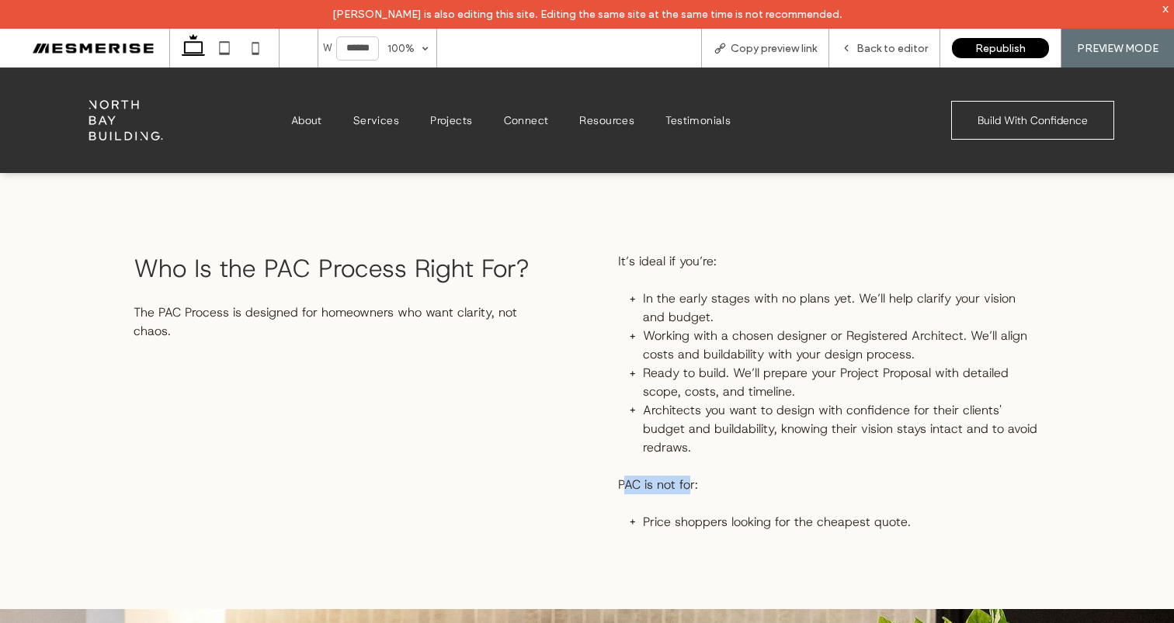
click at [685, 486] on span "PAC is not for:" at bounding box center [658, 485] width 80 height 16
click at [687, 486] on span "PAC is not for:" at bounding box center [658, 485] width 80 height 16
click at [670, 487] on span "PAC is not for:" at bounding box center [658, 485] width 80 height 16
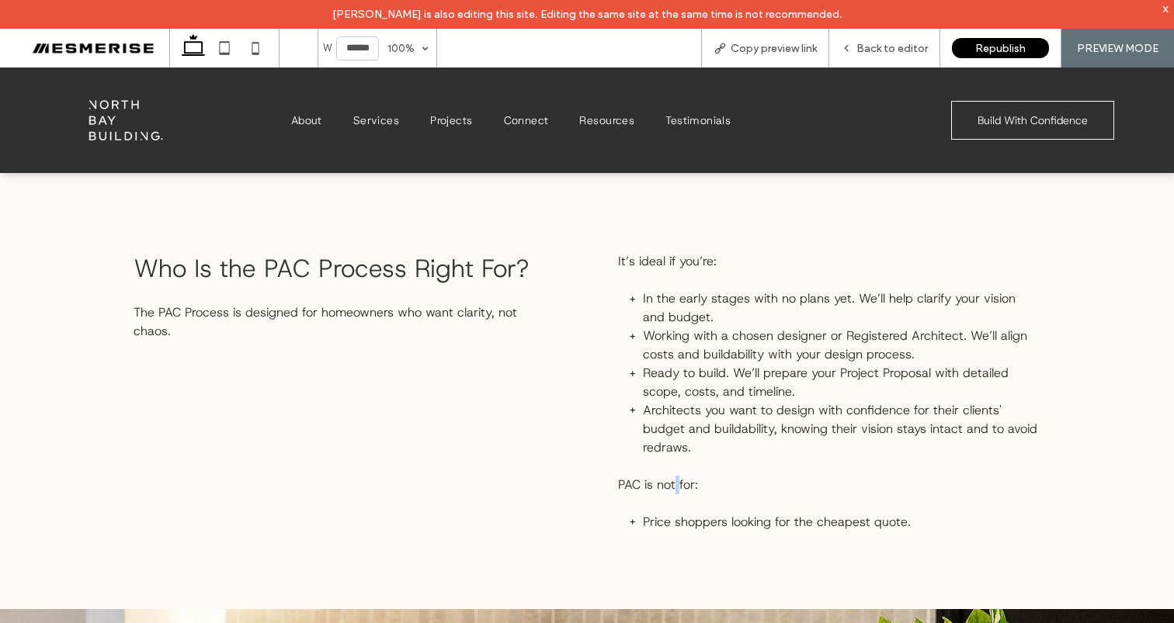
click at [670, 487] on span "PAC is not for:" at bounding box center [658, 485] width 80 height 16
click at [638, 484] on span "PAC is not for:" at bounding box center [658, 485] width 80 height 16
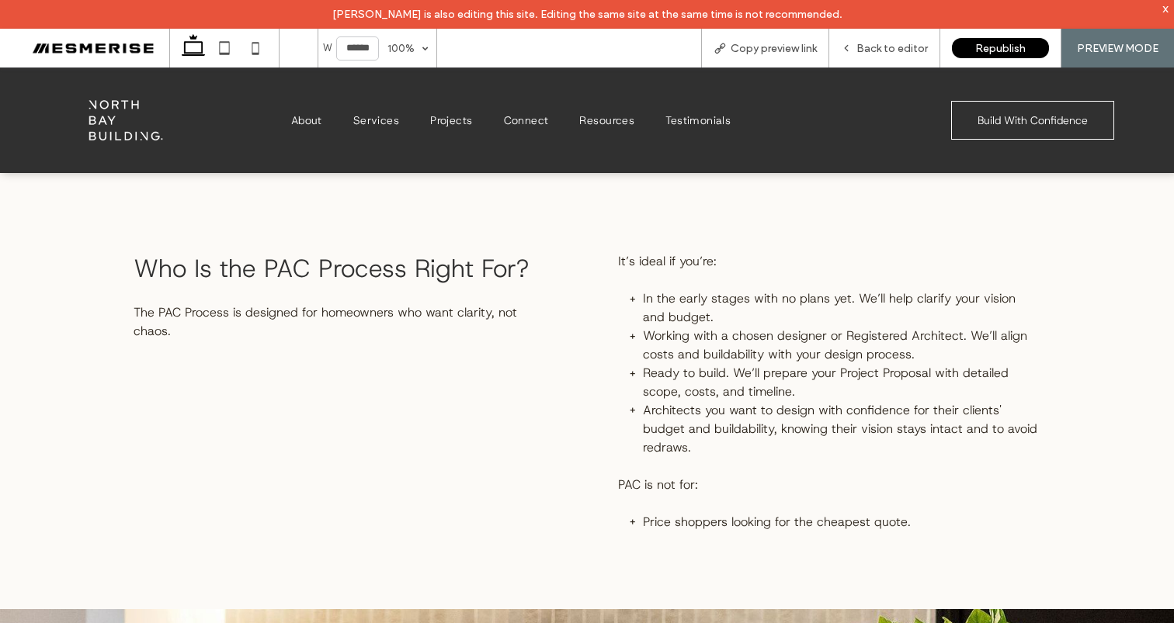
click at [682, 433] on span "Architects you want to design with confidence for their clients' budget and bui…" at bounding box center [840, 429] width 394 height 54
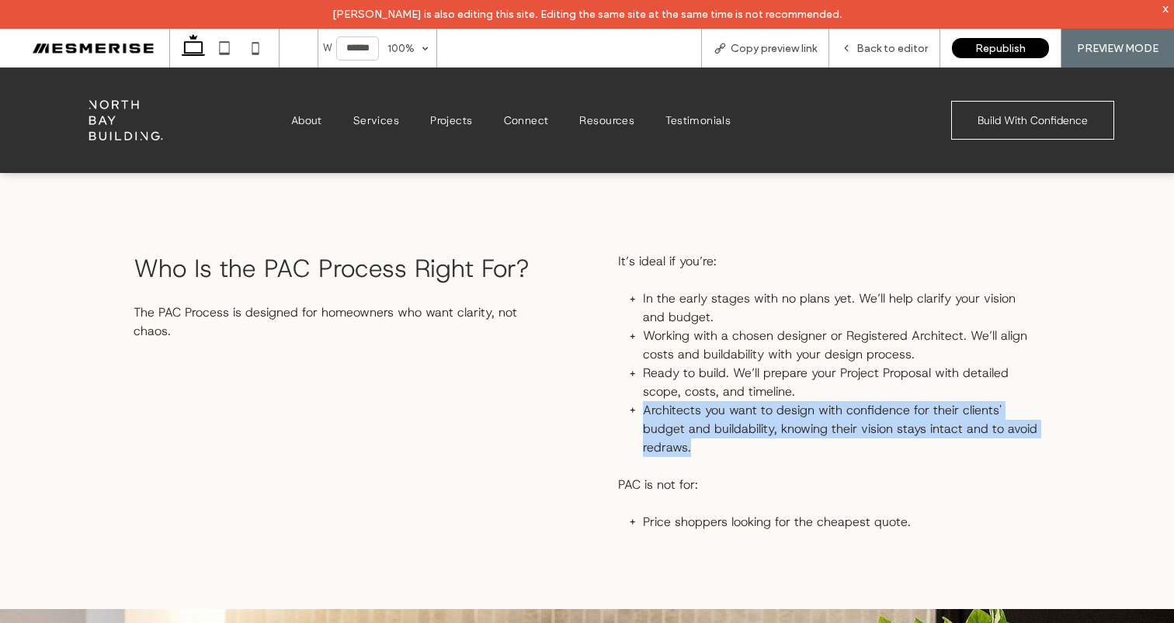
click at [682, 433] on span "Architects you want to design with confidence for their clients' budget and bui…" at bounding box center [840, 429] width 394 height 54
click at [690, 422] on span "Architects you want to design with confidence for their clients' budget and bui…" at bounding box center [840, 429] width 394 height 54
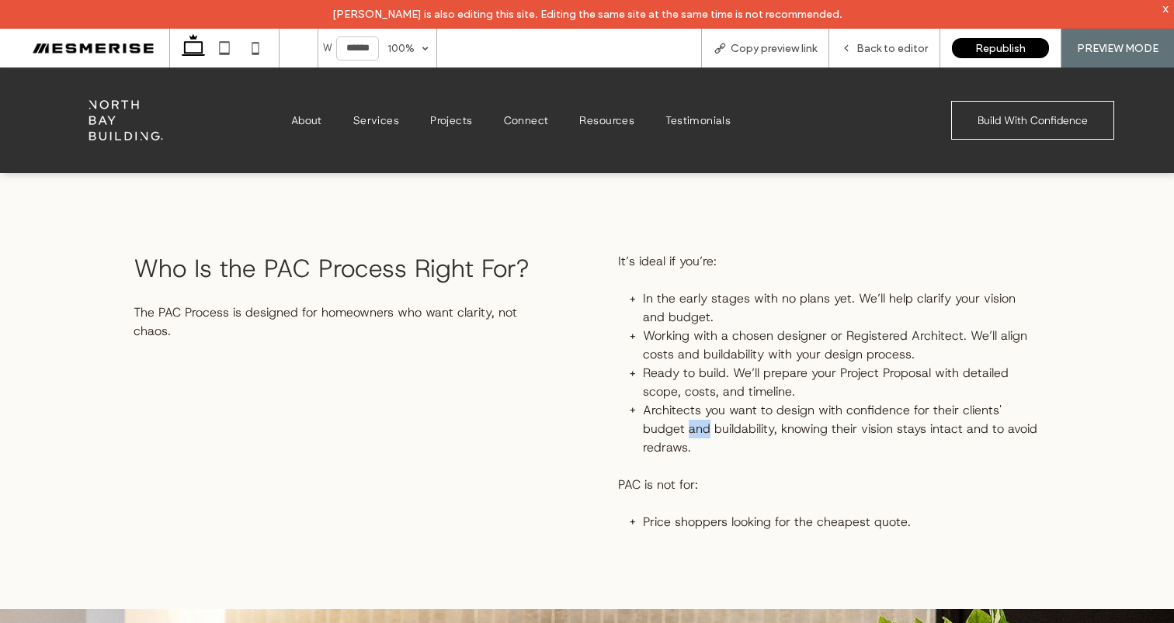
click at [690, 422] on span "Architects you want to design with confidence for their clients' budget and bui…" at bounding box center [840, 429] width 394 height 54
click at [727, 372] on span "Ready to build. We’ll prepare your Project Proposal with detailed scope, costs,…" at bounding box center [826, 382] width 366 height 35
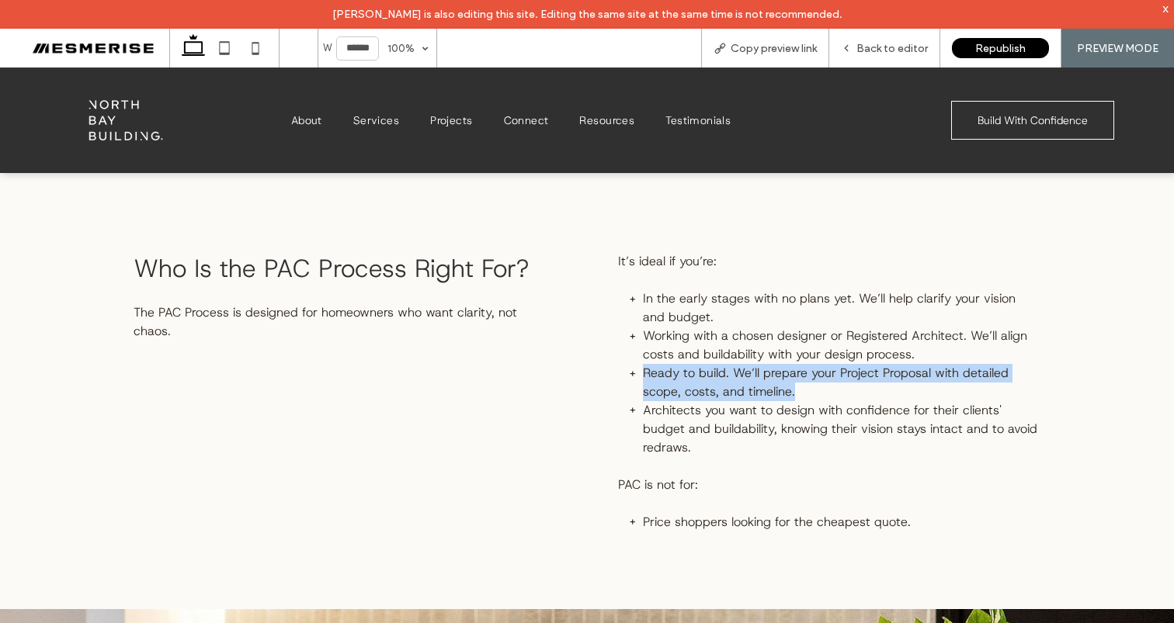
click at [727, 372] on span "Ready to build. We’ll prepare your Project Proposal with detailed scope, costs,…" at bounding box center [826, 382] width 366 height 35
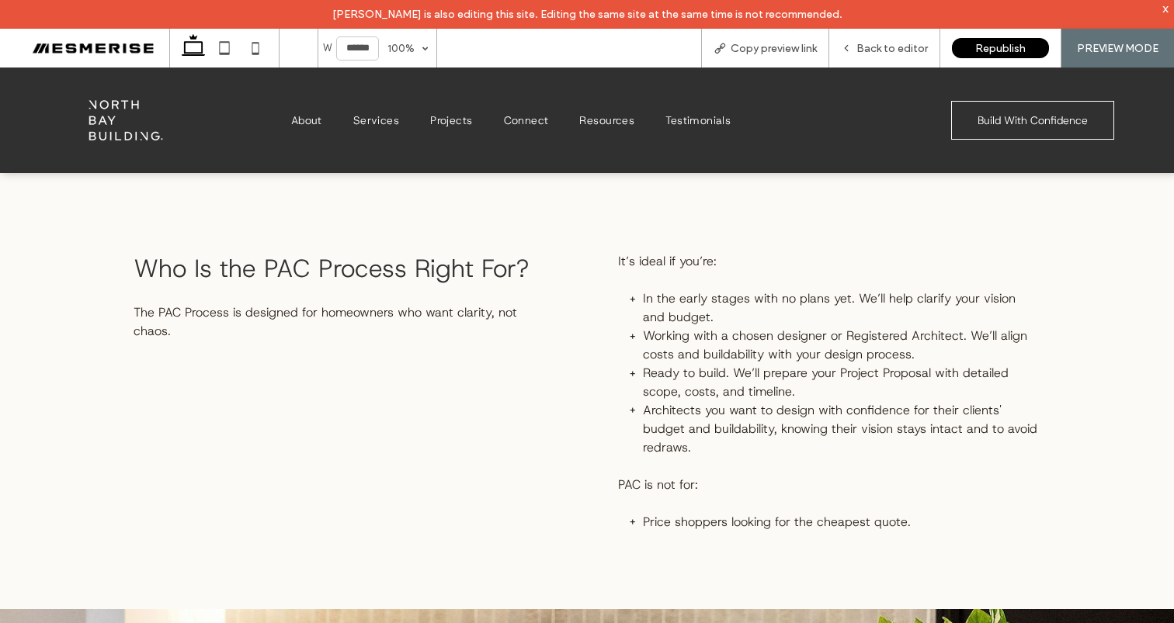
click at [735, 345] on span "Working with a chosen designer or Registered Architect. We’ll align costs and b…" at bounding box center [835, 345] width 384 height 35
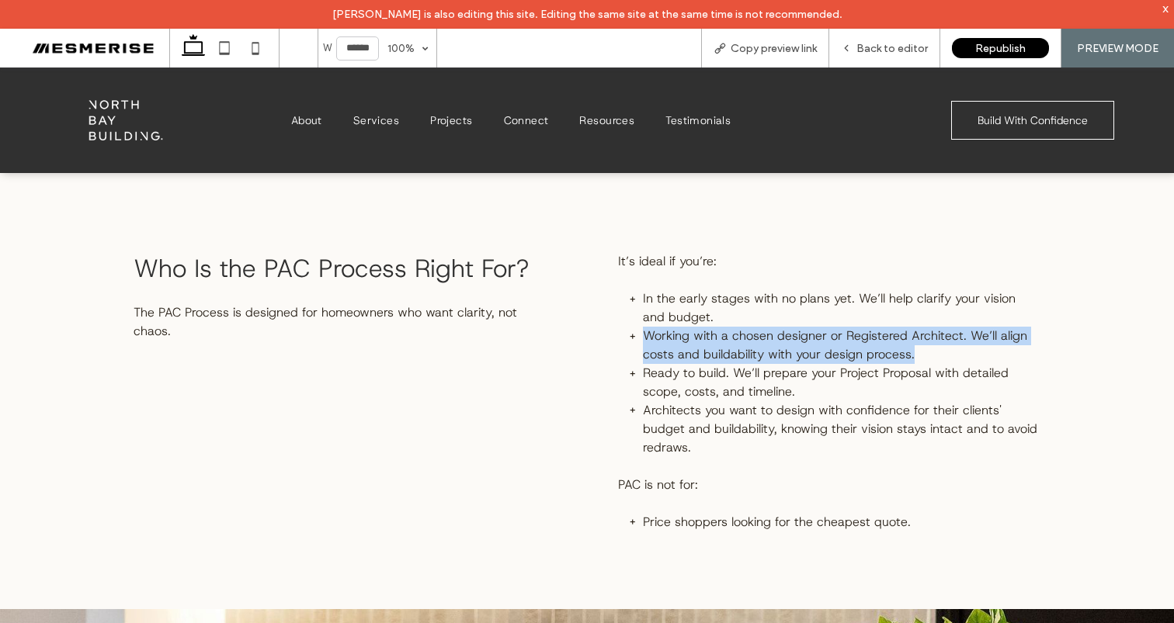
click at [735, 345] on span "Working with a chosen designer or Registered Architect. We’ll align costs and b…" at bounding box center [835, 345] width 384 height 35
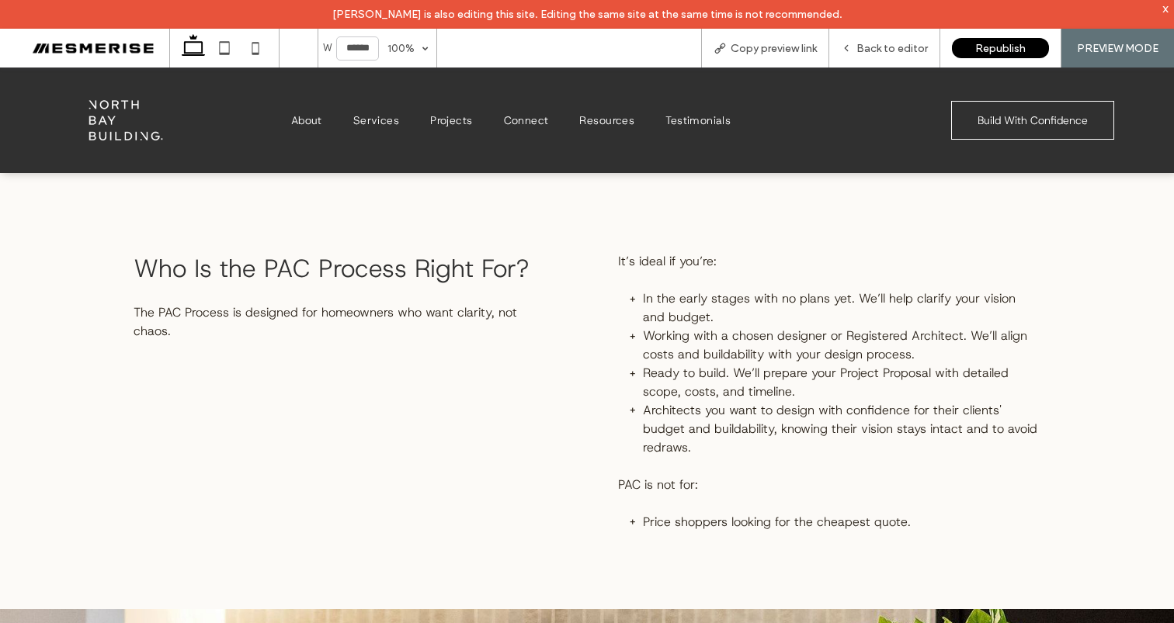
click at [689, 321] on span "In the early stages with no plans yet. We’ll help clarify your vision and budge…" at bounding box center [829, 307] width 373 height 35
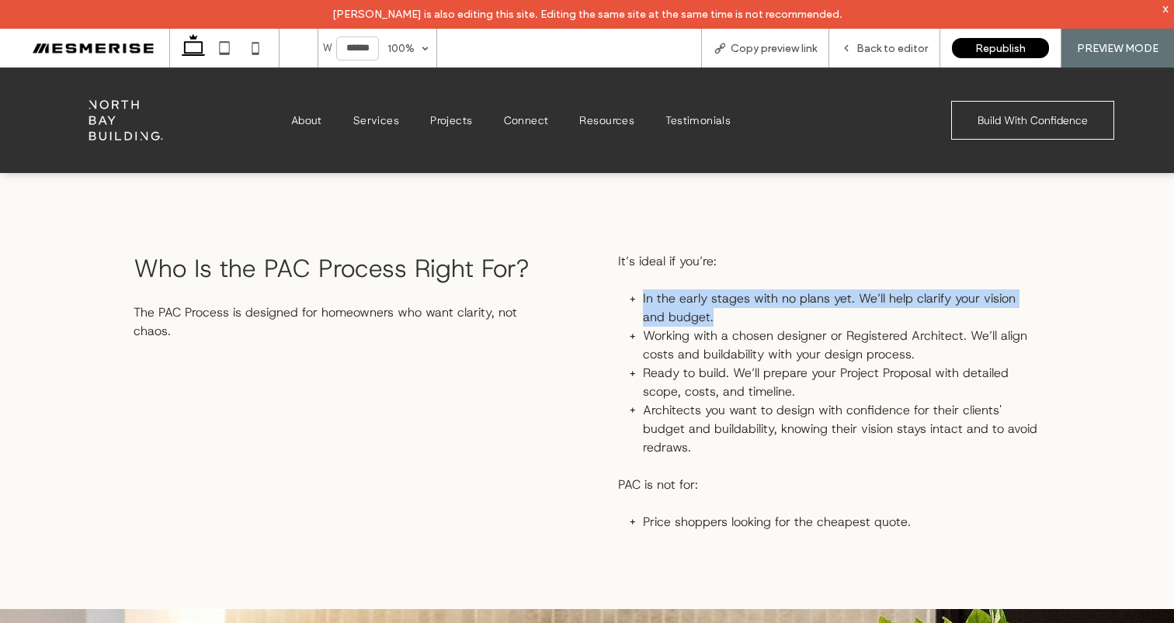
click at [689, 321] on span "In the early stages with no plans yet. We’ll help clarify your vision and budge…" at bounding box center [829, 307] width 373 height 35
click at [702, 301] on span "In the early stages with no plans yet. We’ll help clarify your vision and budge…" at bounding box center [829, 307] width 373 height 35
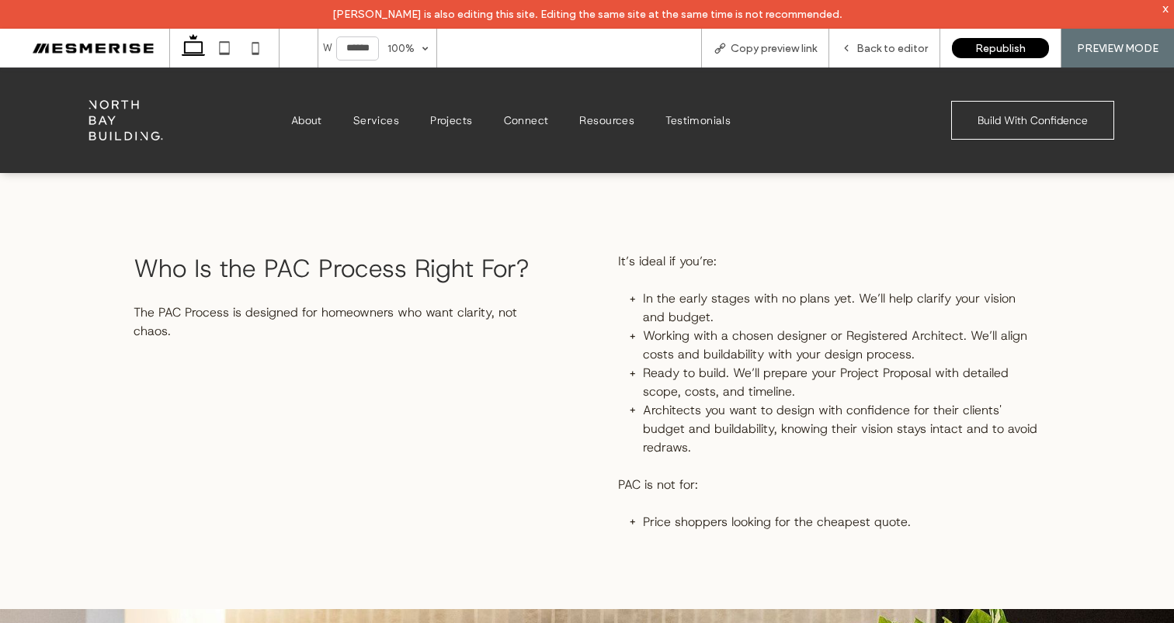
click at [719, 300] on span "In the early stages with no plans yet. We’ll help clarify your vision and budge…" at bounding box center [829, 307] width 373 height 35
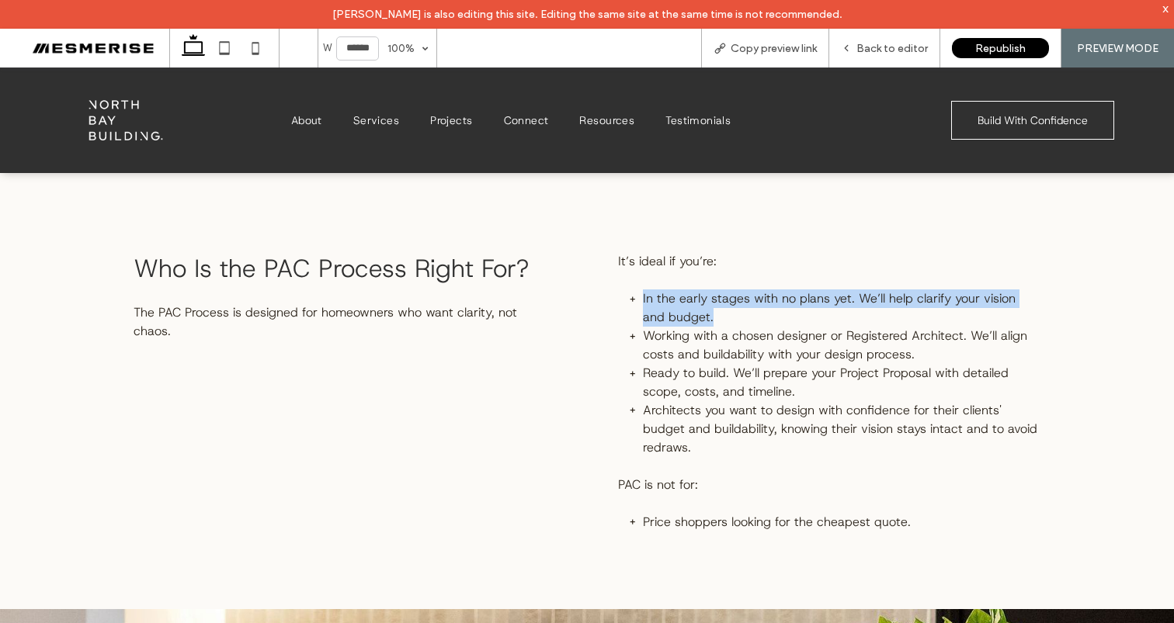
click at [719, 300] on span "In the early stages with no plans yet. We’ll help clarify your vision and budge…" at bounding box center [829, 307] width 373 height 35
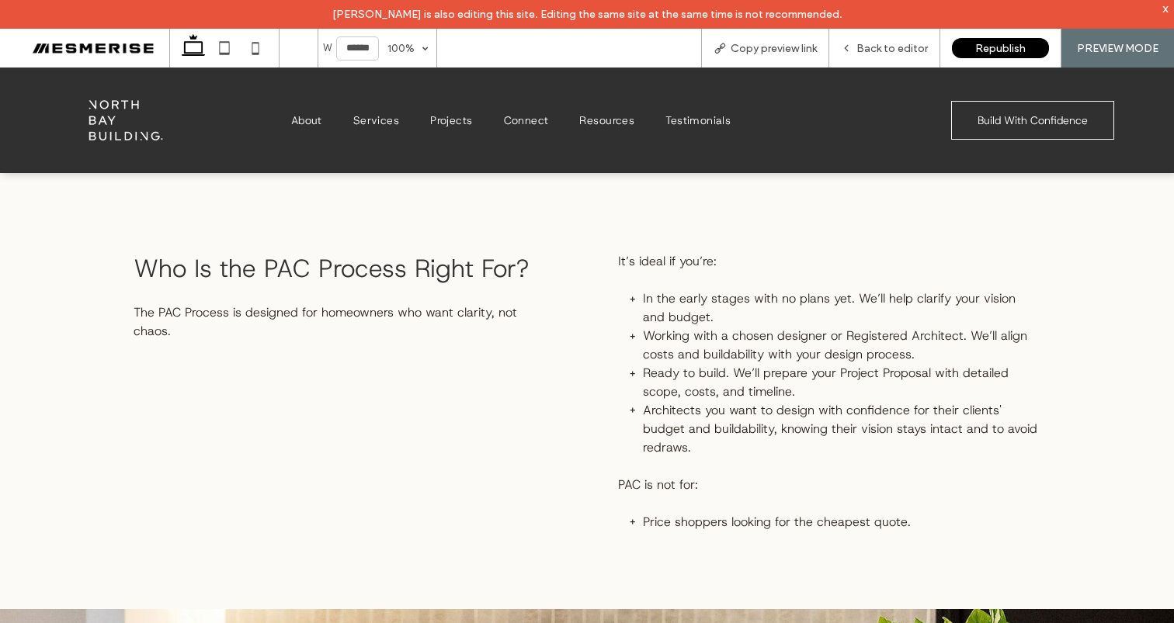
click at [727, 356] on span "Working with a chosen designer or Registered Architect. We’ll align costs and b…" at bounding box center [835, 345] width 384 height 35
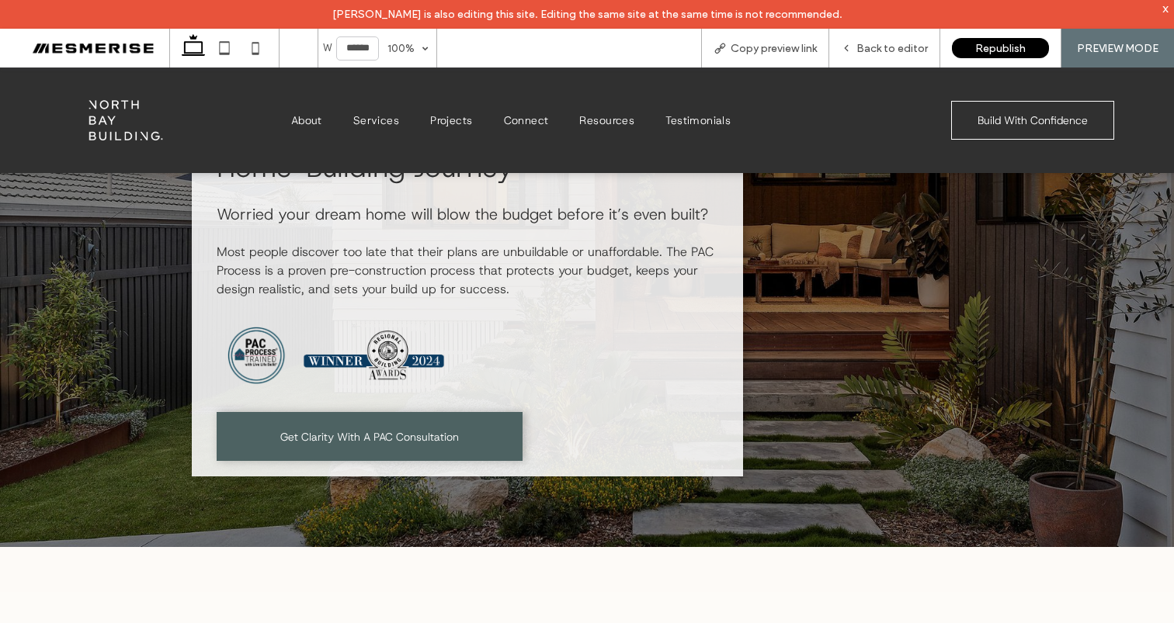
scroll to position [0, 0]
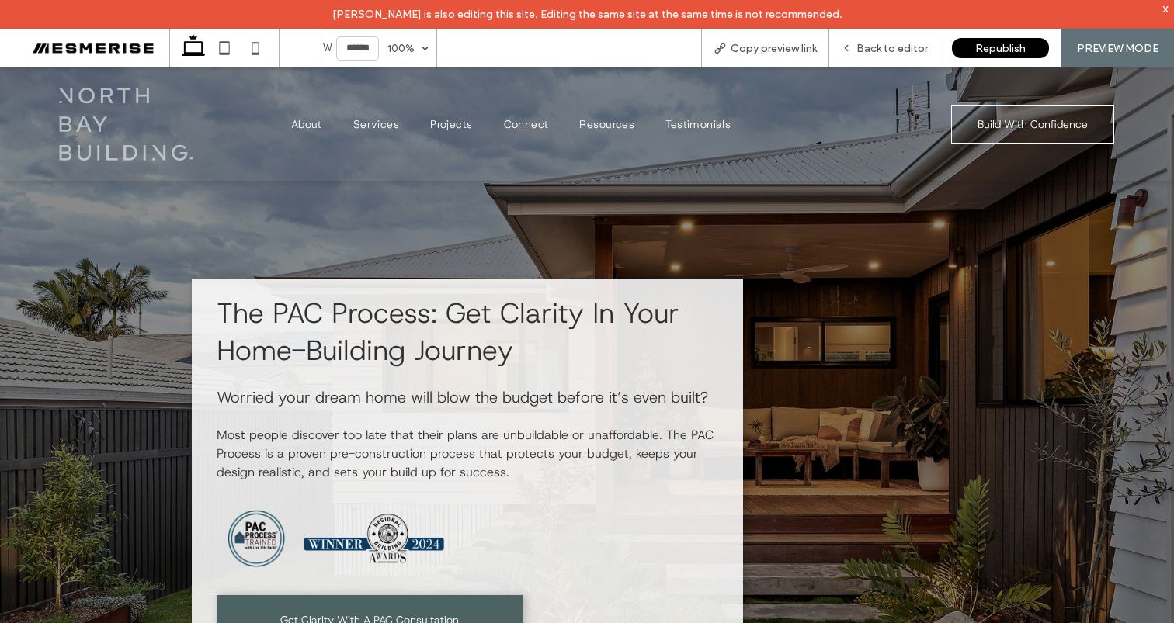
click at [122, 116] on img at bounding box center [126, 124] width 134 height 73
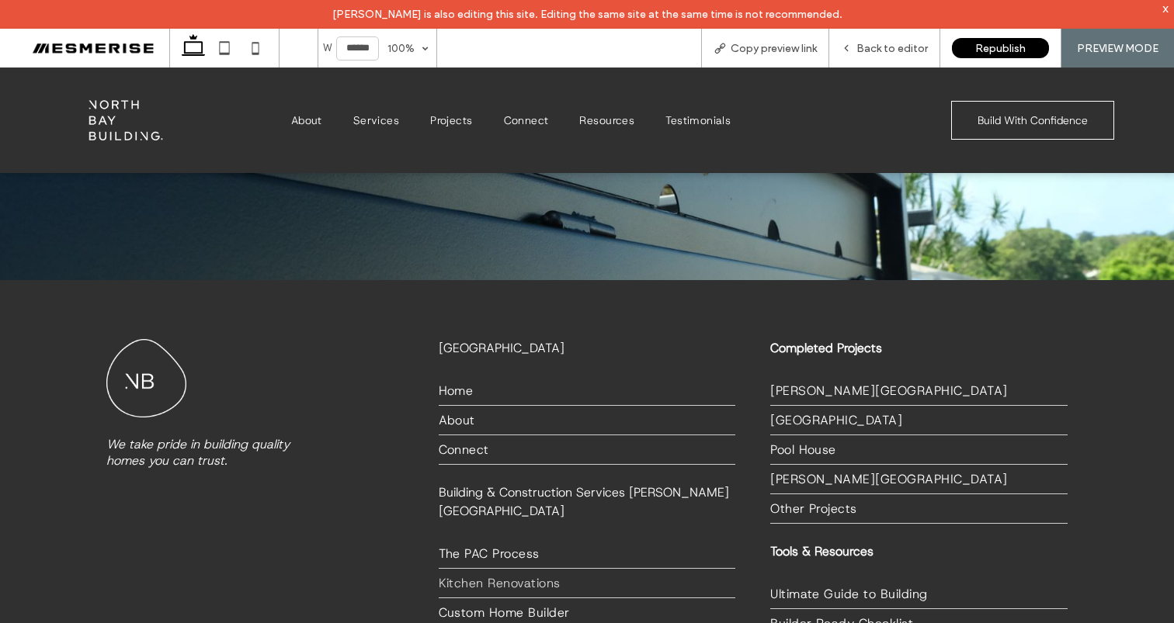
scroll to position [2637, 0]
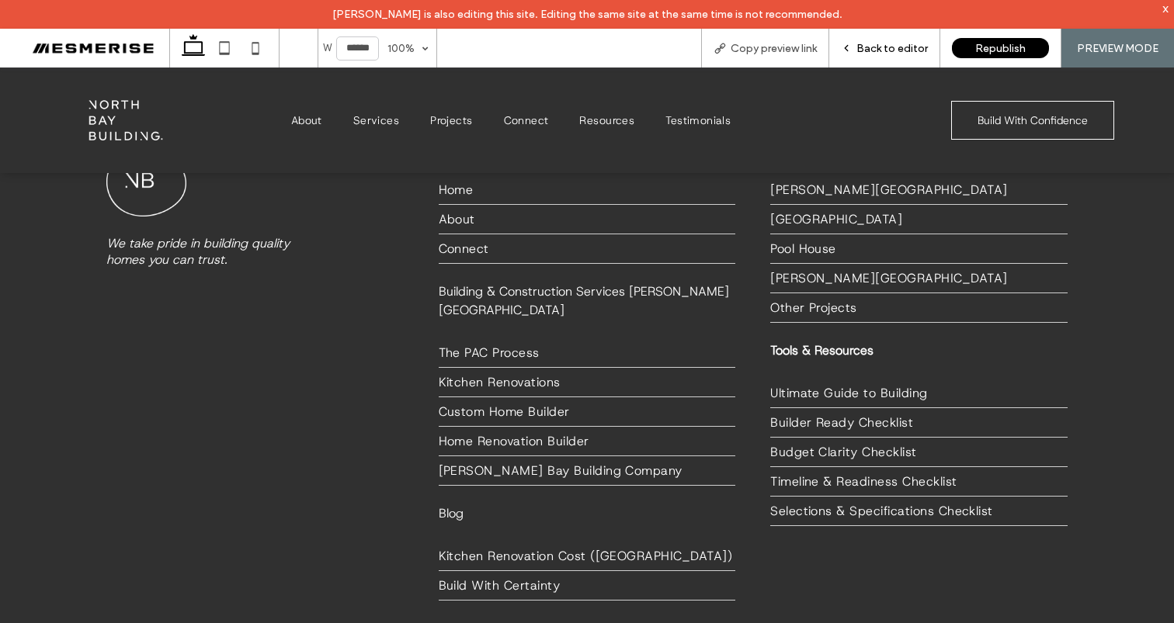
click at [875, 46] on span "Back to editor" at bounding box center [891, 48] width 71 height 13
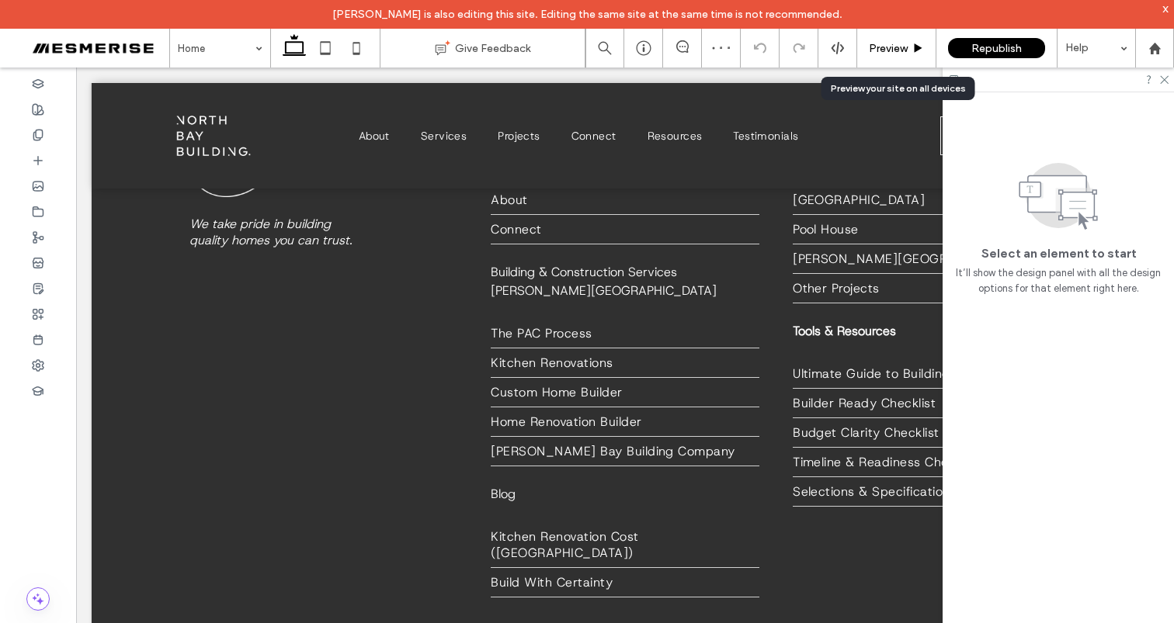
click at [879, 46] on span "Preview" at bounding box center [888, 48] width 39 height 13
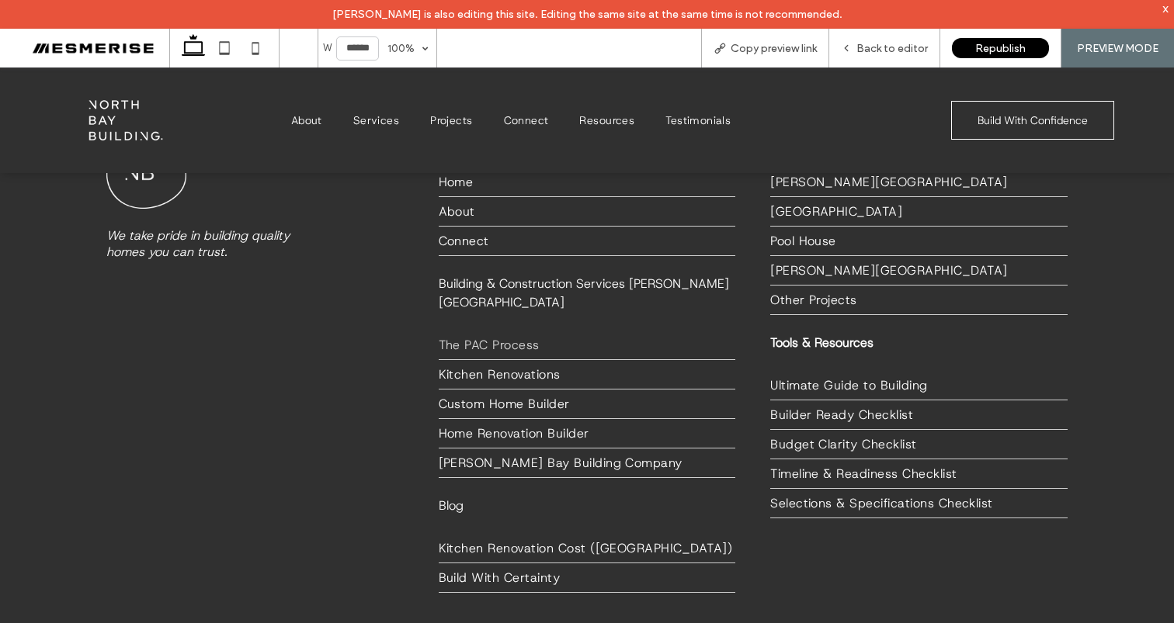
scroll to position [2637, 0]
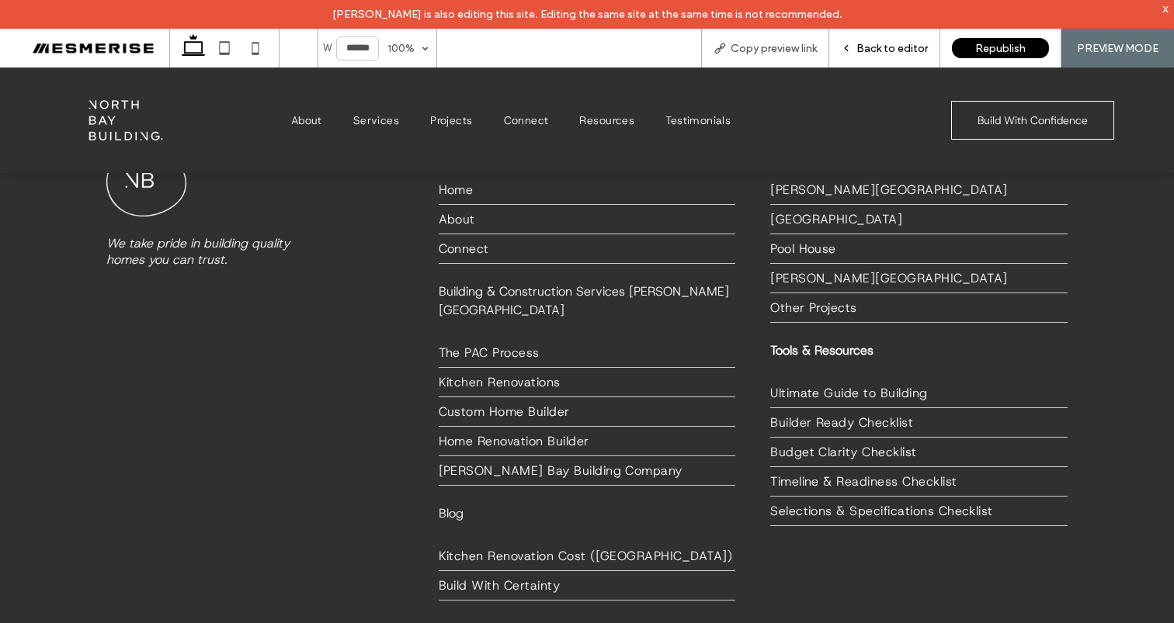
click at [901, 50] on span "Back to editor" at bounding box center [891, 48] width 71 height 13
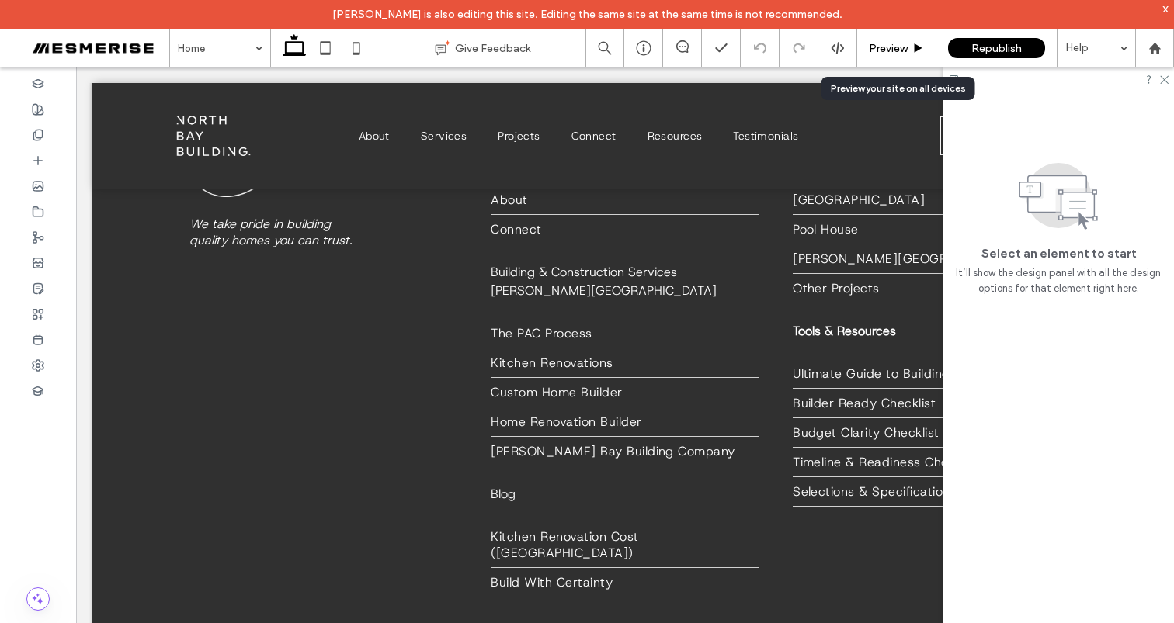
click at [897, 50] on span "Preview" at bounding box center [888, 48] width 39 height 13
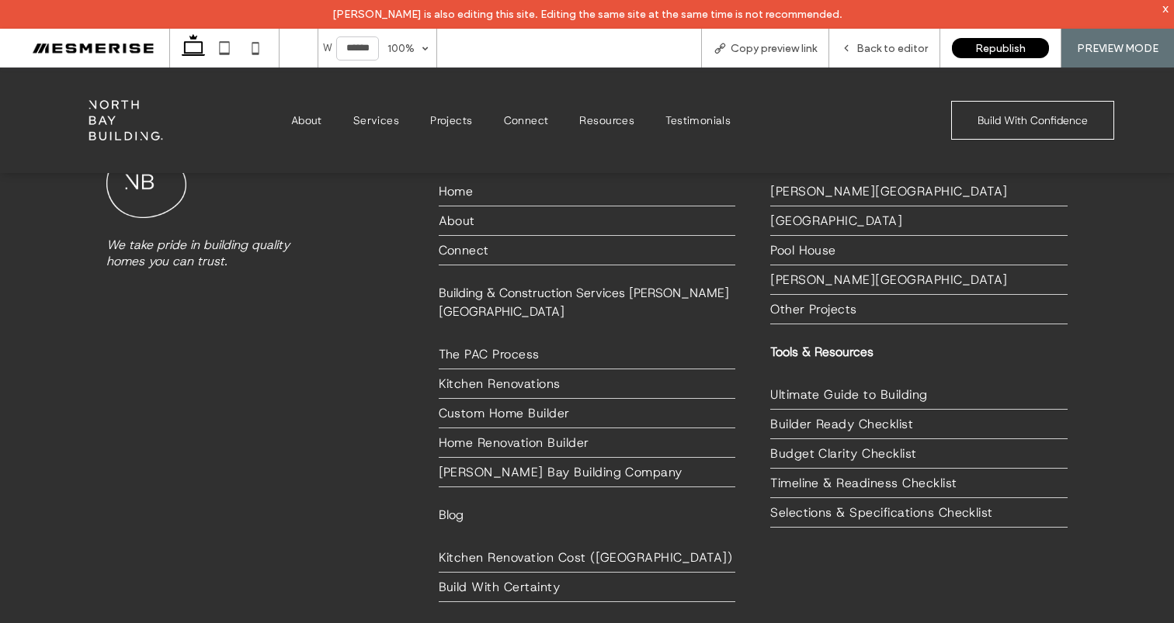
scroll to position [2637, 0]
click at [1001, 45] on span "Republish" at bounding box center [1000, 48] width 50 height 13
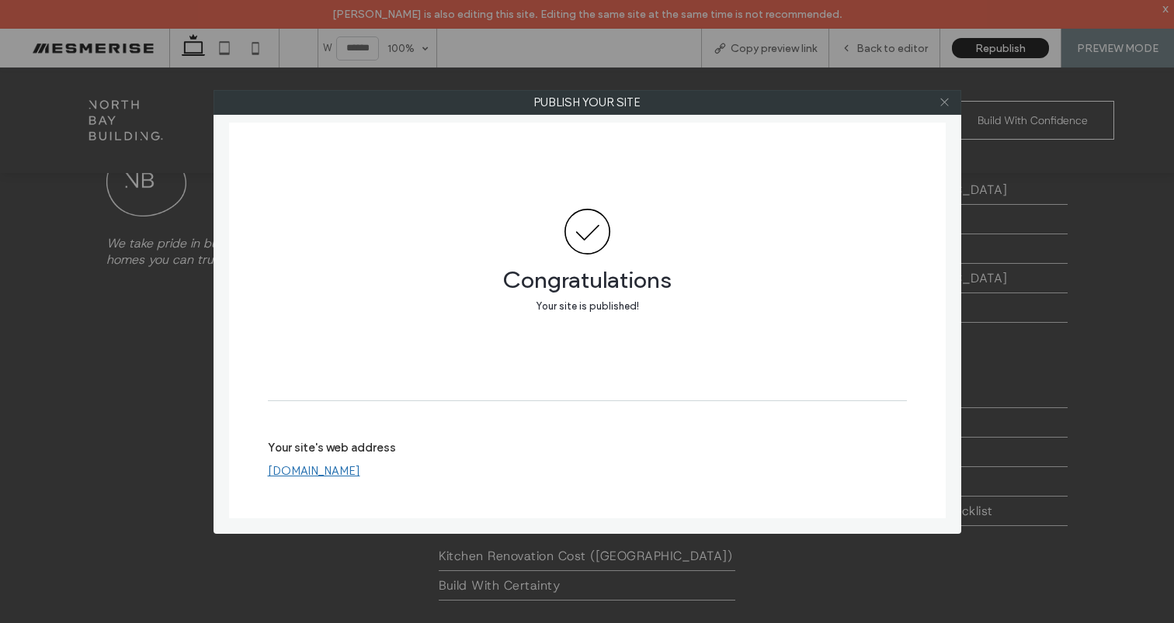
click at [942, 103] on icon at bounding box center [945, 102] width 12 height 12
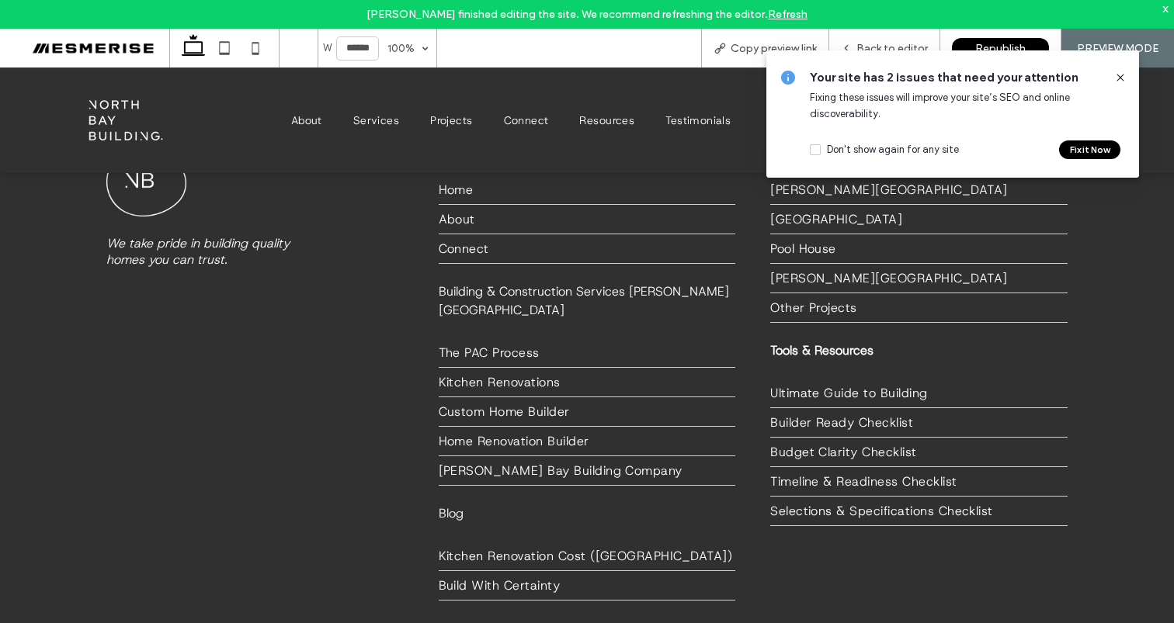
drag, startPoint x: 1118, startPoint y: 75, endPoint x: 958, endPoint y: 0, distance: 176.8
click at [1118, 75] on use at bounding box center [1119, 77] width 7 height 7
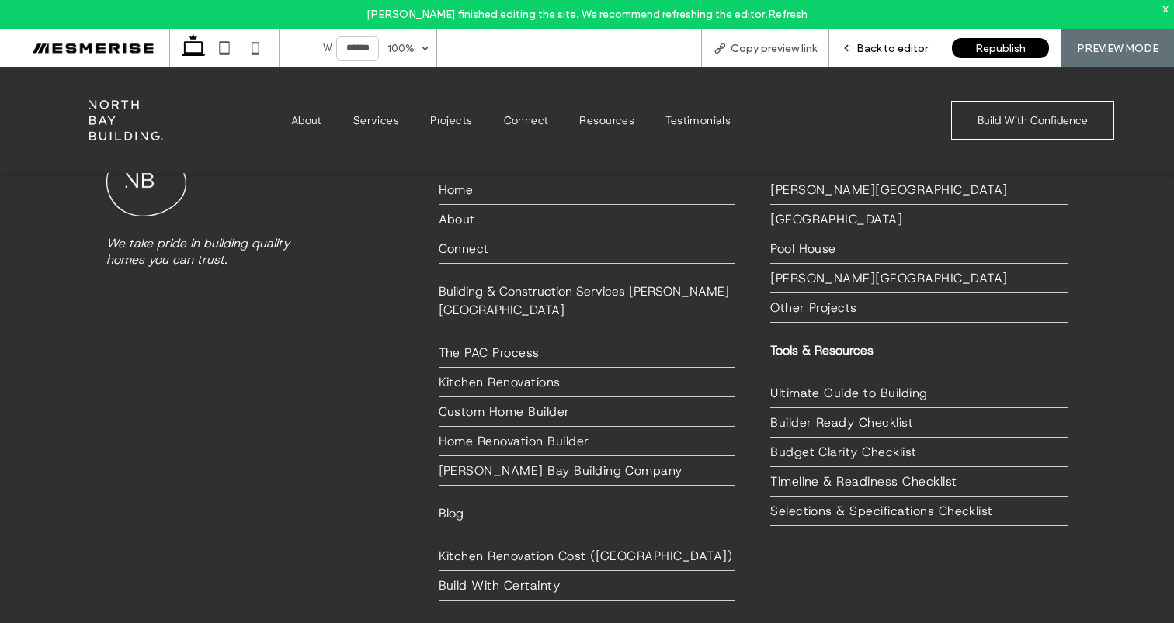
click at [906, 53] on span "Back to editor" at bounding box center [891, 48] width 71 height 13
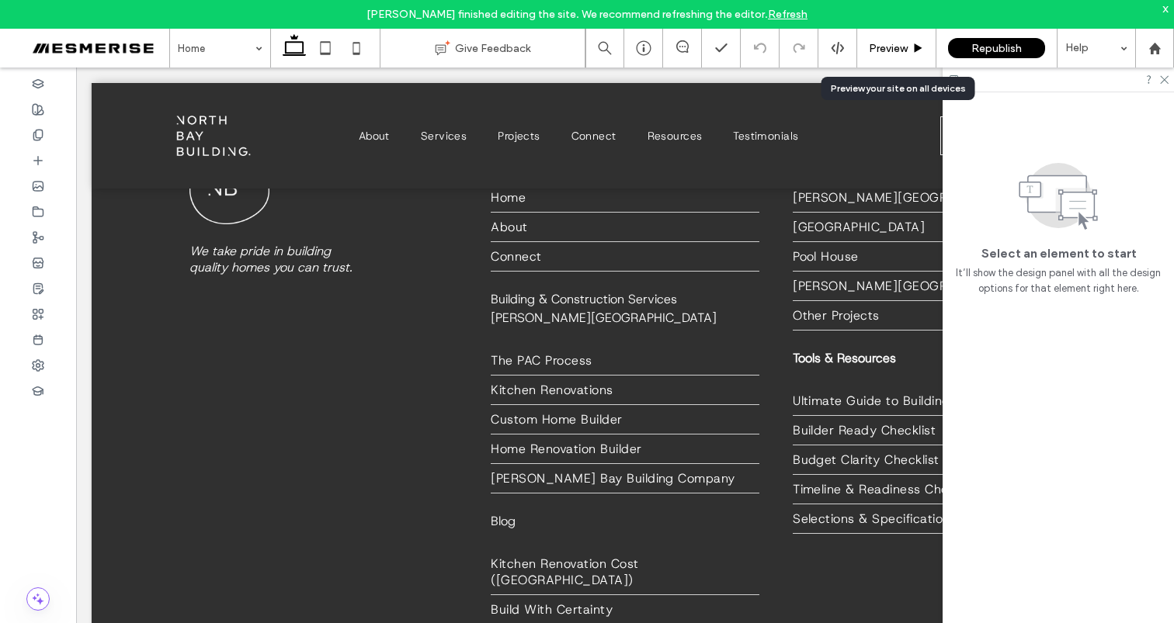
scroll to position [2678, 0]
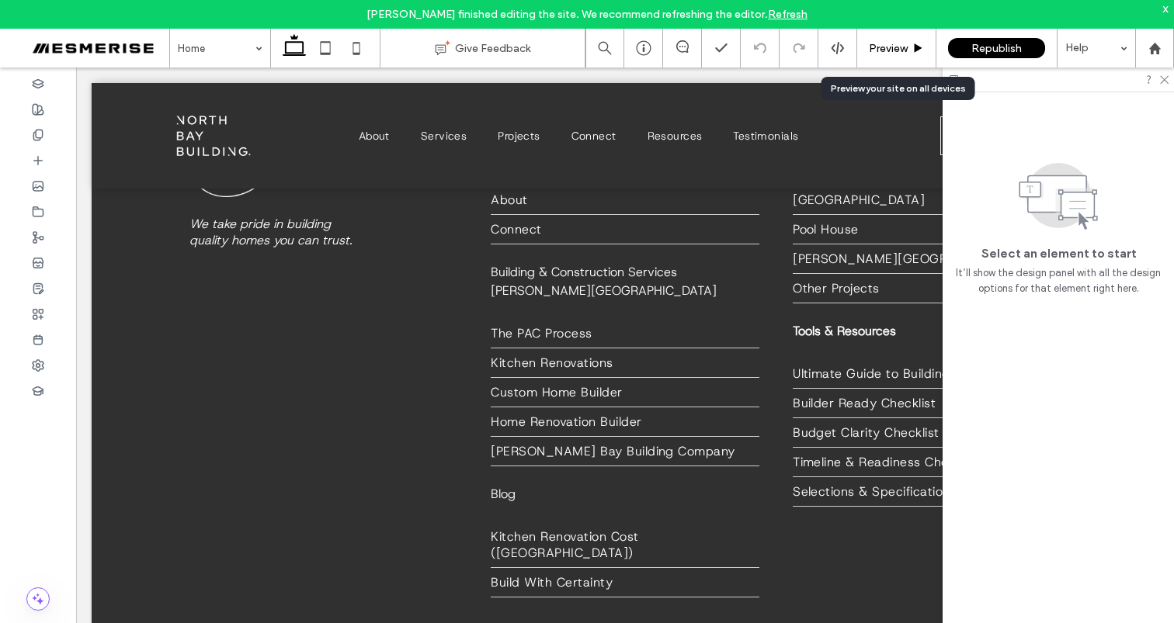
click at [900, 43] on span "Preview" at bounding box center [888, 48] width 39 height 13
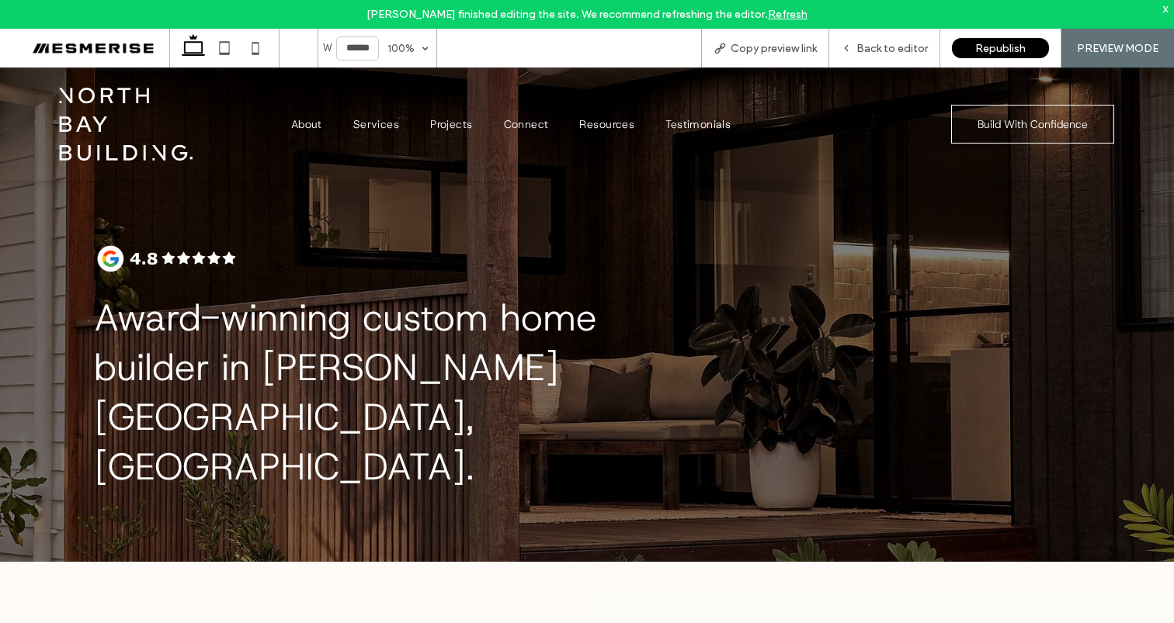
click at [225, 324] on span "Award-winning custom home builder in [PERSON_NAME][GEOGRAPHIC_DATA], [GEOGRAPHI…" at bounding box center [345, 392] width 503 height 199
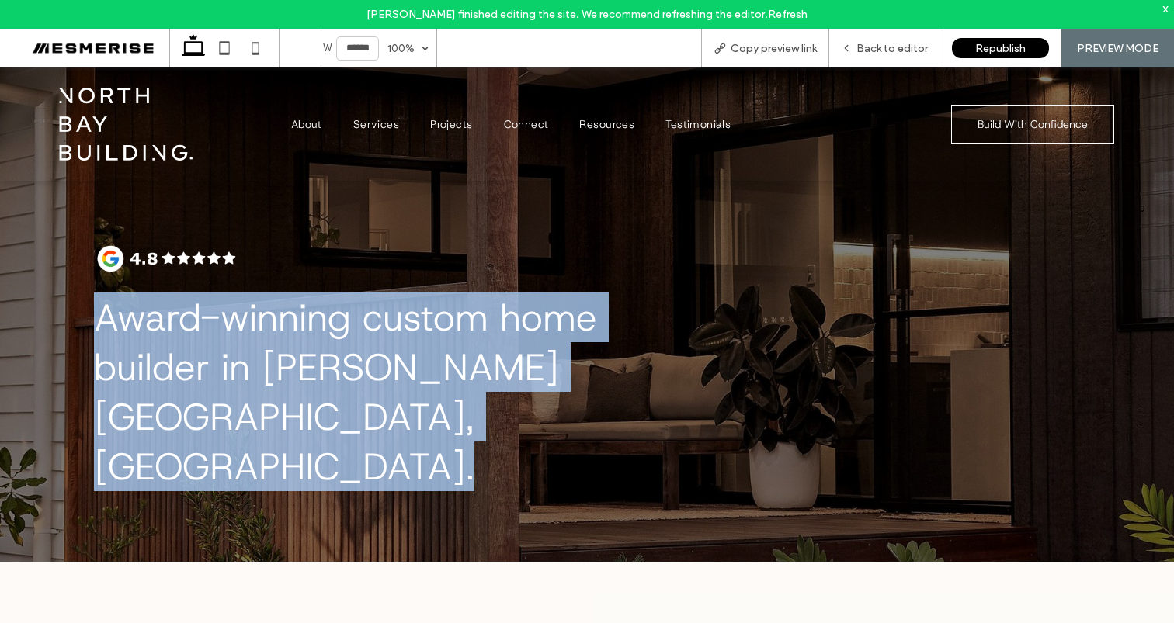
click at [225, 324] on span "Award-winning custom home builder in [PERSON_NAME][GEOGRAPHIC_DATA], [GEOGRAPHI…" at bounding box center [345, 392] width 503 height 199
click at [183, 321] on span "Award-winning custom home builder in [PERSON_NAME][GEOGRAPHIC_DATA], [GEOGRAPHI…" at bounding box center [345, 392] width 503 height 199
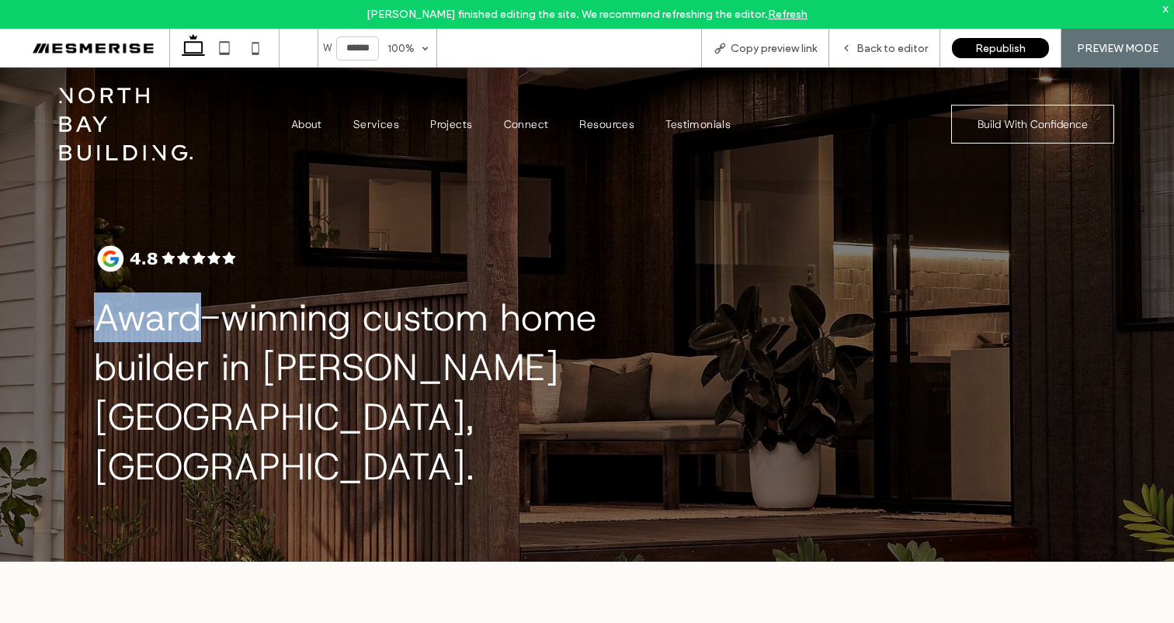
click at [183, 321] on span "Award-winning custom home builder in [PERSON_NAME][GEOGRAPHIC_DATA], [GEOGRAPHI…" at bounding box center [345, 392] width 503 height 199
click at [258, 316] on span "Award-winning custom home builder in [PERSON_NAME][GEOGRAPHIC_DATA], [GEOGRAPHI…" at bounding box center [345, 392] width 503 height 199
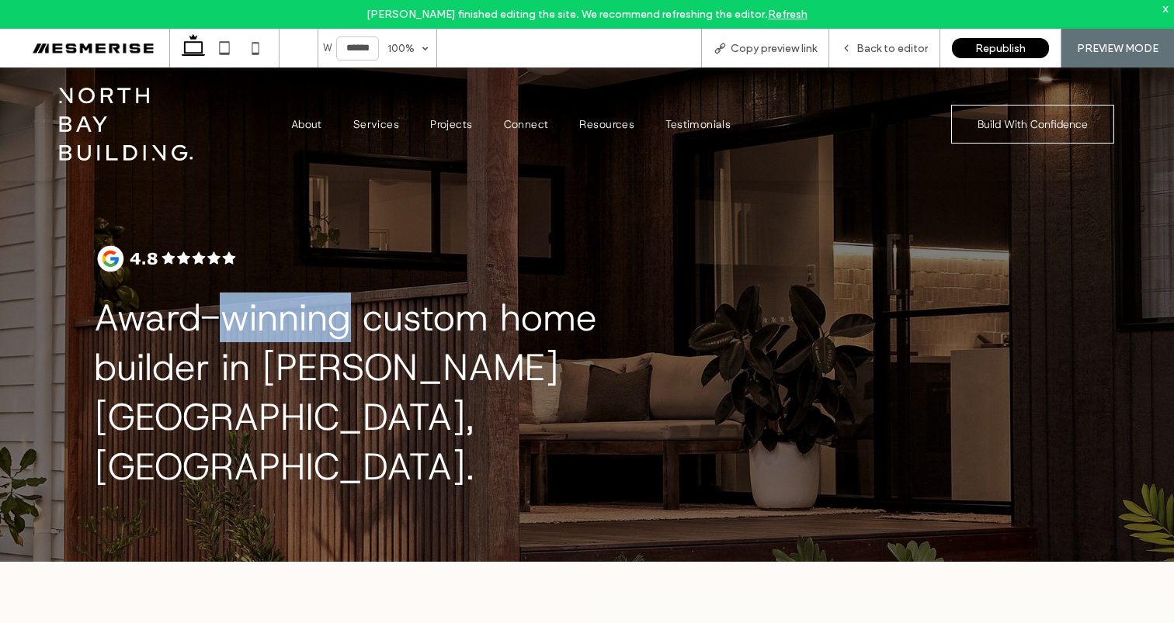
click at [258, 316] on span "Award-winning custom home builder in [PERSON_NAME][GEOGRAPHIC_DATA], [GEOGRAPHI…" at bounding box center [345, 392] width 503 height 199
click at [388, 316] on span "Award-winning custom home builder in [PERSON_NAME][GEOGRAPHIC_DATA], [GEOGRAPHI…" at bounding box center [345, 392] width 503 height 199
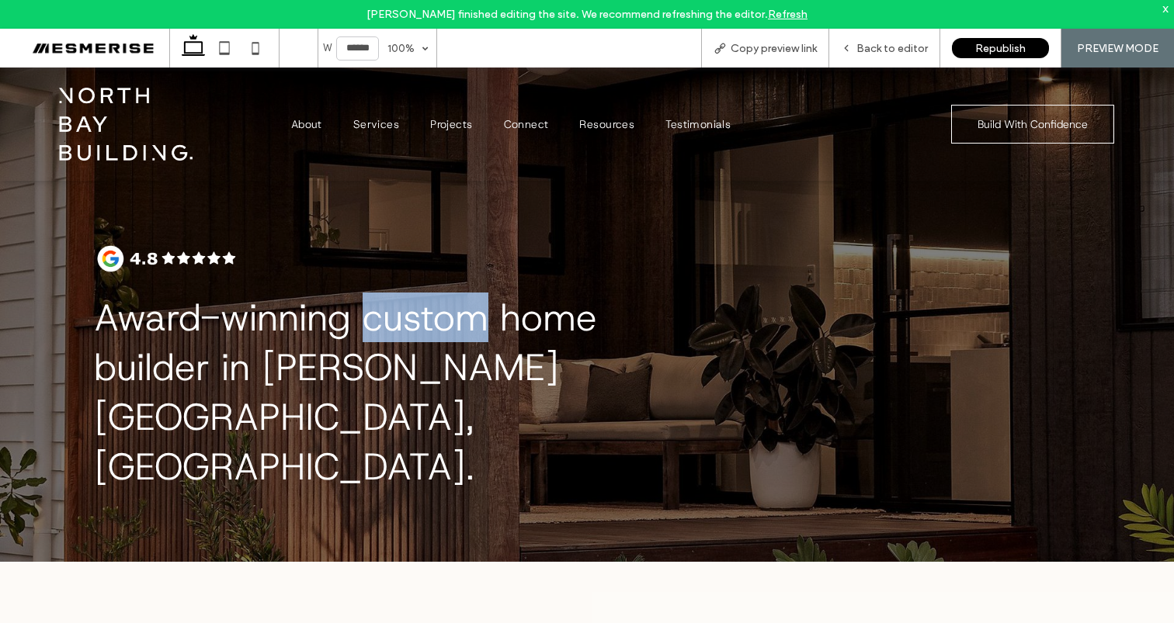
click at [388, 316] on span "Award-winning custom home builder in [PERSON_NAME][GEOGRAPHIC_DATA], [GEOGRAPHI…" at bounding box center [345, 392] width 503 height 199
click at [512, 313] on span "Award-winning custom home builder in [PERSON_NAME][GEOGRAPHIC_DATA], [GEOGRAPHI…" at bounding box center [345, 392] width 503 height 199
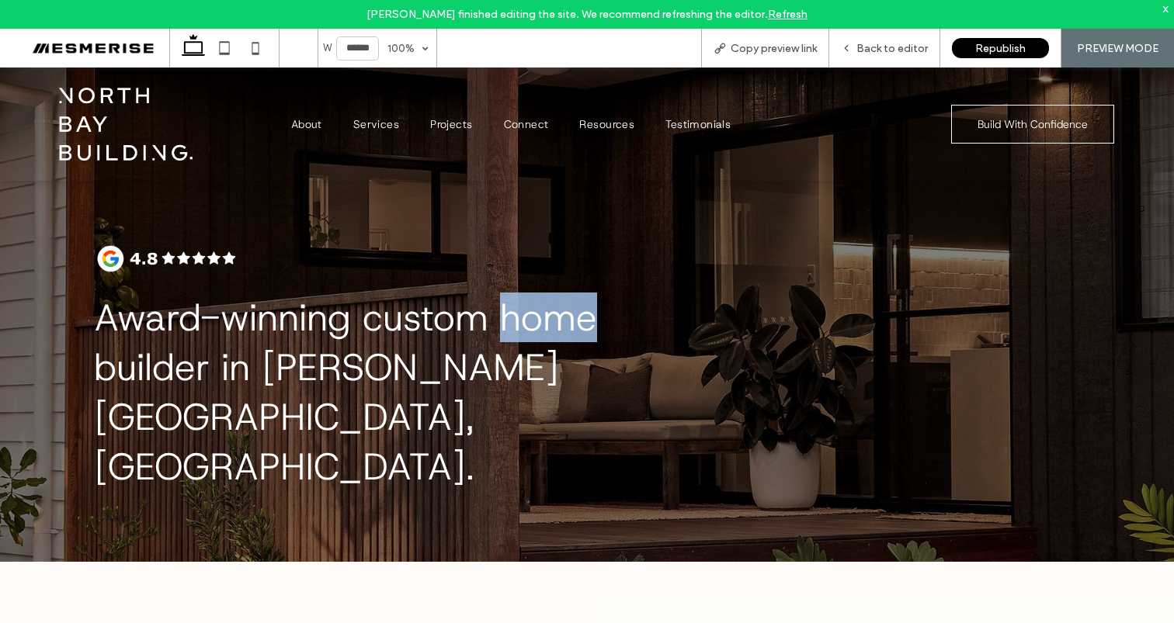
click at [512, 313] on span "Award-winning custom home builder in [PERSON_NAME][GEOGRAPHIC_DATA], [GEOGRAPHI…" at bounding box center [345, 392] width 503 height 199
click at [494, 365] on span "Award-winning custom home builder in [PERSON_NAME][GEOGRAPHIC_DATA], [GEOGRAPHI…" at bounding box center [345, 392] width 503 height 199
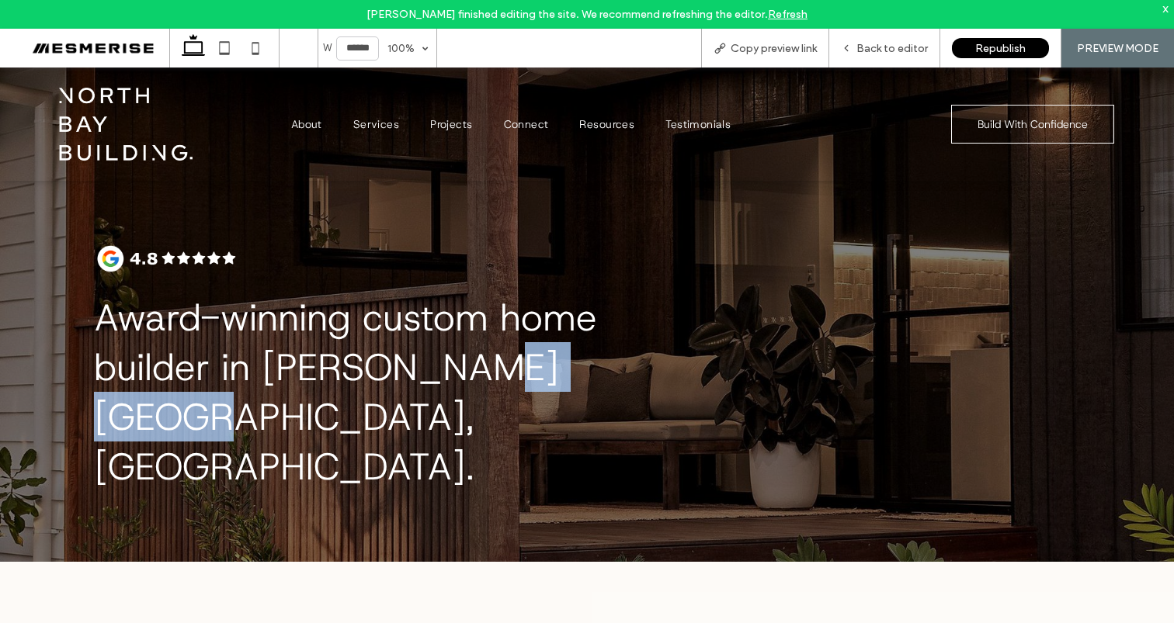
click at [494, 365] on span "Award-winning custom home builder in [PERSON_NAME][GEOGRAPHIC_DATA], [GEOGRAPHI…" at bounding box center [345, 392] width 503 height 199
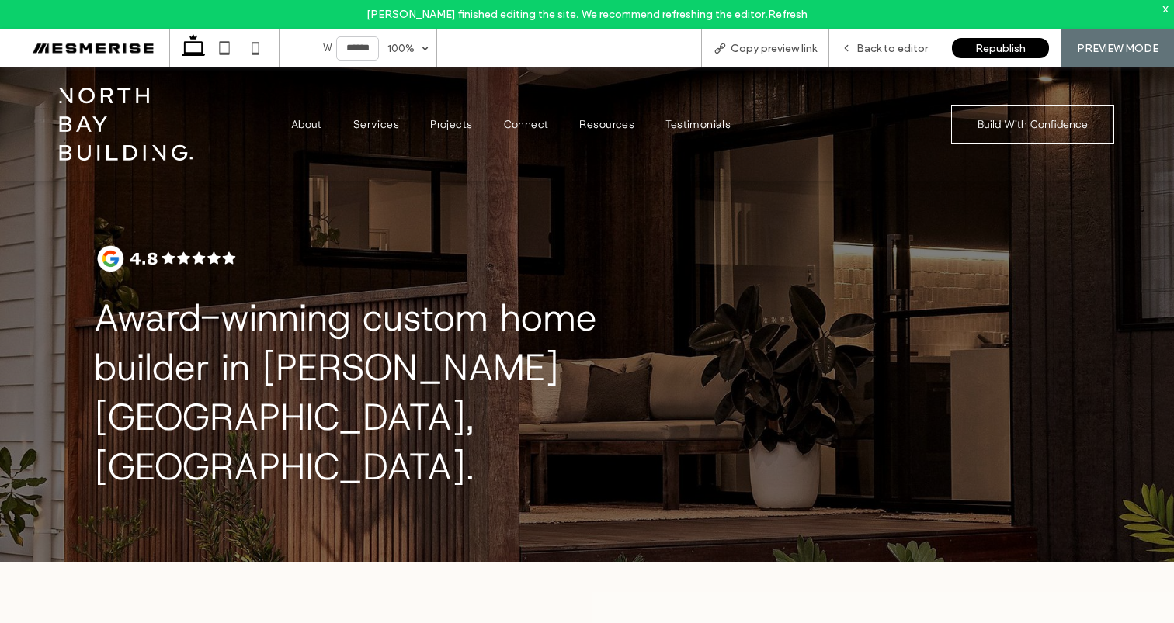
click at [365, 370] on span "Award-winning custom home builder in [PERSON_NAME][GEOGRAPHIC_DATA], [GEOGRAPHI…" at bounding box center [345, 392] width 503 height 199
click at [314, 369] on span "Award-winning custom home builder in [PERSON_NAME][GEOGRAPHIC_DATA], [GEOGRAPHI…" at bounding box center [345, 392] width 503 height 199
click at [231, 364] on span "Award-winning custom home builder in [PERSON_NAME][GEOGRAPHIC_DATA], [GEOGRAPHI…" at bounding box center [345, 392] width 503 height 199
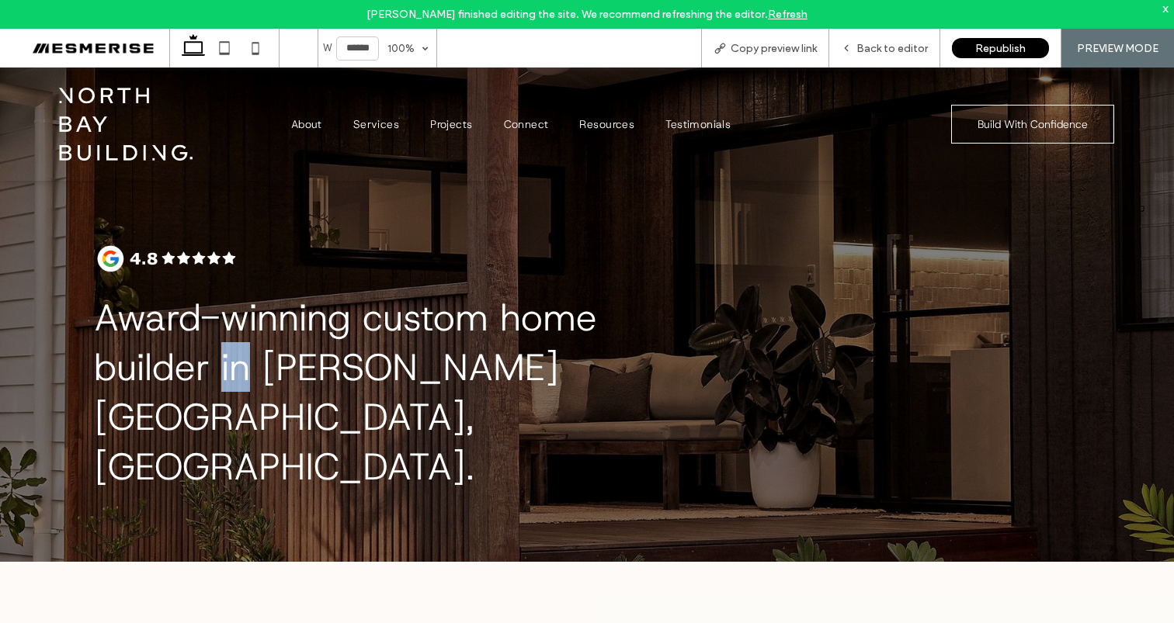
click at [231, 364] on span "Award-winning custom home builder in [PERSON_NAME][GEOGRAPHIC_DATA], [GEOGRAPHI…" at bounding box center [345, 392] width 503 height 199
click at [231, 307] on span "Award-winning custom home builder in [PERSON_NAME][GEOGRAPHIC_DATA], [GEOGRAPHI…" at bounding box center [345, 392] width 503 height 199
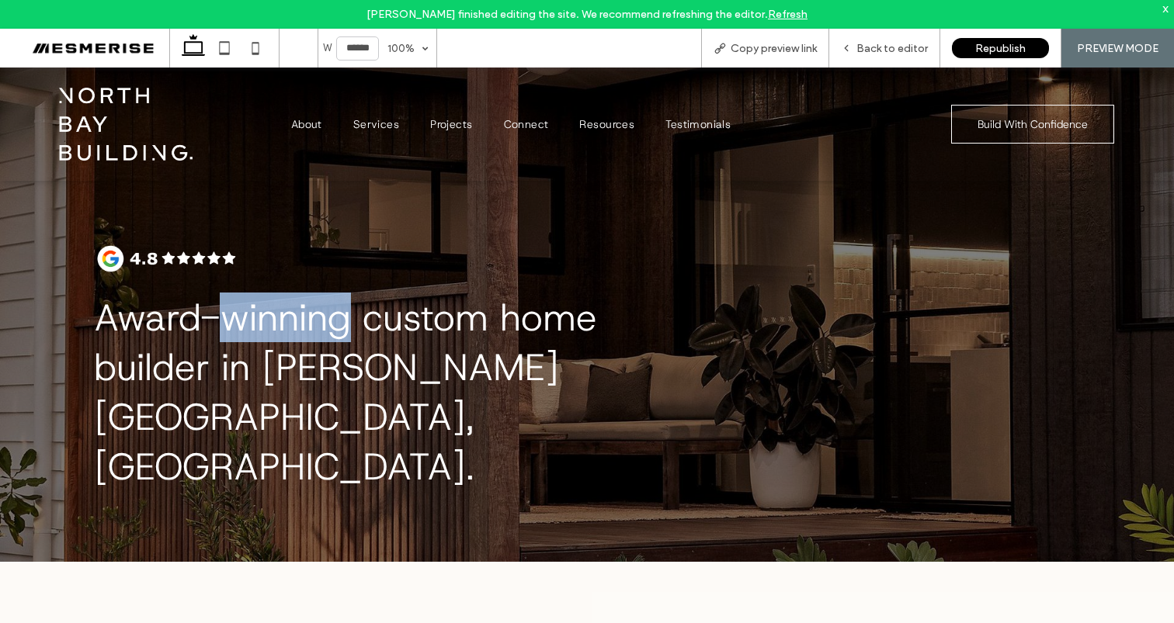
click at [231, 307] on span "Award-winning custom home builder in [PERSON_NAME][GEOGRAPHIC_DATA], [GEOGRAPHI…" at bounding box center [345, 392] width 503 height 199
click at [165, 312] on span "Award-winning custom home builder in [PERSON_NAME][GEOGRAPHIC_DATA], [GEOGRAPHI…" at bounding box center [345, 392] width 503 height 199
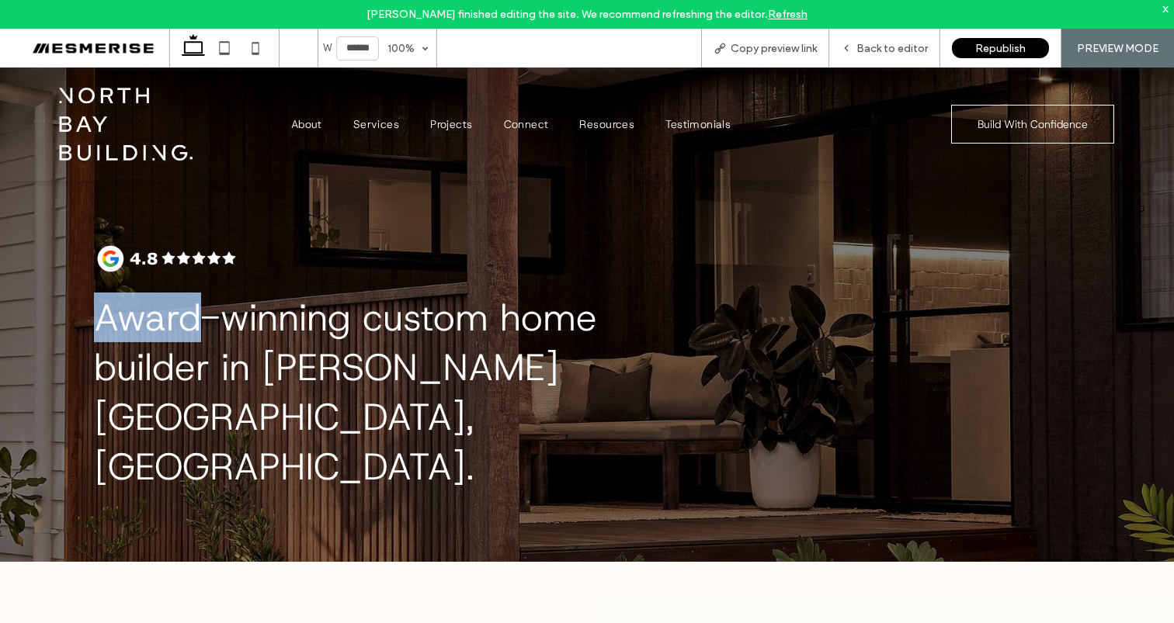
click at [165, 312] on span "Award-winning custom home builder in [PERSON_NAME][GEOGRAPHIC_DATA], [GEOGRAPHI…" at bounding box center [345, 392] width 503 height 199
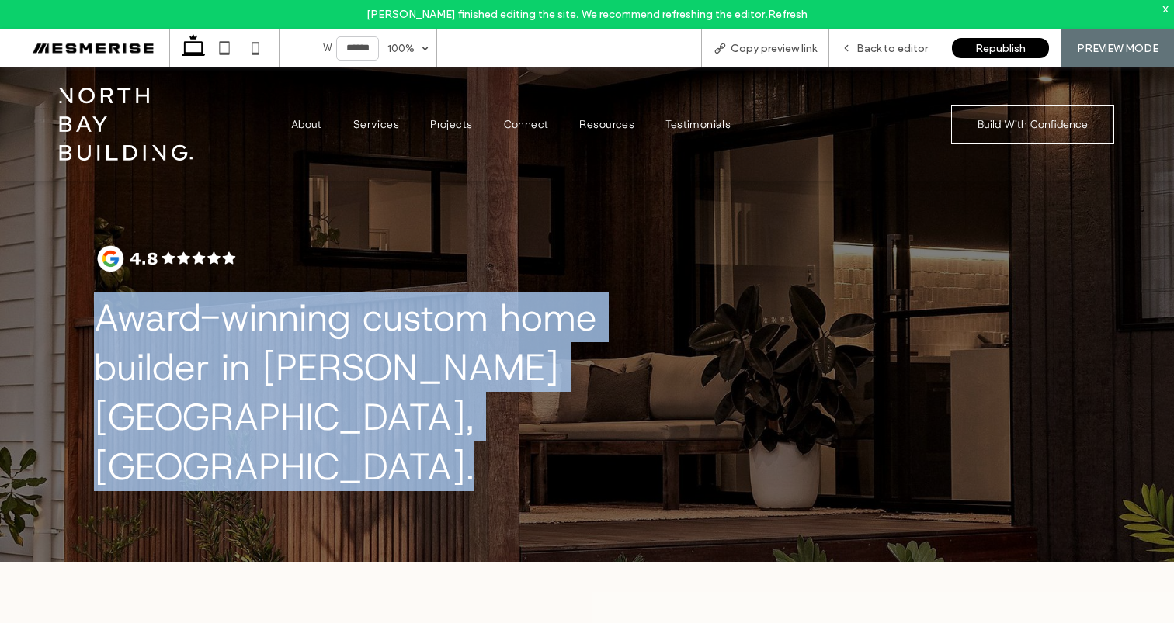
click at [165, 312] on span "Award-winning custom home builder in [PERSON_NAME][GEOGRAPHIC_DATA], [GEOGRAPHI…" at bounding box center [345, 392] width 503 height 199
click at [105, 311] on span "Award-winning custom home builder in [PERSON_NAME][GEOGRAPHIC_DATA], [GEOGRAPHI…" at bounding box center [345, 392] width 503 height 199
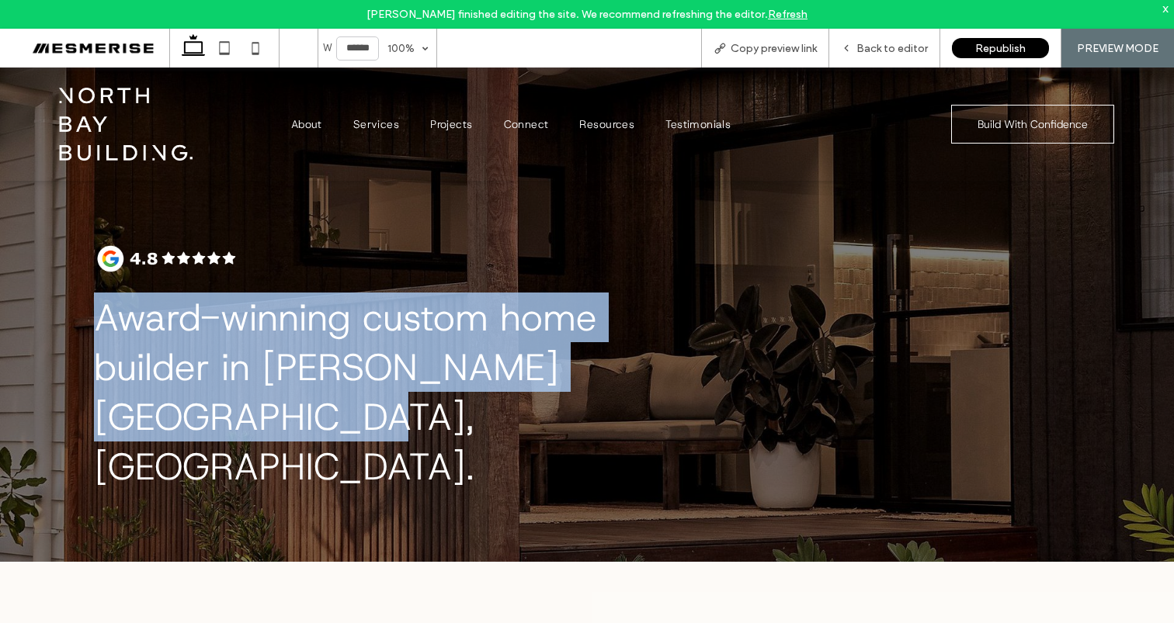
drag, startPoint x: 80, startPoint y: 314, endPoint x: 207, endPoint y: 410, distance: 159.6
click at [247, 414] on div "Award-winning custom home builder in [PERSON_NAME][GEOGRAPHIC_DATA], [GEOGRAPHI…" at bounding box center [587, 315] width 1174 height 495
drag, startPoint x: 207, startPoint y: 410, endPoint x: 201, endPoint y: 422, distance: 13.9
click at [207, 411] on h1 "Award-winning custom home builder in [PERSON_NAME][GEOGRAPHIC_DATA], [GEOGRAPHI…" at bounding box center [389, 392] width 590 height 199
drag, startPoint x: 202, startPoint y: 423, endPoint x: 80, endPoint y: 320, distance: 159.7
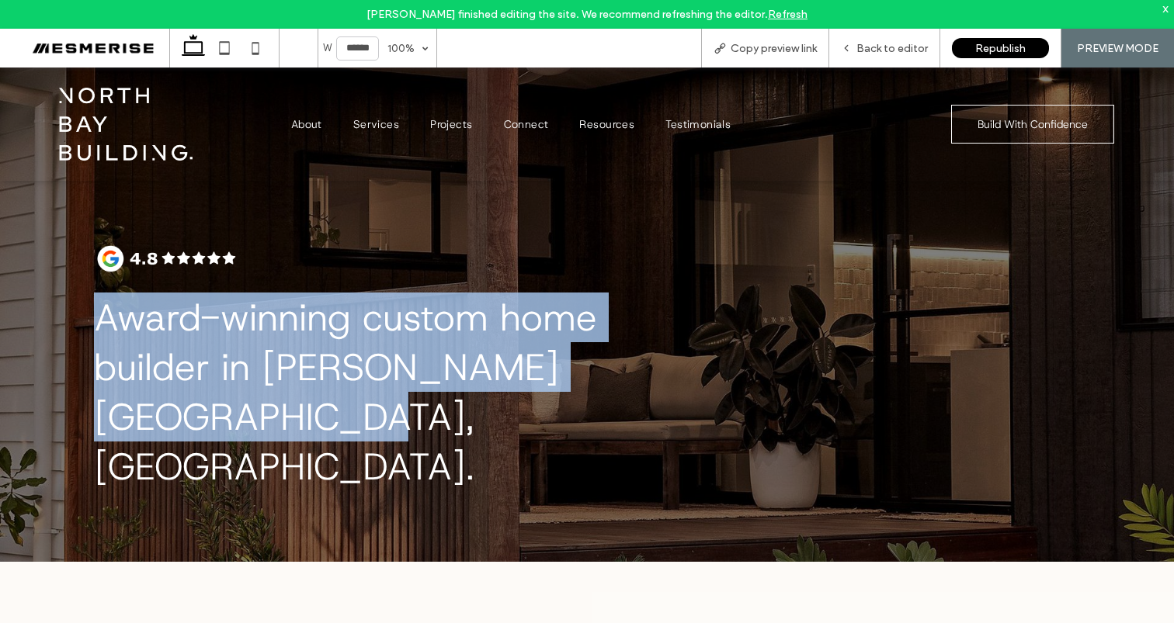
click at [81, 320] on div "Award-winning custom home builder in [PERSON_NAME][GEOGRAPHIC_DATA], [GEOGRAPHI…" at bounding box center [587, 315] width 1174 height 495
click at [80, 320] on div "Award-winning custom home builder in [PERSON_NAME][GEOGRAPHIC_DATA], [GEOGRAPHI…" at bounding box center [587, 315] width 1174 height 495
drag, startPoint x: 82, startPoint y: 317, endPoint x: 217, endPoint y: 411, distance: 165.0
click at [217, 411] on div "Award-winning custom home builder in [PERSON_NAME][GEOGRAPHIC_DATA], [GEOGRAPHI…" at bounding box center [587, 315] width 1174 height 495
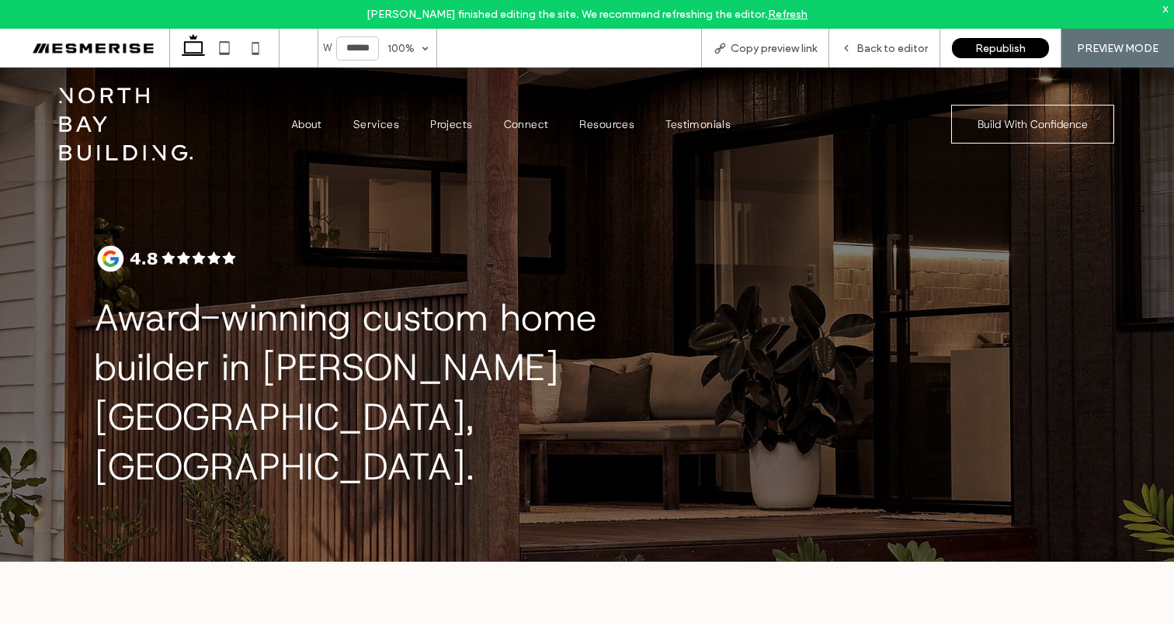
click at [215, 410] on h1 "Award-winning custom home builder in [PERSON_NAME][GEOGRAPHIC_DATA], [GEOGRAPHI…" at bounding box center [389, 392] width 590 height 199
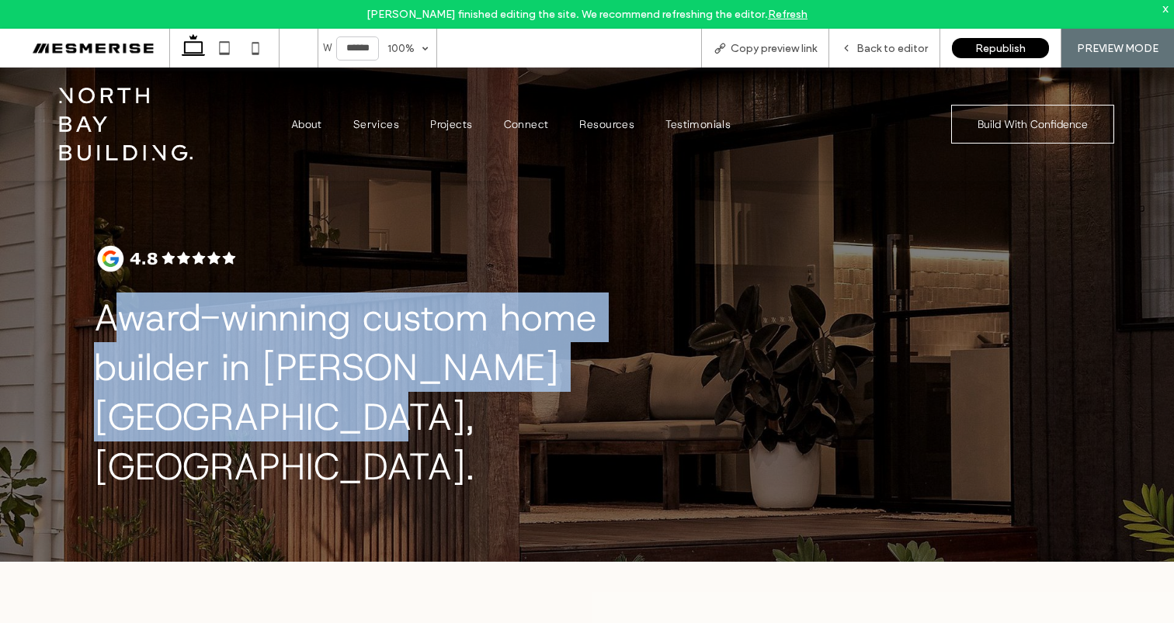
drag, startPoint x: 211, startPoint y: 417, endPoint x: 102, endPoint y: 314, distance: 149.4
click at [102, 314] on h1 "Award-winning custom home builder in [PERSON_NAME][GEOGRAPHIC_DATA], [GEOGRAPHI…" at bounding box center [389, 392] width 590 height 199
click at [95, 310] on span "Award-winning custom home builder in [PERSON_NAME][GEOGRAPHIC_DATA], [GEOGRAPHI…" at bounding box center [345, 392] width 503 height 199
drag, startPoint x: 80, startPoint y: 314, endPoint x: 196, endPoint y: 404, distance: 146.1
click at [196, 404] on div "Award-winning custom home builder in [PERSON_NAME][GEOGRAPHIC_DATA], [GEOGRAPHI…" at bounding box center [587, 315] width 1174 height 495
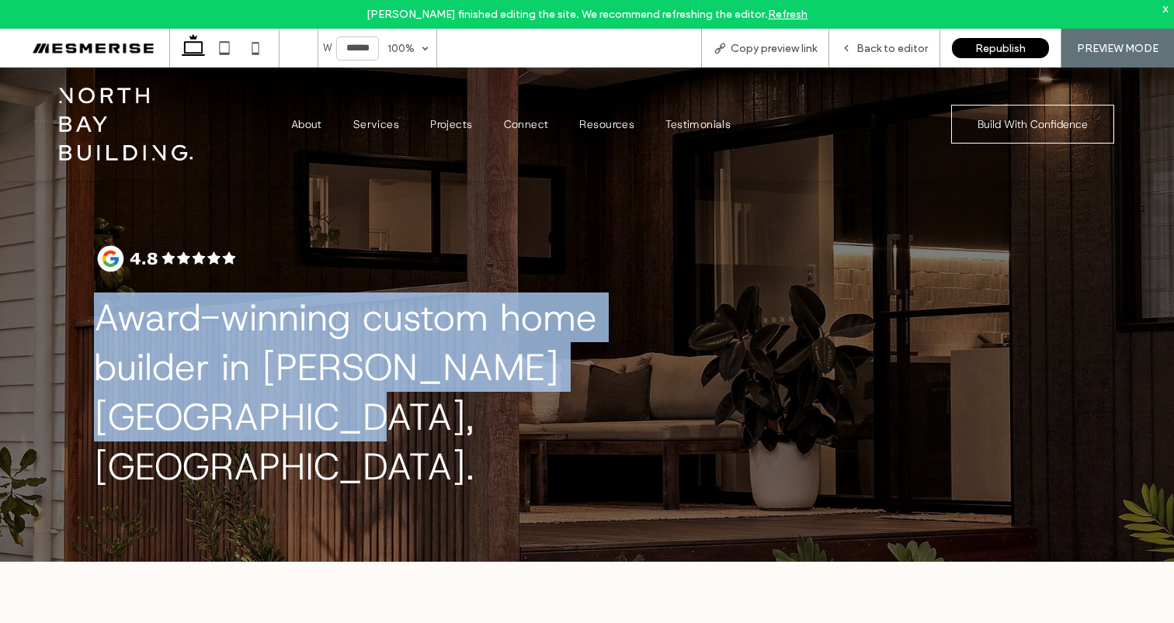
click at [181, 404] on span "Award-winning custom home builder in [PERSON_NAME][GEOGRAPHIC_DATA], [GEOGRAPHI…" at bounding box center [345, 392] width 503 height 199
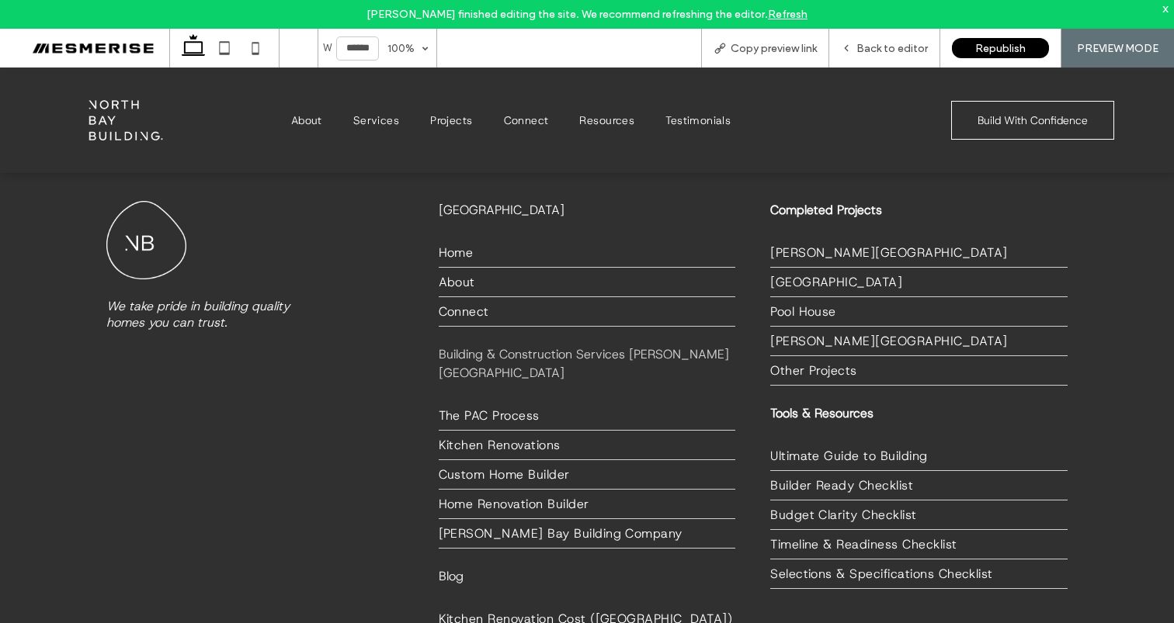
scroll to position [2637, 0]
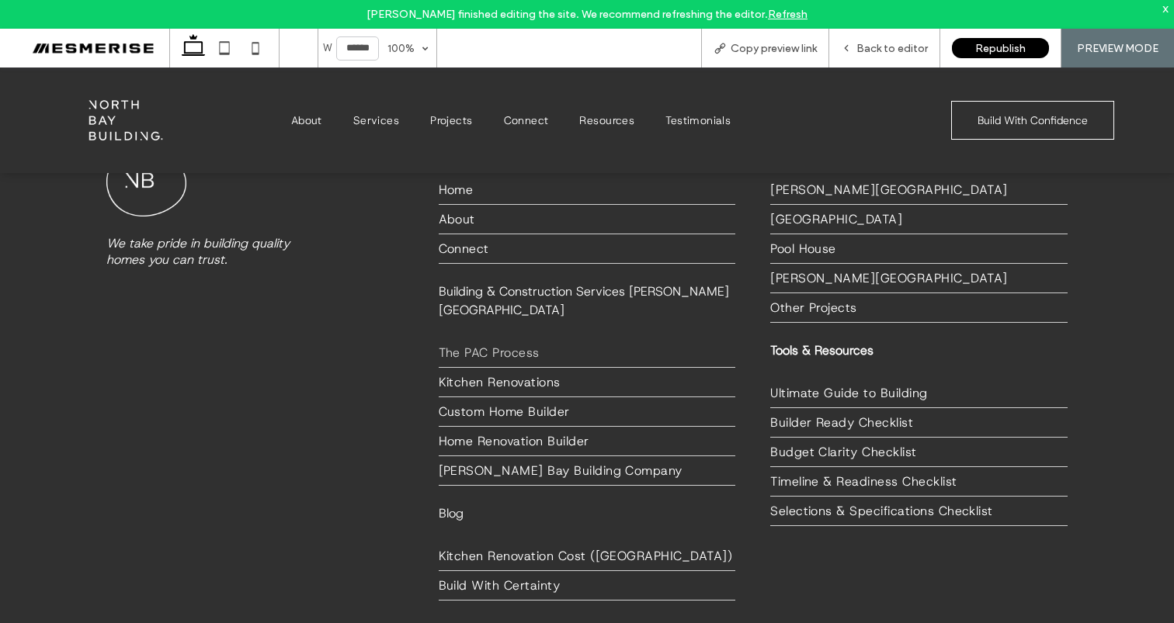
click at [511, 345] on span "The PAC Process" at bounding box center [489, 353] width 101 height 16
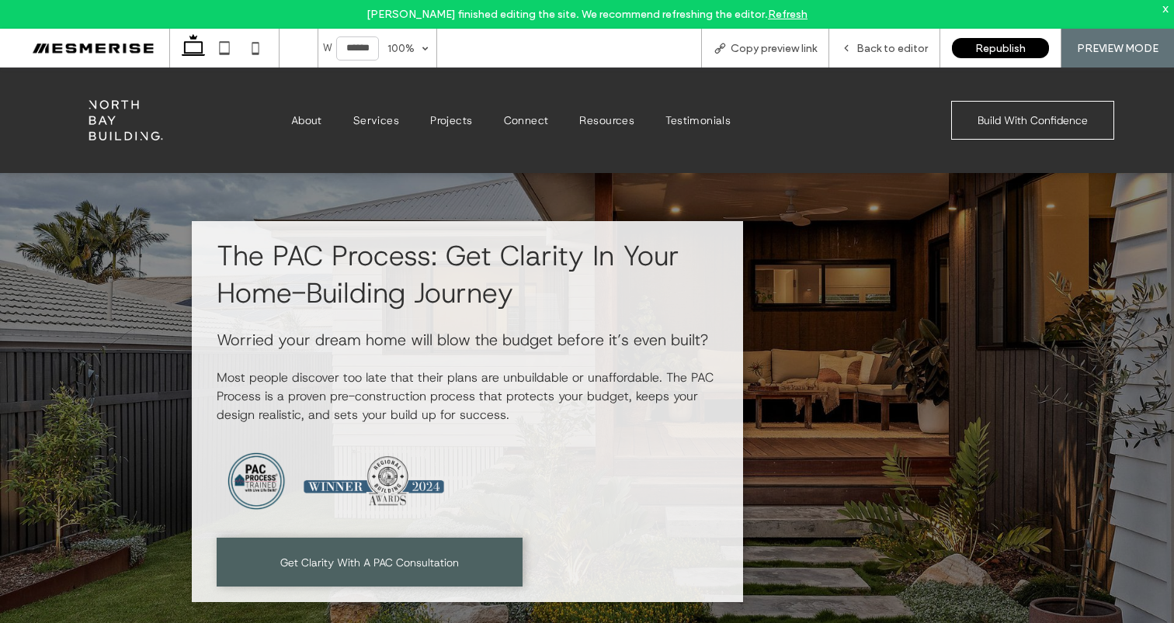
scroll to position [47, 0]
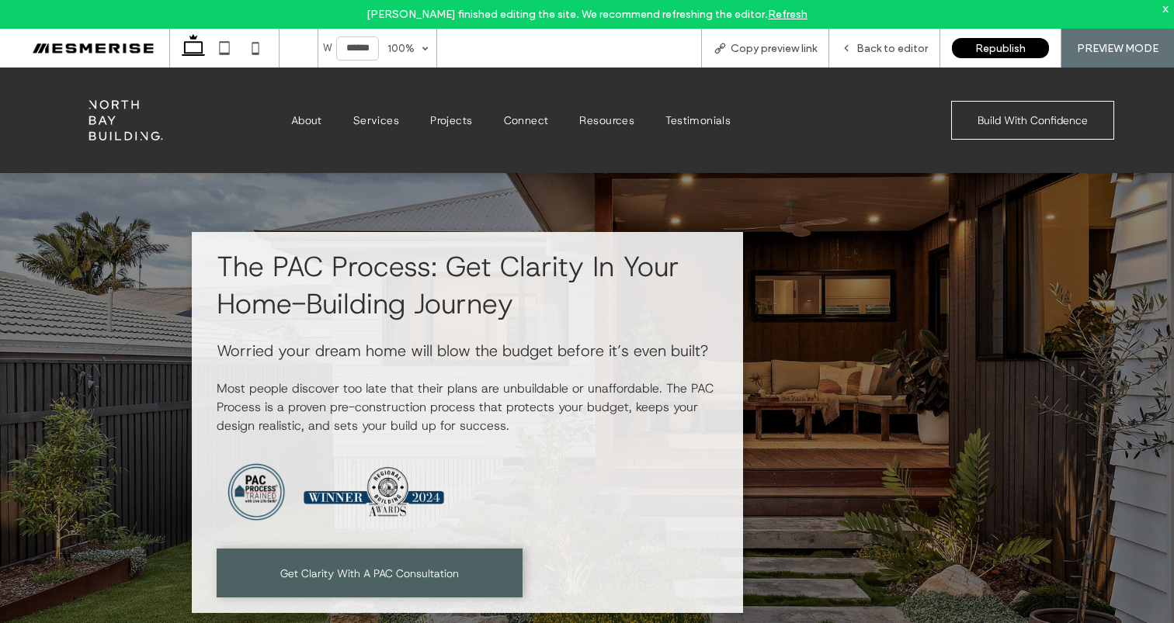
click at [425, 352] on span "Worried your dream home will blow the budget before it’s even built?" at bounding box center [462, 351] width 491 height 20
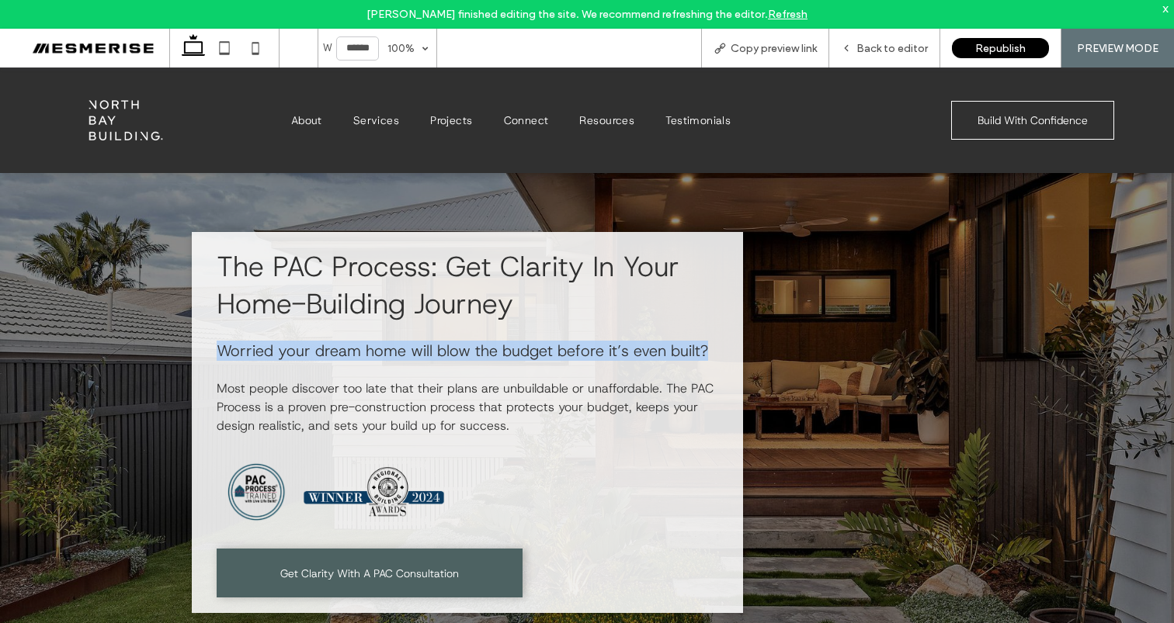
click at [425, 352] on span "Worried your dream home will blow the budget before it’s even built?" at bounding box center [462, 351] width 491 height 20
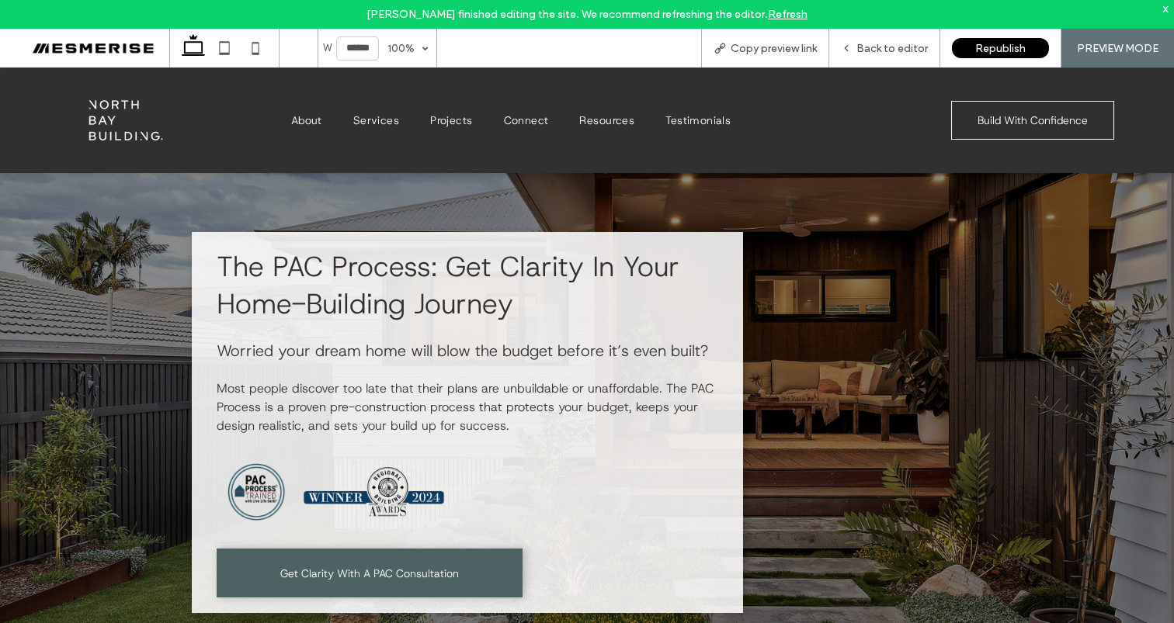
click at [431, 380] on span "Most people discover too late that their plans are unbuildable or unaffordable.…" at bounding box center [465, 407] width 497 height 54
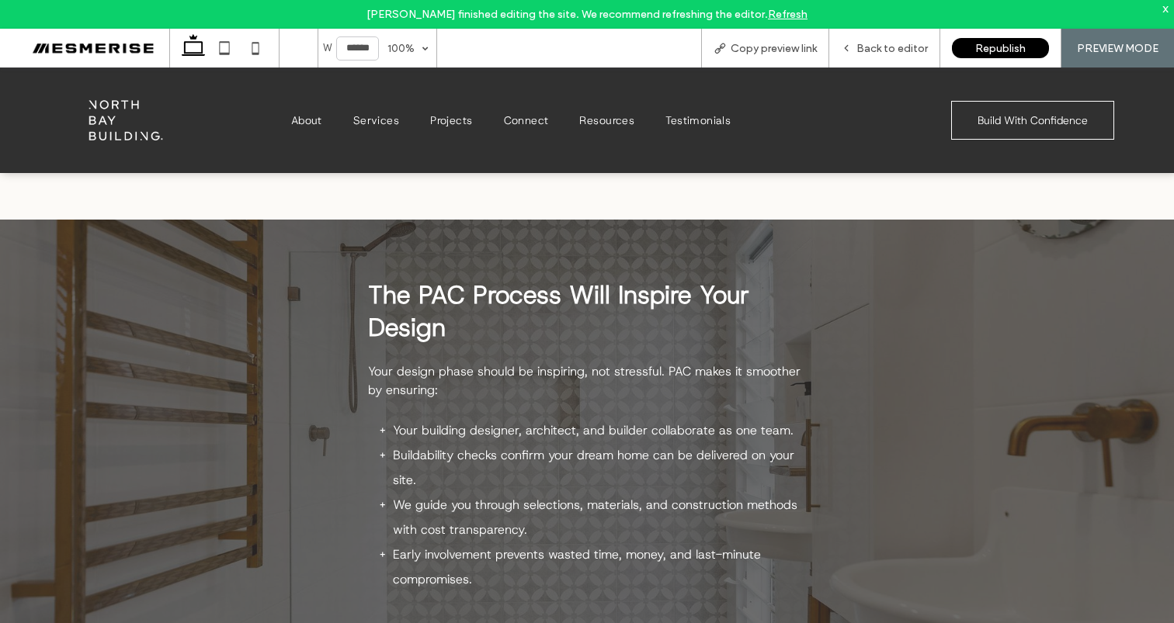
scroll to position [2920, 0]
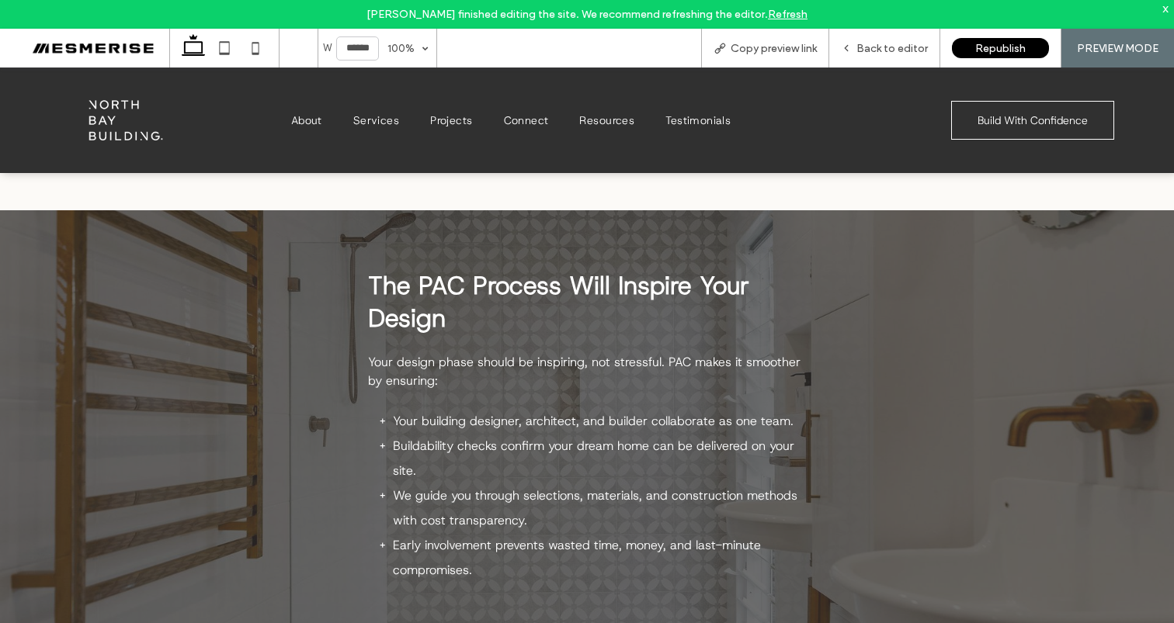
click at [537, 272] on strong "The PAC Process Will Inspire Your Design" at bounding box center [558, 301] width 381 height 65
click at [531, 286] on strong "The PAC Process Will Inspire Your Design" at bounding box center [558, 301] width 381 height 65
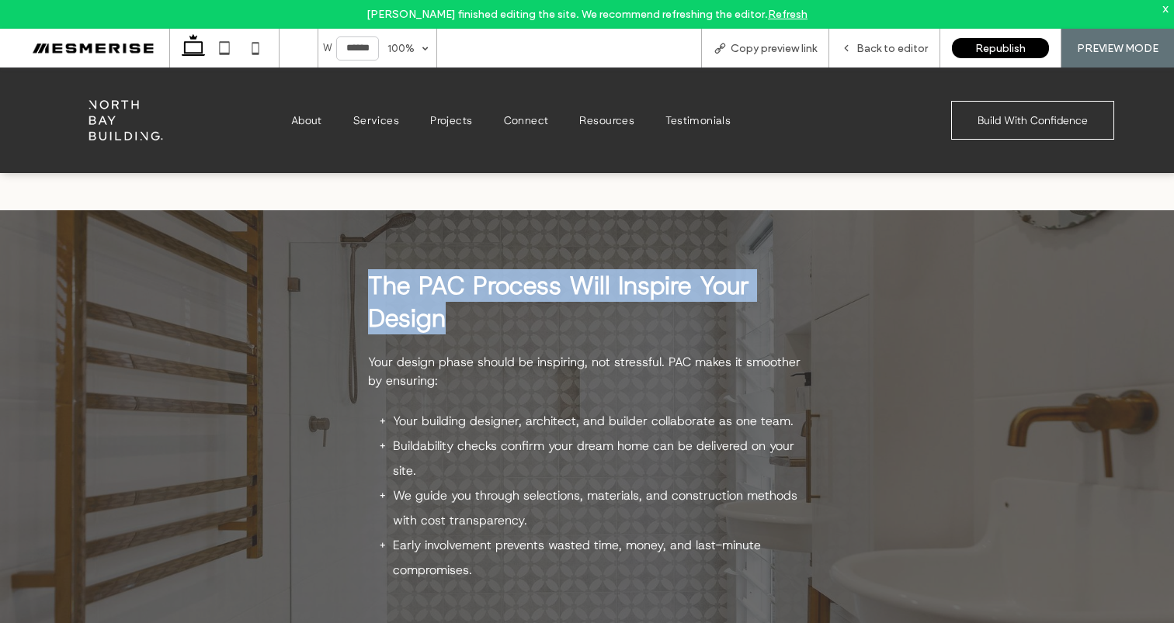
click at [531, 286] on strong "The PAC Process Will Inspire Your Design" at bounding box center [558, 301] width 381 height 65
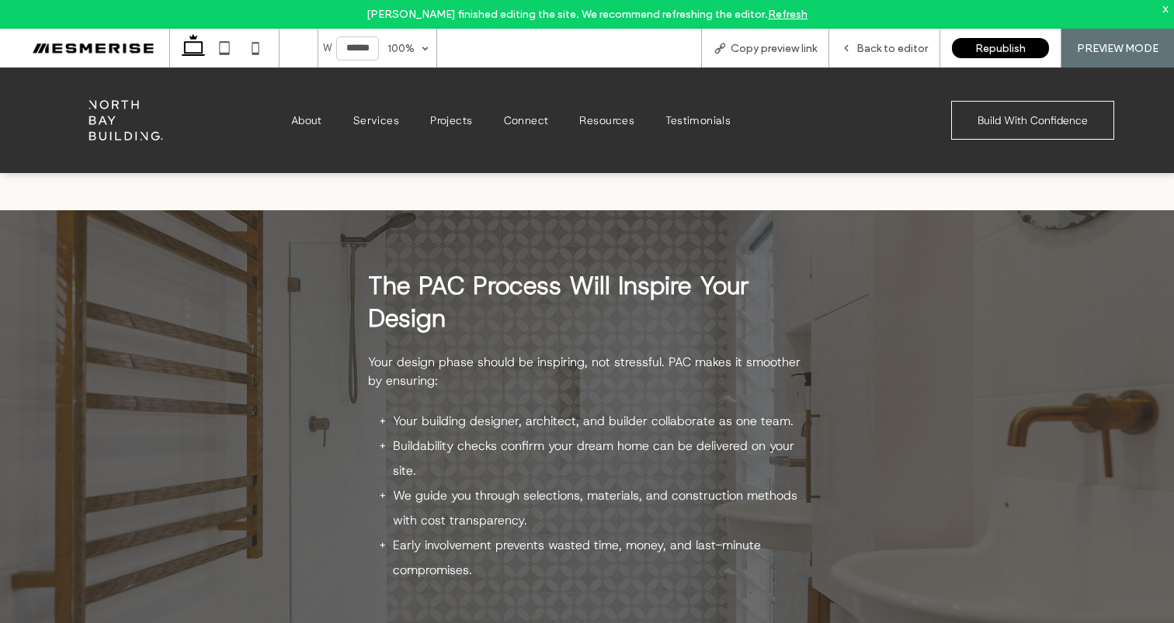
click at [543, 362] on span "Your design phase should be inspiring, not stressful. PAC makes it smoother by …" at bounding box center [584, 371] width 432 height 35
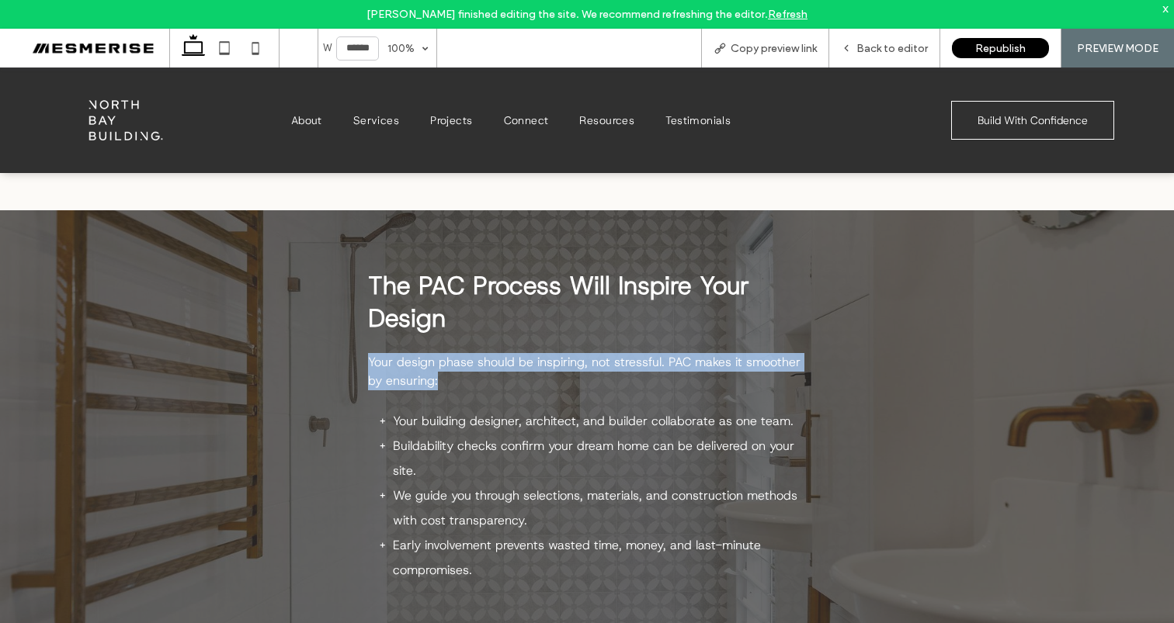
click at [543, 362] on span "Your design phase should be inspiring, not stressful. PAC makes it smoother by …" at bounding box center [584, 371] width 432 height 35
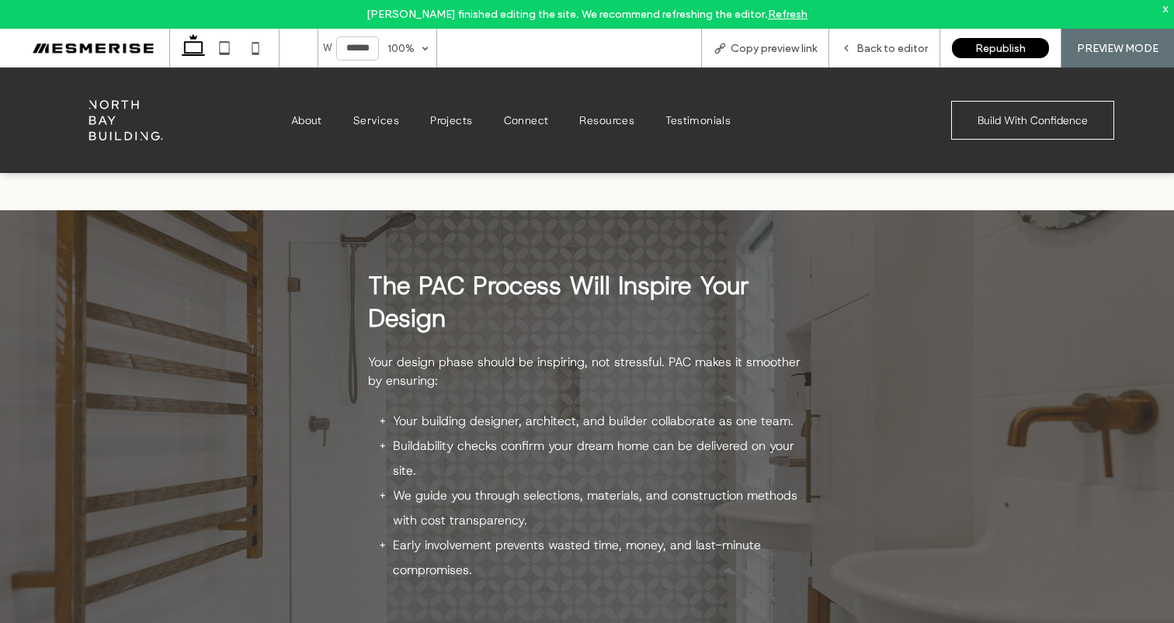
click at [464, 286] on strong "The PAC Process Will Inspire Your Design" at bounding box center [558, 301] width 381 height 65
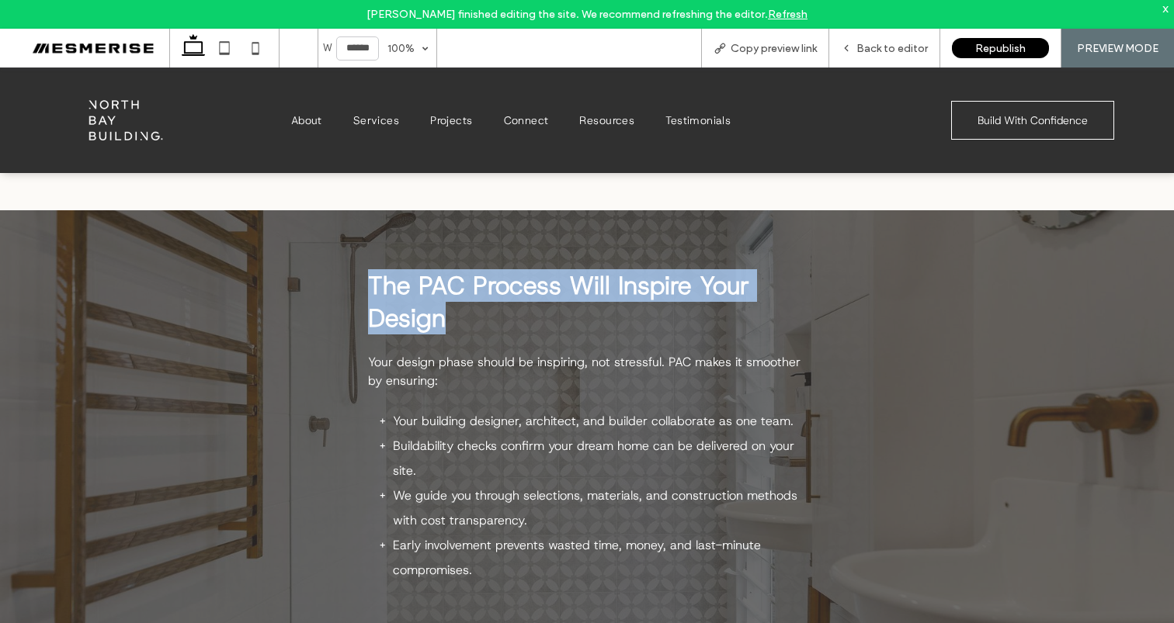
click at [464, 286] on strong "The PAC Process Will Inspire Your Design" at bounding box center [558, 301] width 381 height 65
click at [417, 290] on strong "The PAC Process Will Inspire Your Design" at bounding box center [558, 301] width 381 height 65
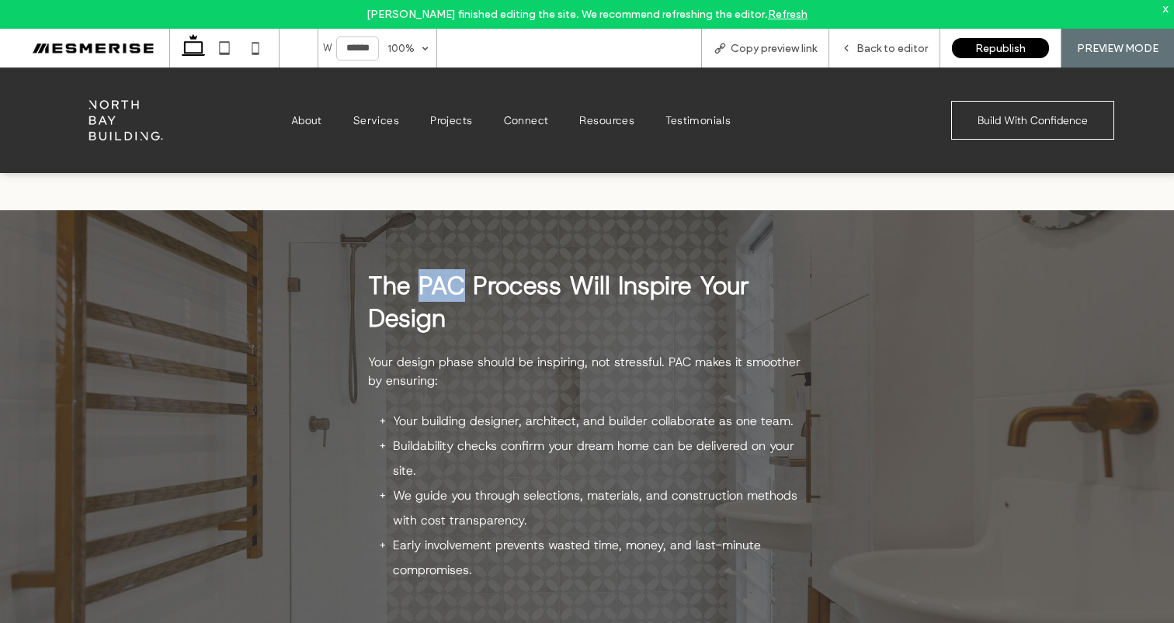
click at [417, 290] on strong "The PAC Process Will Inspire Your Design" at bounding box center [558, 301] width 381 height 65
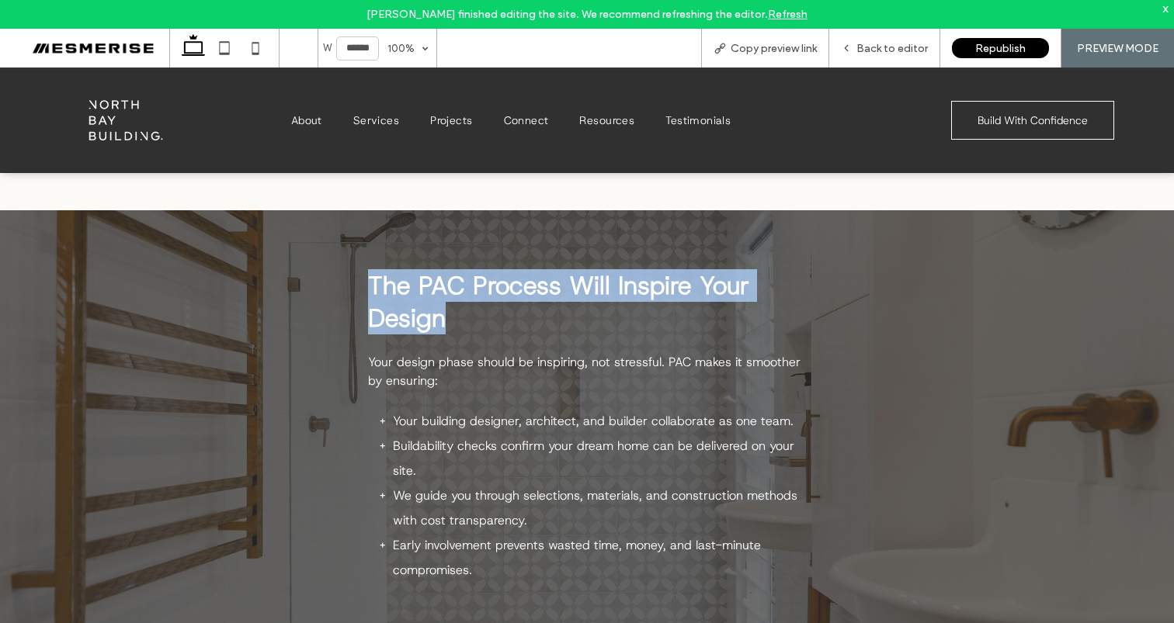
click at [417, 290] on strong "The PAC Process Will Inspire Your Design" at bounding box center [558, 301] width 381 height 65
click at [421, 312] on strong "The PAC Process Will Inspire Your Design" at bounding box center [558, 301] width 381 height 65
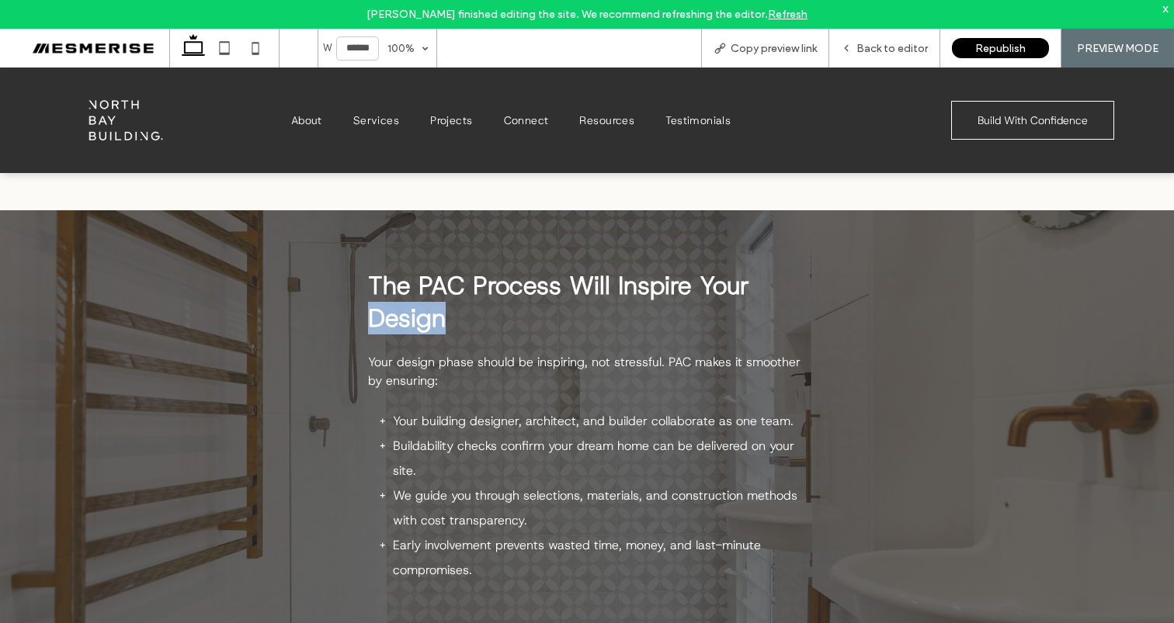
click at [421, 312] on strong "The PAC Process Will Inspire Your Design" at bounding box center [558, 301] width 381 height 65
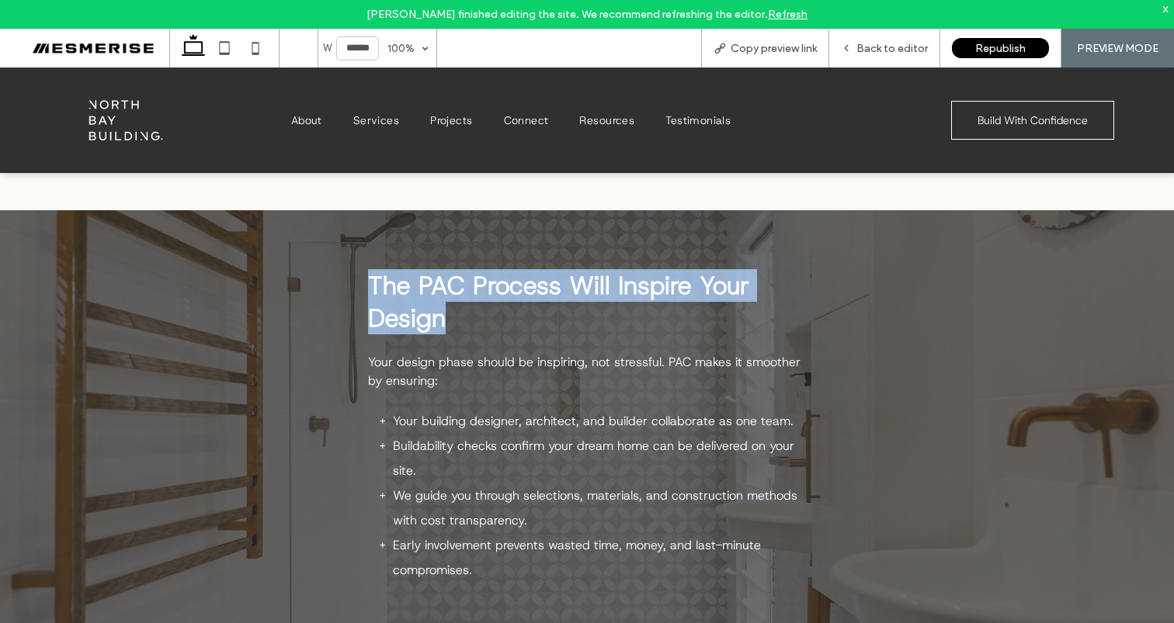
drag, startPoint x: 421, startPoint y: 312, endPoint x: 425, endPoint y: 284, distance: 28.3
click at [421, 312] on strong "The PAC Process Will Inspire Your Design" at bounding box center [558, 301] width 381 height 65
click at [427, 283] on strong "The PAC Process Will Inspire Your Design" at bounding box center [558, 301] width 381 height 65
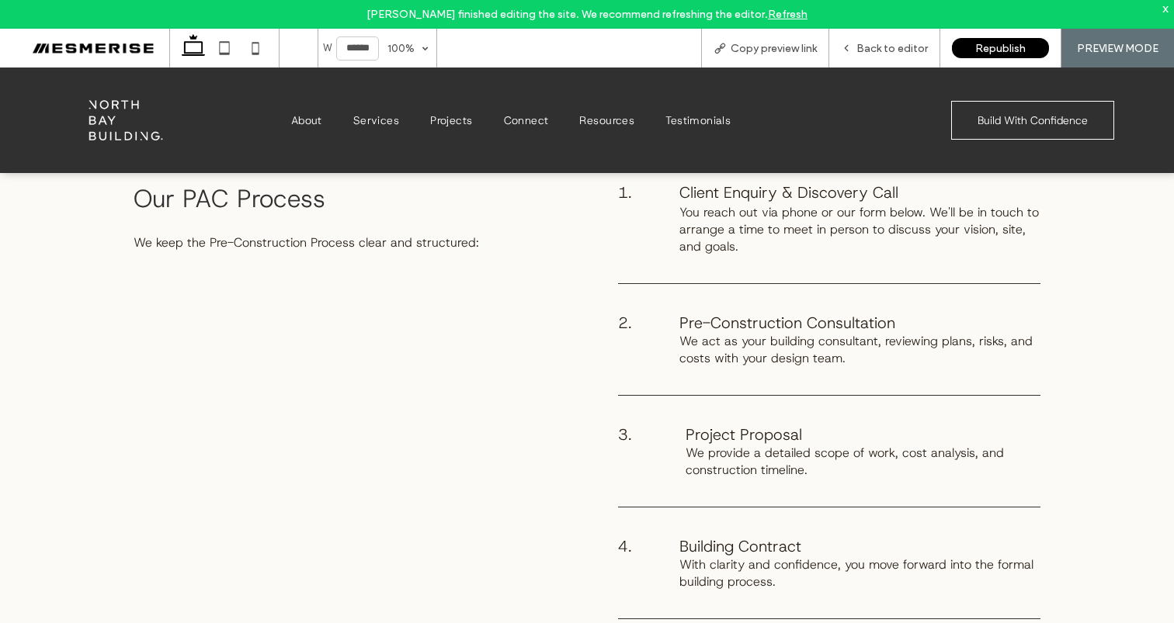
scroll to position [3136, 0]
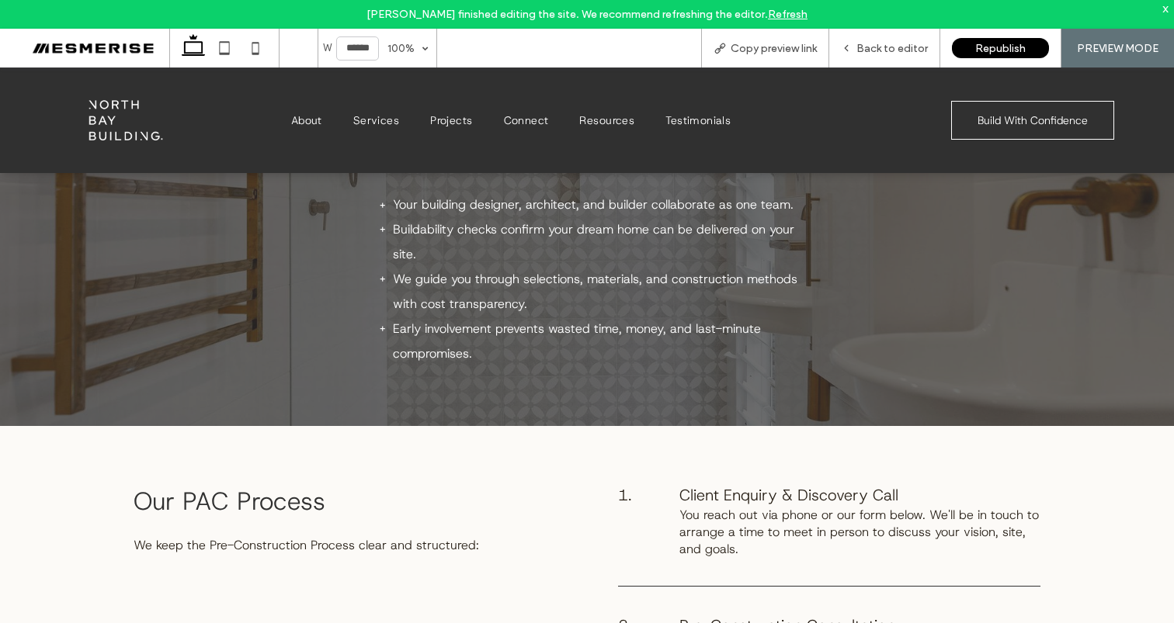
click at [230, 498] on span "Our PAC Process" at bounding box center [230, 501] width 192 height 33
click at [200, 497] on span "Our PAC Process" at bounding box center [230, 501] width 192 height 33
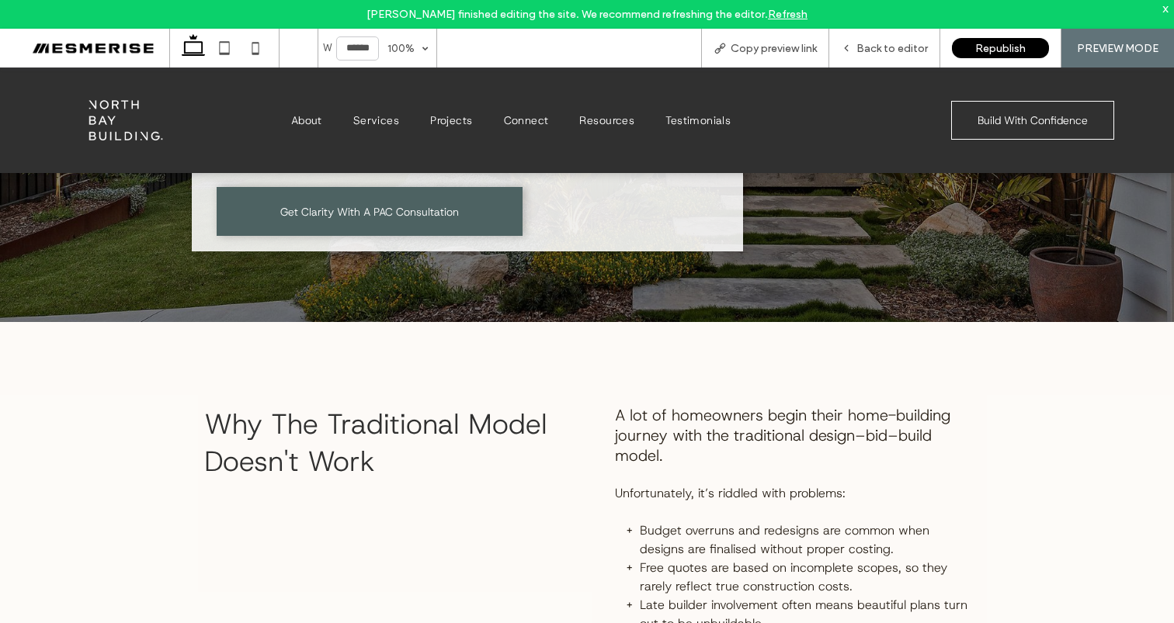
scroll to position [0, 0]
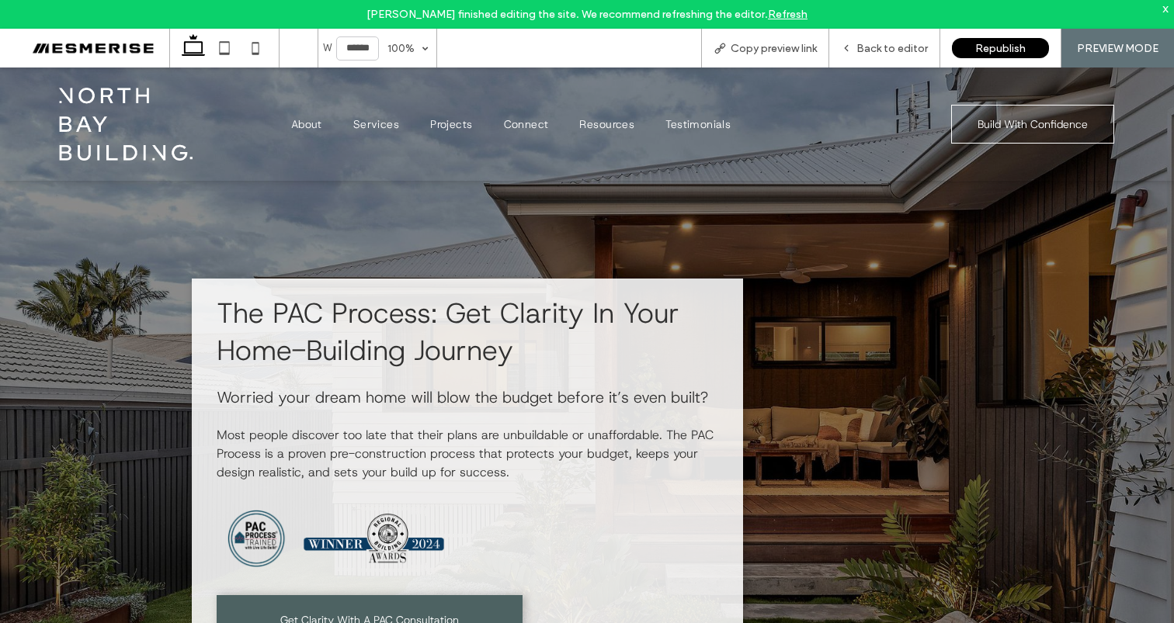
click at [511, 326] on span "The PAC Process: Get Clarity In Your Home-Building Journey" at bounding box center [448, 331] width 463 height 75
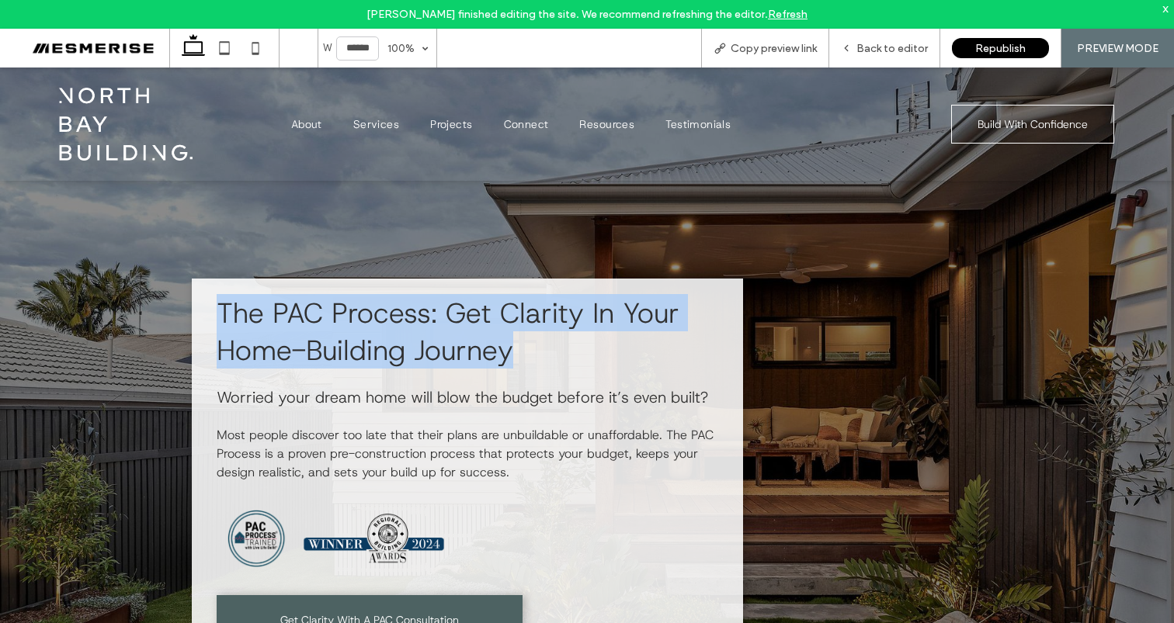
click at [511, 326] on span "The PAC Process: Get Clarity In Your Home-Building Journey" at bounding box center [448, 331] width 463 height 75
click at [408, 319] on span "The PAC Process: Get Clarity In Your Home-Building Journey" at bounding box center [448, 331] width 463 height 75
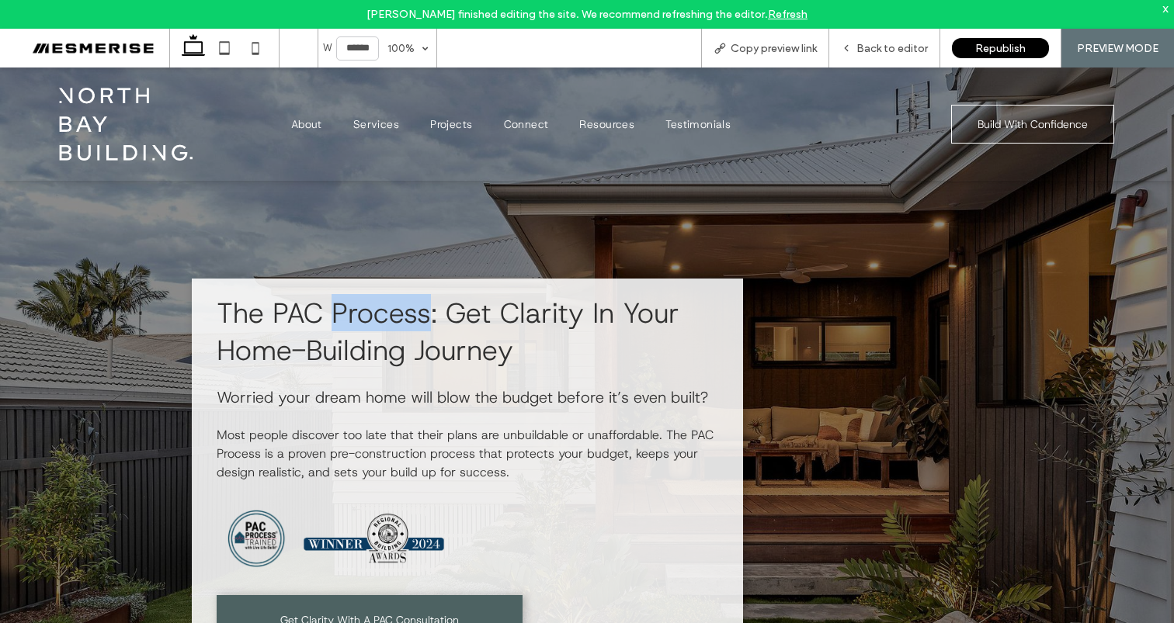
click at [408, 319] on span "The PAC Process: Get Clarity In Your Home-Building Journey" at bounding box center [448, 331] width 463 height 75
click at [550, 312] on span "The PAC Process: Get Clarity In Your Home-Building Journey" at bounding box center [448, 331] width 463 height 75
click at [901, 52] on span "Back to editor" at bounding box center [891, 48] width 71 height 13
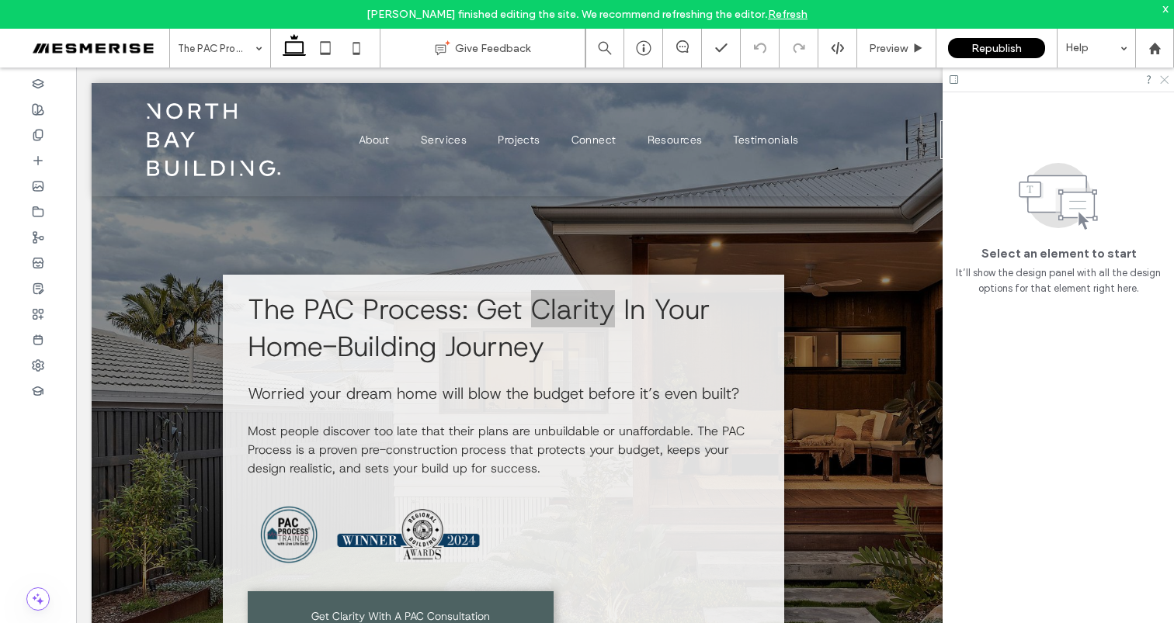
click at [1167, 77] on use at bounding box center [1164, 80] width 9 height 9
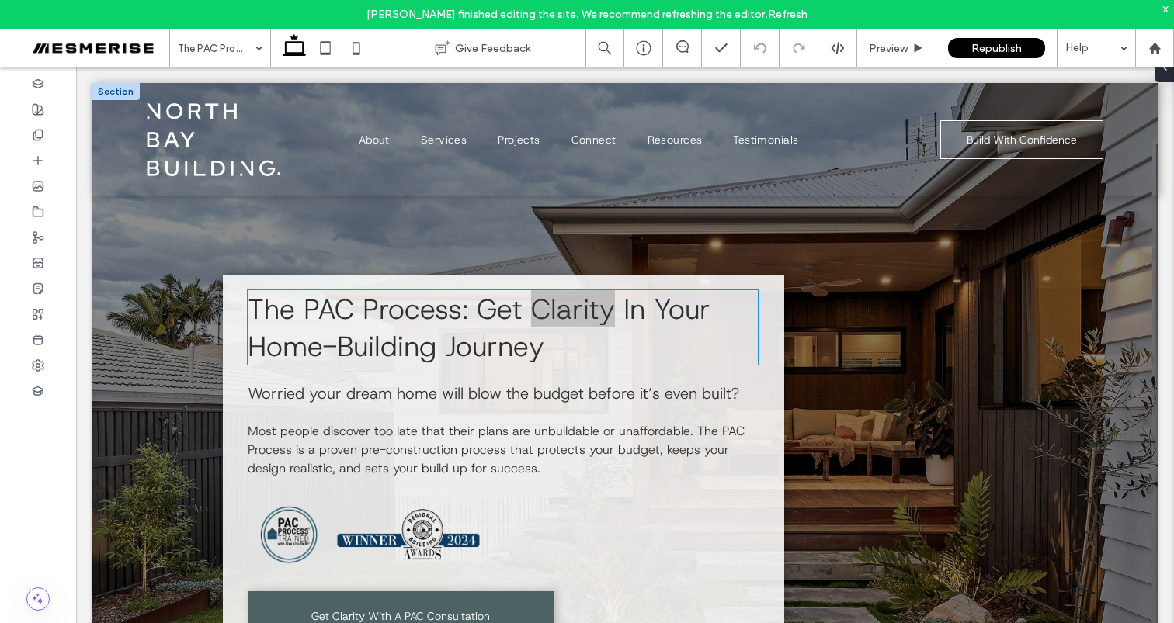
click at [354, 325] on span "The PAC Process: Get Clarity In Your Home-Building Journey" at bounding box center [479, 327] width 463 height 75
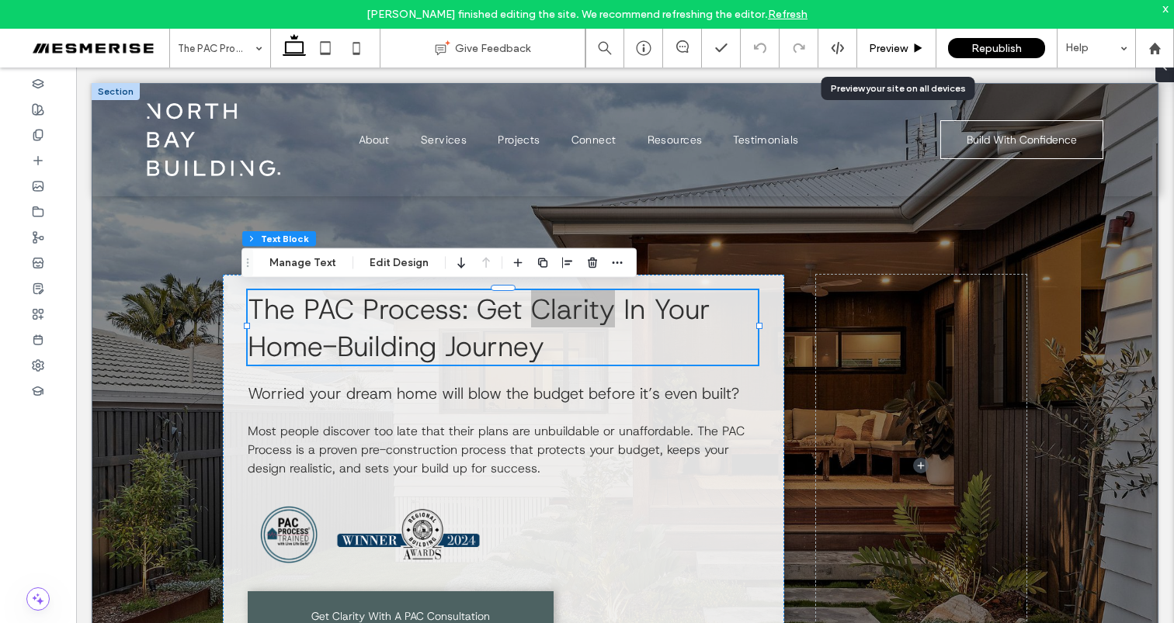
click at [876, 56] on div "Preview" at bounding box center [896, 48] width 79 height 39
click at [882, 47] on span "Preview" at bounding box center [888, 48] width 39 height 13
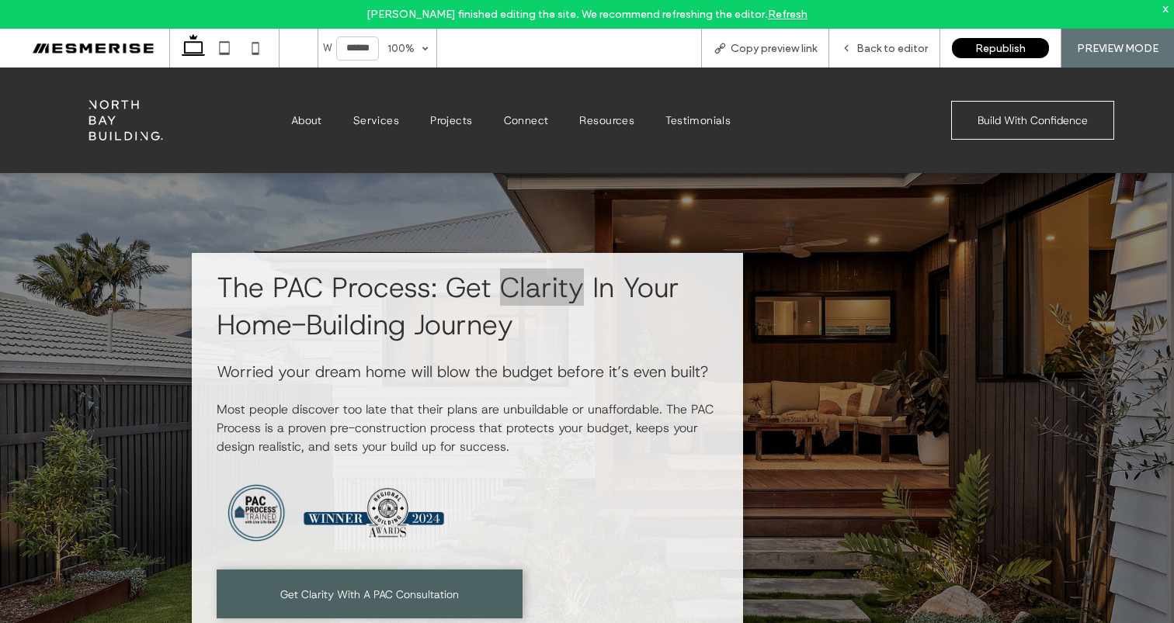
scroll to position [37, 0]
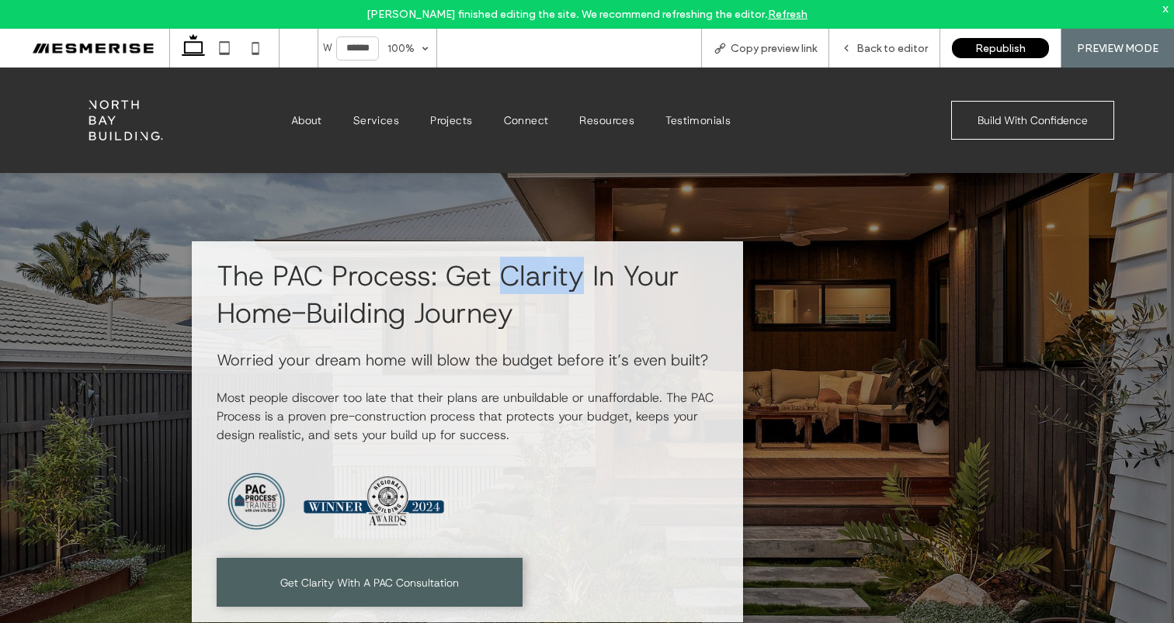
click at [505, 286] on span "The PAC Process: Get Clarity In Your Home-Building Journey" at bounding box center [448, 294] width 463 height 75
click at [477, 363] on span "Worried your dream home will blow the budget before it’s even built?" at bounding box center [462, 360] width 491 height 20
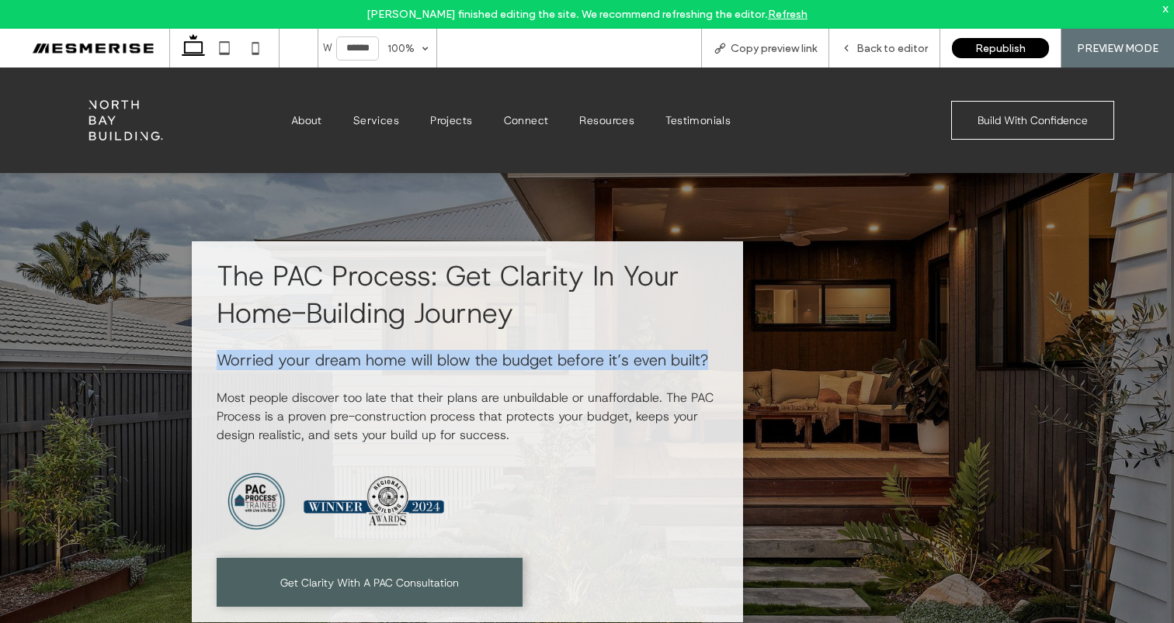
click at [477, 363] on span "Worried your dream home will blow the budget before it’s even built?" at bounding box center [462, 360] width 491 height 20
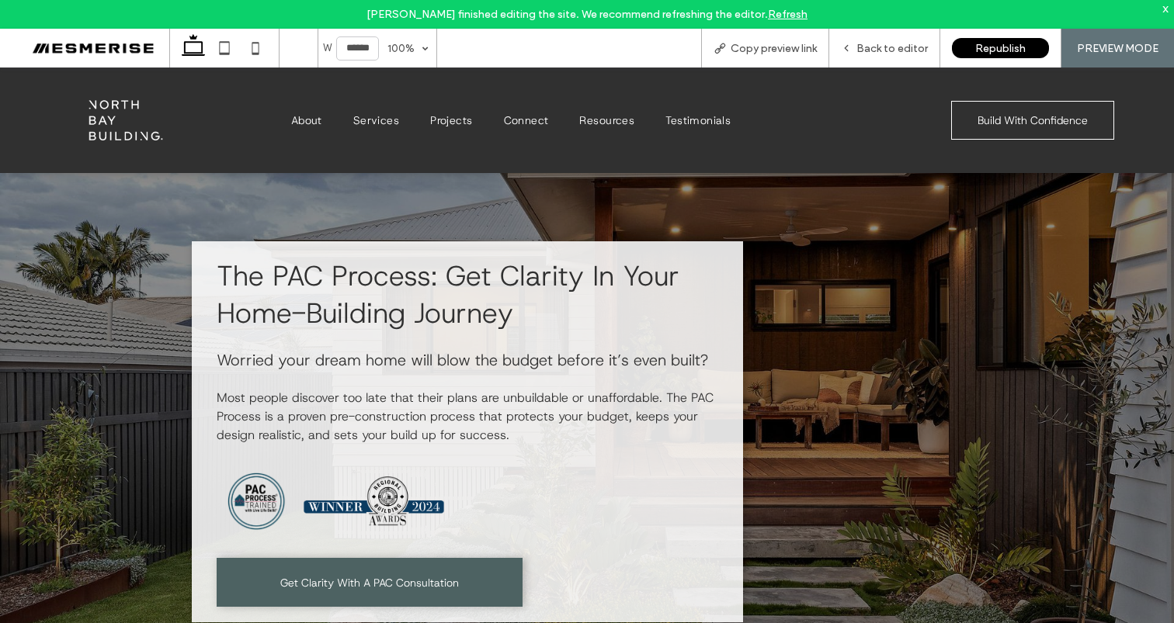
click at [459, 417] on span "Most people discover too late that their plans are unbuildable or unaffordable.…" at bounding box center [465, 417] width 497 height 54
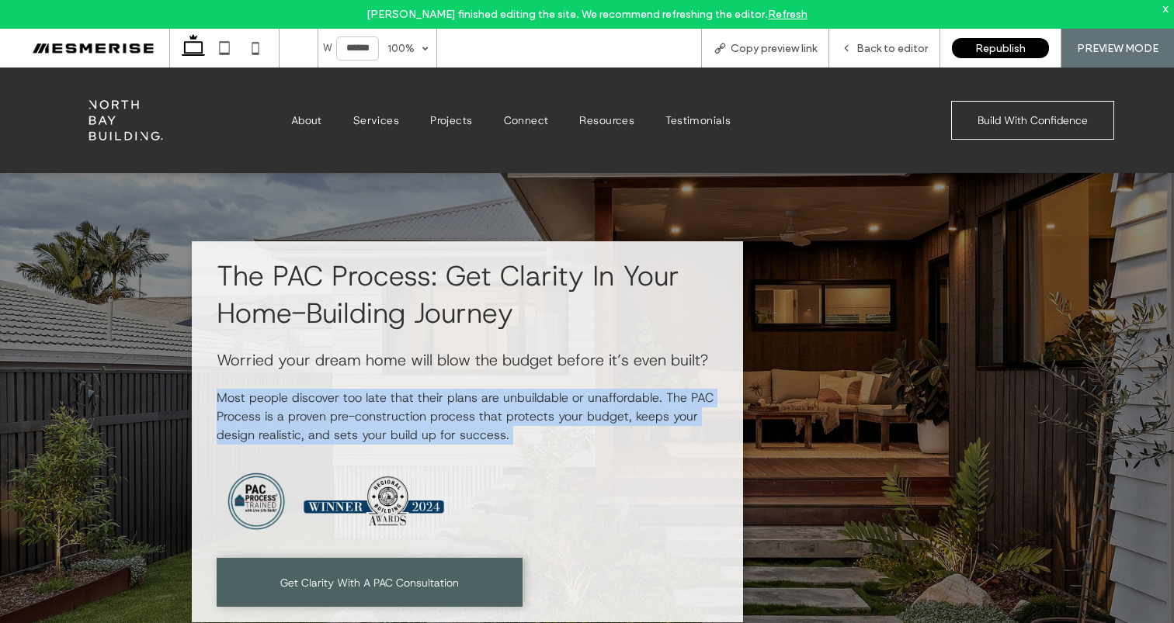
click at [459, 417] on span "Most people discover too late that their plans are unbuildable or unaffordable.…" at bounding box center [465, 417] width 497 height 54
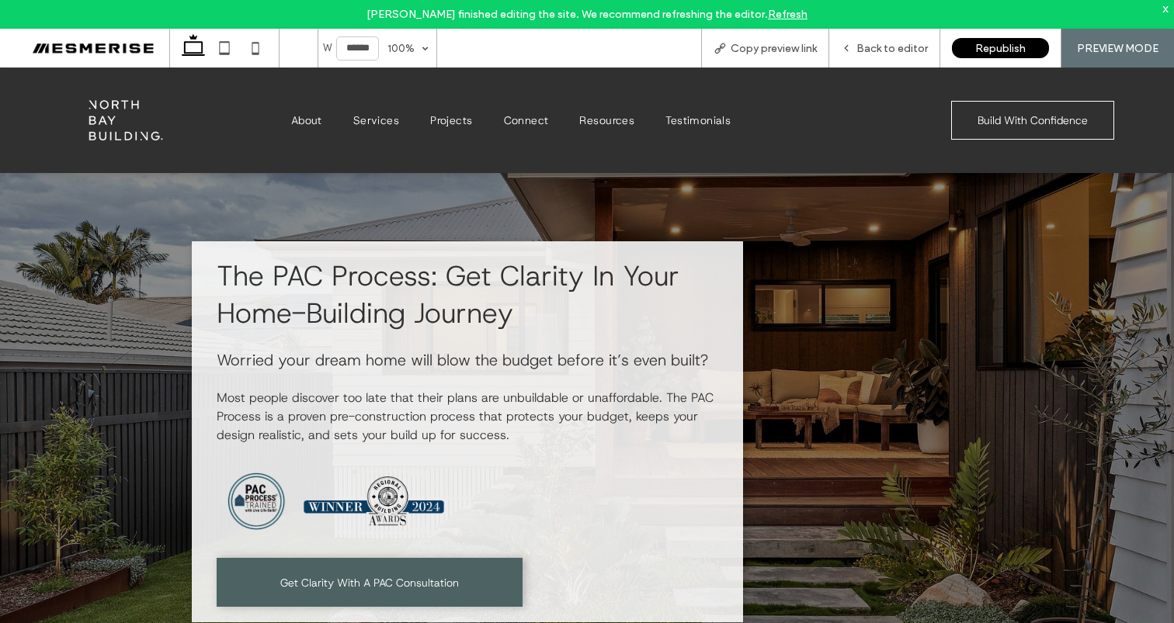
click at [467, 371] on div "The PAC Process: Get Clarity In Your Home-Building Journey Worried your dream h…" at bounding box center [468, 431] width 552 height 381
click at [468, 369] on div "The PAC Process: Get Clarity In Your Home-Building Journey Worried your dream h…" at bounding box center [468, 431] width 552 height 381
click at [471, 364] on span "Worried your dream home will blow the budget before it’s even built?" at bounding box center [462, 360] width 491 height 20
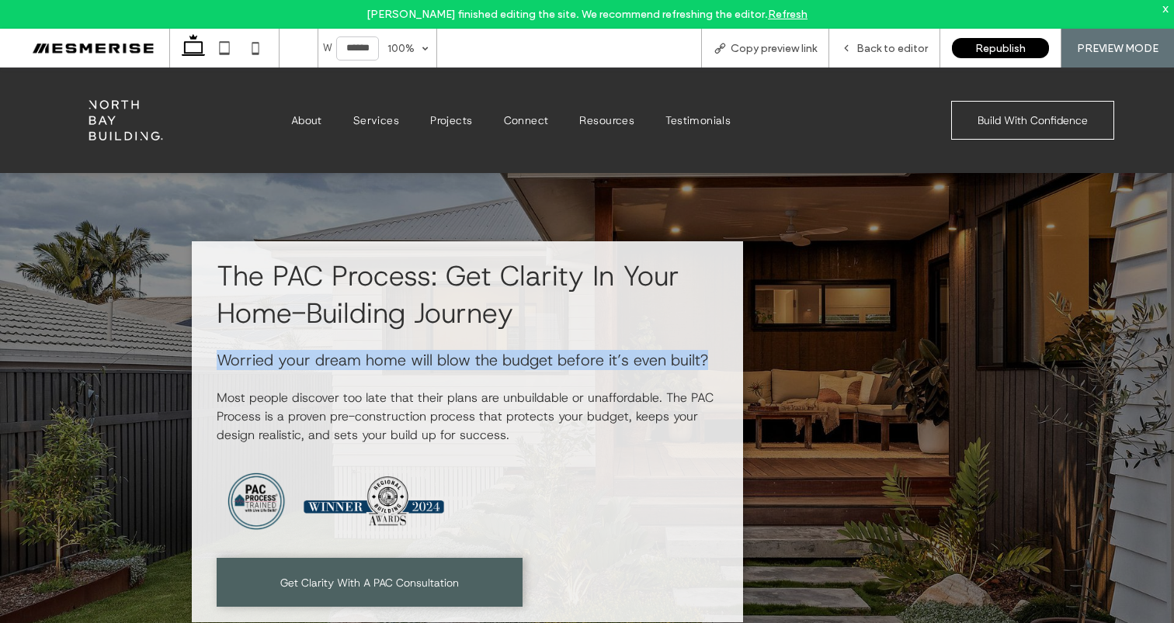
click at [471, 364] on span "Worried your dream home will blow the budget before it’s even built?" at bounding box center [462, 360] width 491 height 20
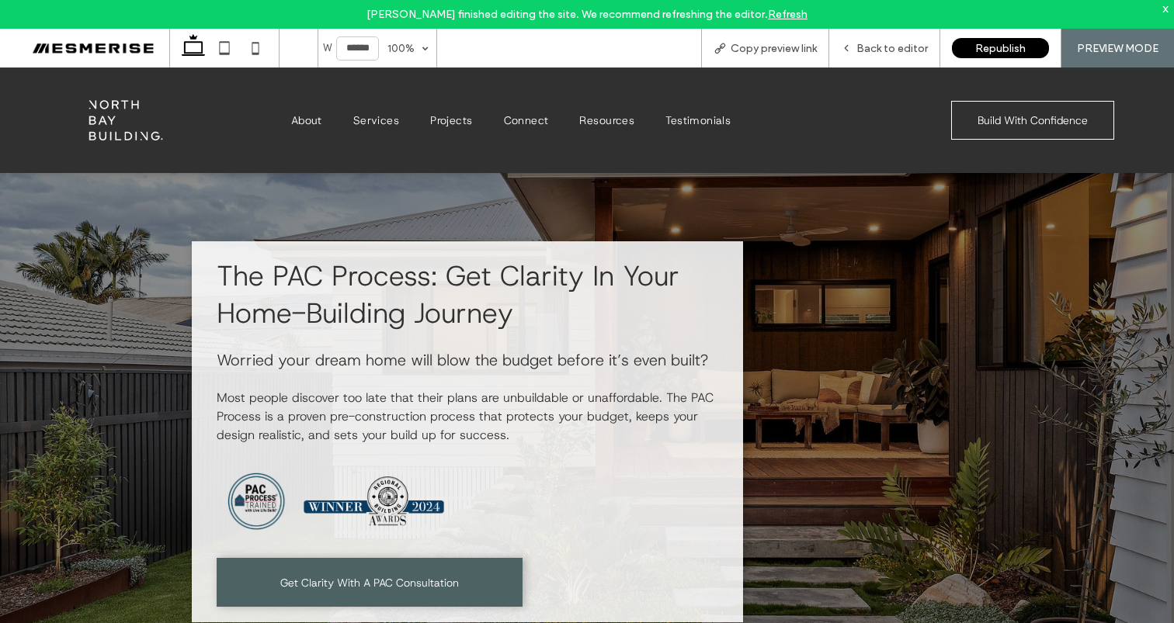
click at [468, 304] on span "The PAC Process: Get Clarity In Your Home-Building Journey" at bounding box center [448, 294] width 463 height 75
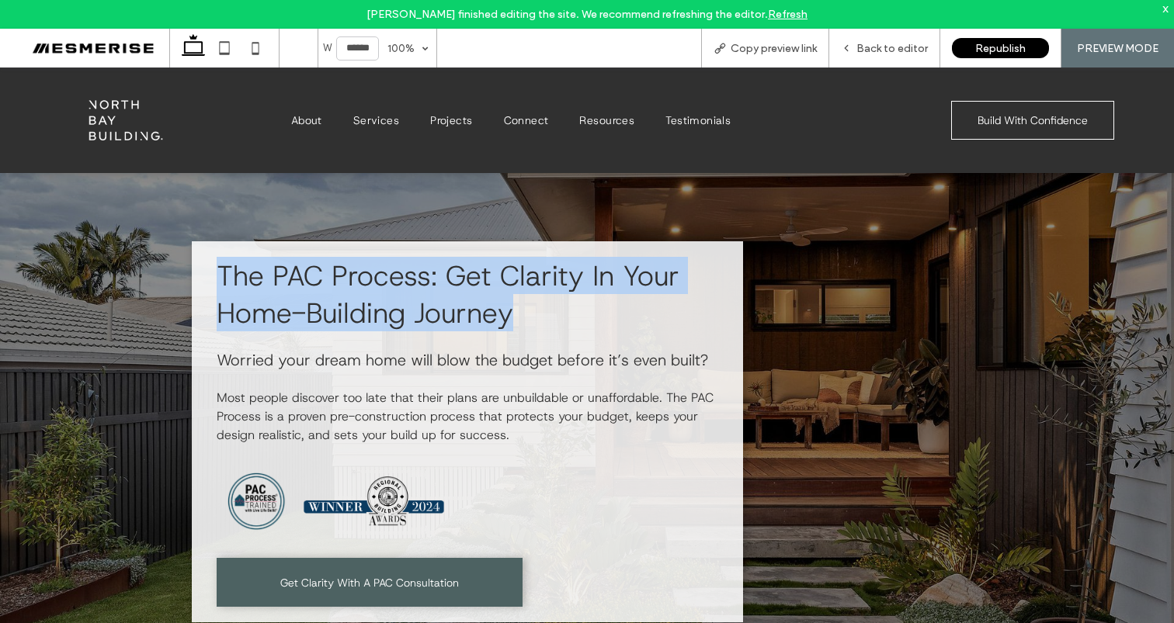
click at [468, 304] on span "The PAC Process: Get Clarity In Your Home-Building Journey" at bounding box center [448, 294] width 463 height 75
click at [468, 269] on span "The PAC Process: Get Clarity In Your Home-Building Journey" at bounding box center [448, 294] width 463 height 75
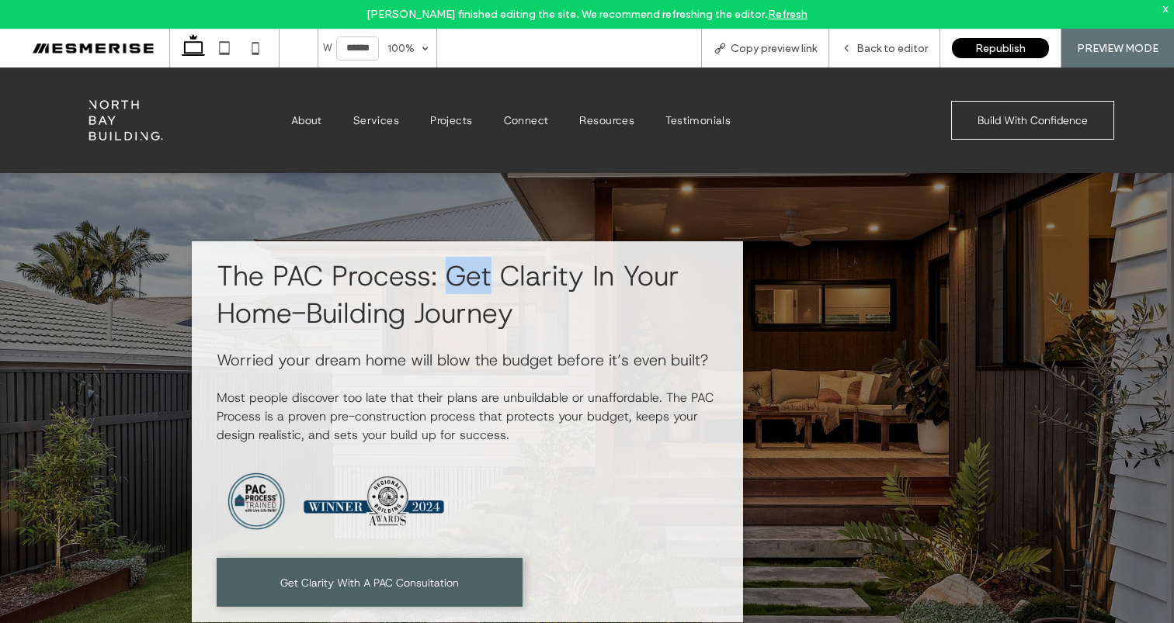
click at [468, 269] on span "The PAC Process: Get Clarity In Your Home-Building Journey" at bounding box center [448, 294] width 463 height 75
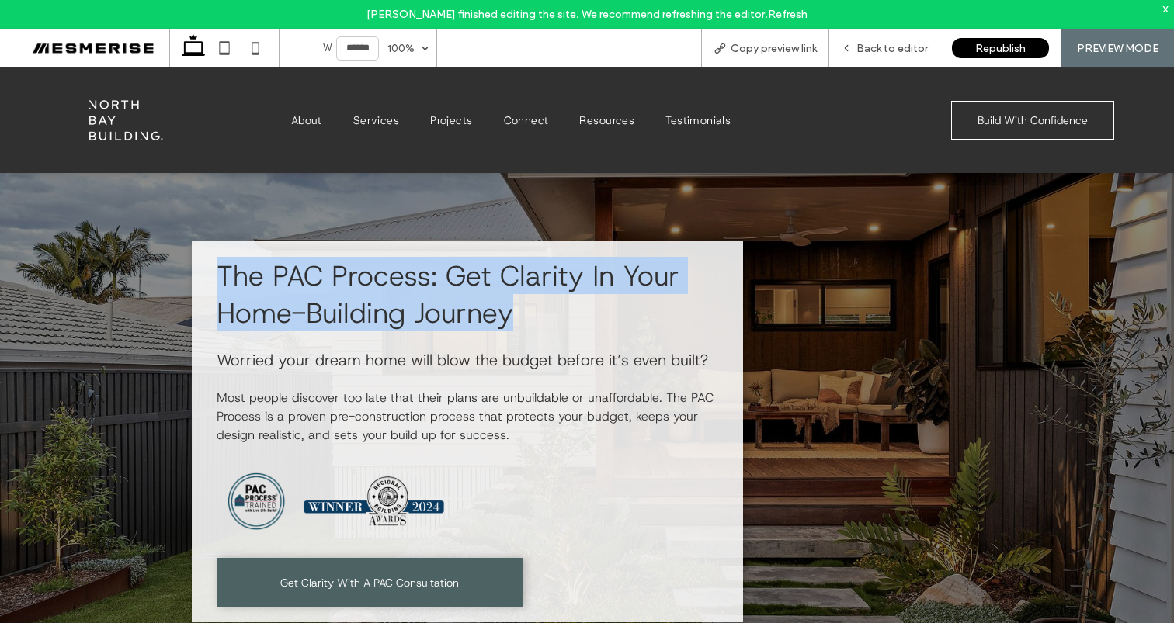
click at [468, 269] on span "The PAC Process: Get Clarity In Your Home-Building Journey" at bounding box center [448, 294] width 463 height 75
click at [387, 275] on span "The PAC Process: Get Clarity In Your Home-Building Journey" at bounding box center [448, 294] width 463 height 75
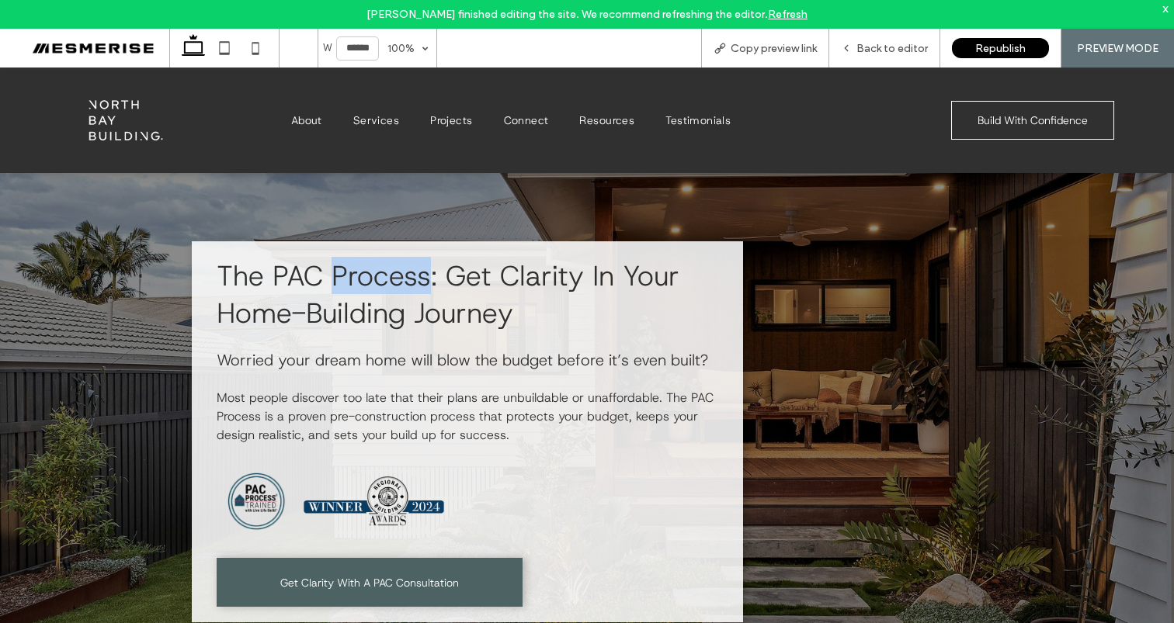
click at [387, 275] on span "The PAC Process: Get Clarity In Your Home-Building Journey" at bounding box center [448, 294] width 463 height 75
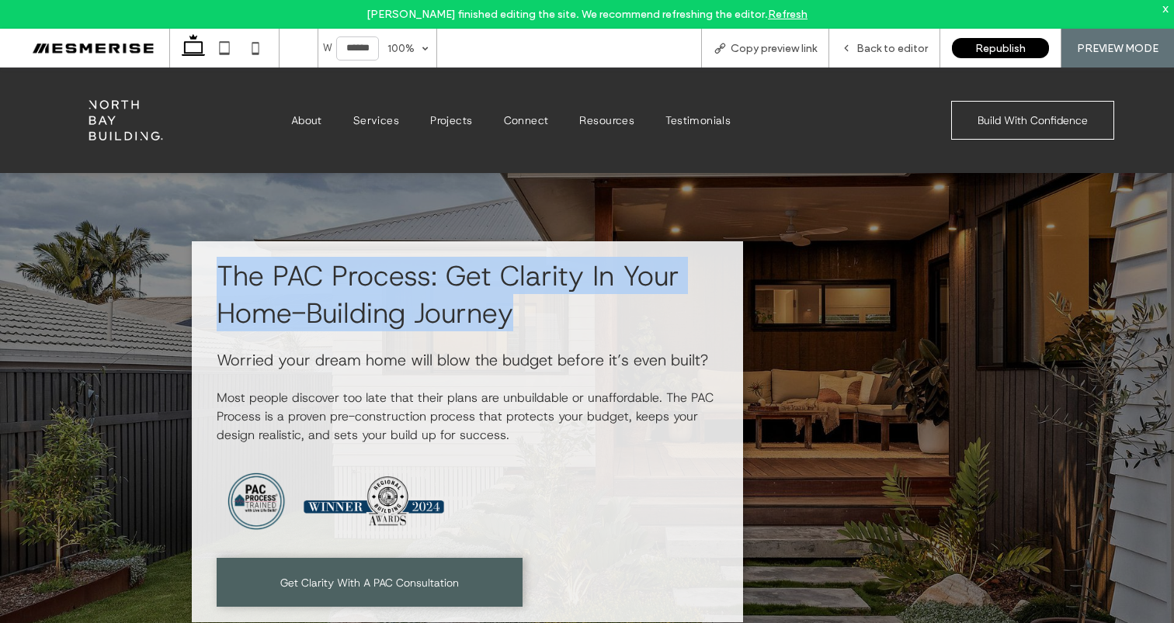
click at [387, 275] on span "The PAC Process: Get Clarity In Your Home-Building Journey" at bounding box center [448, 294] width 463 height 75
click at [482, 266] on span "The PAC Process: Get Clarity In Your Home-Building Journey" at bounding box center [448, 294] width 463 height 75
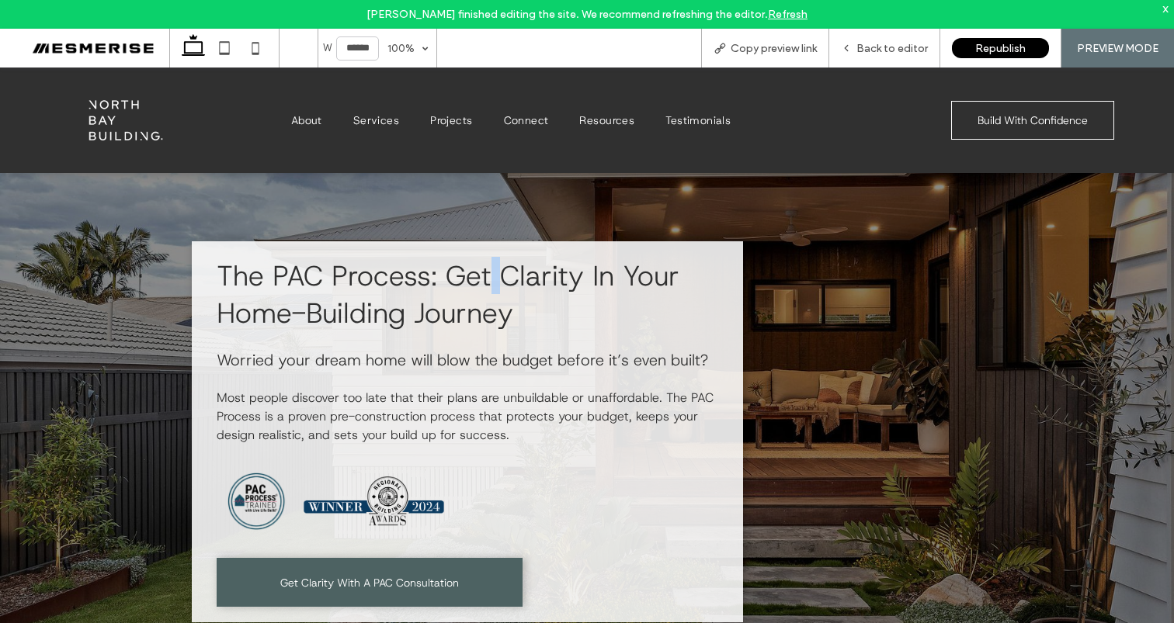
click at [482, 266] on span "The PAC Process: Get Clarity In Your Home-Building Journey" at bounding box center [448, 294] width 463 height 75
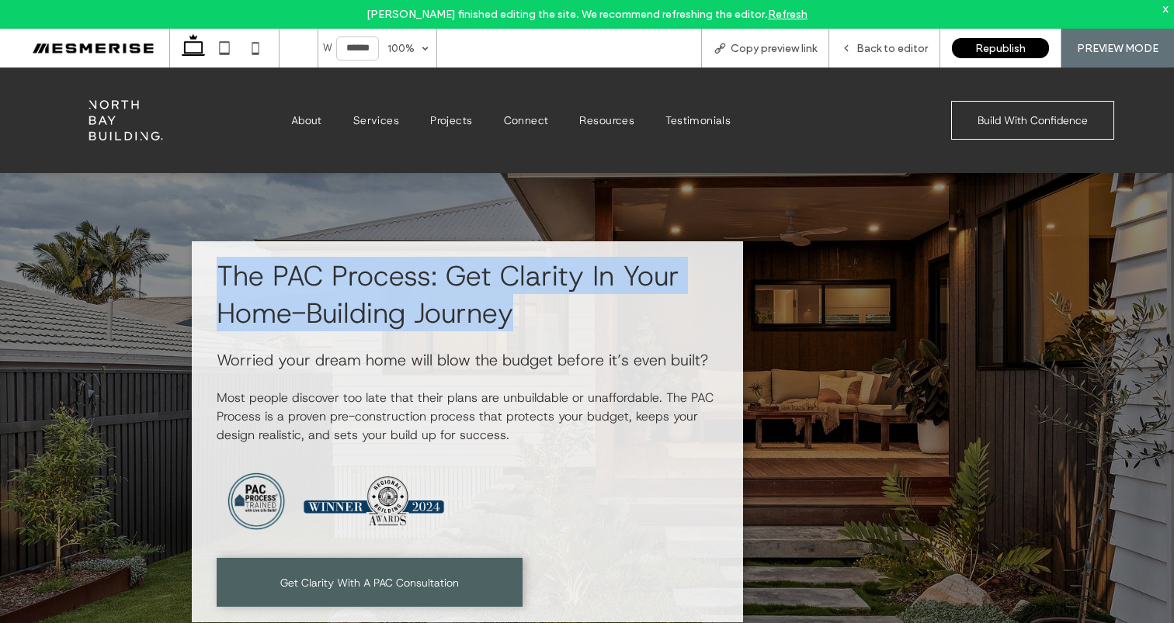
click at [482, 266] on span "The PAC Process: Get Clarity In Your Home-Building Journey" at bounding box center [448, 294] width 463 height 75
click at [559, 273] on span "The PAC Process: Get Clarity In Your Home-Building Journey" at bounding box center [448, 294] width 463 height 75
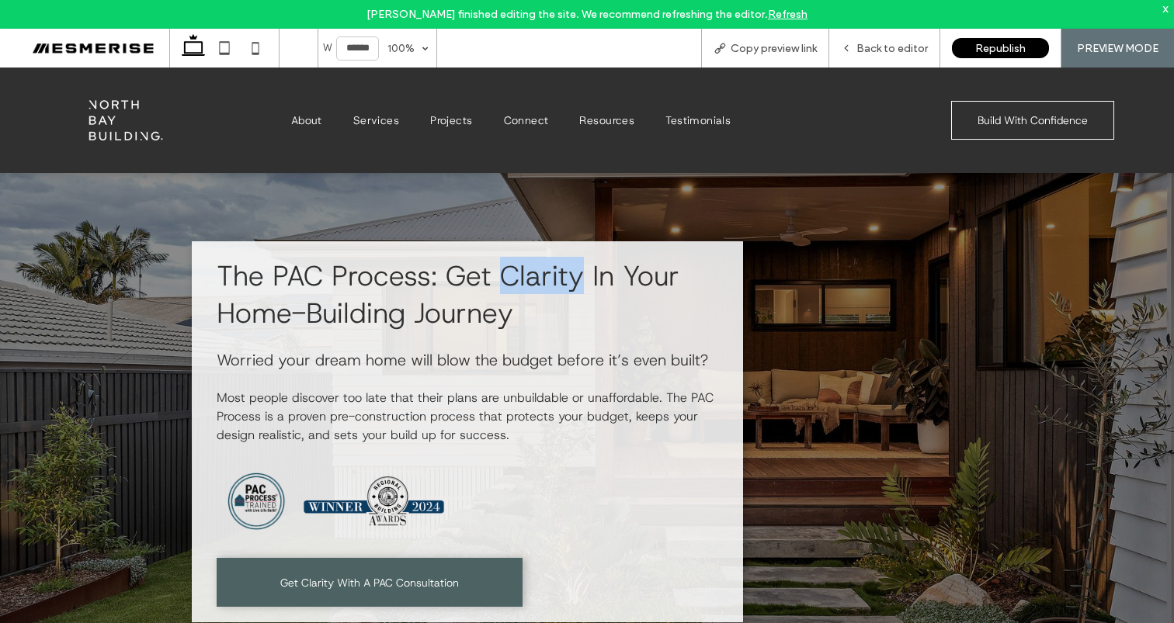
click at [559, 273] on span "The PAC Process: Get Clarity In Your Home-Building Journey" at bounding box center [448, 294] width 463 height 75
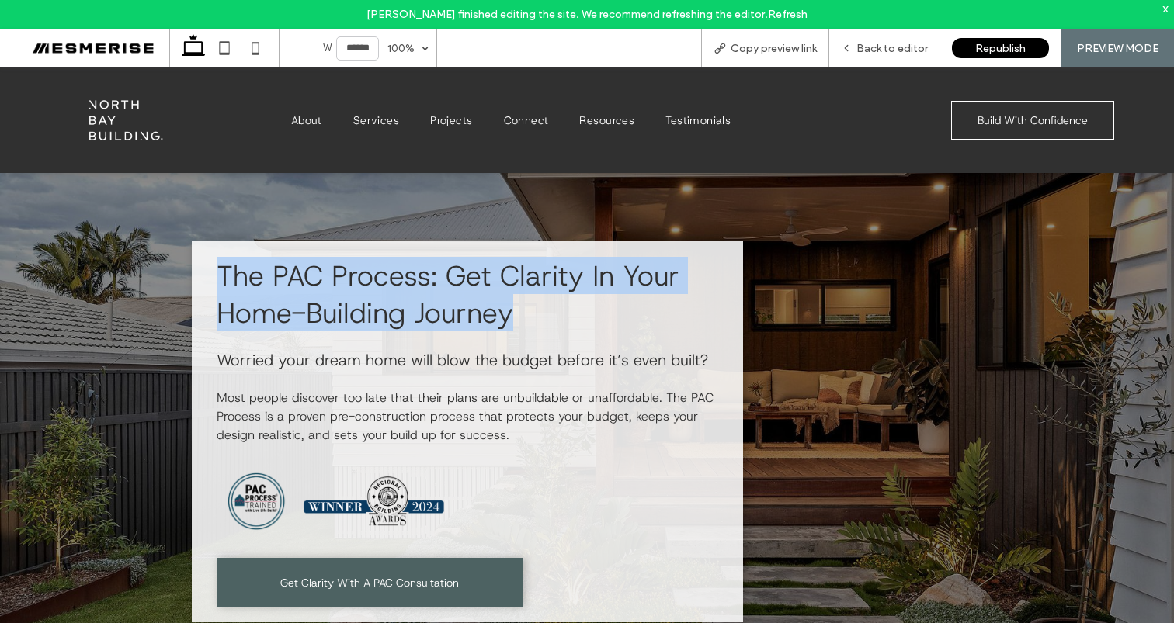
click at [559, 273] on span "The PAC Process: Get Clarity In Your Home-Building Journey" at bounding box center [448, 294] width 463 height 75
click at [628, 272] on span "The PAC Process: Get Clarity In Your Home-Building Journey" at bounding box center [448, 294] width 463 height 75
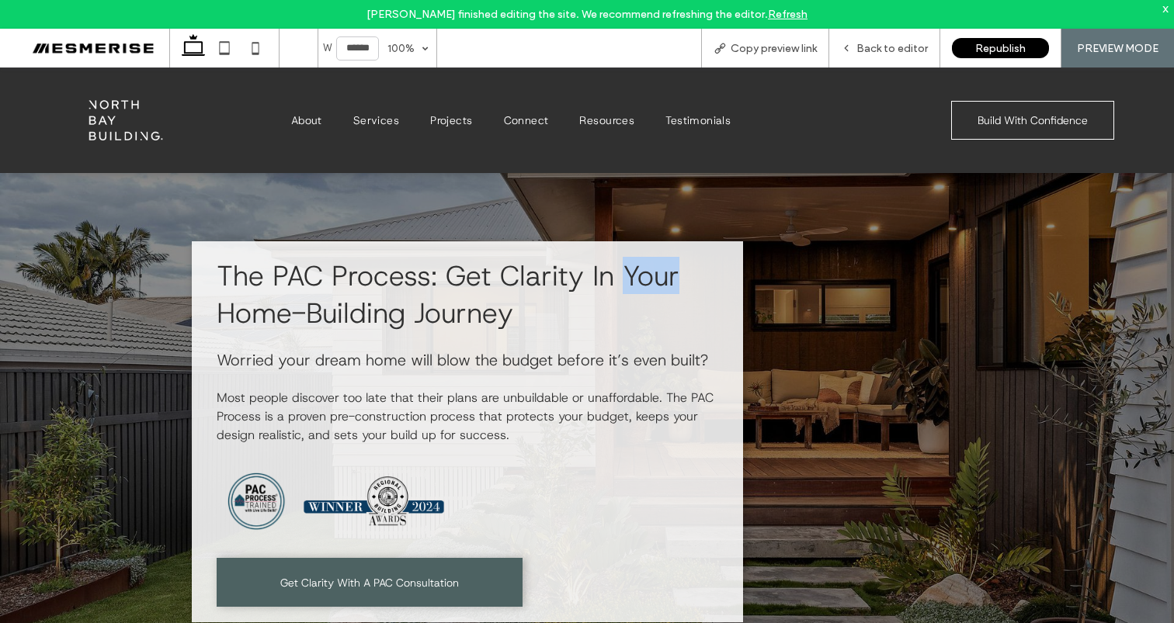
click at [628, 272] on span "The PAC Process: Get Clarity In Your Home-Building Journey" at bounding box center [448, 294] width 463 height 75
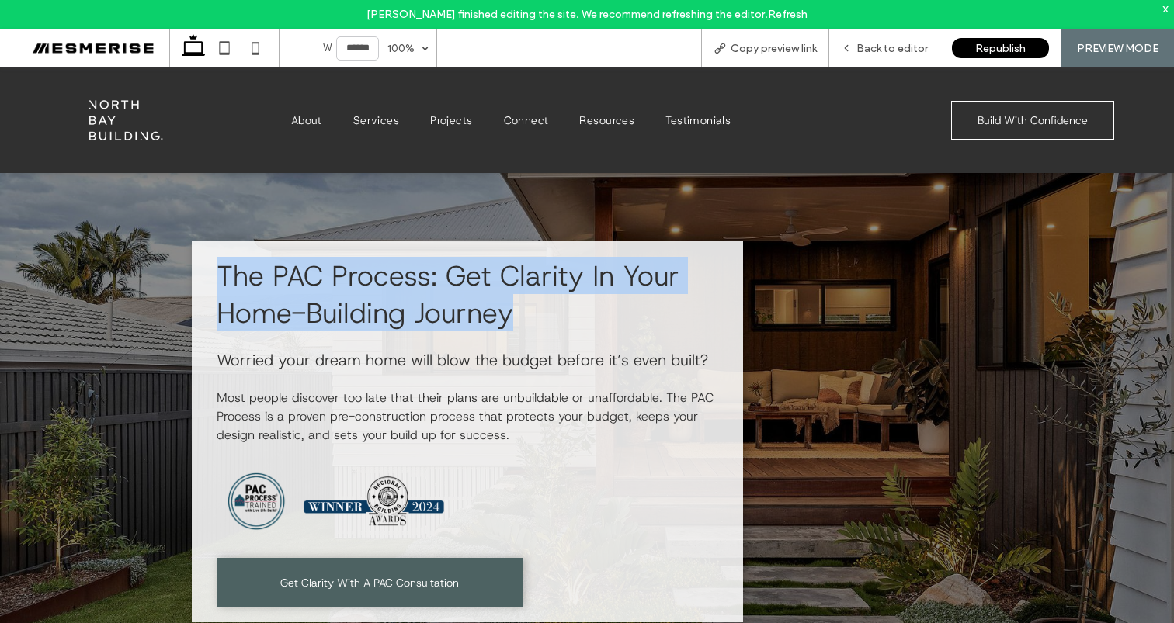
click at [628, 272] on span "The PAC Process: Get Clarity In Your Home-Building Journey" at bounding box center [448, 294] width 463 height 75
click at [575, 276] on span "The PAC Process: Get Clarity In Your Home-Building Journey" at bounding box center [448, 294] width 463 height 75
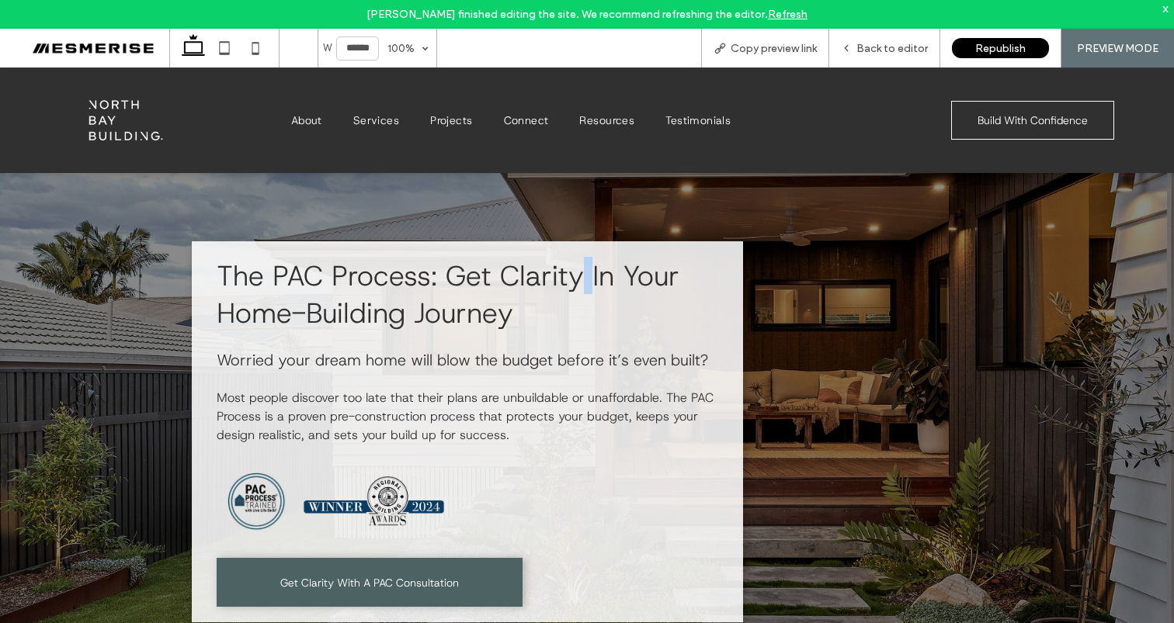
click at [575, 276] on span "The PAC Process: Get Clarity In Your Home-Building Journey" at bounding box center [448, 294] width 463 height 75
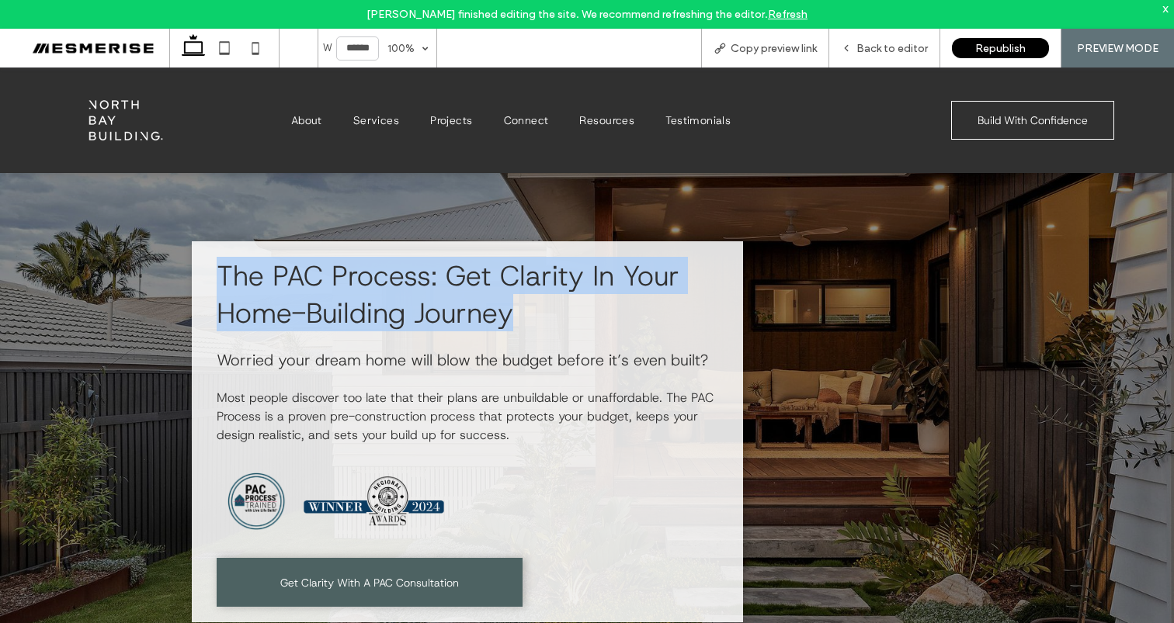
click at [575, 276] on span "The PAC Process: Get Clarity In Your Home-Building Journey" at bounding box center [448, 294] width 463 height 75
click at [526, 267] on span "The PAC Process: Get Clarity In Your Home-Building Journey" at bounding box center [448, 294] width 463 height 75
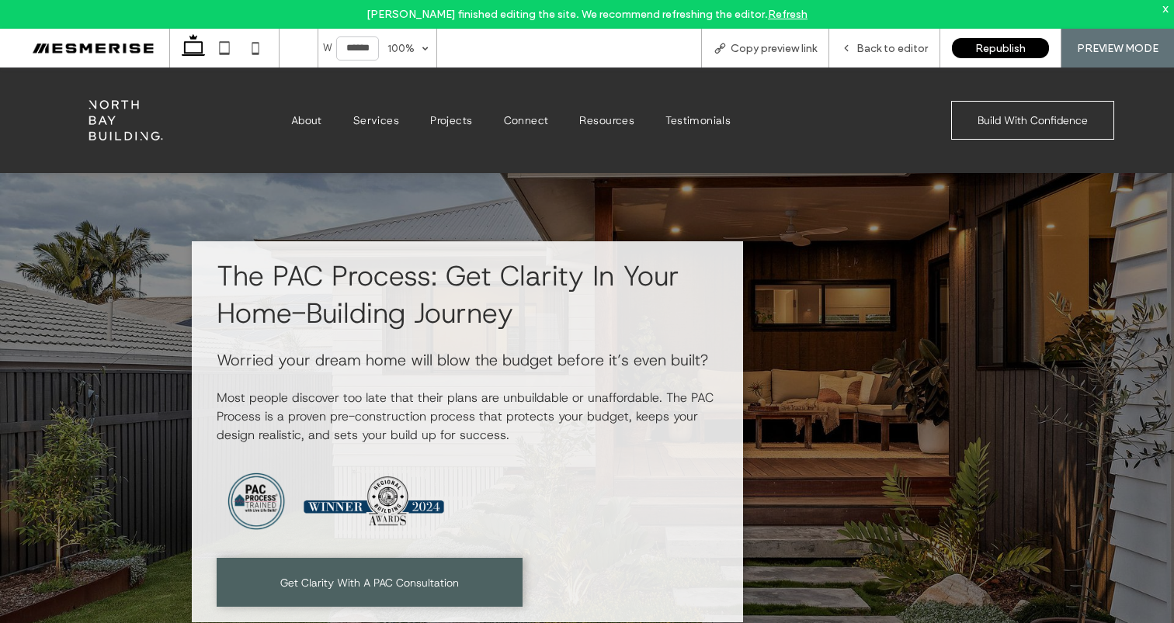
click at [523, 269] on span "The PAC Process: Get Clarity In Your Home-Building Journey" at bounding box center [448, 294] width 463 height 75
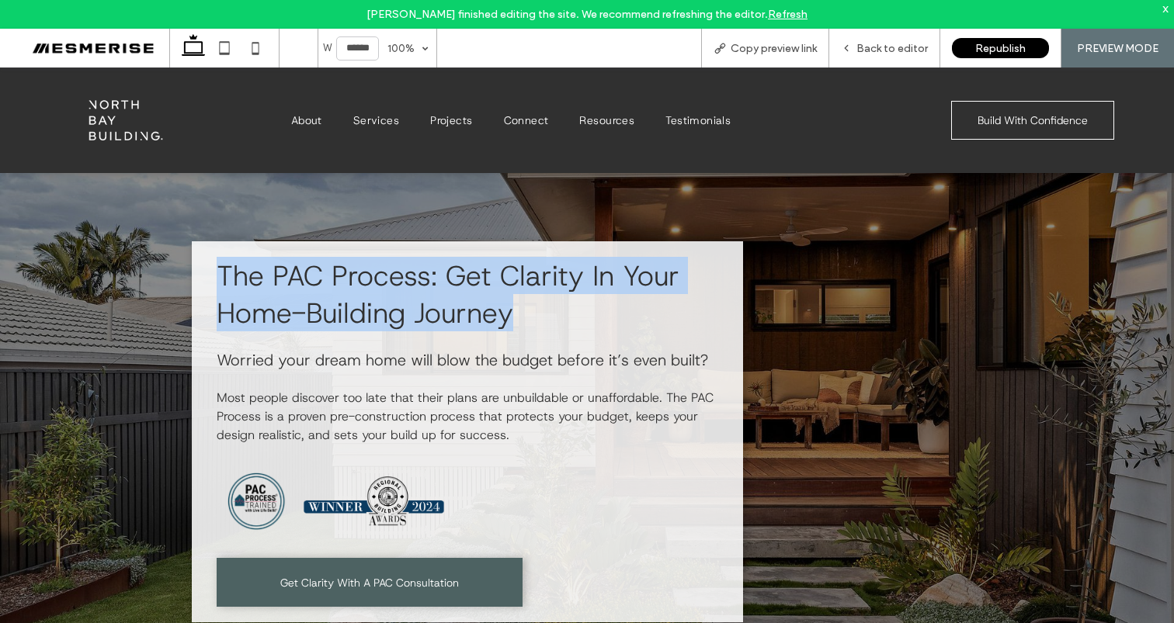
click at [523, 269] on span "The PAC Process: Get Clarity In Your Home-Building Journey" at bounding box center [448, 294] width 463 height 75
click at [564, 272] on span "The PAC Process: Get Clarity In Your Home-Building Journey" at bounding box center [448, 294] width 463 height 75
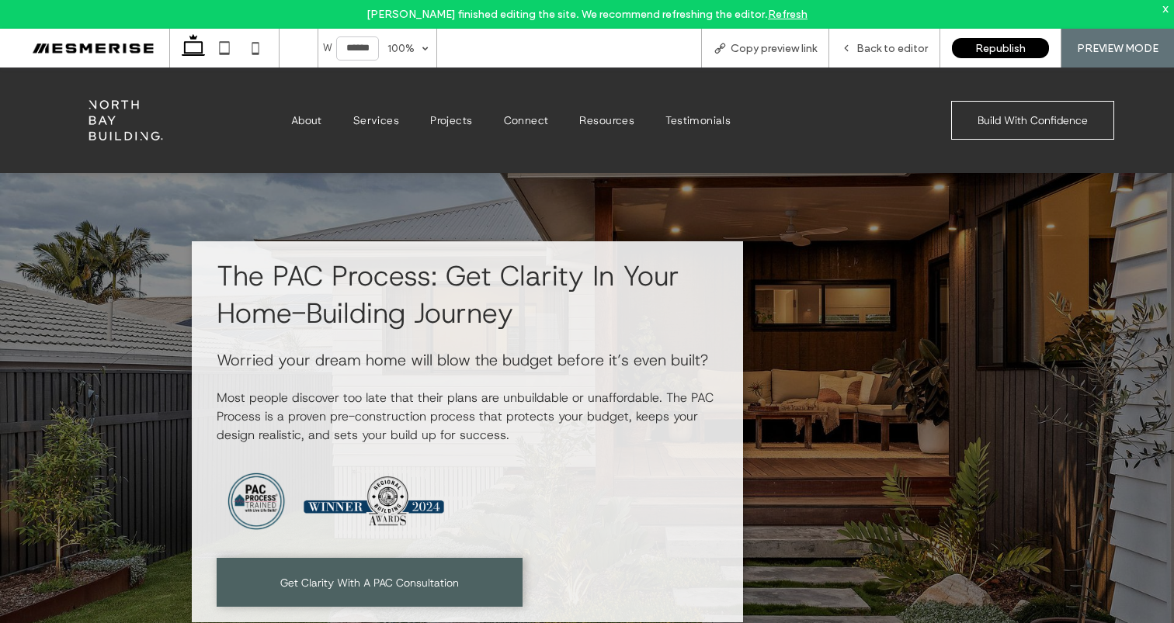
scroll to position [0, 0]
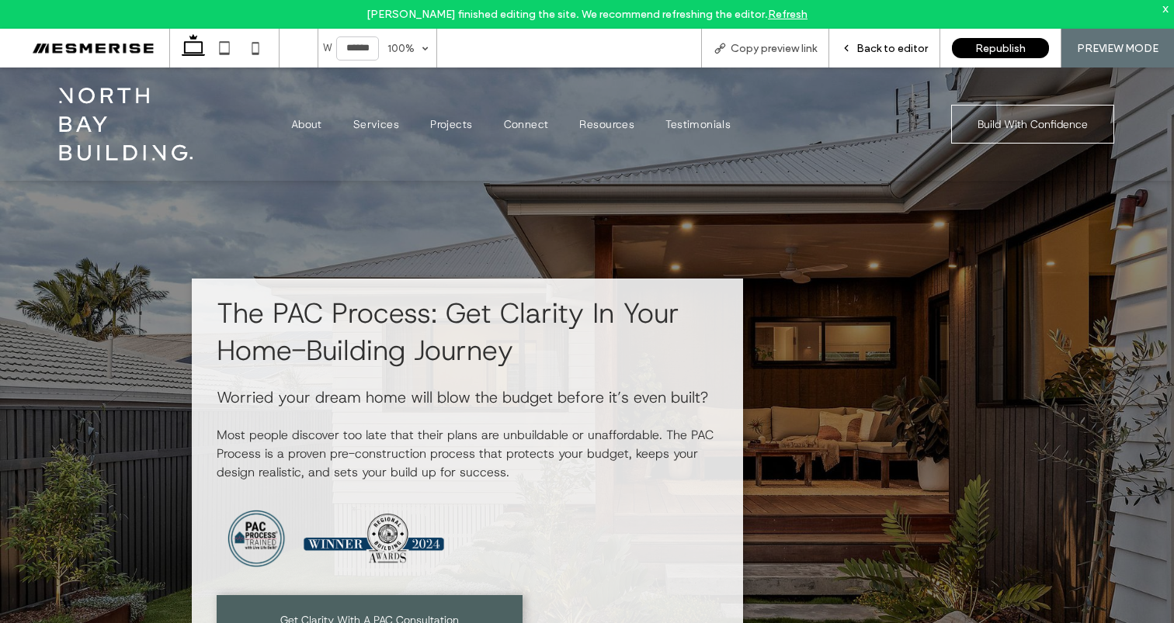
click at [904, 45] on span "Back to editor" at bounding box center [891, 48] width 71 height 13
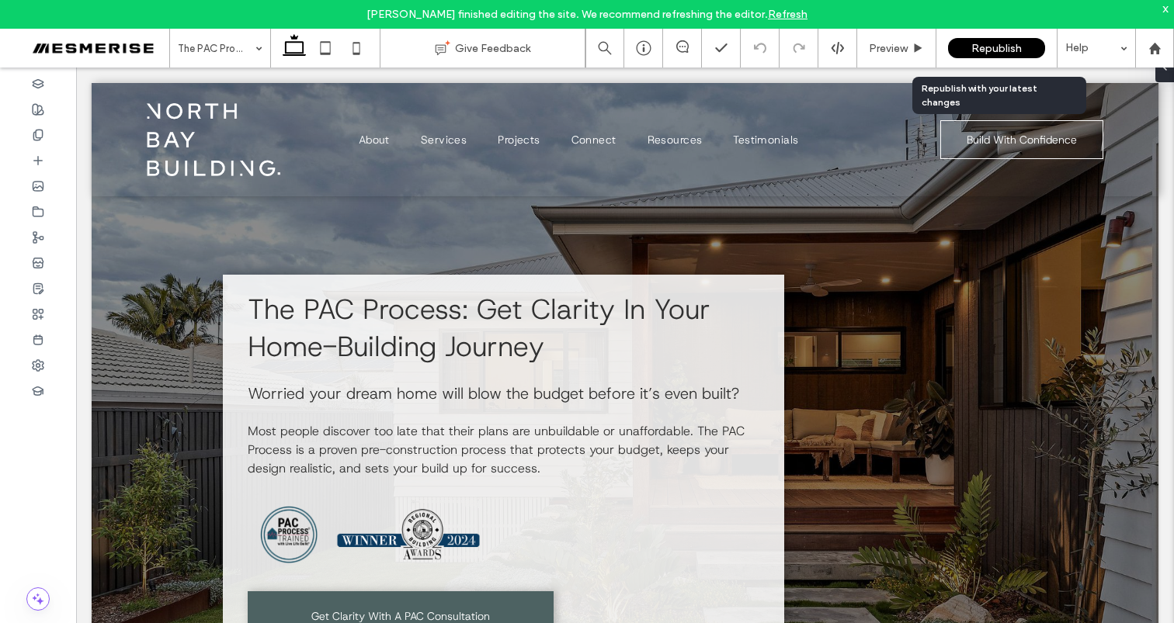
click at [1001, 42] on span "Republish" at bounding box center [996, 48] width 50 height 13
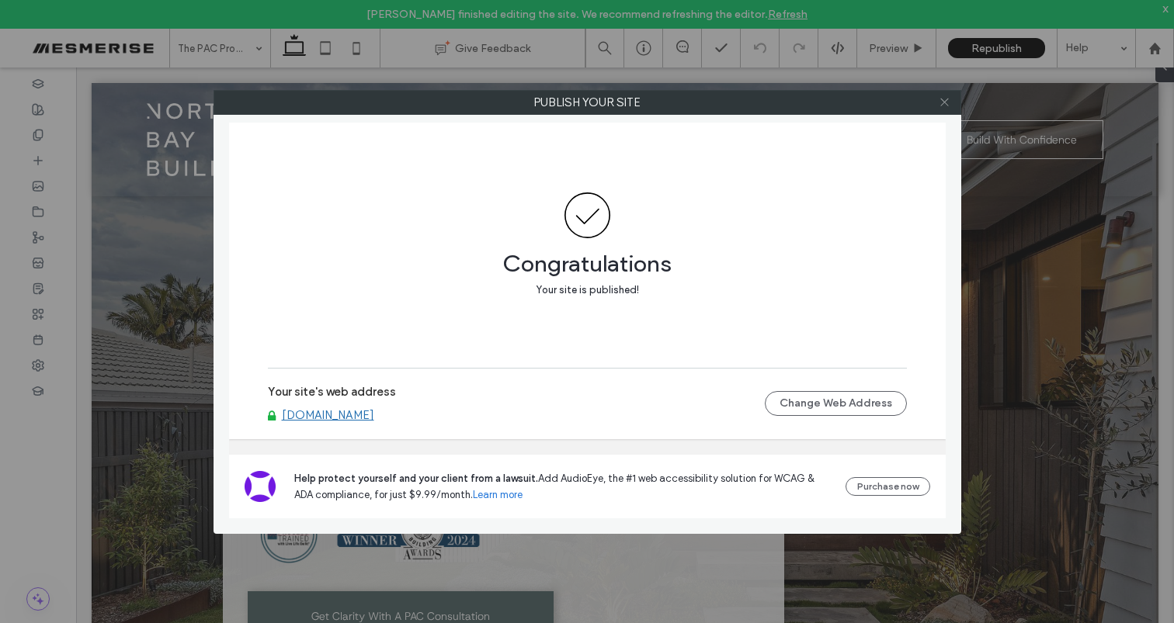
click at [948, 102] on icon at bounding box center [945, 102] width 12 height 12
